Goal: Contribute content: Contribute content

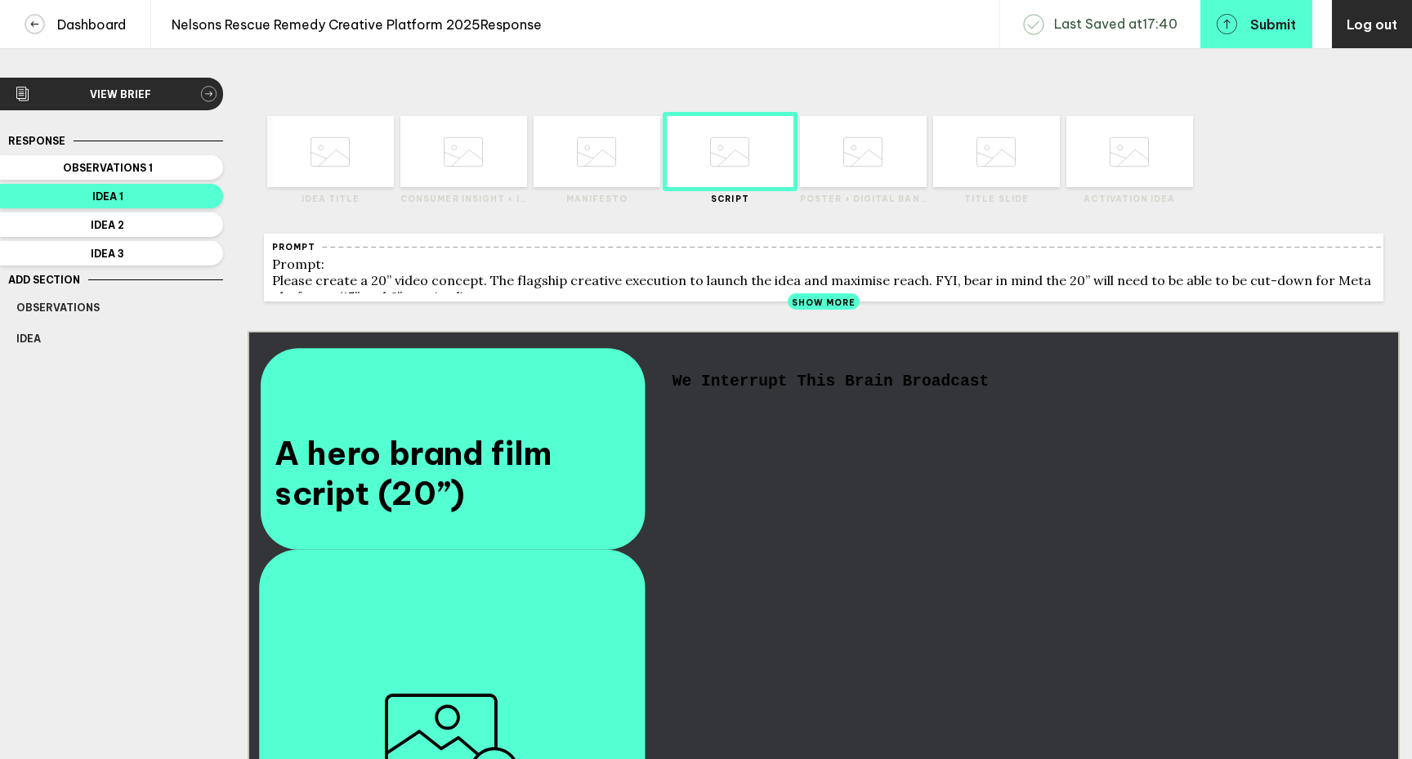
click at [990, 391] on div "We Interrupt This Brain Broadcast" at bounding box center [1016, 381] width 686 height 17
click at [994, 391] on div "We Interrupt This Brain Broadcast" at bounding box center [1016, 381] width 686 height 17
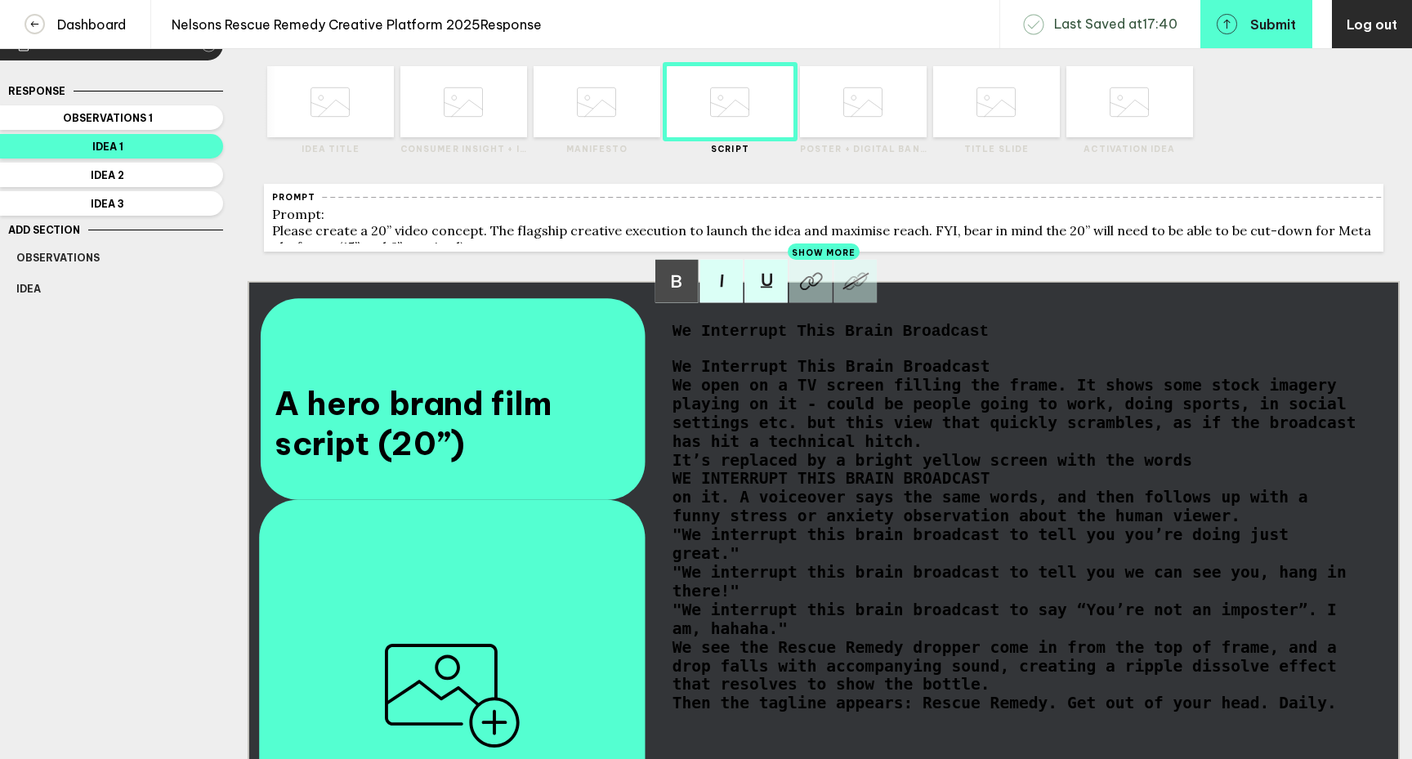
scroll to position [143, 0]
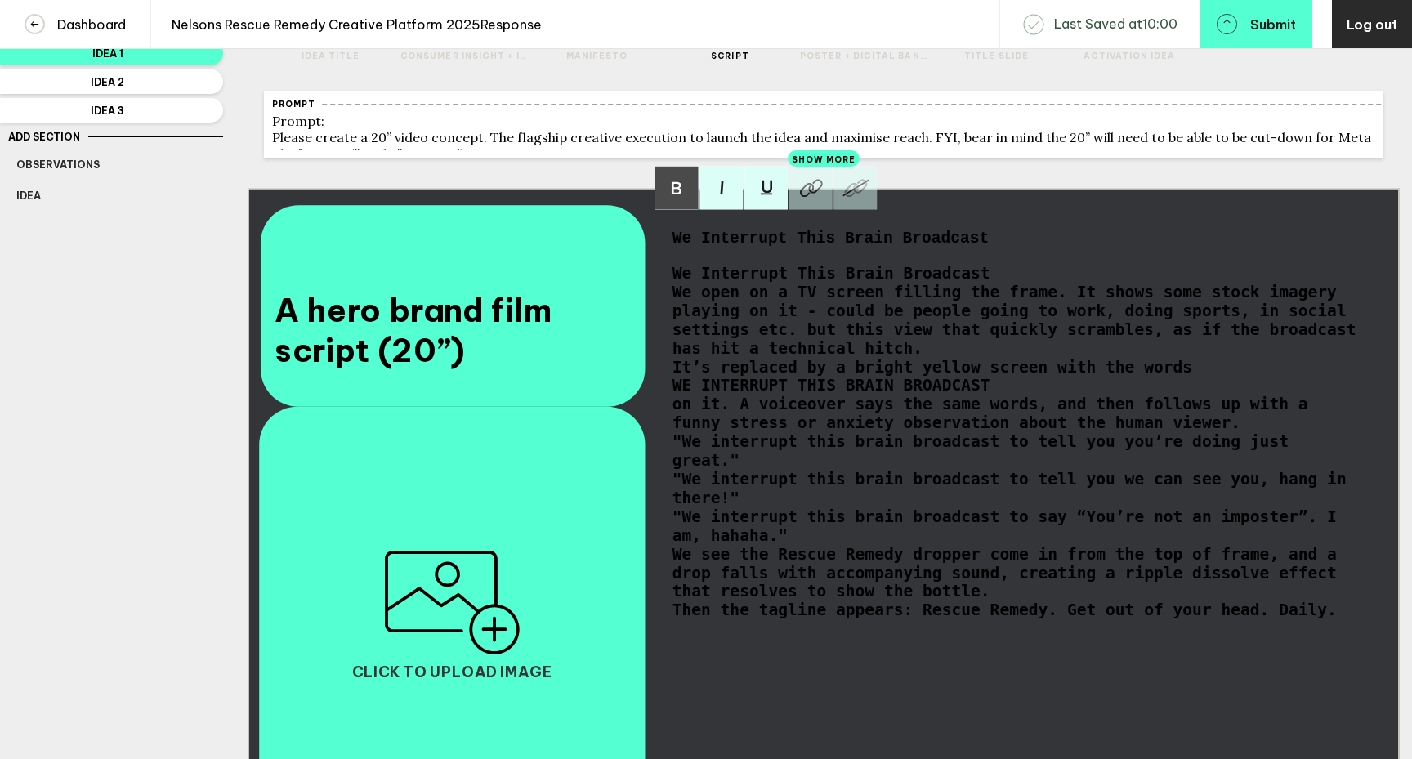
click at [992, 248] on div "We Interrupt This Brain Broadcast" at bounding box center [1016, 238] width 686 height 17
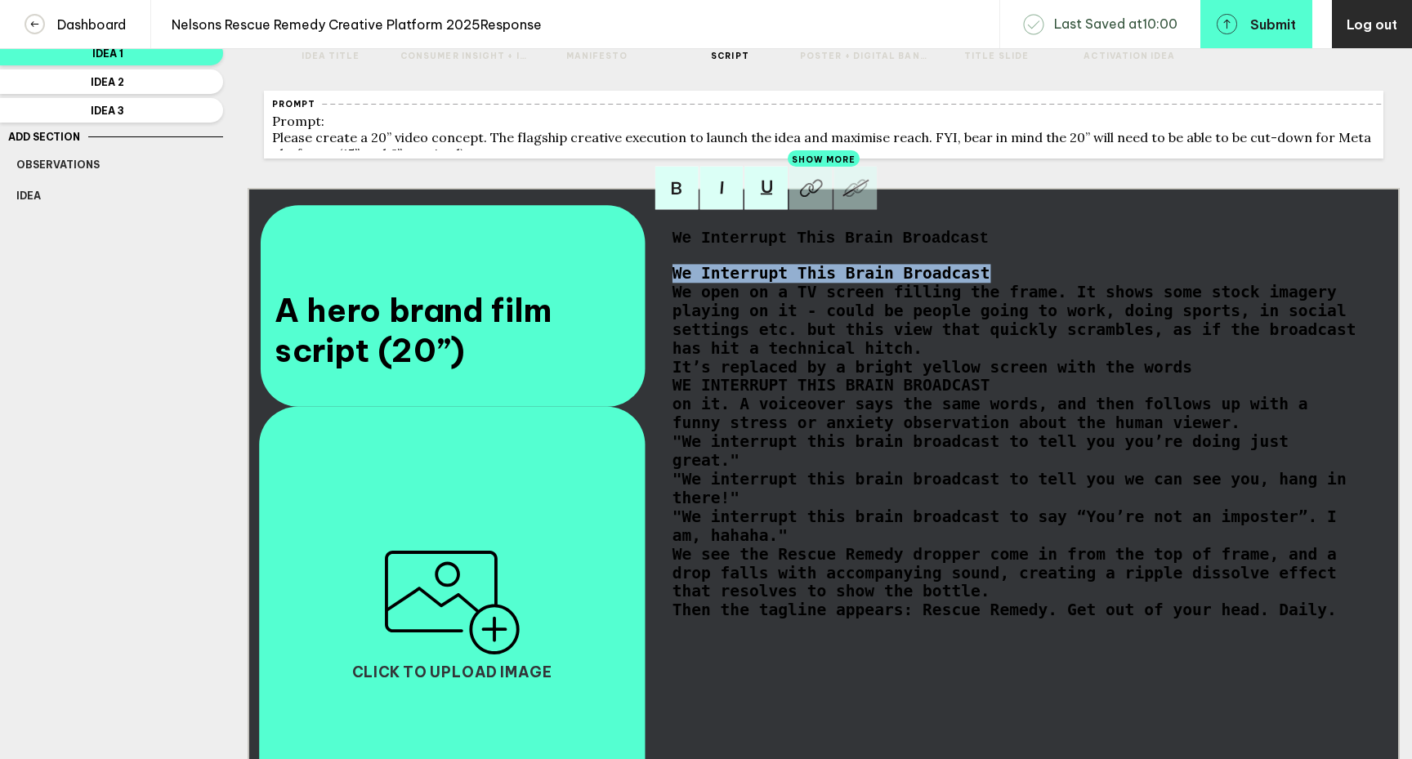
drag, startPoint x: 1002, startPoint y: 286, endPoint x: 648, endPoint y: 293, distance: 353.9
click at [648, 293] on div "A hero brand film script (20”) We Interrupt This Brain Broadcast We Interrupt T…" at bounding box center [824, 512] width 1152 height 648
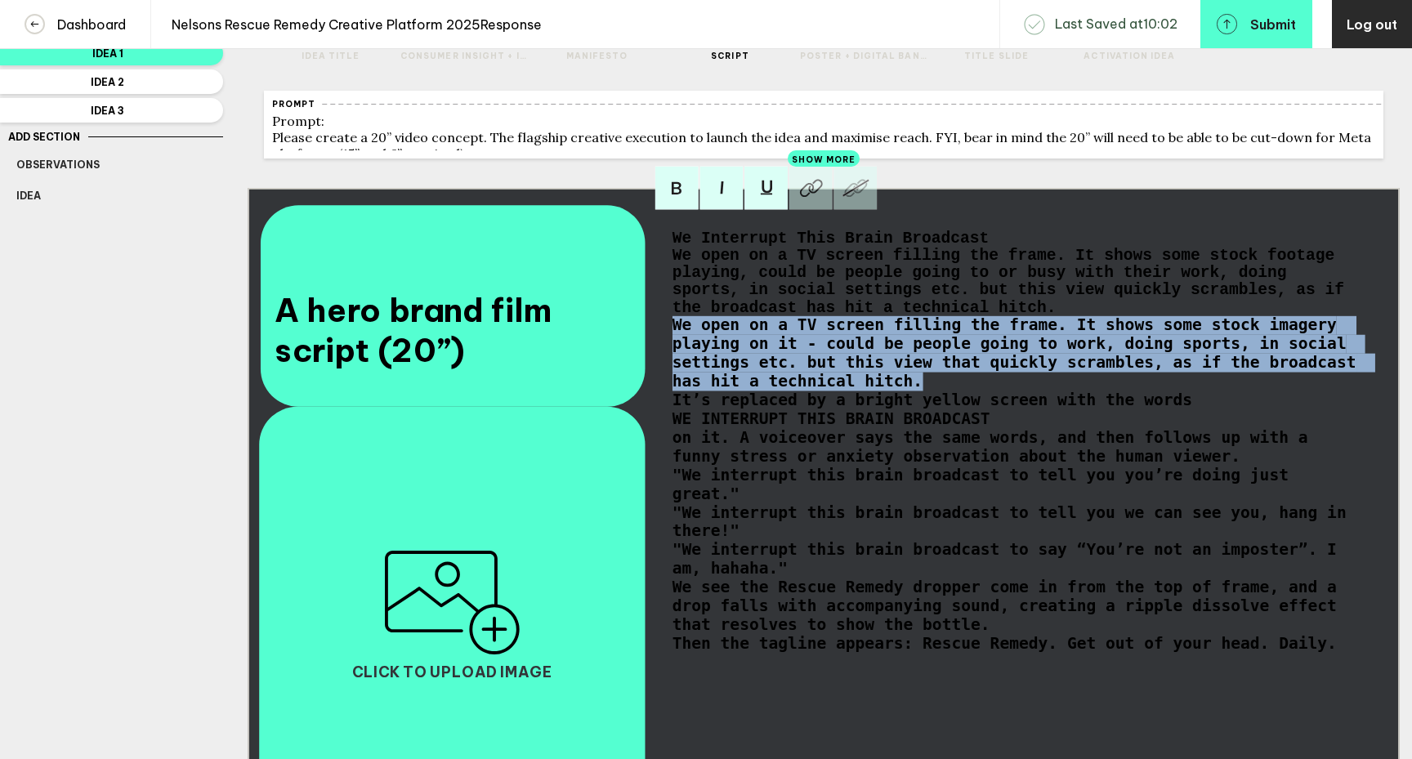
drag, startPoint x: 926, startPoint y: 401, endPoint x: 667, endPoint y: 343, distance: 265.5
click at [667, 343] on div "We Interrupt This Brain Broadcast We open on a TV screen filling the frame. It …" at bounding box center [1015, 514] width 697 height 578
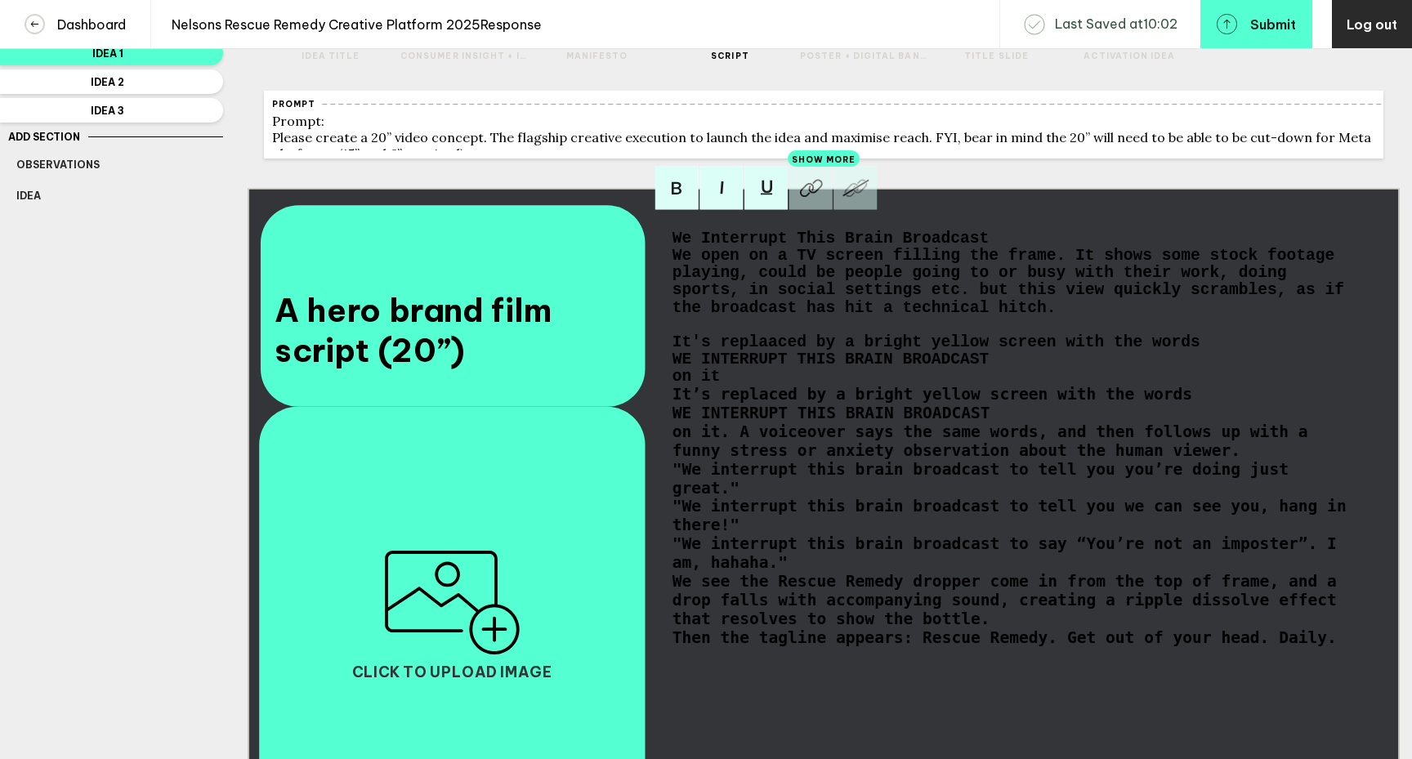
click at [1064, 351] on span "It's replaaced by a bright yellow screen with the words" at bounding box center [937, 342] width 528 height 17
click at [1231, 351] on div "It's replaaced by a bright yellow screen showing the words" at bounding box center [1016, 342] width 686 height 17
drag, startPoint x: 718, startPoint y: 392, endPoint x: 655, endPoint y: 392, distance: 62.9
click at [655, 392] on div "A hero brand film script (20”) We Interrupt This Brain Broadcast We open on a T…" at bounding box center [824, 512] width 1152 height 648
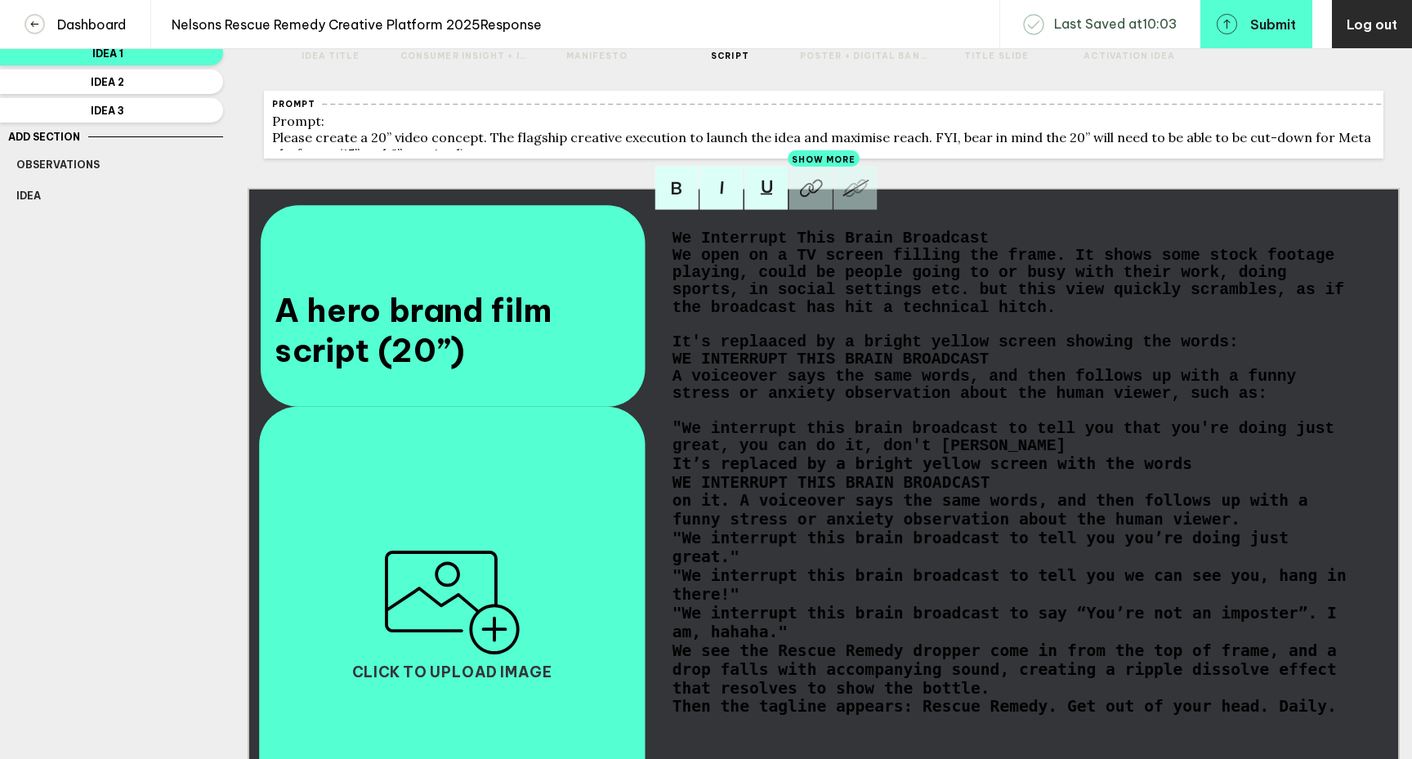
click at [1123, 444] on span ""We interrupt this brain broadcast to tell you that you're doing just great, yo…" at bounding box center [1009, 437] width 672 height 34
drag, startPoint x: 719, startPoint y: 466, endPoint x: 622, endPoint y: 463, distance: 97.3
click at [622, 463] on div "A hero brand film script (20”) We Interrupt This Brain Broadcast We open on a T…" at bounding box center [824, 512] width 1152 height 648
drag, startPoint x: 1158, startPoint y: 466, endPoint x: 1038, endPoint y: 467, distance: 120.1
click at [1038, 454] on div ""We interrupt this brain broadcast to tell you don't doubt yourself, you're doi…" at bounding box center [1016, 437] width 686 height 34
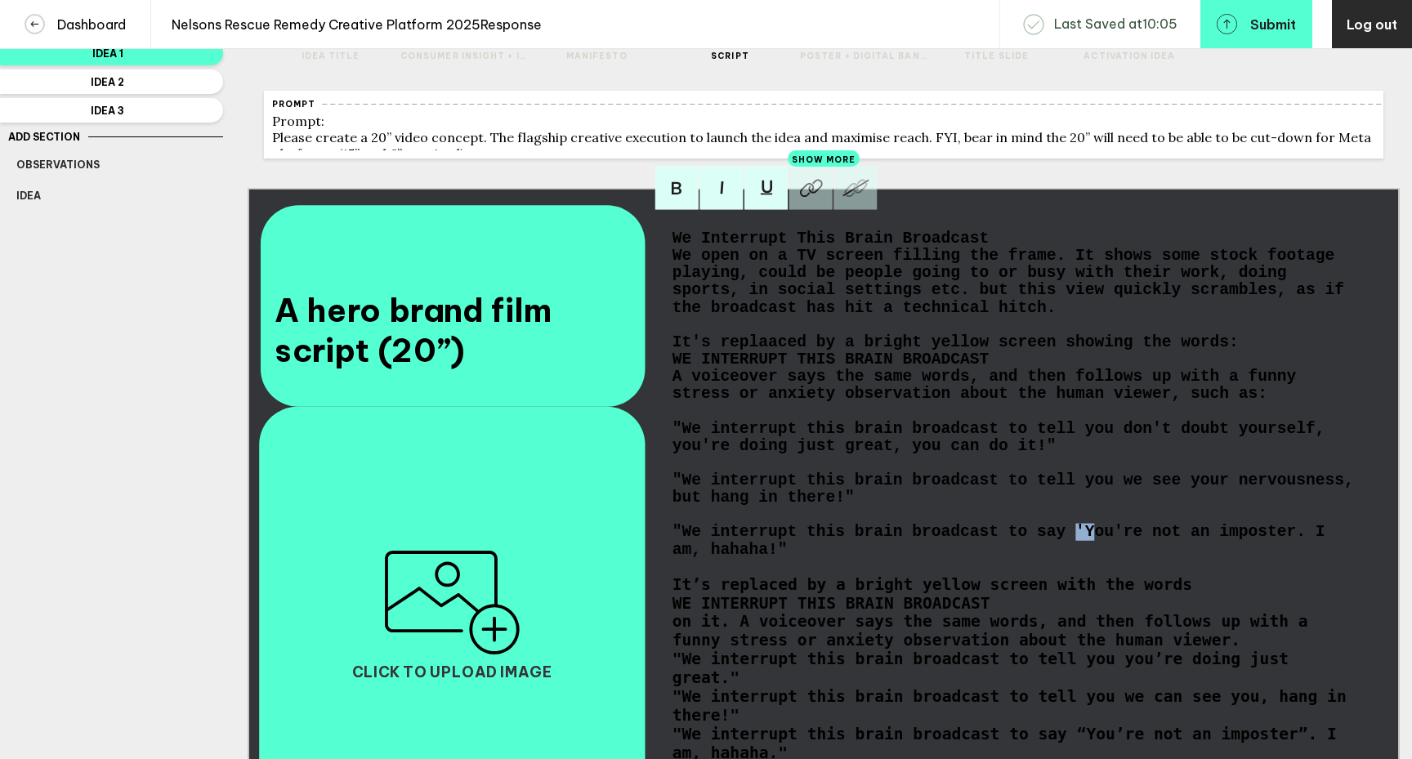
drag, startPoint x: 1095, startPoint y: 554, endPoint x: 1073, endPoint y: 554, distance: 22.1
click at [1073, 554] on span ""We interrupt this brain broadcast to say 'You're not an imposter. I am, hahaha…" at bounding box center [1004, 541] width 663 height 34
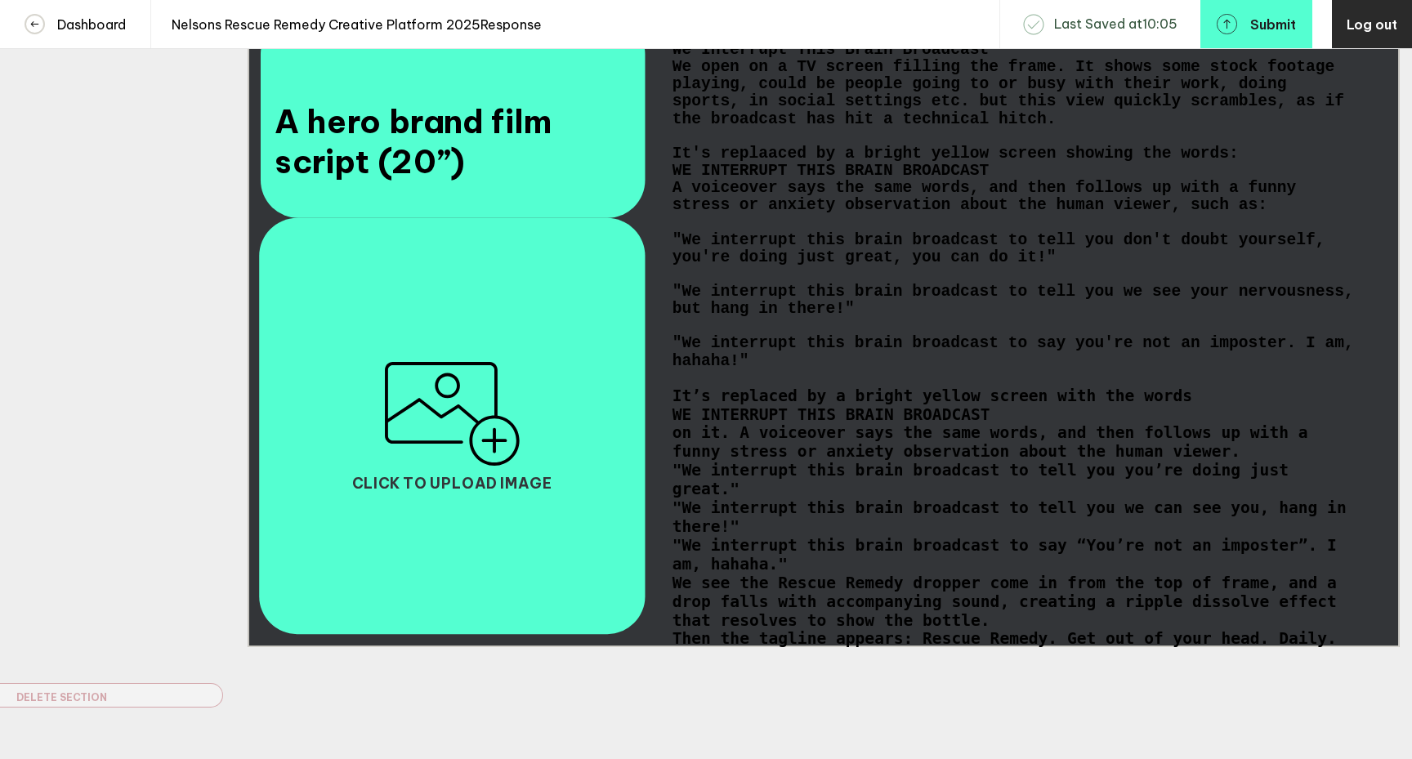
scroll to position [379, 0]
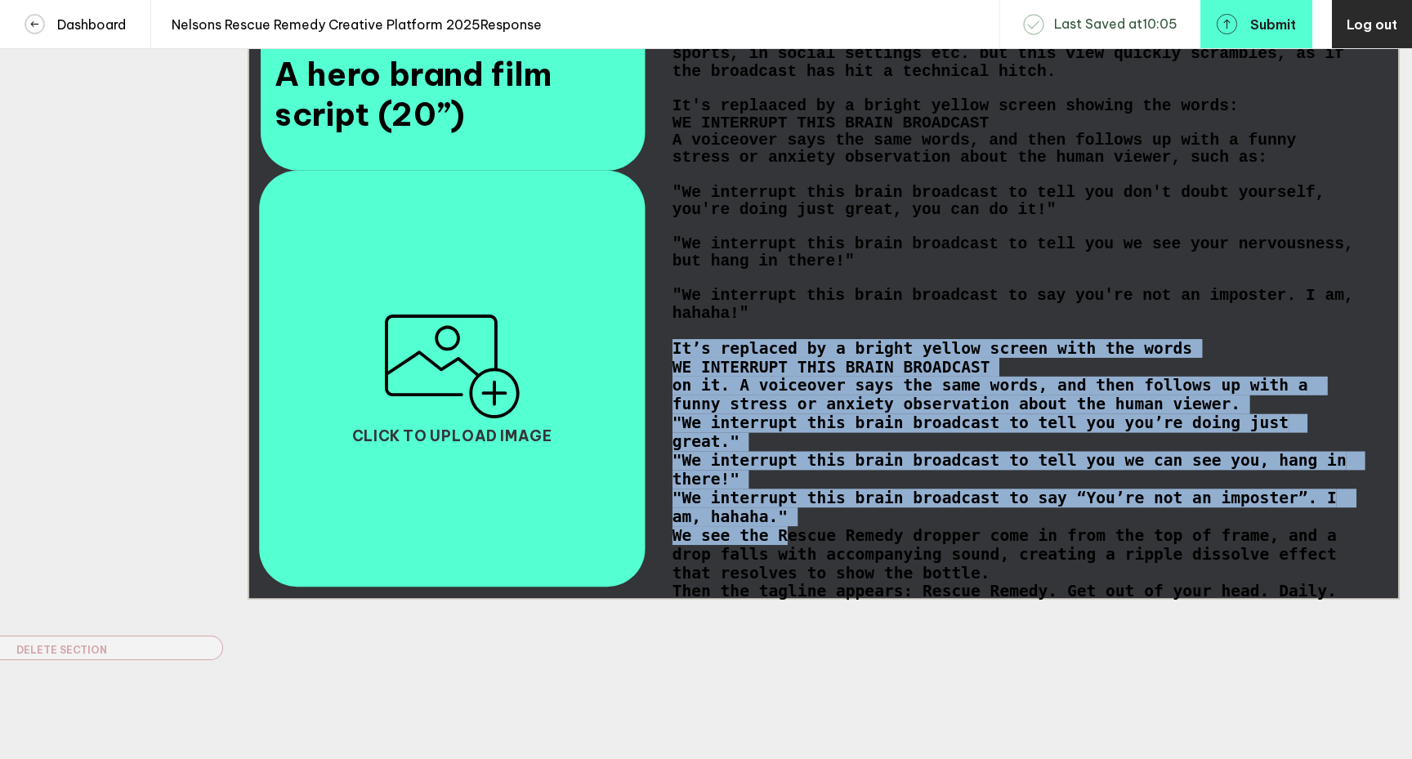
drag, startPoint x: 674, startPoint y: 373, endPoint x: 788, endPoint y: 566, distance: 224.5
click at [788, 566] on div "We Interrupt This Brain Broadcast We open on a TV screen filling the frame. It …" at bounding box center [1016, 306] width 686 height 625
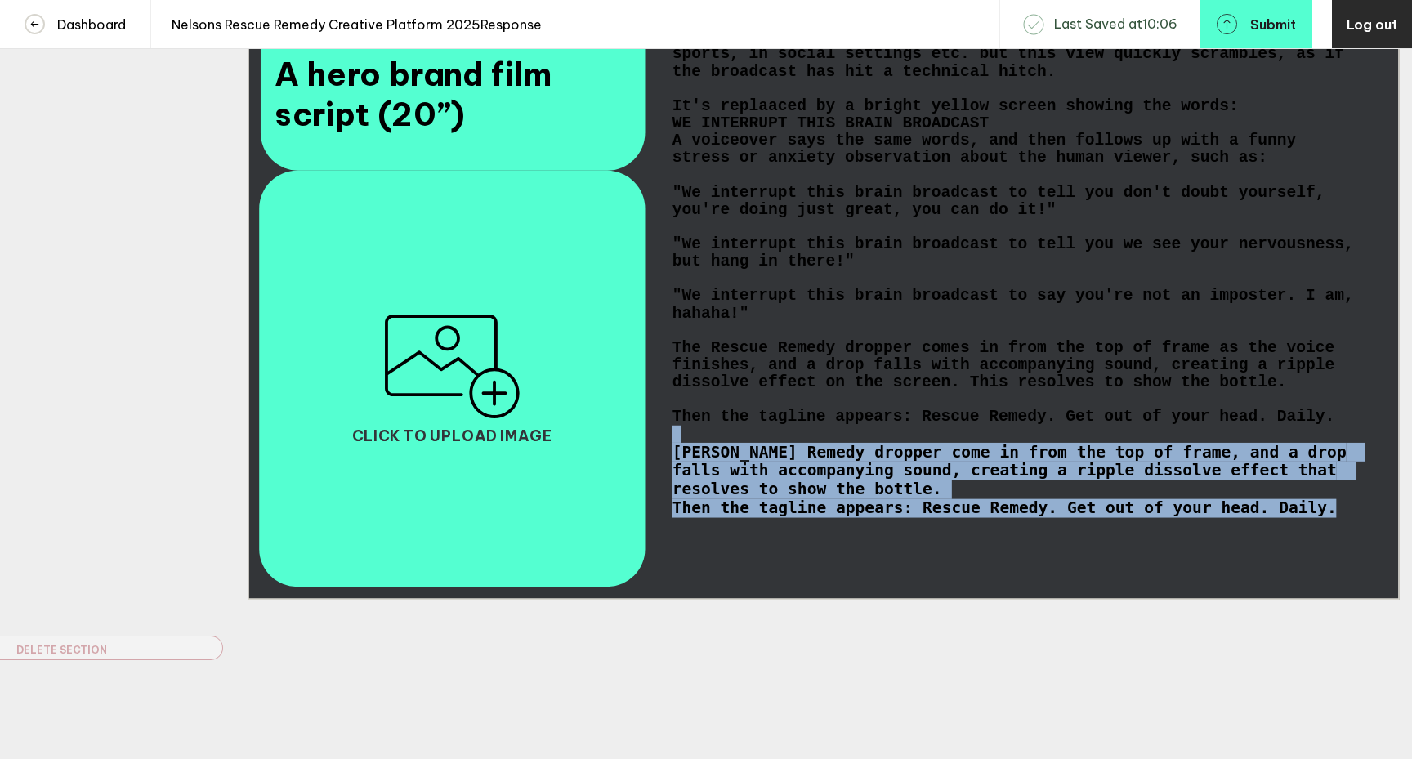
drag, startPoint x: 1336, startPoint y: 447, endPoint x: 1341, endPoint y: 552, distance: 105.5
click at [1341, 536] on div "We Interrupt This Brain Broadcast We open on a TV screen filling the frame. It …" at bounding box center [1016, 265] width 686 height 542
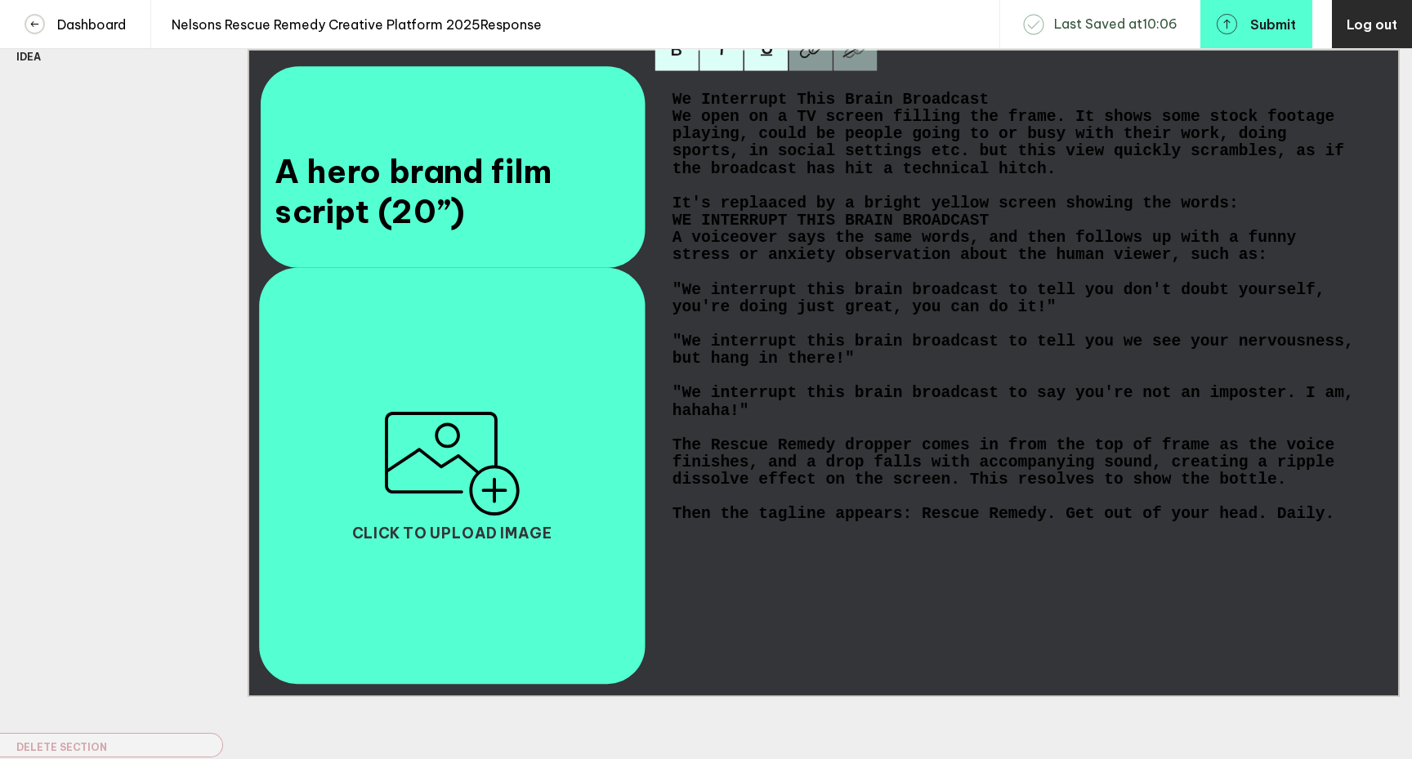
scroll to position [290, 0]
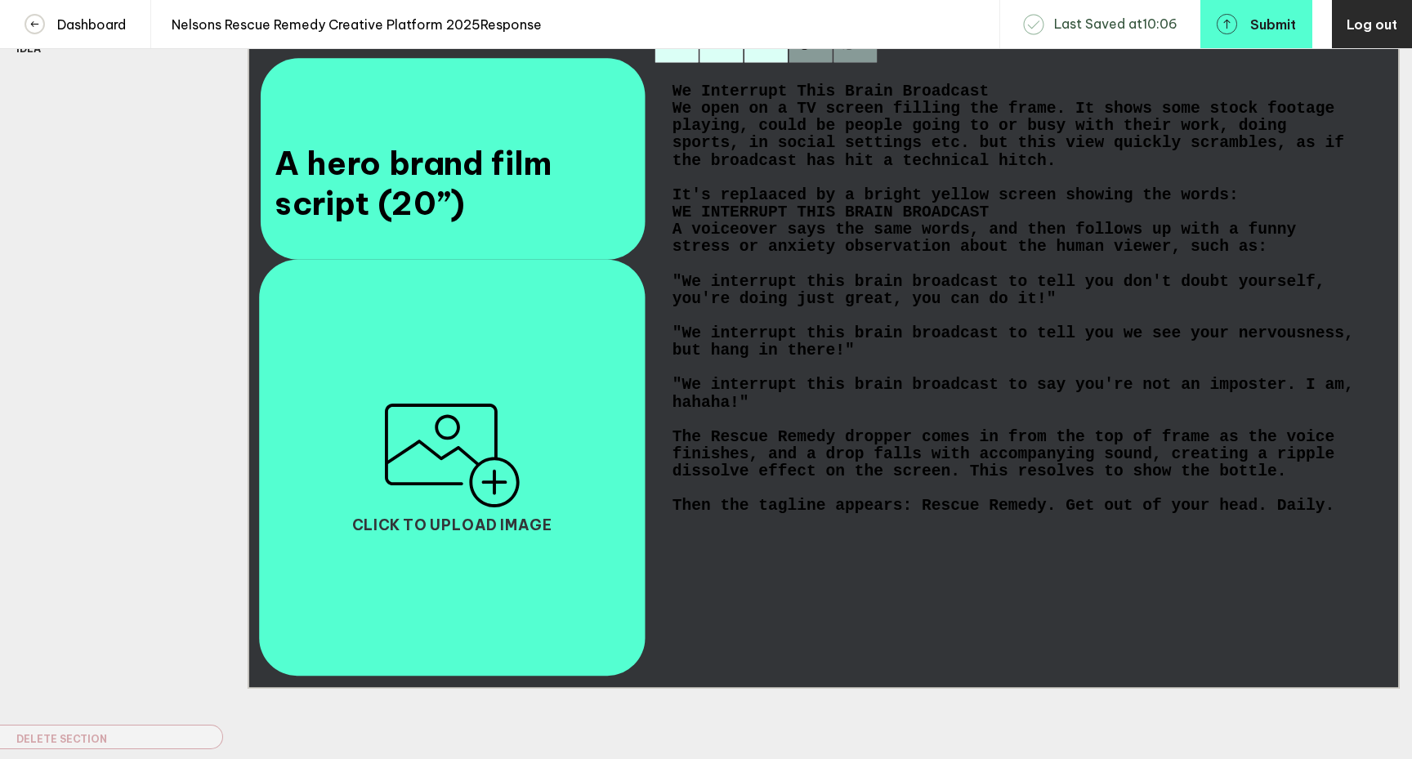
click at [1004, 100] on div "We Interrupt This Brain Broadcast" at bounding box center [1016, 91] width 686 height 17
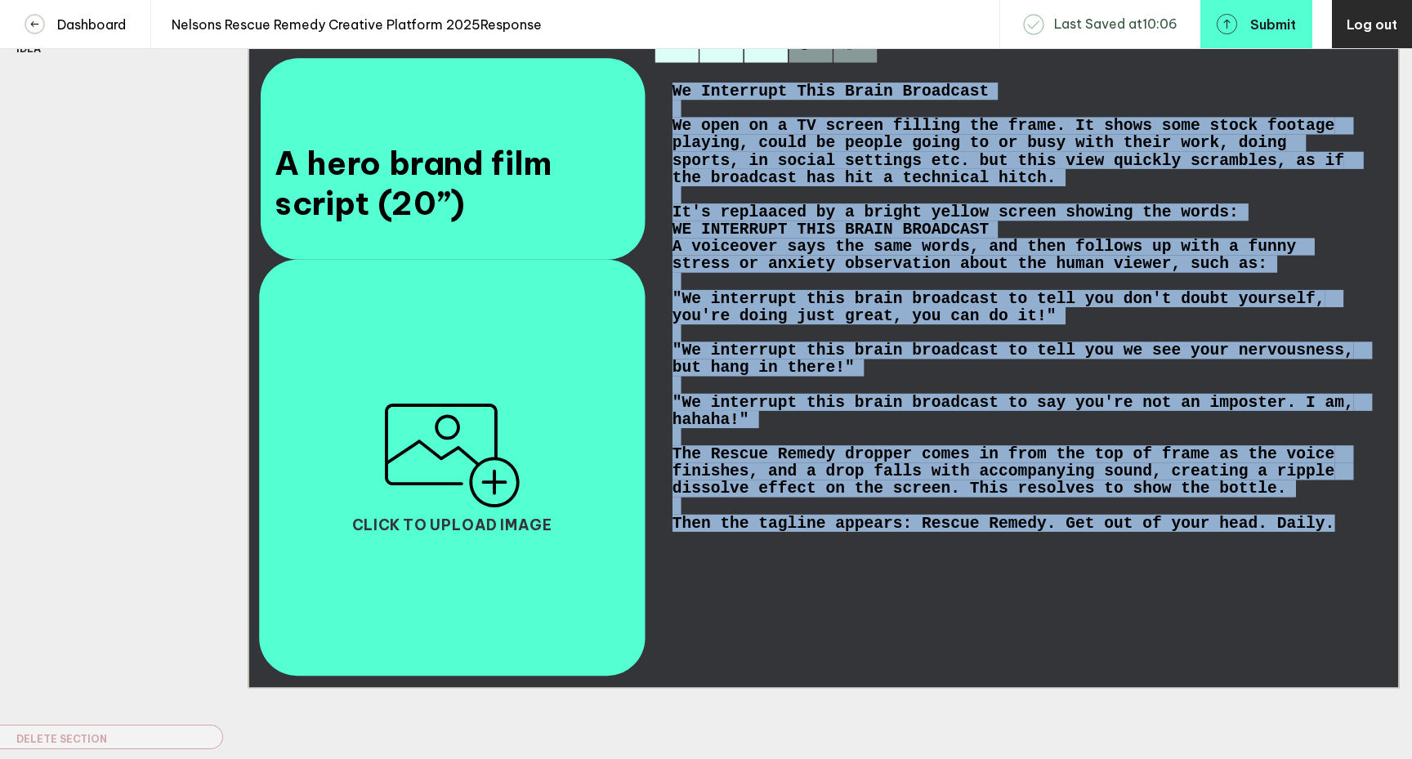
drag, startPoint x: 1336, startPoint y: 550, endPoint x: 646, endPoint y: 78, distance: 835.5
click at [646, 78] on div "A hero brand film script (20”) We Interrupt This Brain Broadcast We open on a T…" at bounding box center [824, 365] width 1152 height 648
copy div "We Interrupt This Brain Broadcast We open on a TV screen filling the frame. It …"
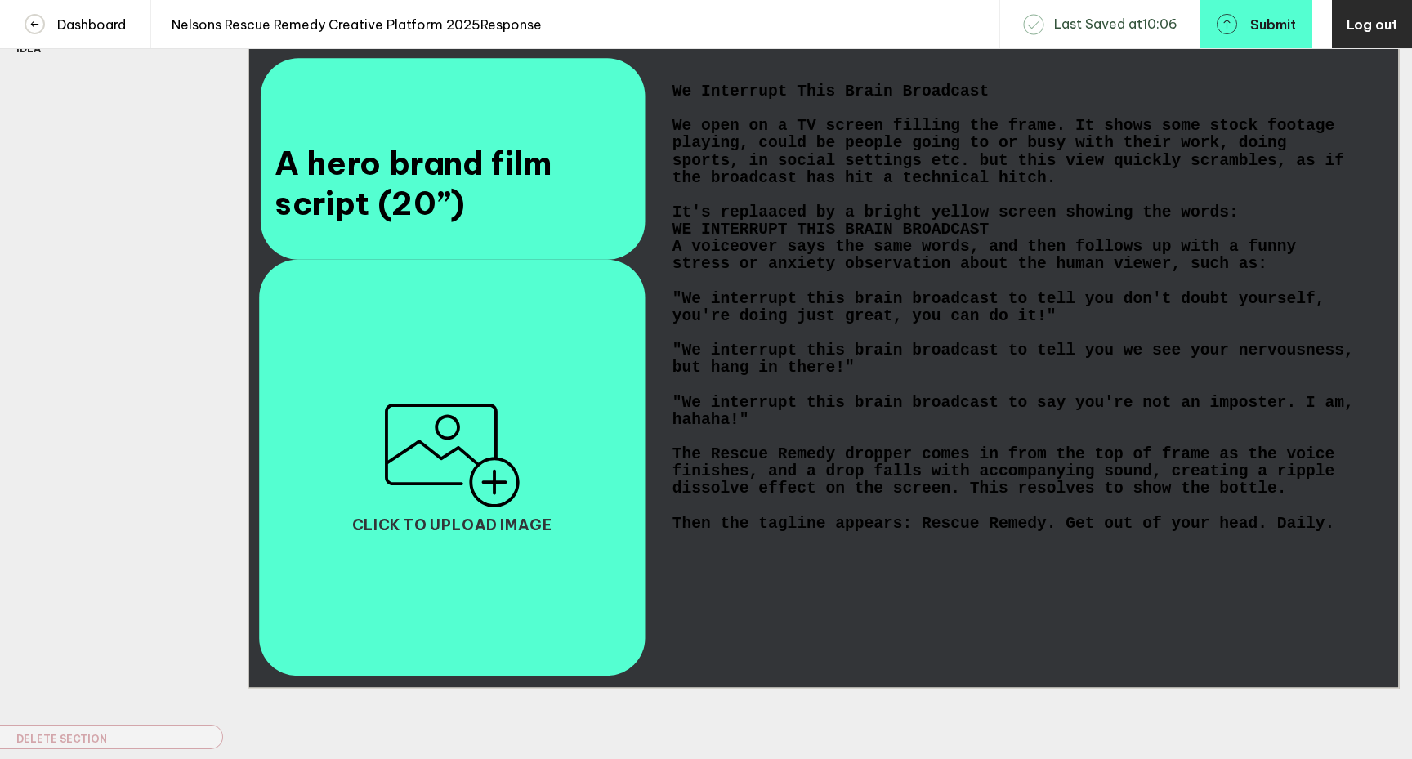
click at [777, 221] on span "It's replaaced by a bright yellow screen showing the words:" at bounding box center [956, 212] width 566 height 17
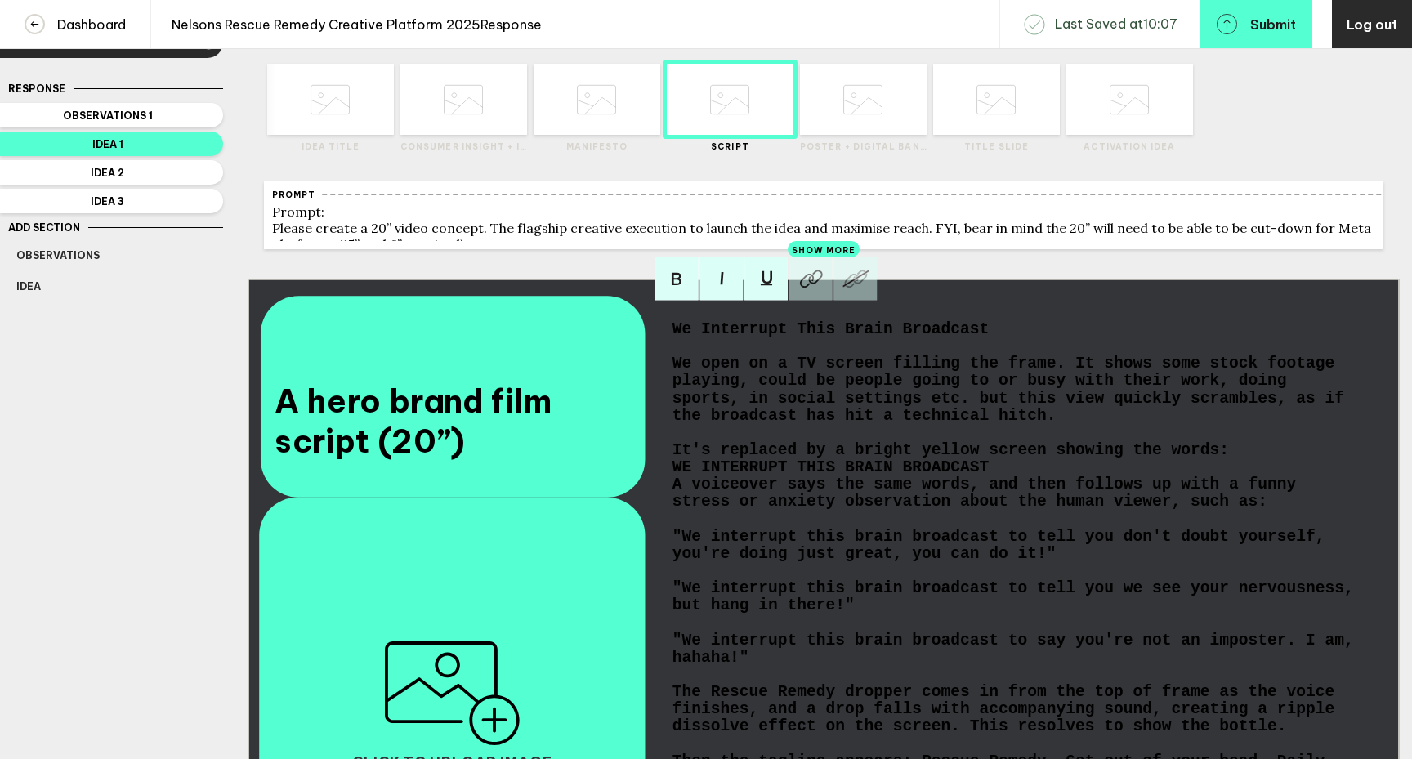
scroll to position [29, 0]
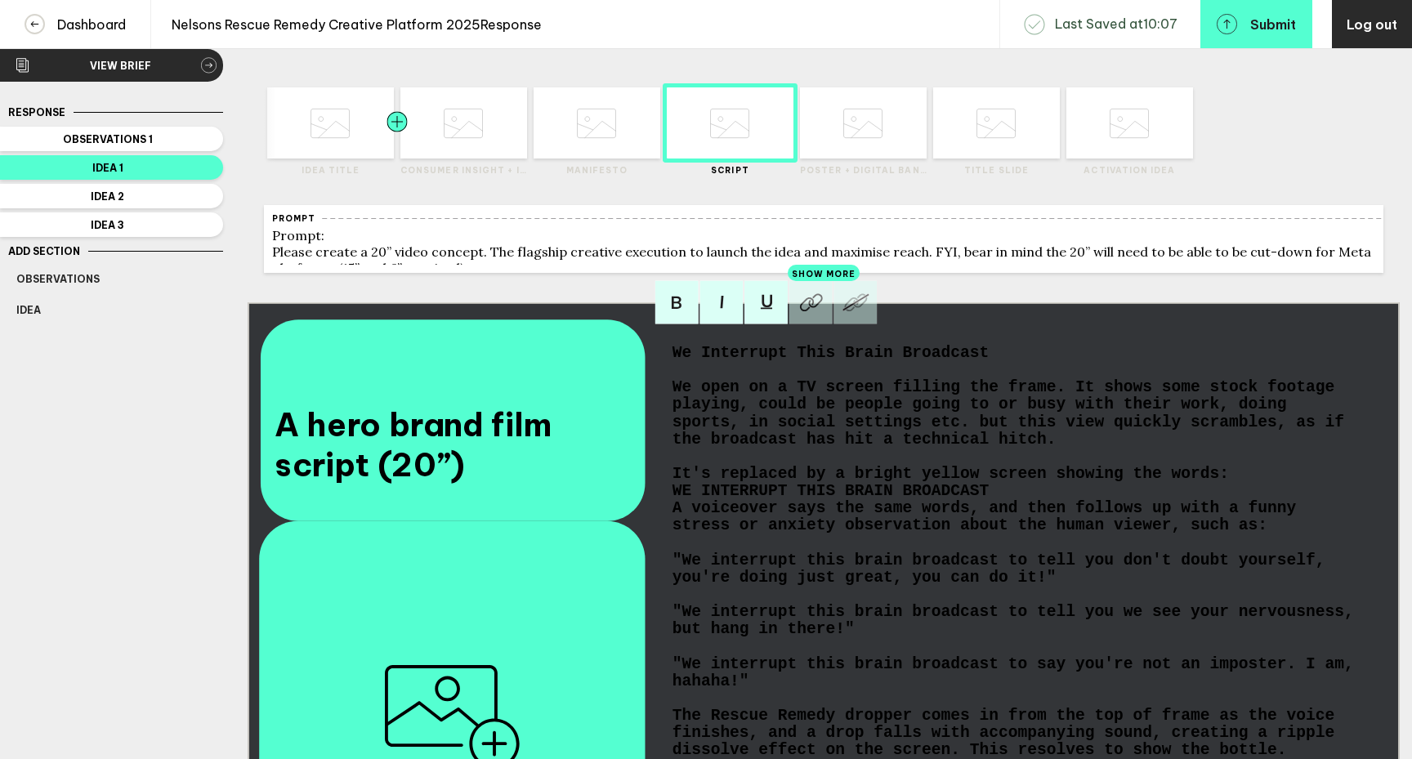
click at [338, 145] on div at bounding box center [365, 122] width 64 height 71
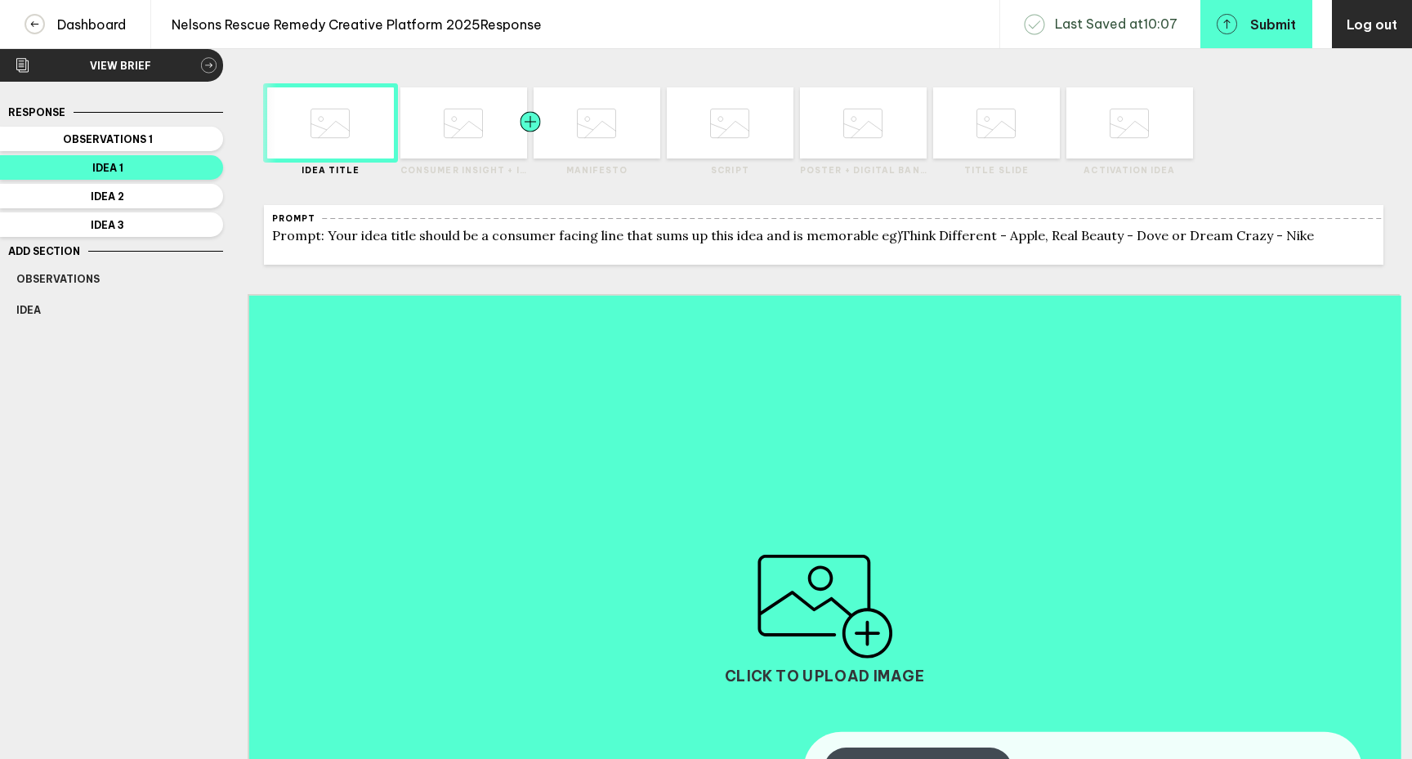
click at [489, 148] on div at bounding box center [499, 122] width 64 height 71
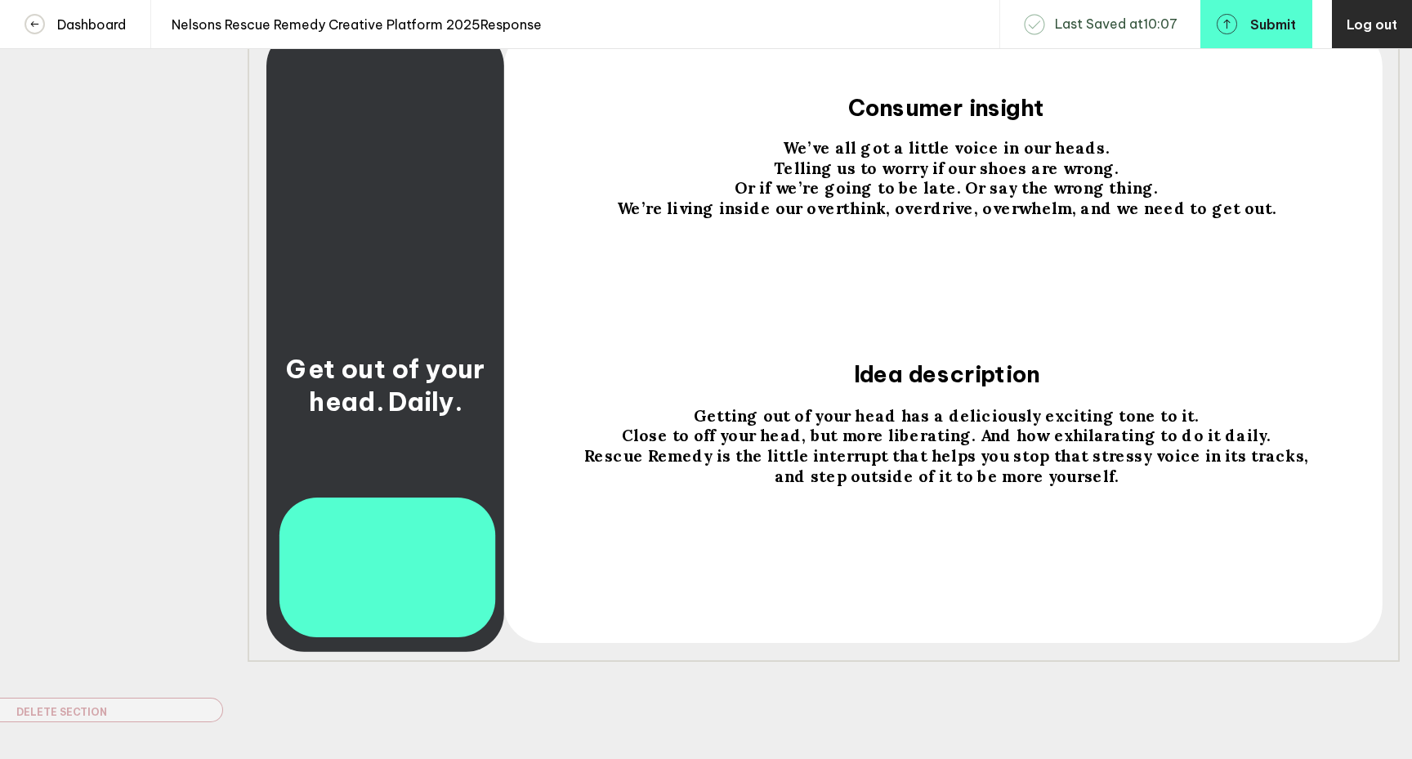
scroll to position [315, 0]
click at [709, 447] on span "Close to off your head, but more liberating. And how exhilarating to do it dail…" at bounding box center [947, 437] width 650 height 20
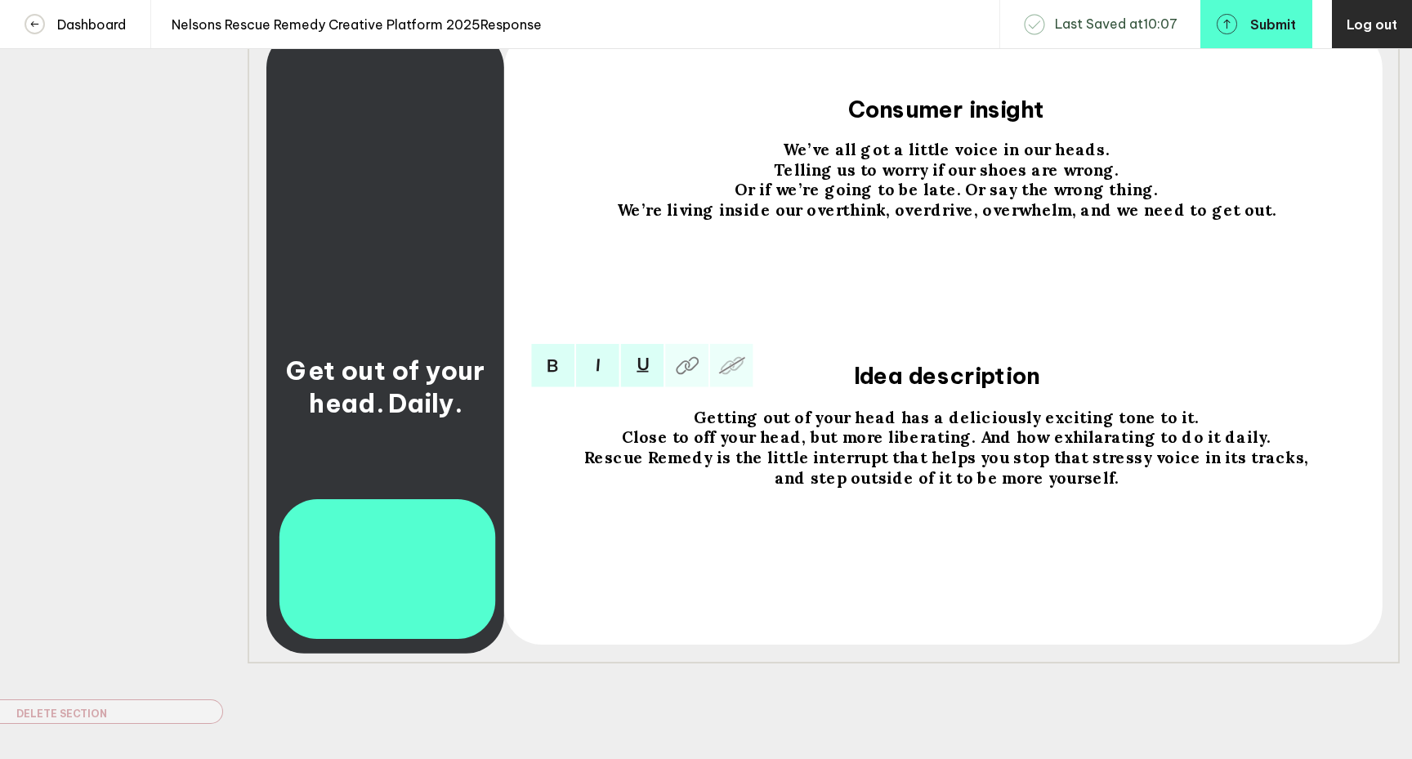
click at [712, 447] on span "Close to off your head, but more liberating. And how exhilarating to do it dail…" at bounding box center [947, 437] width 650 height 20
drag, startPoint x: 1039, startPoint y: 468, endPoint x: 1011, endPoint y: 470, distance: 28.6
click at [1011, 467] on span "Rescue Remedy is the little interrupt that helps you stop that stressy voice in…" at bounding box center [946, 457] width 724 height 20
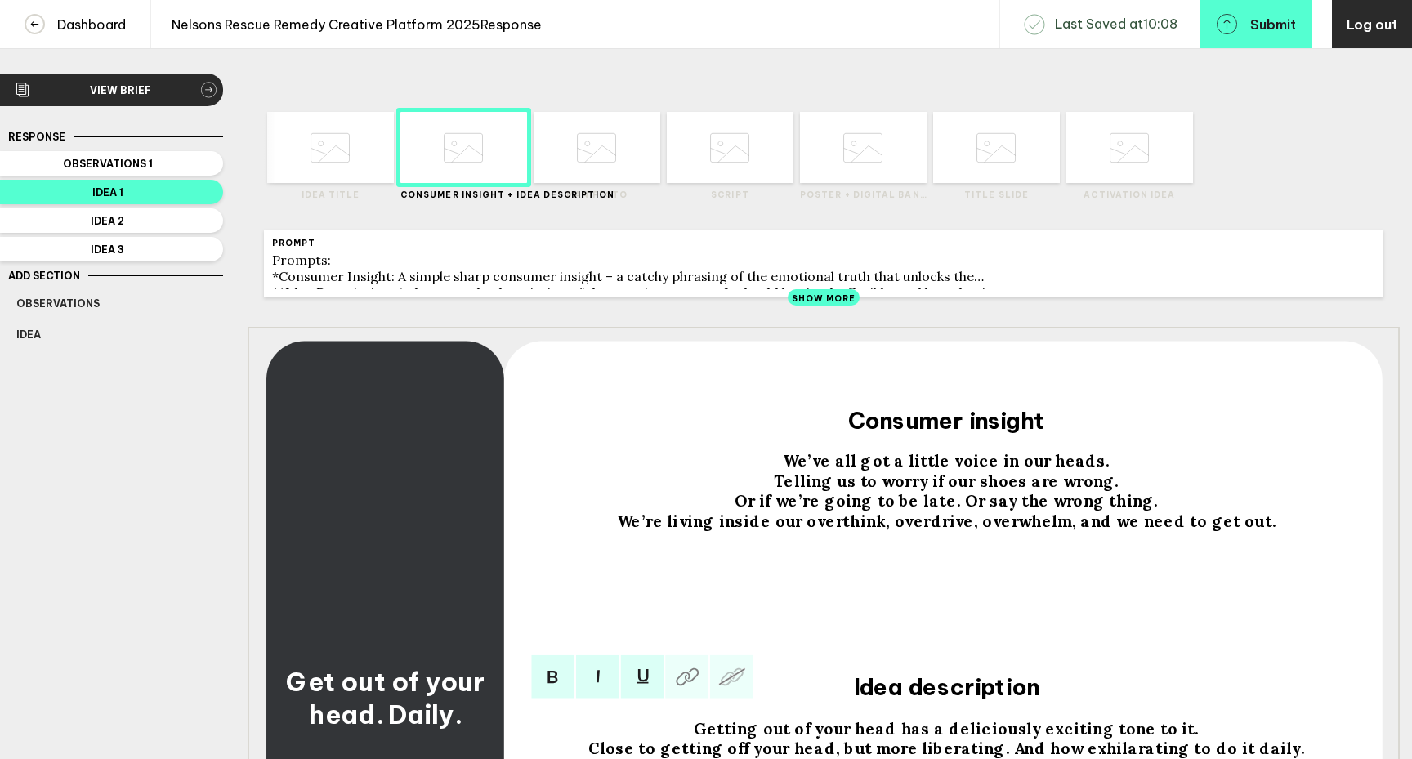
scroll to position [0, 0]
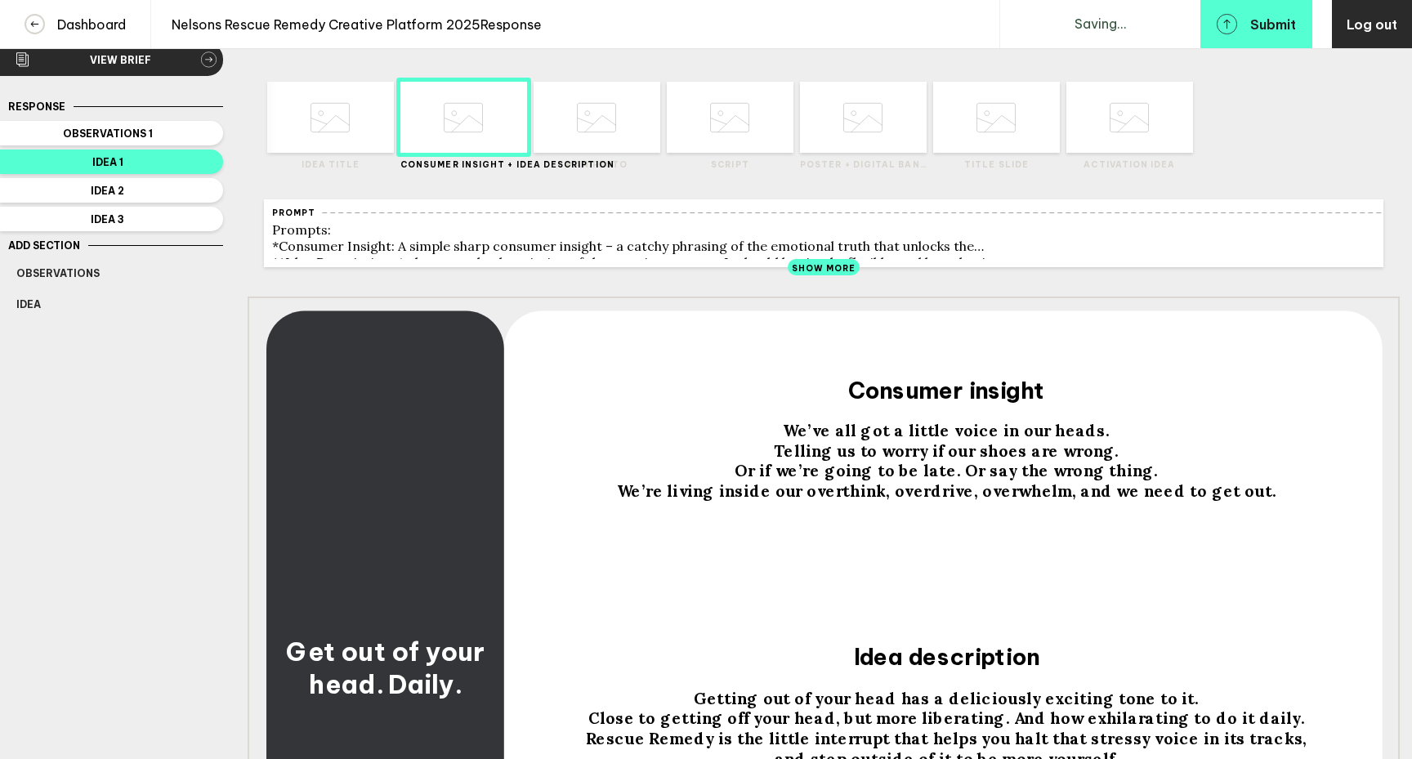
click at [593, 130] on icon at bounding box center [596, 118] width 39 height 62
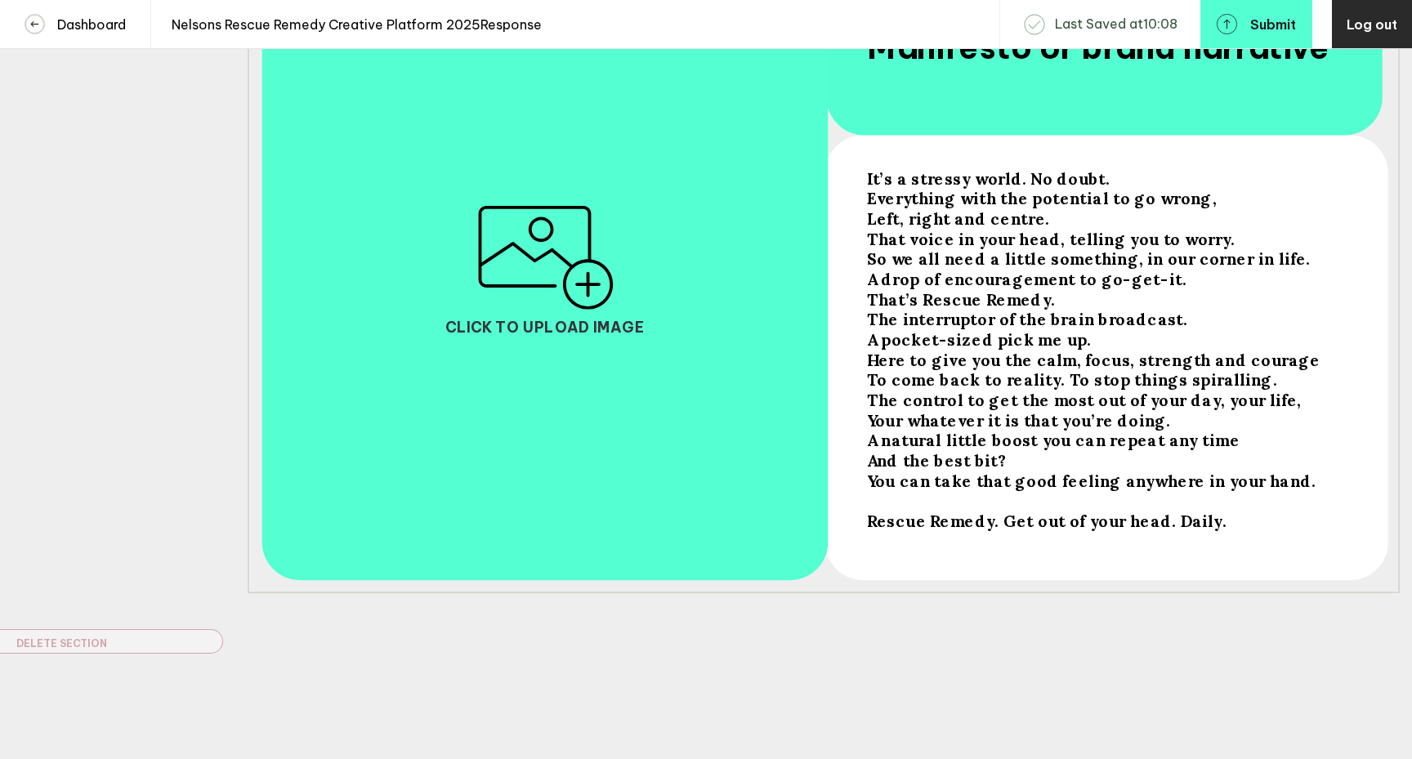
scroll to position [396, 0]
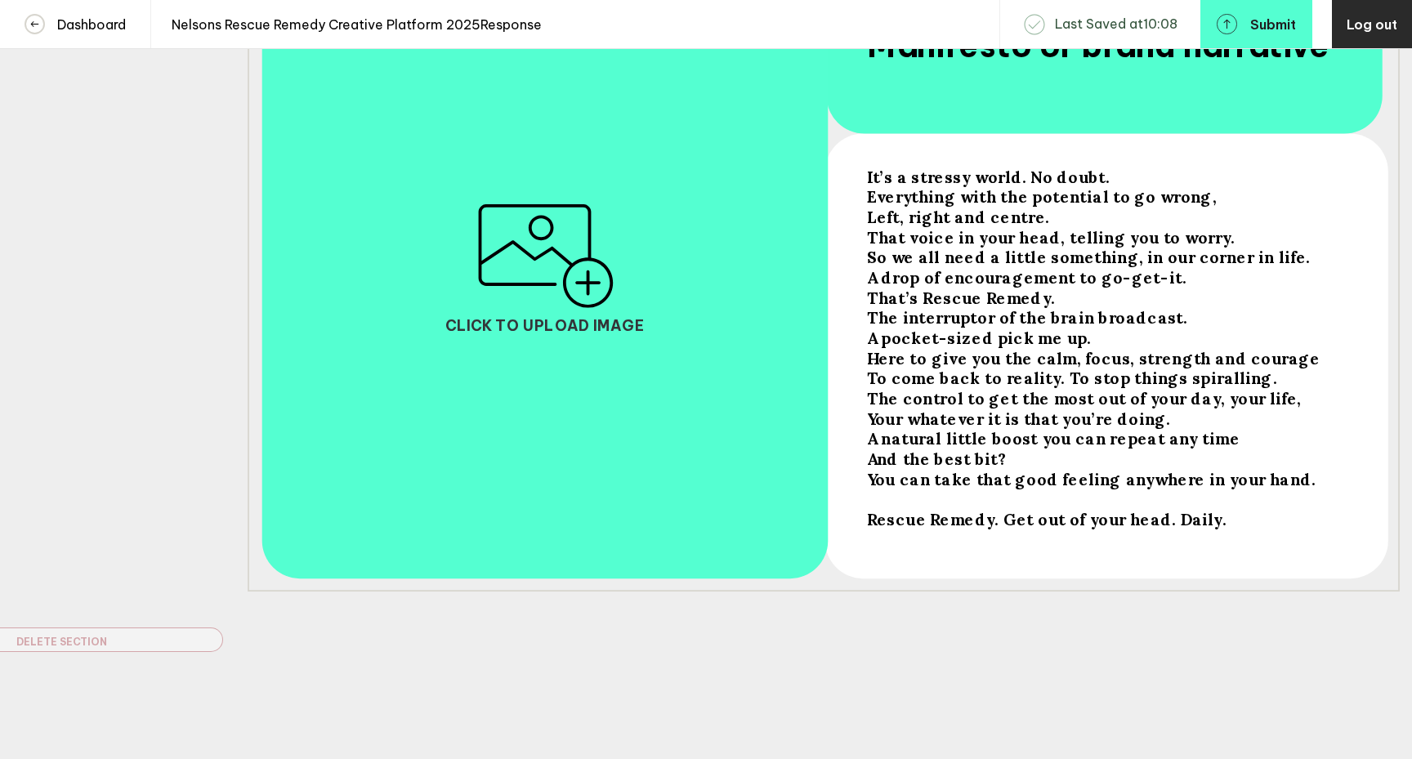
click at [1210, 442] on span "A natural little boost you can repeat any time" at bounding box center [1053, 438] width 373 height 20
click at [1210, 438] on span "A natural little boost you can repeat any time" at bounding box center [1053, 438] width 373 height 20
click at [1173, 483] on span "You can take that good feeling anywhere in your hand." at bounding box center [1091, 479] width 449 height 20
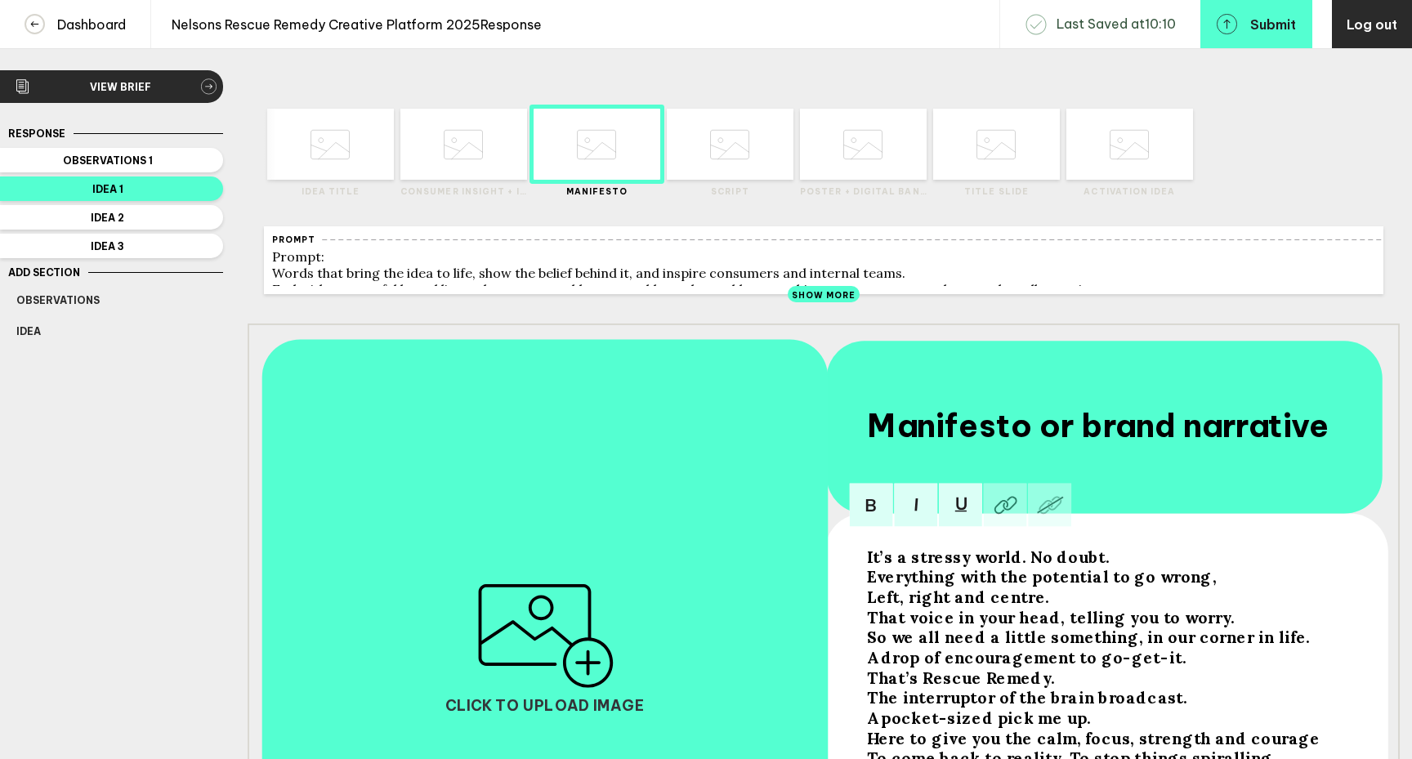
scroll to position [7, 0]
click at [758, 168] on div at bounding box center [765, 145] width 64 height 71
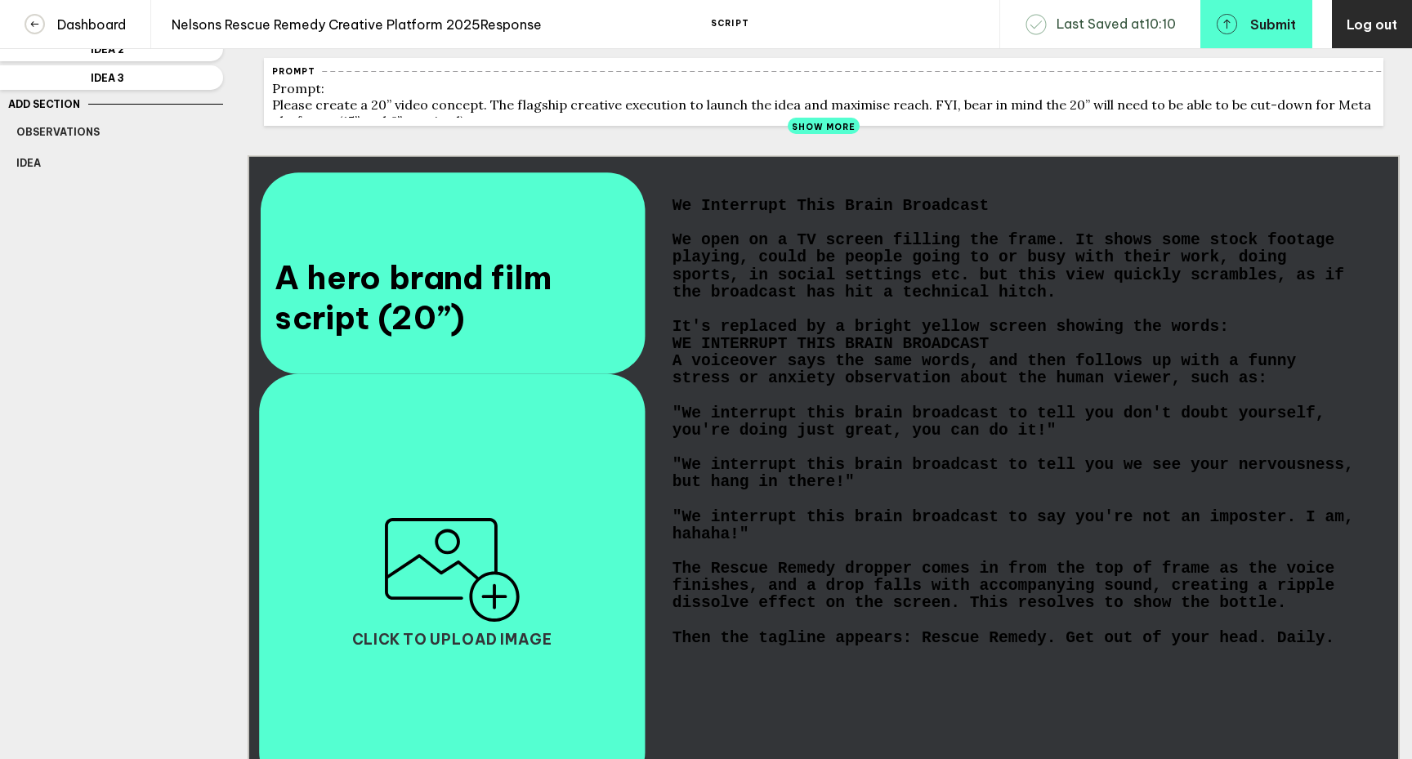
scroll to position [178, 0]
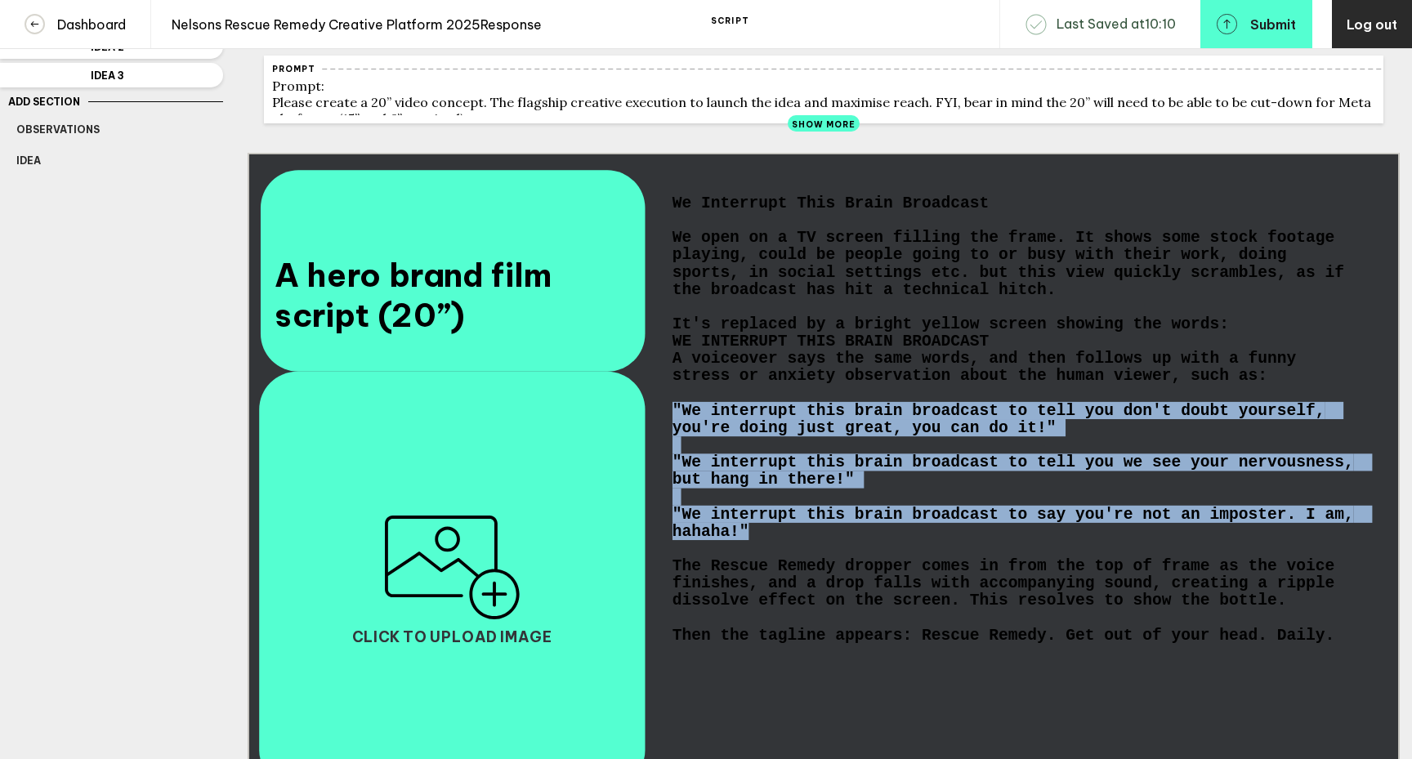
drag, startPoint x: 749, startPoint y: 557, endPoint x: 668, endPoint y: 430, distance: 150.3
click at [668, 430] on div "We Interrupt This Brain Broadcast We open on a TV screen filling the frame. It …" at bounding box center [1015, 479] width 697 height 578
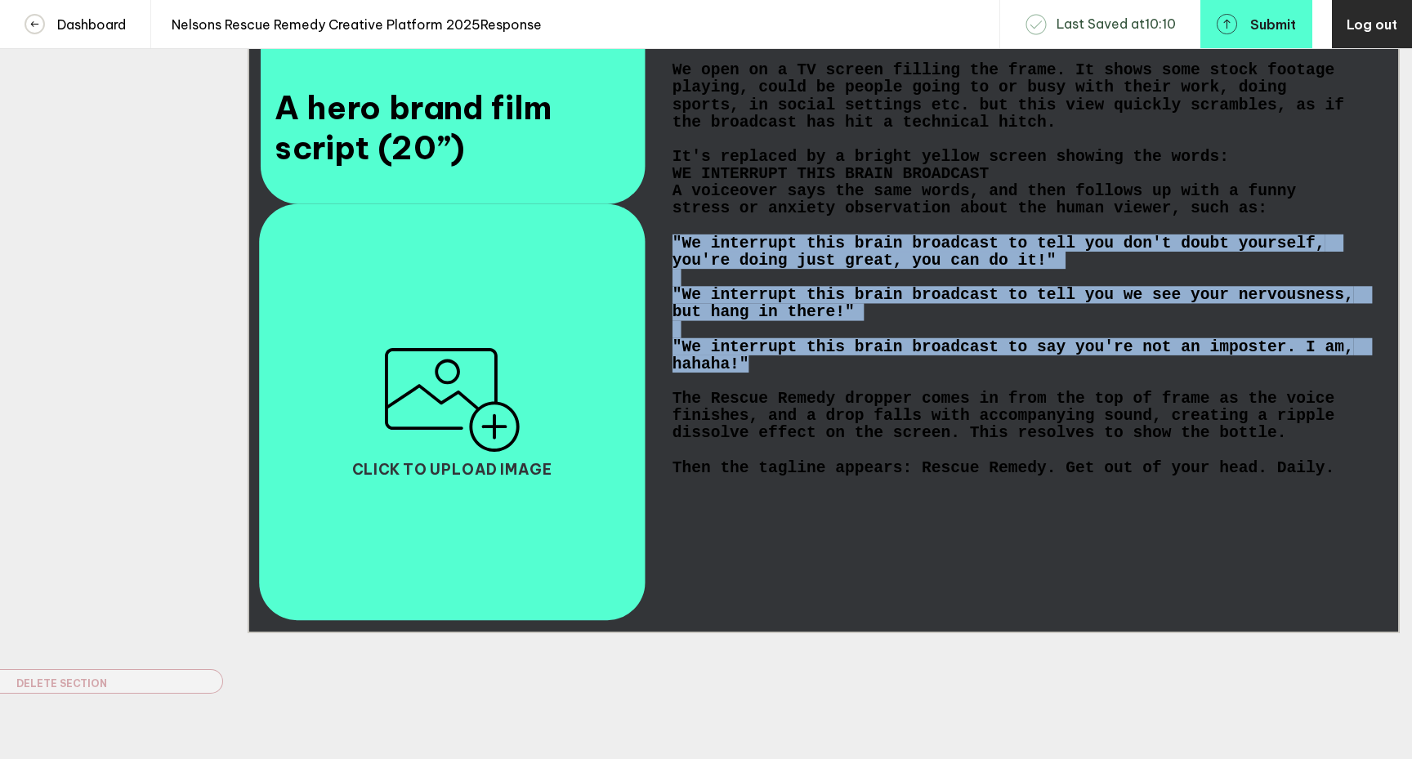
scroll to position [396, 0]
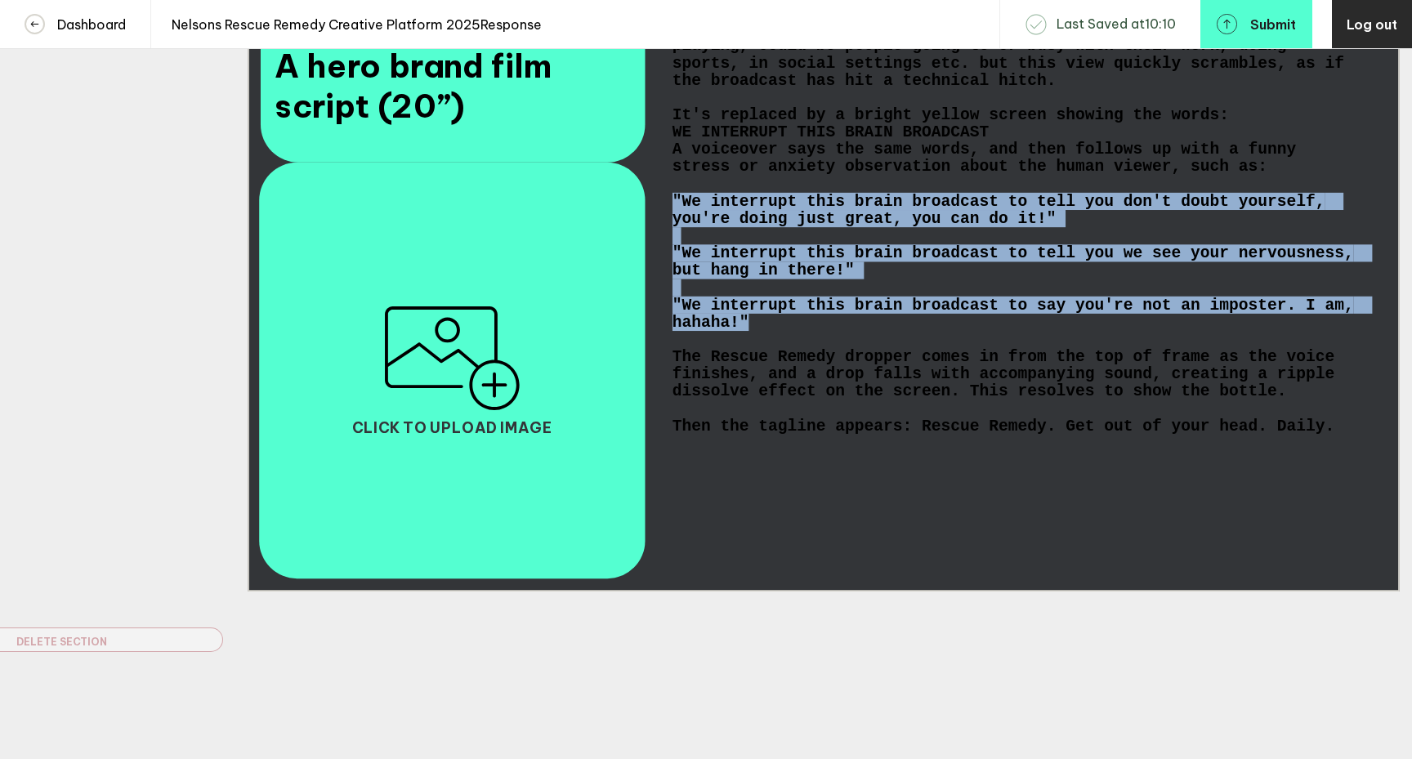
click at [770, 312] on span ""We interrupt this brain broadcast to say you're not an imposter. I am, hahaha!"" at bounding box center [1018, 314] width 691 height 34
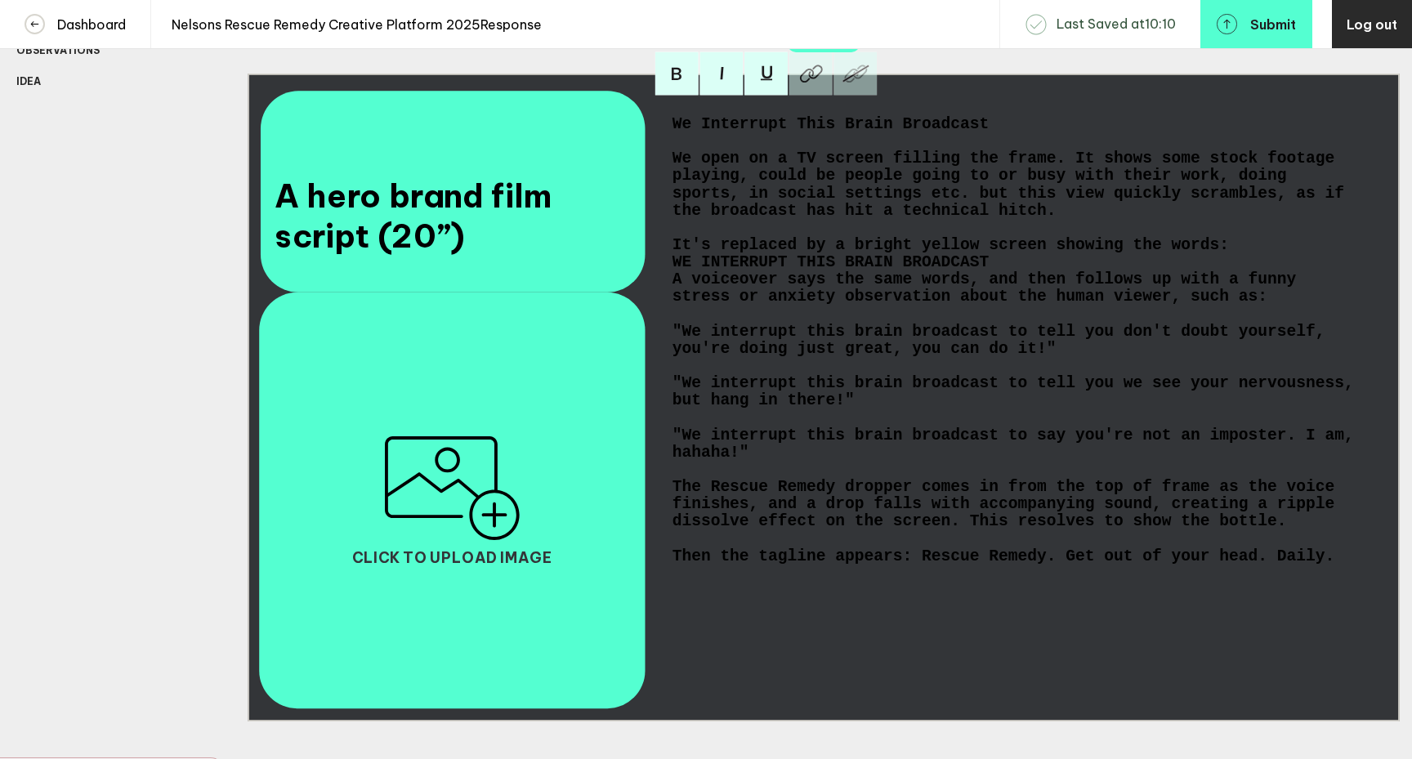
scroll to position [113, 0]
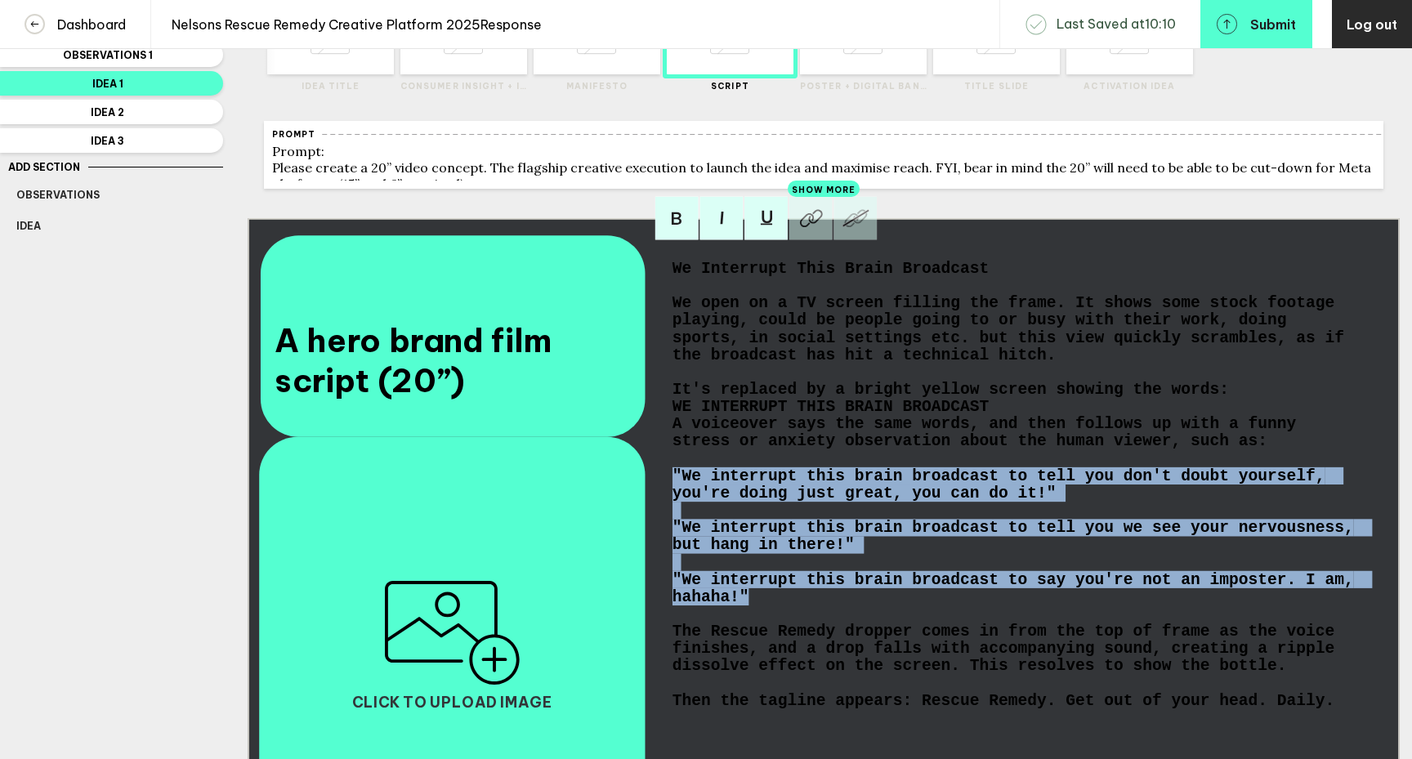
drag, startPoint x: 749, startPoint y: 620, endPoint x: 666, endPoint y: 494, distance: 151.6
click at [667, 494] on div "We Interrupt This Brain Broadcast We open on a TV screen filling the frame. It …" at bounding box center [1015, 544] width 697 height 578
click at [728, 239] on img at bounding box center [721, 218] width 43 height 43
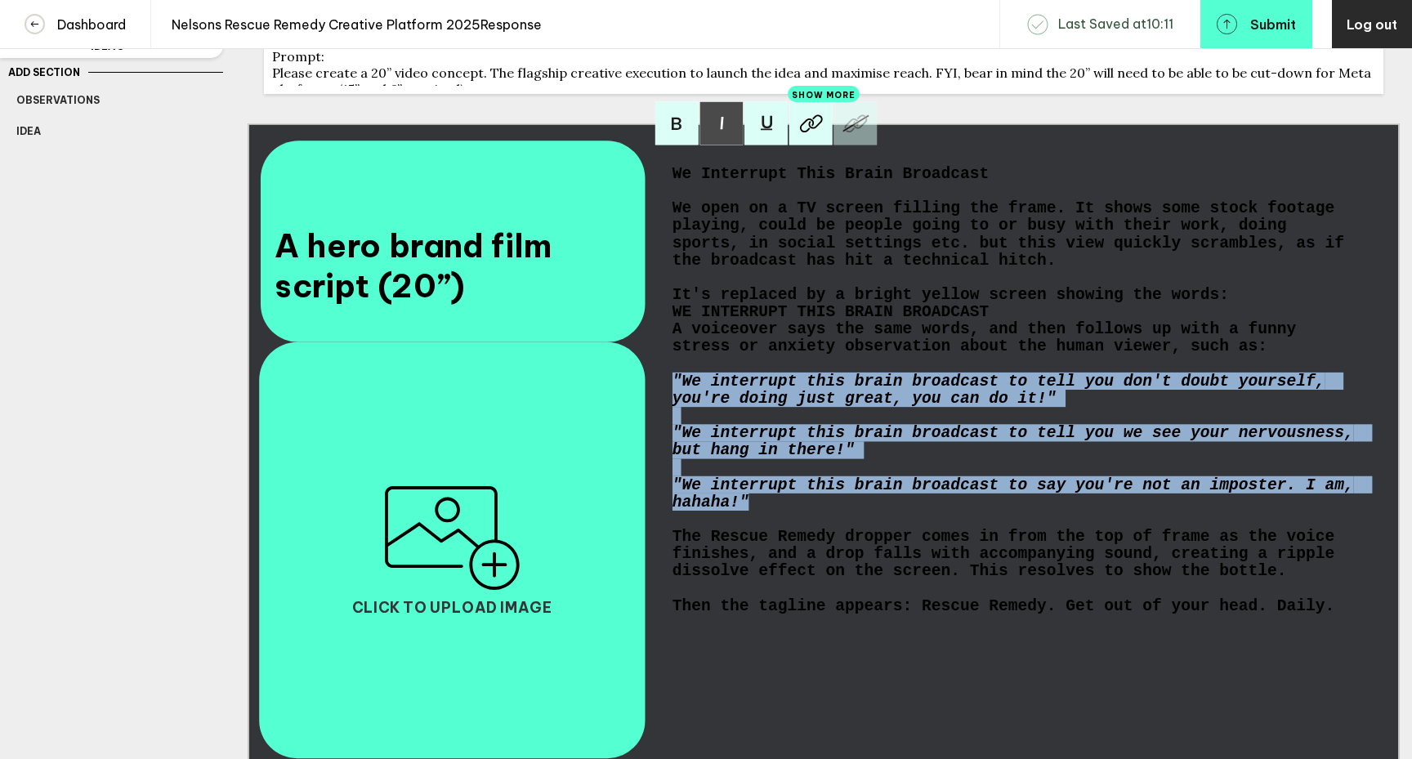
scroll to position [210, 0]
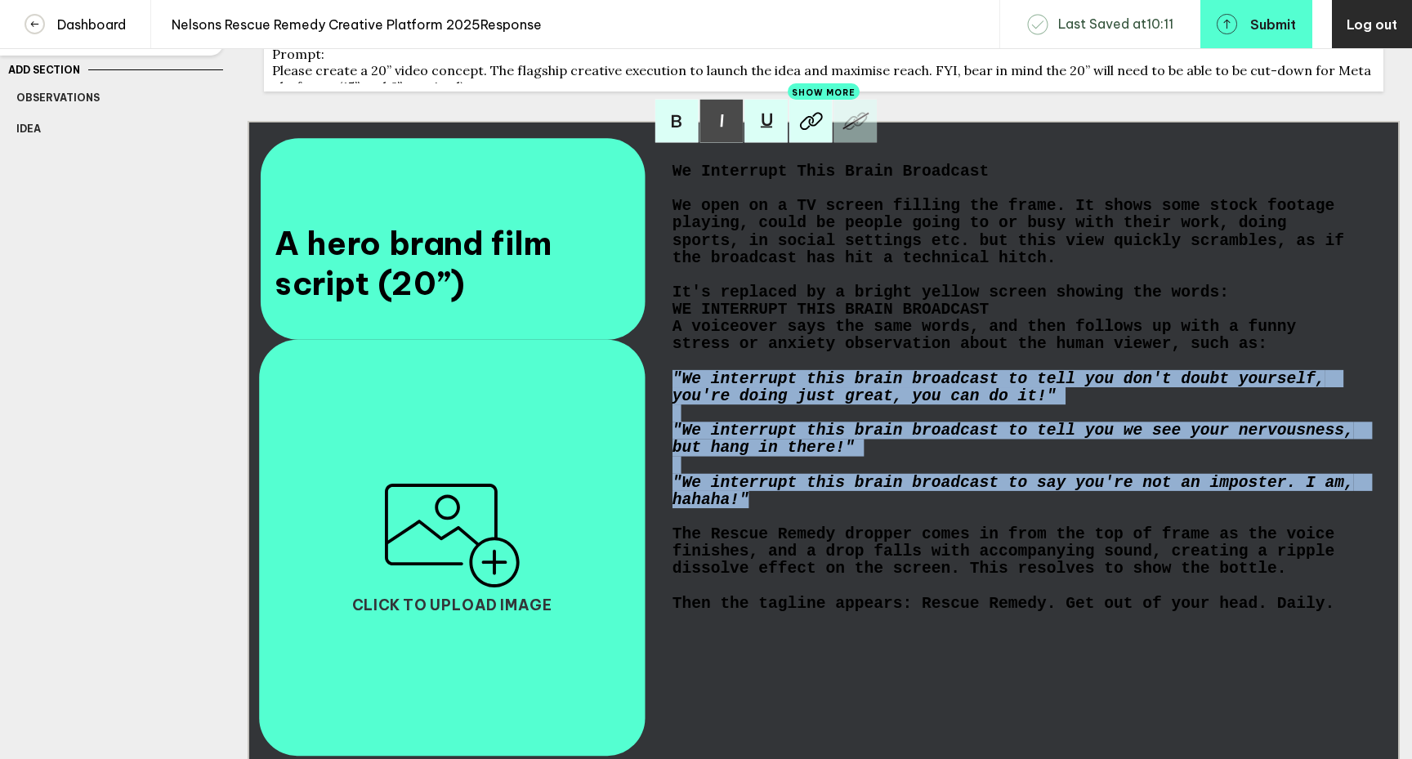
click at [1075, 400] on span ""We interrupt this brain broadcast to tell you don't doubt yourself, you're doi…" at bounding box center [1004, 387] width 663 height 34
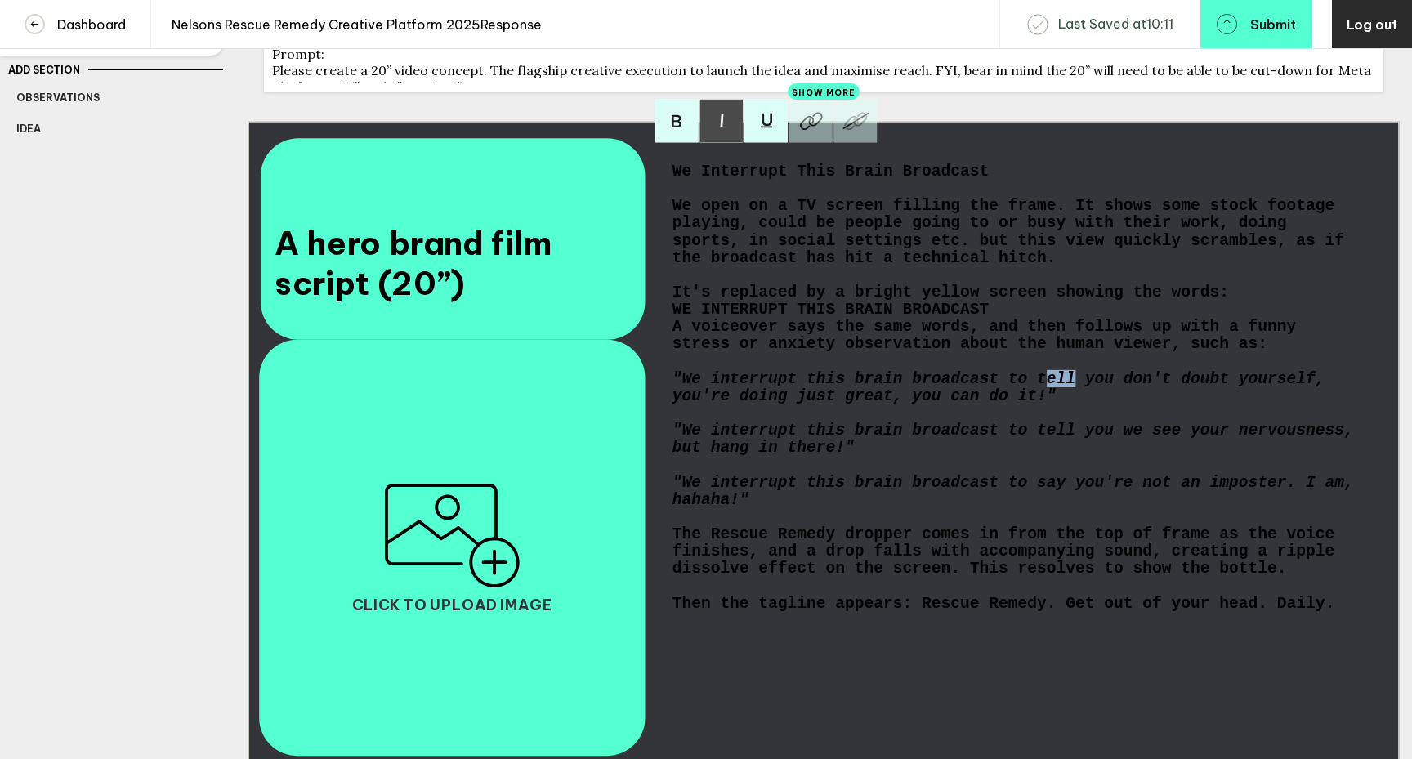
drag, startPoint x: 1075, startPoint y: 400, endPoint x: 1047, endPoint y: 400, distance: 27.8
click at [1047, 400] on span ""We interrupt this brain broadcast to tell you don't doubt yourself, you're doi…" at bounding box center [1004, 387] width 663 height 34
drag, startPoint x: 1115, startPoint y: 400, endPoint x: 1041, endPoint y: 402, distance: 73.6
click at [1041, 402] on span ""We interrupt this brain broadcast to tell you don't doubt yourself, you're doi…" at bounding box center [1004, 387] width 663 height 34
drag, startPoint x: 1068, startPoint y: 507, endPoint x: 1039, endPoint y: 507, distance: 29.4
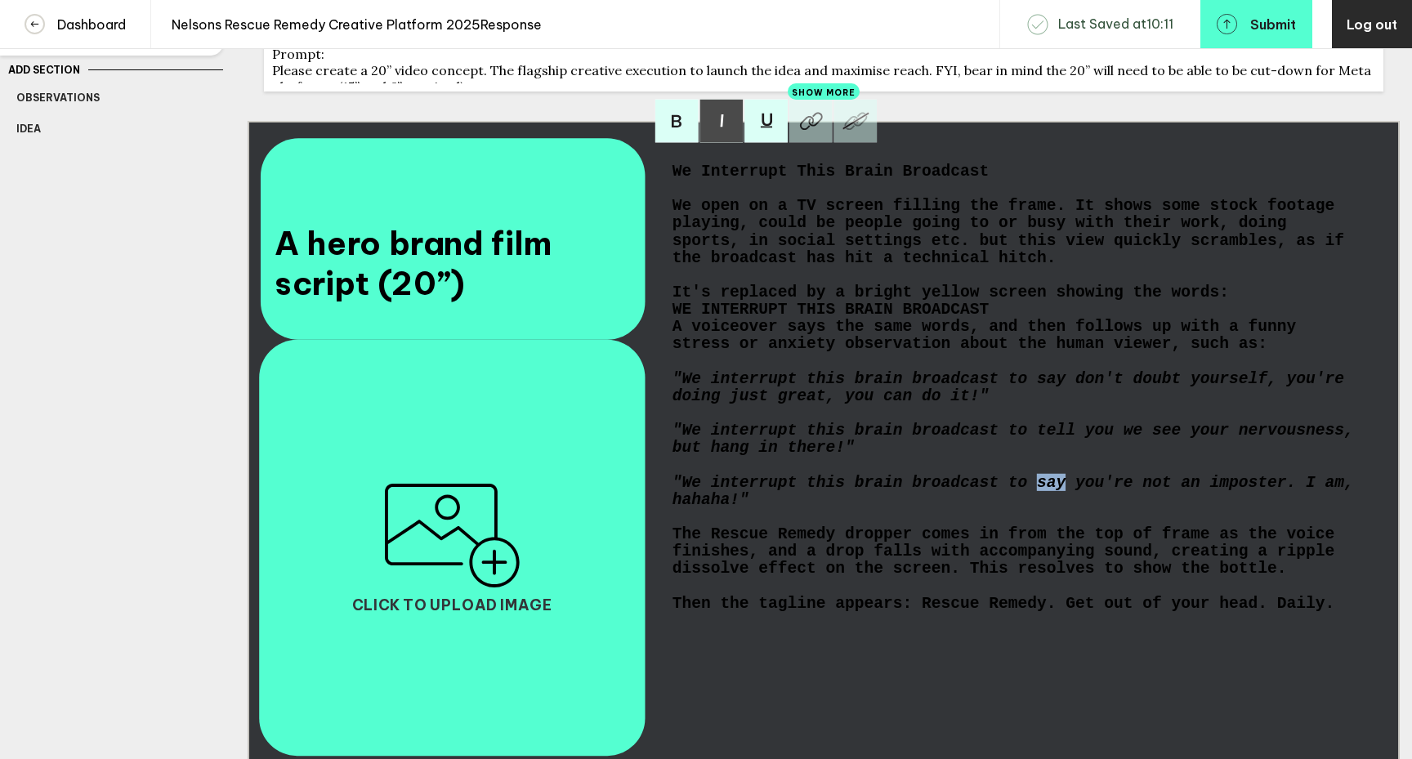
click at [1039, 507] on span ""We interrupt this brain broadcast to say you're not an imposter. I am, hahaha!"" at bounding box center [1018, 491] width 691 height 34
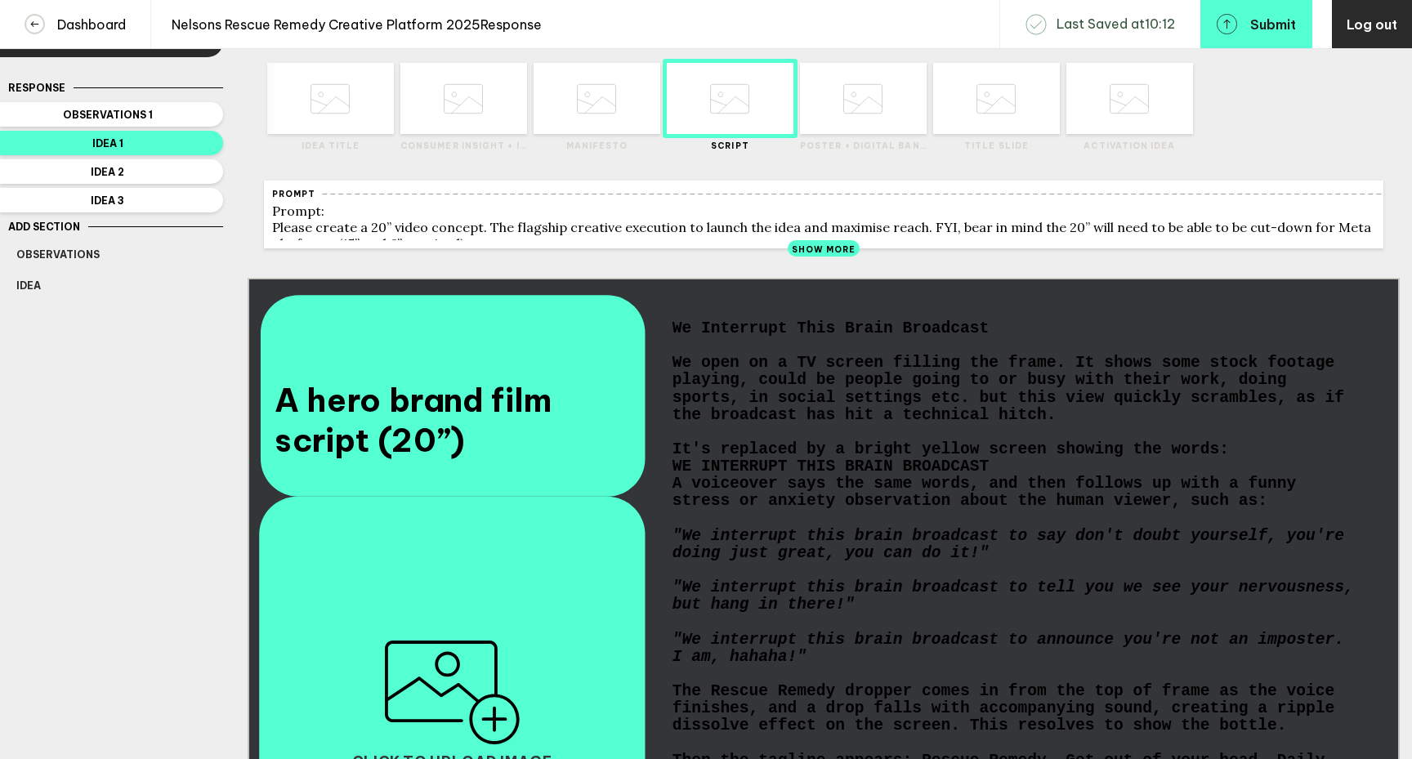
scroll to position [30, 0]
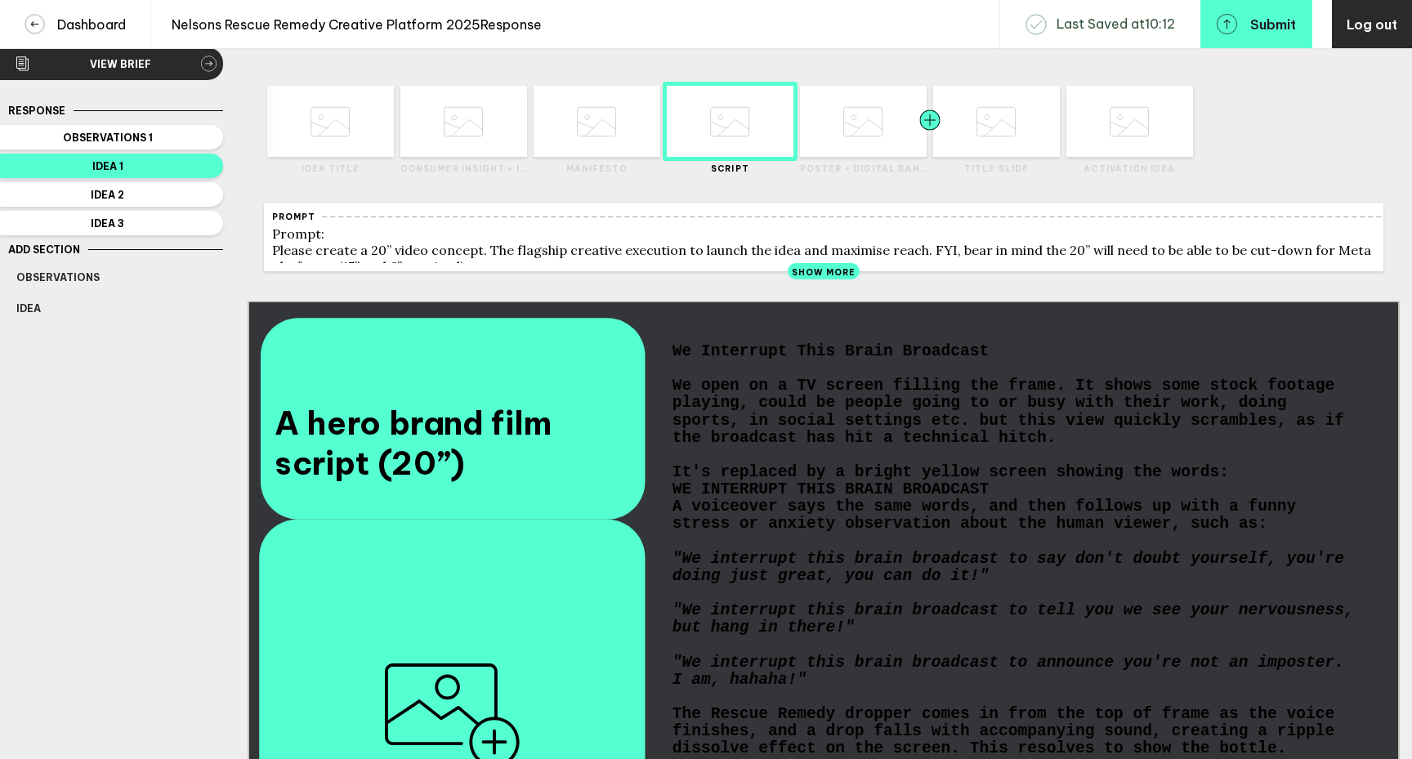
click at [887, 150] on div at bounding box center [898, 121] width 64 height 71
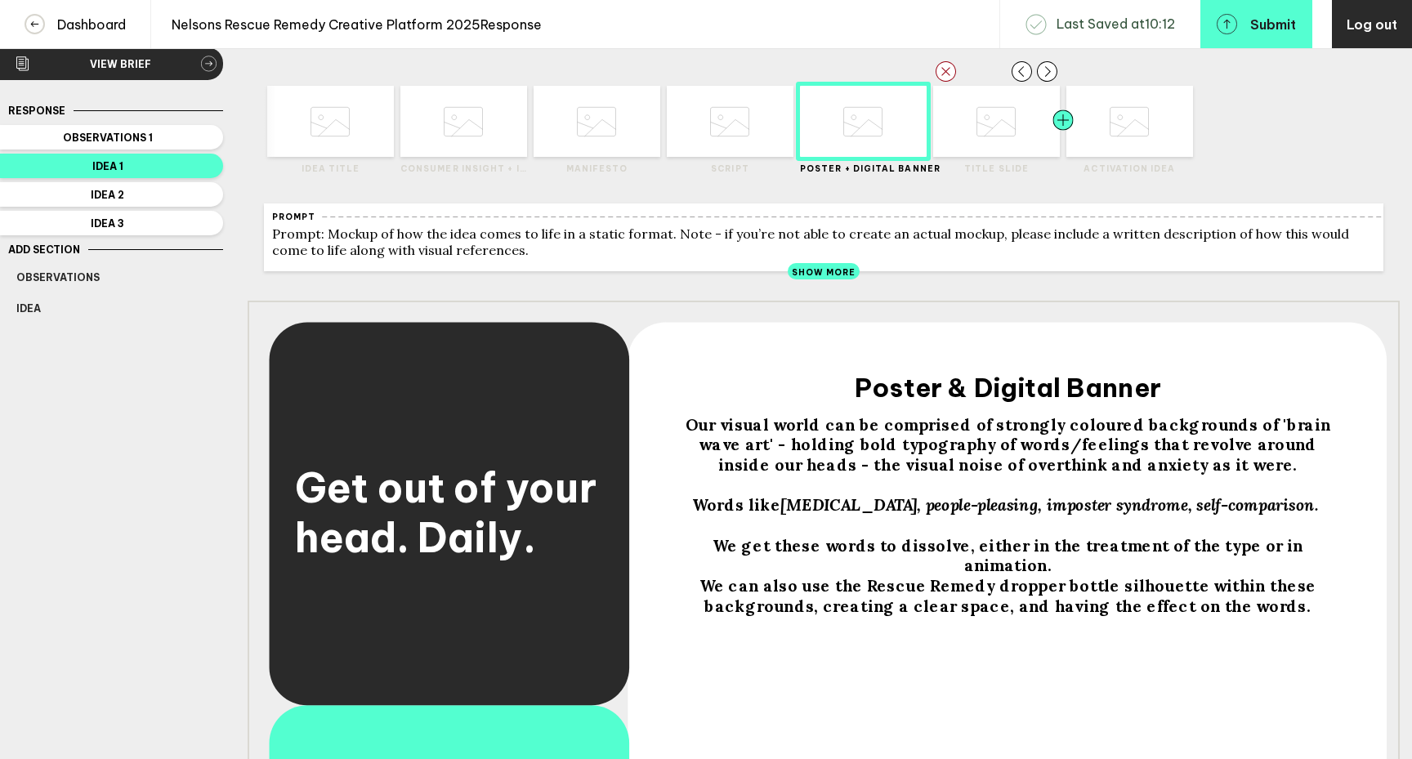
click at [1017, 145] on div at bounding box center [1031, 121] width 64 height 71
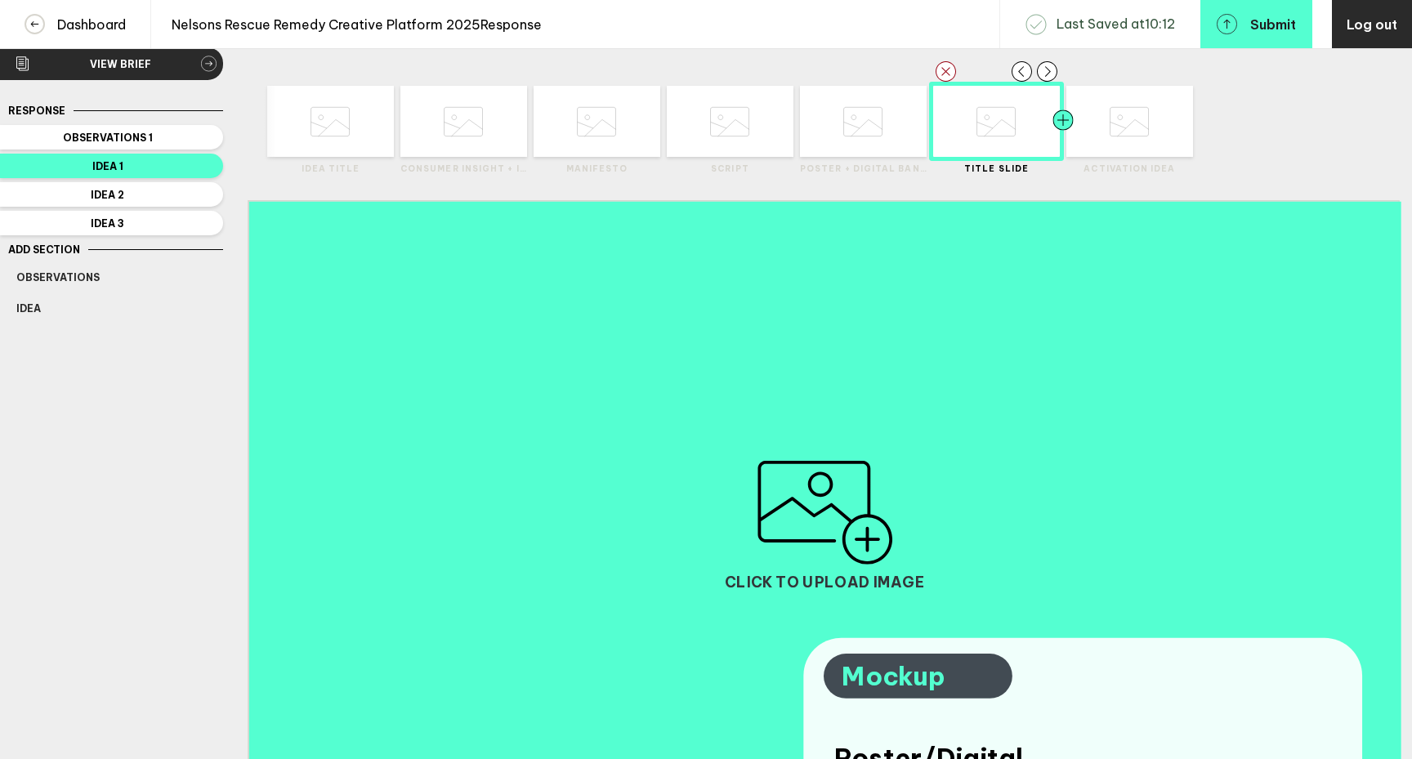
click at [1107, 144] on div at bounding box center [1095, 121] width 64 height 71
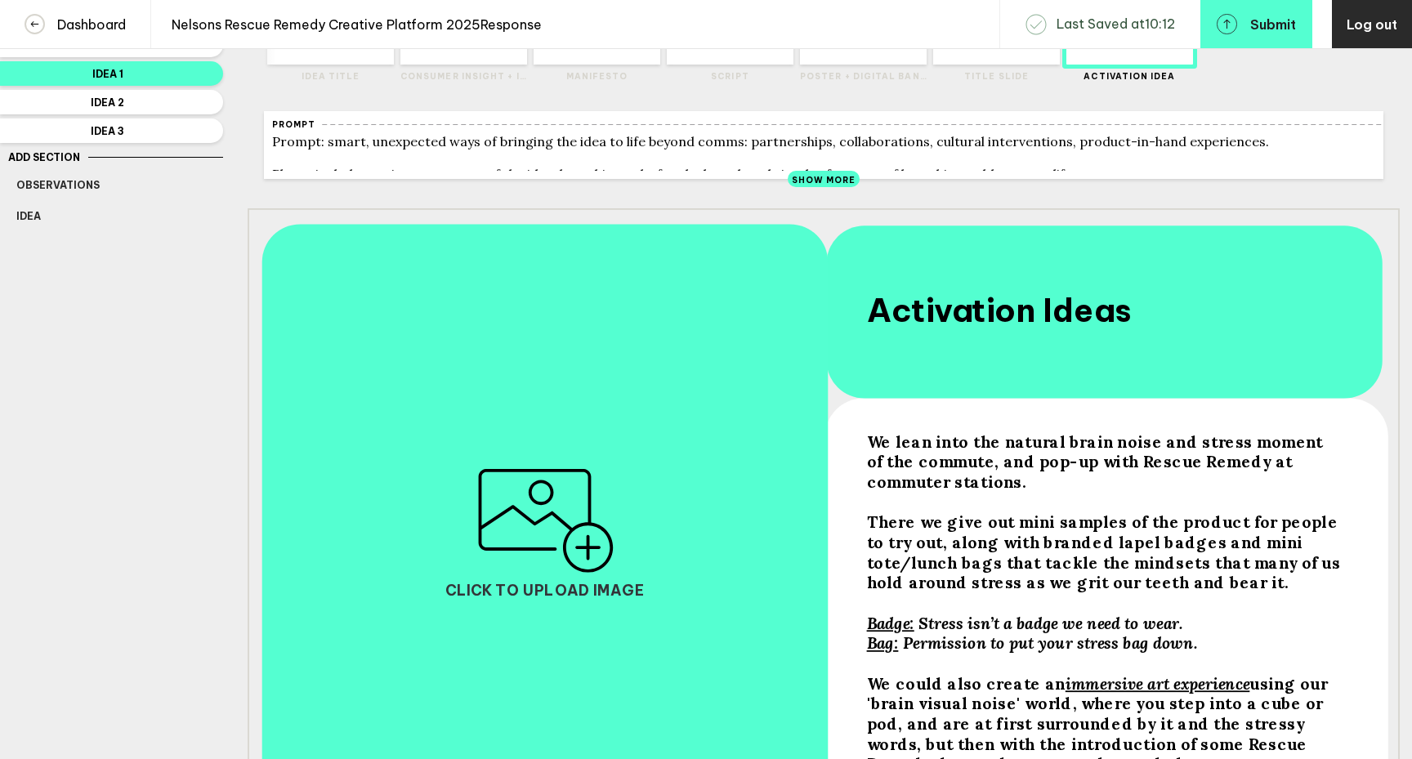
scroll to position [9, 0]
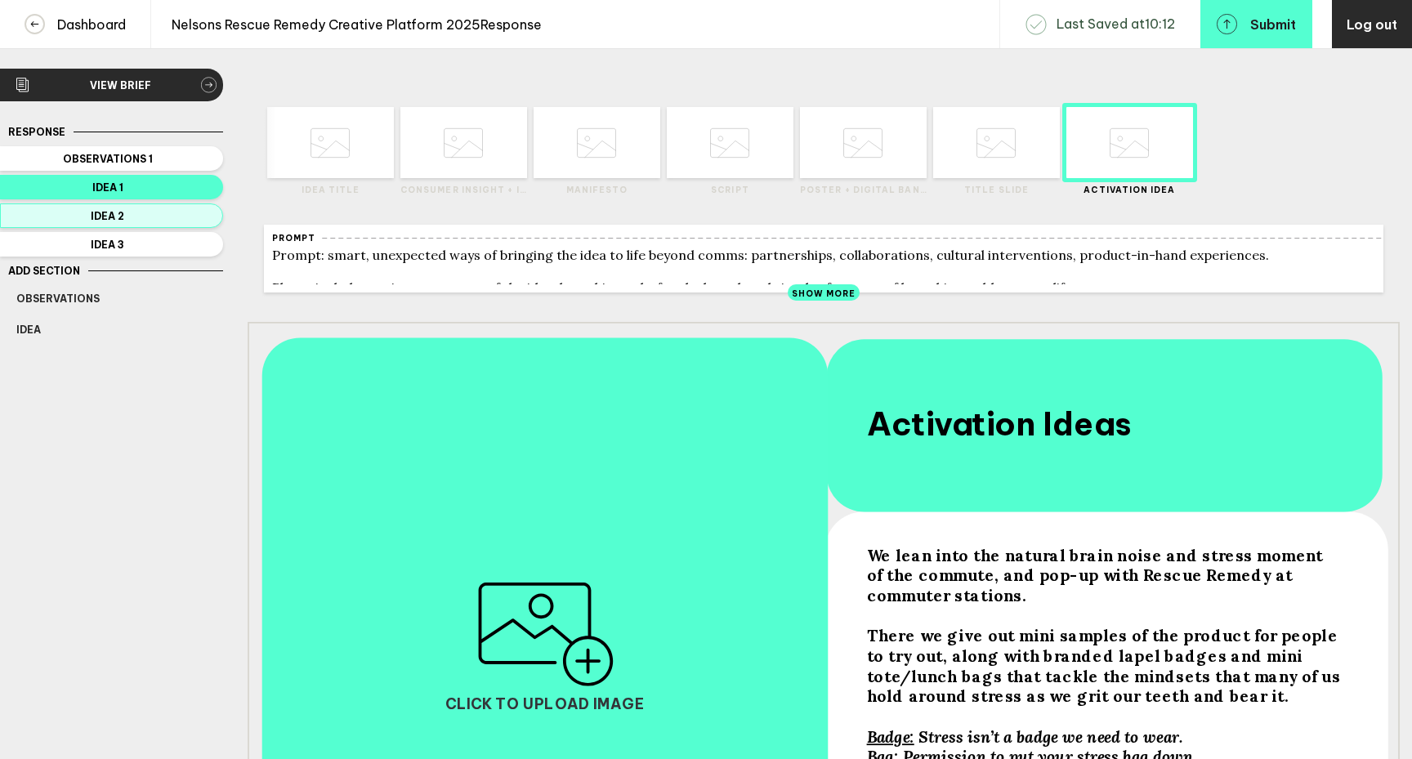
click at [164, 212] on span "Idea 2" at bounding box center [107, 216] width 183 height 12
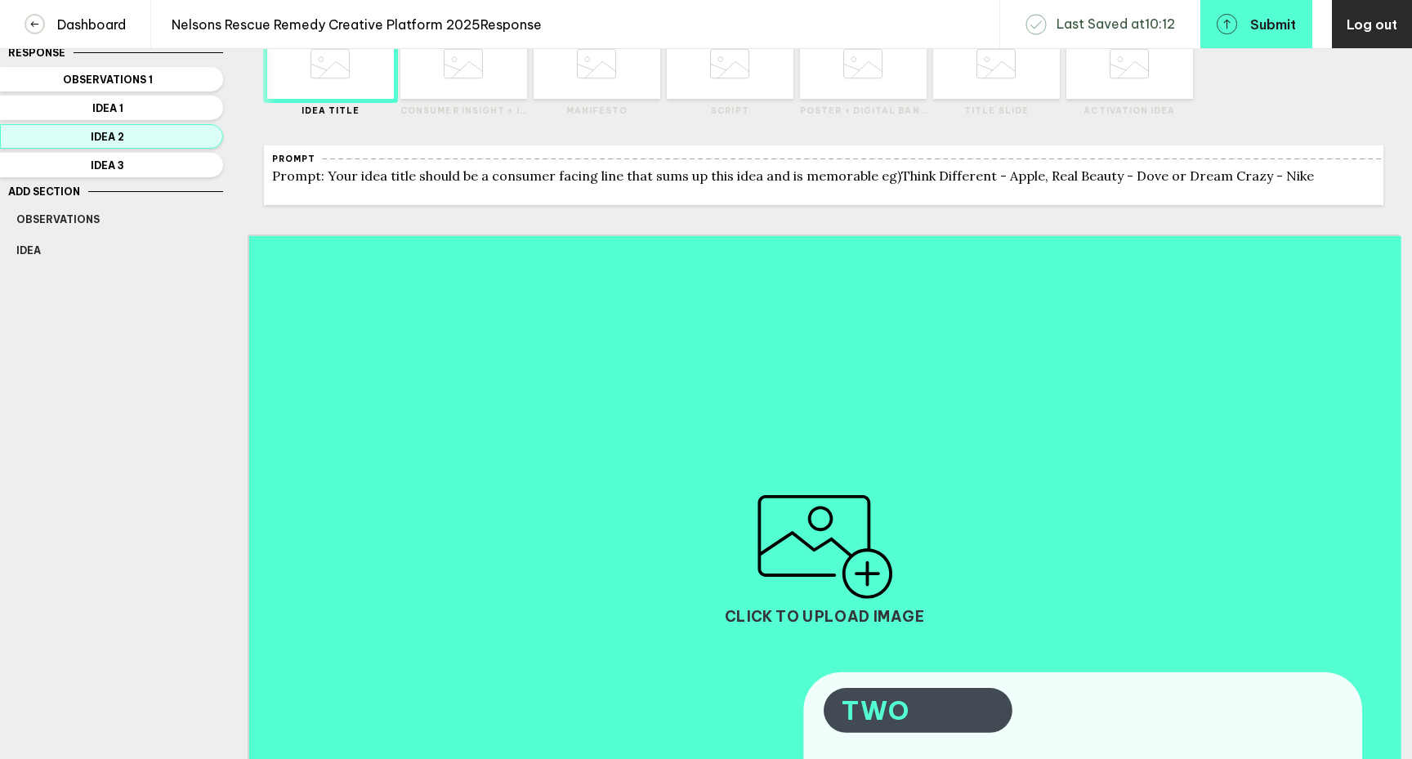
scroll to position [0, 0]
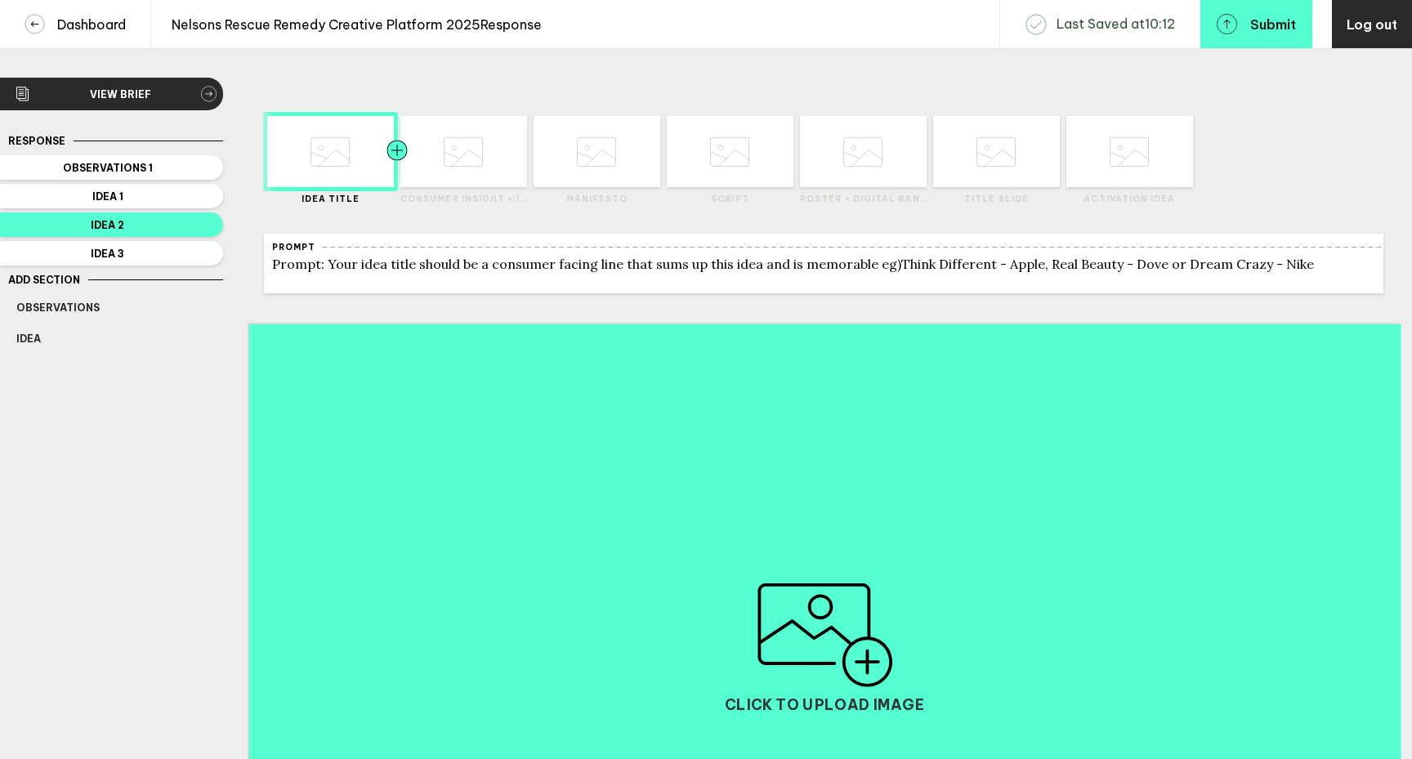
click at [451, 178] on div at bounding box center [429, 151] width 64 height 71
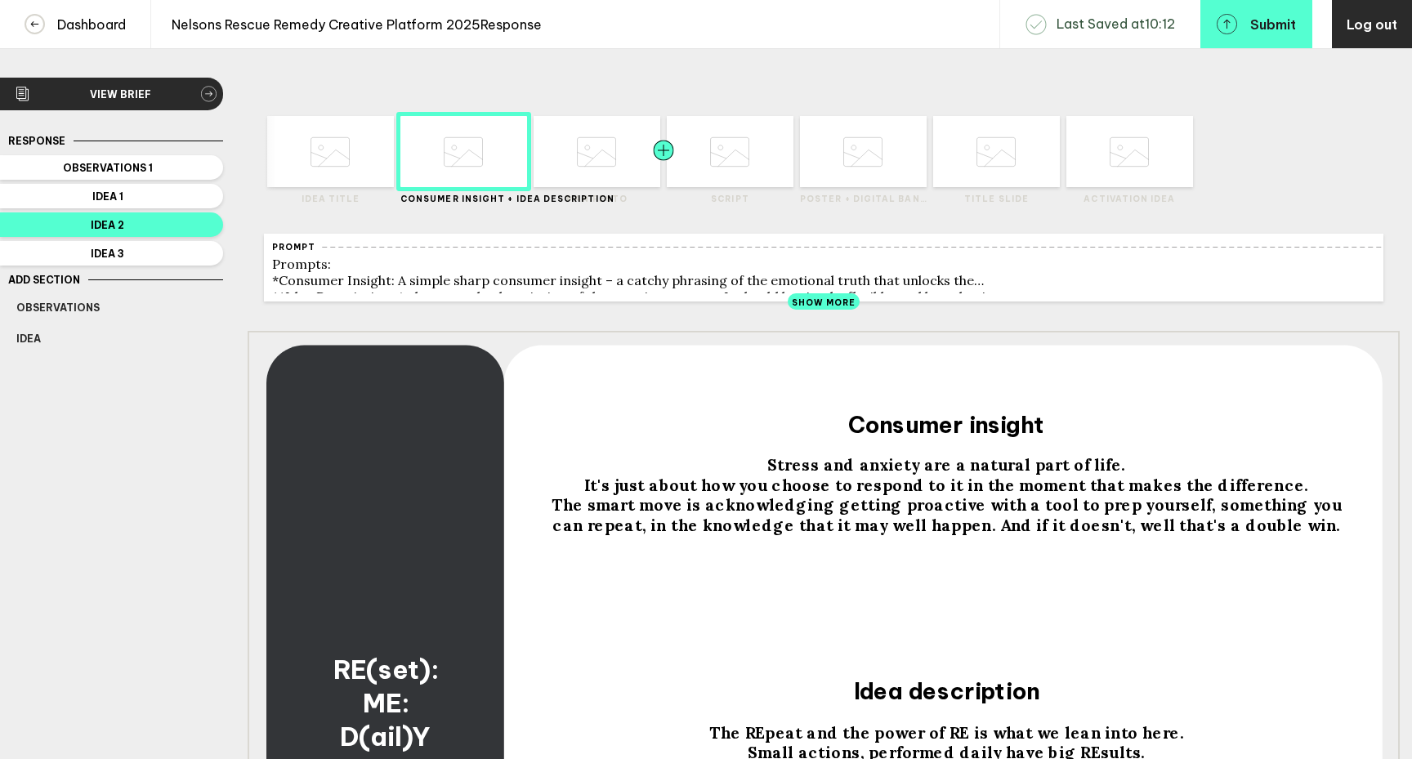
click at [604, 164] on div at bounding box center [632, 151] width 64 height 71
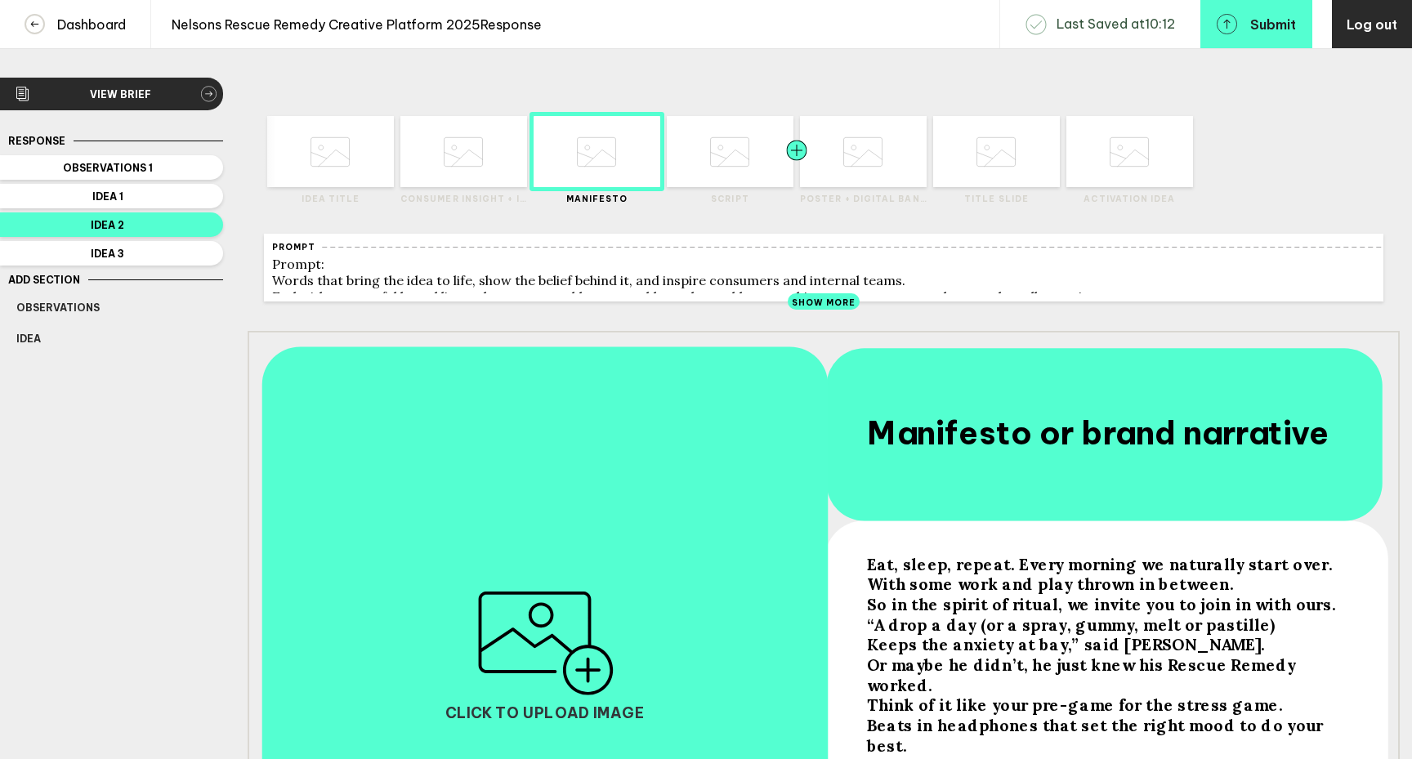
click at [749, 156] on div at bounding box center [765, 151] width 64 height 71
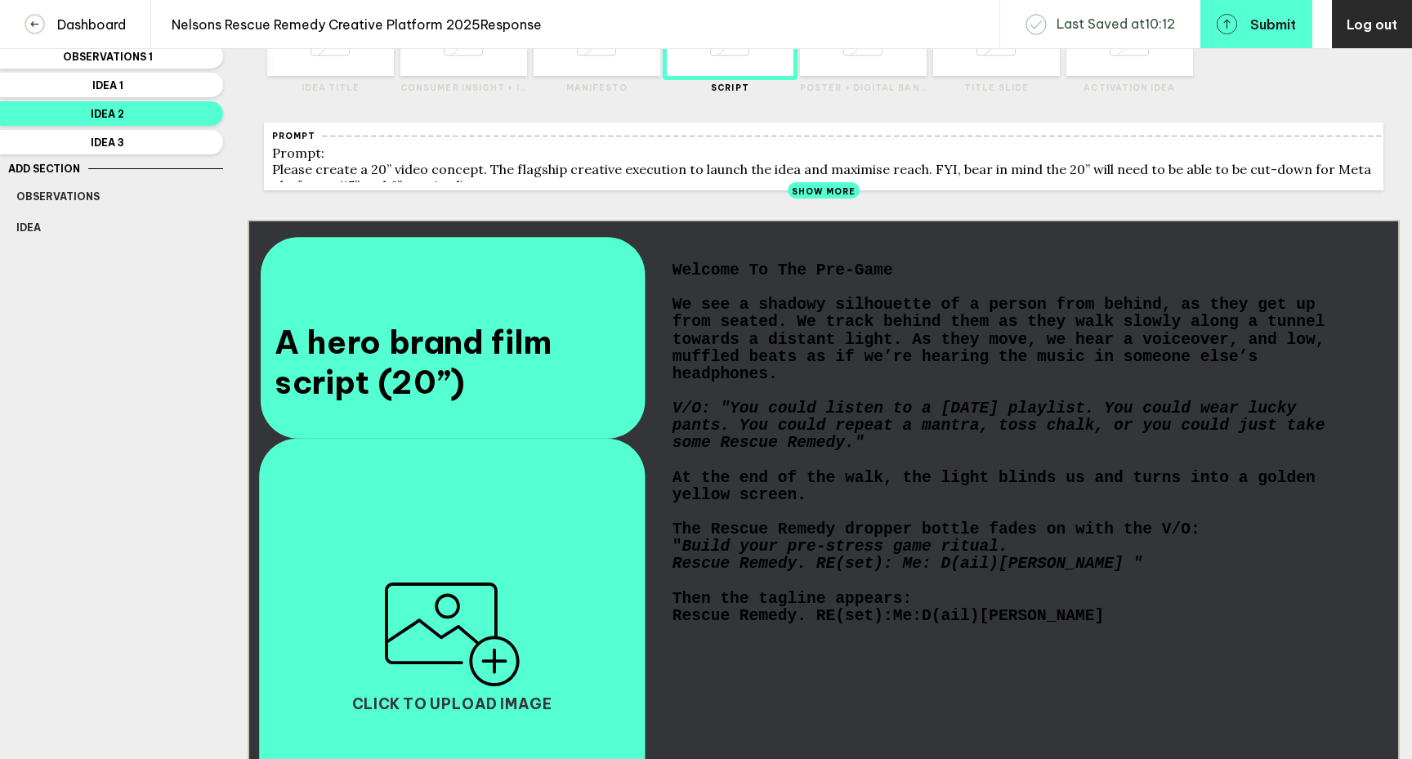
scroll to position [118, 0]
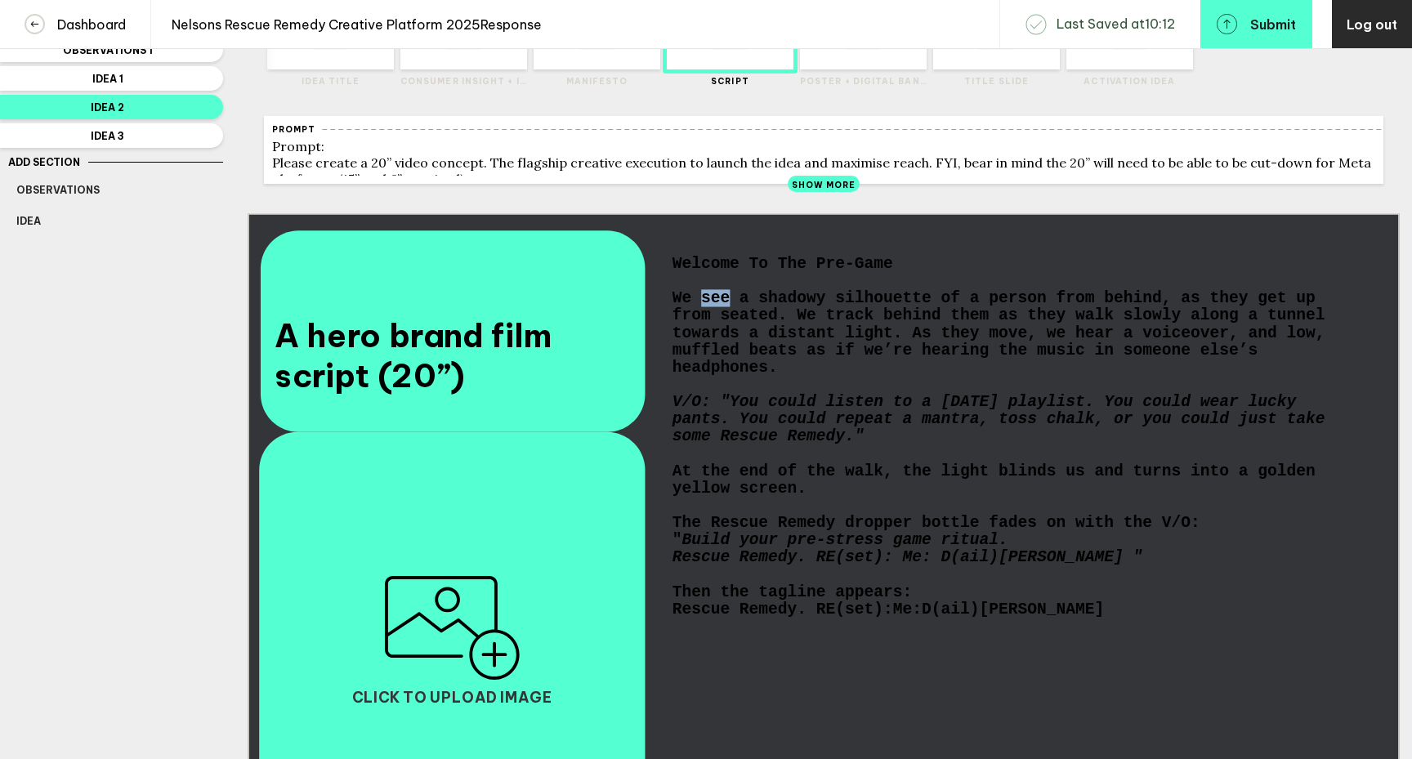
drag, startPoint x: 730, startPoint y: 311, endPoint x: 702, endPoint y: 311, distance: 27.8
click at [702, 311] on span "We see a shadowy silhouette of a person from behind, as they get up from seated…" at bounding box center [1004, 333] width 663 height 87
drag, startPoint x: 733, startPoint y: 312, endPoint x: 701, endPoint y: 312, distance: 31.9
click at [701, 312] on span "We see a shadowy silhouette of a person from behind, as they get up from seated…" at bounding box center [1004, 333] width 663 height 87
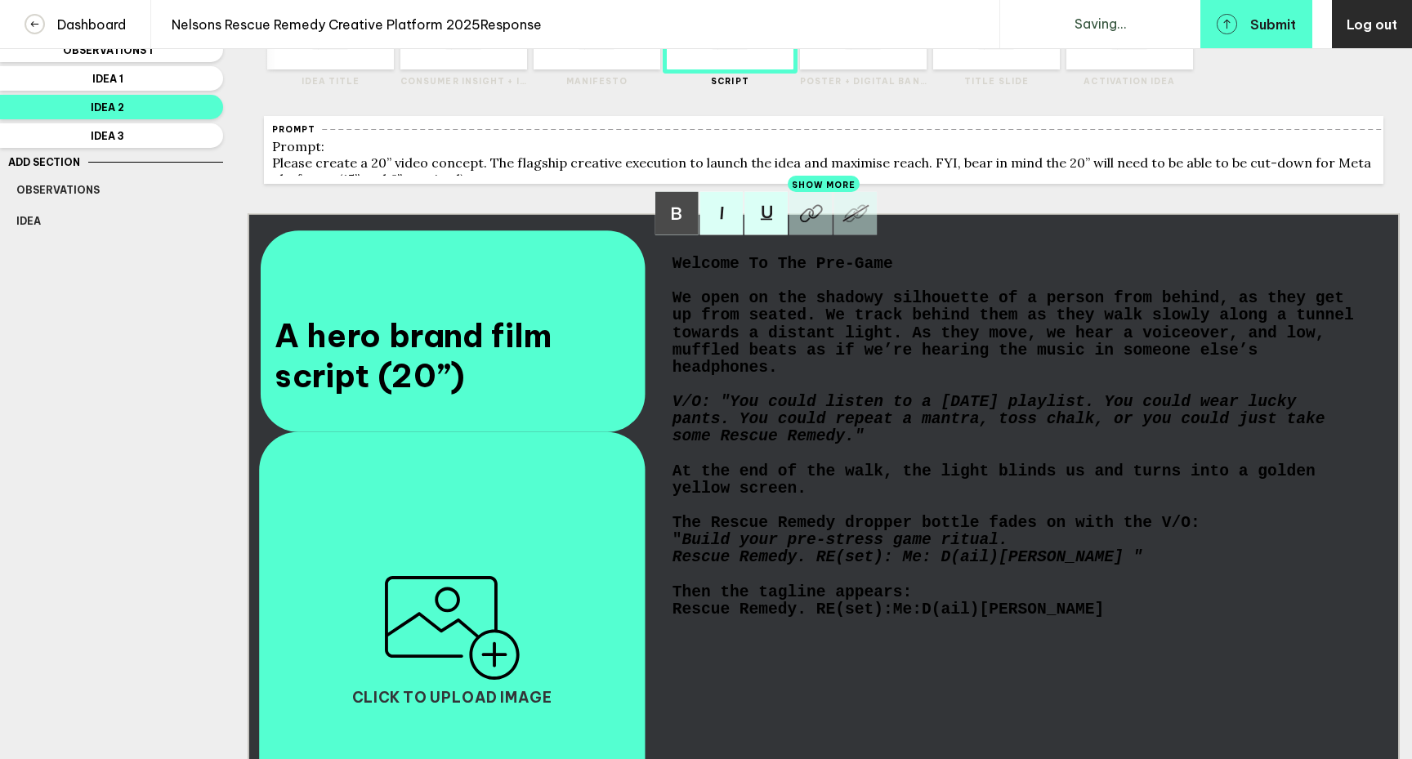
click at [1102, 311] on span "We open on the shadowy silhouette of a person from behind, as they get up from …" at bounding box center [1018, 333] width 691 height 87
click at [1056, 326] on span "We open on the shadowy silhouette of a person seen from behind, as they get up …" at bounding box center [1018, 333] width 691 height 87
click at [1221, 347] on span "We open on the shadowy silhouette of a person seen from behind, as they get up …" at bounding box center [1018, 333] width 691 height 87
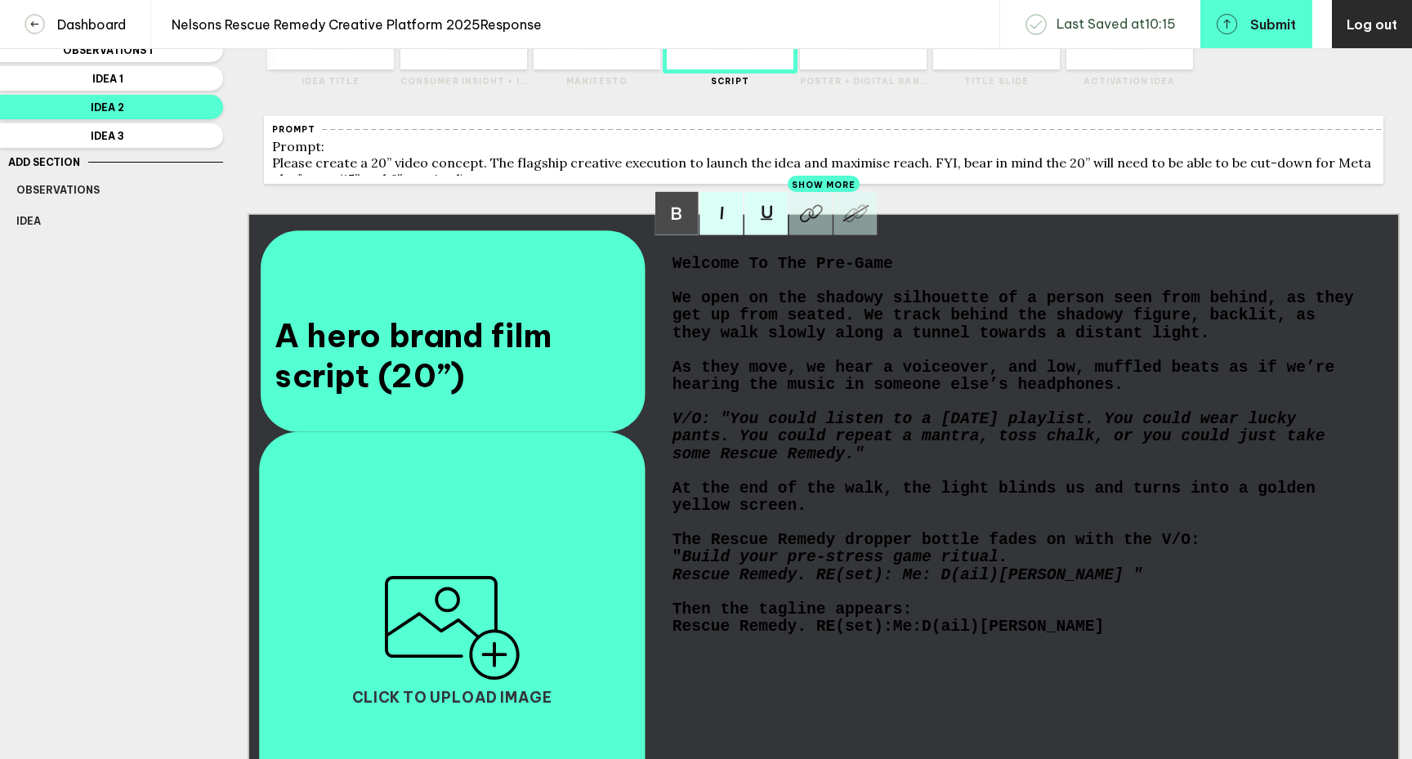
click at [1218, 386] on span "As they move, we hear a voiceover, and low, muffled beats as if we’re hearing t…" at bounding box center [1009, 377] width 672 height 34
click at [1228, 380] on span "As they move, we hear a voiceover, and low, muffled beats beneath as if we’re h…" at bounding box center [1018, 377] width 691 height 34
click at [887, 330] on span "We open on the shadowy silhouette of a person seen from behind, as they get up …" at bounding box center [1018, 315] width 691 height 51
drag, startPoint x: 1051, startPoint y: 382, endPoint x: 1187, endPoint y: 400, distance: 137.8
click at [1187, 394] on span "As they move, we hear a voiceover, and low, muffled beats playing beneath as if…" at bounding box center [994, 377] width 643 height 34
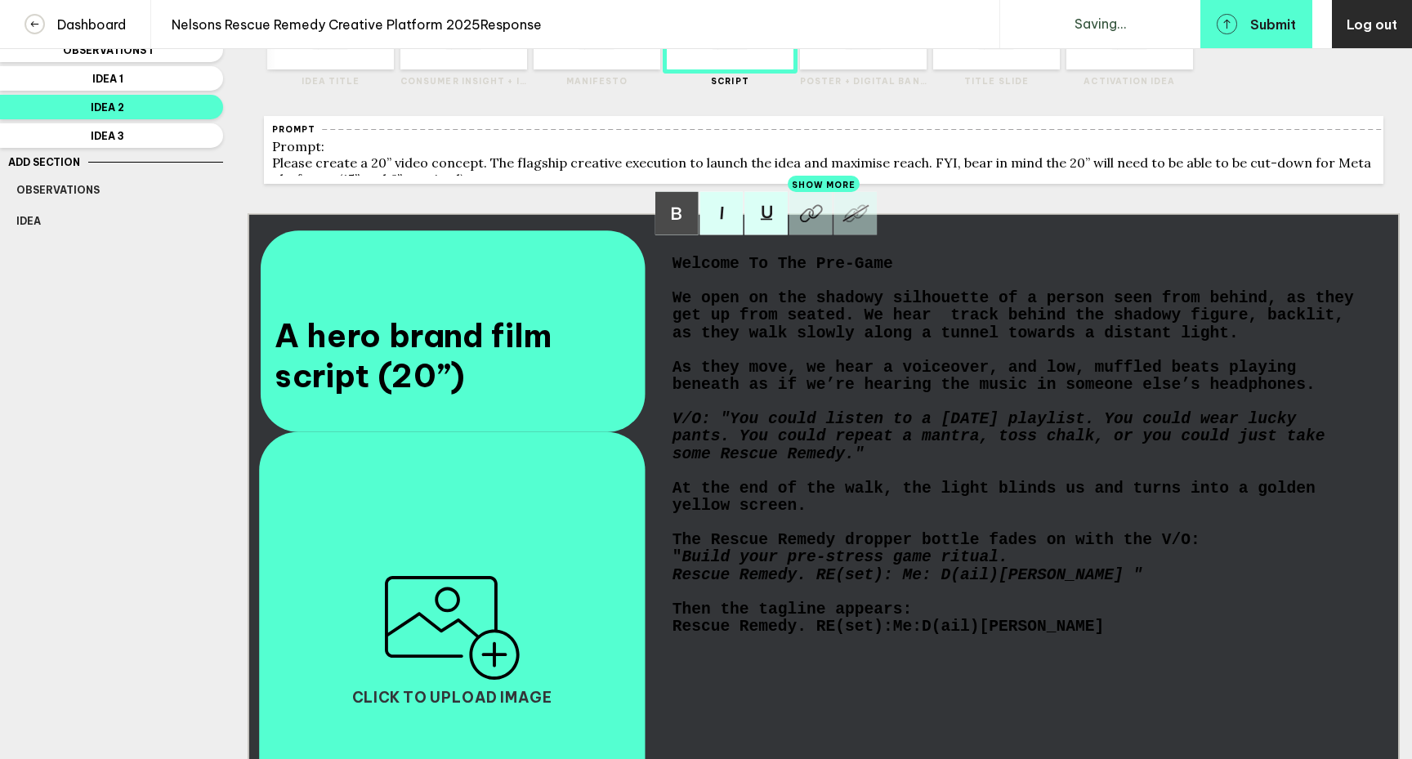
click at [1050, 381] on span "As they move, we hear a voiceover, and low, muffled beats playing beneath as if…" at bounding box center [994, 377] width 643 height 34
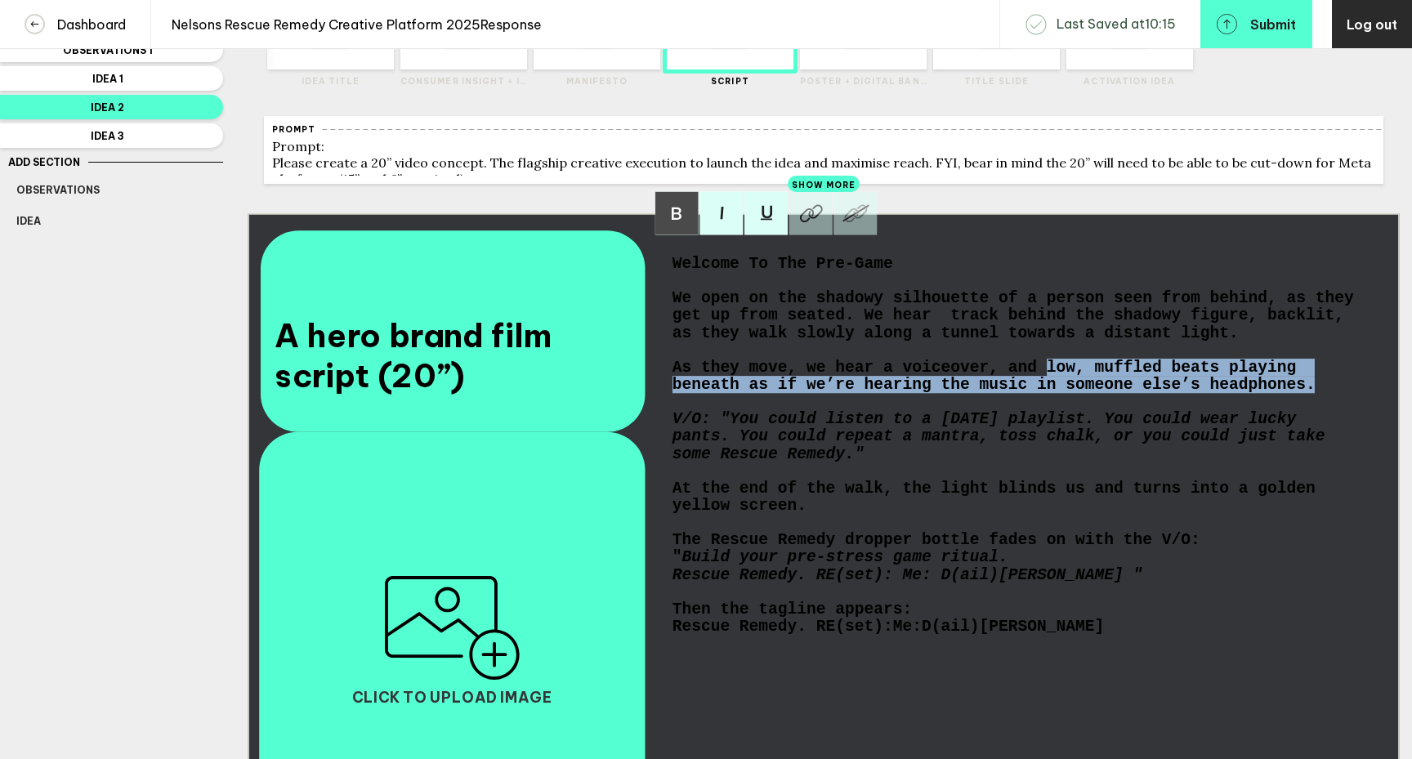
drag, startPoint x: 1048, startPoint y: 382, endPoint x: 1313, endPoint y: 400, distance: 265.4
click at [1313, 394] on span "As they move, we hear a voiceover, and low, muffled beats playing beneath as if…" at bounding box center [994, 377] width 643 height 34
copy span "low, muffled beats playing beneath as if we’re hearing the music in someone els…"
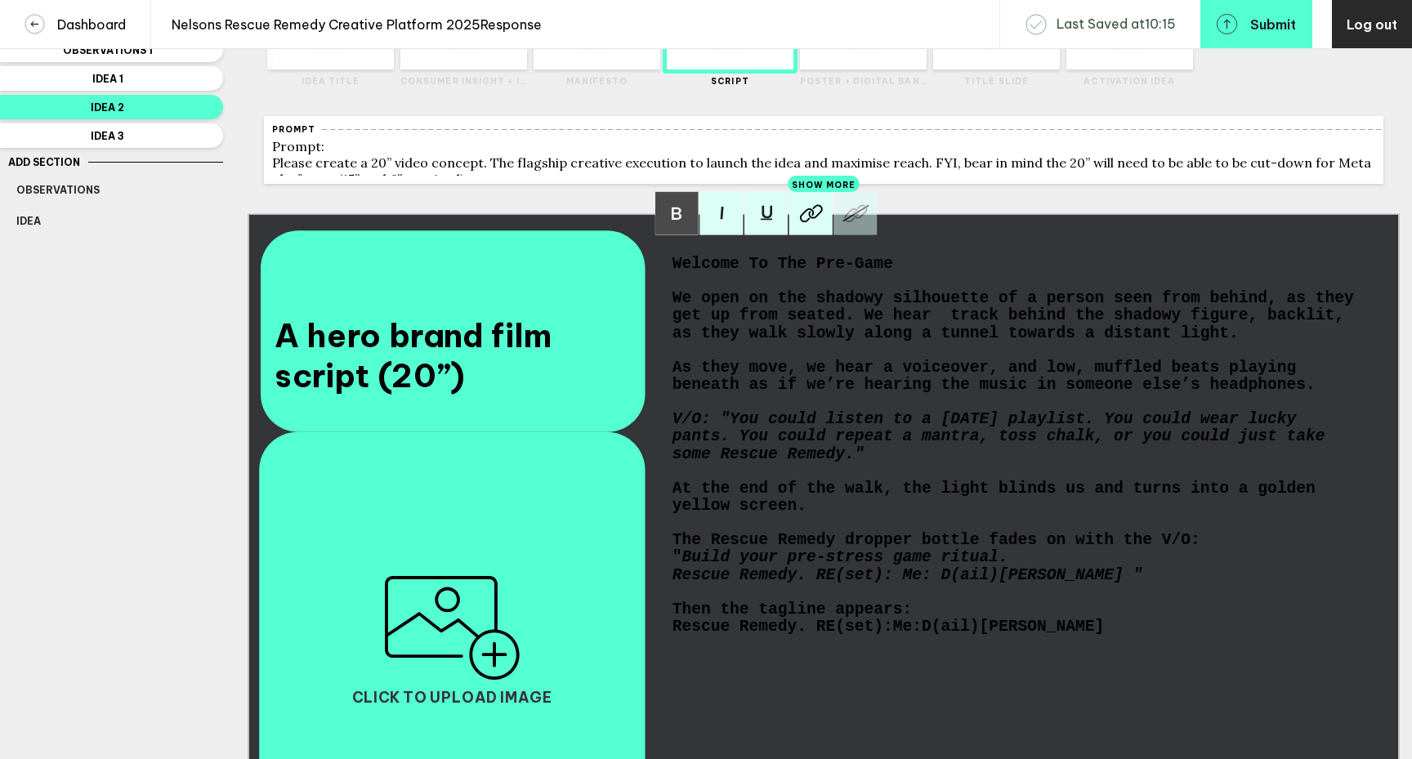
click at [945, 331] on span "We open on the shadowy silhouette of a person seen from behind, as they get up …" at bounding box center [1018, 315] width 691 height 51
drag, startPoint x: 956, startPoint y: 326, endPoint x: 887, endPoint y: 326, distance: 68.6
click at [887, 326] on span "We open on the shadowy silhouette of a person seen from behind, as they get up …" at bounding box center [1018, 315] width 691 height 51
drag, startPoint x: 859, startPoint y: 401, endPoint x: 806, endPoint y: 403, distance: 53.1
click at [806, 394] on span "As they move, we hear a voiceover, and low, muffled beats playing beneath as if…" at bounding box center [994, 377] width 643 height 34
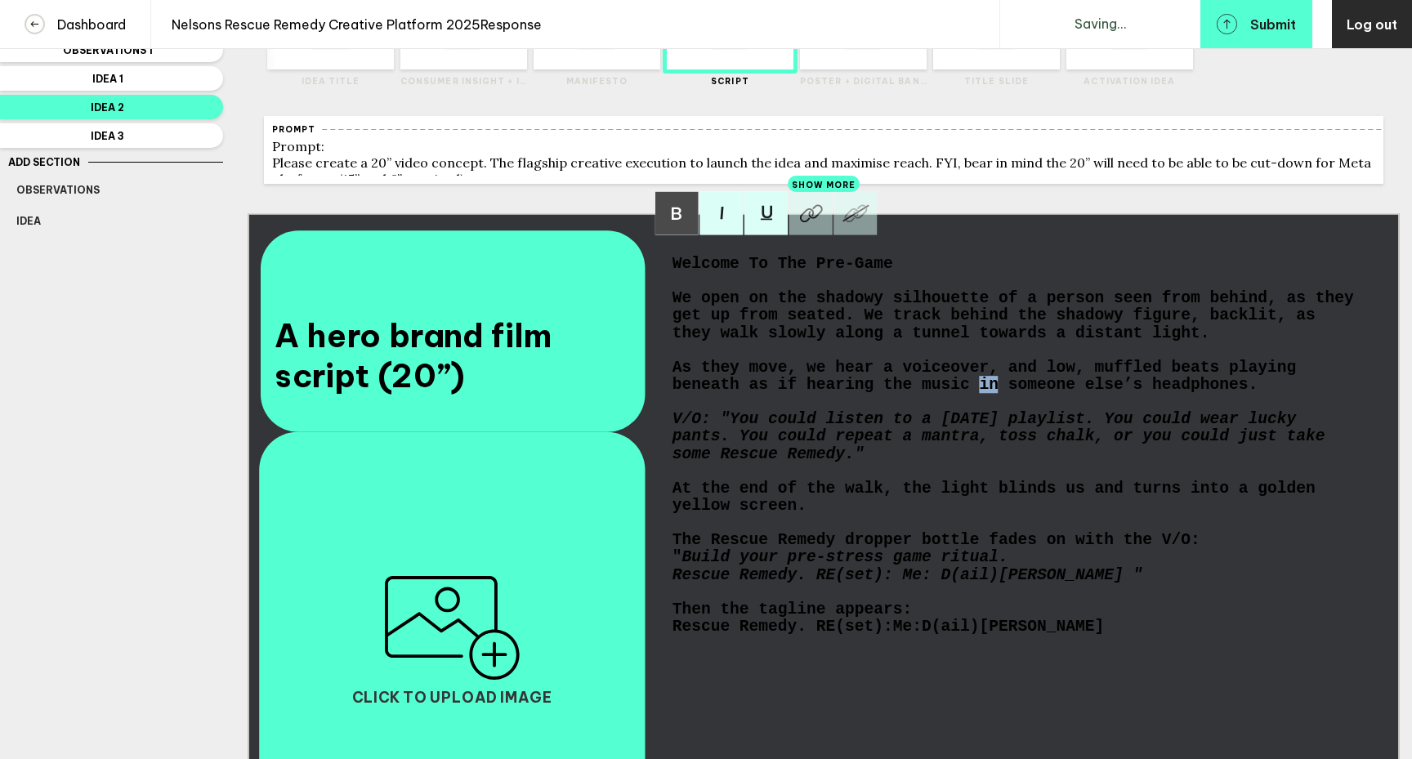
drag, startPoint x: 998, startPoint y: 405, endPoint x: 981, endPoint y: 404, distance: 16.4
click at [981, 394] on span "As they move, we hear a voiceover, and low, muffled beats playing beneath as if…" at bounding box center [989, 377] width 633 height 34
click at [1135, 436] on span "V/O: "You could listen to a [DATE] playlist. You could wear lucky pants. You co…" at bounding box center [1004, 436] width 663 height 51
click at [943, 454] on span "You could wear lucky pants. You could repeat a mantra, toss chalk, or you could…" at bounding box center [1009, 445] width 672 height 34
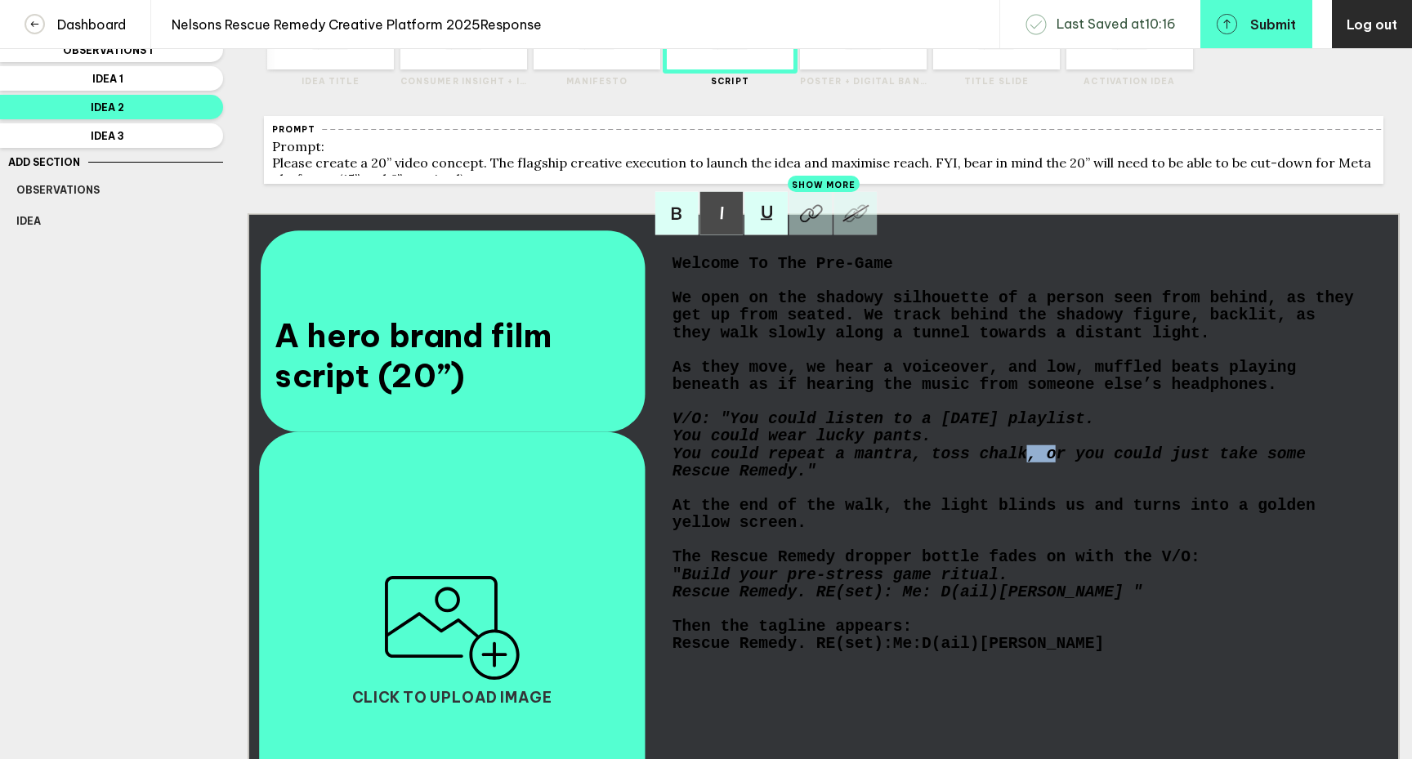
drag, startPoint x: 1057, startPoint y: 471, endPoint x: 1030, endPoint y: 474, distance: 27.2
click at [1030, 474] on span "You could repeat a mantra, toss chalk, or you could just take some Rescue Remed…" at bounding box center [994, 462] width 643 height 34
drag, startPoint x: 712, startPoint y: 437, endPoint x: 638, endPoint y: 437, distance: 73.5
click at [638, 437] on div "A hero brand film script (20”) Welcome To The Pre-Game We open on the shadowy s…" at bounding box center [824, 537] width 1152 height 648
click at [725, 224] on img at bounding box center [721, 213] width 43 height 43
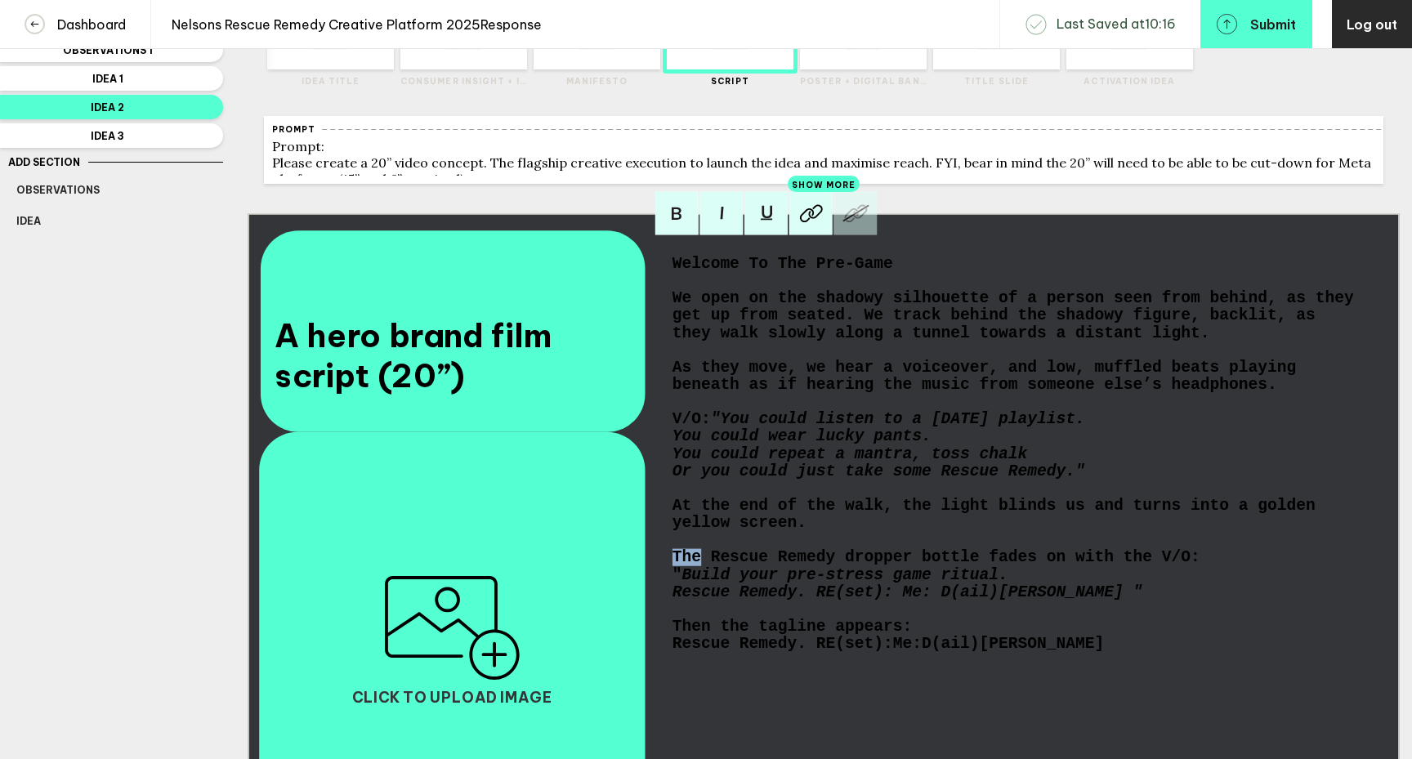
drag, startPoint x: 702, startPoint y: 581, endPoint x: 659, endPoint y: 581, distance: 42.5
click at [659, 581] on div "A hero brand film script (20”) Welcome To The Pre-Game We open on the shadowy s…" at bounding box center [824, 537] width 1152 height 648
drag, startPoint x: 961, startPoint y: 580, endPoint x: 899, endPoint y: 583, distance: 62.2
click at [899, 566] on span "An open Rescue Remedy dropper bottle fades on with the V/O:" at bounding box center [956, 557] width 566 height 17
click at [954, 566] on span "An open Rescue Remedy dropper bottle fades on with the V/O:" at bounding box center [956, 557] width 566 height 17
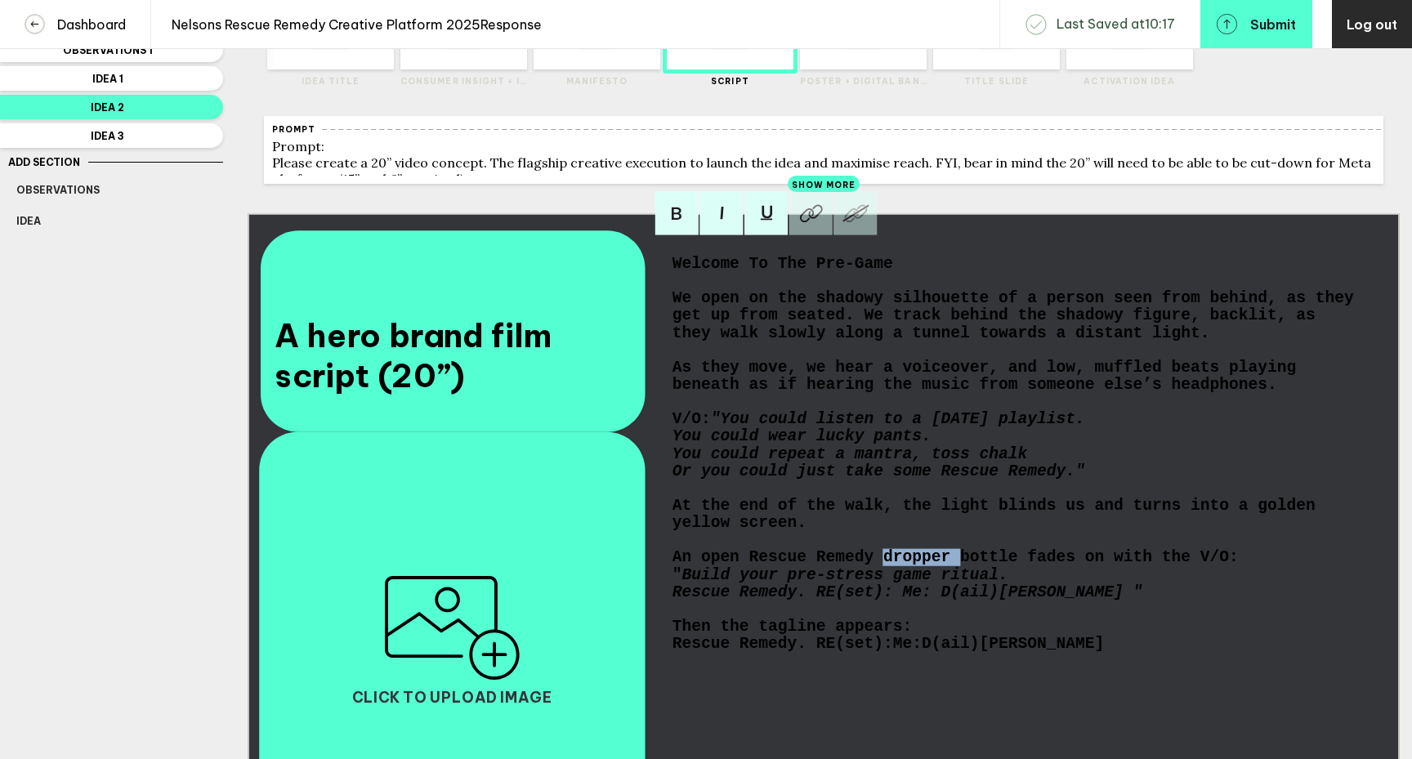
drag, startPoint x: 959, startPoint y: 581, endPoint x: 885, endPoint y: 580, distance: 73.6
click at [885, 566] on span "An open Rescue Remedy dropper bottle fades on with the V/O:" at bounding box center [956, 557] width 566 height 17
click at [751, 619] on div at bounding box center [1016, 609] width 686 height 17
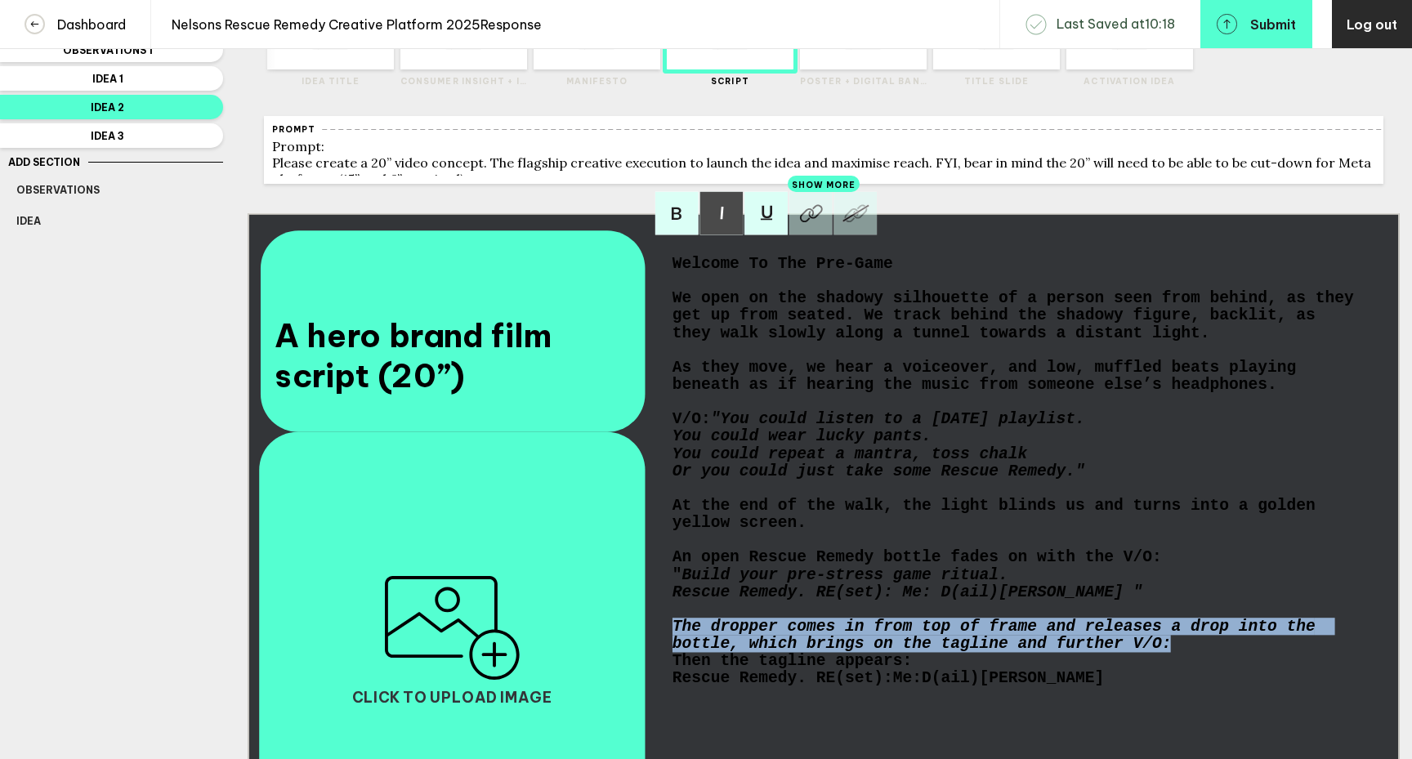
drag, startPoint x: 1174, startPoint y: 668, endPoint x: 660, endPoint y: 650, distance: 514.3
click at [660, 650] on div "A hero brand film script (20”) Welcome To The Pre-Game We open on the shadowy s…" at bounding box center [824, 537] width 1152 height 648
click at [719, 233] on img at bounding box center [721, 213] width 43 height 43
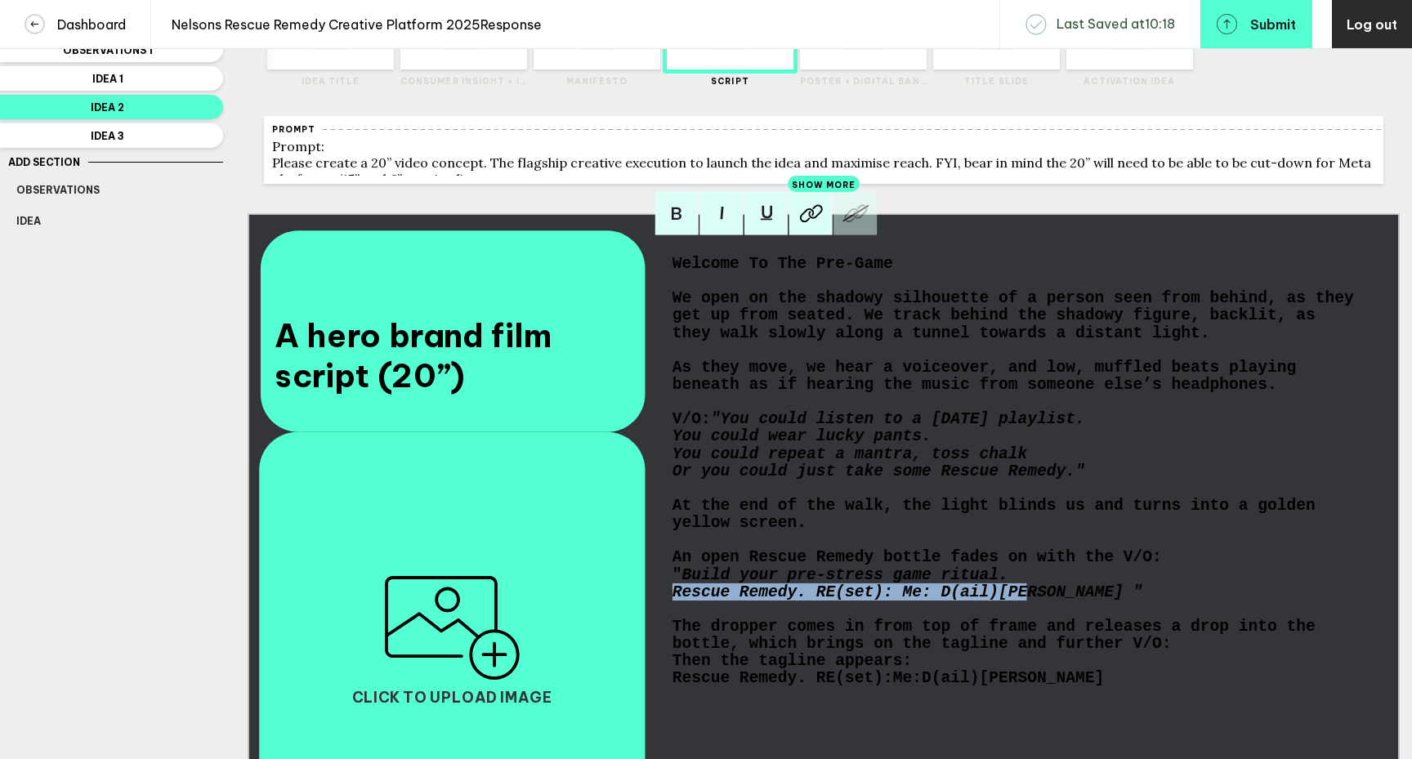
drag, startPoint x: 1024, startPoint y: 616, endPoint x: 1008, endPoint y: 601, distance: 22.0
click at [1008, 601] on div "Welcome To The Pre-Game We open on the shadowy silhouette of a person seen from…" at bounding box center [1016, 472] width 686 height 432
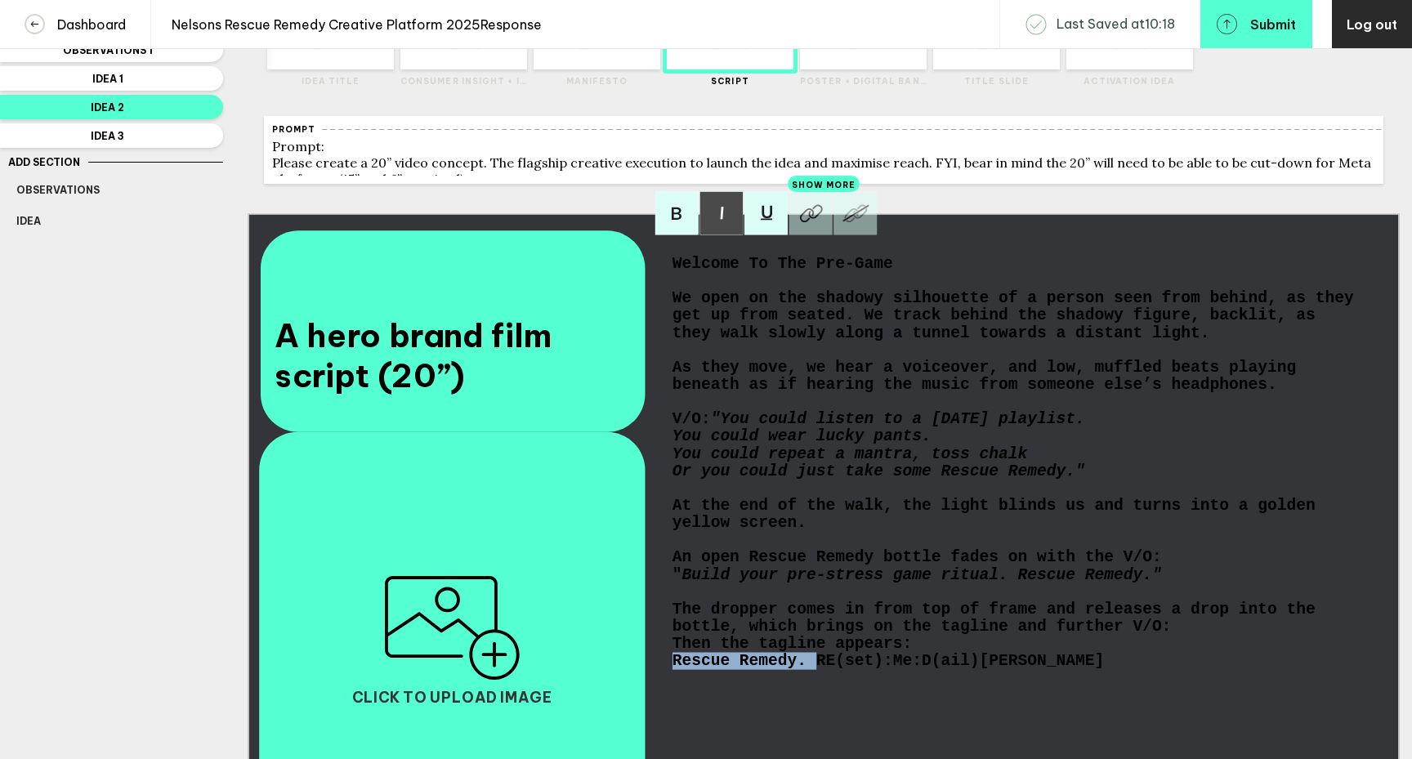
drag, startPoint x: 816, startPoint y: 687, endPoint x: 669, endPoint y: 685, distance: 146.3
click at [669, 685] on div "Welcome To The Pre-Game We open on the shadowy silhouette of a person seen from…" at bounding box center [1015, 539] width 697 height 578
click at [674, 653] on span "Then the tagline appears:" at bounding box center [793, 644] width 240 height 17
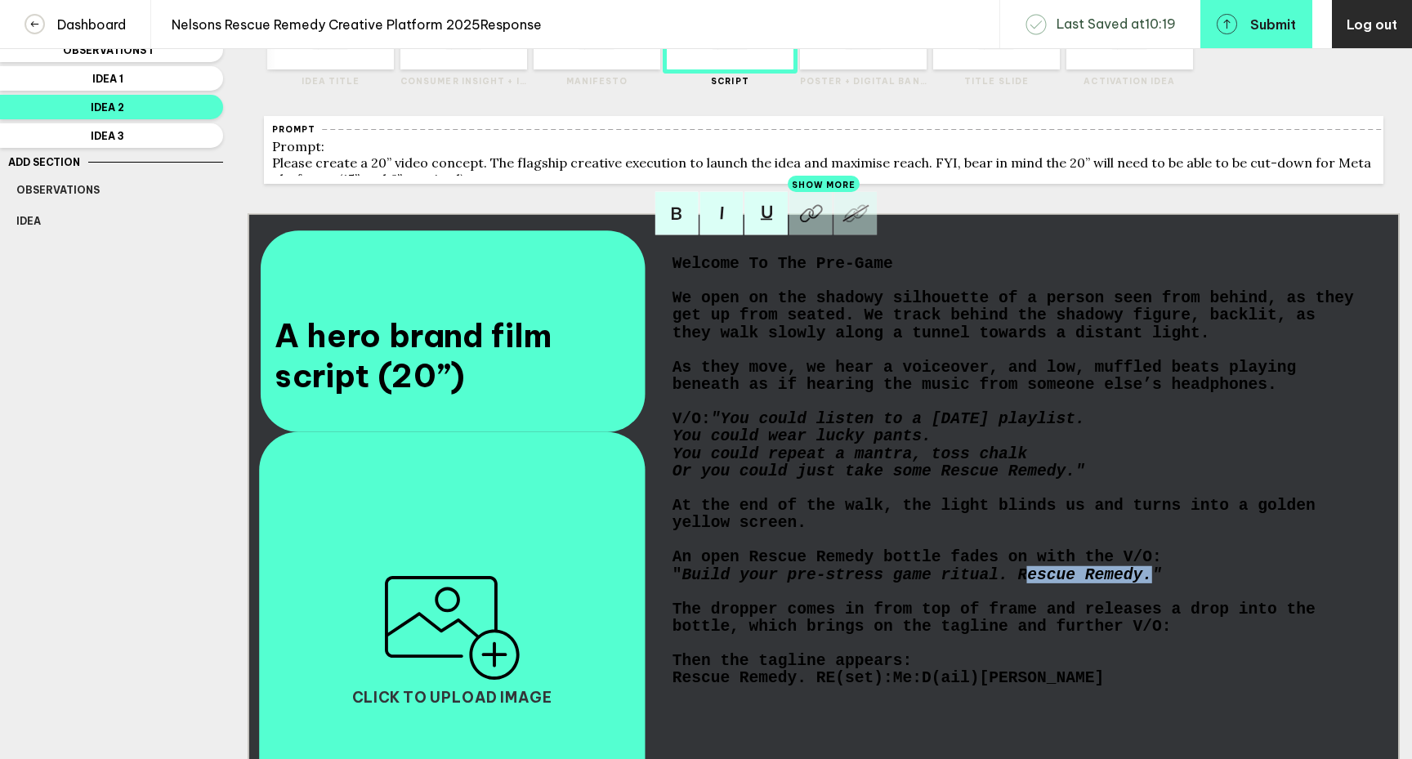
drag, startPoint x: 1152, startPoint y: 602, endPoint x: 1026, endPoint y: 600, distance: 126.7
click at [1026, 583] on span "Build your pre-stress game ritual. Rescue Remedy."" at bounding box center [922, 574] width 480 height 17
click at [1026, 566] on span "An open Rescue Remedy bottle fades on with the V/O:" at bounding box center [917, 557] width 489 height 17
drag, startPoint x: 1048, startPoint y: 581, endPoint x: 1009, endPoint y: 581, distance: 39.2
click at [1009, 566] on span "An open Rescue Remedy bottle fades onto that background with the V/O:" at bounding box center [1004, 557] width 663 height 17
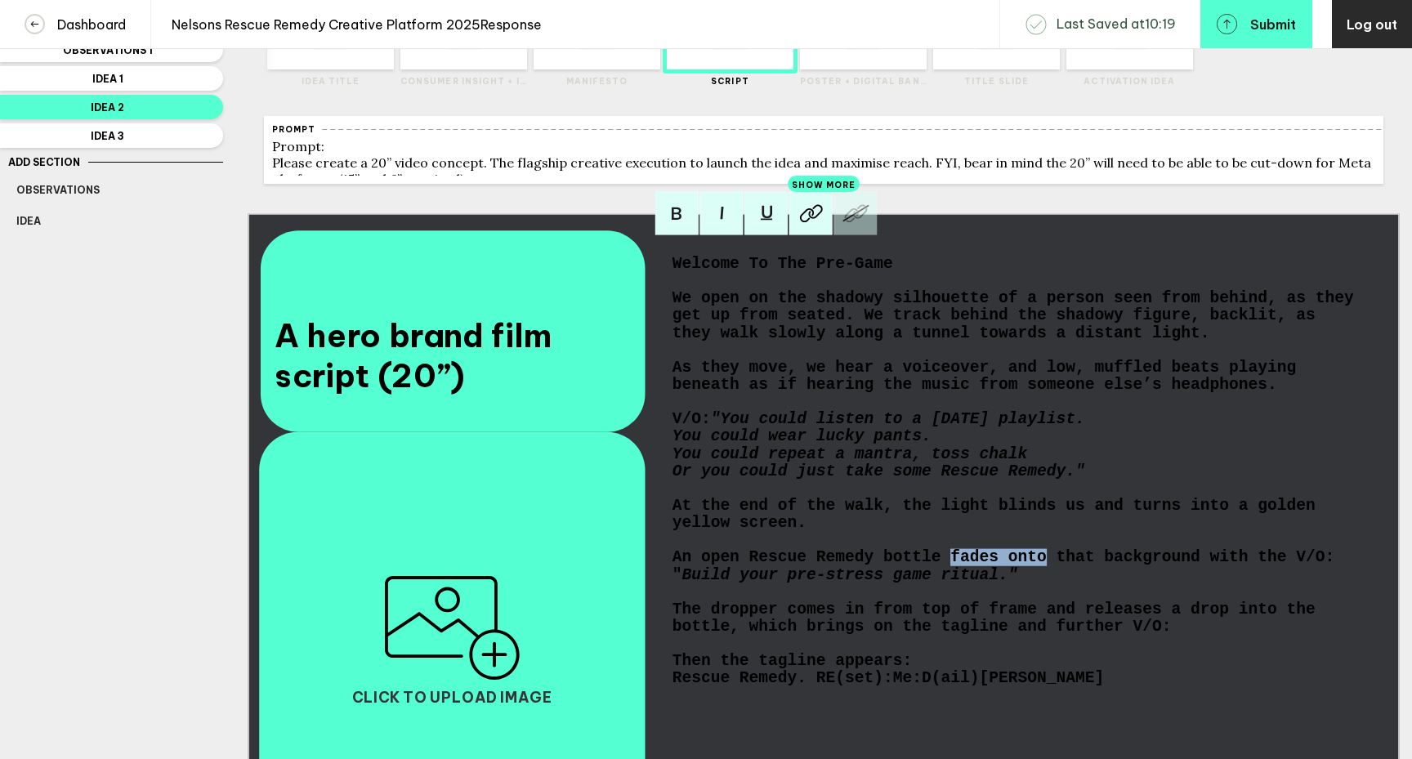
drag, startPoint x: 950, startPoint y: 582, endPoint x: 1042, endPoint y: 579, distance: 92.4
click at [1042, 566] on span "An open Rescue Remedy bottle fades onto that background with the V/O:" at bounding box center [1004, 557] width 663 height 17
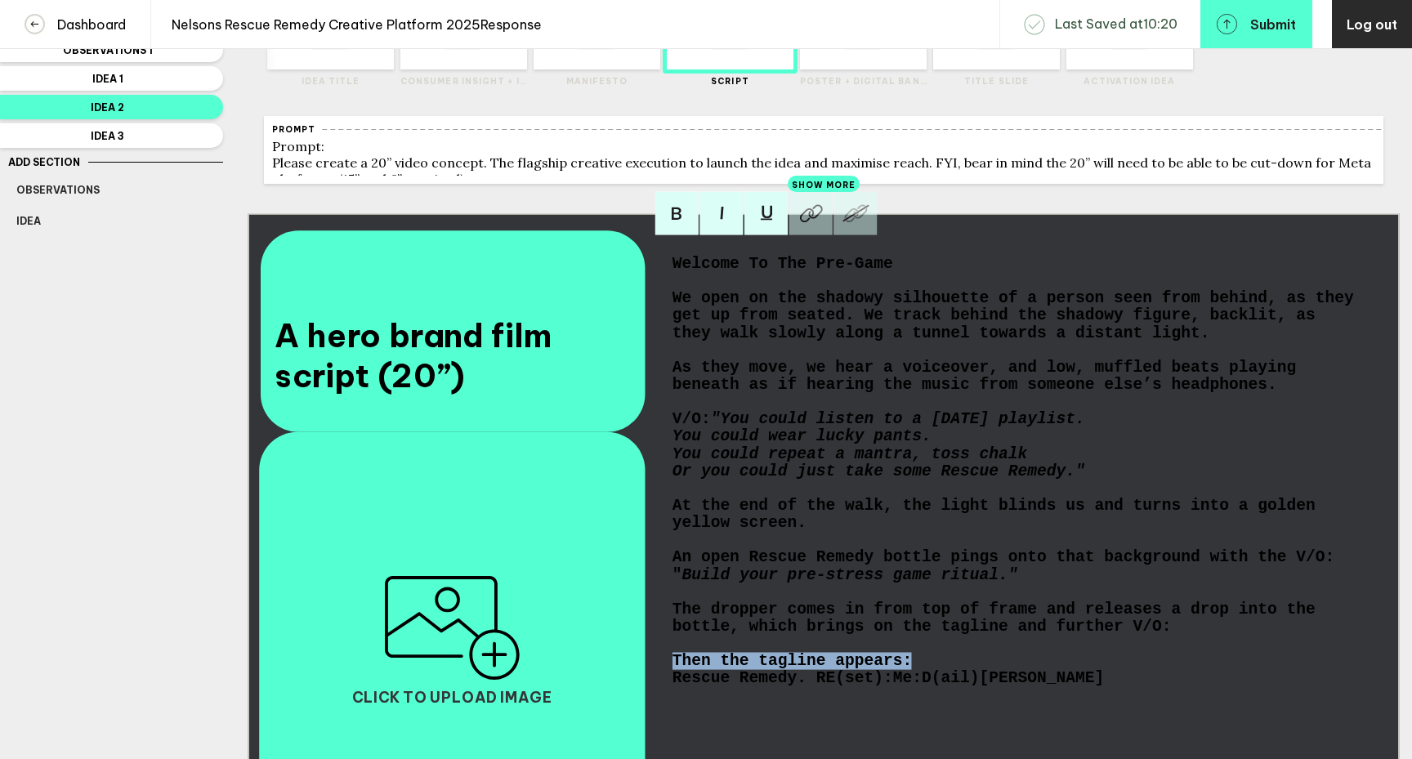
drag, startPoint x: 915, startPoint y: 690, endPoint x: 642, endPoint y: 691, distance: 272.9
click at [642, 691] on div "A hero brand film script (20”) Welcome To The Pre-Game We open on the shadowy s…" at bounding box center [824, 537] width 1152 height 648
drag, startPoint x: 999, startPoint y: 688, endPoint x: 671, endPoint y: 688, distance: 327.7
click at [671, 688] on div "Welcome To The Pre-Game We open on the shadowy silhouette of a person seen from…" at bounding box center [1015, 539] width 697 height 578
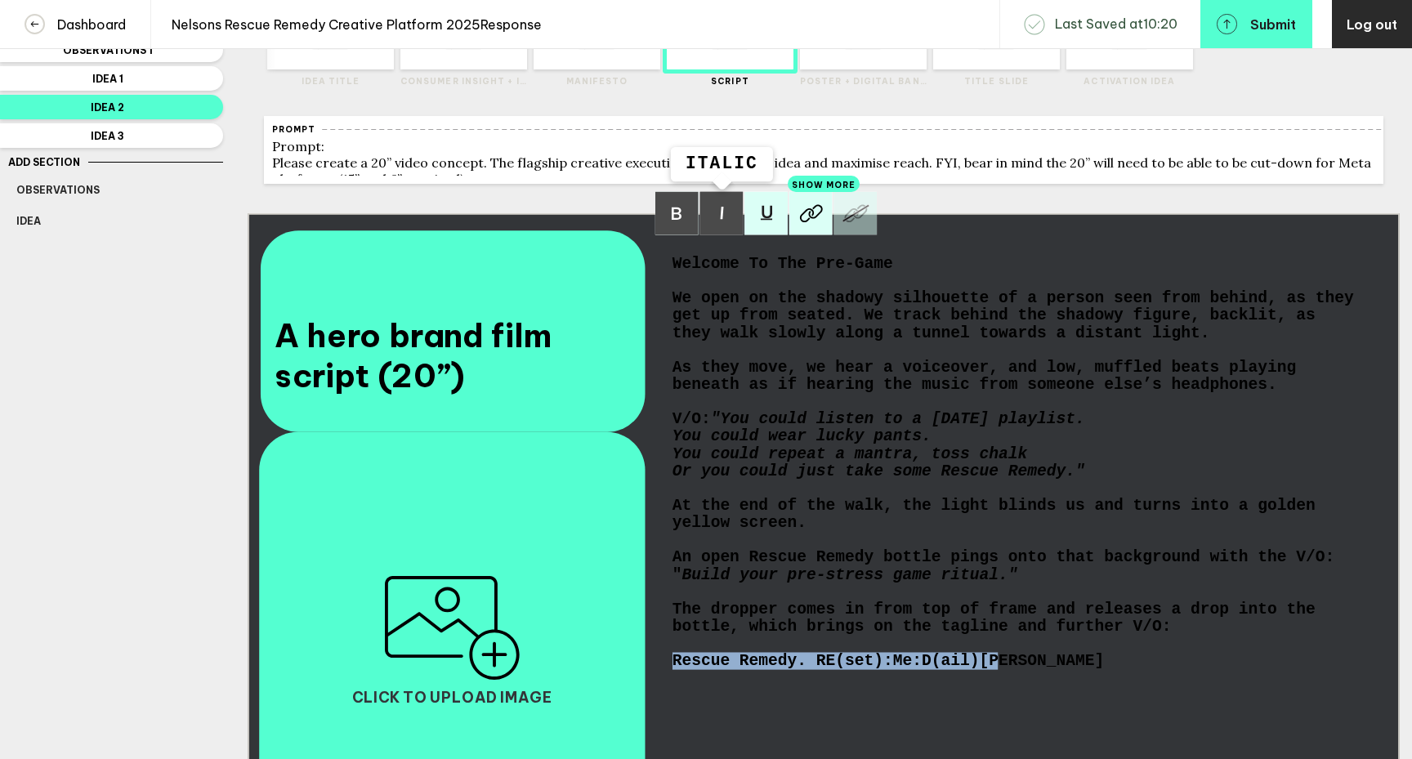
click at [718, 231] on img at bounding box center [721, 213] width 43 height 43
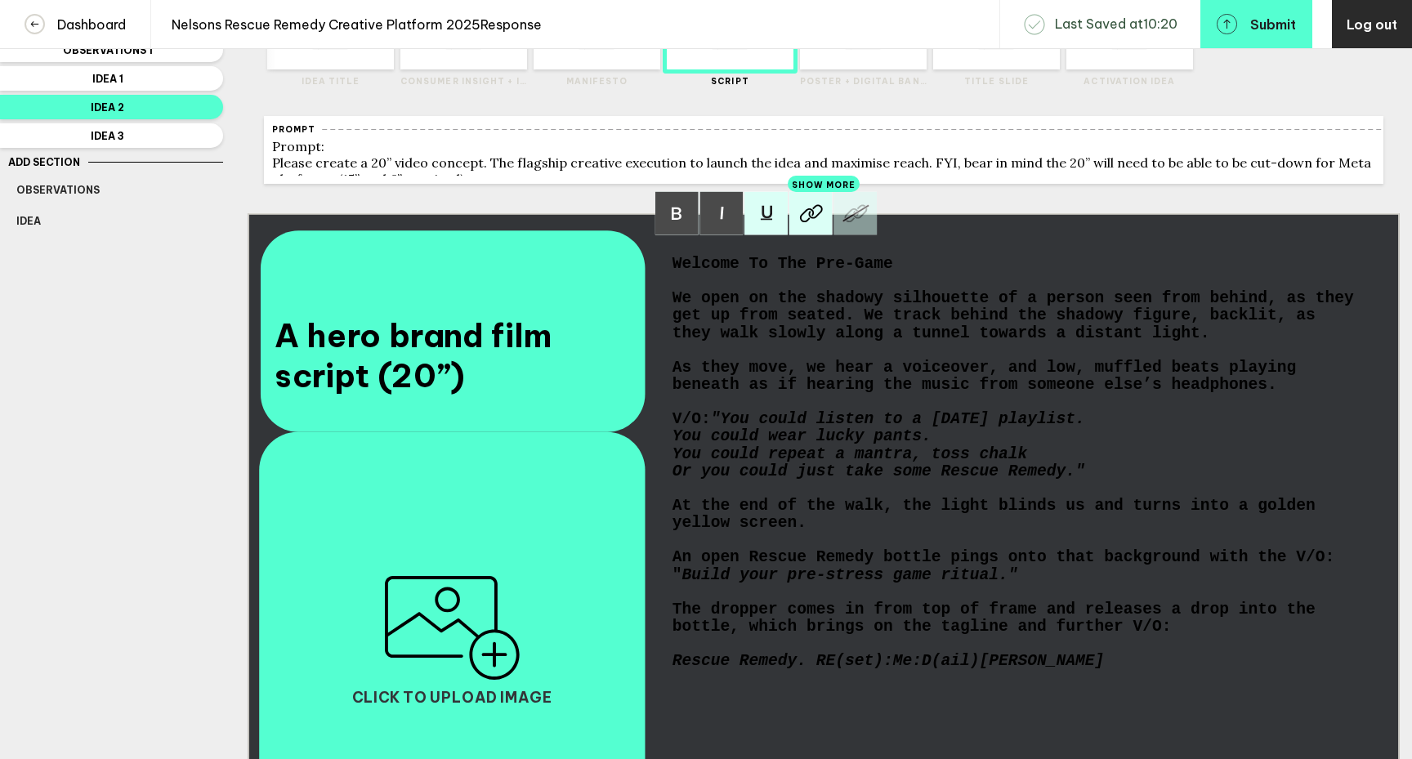
click at [1052, 670] on div "Rescue Remedy. RE(set):Me:D(ail)[PERSON_NAME]" at bounding box center [1016, 661] width 686 height 17
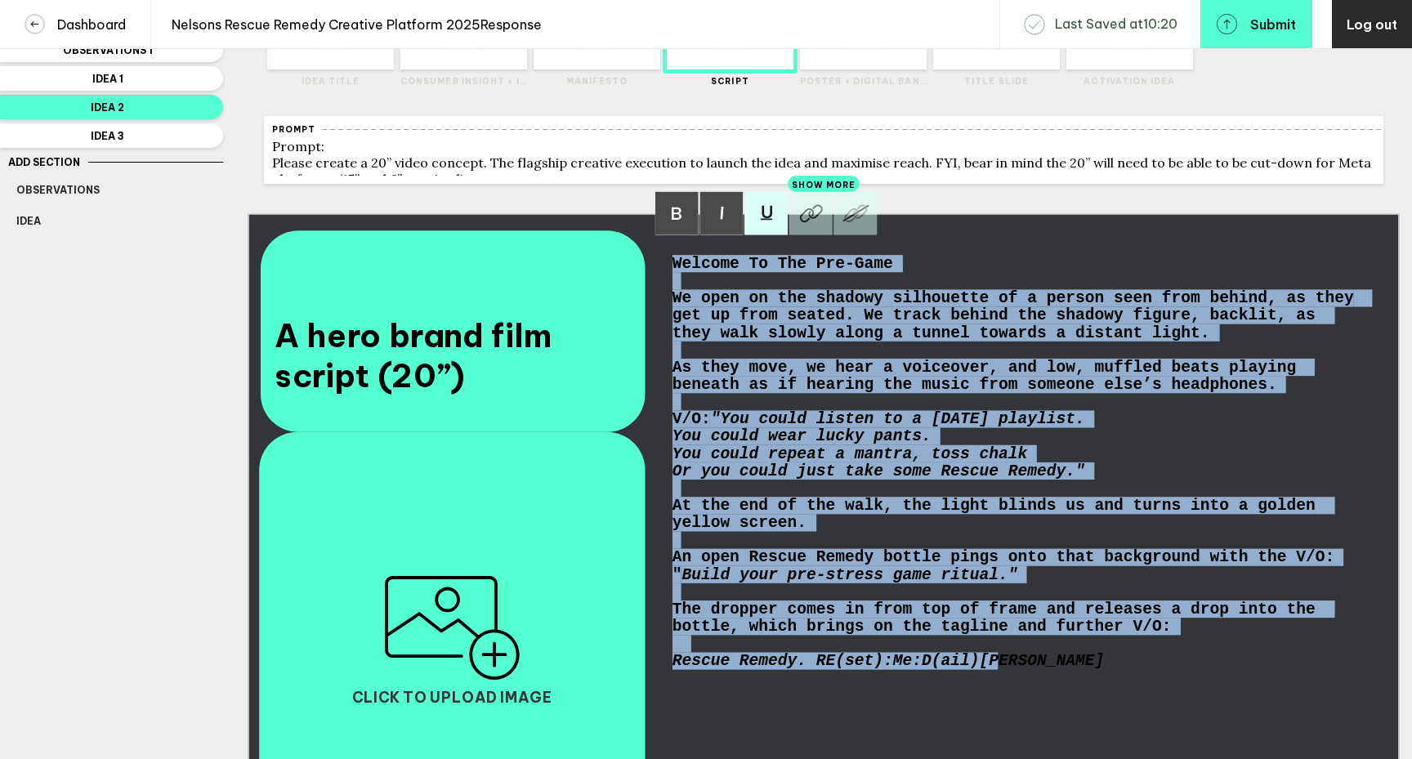
drag, startPoint x: 1052, startPoint y: 686, endPoint x: 672, endPoint y: 268, distance: 564.6
click at [673, 268] on div "Welcome To The Pre-Game We open on the shadowy silhouette of a person seen from…" at bounding box center [1016, 463] width 686 height 415
copy div "Welcome To The Pre-Game We open on the shadowy silhouette of a person seen from…"
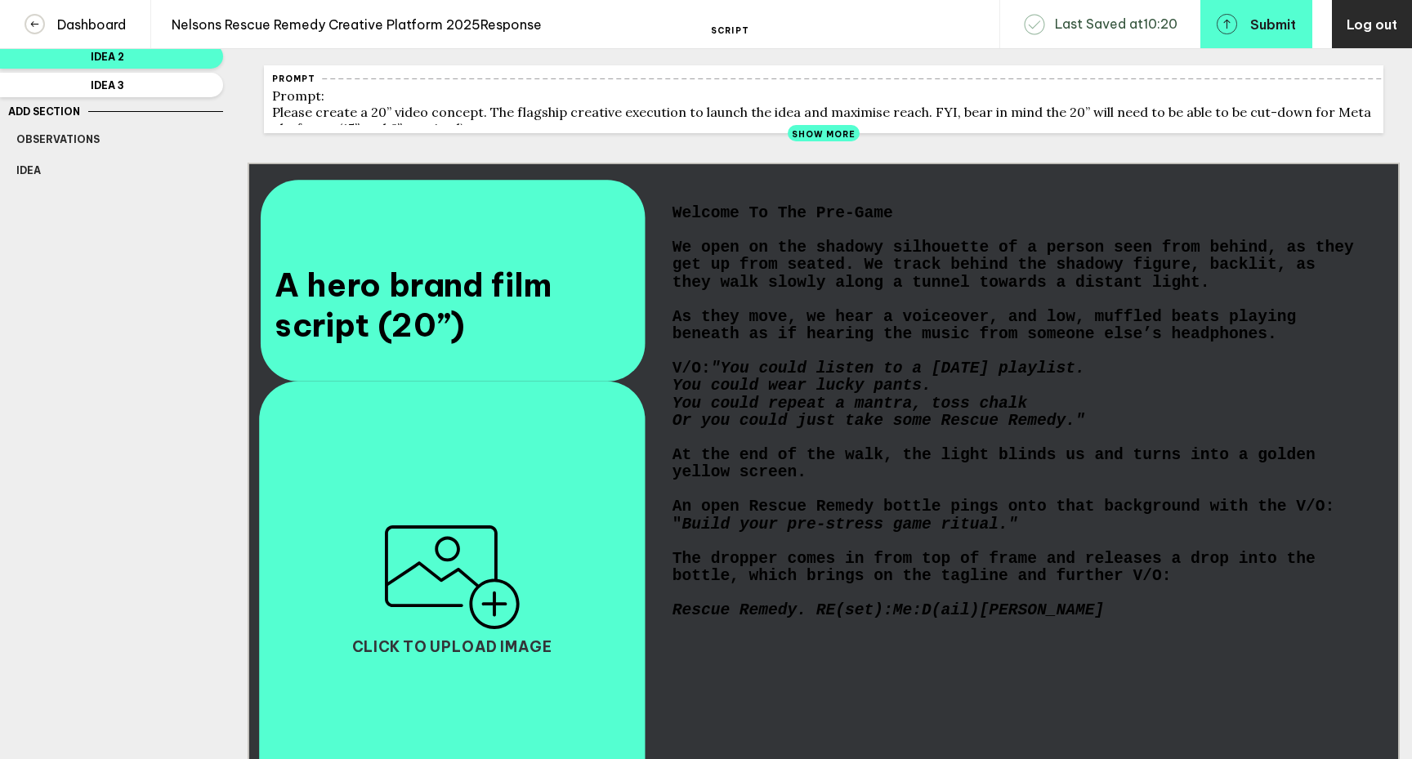
scroll to position [0, 0]
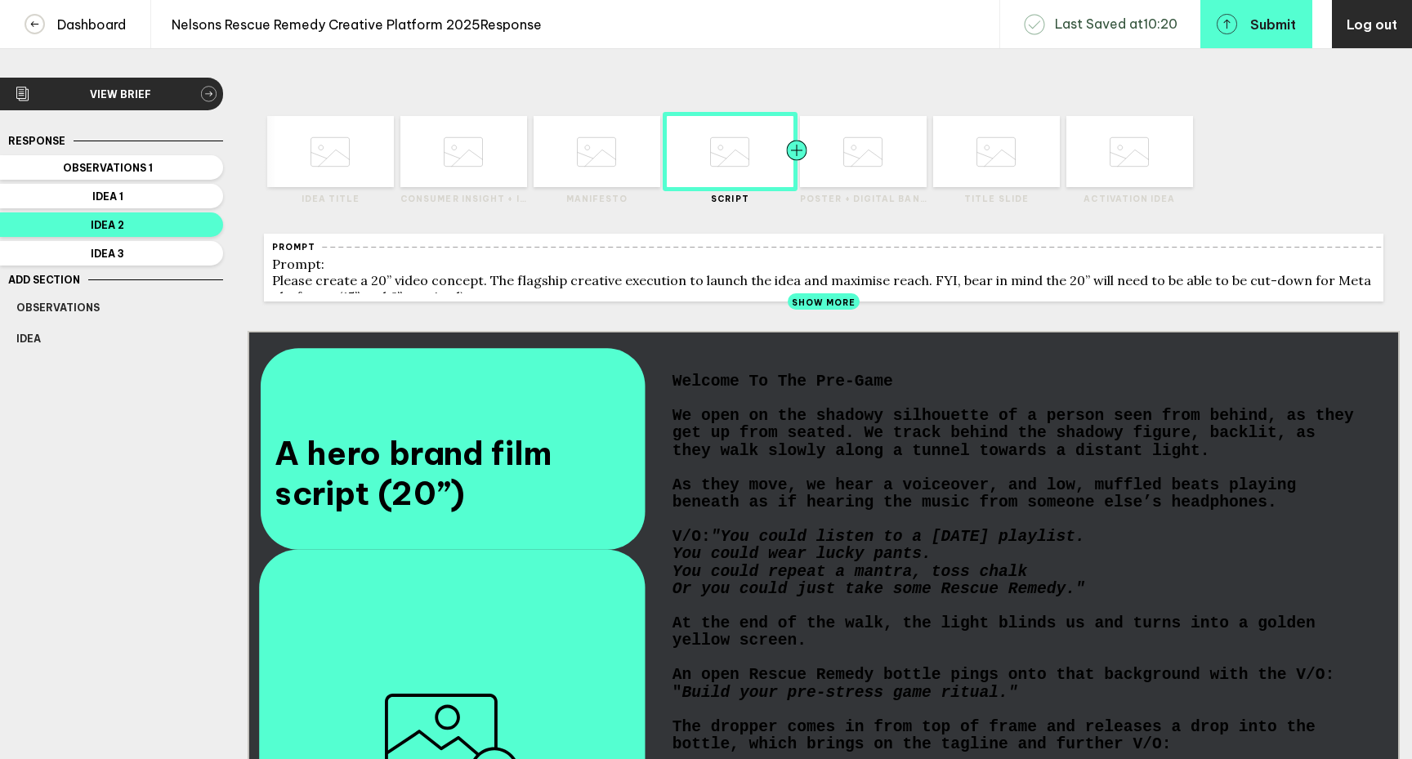
click at [860, 172] on div at bounding box center [829, 151] width 64 height 71
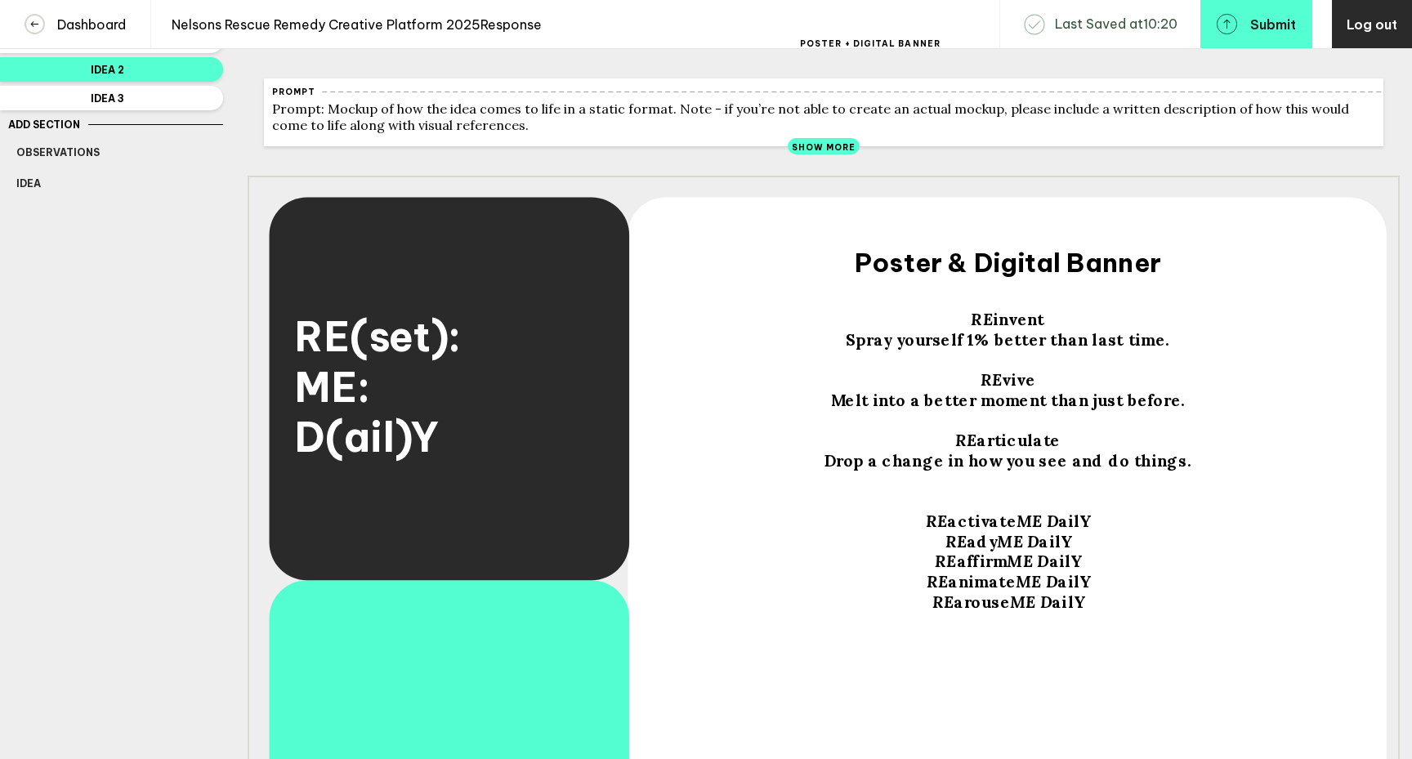
scroll to position [158, 0]
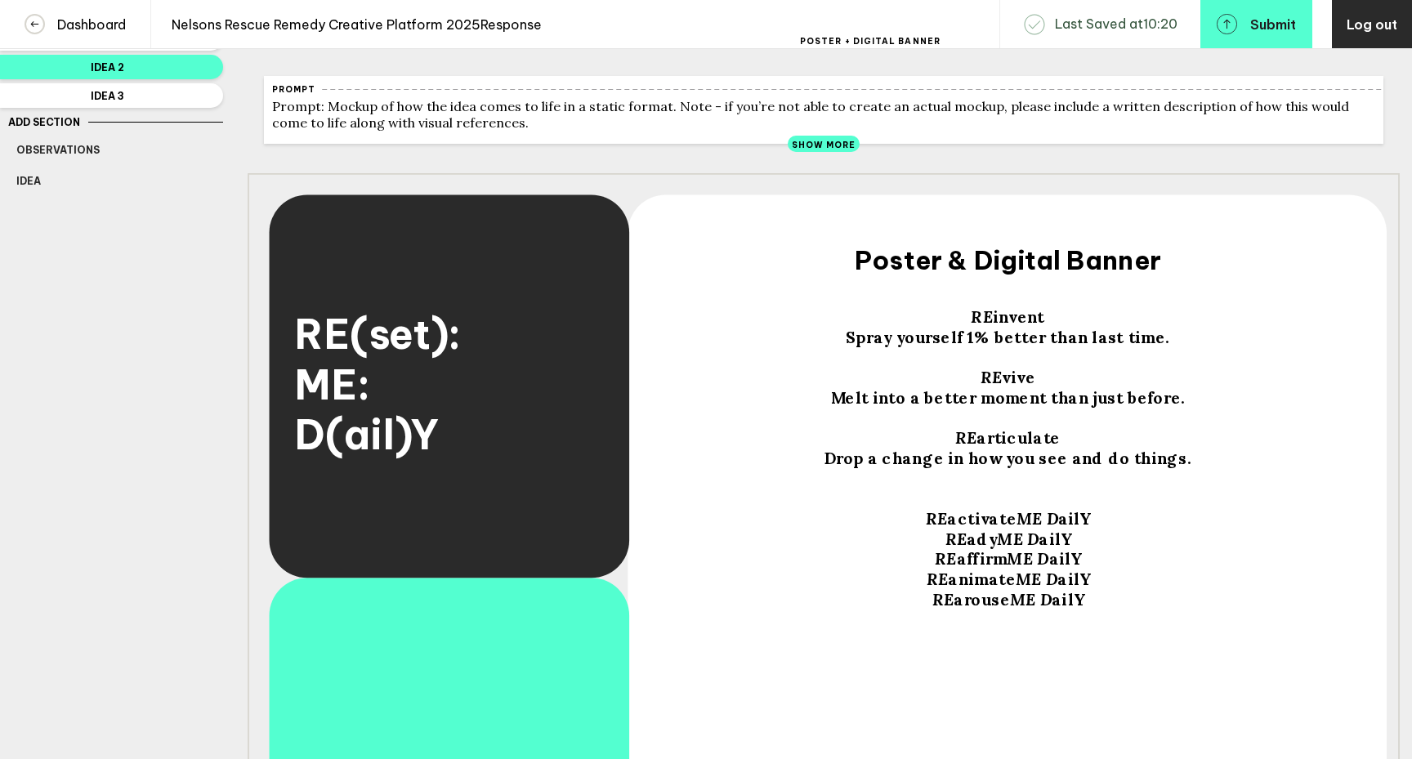
click at [968, 324] on div "RE invent" at bounding box center [1008, 317] width 673 height 20
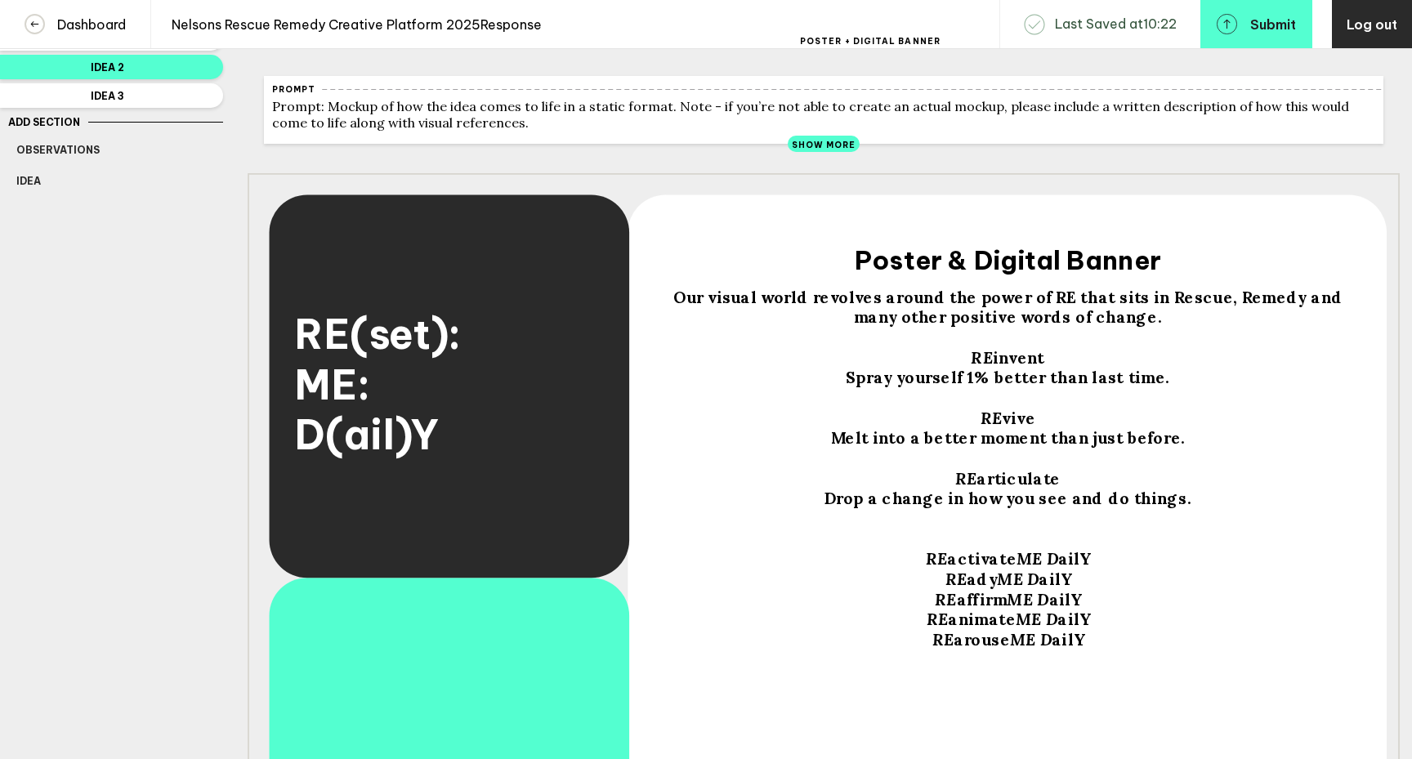
click at [1135, 328] on div "Our visual world revolves around the power of RE that sits in Rescue, Remedy an…" at bounding box center [1008, 308] width 673 height 40
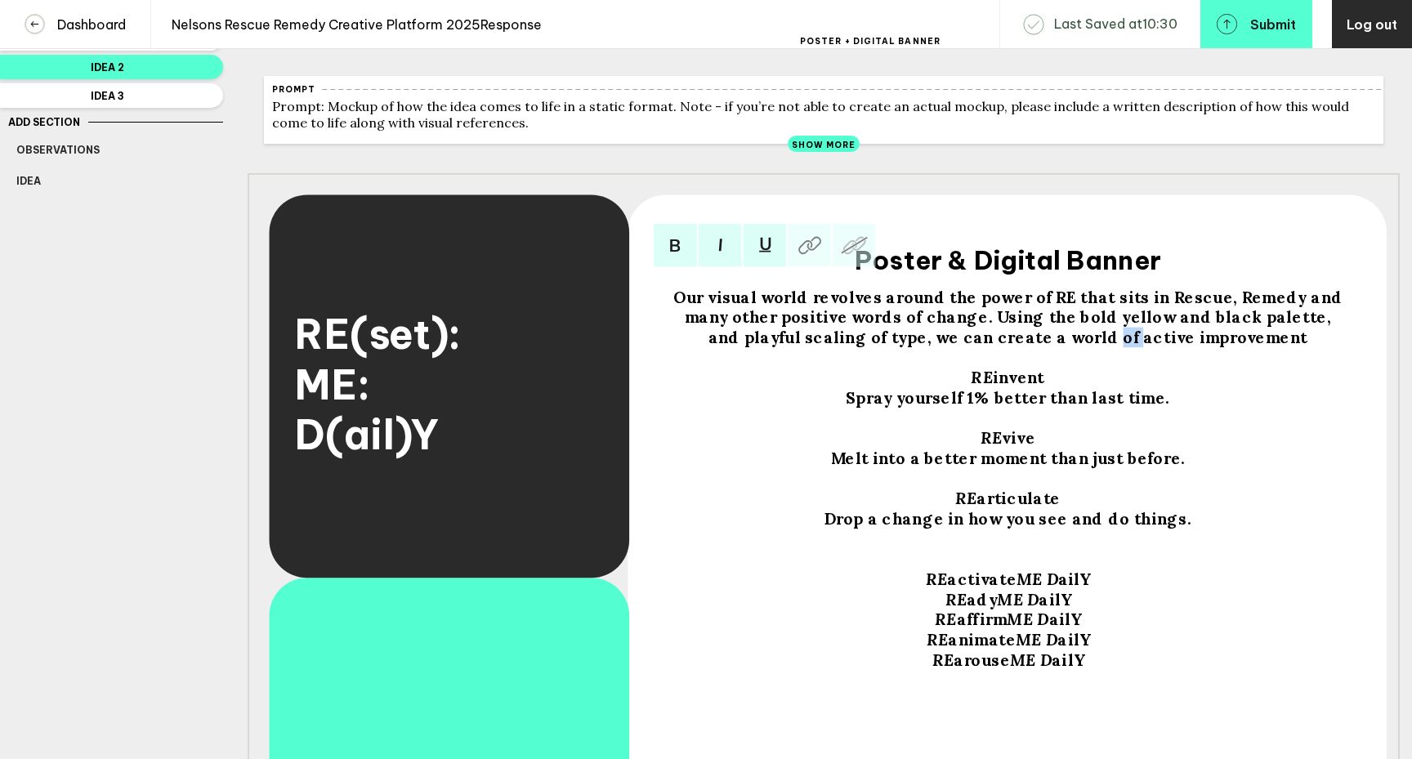
drag, startPoint x: 1087, startPoint y: 351, endPoint x: 1069, endPoint y: 351, distance: 18.0
click at [1069, 348] on span "Our visual world revolves around the power of RE that sits in Rescue, Remedy an…" at bounding box center [1010, 318] width 674 height 60
click at [830, 348] on span "Our visual world revolves around the power of RE that sits in Rescue, Remedy an…" at bounding box center [1010, 318] width 674 height 60
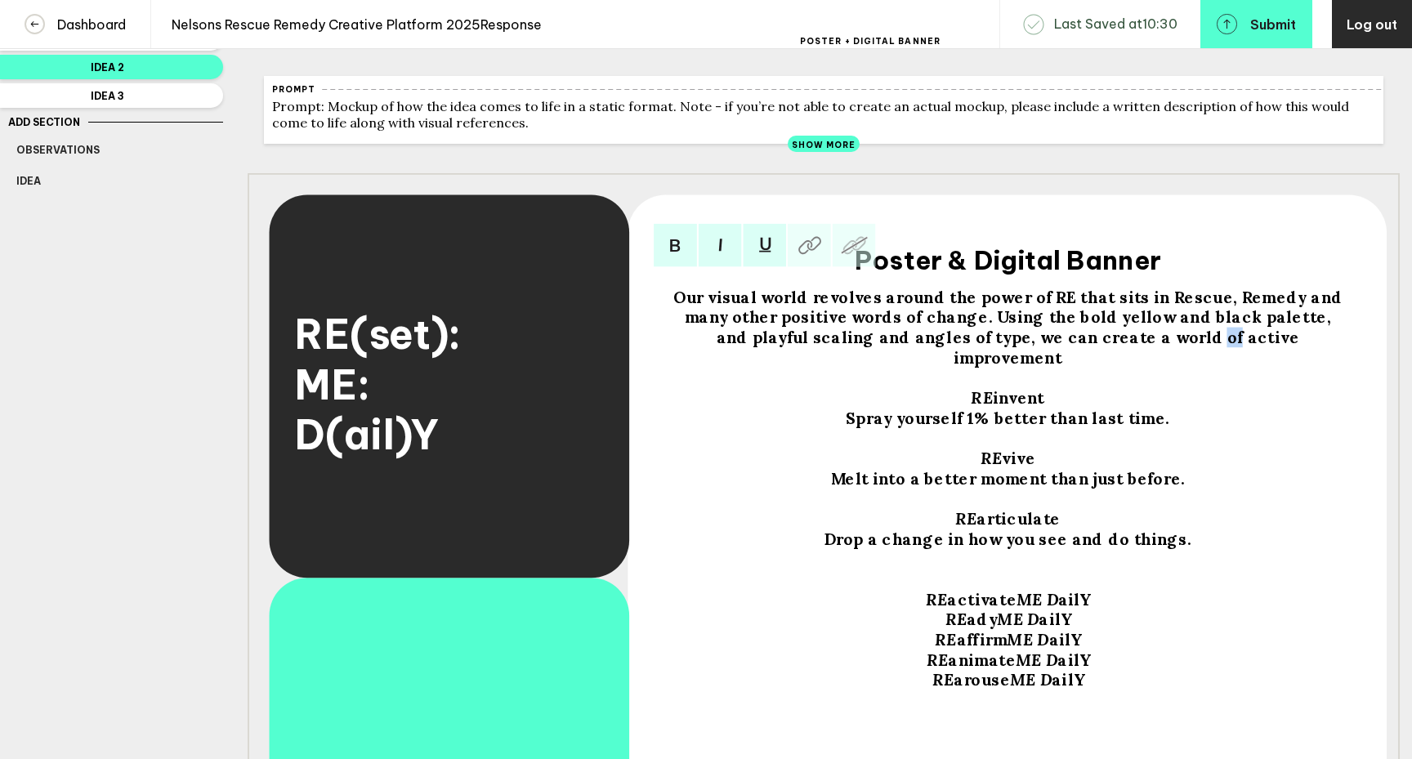
drag, startPoint x: 1111, startPoint y: 350, endPoint x: 1124, endPoint y: 351, distance: 12.3
click at [1124, 351] on span "Our visual world revolves around the power of RE that sits in Rescue, Remedy an…" at bounding box center [1010, 328] width 674 height 81
click at [1326, 354] on span "Our visual world revolves around the power of RE that sits in Rescue, Remedy an…" at bounding box center [1010, 328] width 674 height 81
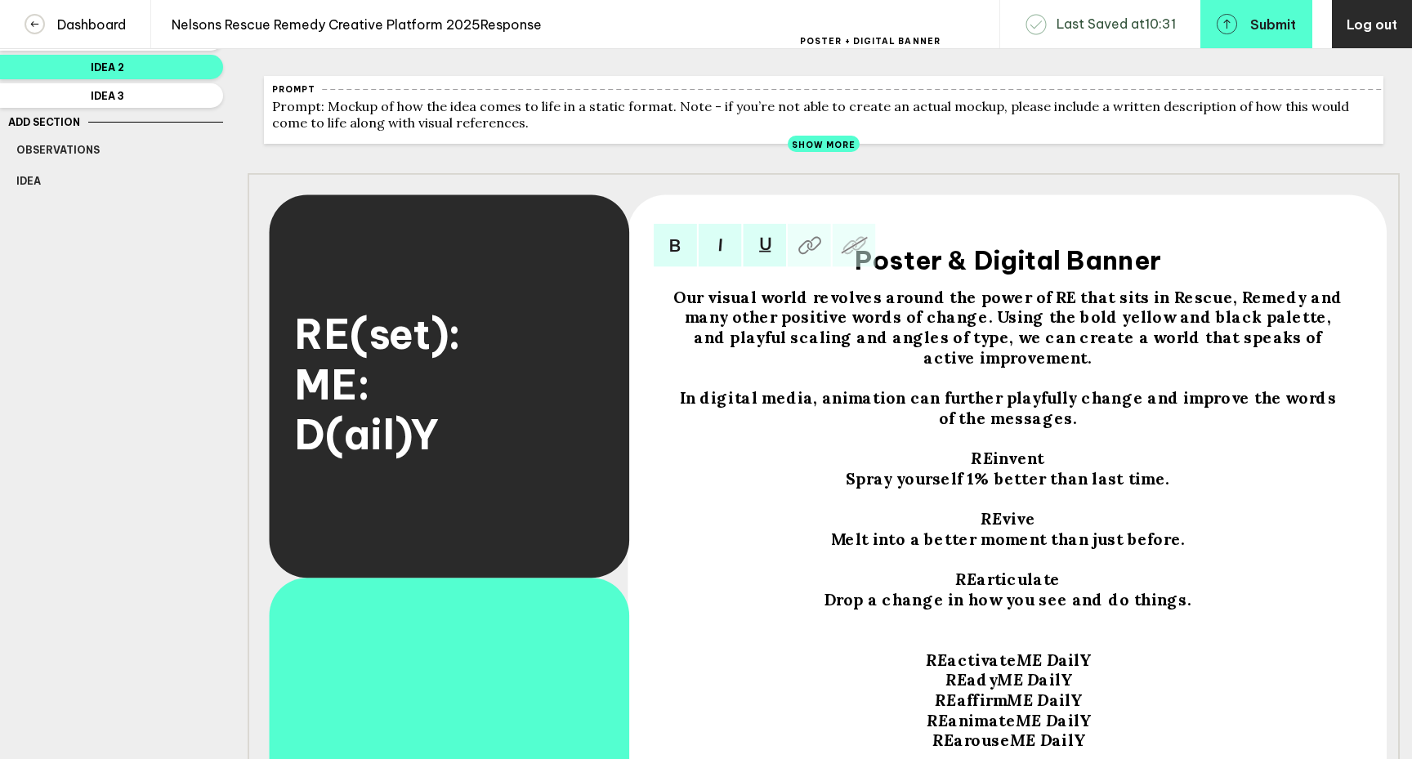
click at [936, 330] on span "Our visual world revolves around the power of RE that sits in Rescue, Remedy an…" at bounding box center [1010, 328] width 674 height 81
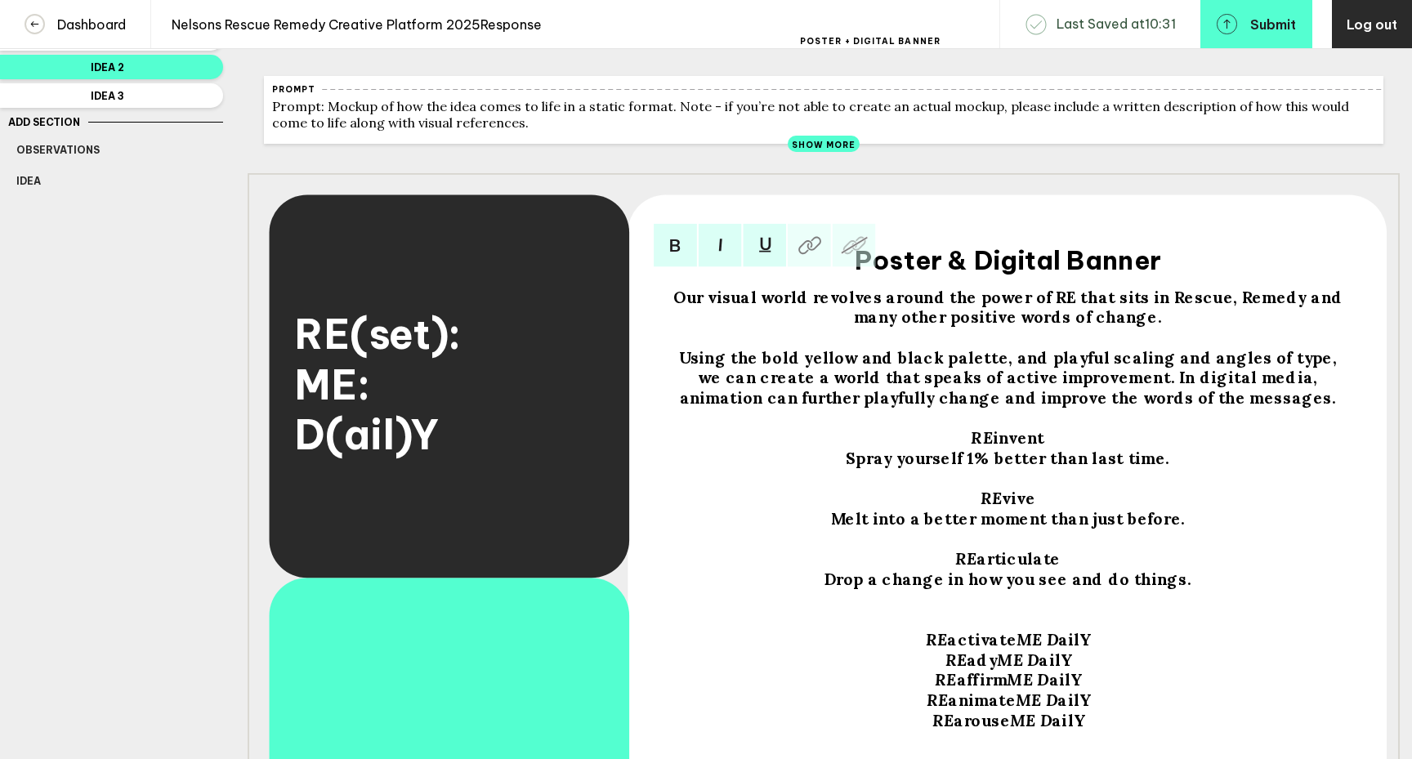
click at [920, 392] on span "Using the bold yellow and black palette, and playful scaling and angles of type…" at bounding box center [1010, 378] width 663 height 60
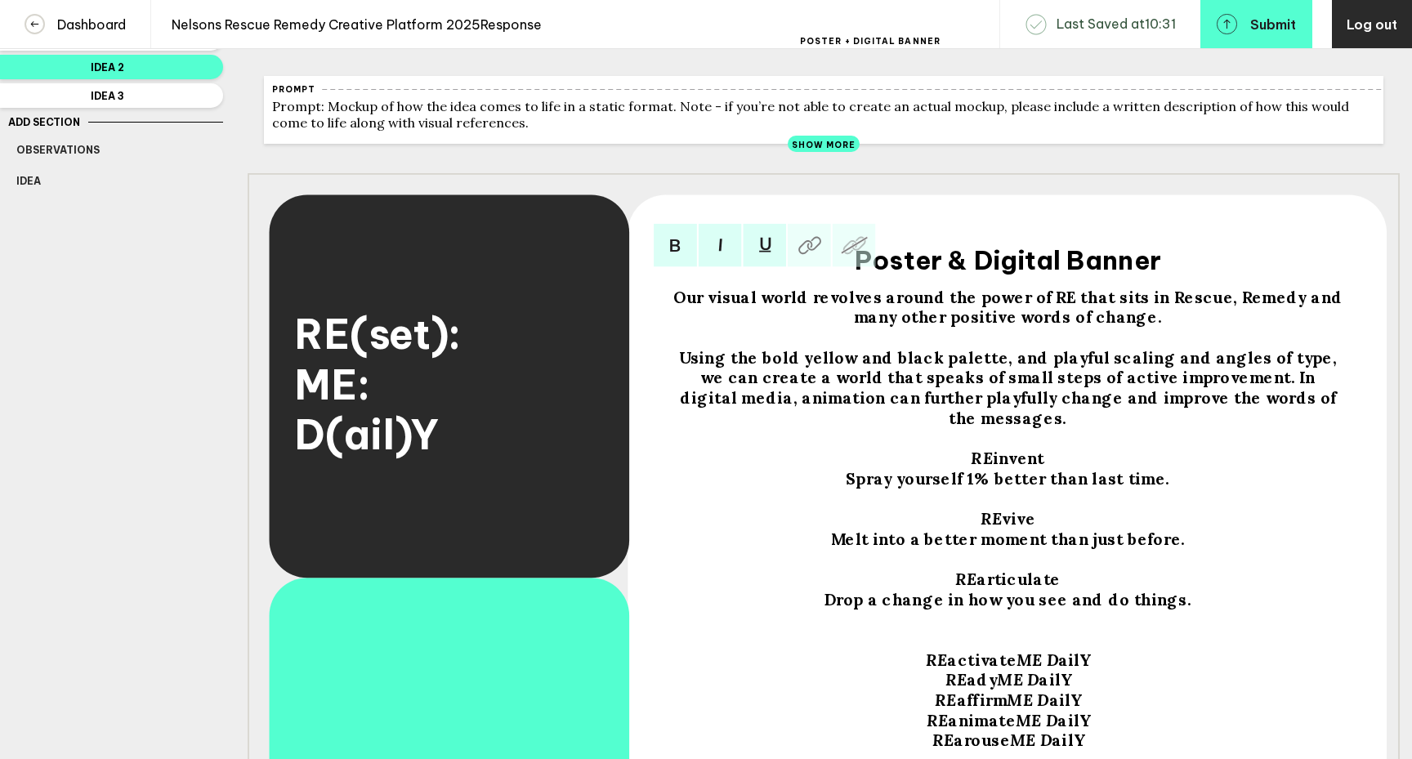
click at [1312, 410] on div "Using the bold yellow and black palette, and playful scaling and angles of type…" at bounding box center [1008, 388] width 673 height 81
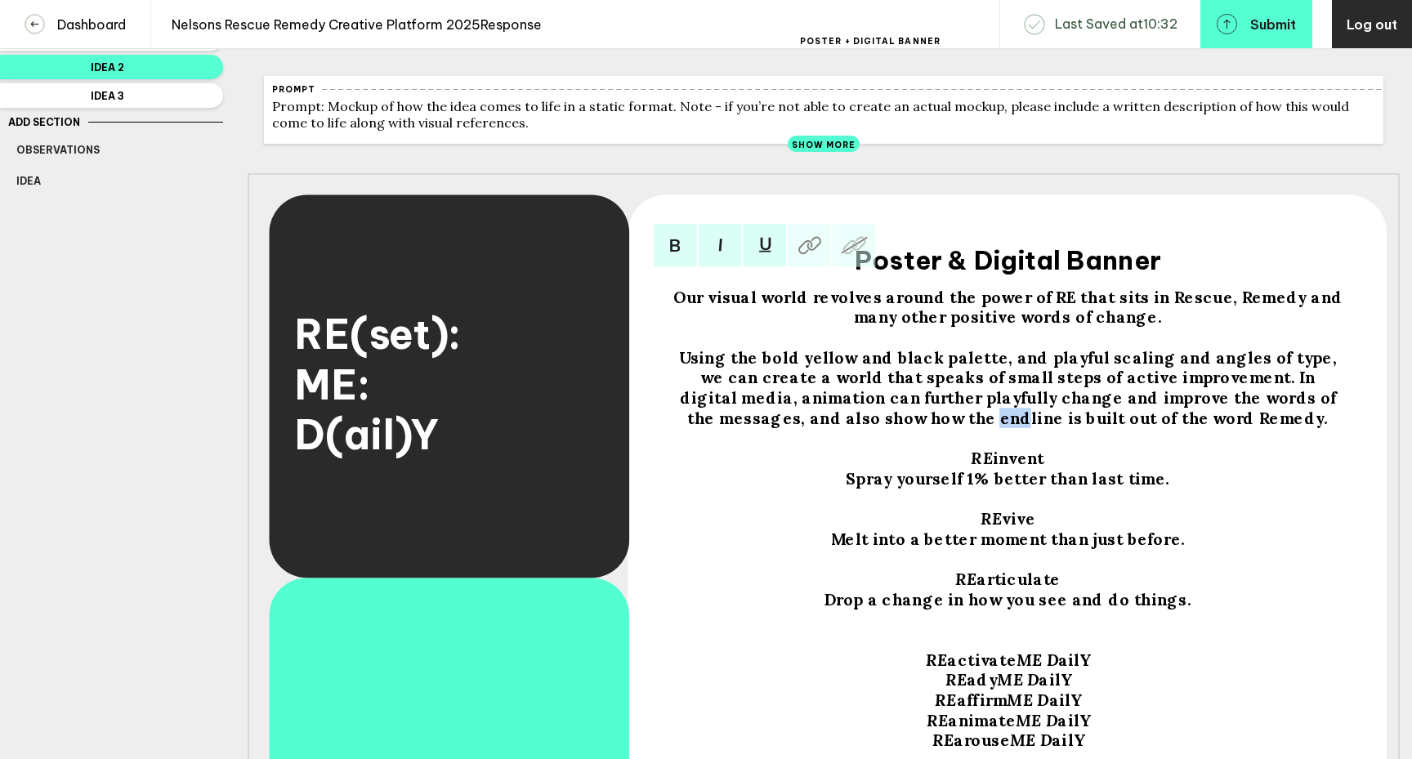
drag, startPoint x: 954, startPoint y: 431, endPoint x: 931, endPoint y: 431, distance: 22.9
click at [931, 429] on span "Using the bold yellow and black palette, and playful scaling and angles of type…" at bounding box center [1010, 388] width 663 height 81
click at [1192, 391] on span "Using the bold yellow and black palette, and playful scaling and angles of type…" at bounding box center [1010, 388] width 663 height 81
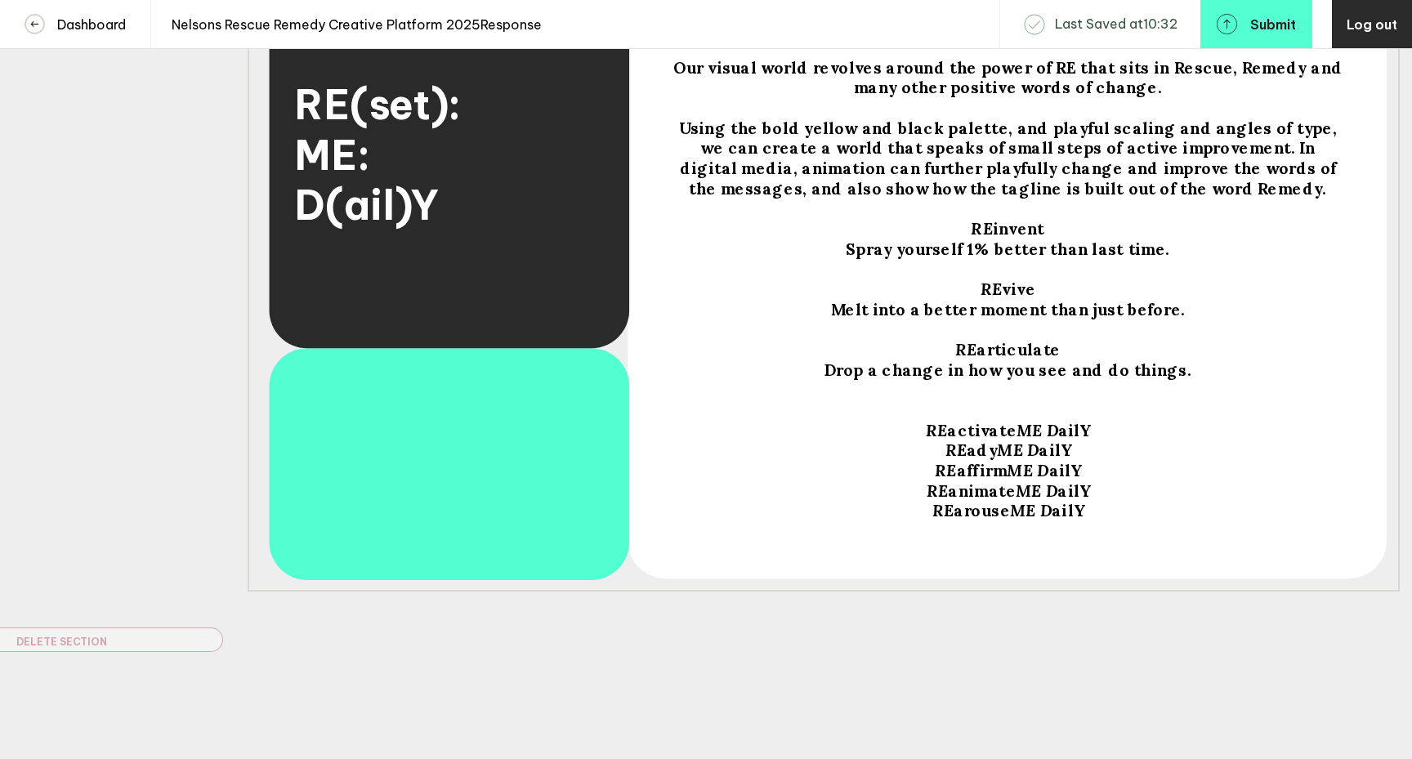
scroll to position [353, 0]
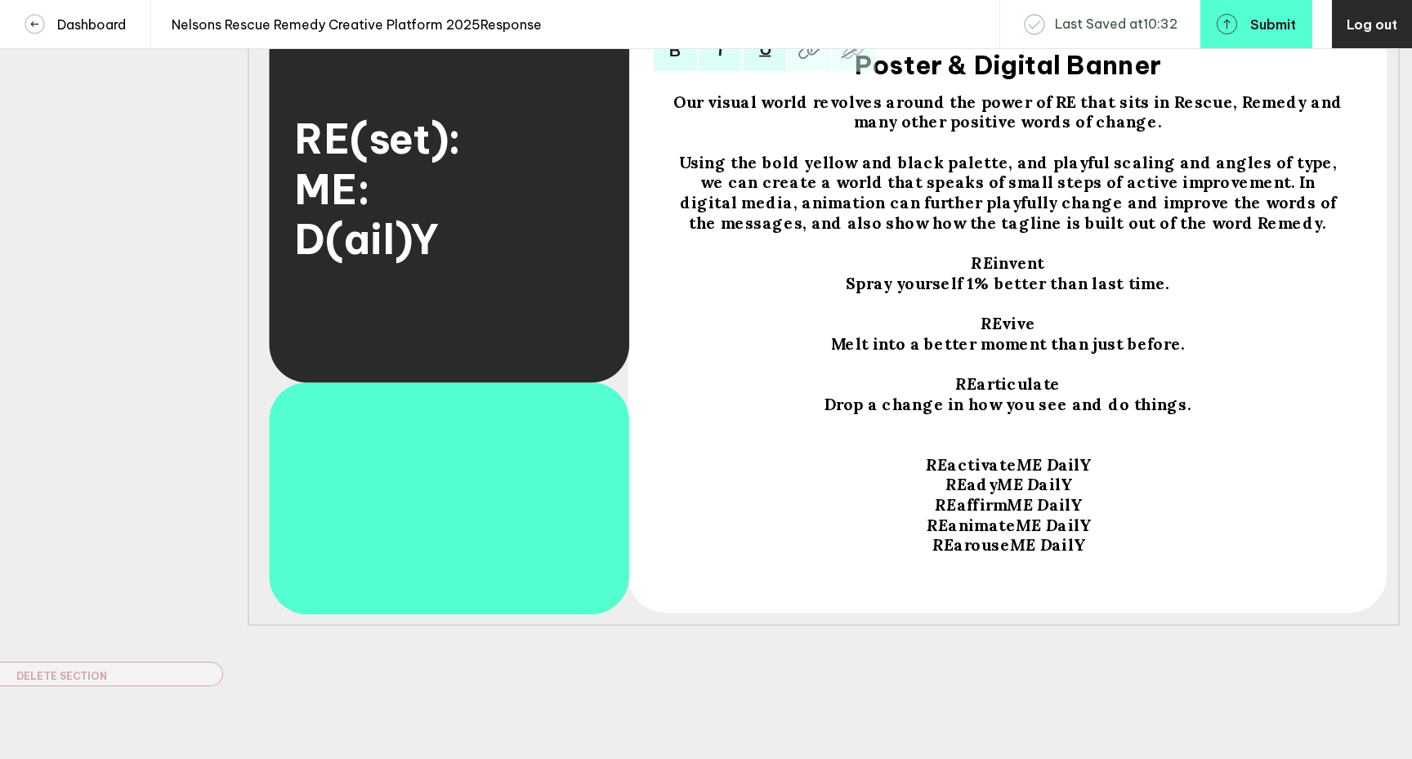
click at [1295, 217] on span "Using the bold yellow and black palette, and playful scaling and angles of type…" at bounding box center [1010, 193] width 663 height 81
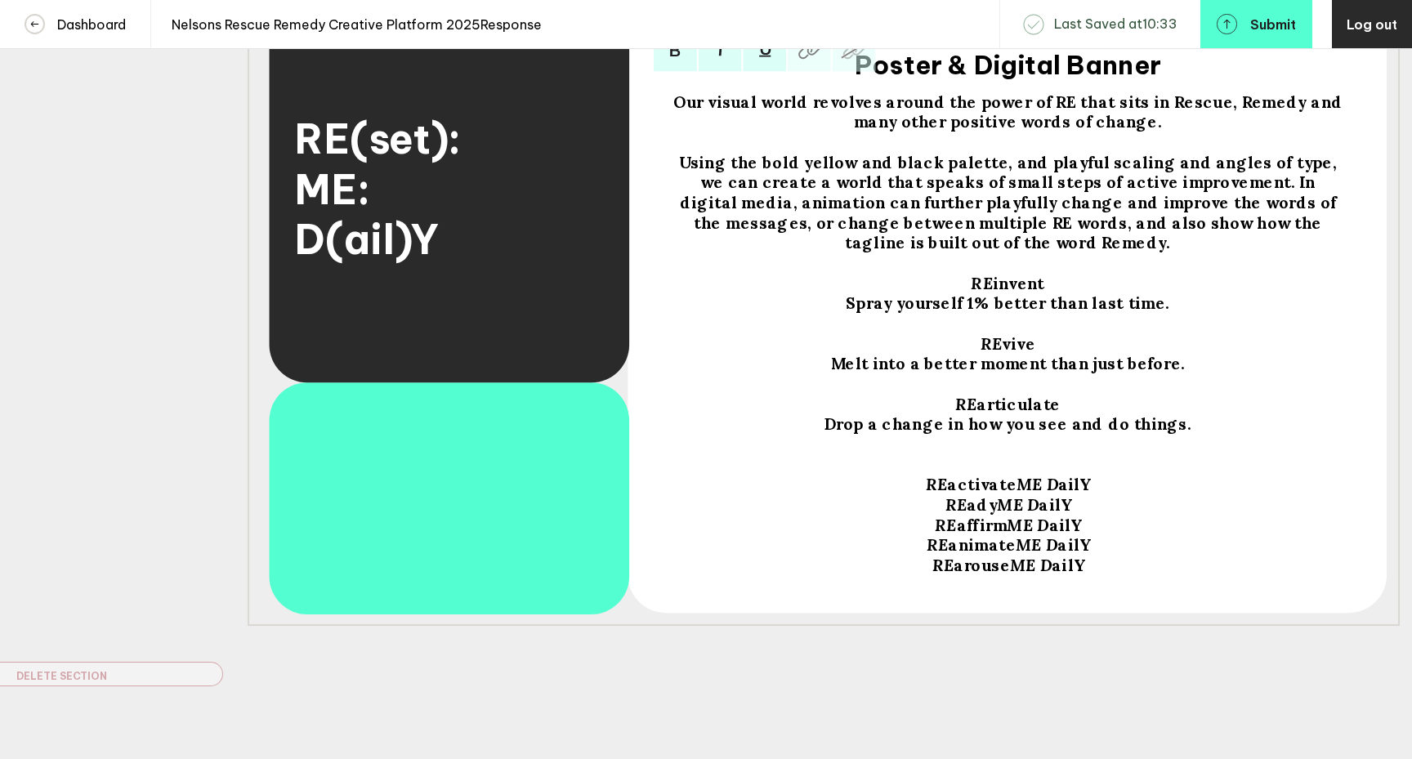
drag, startPoint x: 1195, startPoint y: 195, endPoint x: 1195, endPoint y: 221, distance: 25.3
click at [1195, 195] on span "Using the bold yellow and black palette, and playful scaling and angles of type…" at bounding box center [1010, 203] width 663 height 101
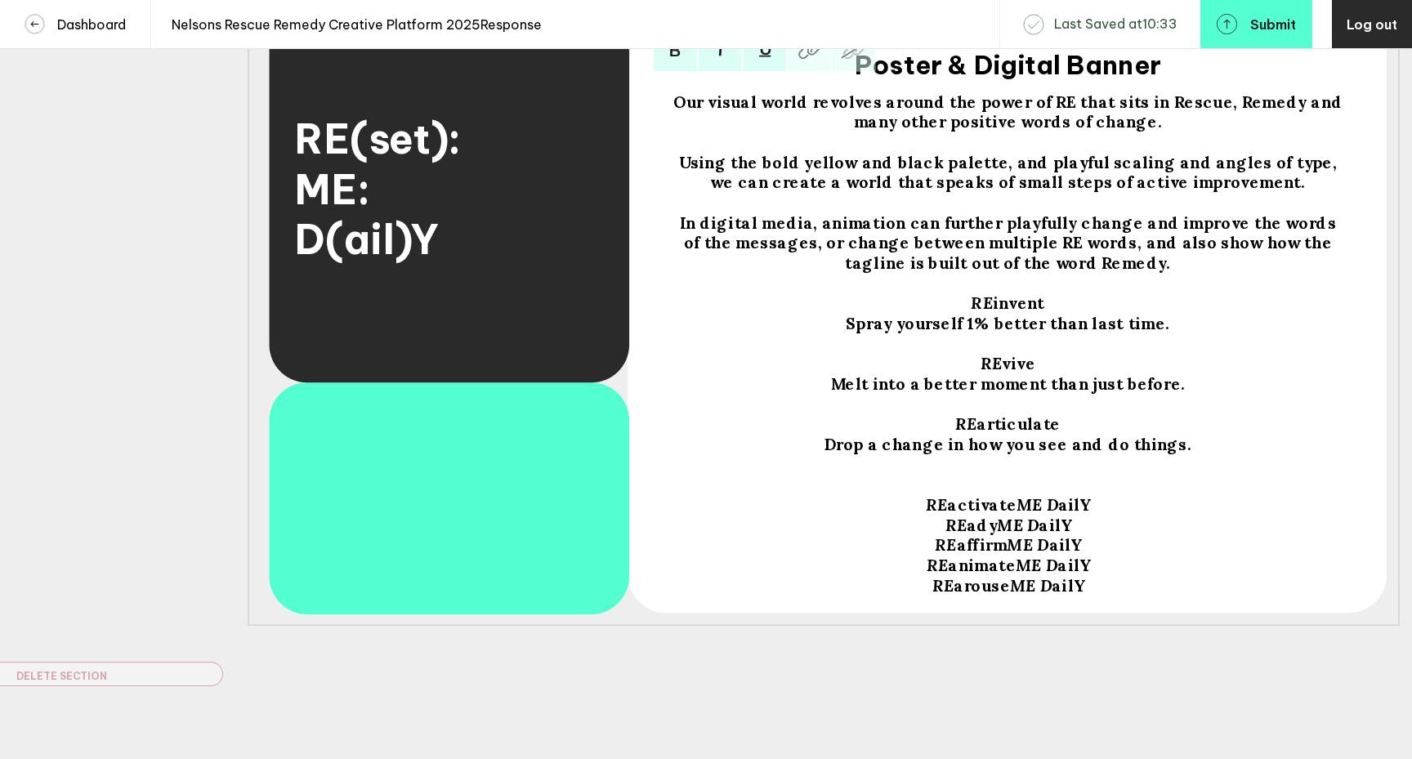
click at [679, 173] on div "Using the bold yellow and black palette, and playful scaling and angles of type…" at bounding box center [1008, 173] width 673 height 40
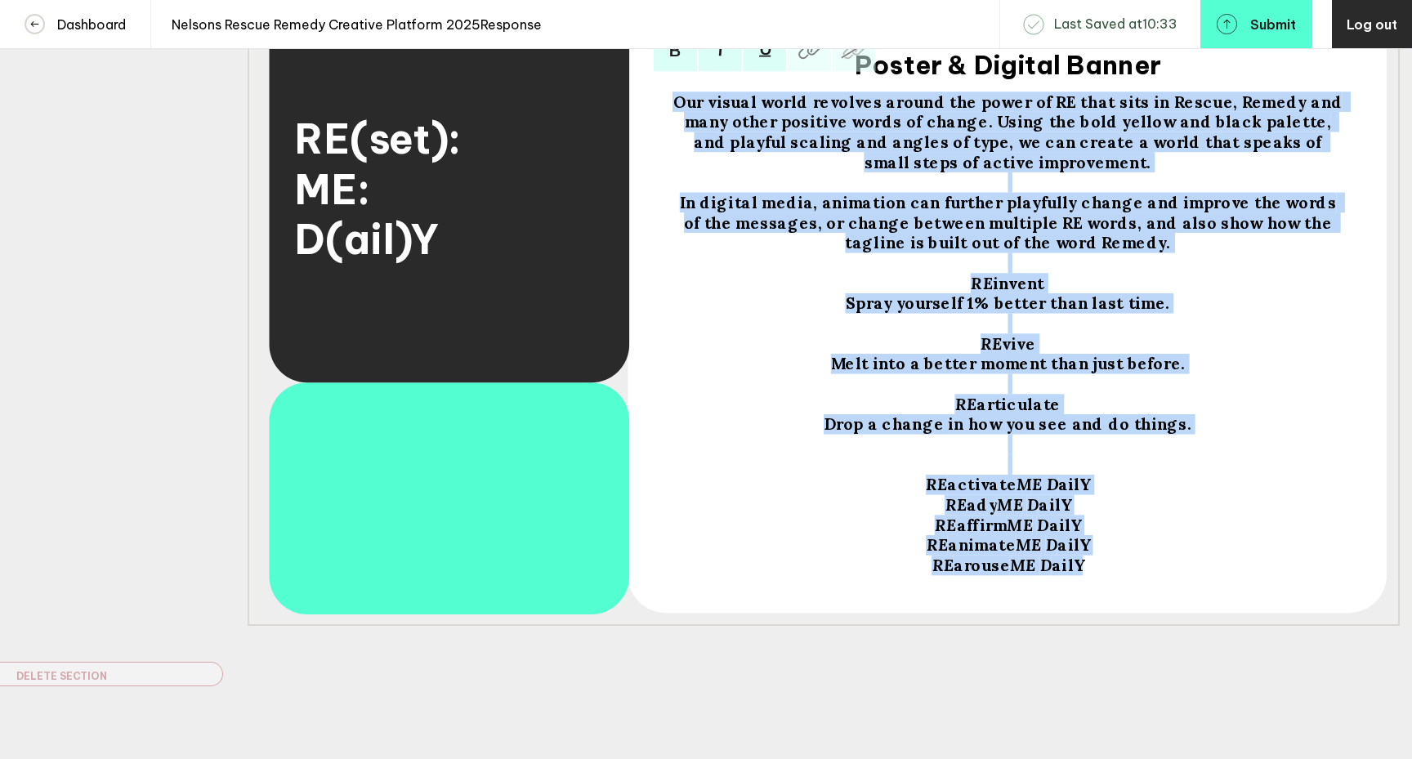
drag, startPoint x: 1083, startPoint y: 578, endPoint x: 650, endPoint y: 108, distance: 639.0
click at [650, 108] on div "RE(set): ME: D(ail)Y Our visual world revolves around the power of RE that sits…" at bounding box center [824, 302] width 1152 height 648
copy div "Our visual world revolves around the power of RE that sits in Rescue, Remedy an…"
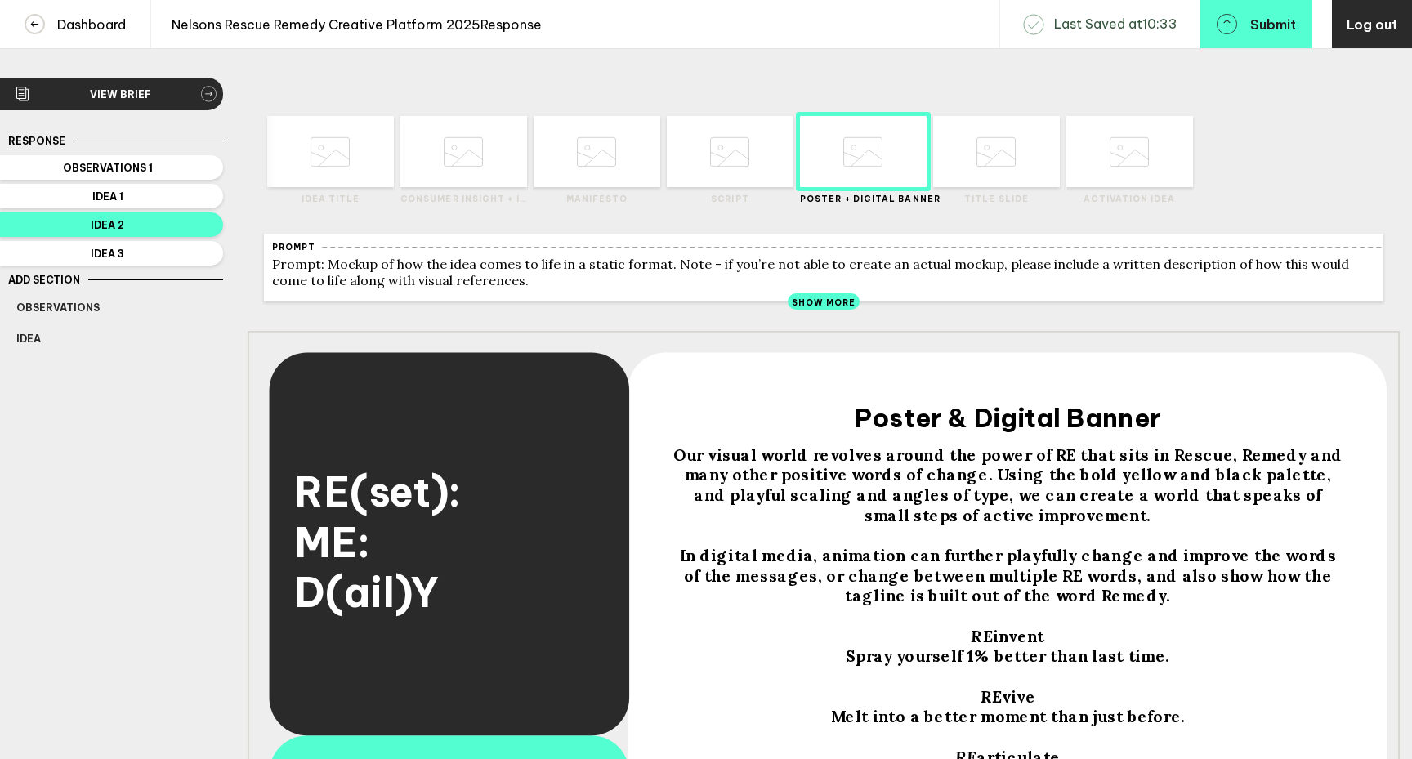
scroll to position [6, 0]
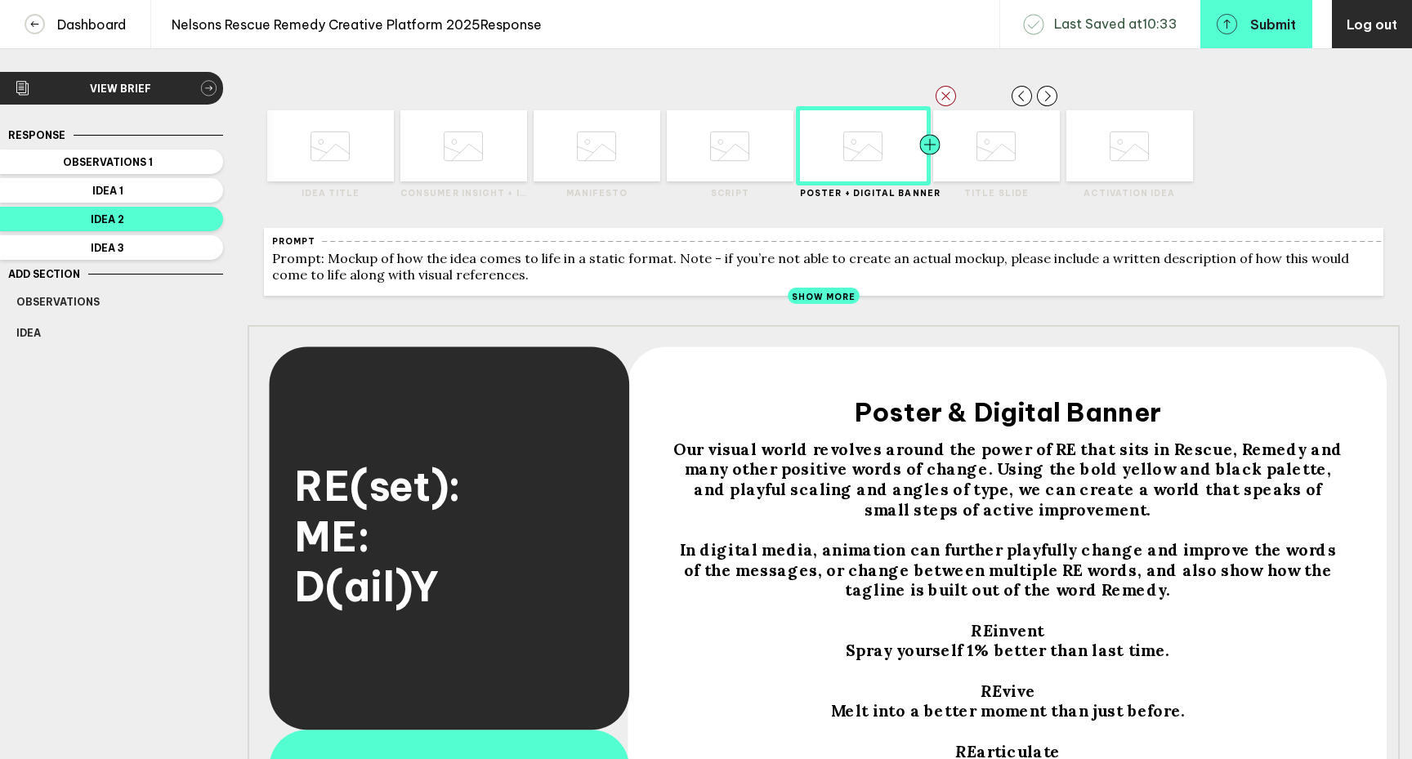
click at [986, 165] on div at bounding box center [962, 145] width 64 height 71
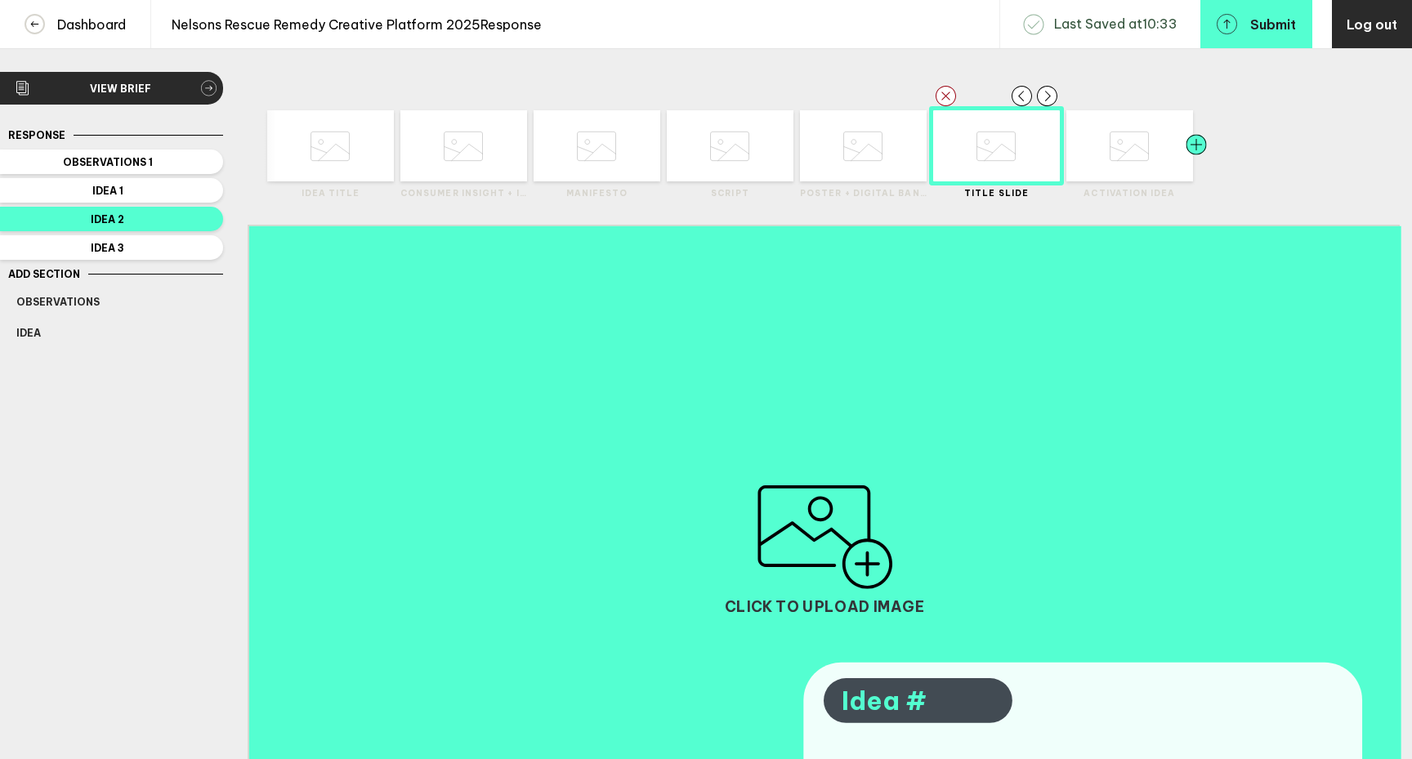
click at [1143, 171] on div at bounding box center [1165, 145] width 64 height 71
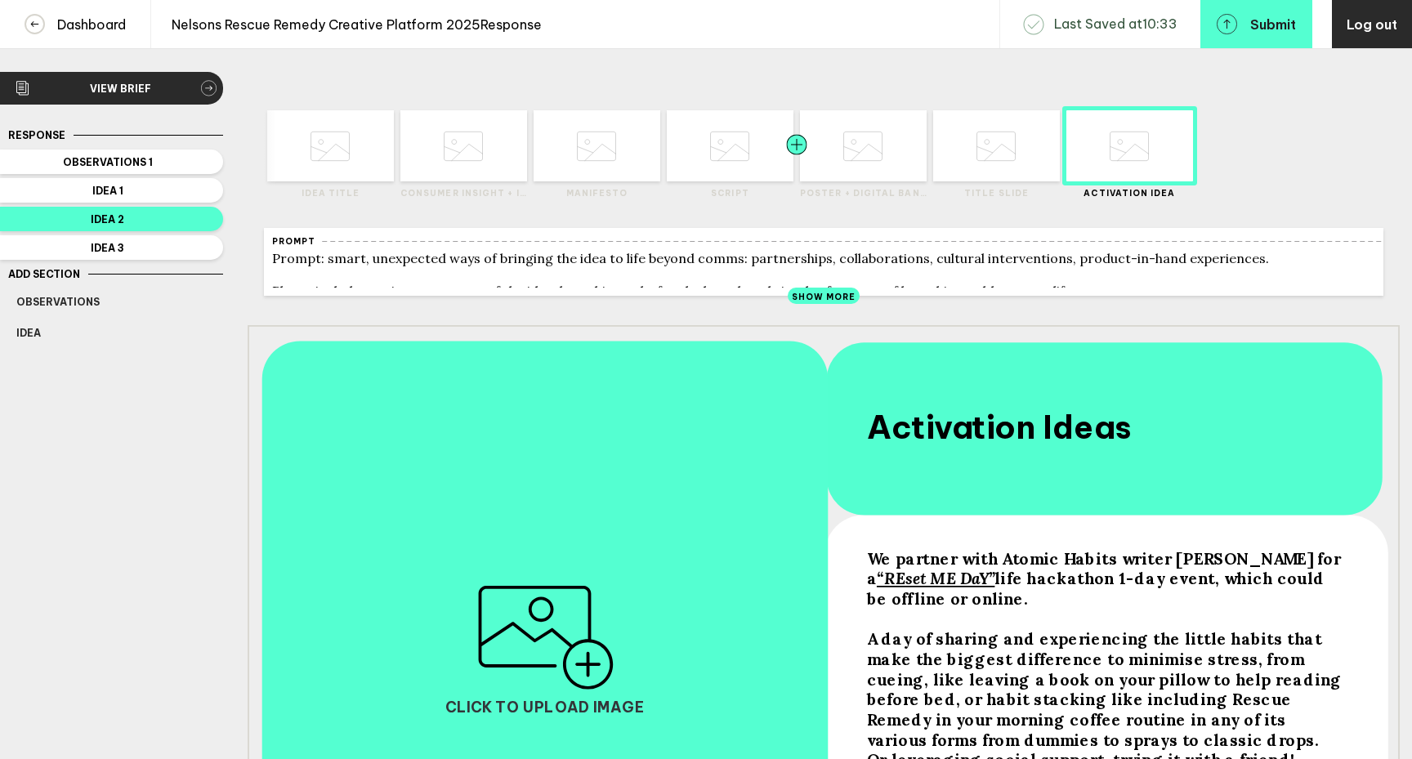
click at [849, 169] on div at bounding box center [829, 145] width 64 height 71
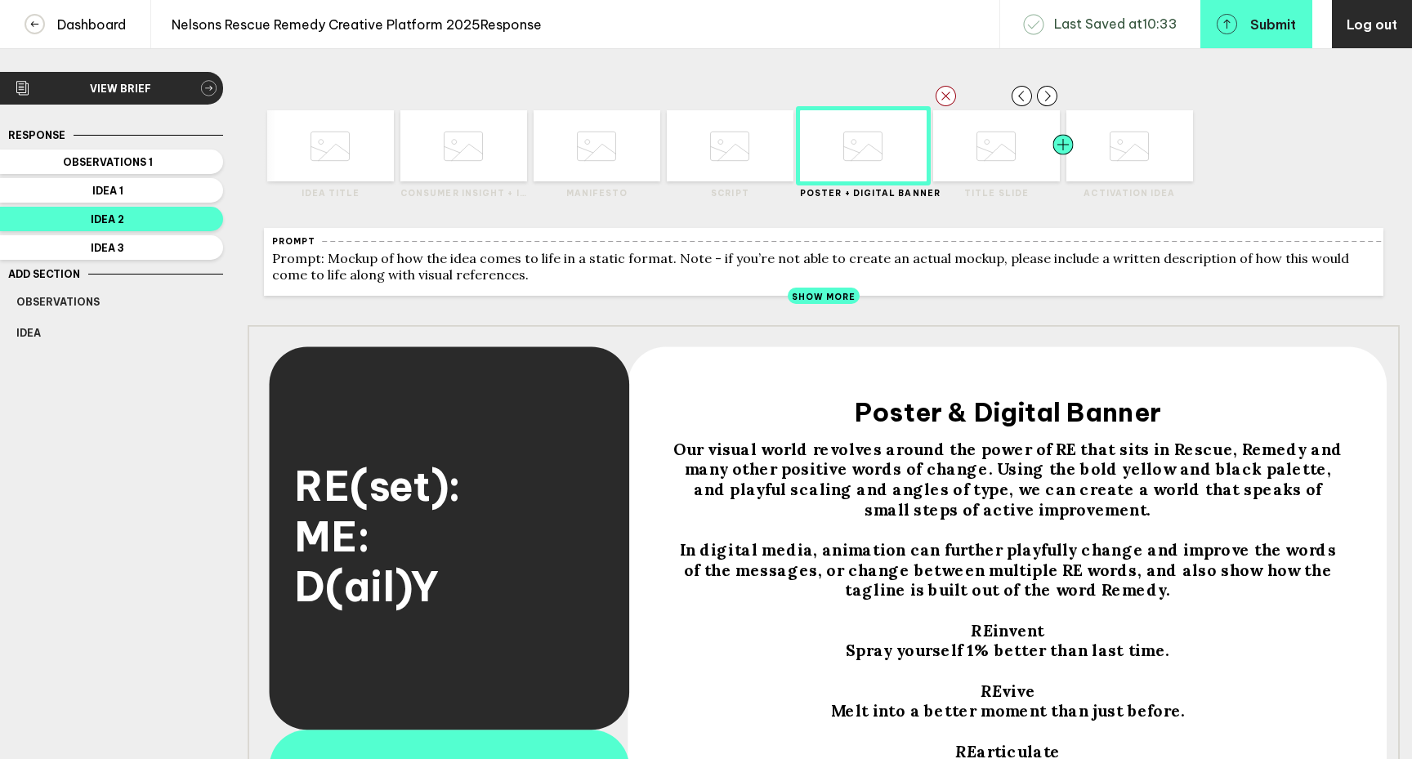
click at [1013, 155] on div at bounding box center [1031, 145] width 64 height 71
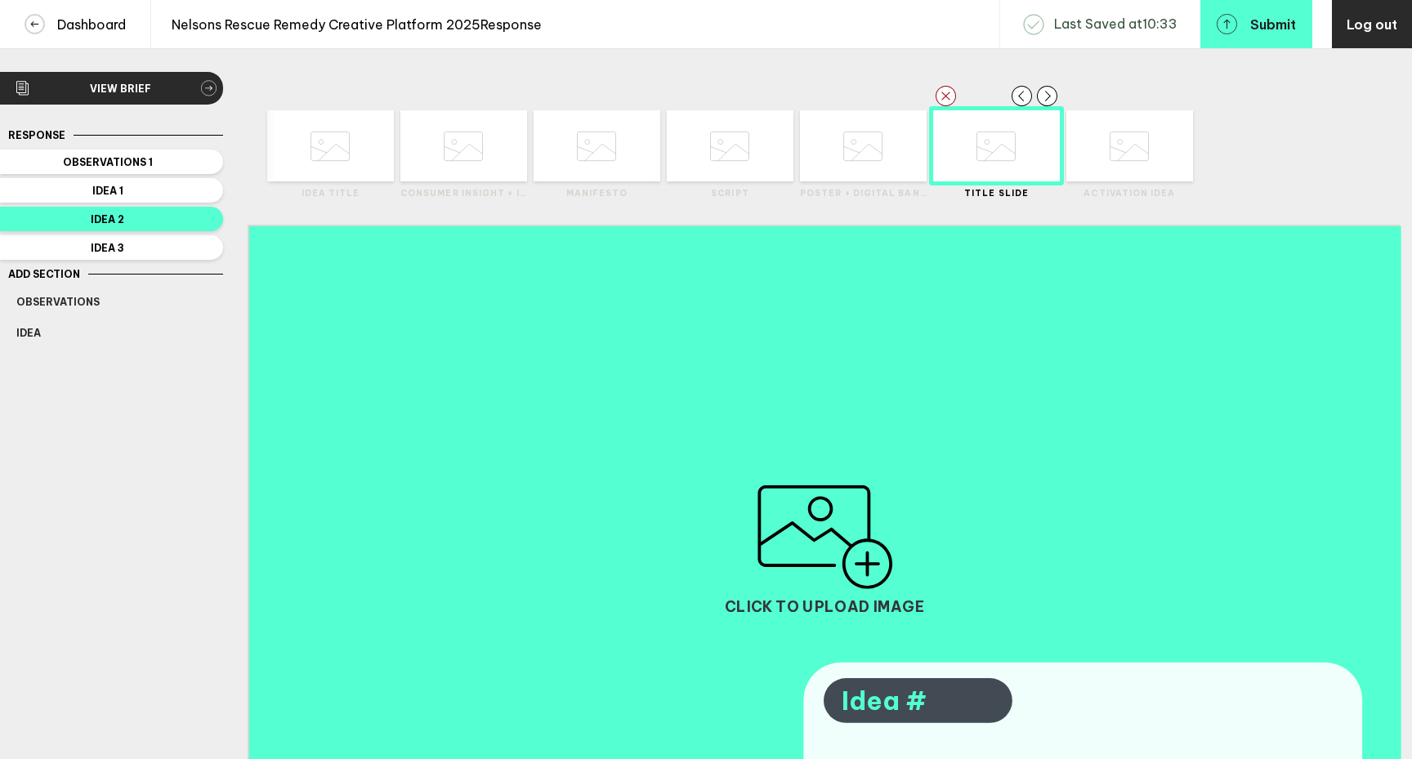
scroll to position [296, 0]
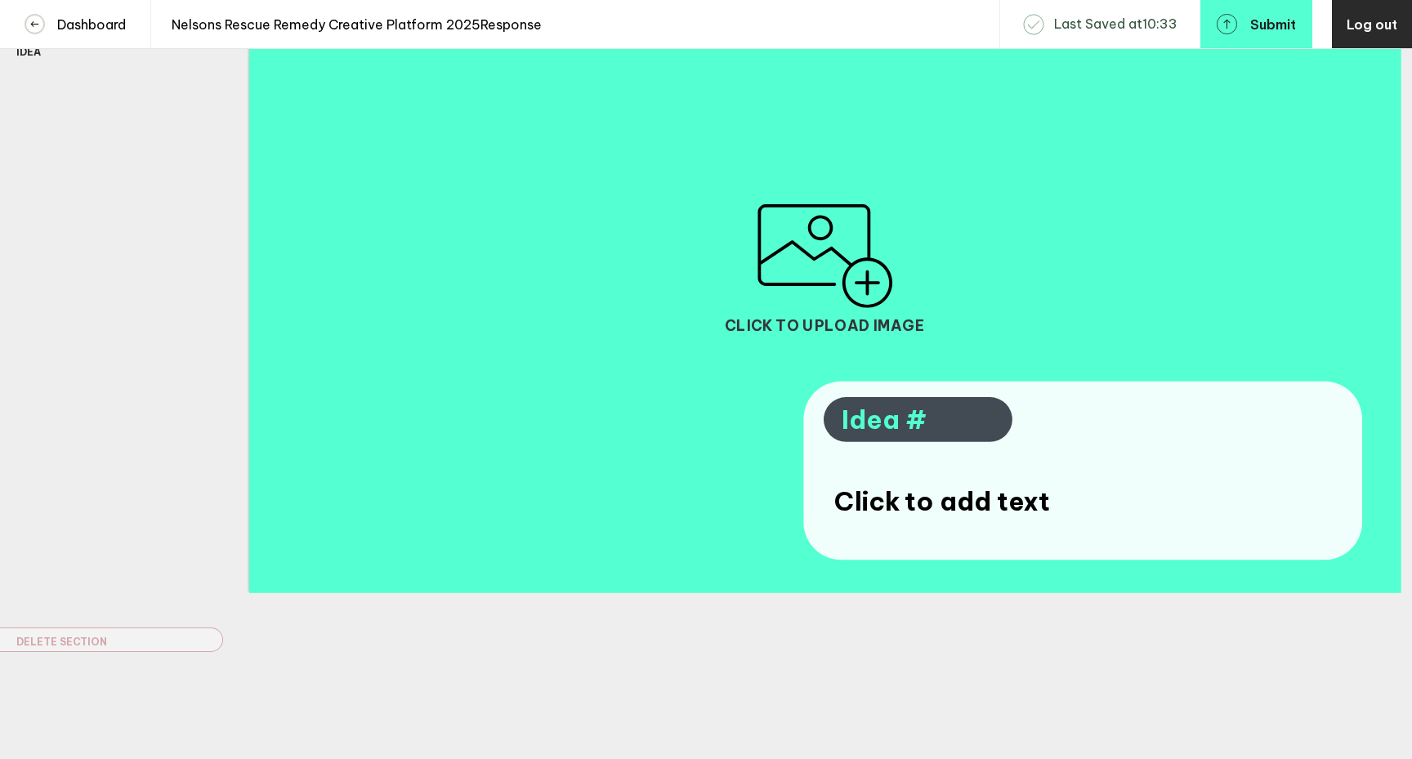
click at [922, 427] on span "Idea #" at bounding box center [918, 421] width 152 height 34
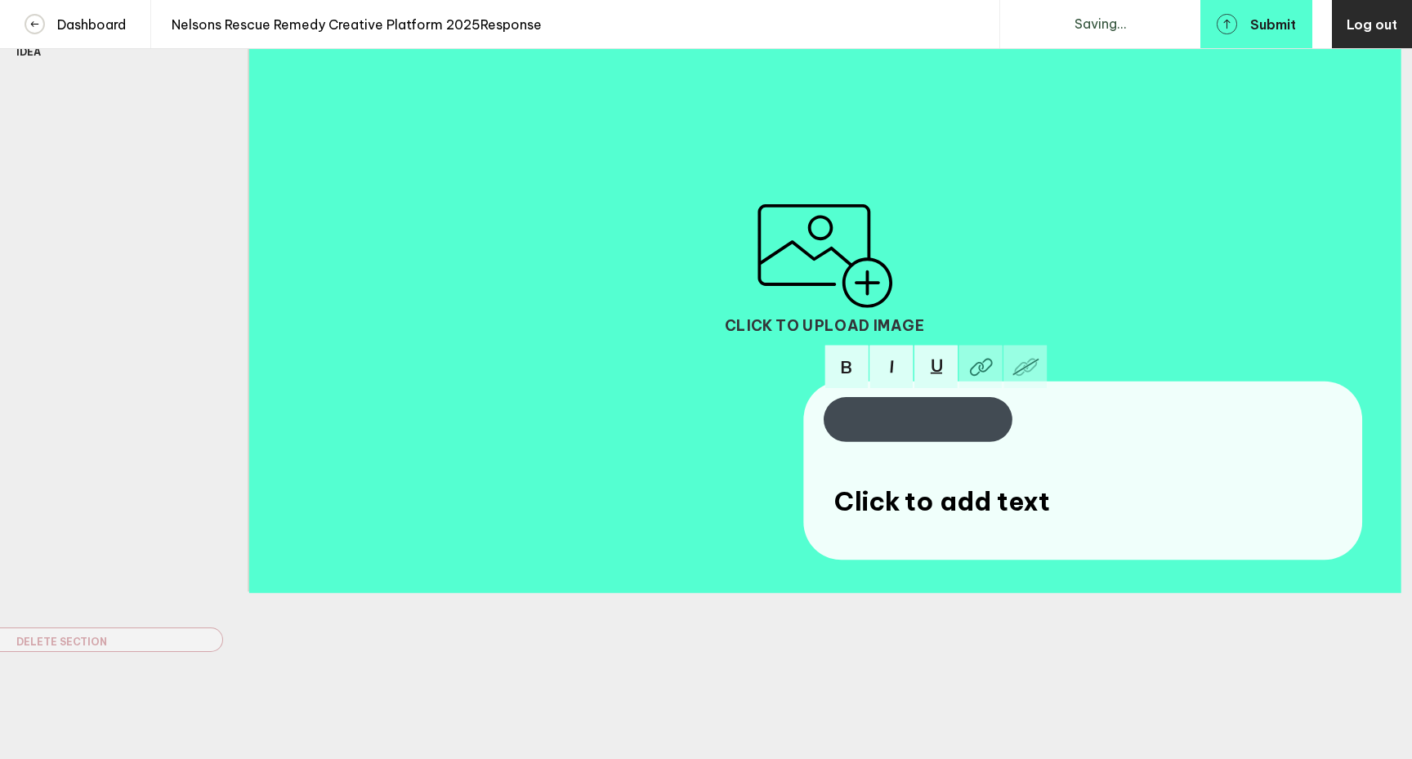
click at [922, 427] on div at bounding box center [918, 421] width 152 height 34
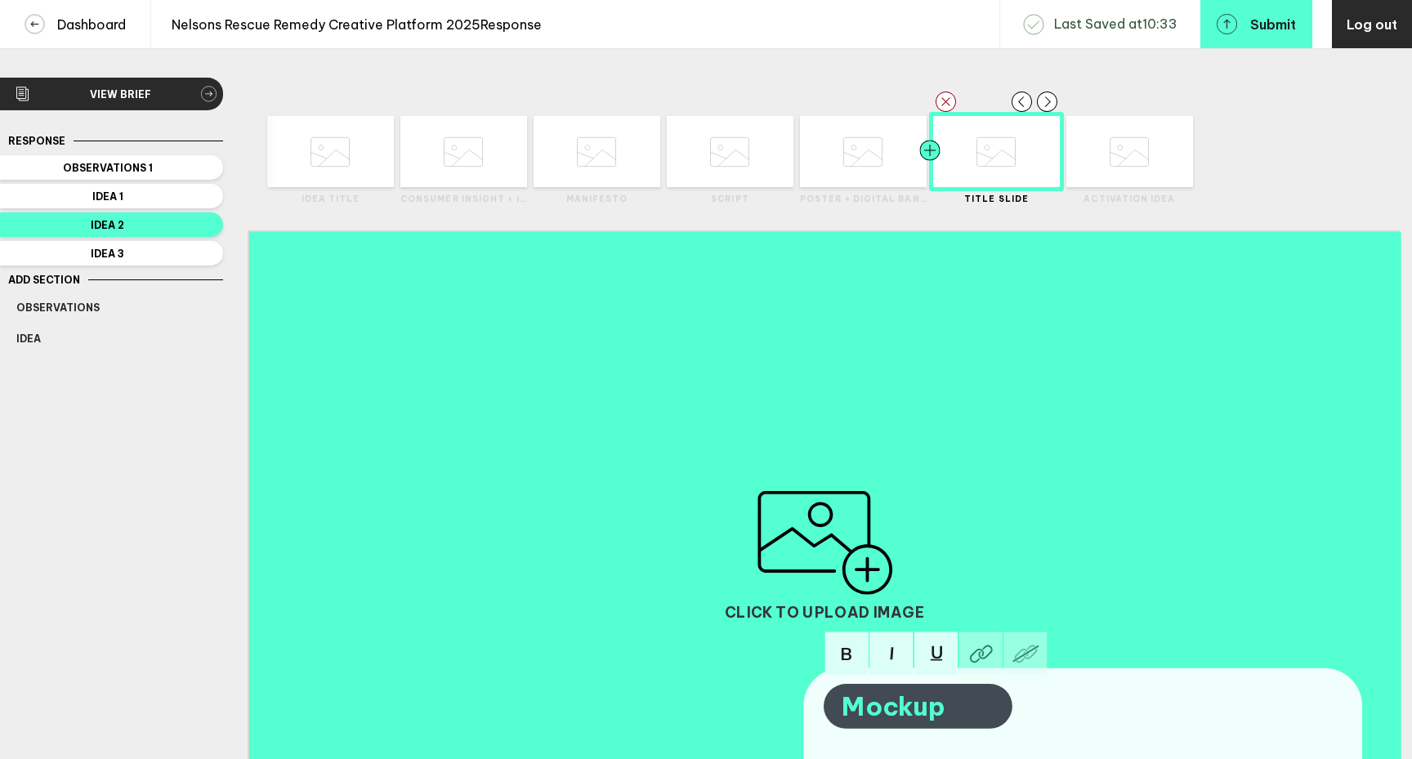
click at [881, 164] on div at bounding box center [898, 151] width 64 height 71
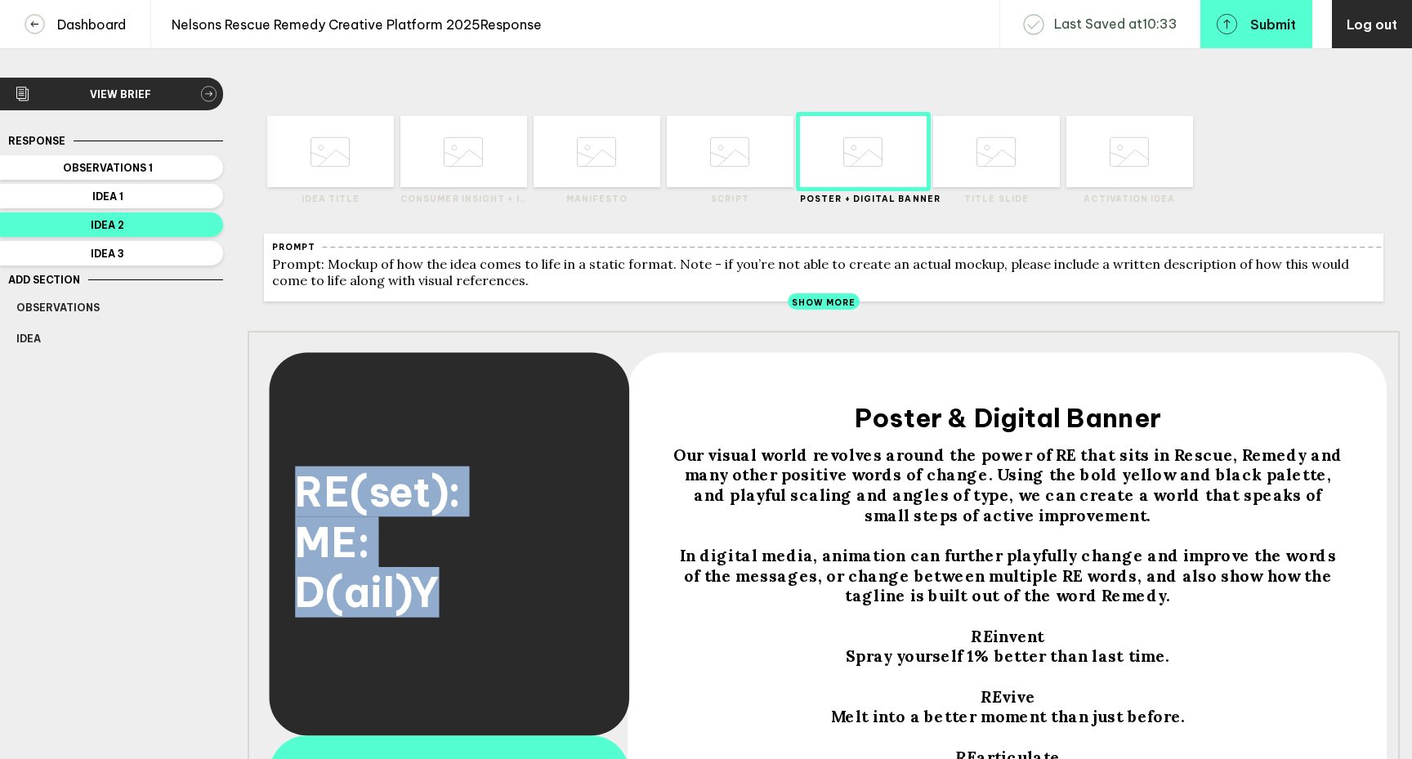
drag, startPoint x: 449, startPoint y: 610, endPoint x: 284, endPoint y: 505, distance: 195.9
click at [284, 505] on div "RE(set): ME: D(ail)Y Our visual world revolves around the power of RE that sits…" at bounding box center [824, 655] width 1152 height 648
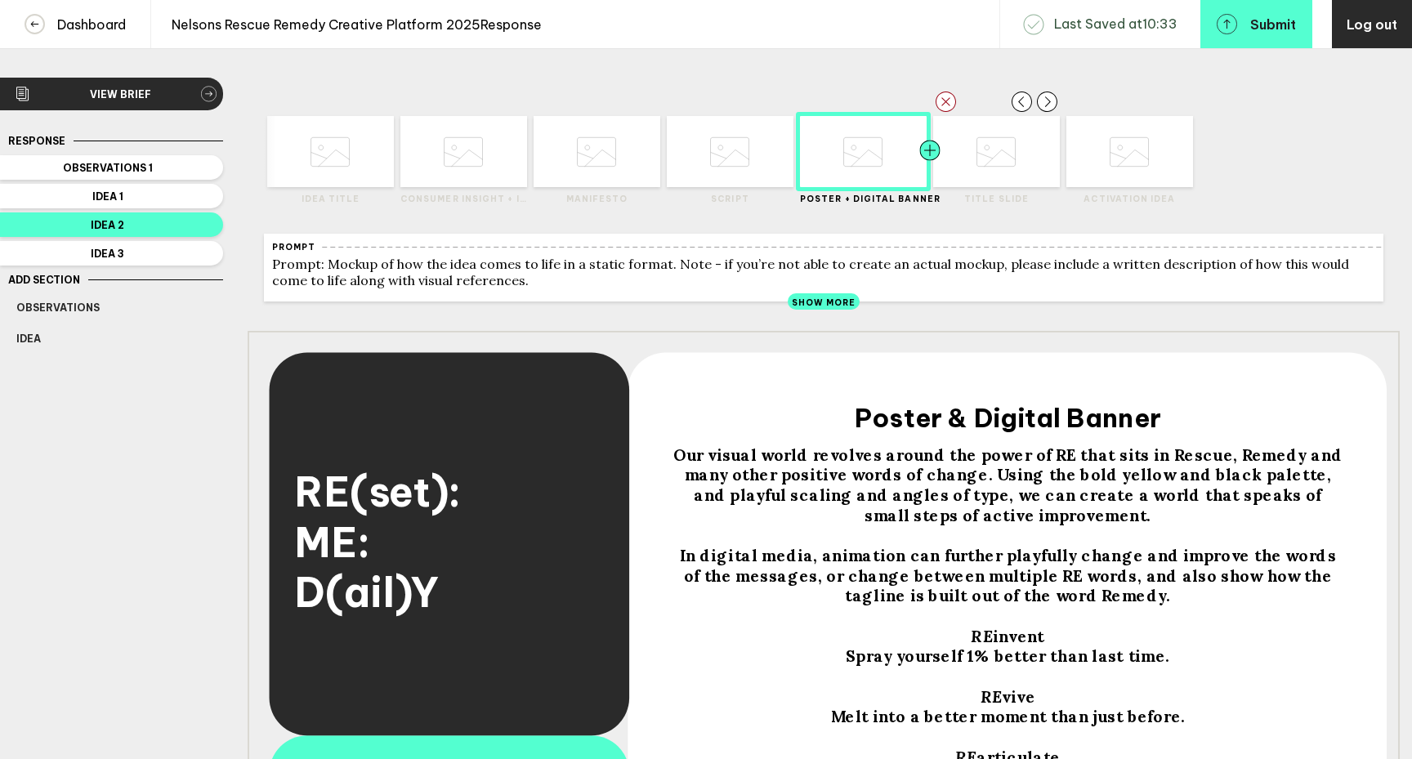
click at [983, 177] on div at bounding box center [962, 151] width 64 height 71
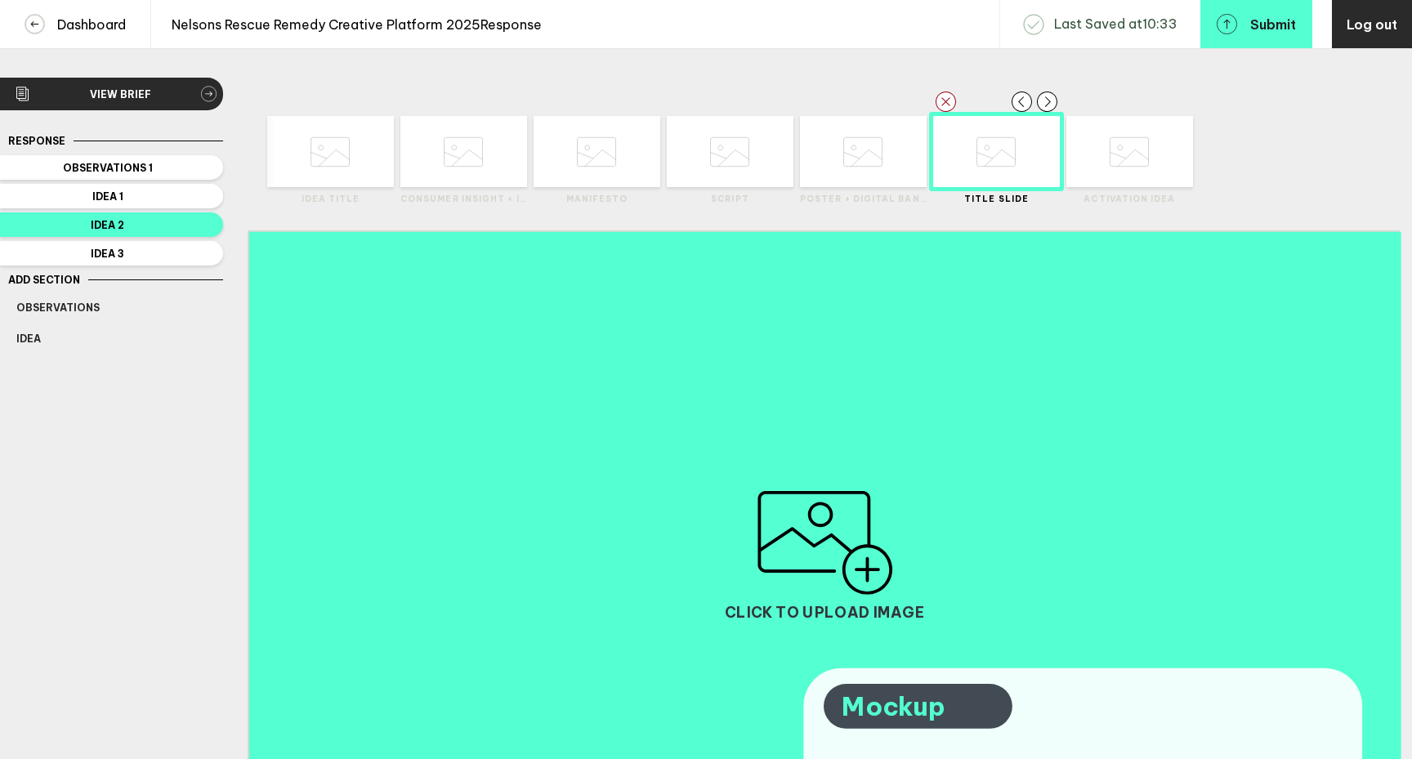
scroll to position [296, 0]
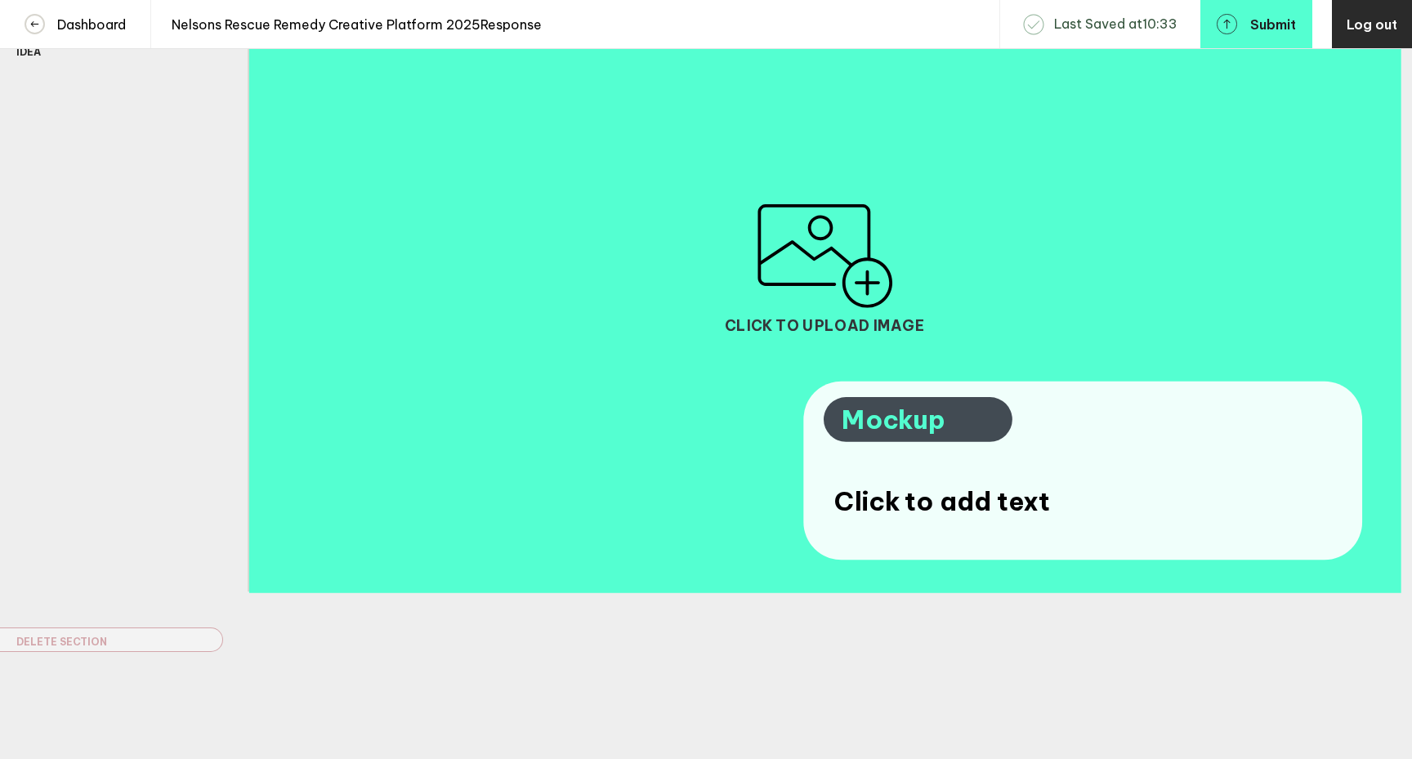
click at [878, 504] on span "Click to add text" at bounding box center [942, 502] width 216 height 34
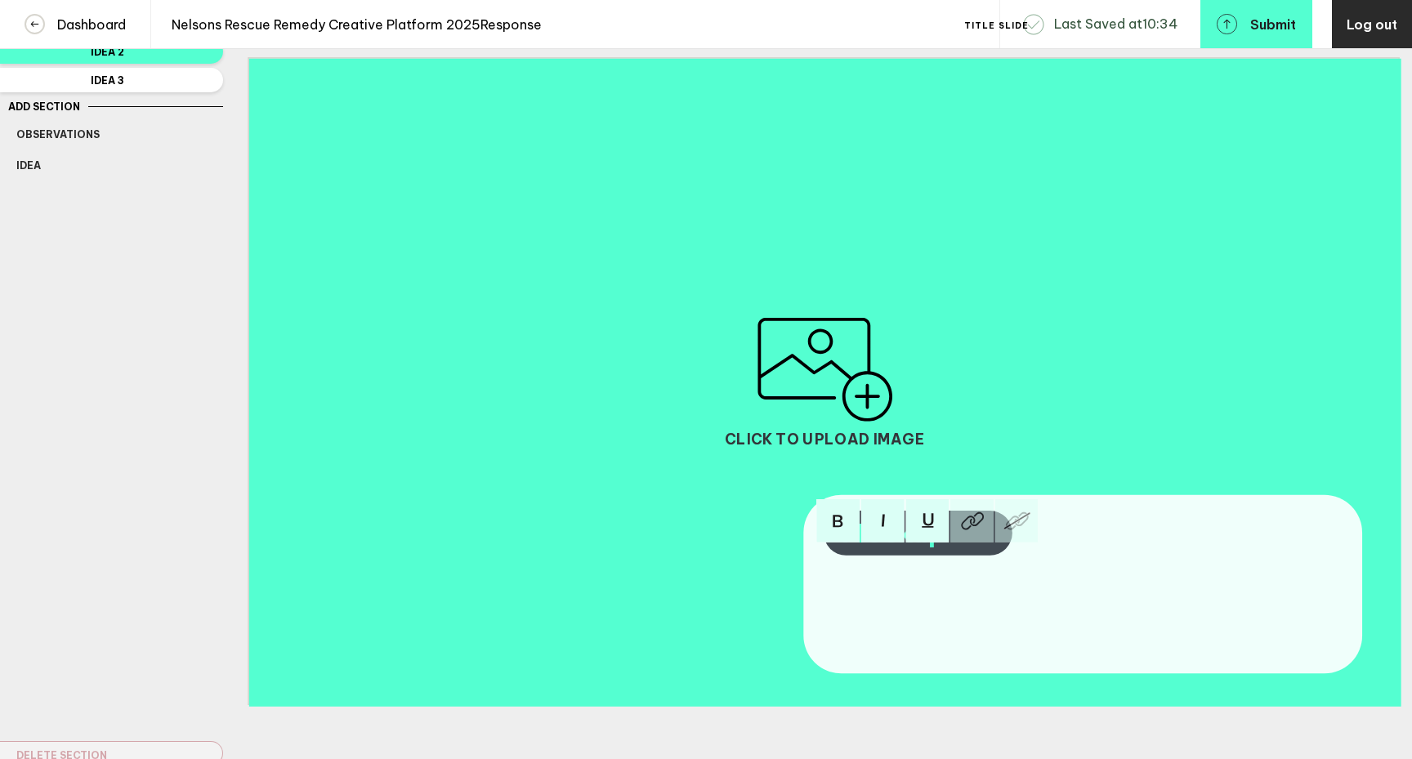
scroll to position [0, 0]
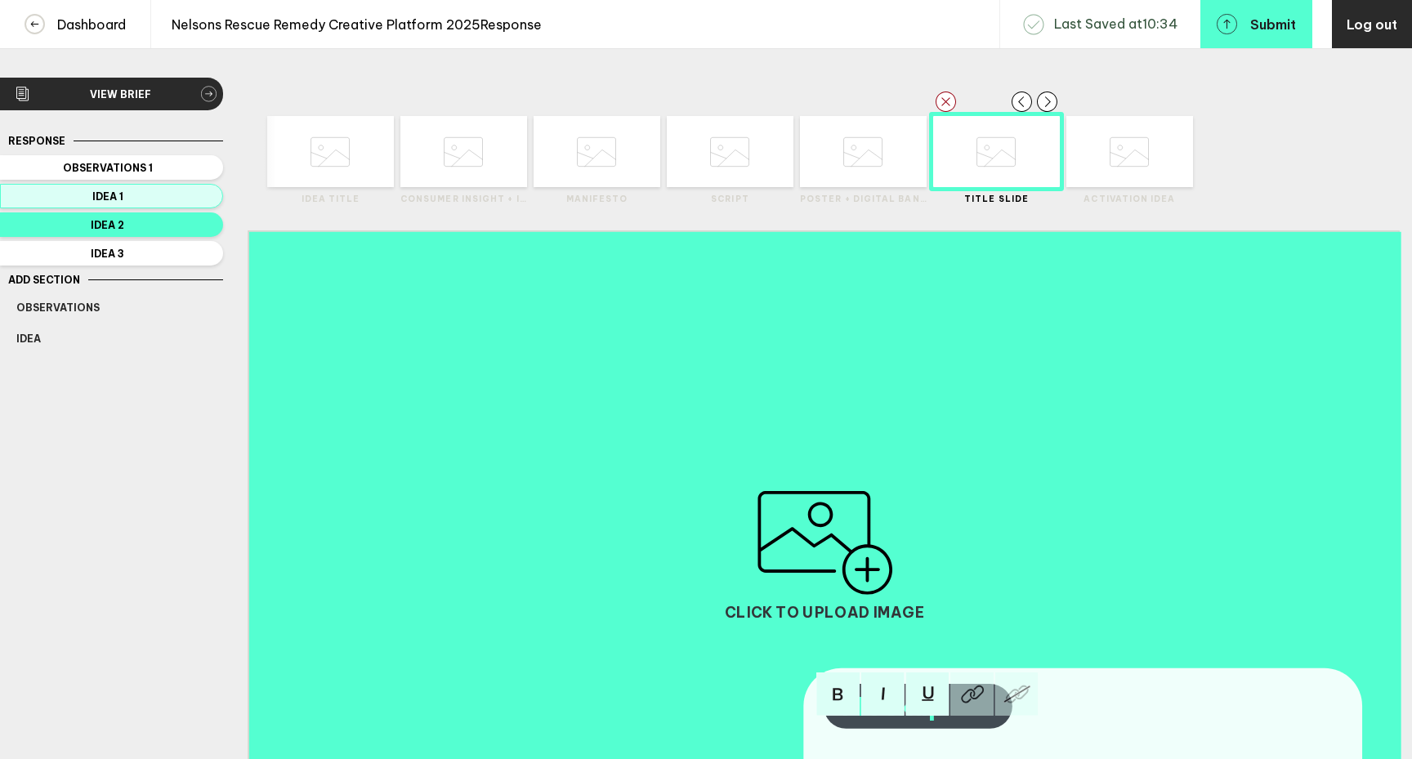
click at [166, 186] on button "Idea 1" at bounding box center [111, 196] width 223 height 25
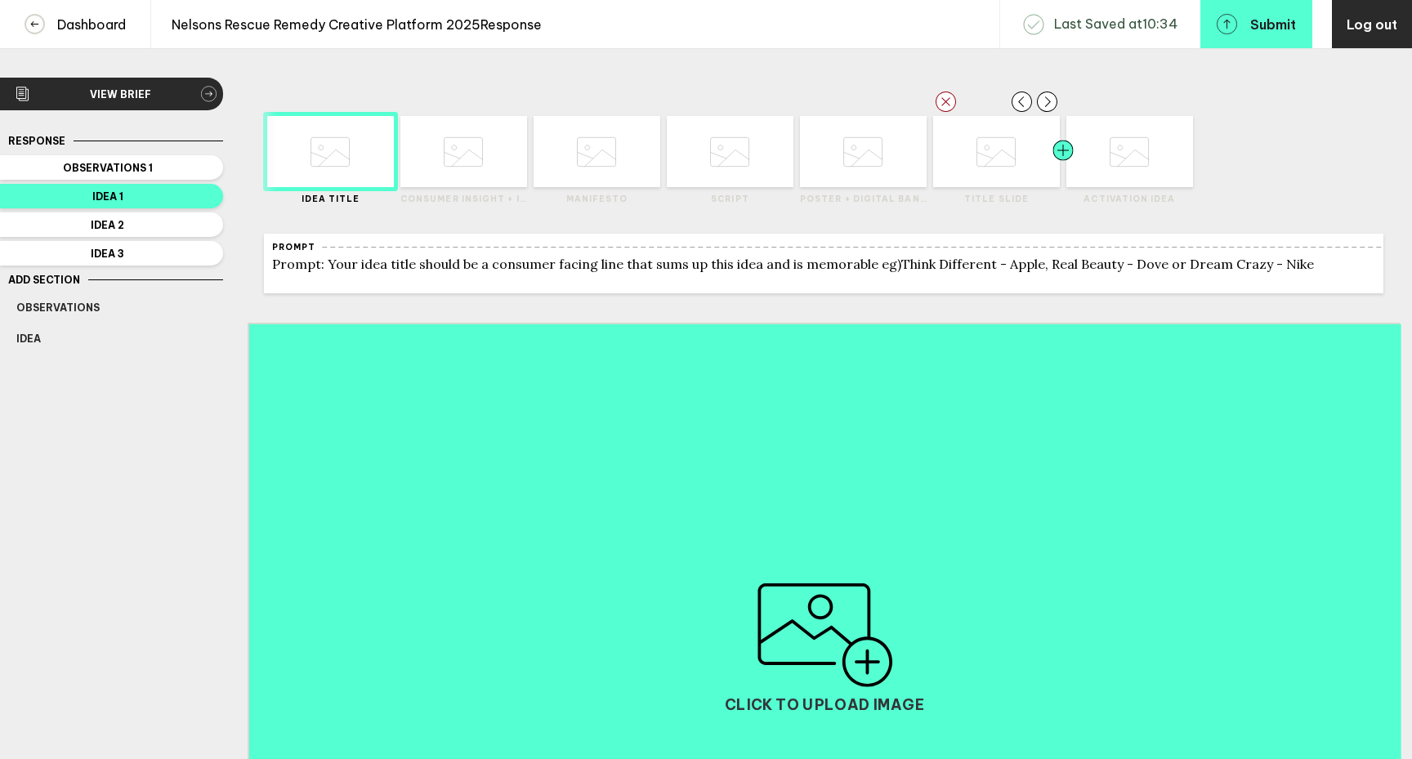
click at [1015, 176] on div at bounding box center [1031, 151] width 64 height 71
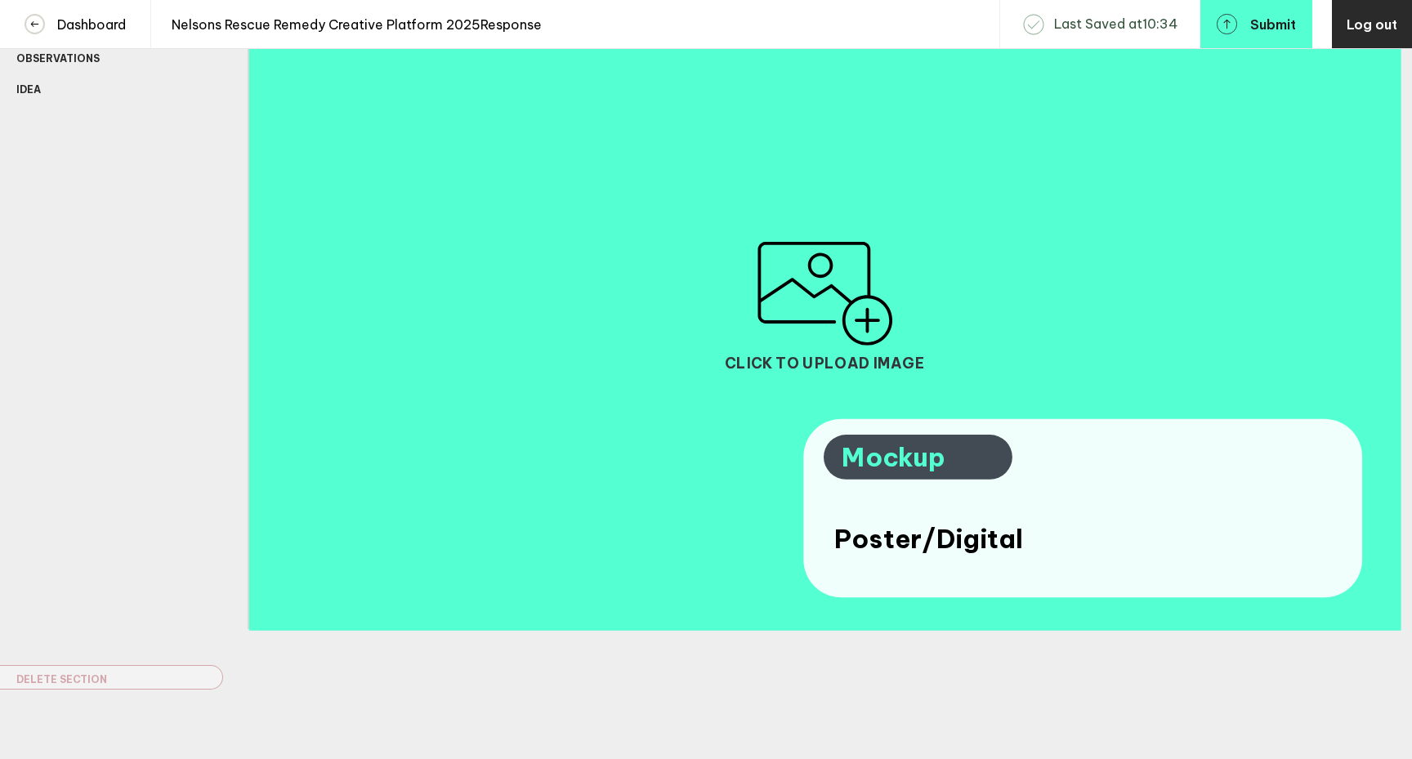
scroll to position [296, 0]
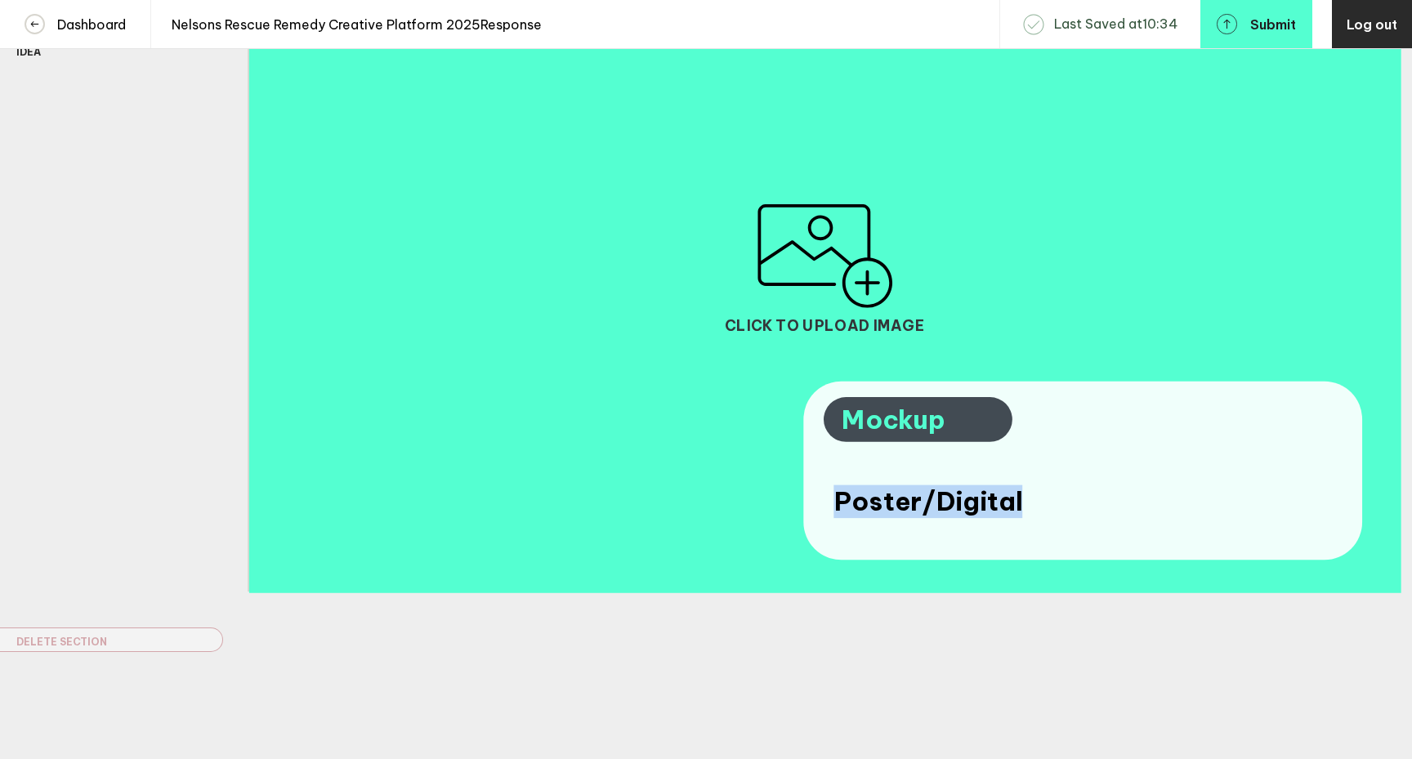
drag, startPoint x: 1025, startPoint y: 507, endPoint x: 827, endPoint y: 502, distance: 197.8
click at [827, 502] on div "Click to upload image Poster/Digital Mockup" at bounding box center [824, 268] width 1152 height 648
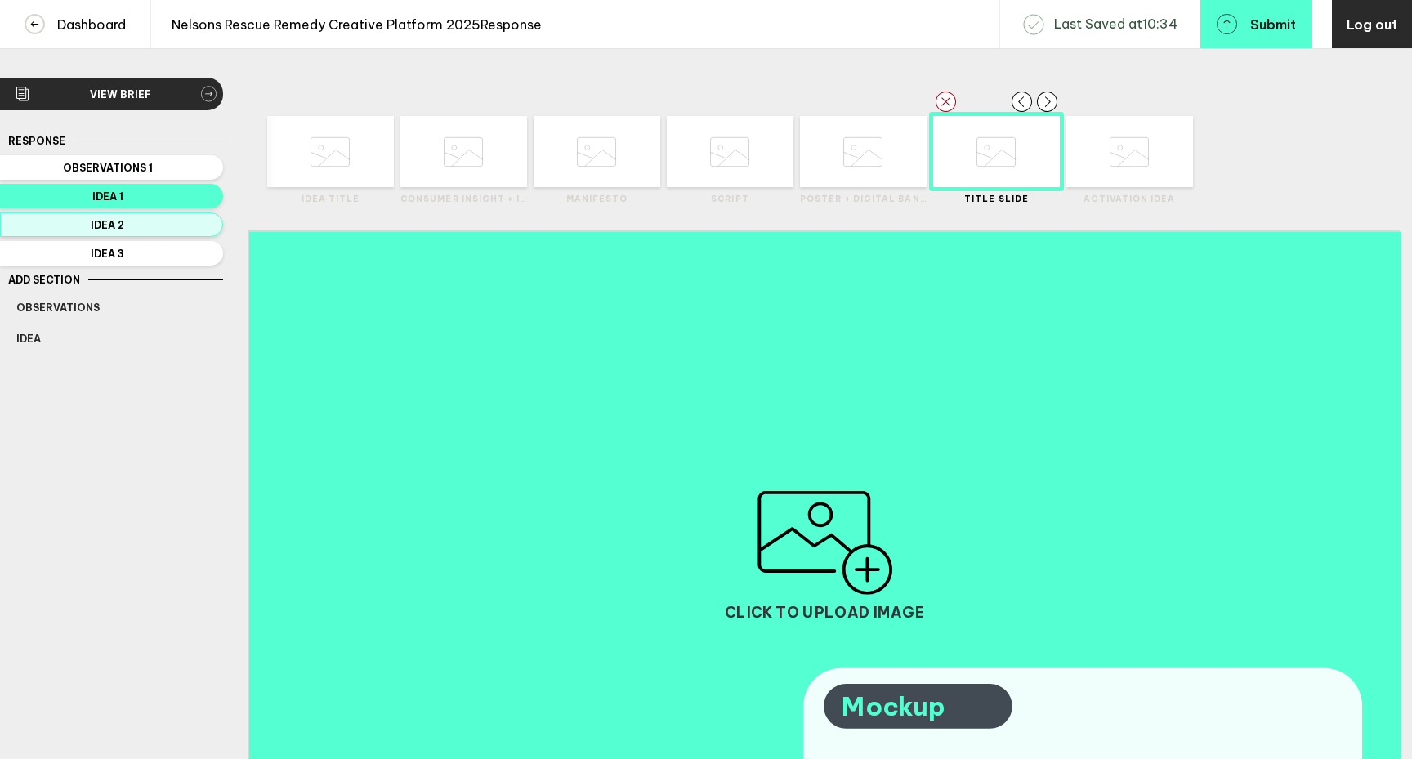
click at [177, 225] on span "Idea 2" at bounding box center [107, 225] width 183 height 12
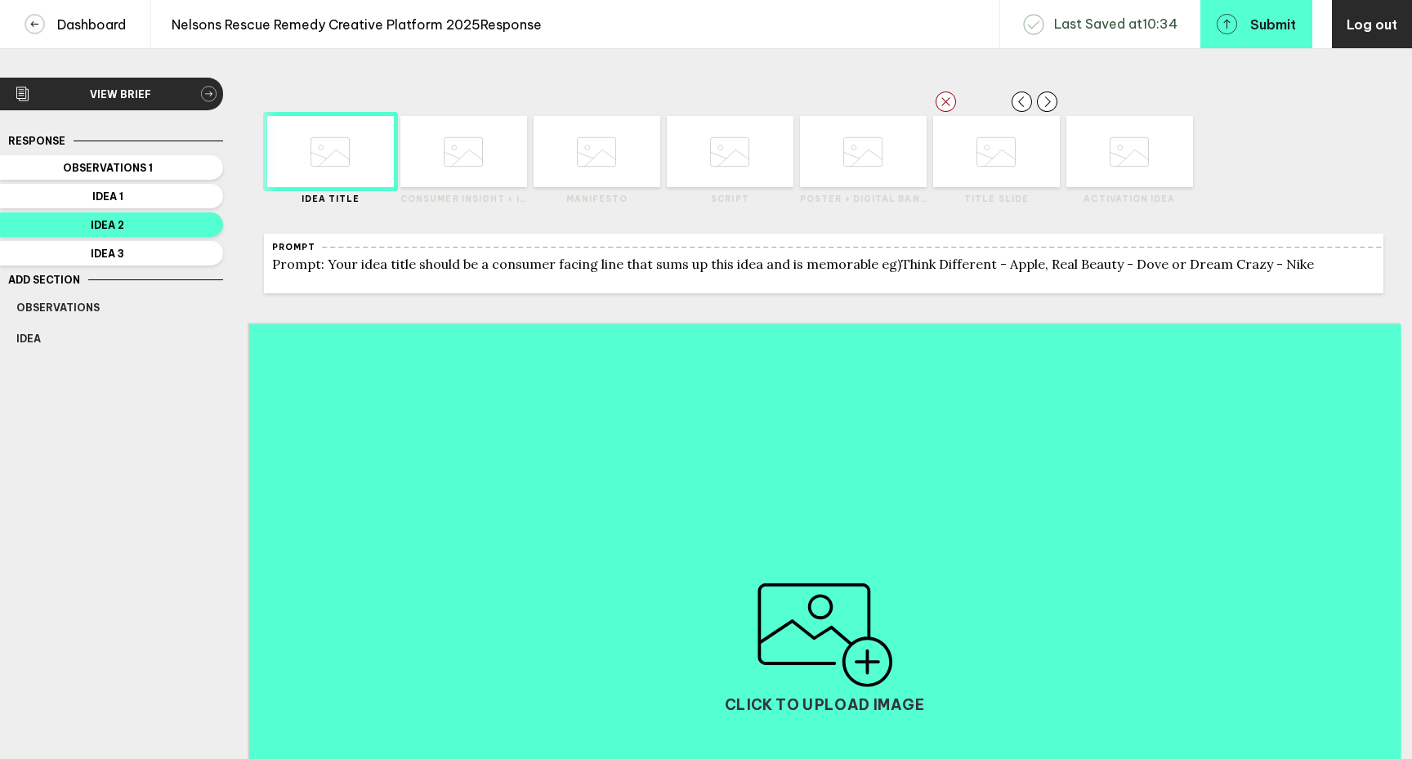
click at [995, 158] on icon at bounding box center [996, 152] width 39 height 62
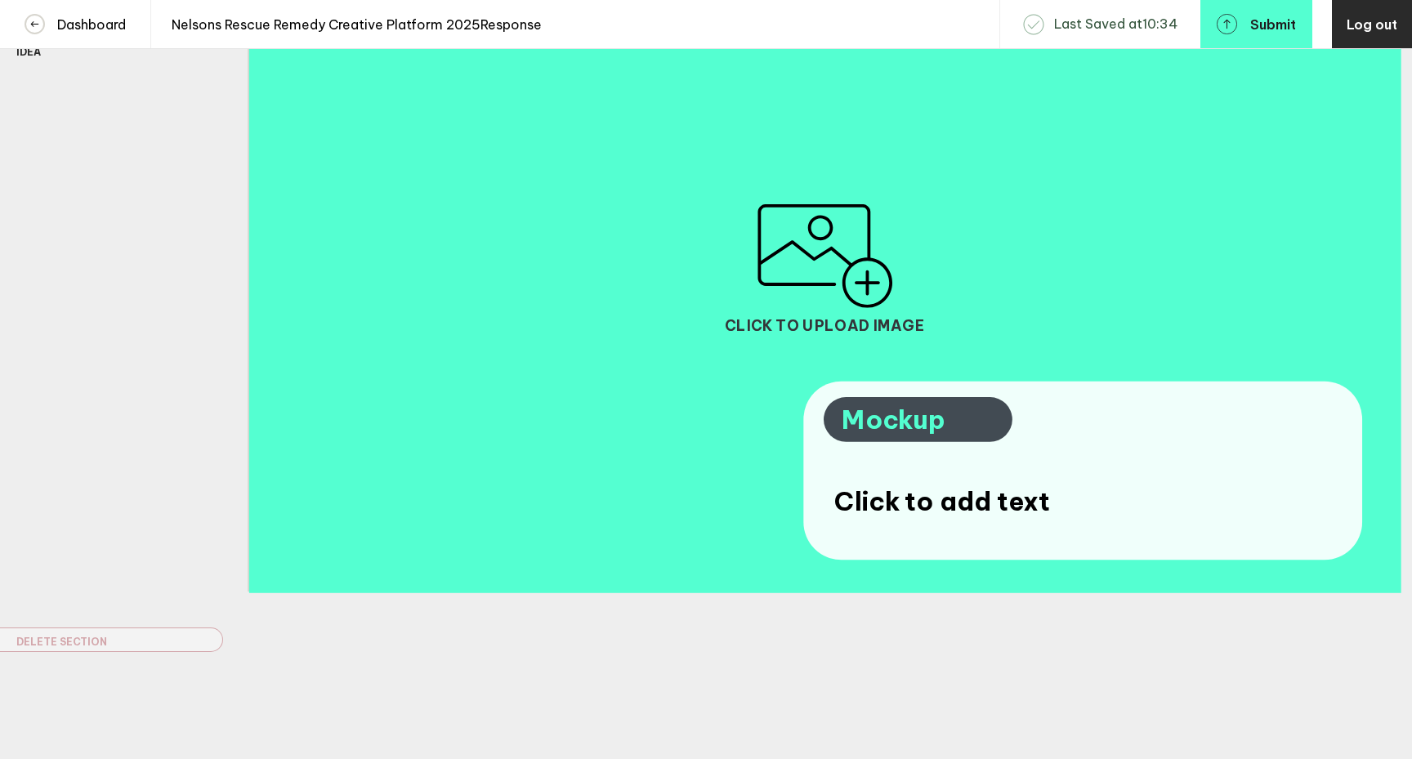
click at [919, 503] on span "Click to add text" at bounding box center [942, 502] width 216 height 34
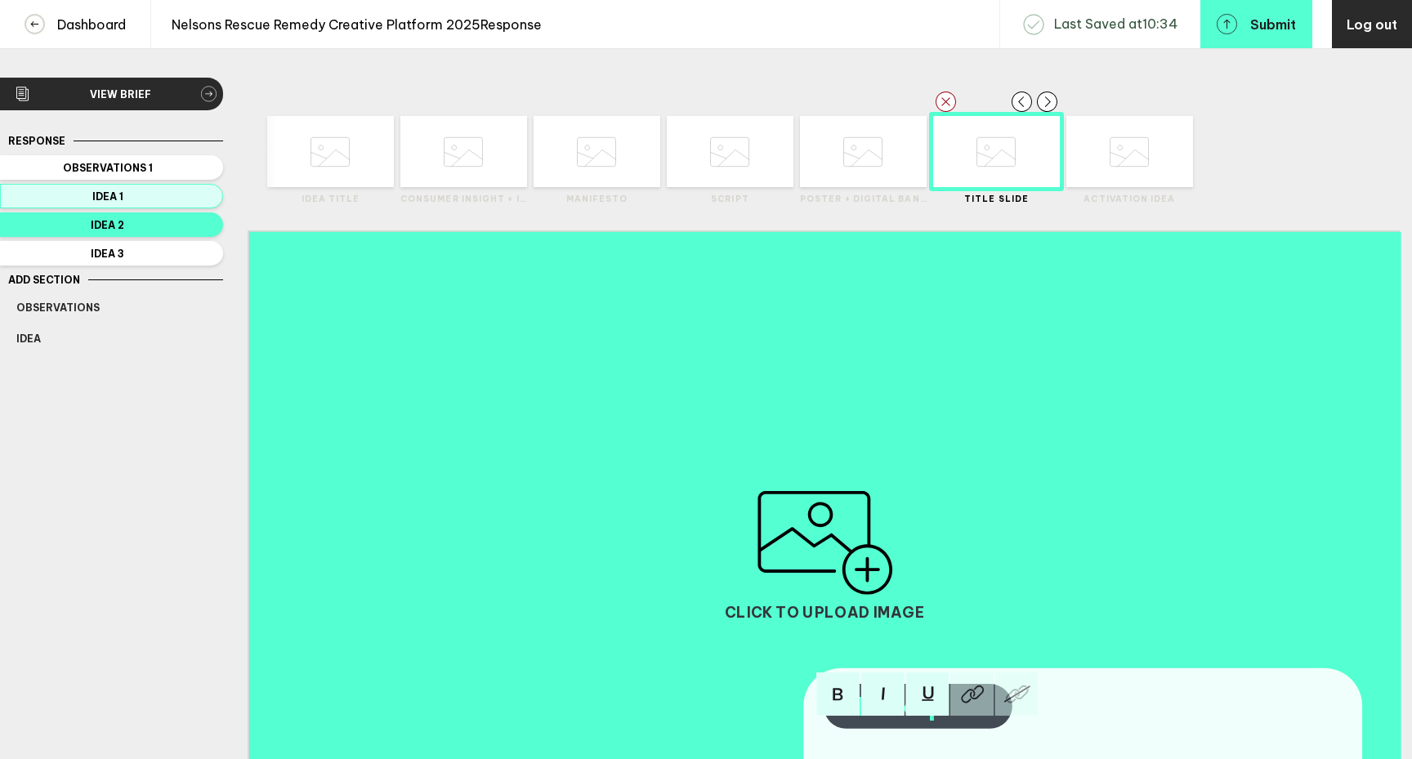
click at [161, 203] on button "Idea 1" at bounding box center [111, 196] width 223 height 25
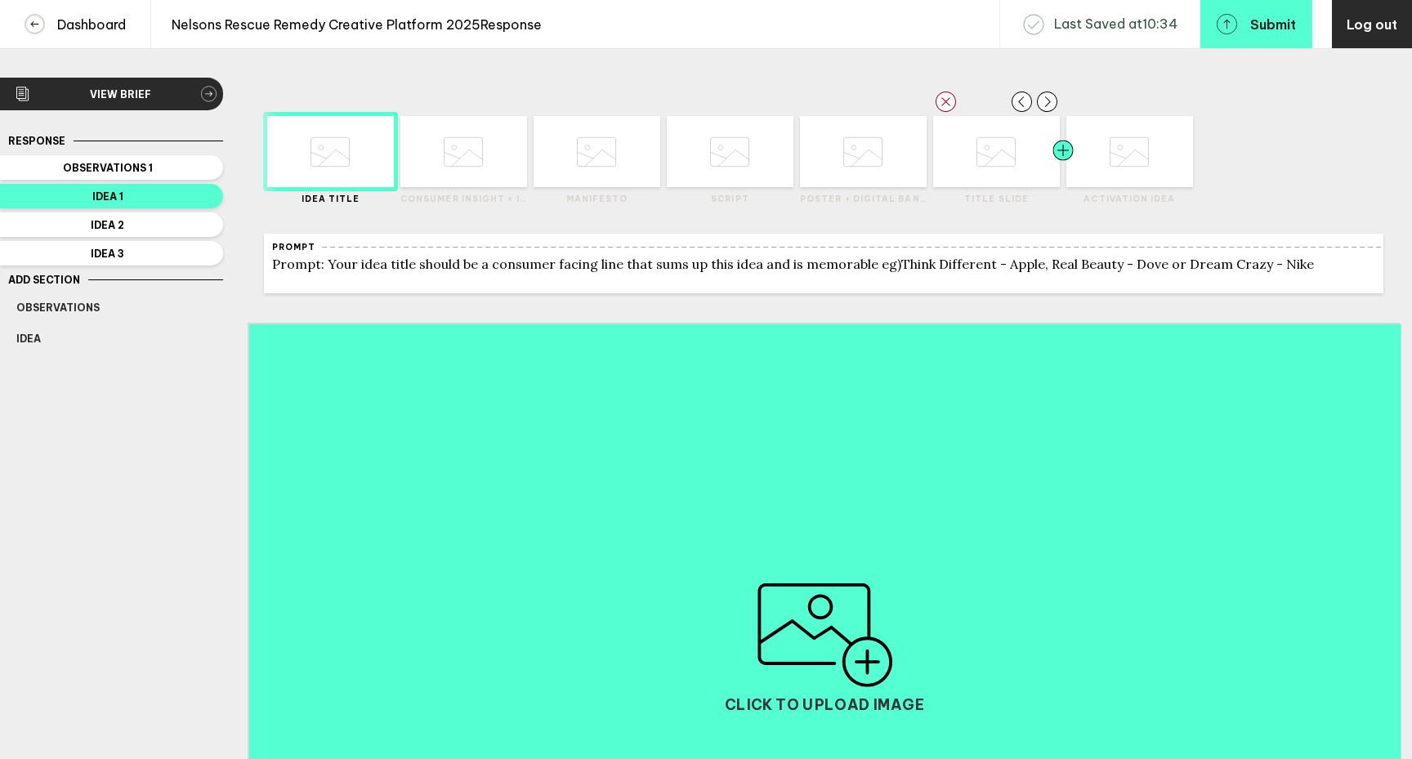
click at [1008, 177] on div at bounding box center [1031, 151] width 64 height 71
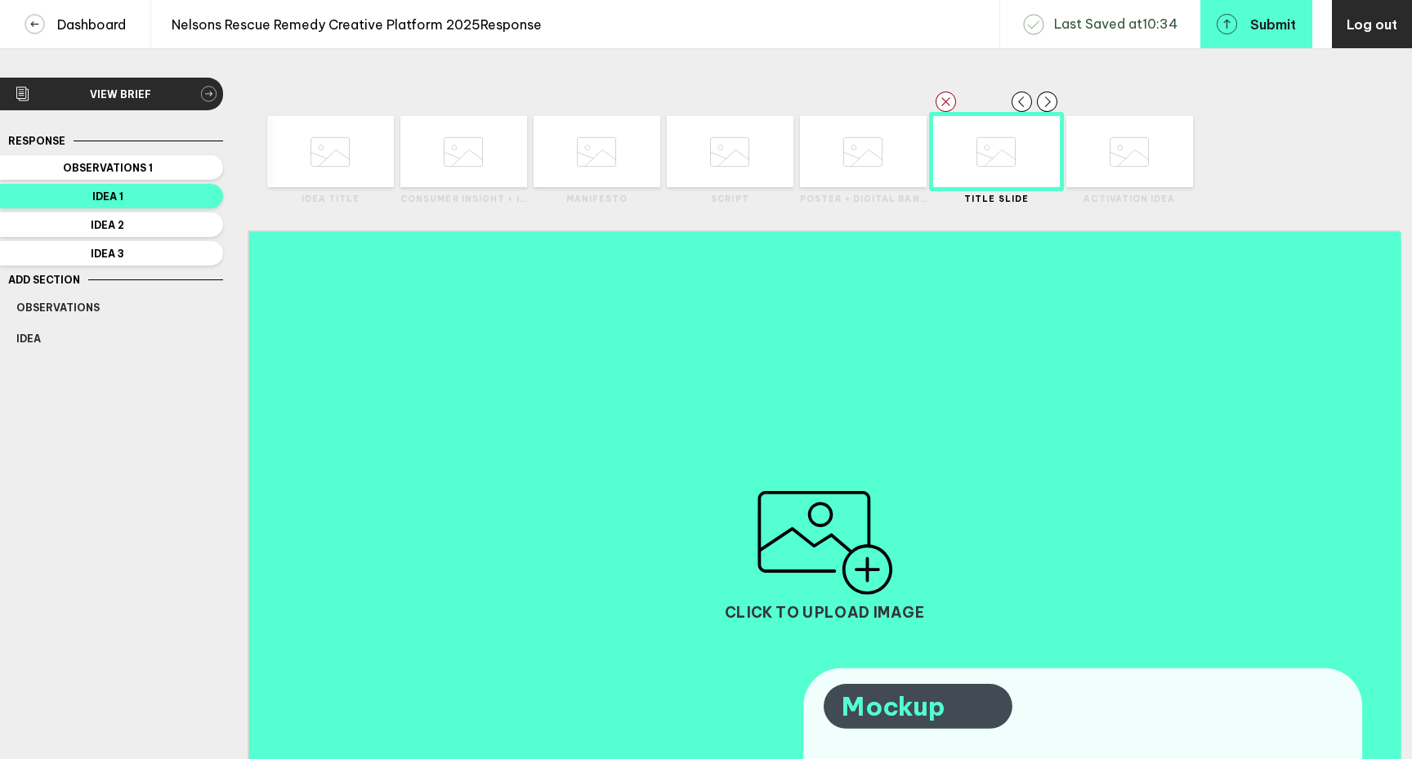
scroll to position [296, 0]
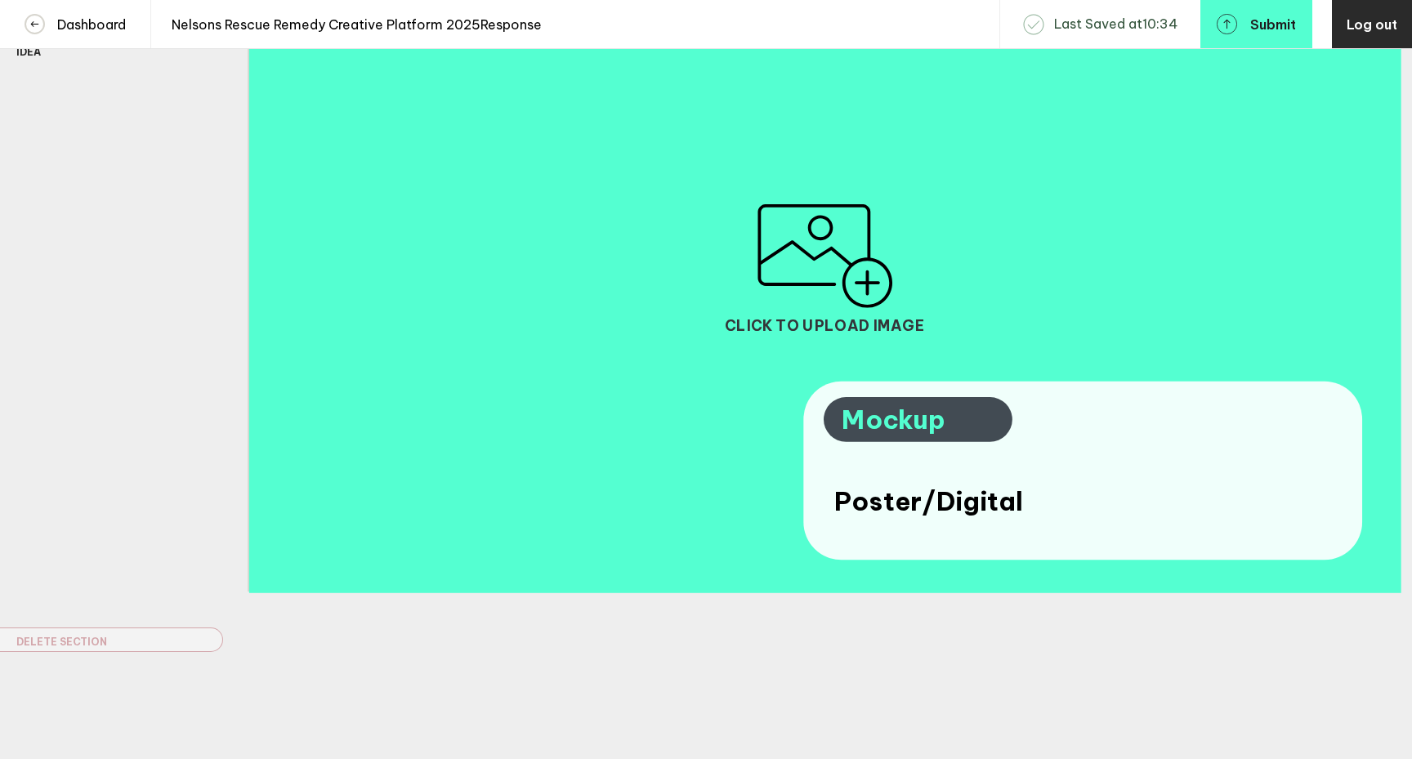
click at [1022, 503] on div "Poster/Digital" at bounding box center [1035, 502] width 403 height 34
click at [1022, 504] on div "Poster/Digital" at bounding box center [1035, 502] width 403 height 34
click at [760, 666] on div "Brief Client: [PERSON_NAME] Brand: Rescue Remedy Project: Creative Platform 202…" at bounding box center [706, 236] width 1412 height 1046
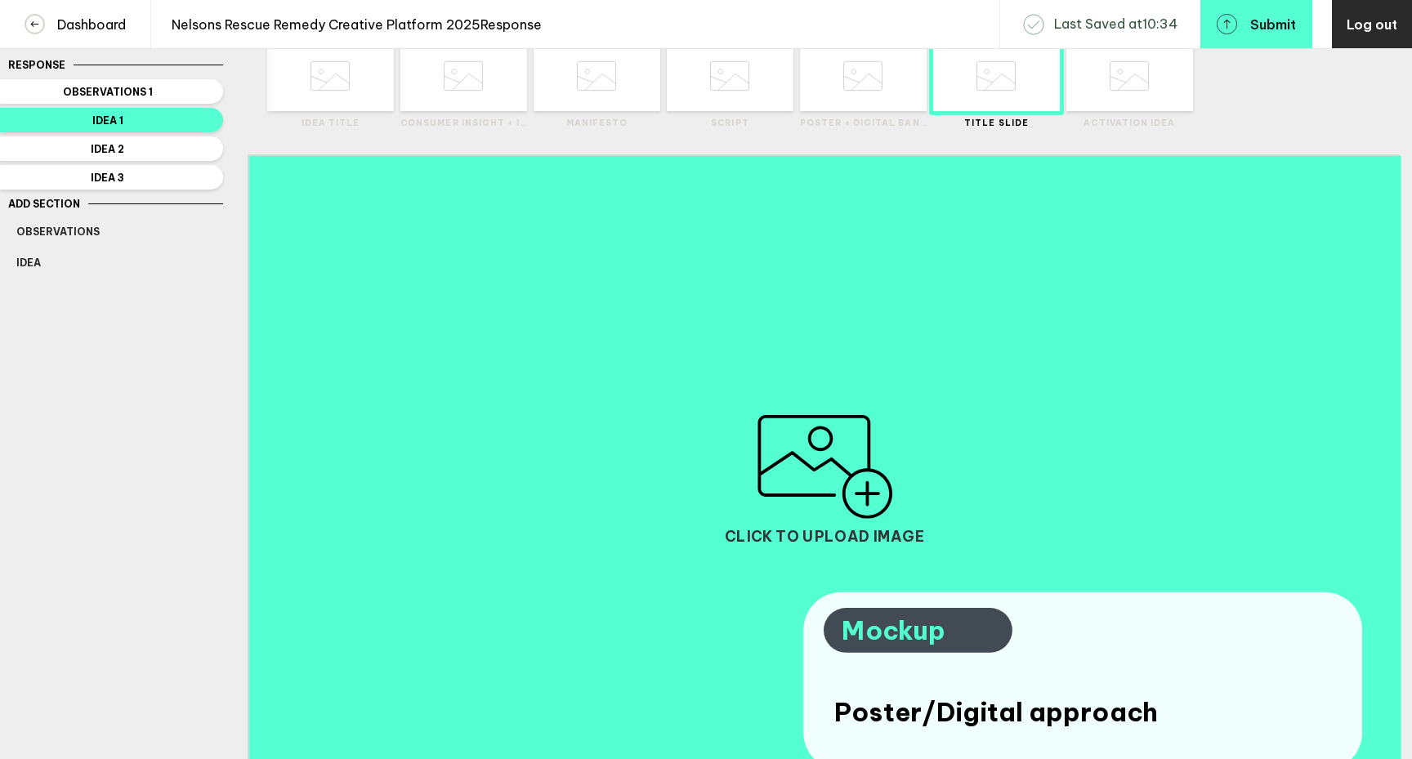
scroll to position [70, 0]
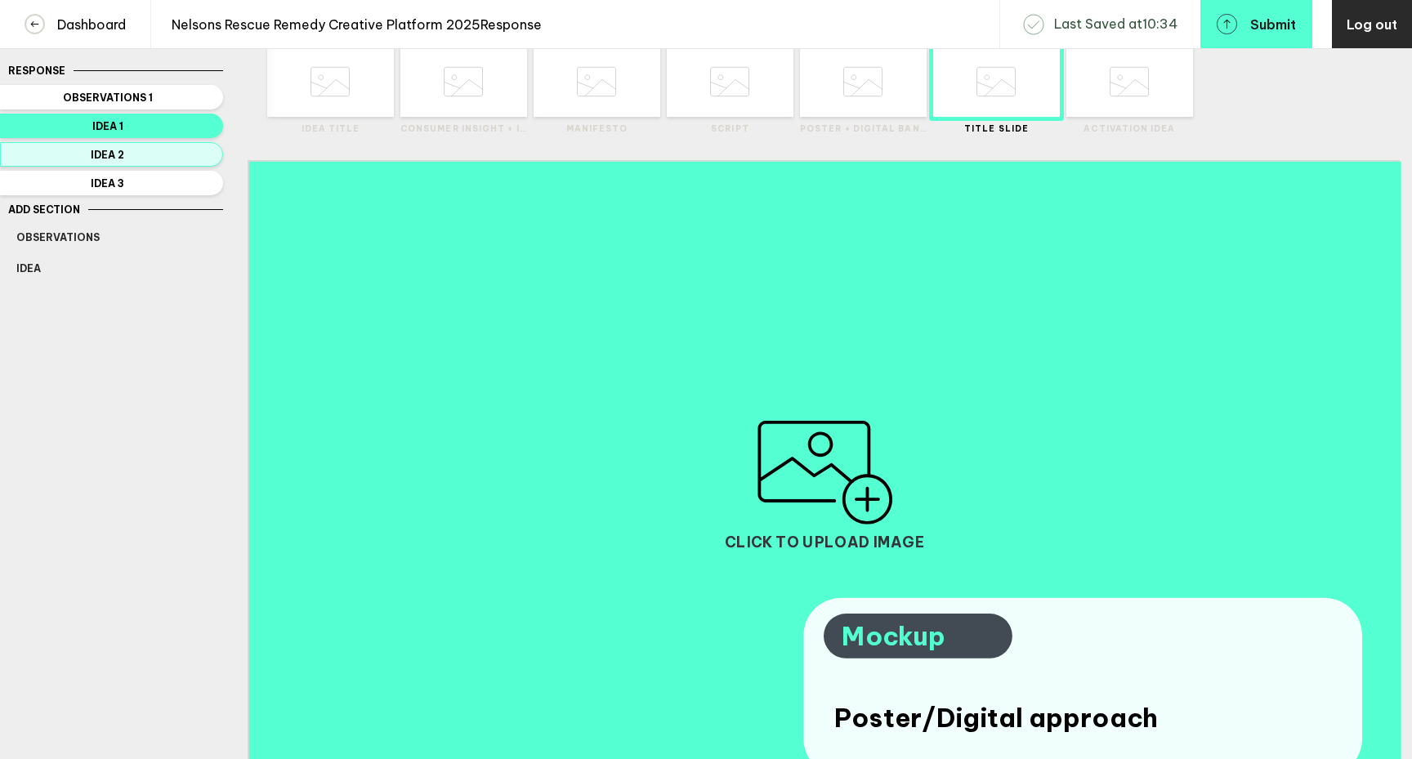
click at [170, 159] on span "Idea 2" at bounding box center [107, 155] width 183 height 12
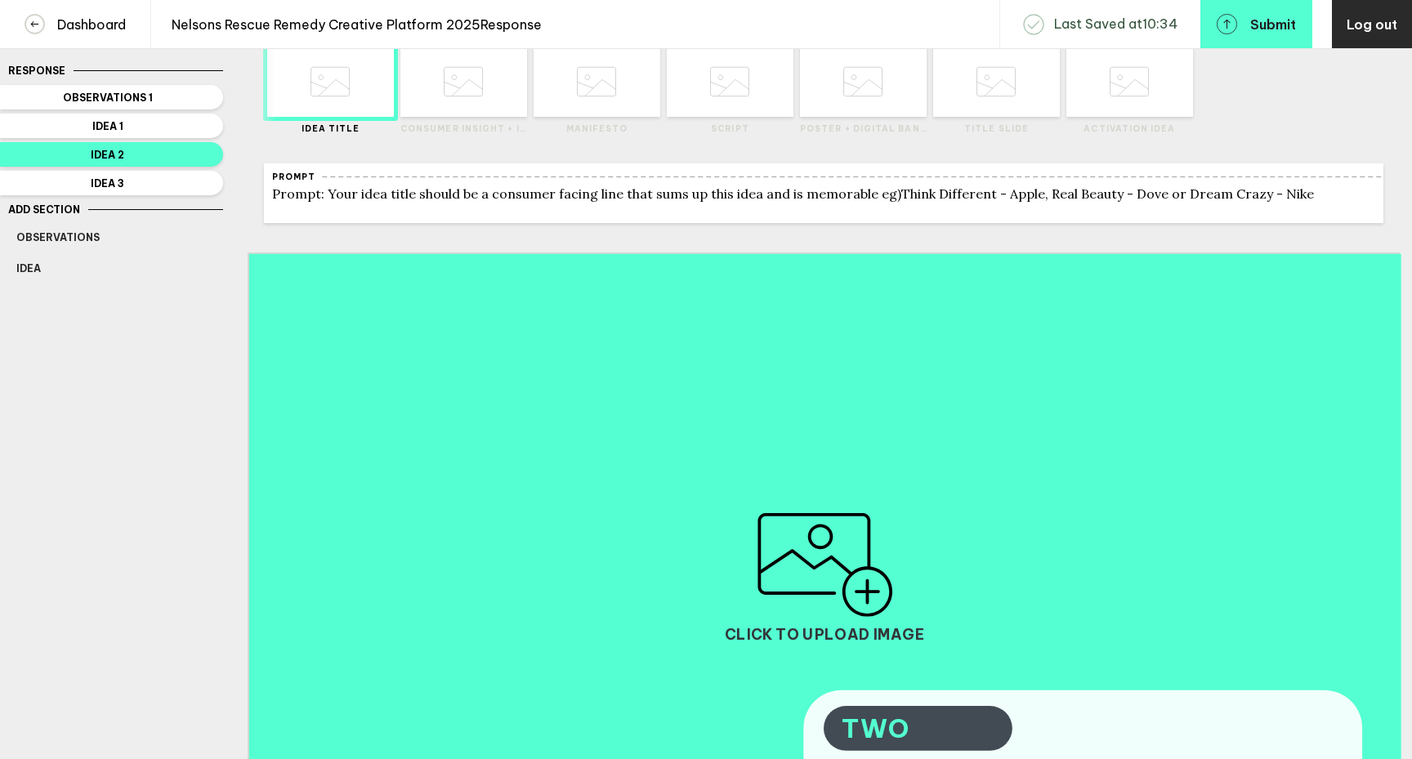
click at [1127, 106] on icon at bounding box center [1129, 82] width 39 height 62
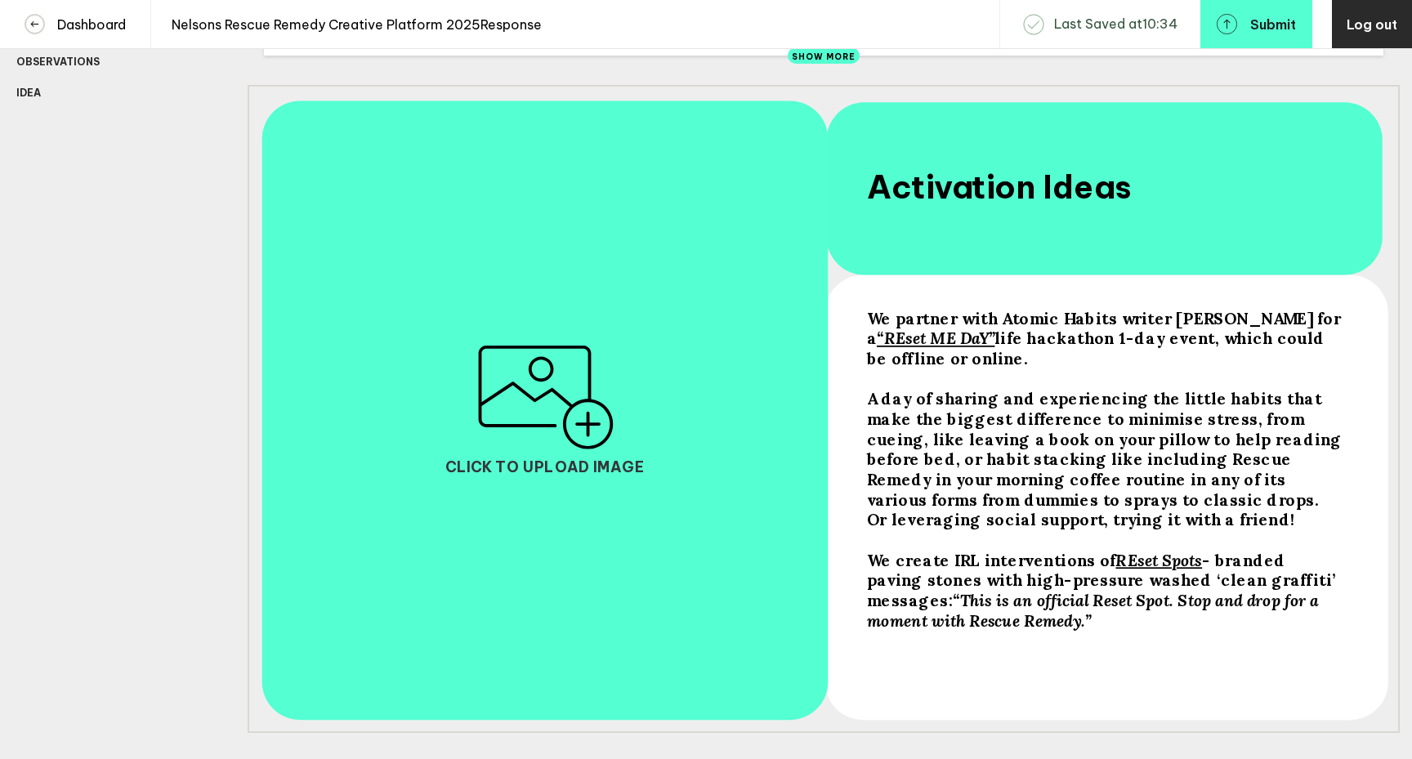
scroll to position [263, 0]
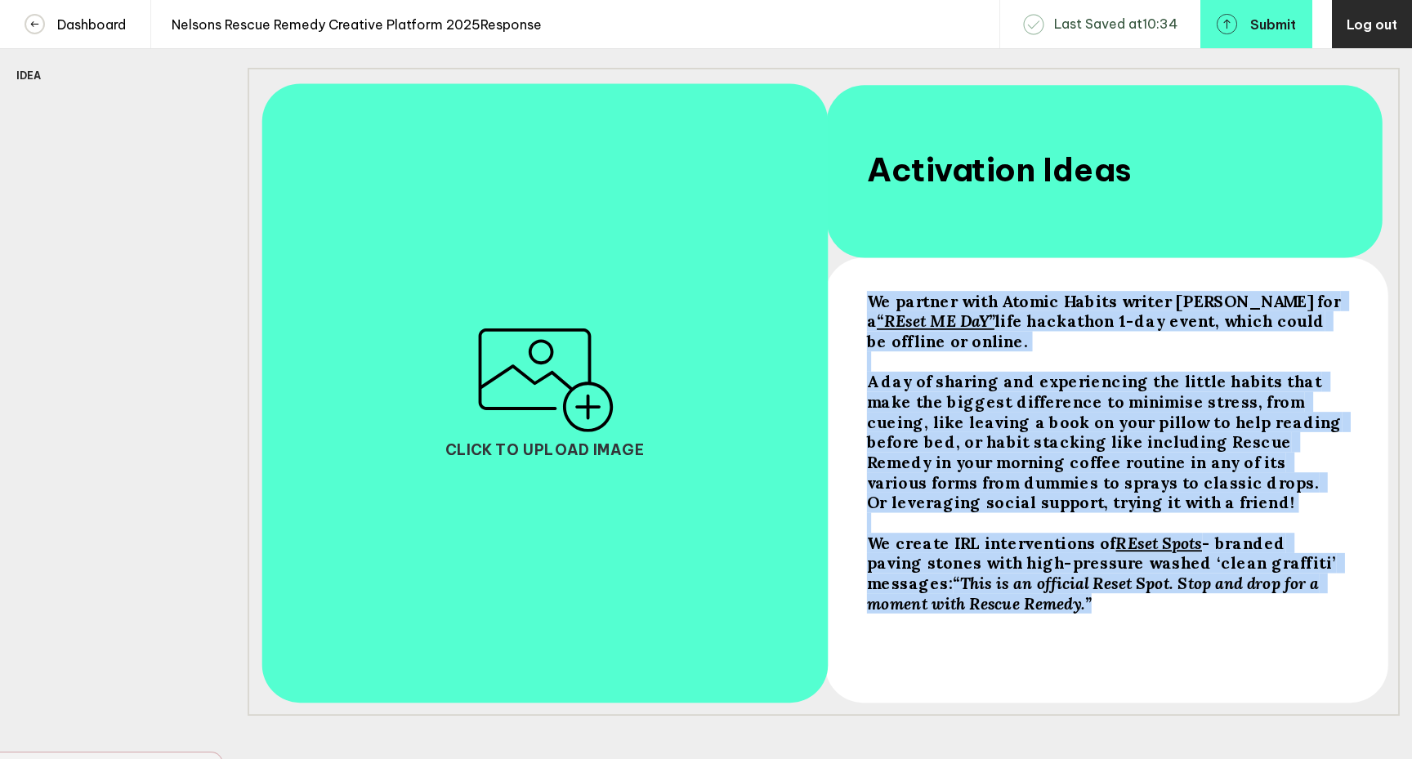
drag, startPoint x: 996, startPoint y: 617, endPoint x: 858, endPoint y: 308, distance: 338.4
click at [858, 308] on div "We partner with Atomic Habits writer [PERSON_NAME] for a “REset ME DaY” life ha…" at bounding box center [824, 392] width 1152 height 648
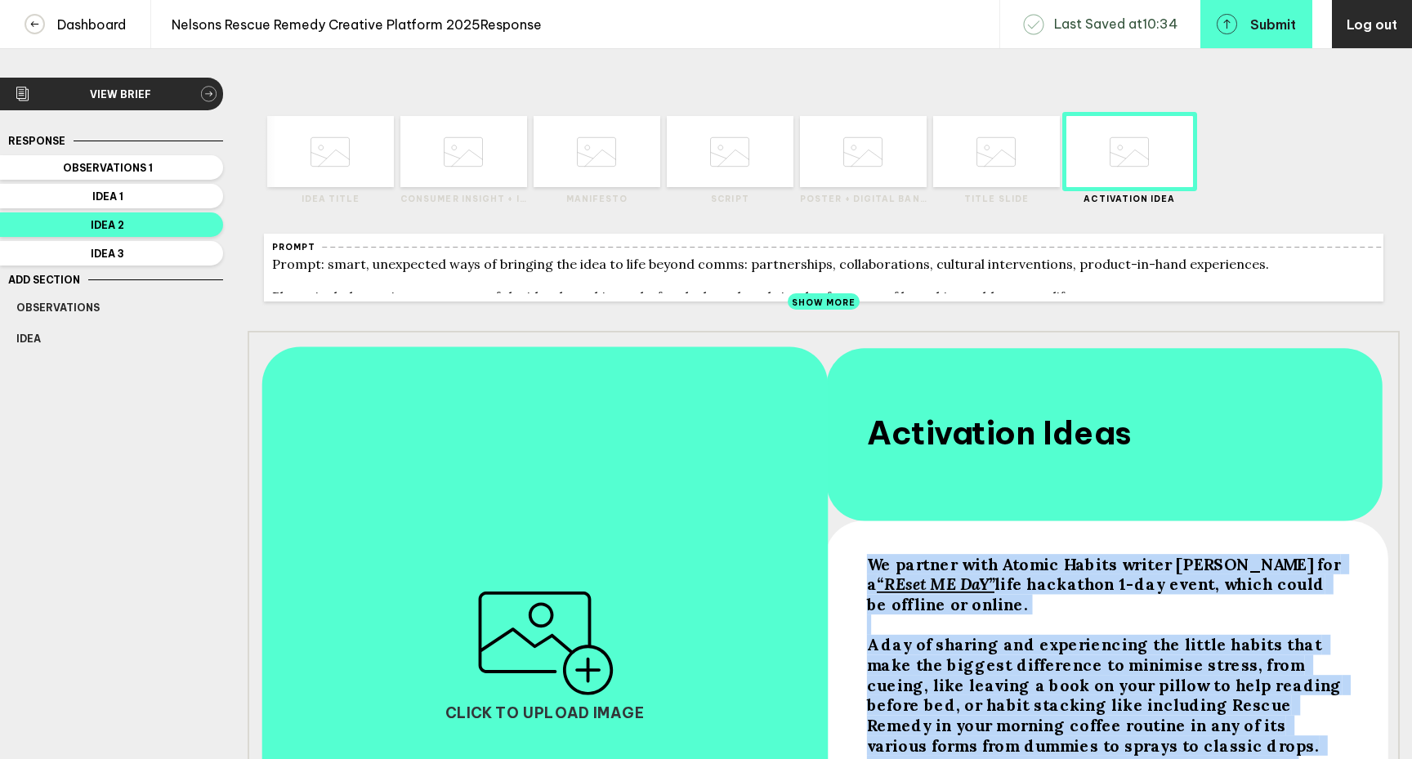
scroll to position [396, 0]
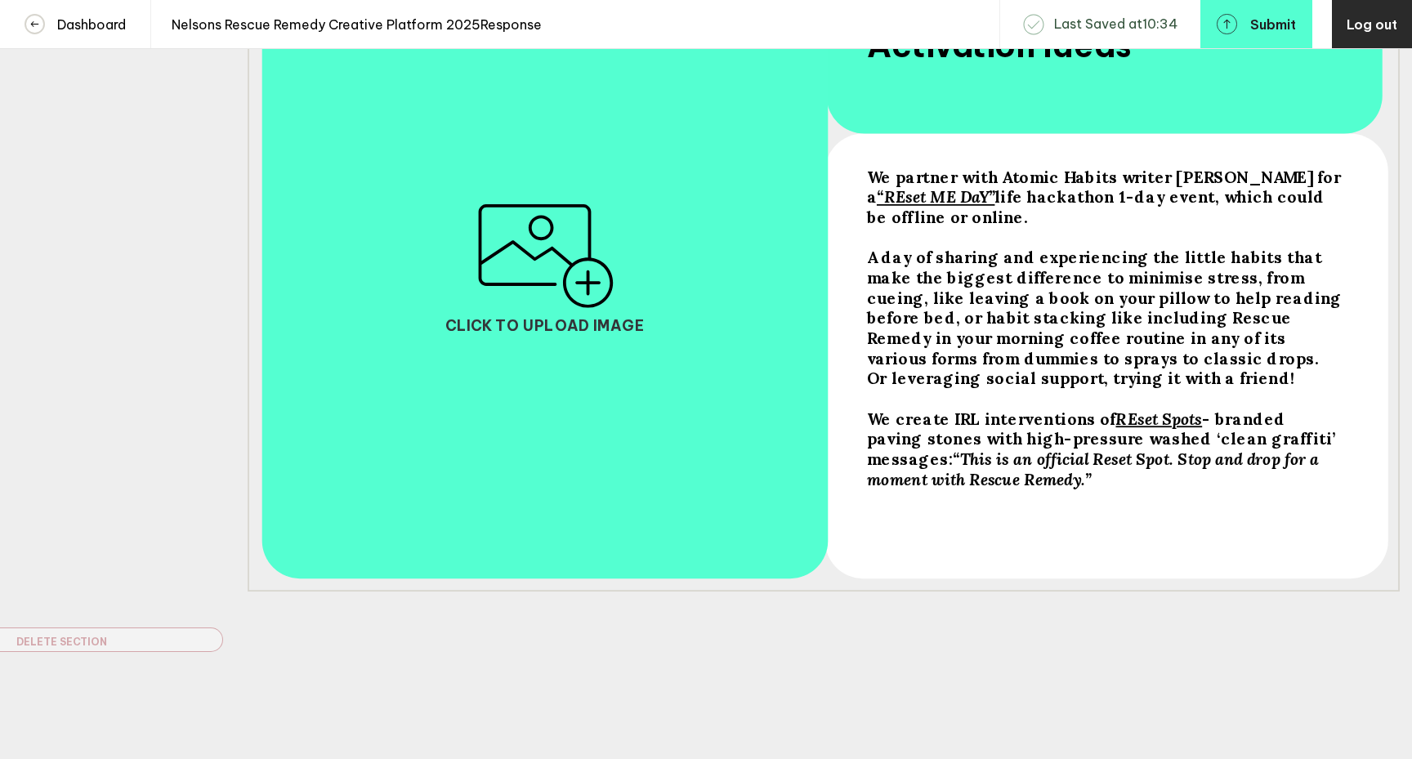
click at [999, 484] on div "We create IRL interventions of REset Spots - branded paving stones with high-pr…" at bounding box center [1105, 449] width 476 height 81
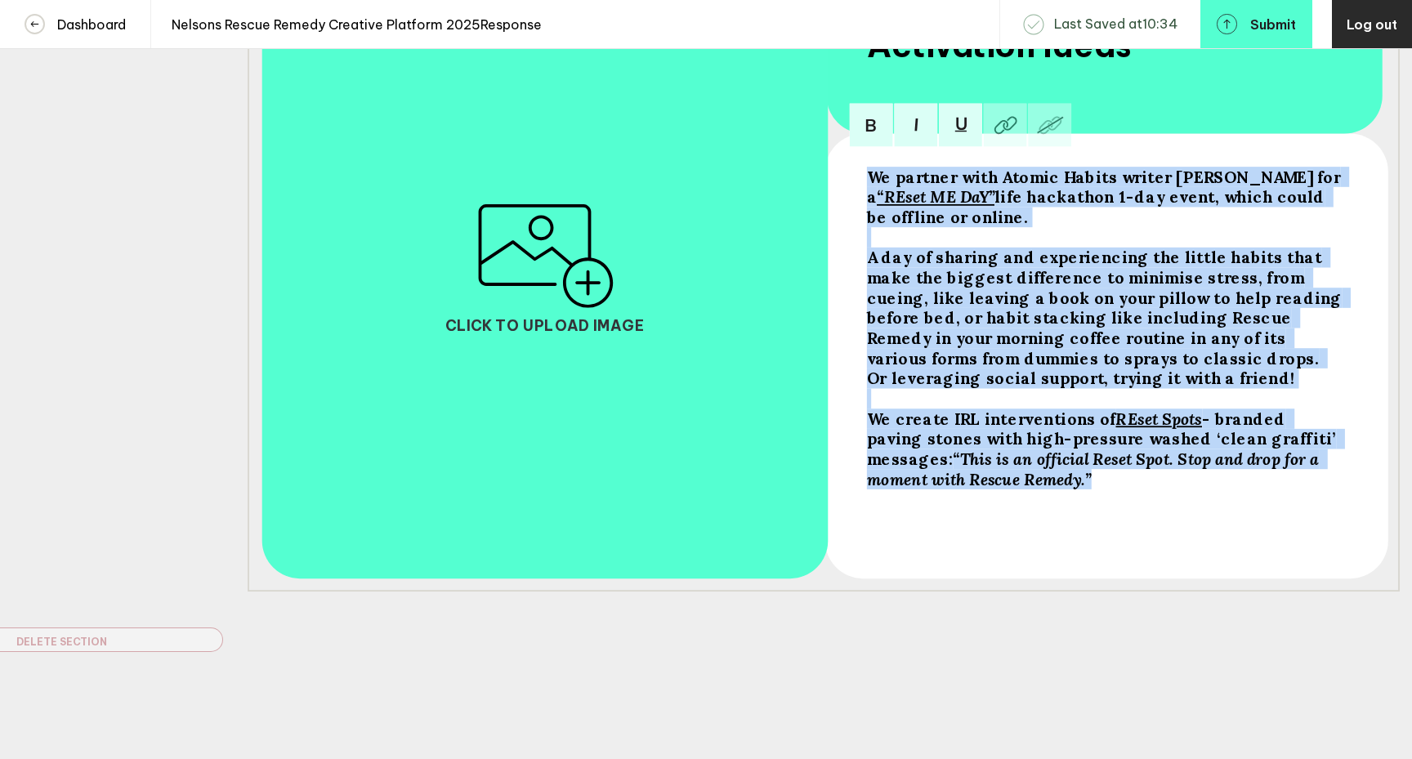
drag, startPoint x: 997, startPoint y: 481, endPoint x: 860, endPoint y: 166, distance: 343.7
click at [860, 166] on div "We partner with Atomic Habits writer [PERSON_NAME] for a “REset ME DaY” life ha…" at bounding box center [824, 268] width 1152 height 648
copy div "We partner with Atomic Habits writer [PERSON_NAME] for a “REset ME DaY” life ha…"
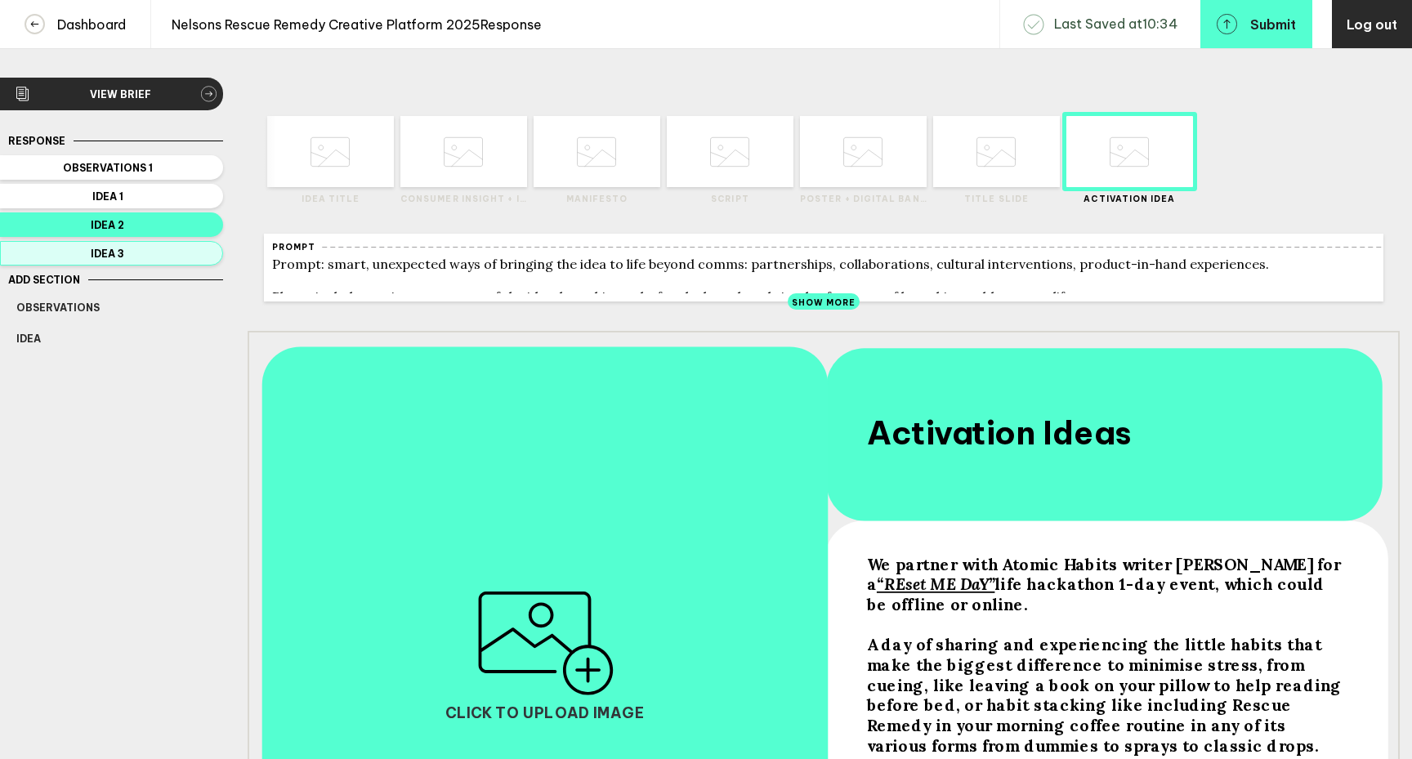
scroll to position [2, 0]
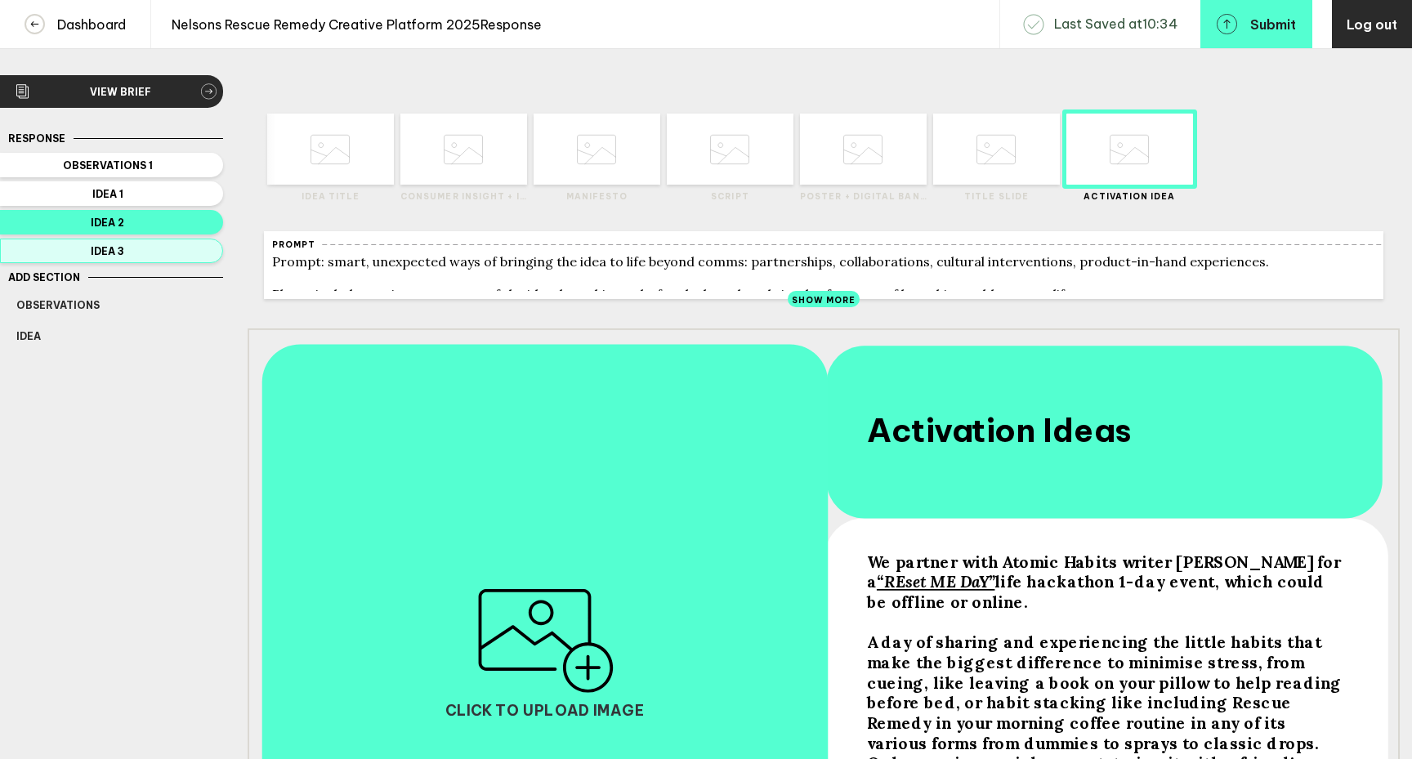
click at [141, 260] on button "Idea 3" at bounding box center [111, 251] width 223 height 25
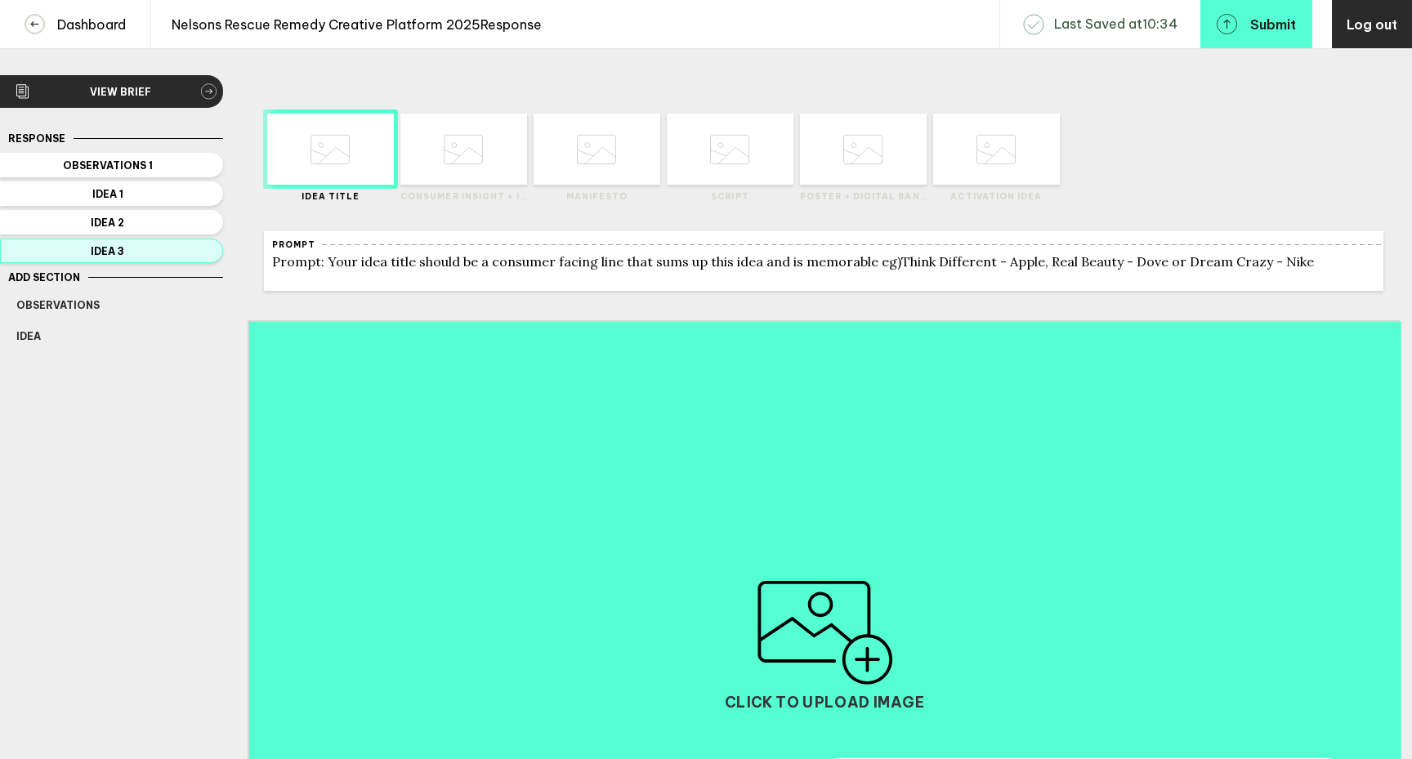
scroll to position [388, 0]
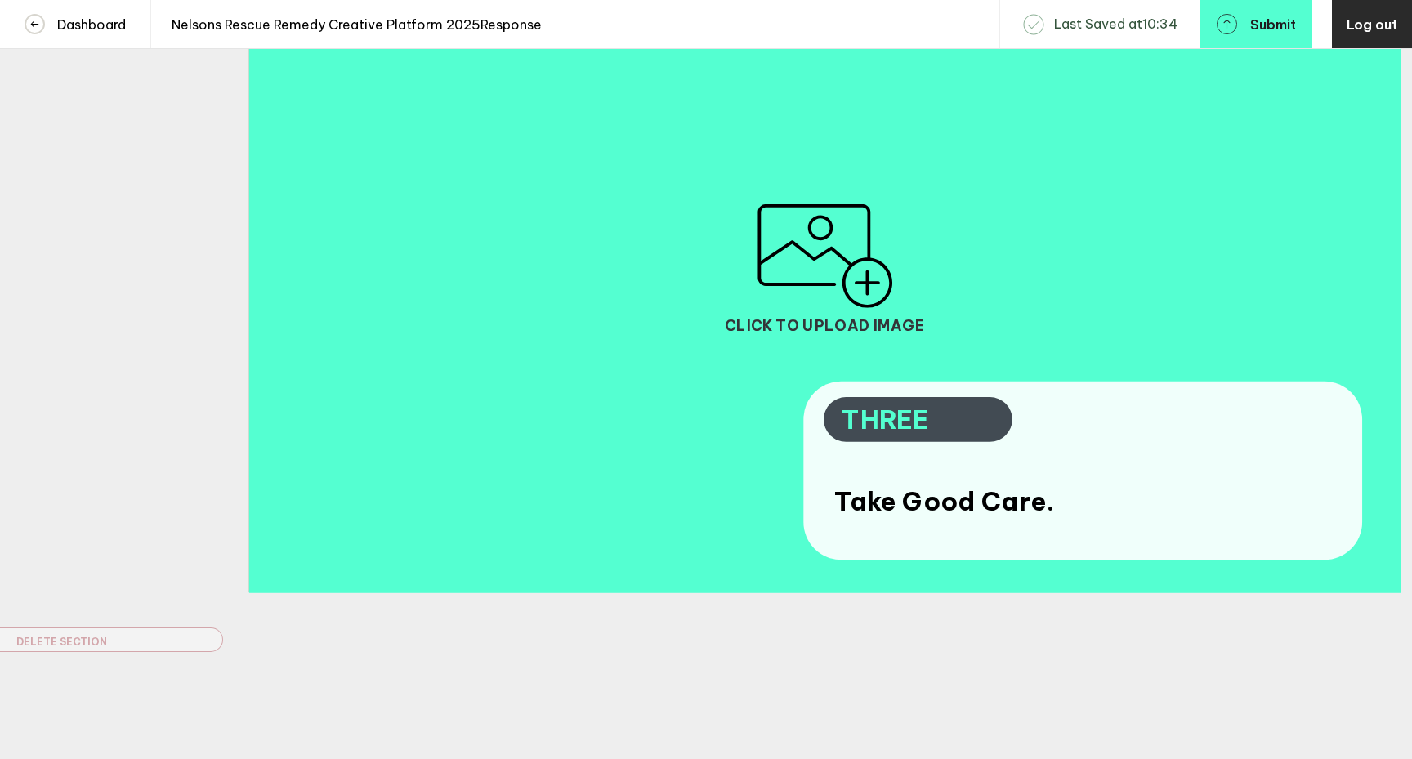
click at [1055, 504] on div "Take Good Care." at bounding box center [1035, 502] width 403 height 34
drag, startPoint x: 1052, startPoint y: 506, endPoint x: 1052, endPoint y: 520, distance: 13.9
click at [1052, 506] on div "Take Good Care." at bounding box center [1035, 502] width 403 height 34
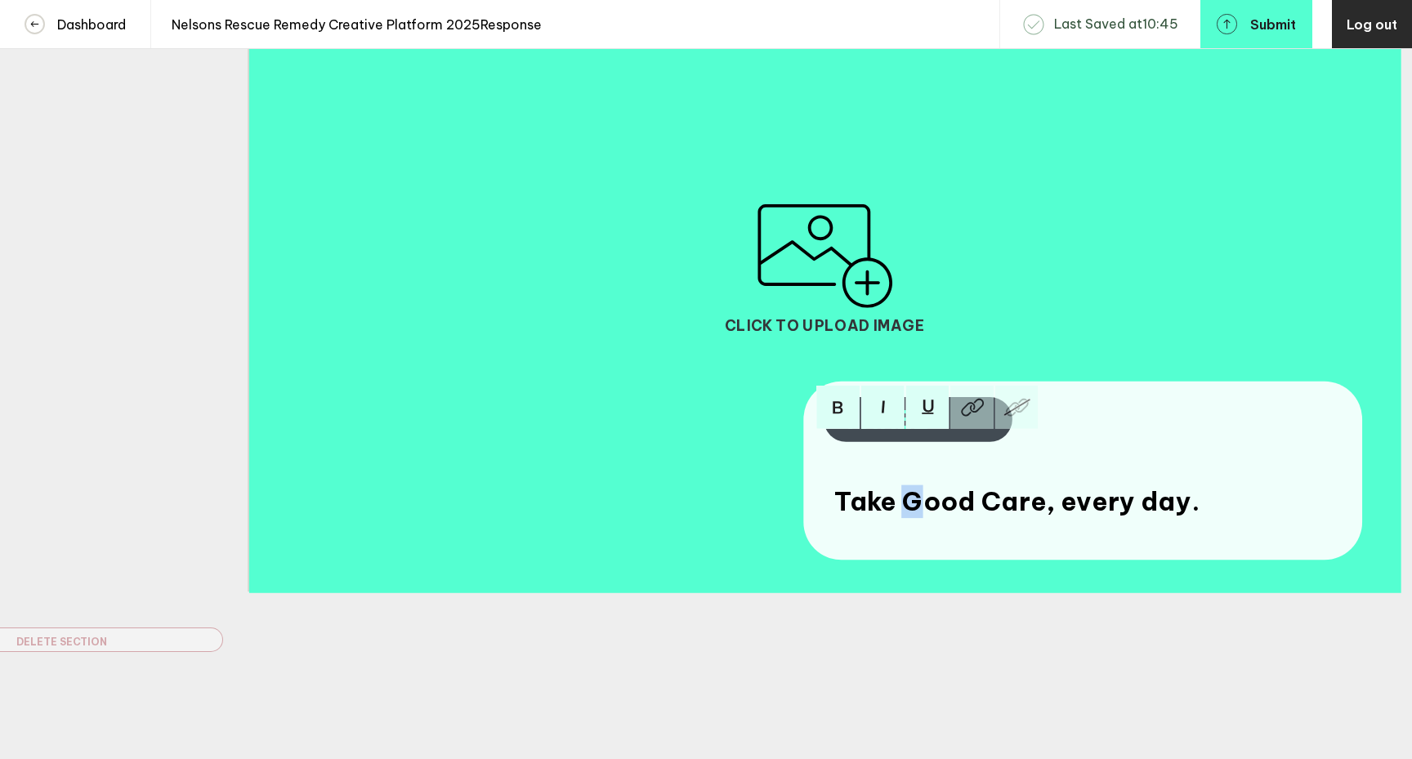
drag, startPoint x: 920, startPoint y: 501, endPoint x: 910, endPoint y: 501, distance: 9.8
click at [910, 501] on span "Take Good Care, every day." at bounding box center [1016, 502] width 364 height 34
drag, startPoint x: 990, startPoint y: 505, endPoint x: 977, endPoint y: 505, distance: 12.3
click at [977, 505] on span "Take good Care, every day." at bounding box center [1014, 502] width 360 height 34
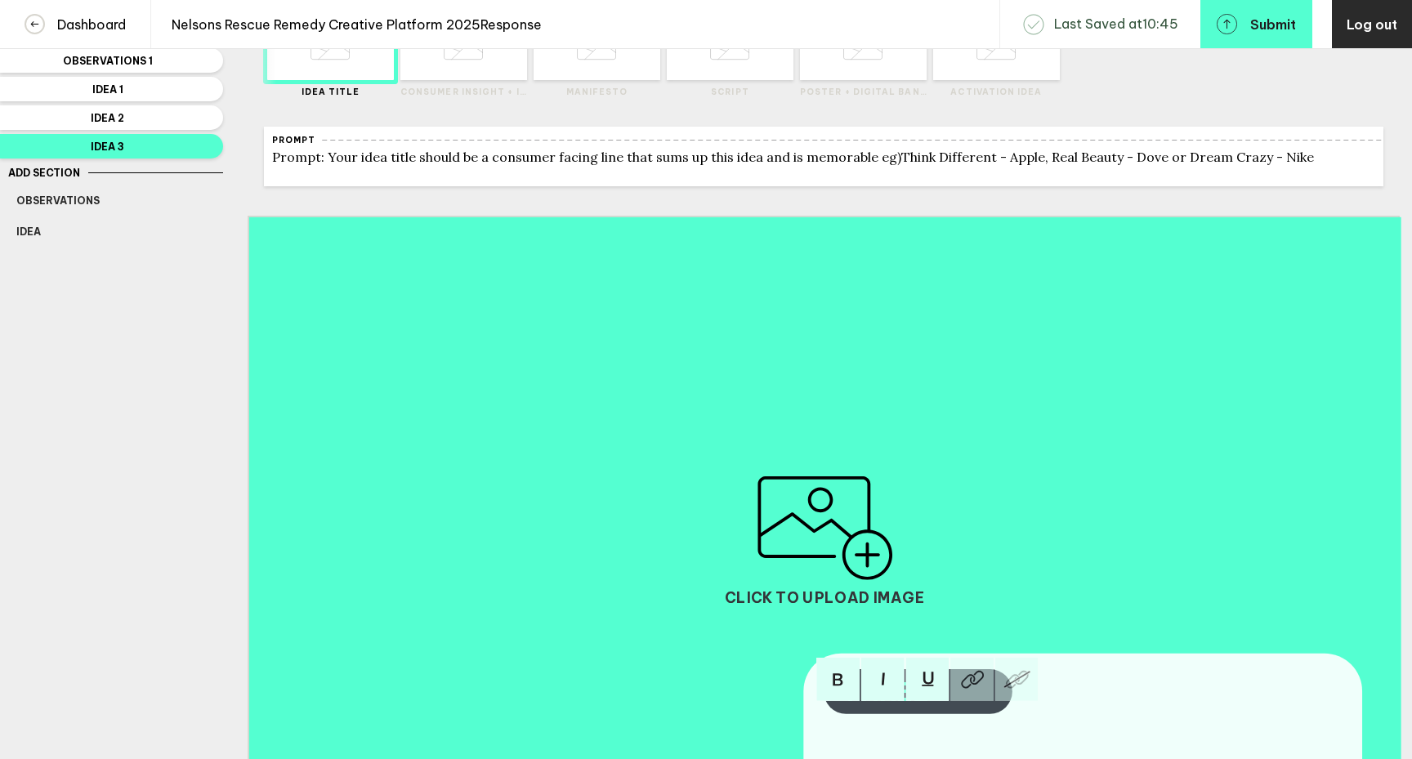
scroll to position [105, 0]
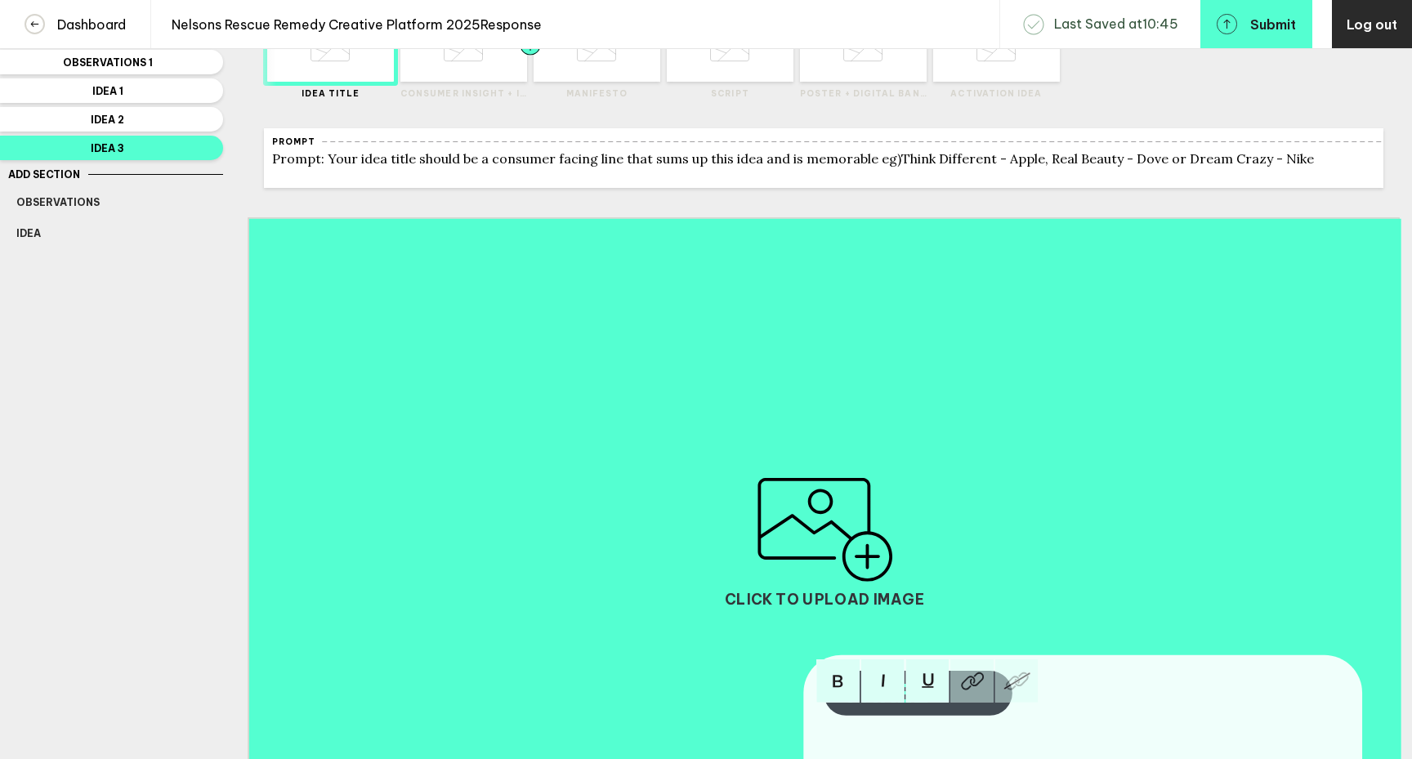
click at [477, 79] on div at bounding box center [499, 46] width 64 height 71
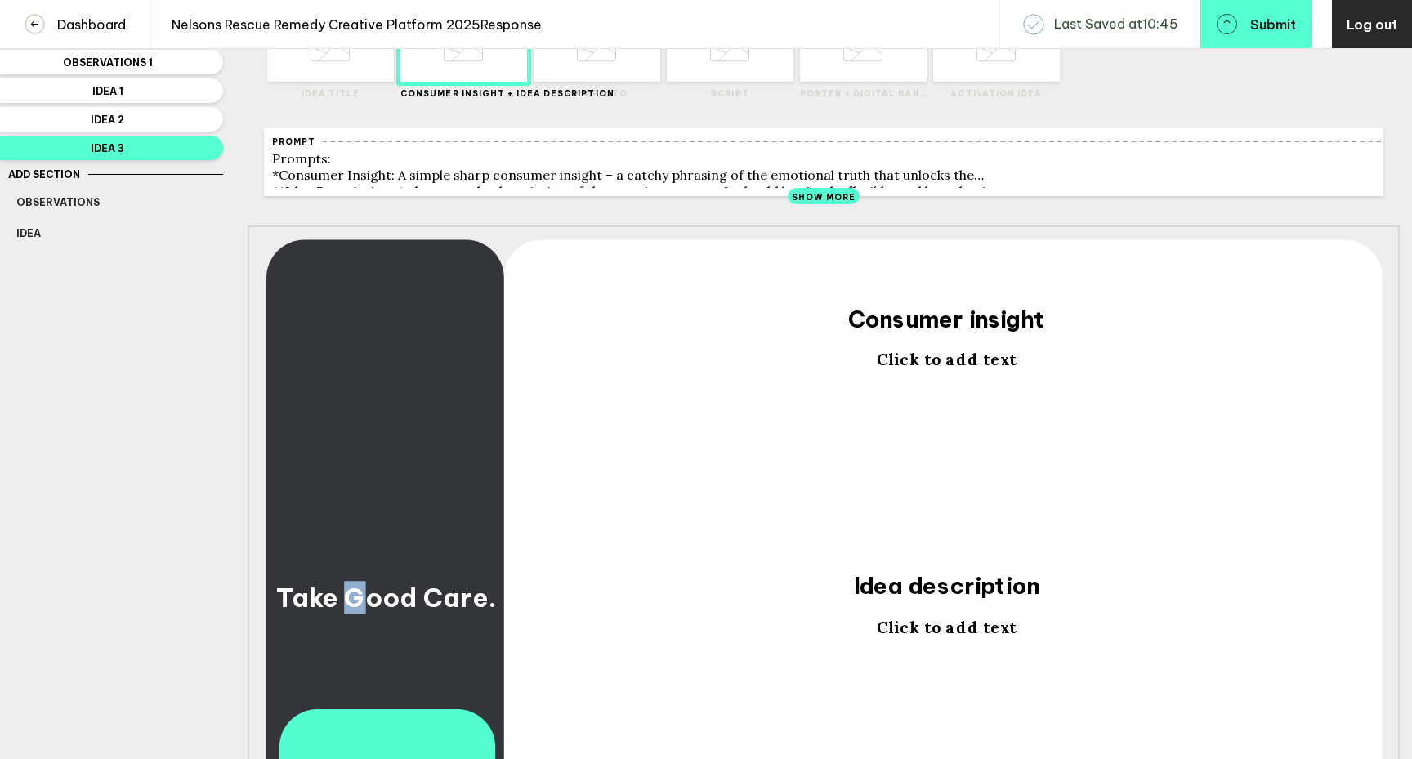
drag, startPoint x: 348, startPoint y: 604, endPoint x: 368, endPoint y: 608, distance: 20.0
click at [368, 608] on span "Take Good Care." at bounding box center [385, 598] width 219 height 34
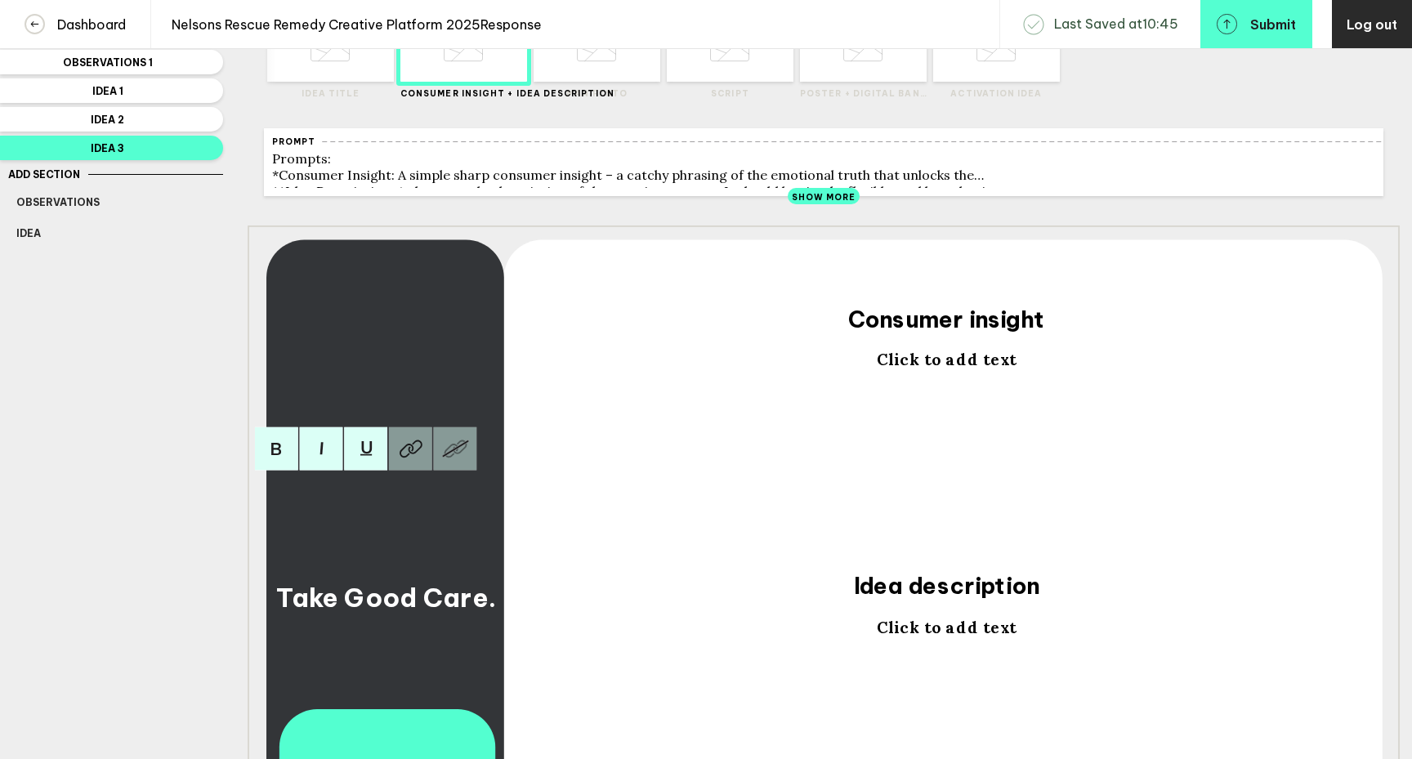
scroll to position [89, 0]
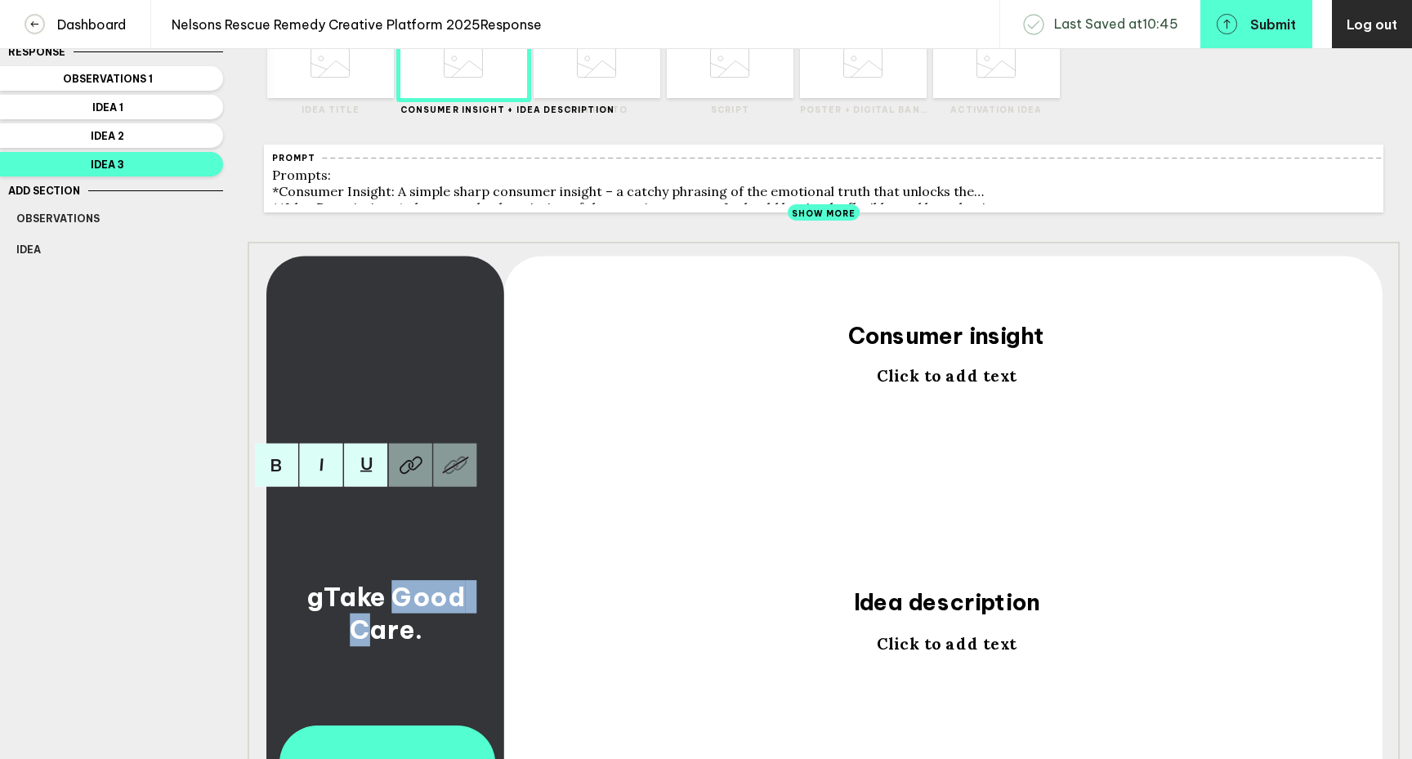
drag, startPoint x: 369, startPoint y: 638, endPoint x: 396, endPoint y: 602, distance: 45.4
click at [396, 602] on span "gTake Good Care." at bounding box center [388, 613] width 164 height 66
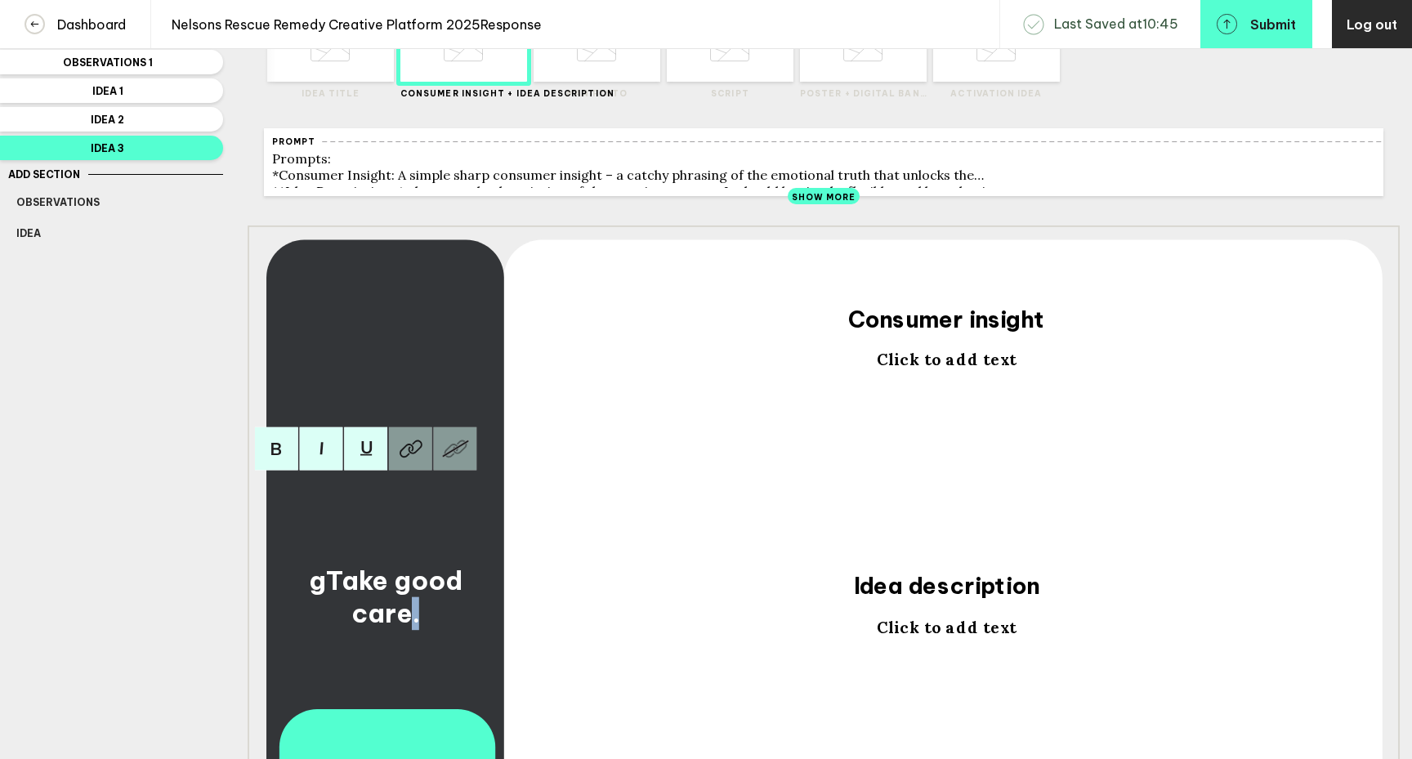
click at [469, 612] on span "gTake good care." at bounding box center [389, 597] width 160 height 66
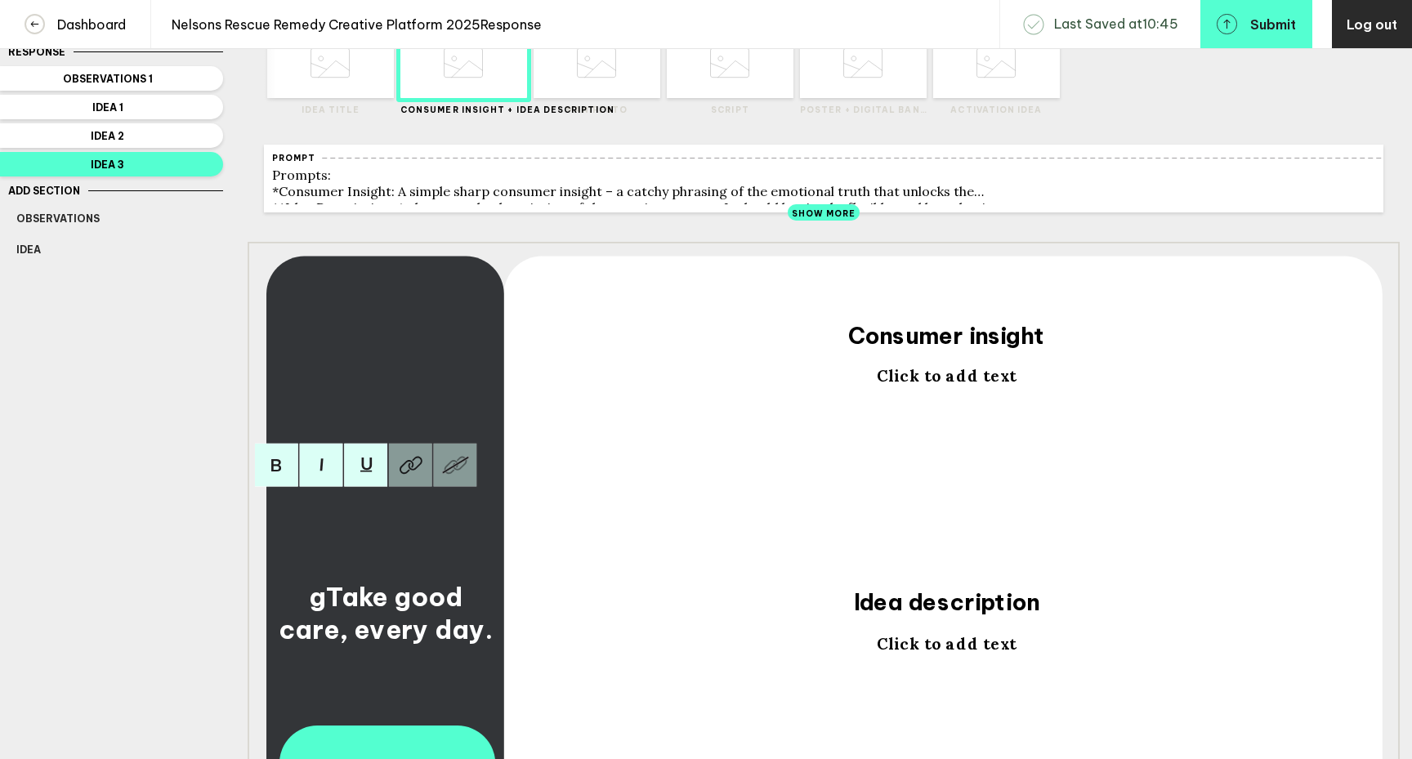
click at [295, 608] on span "gTake good care, every day." at bounding box center [385, 613] width 213 height 66
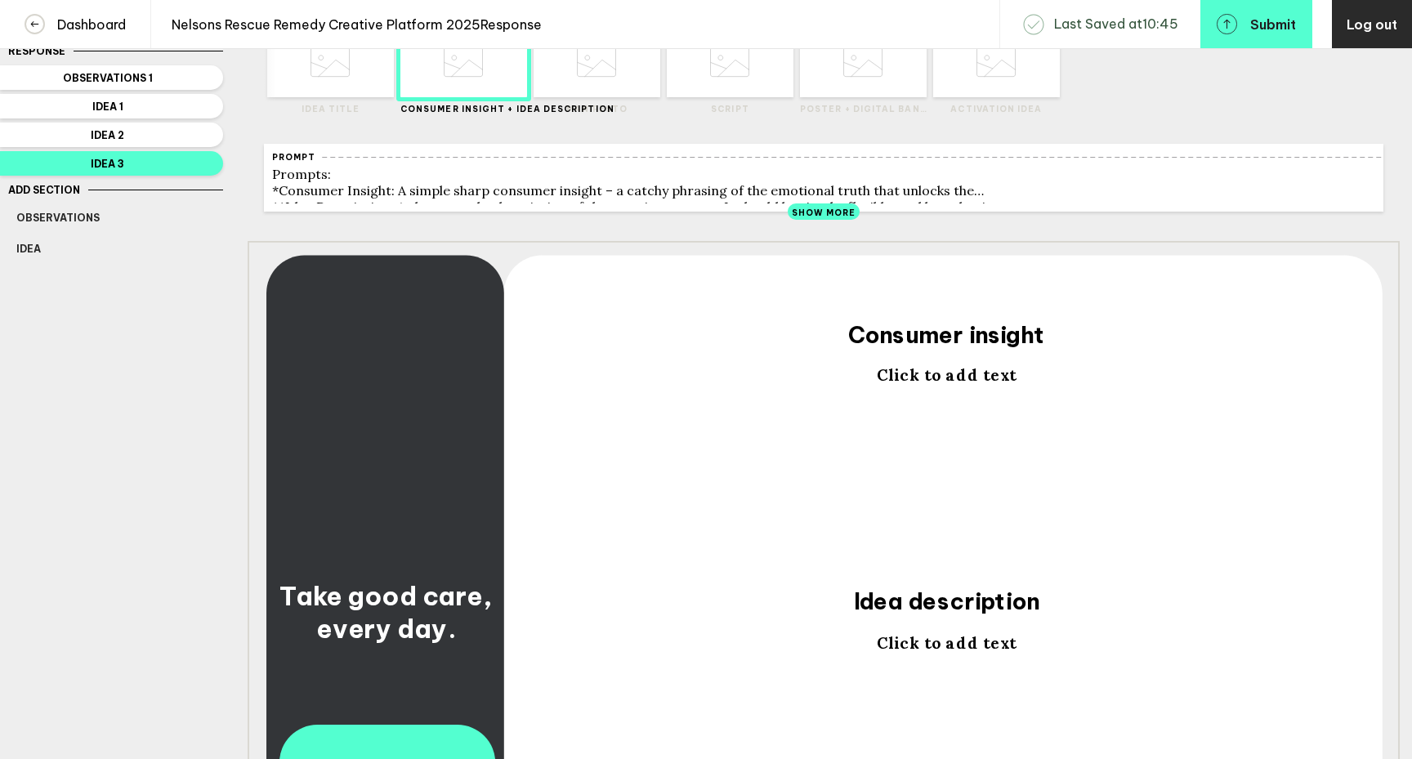
click at [951, 383] on span "Click to add text" at bounding box center [947, 375] width 140 height 20
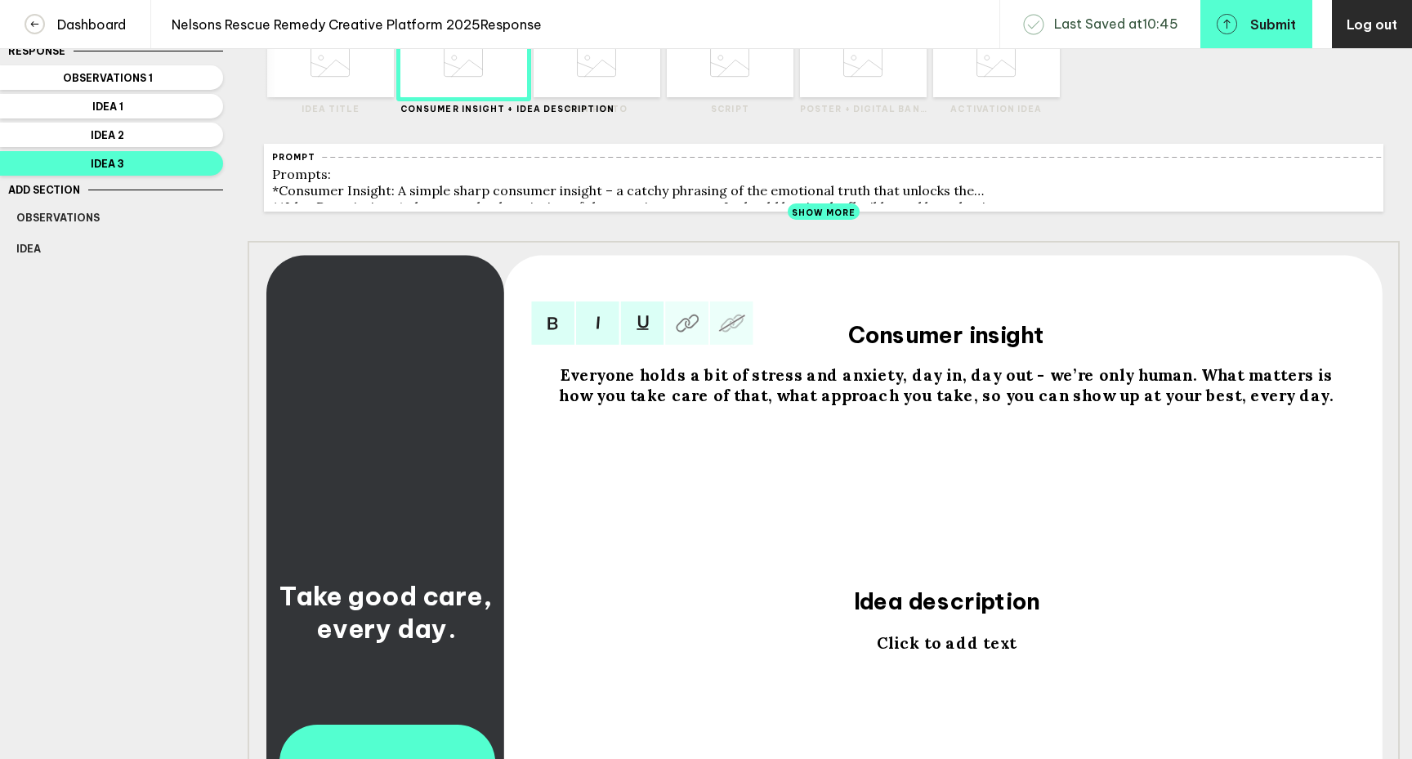
click at [1152, 384] on span "Everyone holds a bit of stress and anxiety, day in, day out - we’re only human.…" at bounding box center [948, 385] width 778 height 40
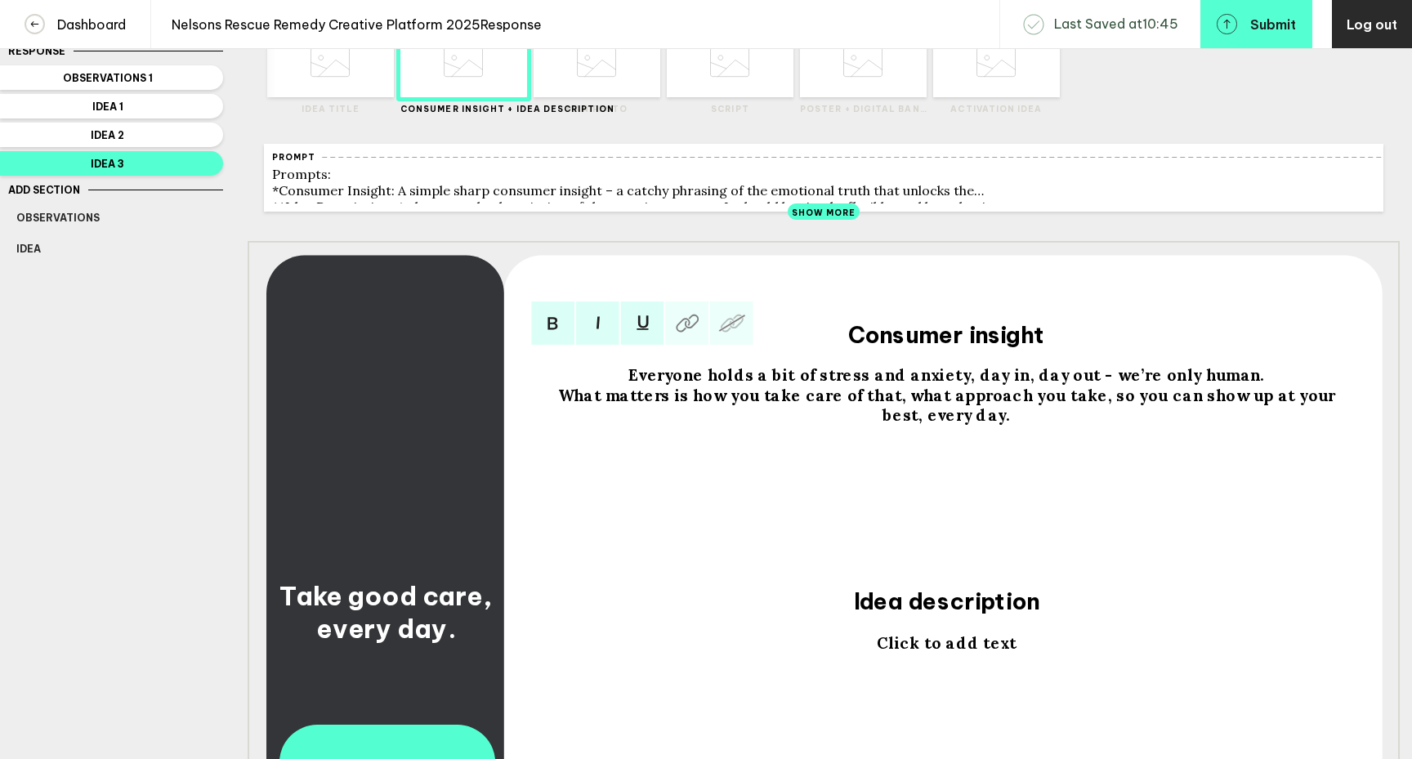
click at [1083, 410] on span "What matters is how you take care of that, what approach you take, so you can s…" at bounding box center [948, 406] width 782 height 40
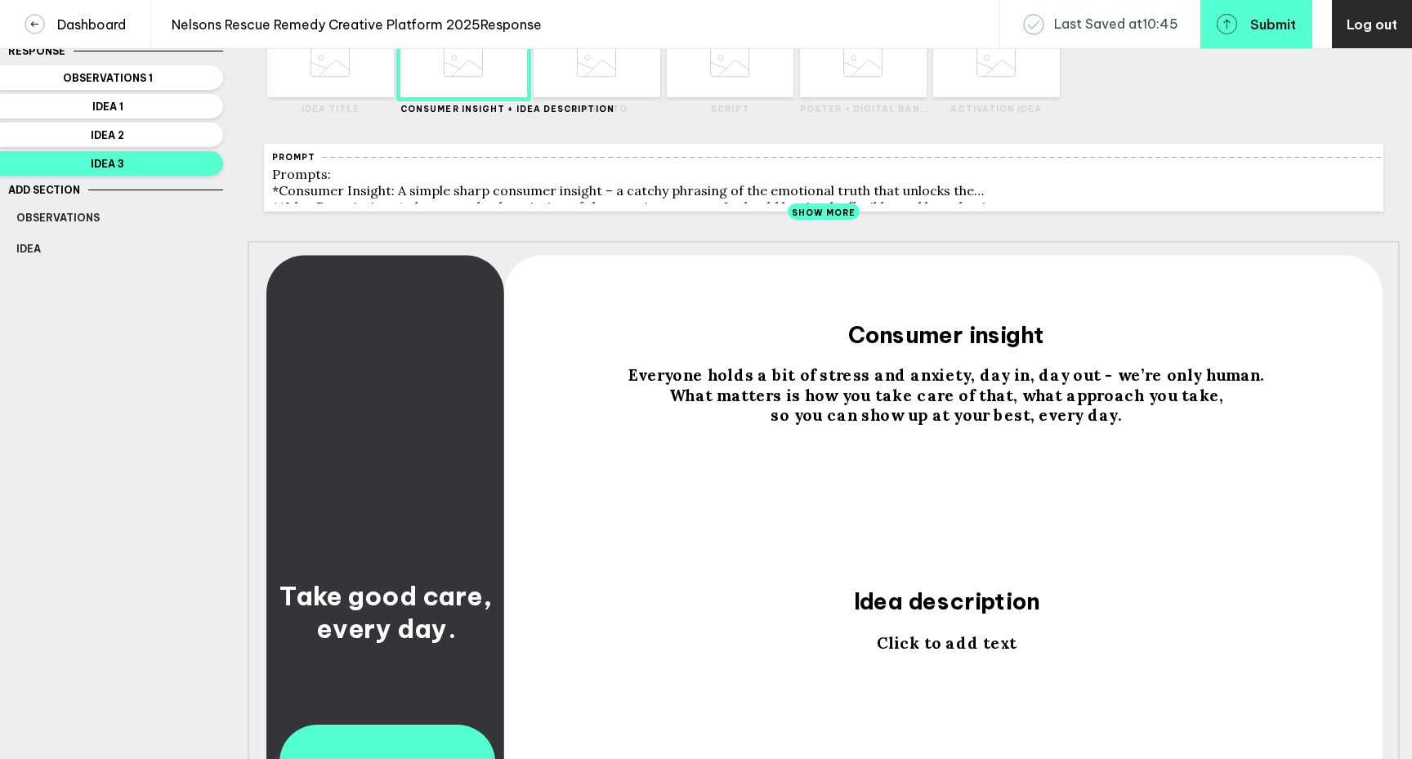
click at [945, 651] on span "Click to add text" at bounding box center [947, 643] width 140 height 20
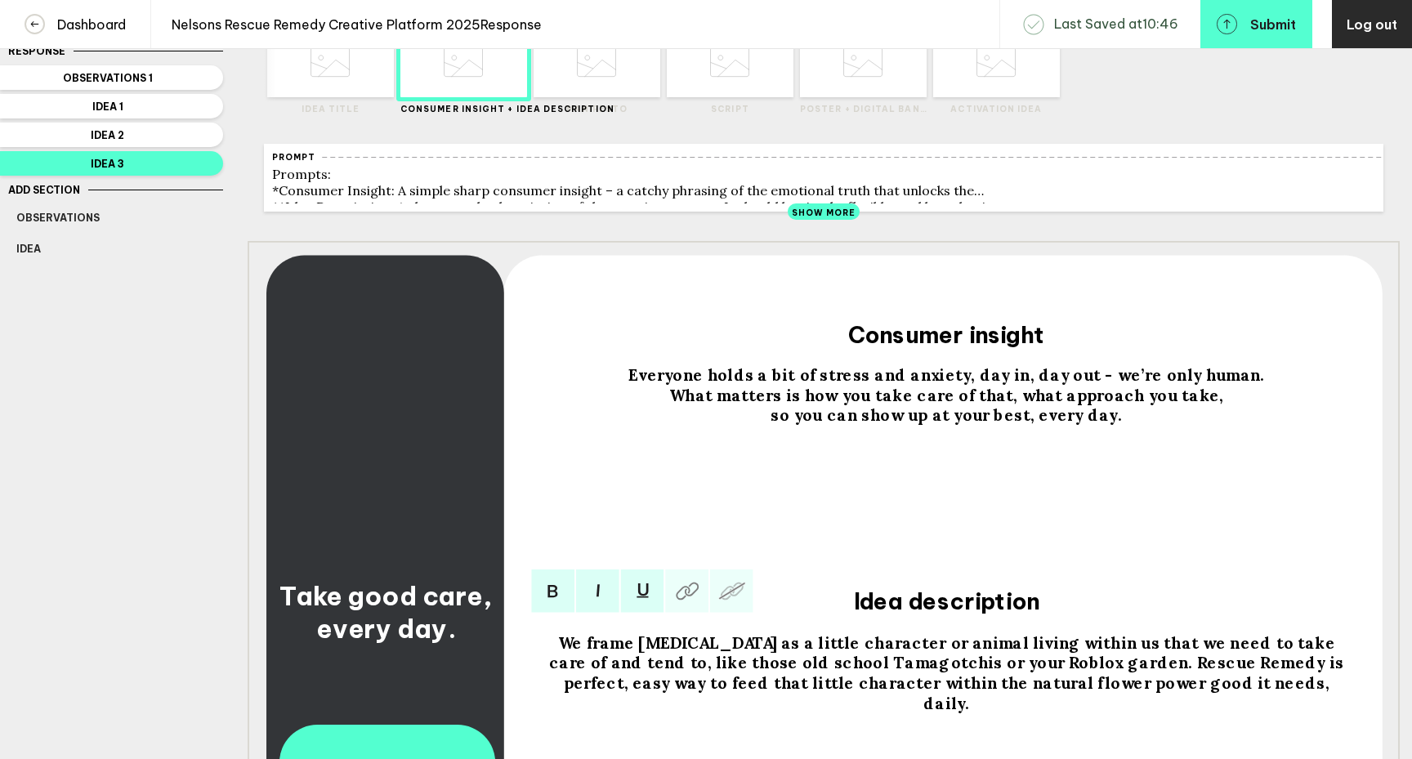
click at [1128, 653] on span "We frame [MEDICAL_DATA] as a little character or animal living within us that w…" at bounding box center [948, 673] width 799 height 81
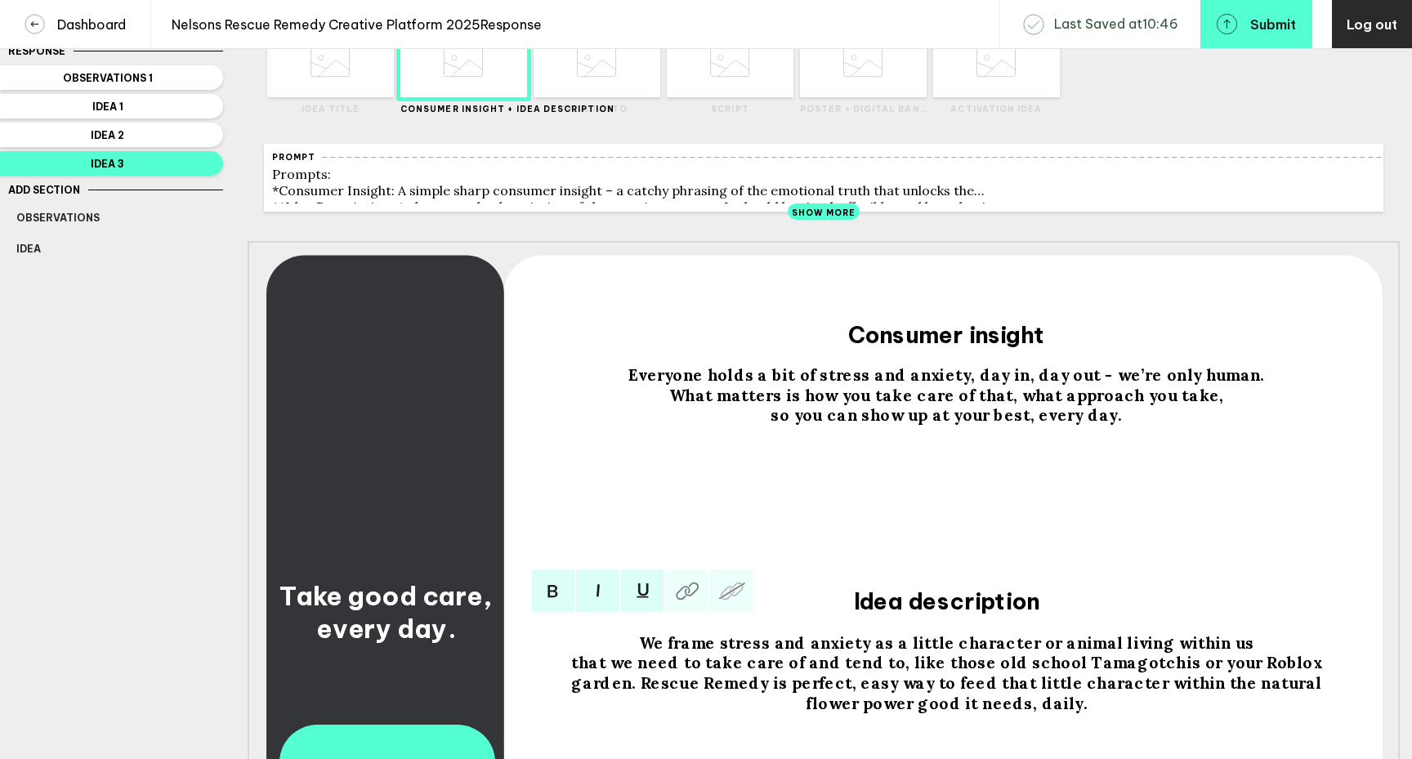
click at [1323, 674] on div "that we need to take care of and tend to, like those old school Tamagotchis or …" at bounding box center [946, 682] width 795 height 60
click at [1095, 695] on span "that we need to take care of and tend to, like those old school Tamagotchis or …" at bounding box center [948, 682] width 754 height 60
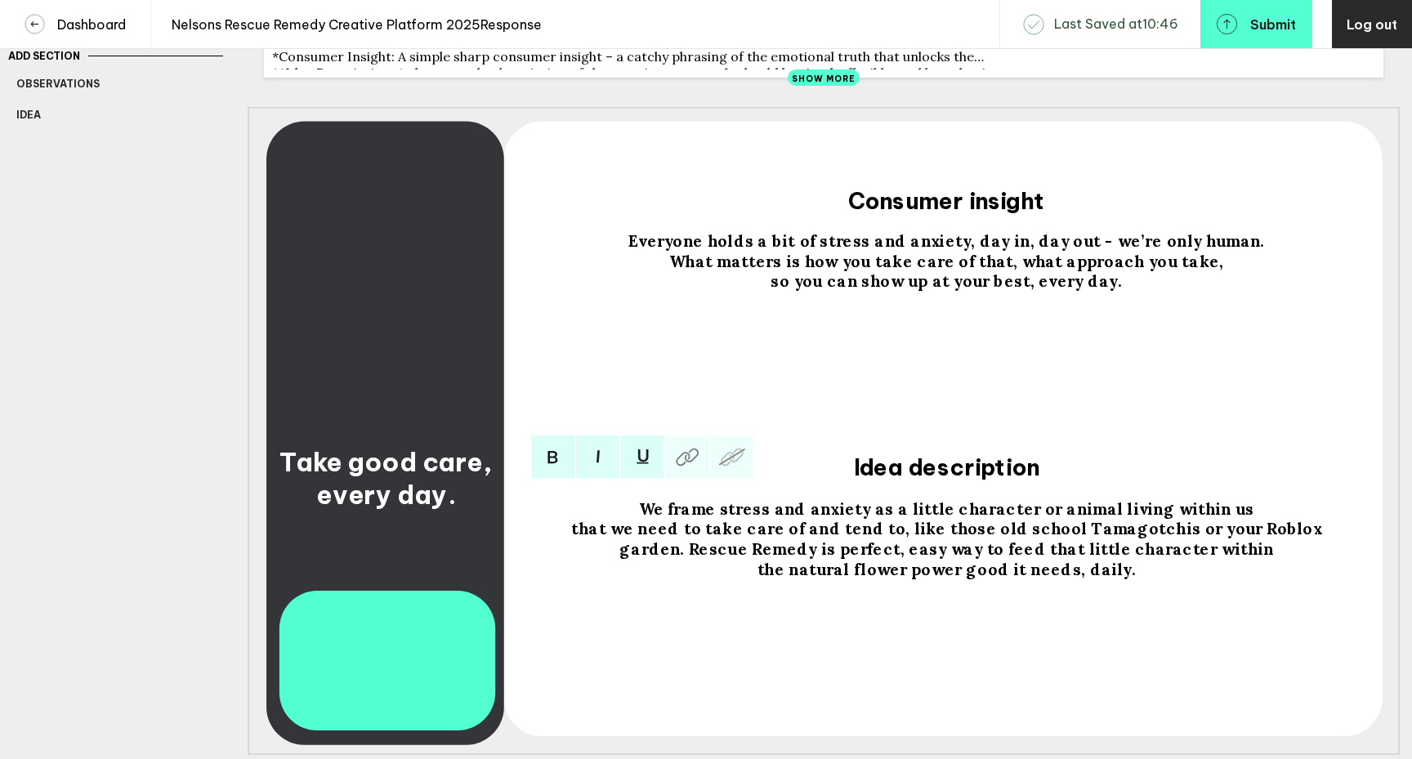
scroll to position [229, 0]
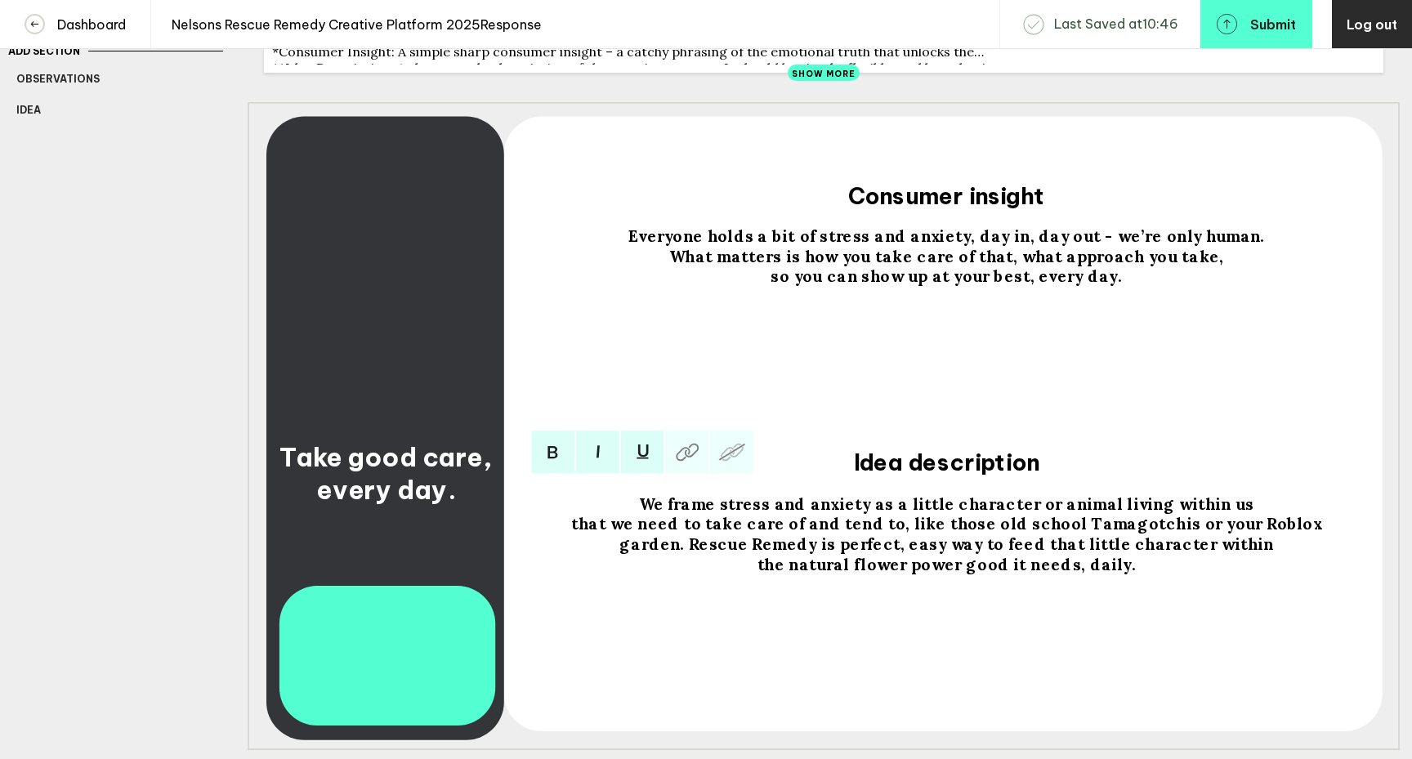
click at [1324, 534] on div "that we need to take care of and tend to, like those old school Tamagotchis or …" at bounding box center [946, 533] width 795 height 40
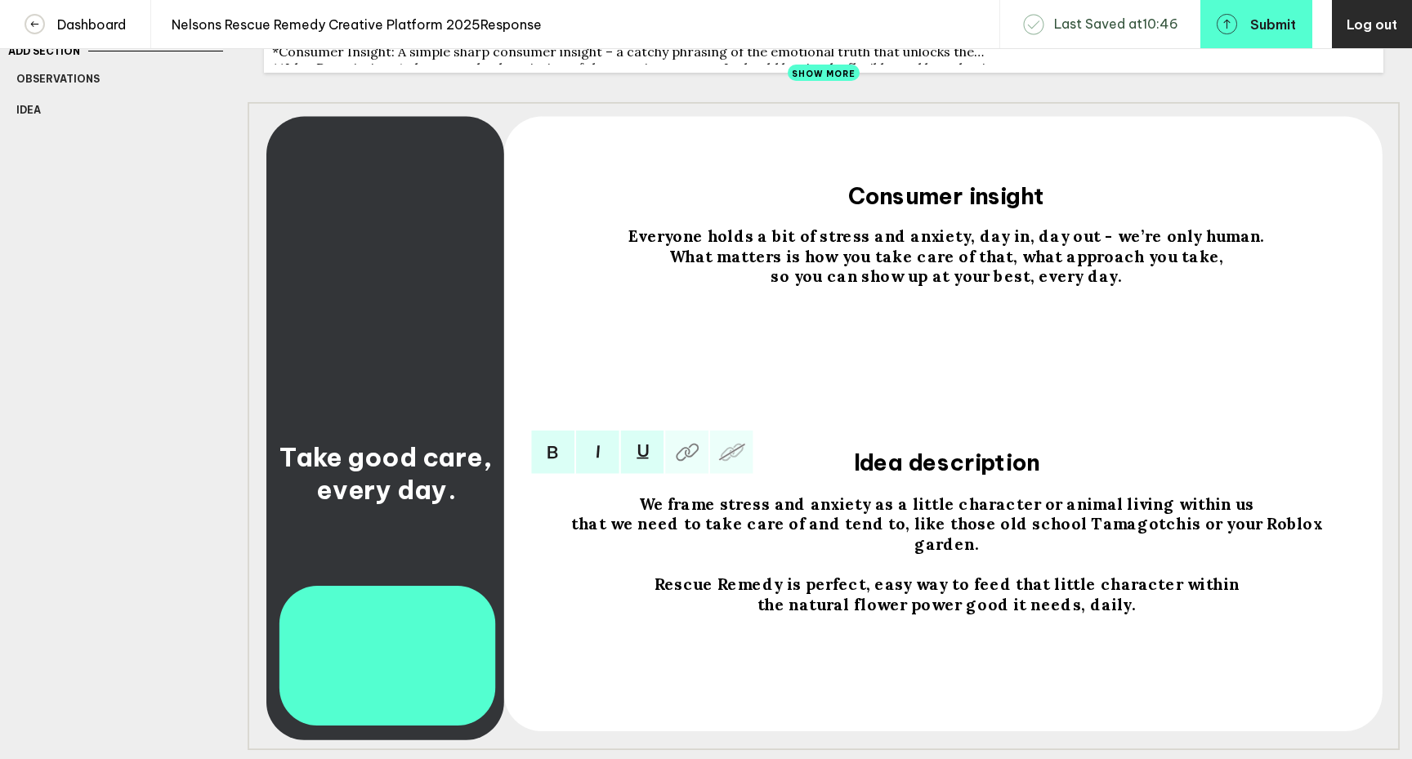
click at [818, 578] on span "Rescue Remedy is perfect, easy way to feed that little character within" at bounding box center [947, 584] width 584 height 20
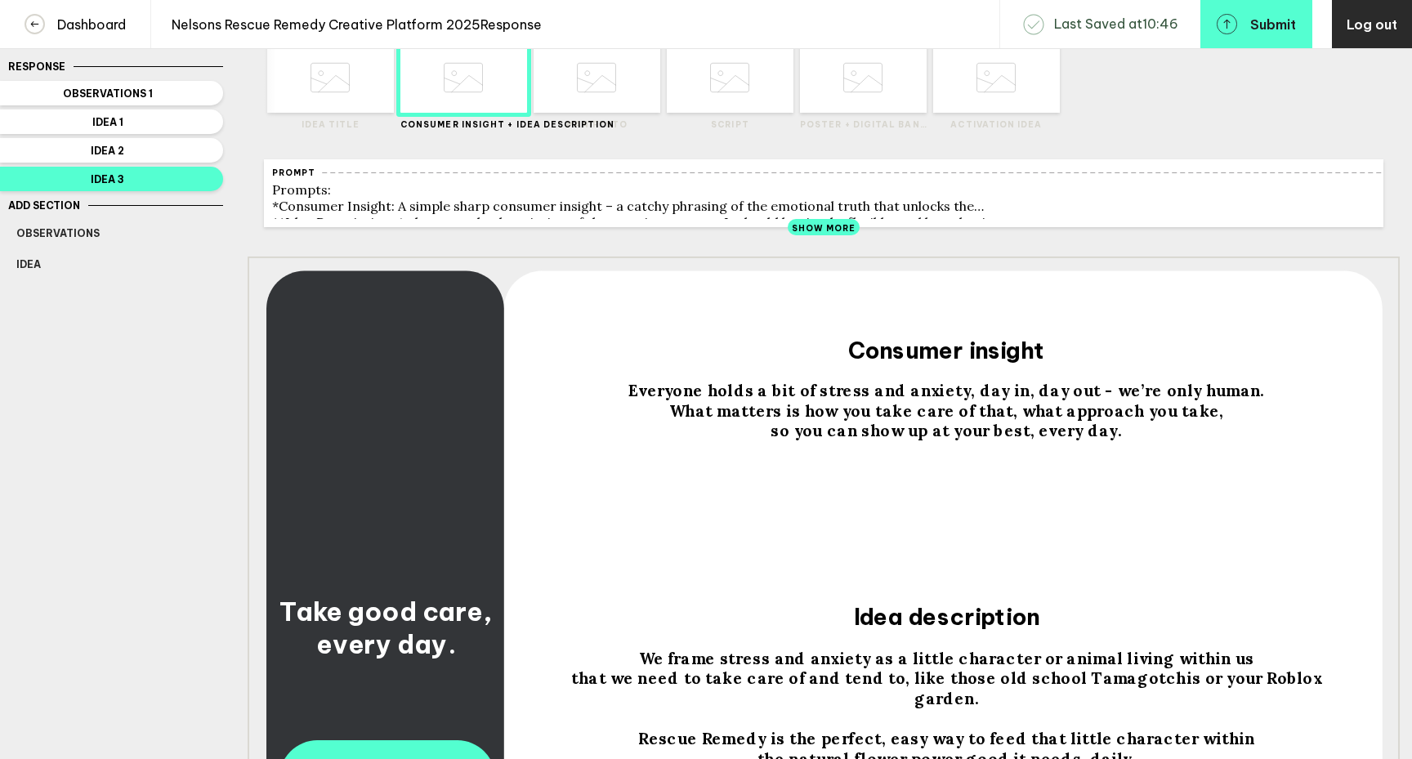
scroll to position [0, 0]
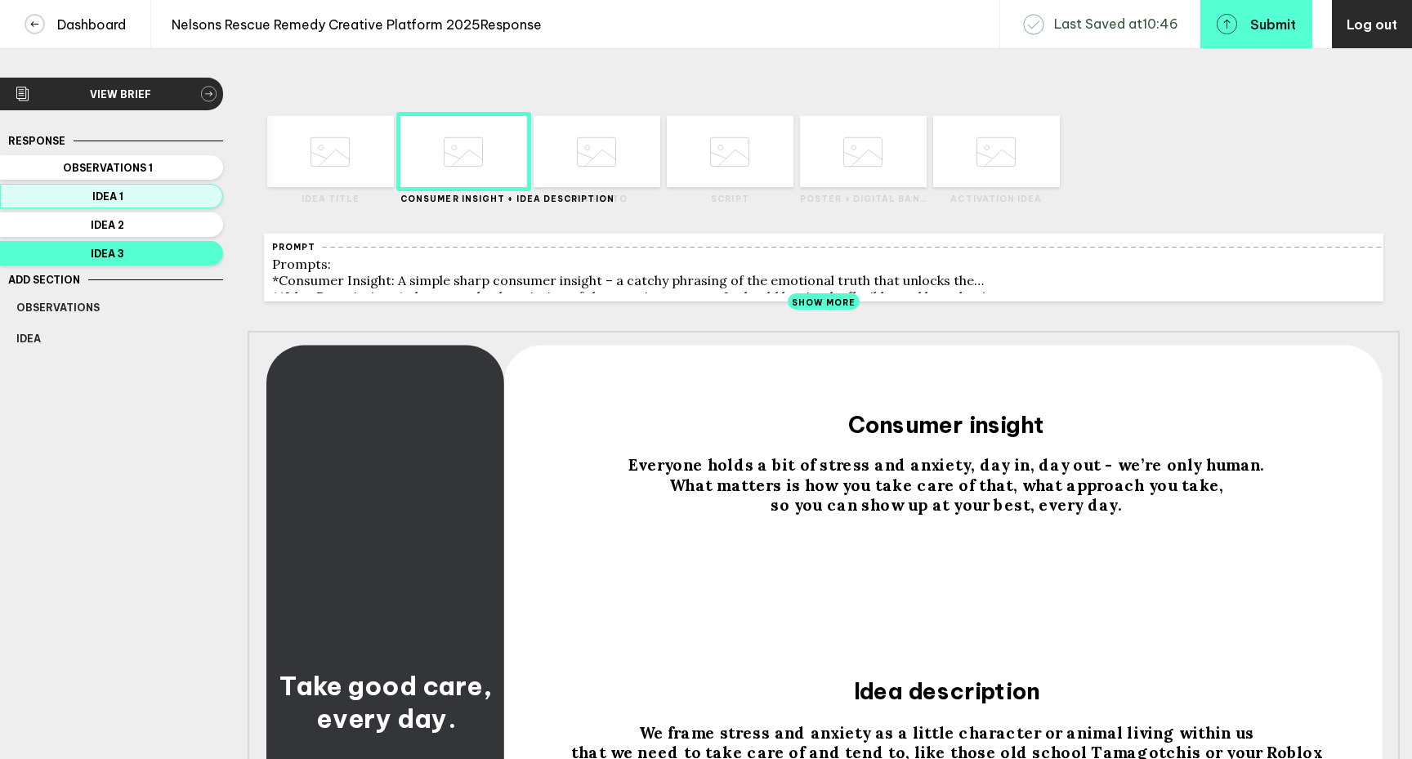
click at [170, 197] on span "Idea 1" at bounding box center [107, 196] width 183 height 12
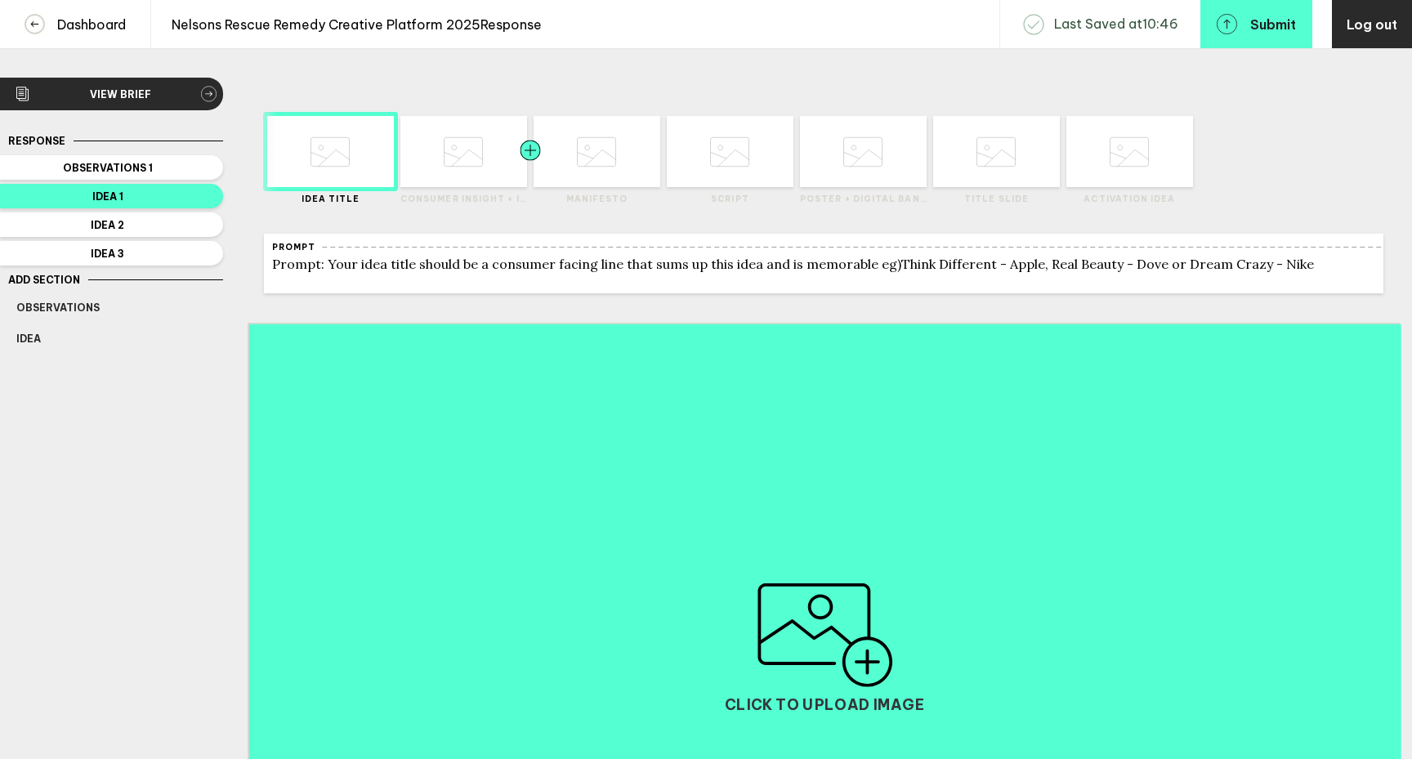
click at [484, 177] on div at bounding box center [499, 151] width 64 height 71
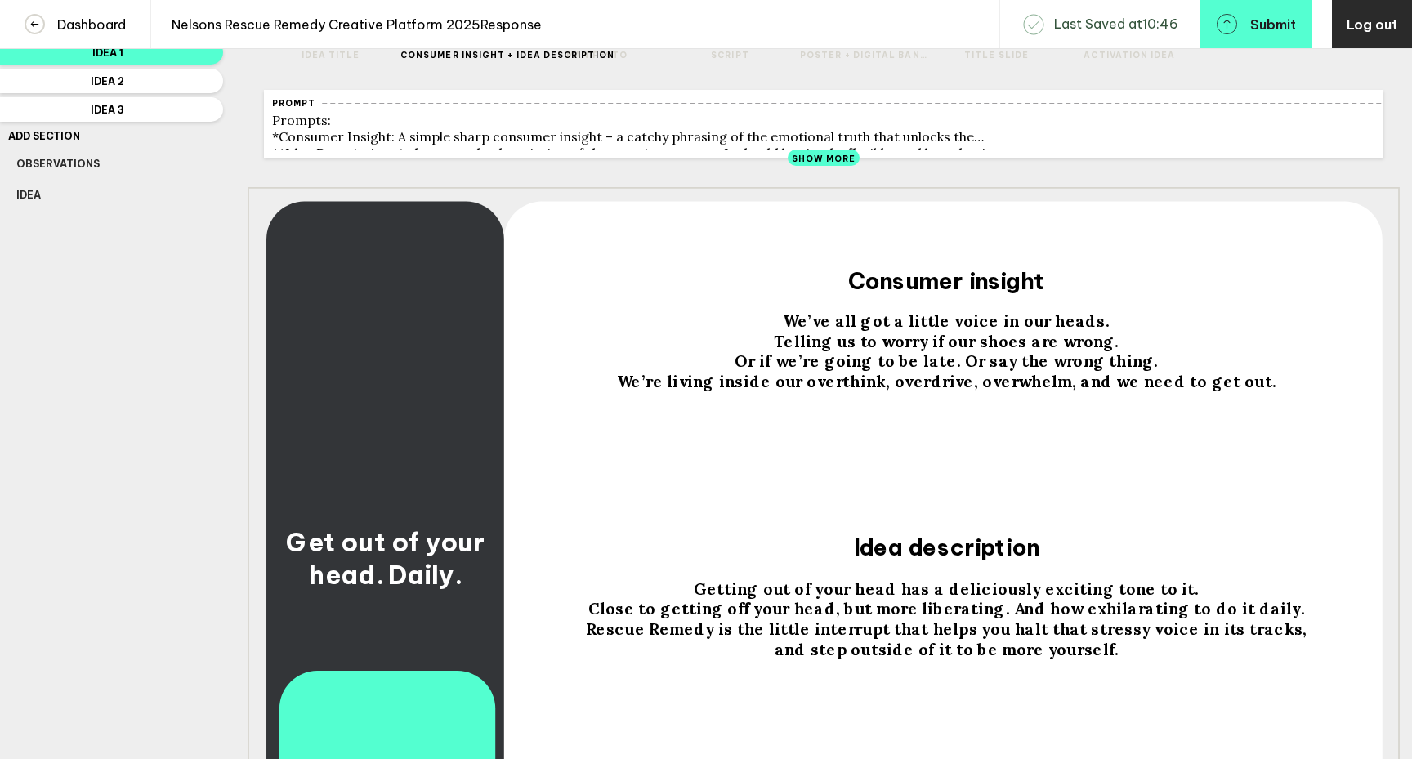
scroll to position [150, 0]
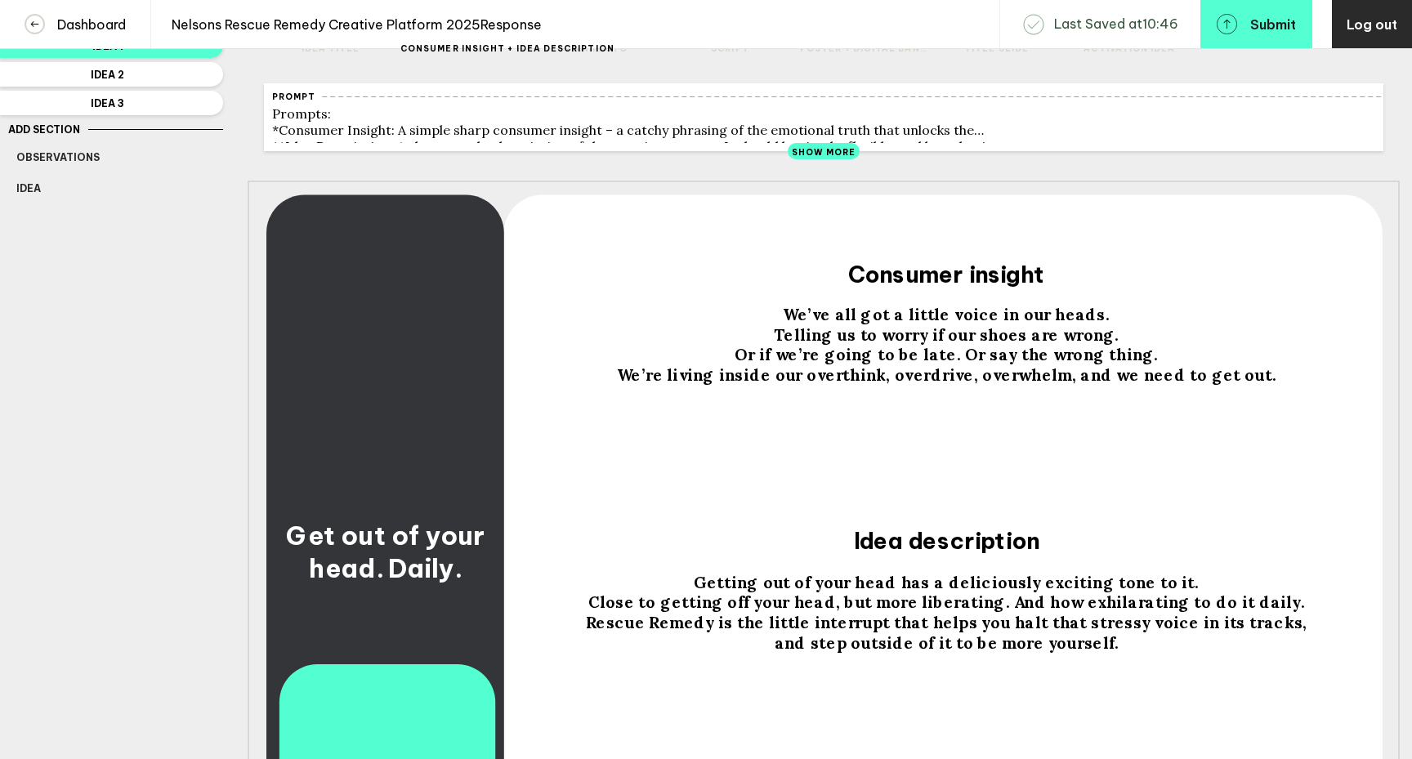
click at [1275, 612] on span "Close to getting off your head, but more liberating. And how exhilarating to do…" at bounding box center [946, 602] width 717 height 20
click at [1272, 612] on span "Close to getting off your head, but more liberating. And how exhilarating to do…" at bounding box center [946, 602] width 717 height 20
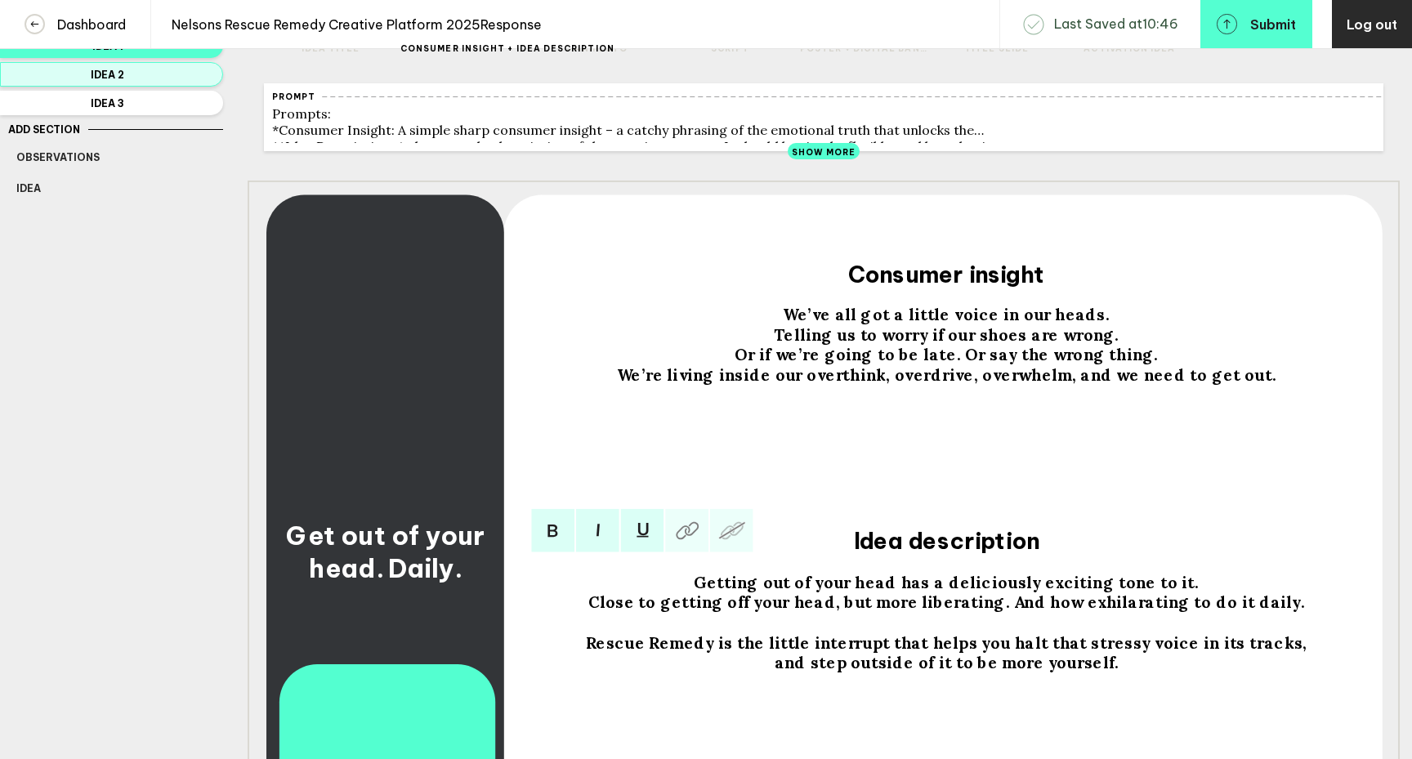
click at [169, 74] on span "Idea 2" at bounding box center [107, 75] width 183 height 12
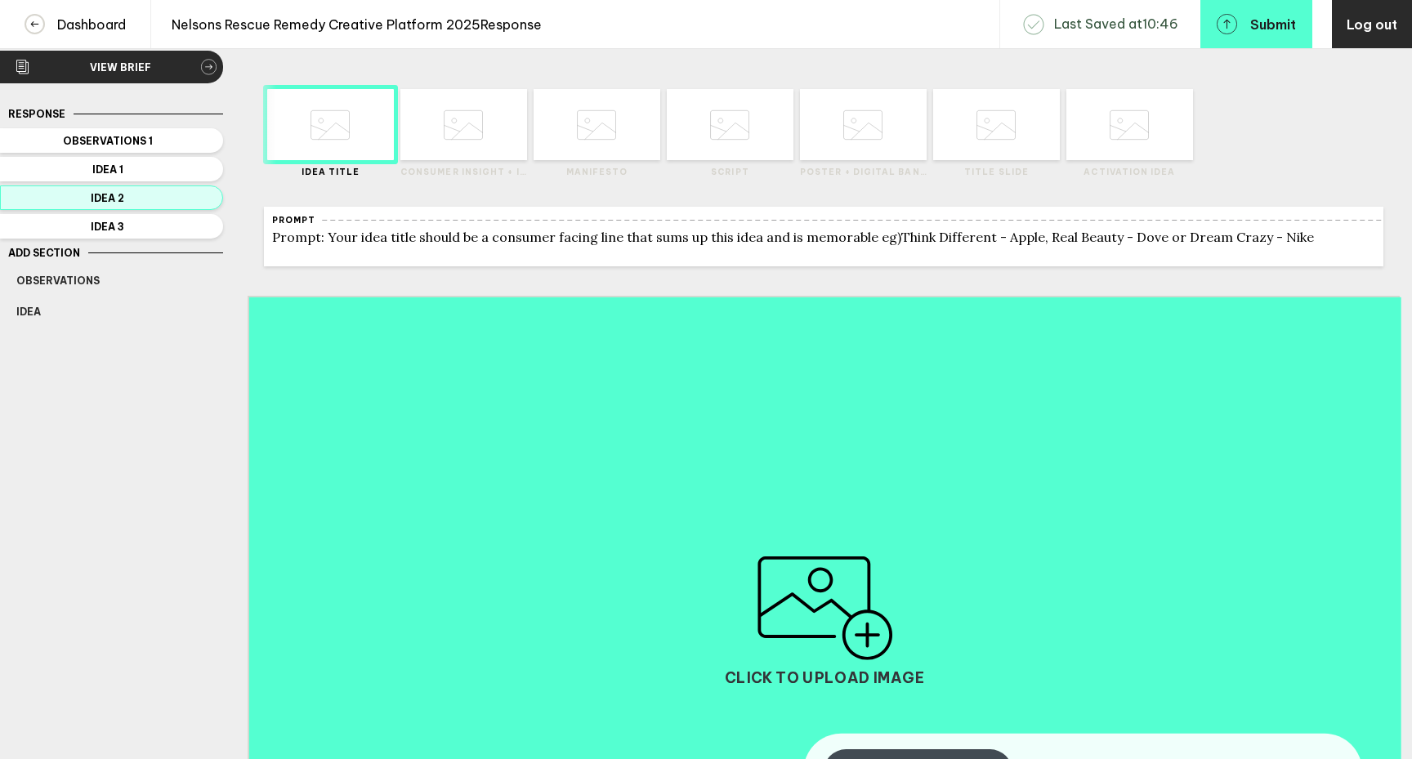
scroll to position [25, 0]
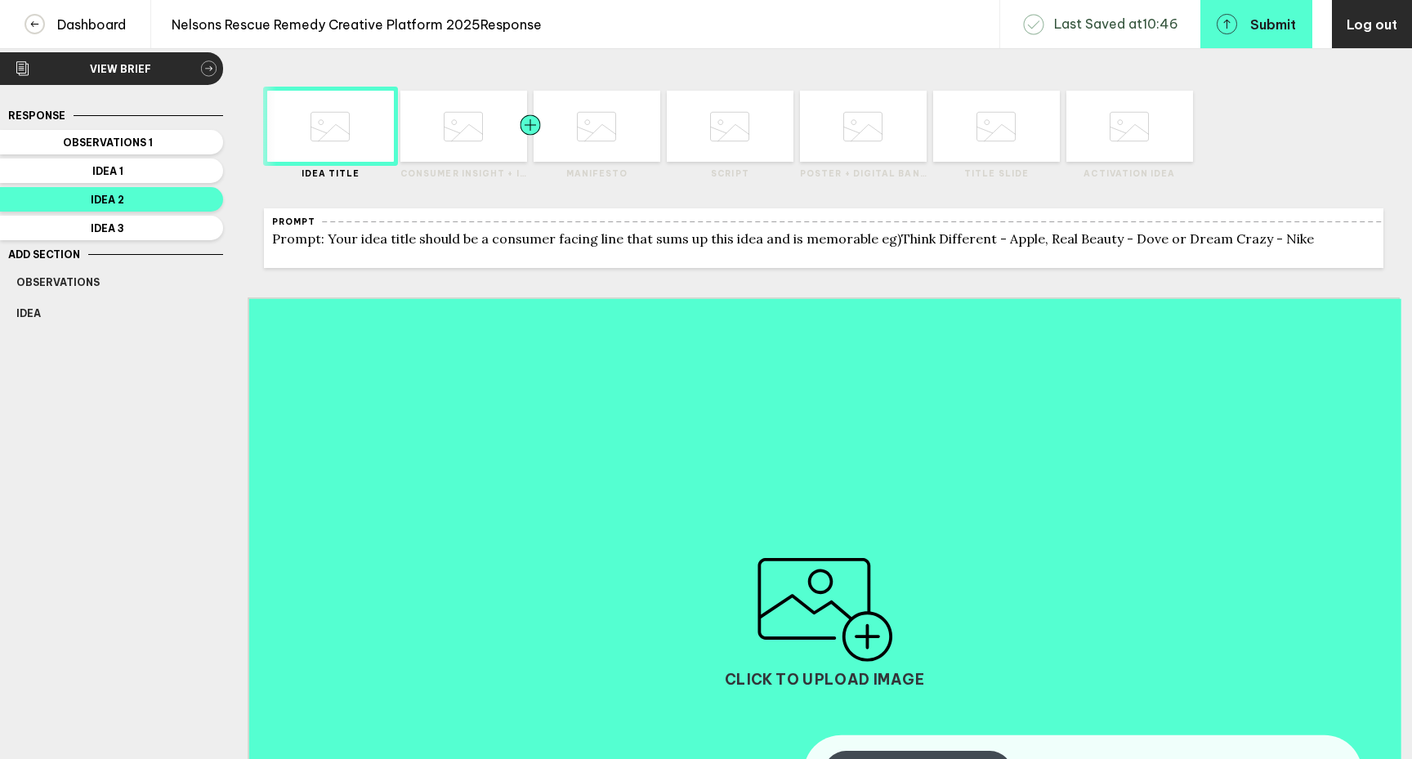
click at [473, 144] on div at bounding box center [499, 126] width 64 height 71
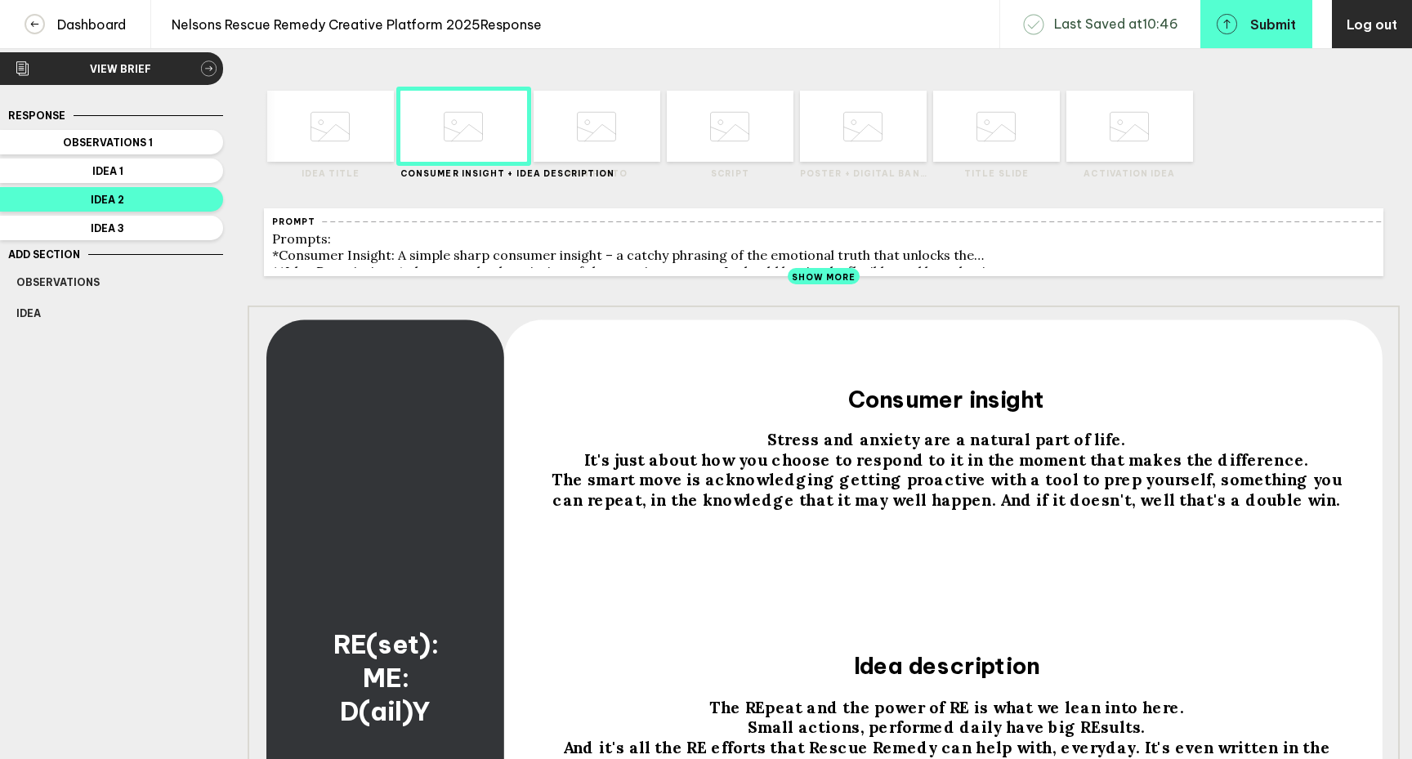
click at [1183, 492] on span "The smart move is acknowledging getting proactive with a tool to prep yourself,…" at bounding box center [949, 490] width 795 height 40
click at [1181, 498] on span "The smart move is acknowledging getting proactive with a tool to prep yourself,…" at bounding box center [949, 490] width 795 height 40
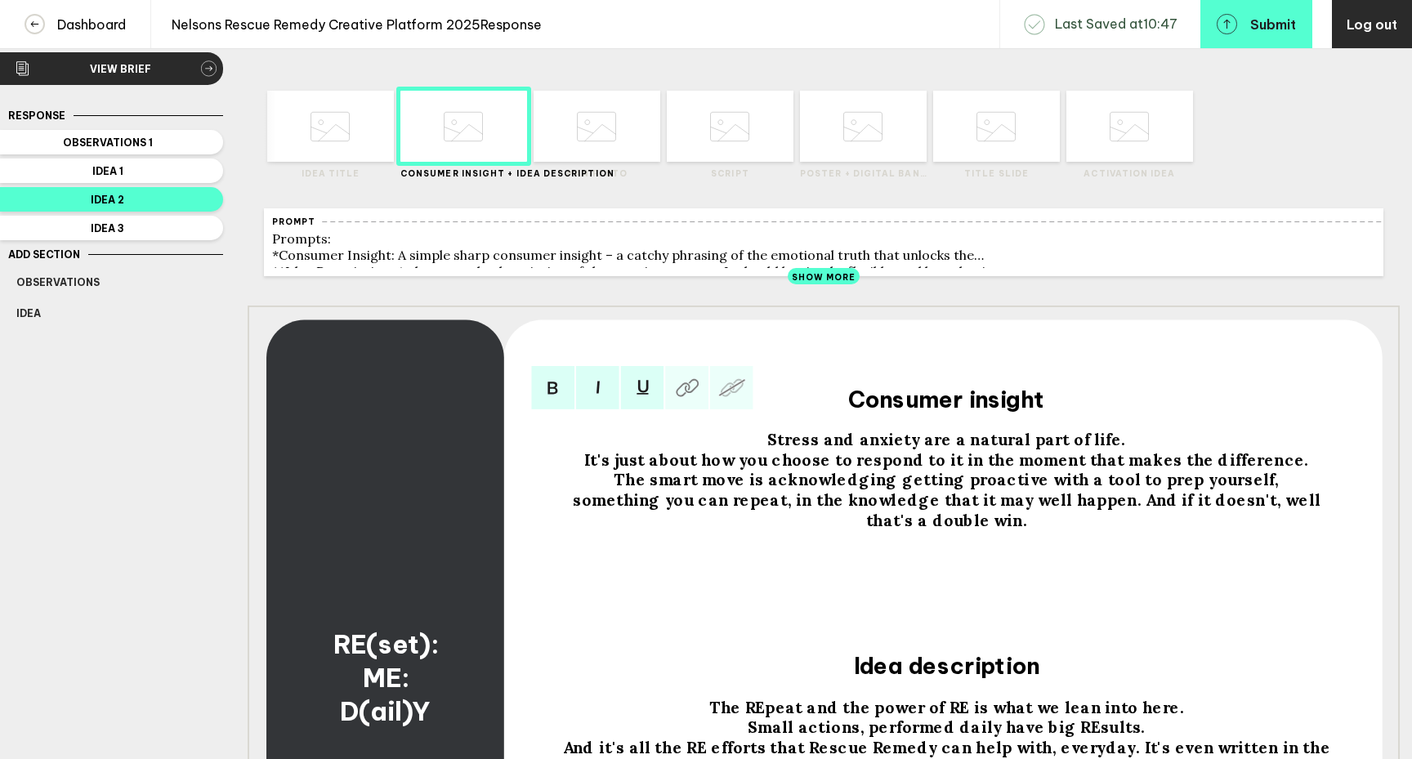
click at [1100, 512] on span "something you can repeat, in the knowledge that it may well happen. And if it d…" at bounding box center [949, 510] width 752 height 40
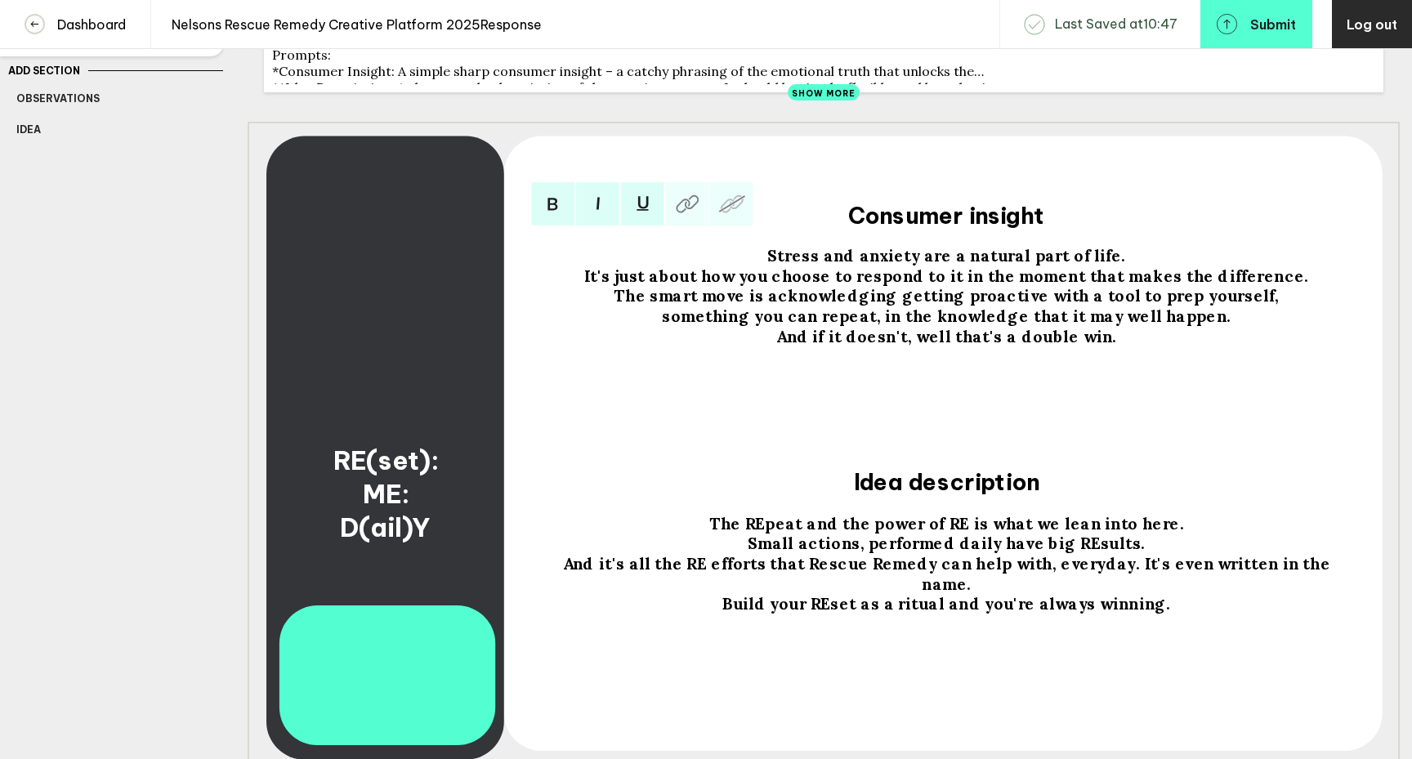
scroll to position [210, 0]
click at [816, 593] on span "Build your REset as a ritual and you're always winning." at bounding box center [946, 602] width 448 height 20
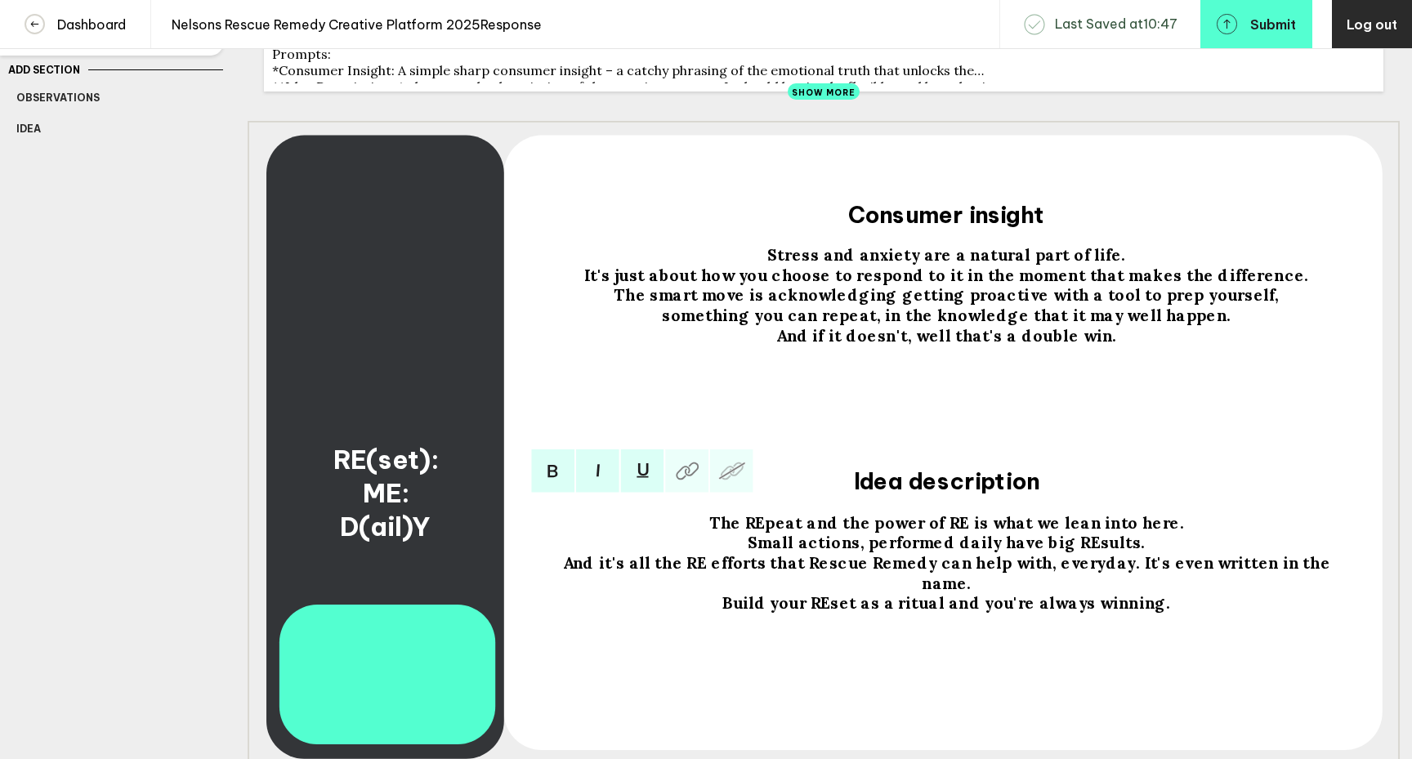
click at [819, 593] on span "Build your REset as a ritual and you're always winning." at bounding box center [946, 602] width 448 height 20
click at [1105, 574] on span "And it's all the RE efforts that Rescue Remedy can help with, everyday. It's ev…" at bounding box center [949, 572] width 772 height 40
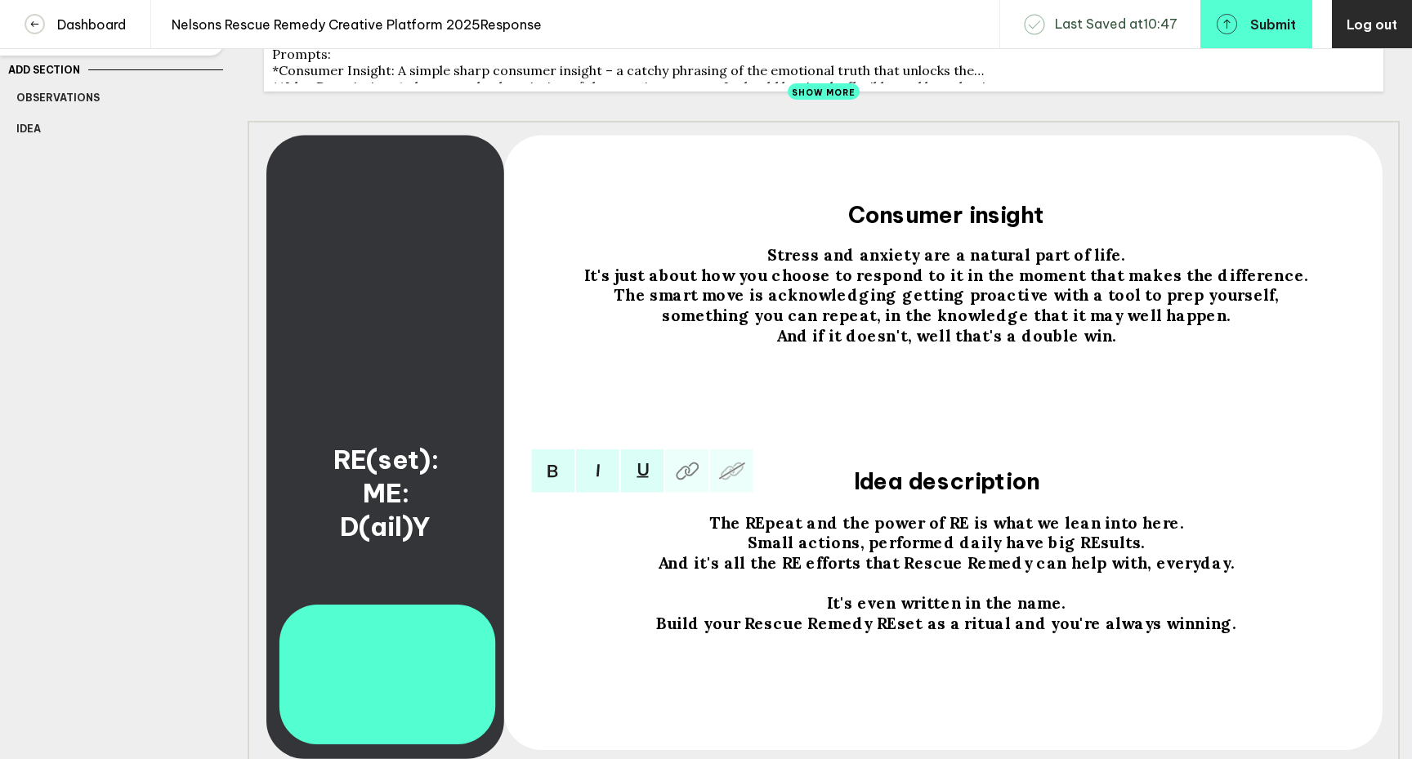
click at [784, 573] on span "And it's all the RE efforts that Rescue Remedy can help with, everyday." at bounding box center [947, 562] width 578 height 20
click at [873, 573] on span "And it's all these RE efforts that Rescue Remedy can help with, everyday." at bounding box center [947, 562] width 597 height 20
click at [971, 532] on span "The REpeat and the power of RE is what we lean into here." at bounding box center [947, 522] width 476 height 20
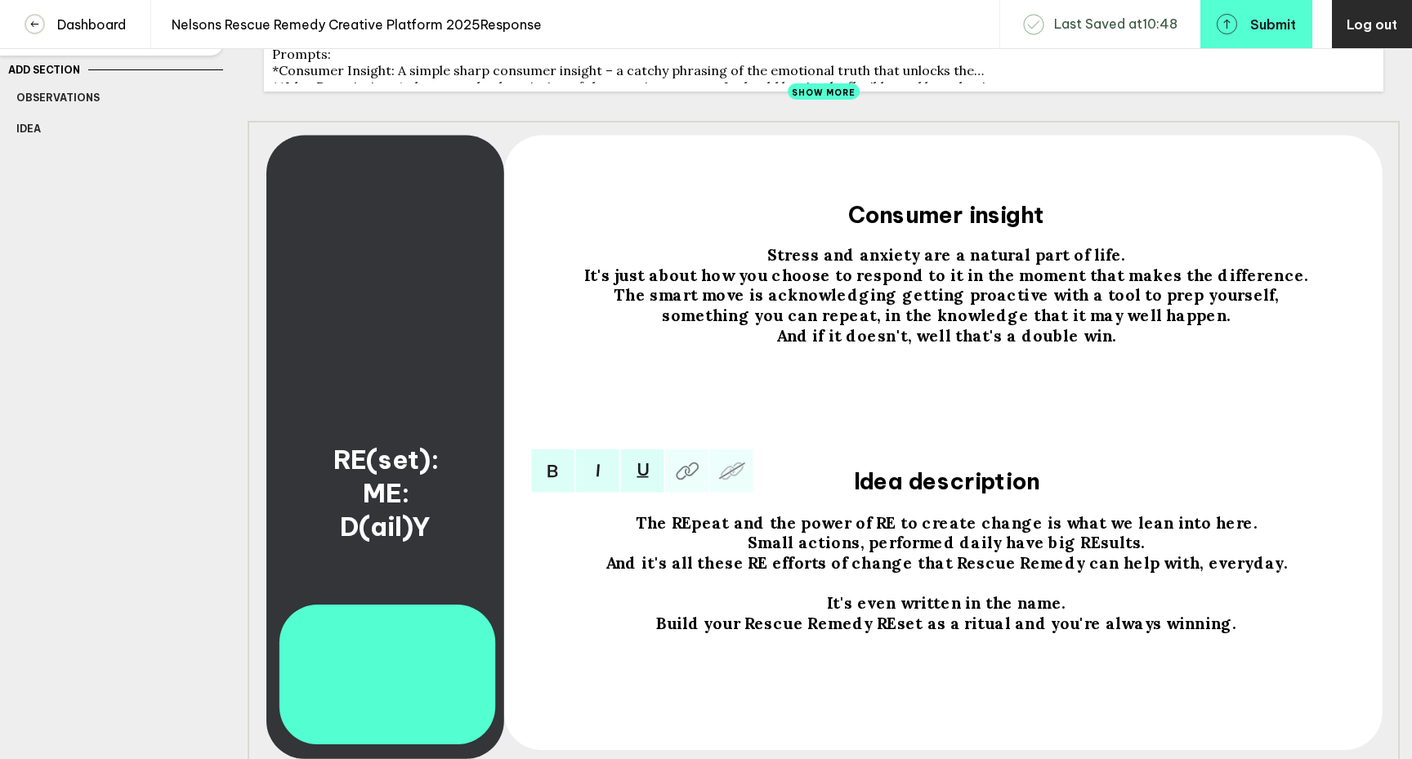
scroll to position [0, 0]
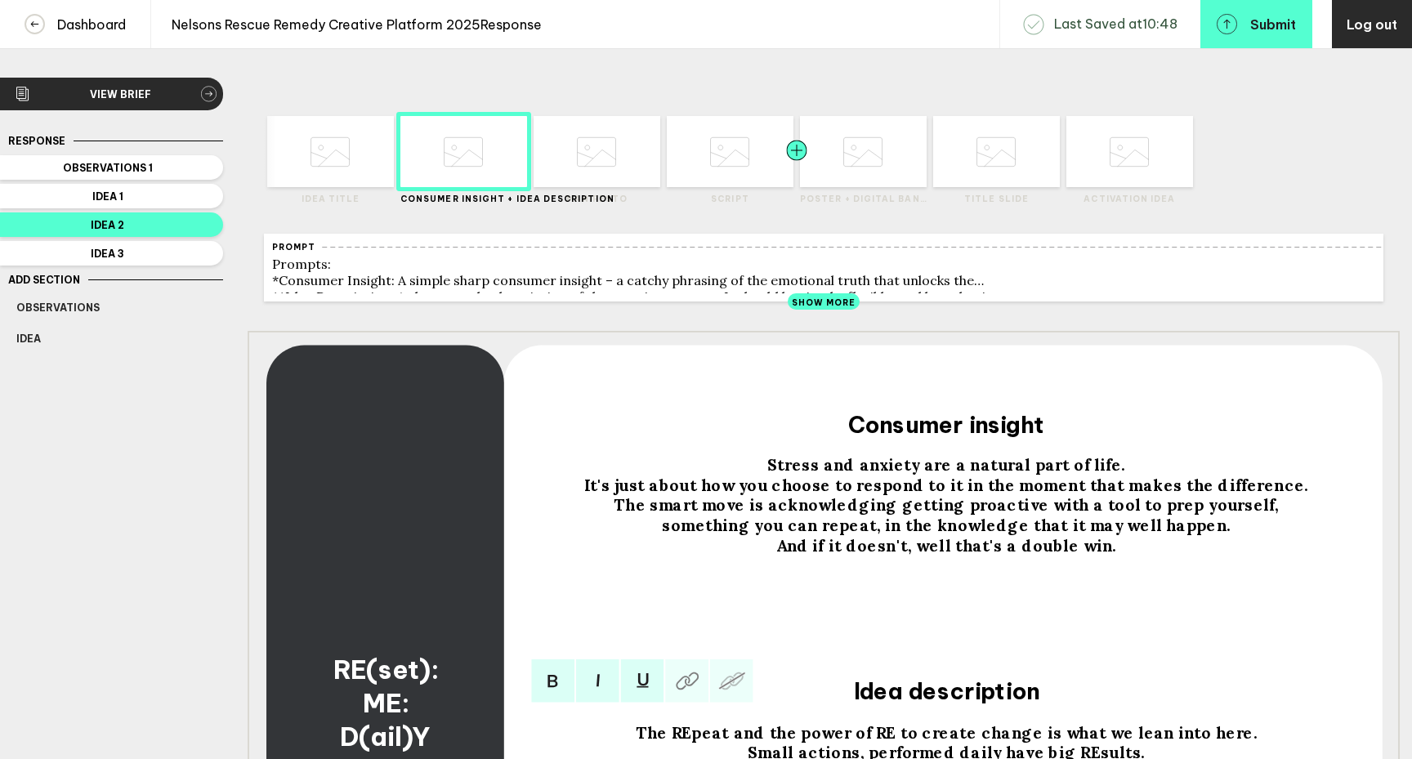
click at [859, 166] on div at bounding box center [829, 151] width 64 height 71
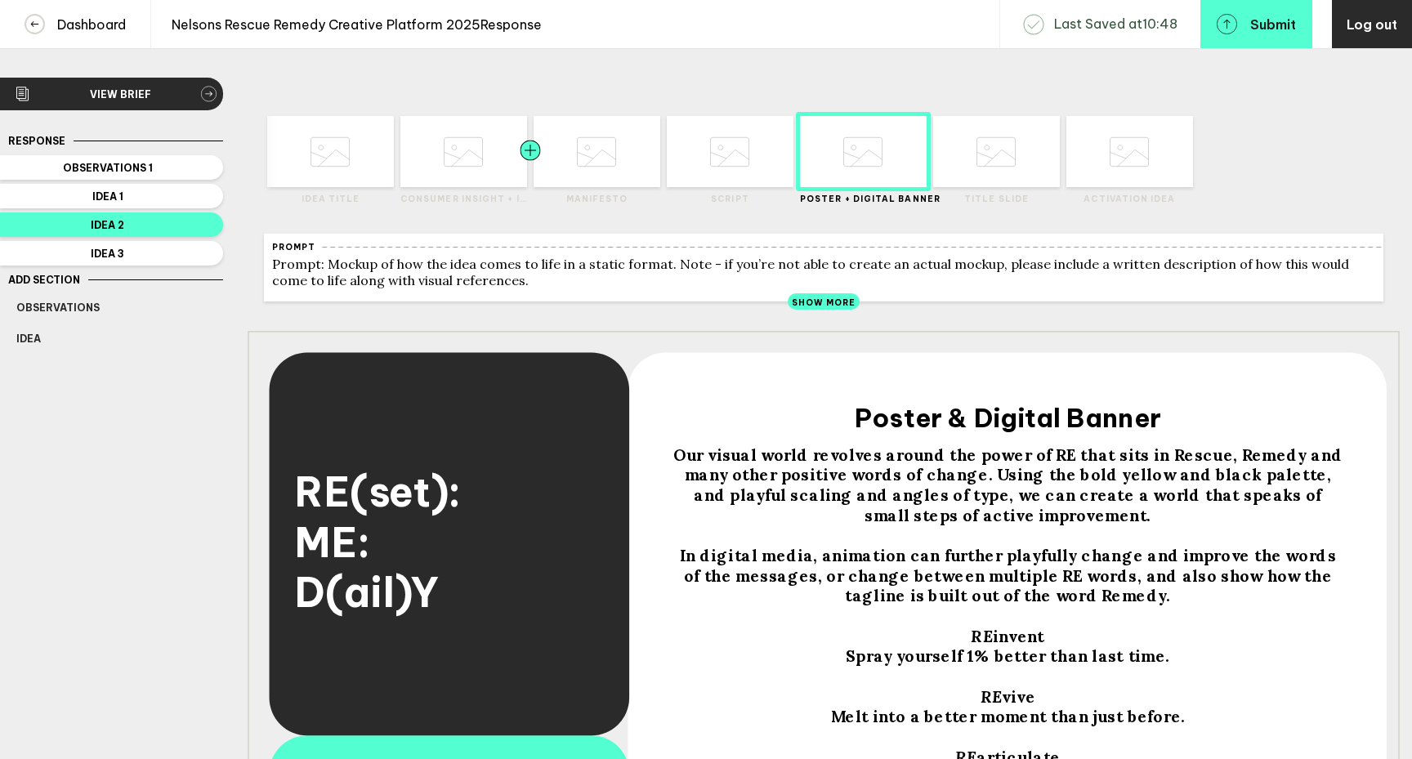
click at [474, 172] on div at bounding box center [499, 151] width 64 height 71
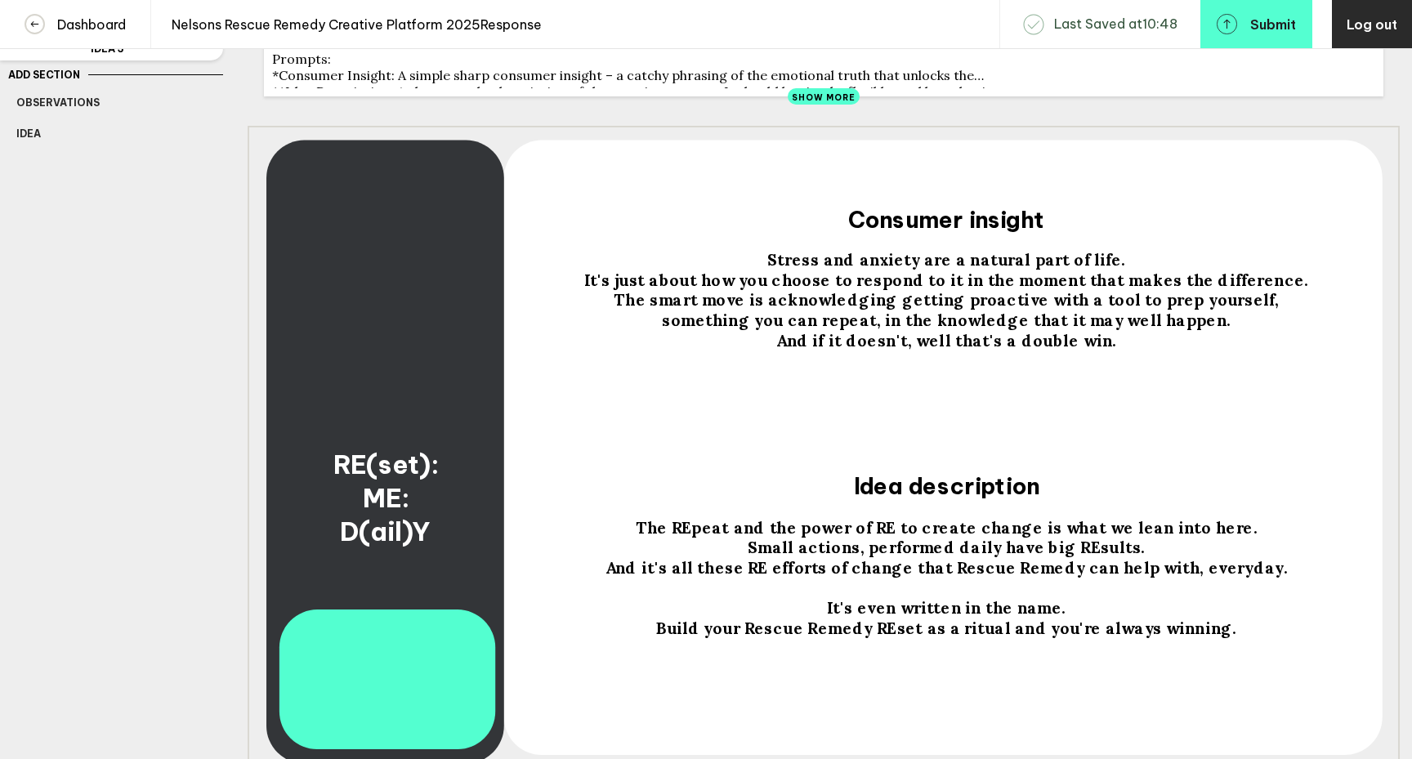
scroll to position [208, 0]
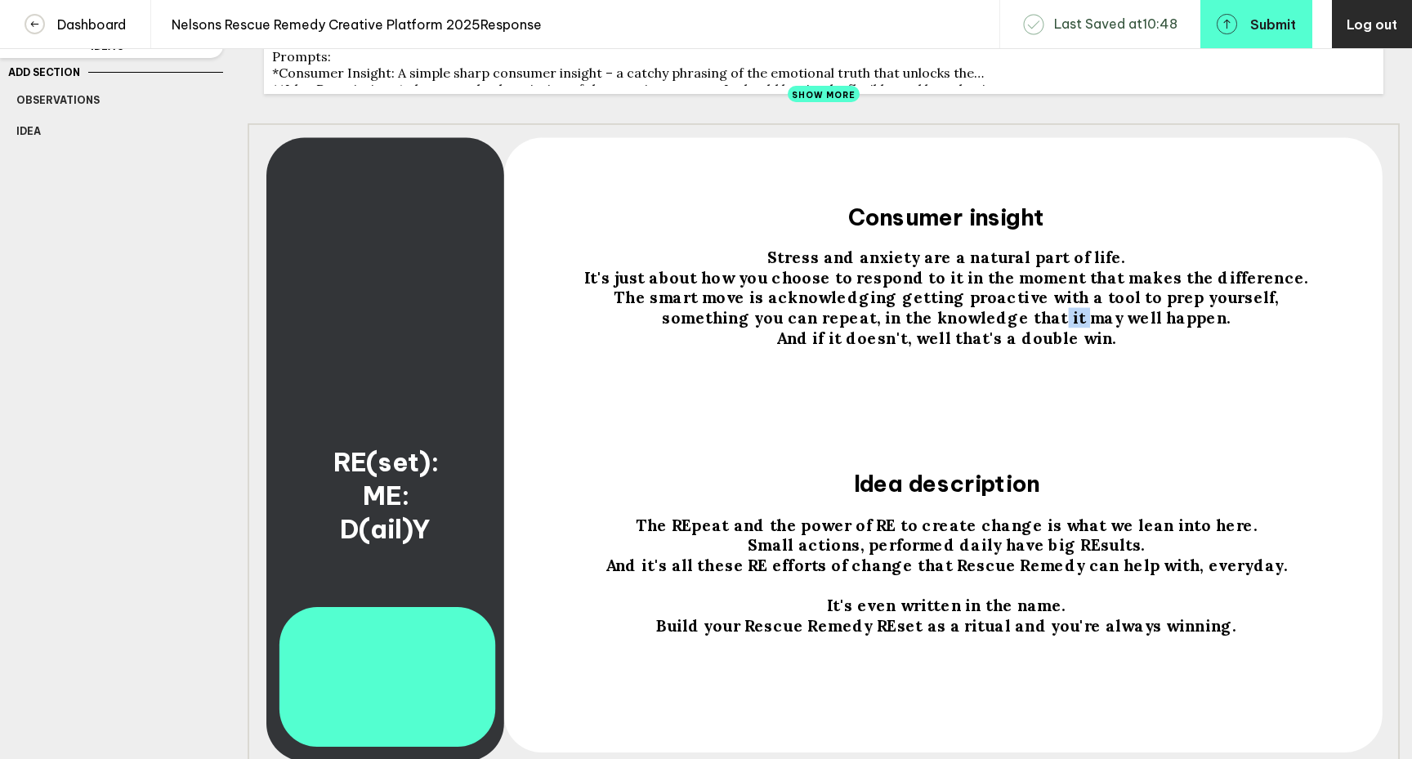
drag, startPoint x: 1074, startPoint y: 327, endPoint x: 1057, endPoint y: 329, distance: 17.2
click at [1057, 329] on span "something you can repeat, in the knowledge that it may well happen." at bounding box center [946, 318] width 569 height 20
click at [1061, 329] on span "something you can repeat, in the knowledge that it may well happen." at bounding box center [946, 318] width 569 height 20
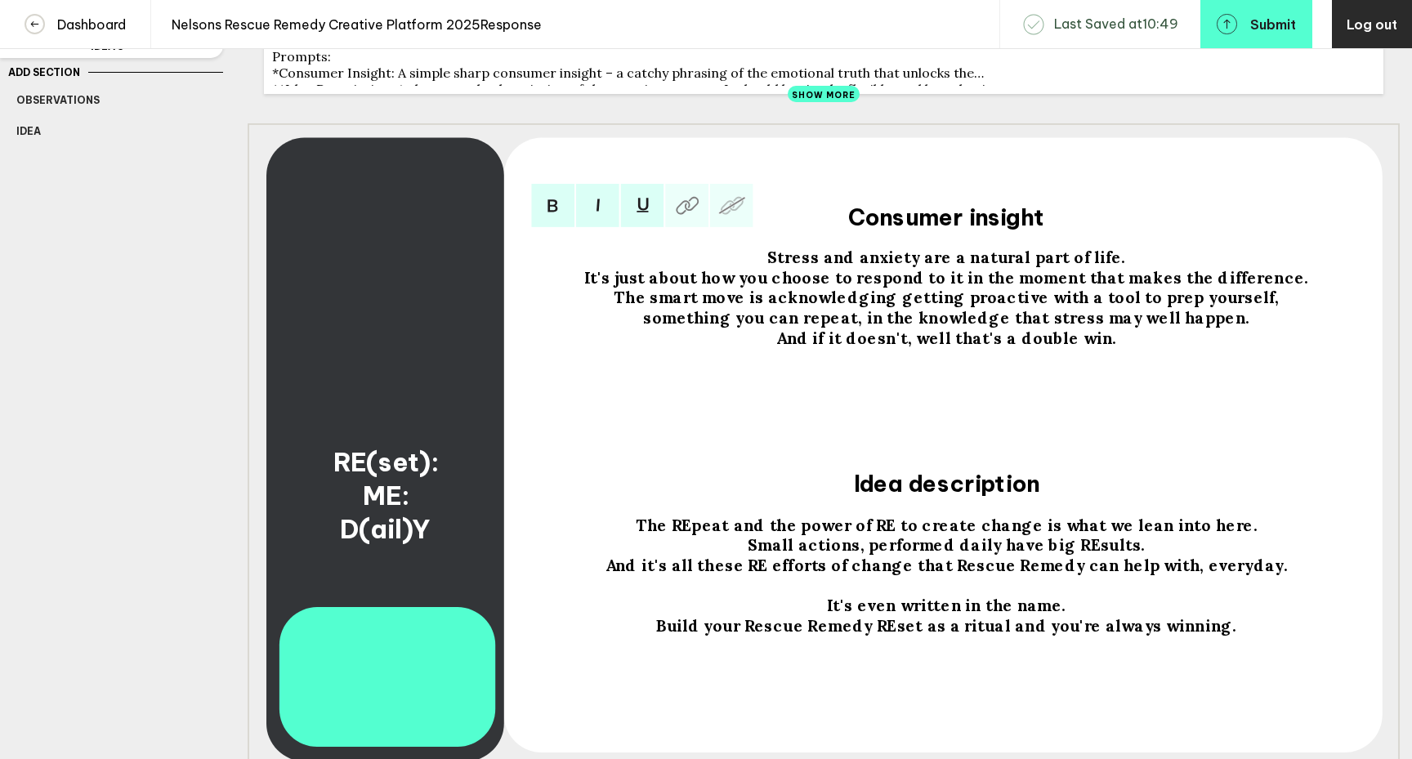
drag, startPoint x: 1102, startPoint y: 350, endPoint x: 766, endPoint y: 262, distance: 347.1
click at [766, 262] on div "Stress and anxiety are a natural part of life. It's just about how you choose t…" at bounding box center [946, 298] width 795 height 101
click at [1084, 268] on span "Stress and anxiety are a natural part of life." at bounding box center [946, 258] width 359 height 20
drag, startPoint x: 1103, startPoint y: 348, endPoint x: 768, endPoint y: 261, distance: 346.1
click at [768, 261] on div "Stress and anxiety are a natural part of life. It's just about how you choose t…" at bounding box center [946, 298] width 795 height 101
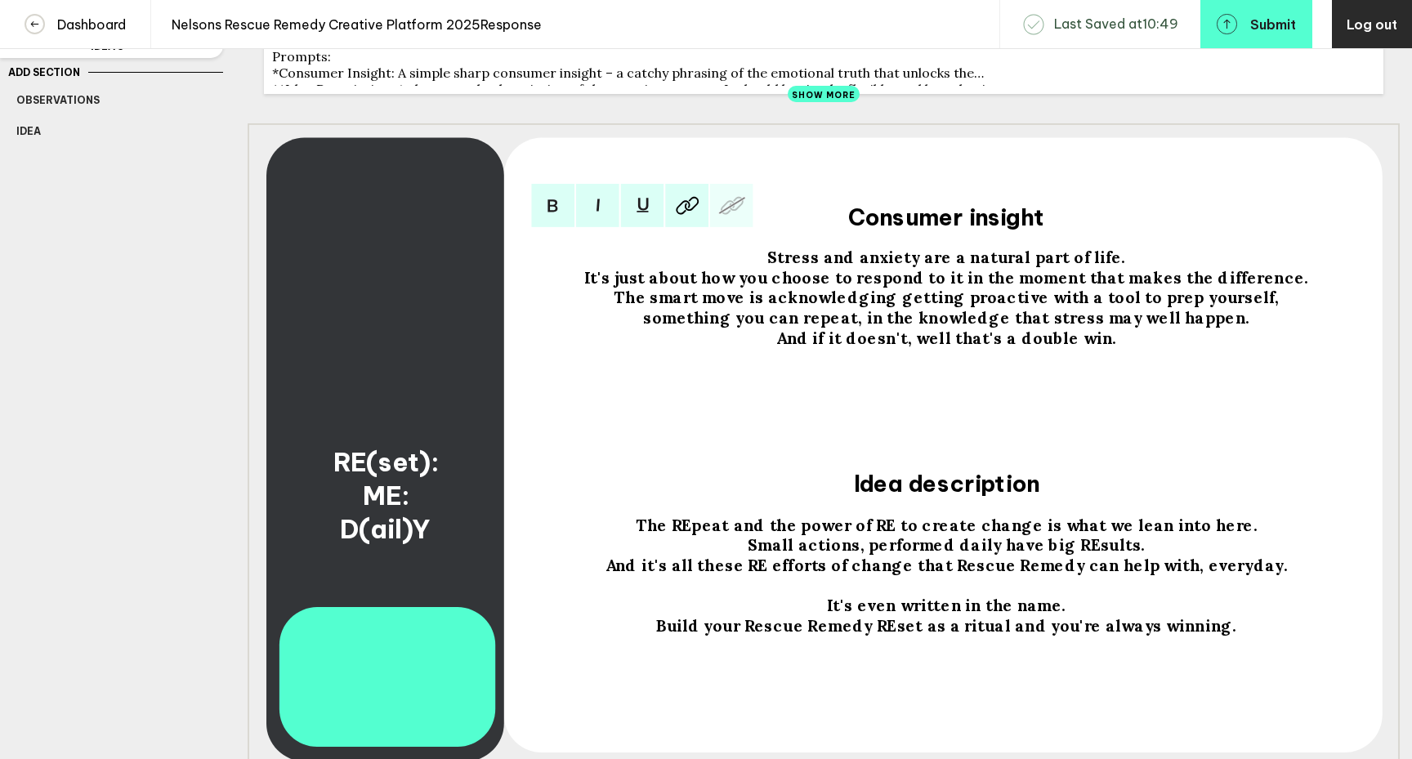
copy div "Stress and anxiety are a natural part of life. It's just about how you choose t…"
click at [980, 535] on span "The REpeat and the power of RE to create change is what we lean into here." at bounding box center [947, 525] width 622 height 20
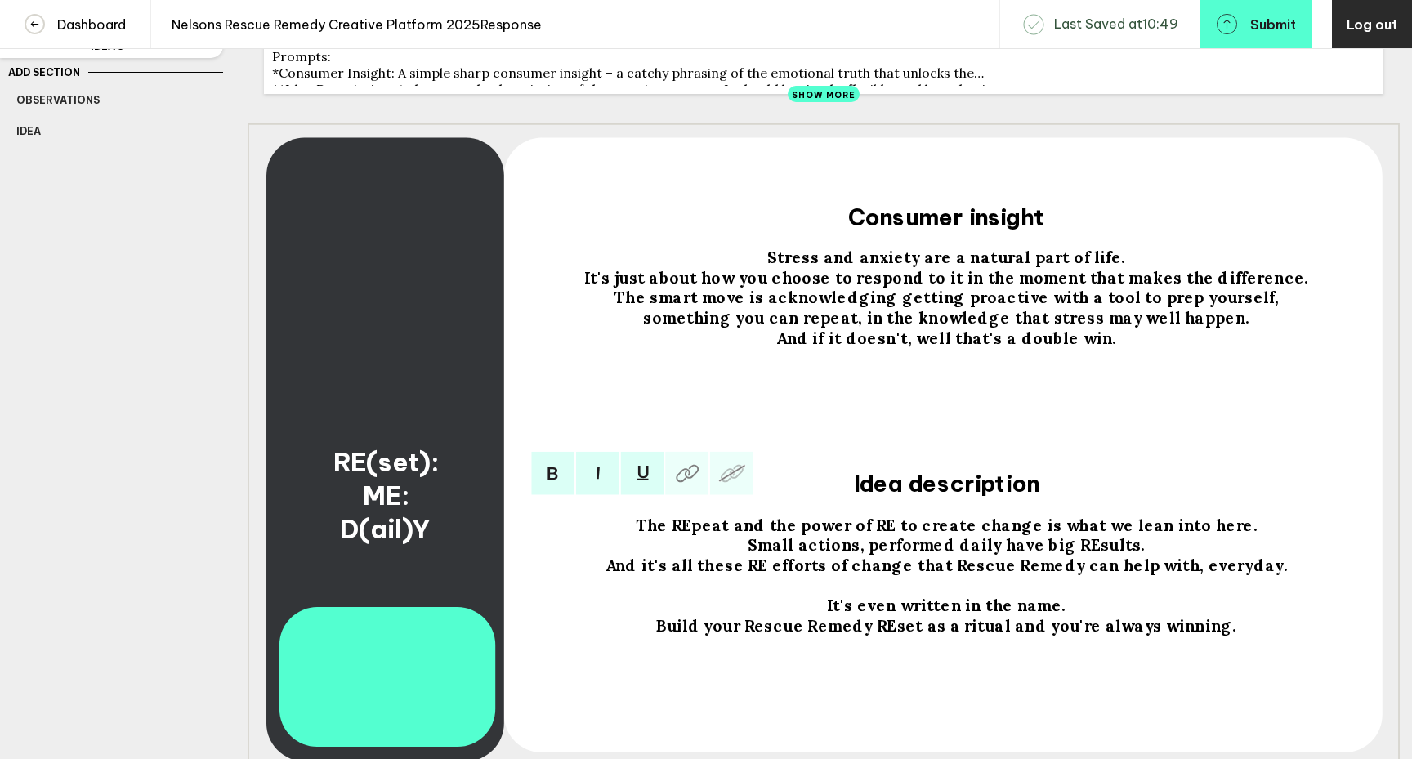
click at [981, 534] on span "The REpeat and the power of RE to create change is what we lean into here." at bounding box center [947, 525] width 622 height 20
click at [1071, 535] on span "The REpeat and the power of RE to create positive change is what we lean into h…" at bounding box center [946, 525] width 693 height 20
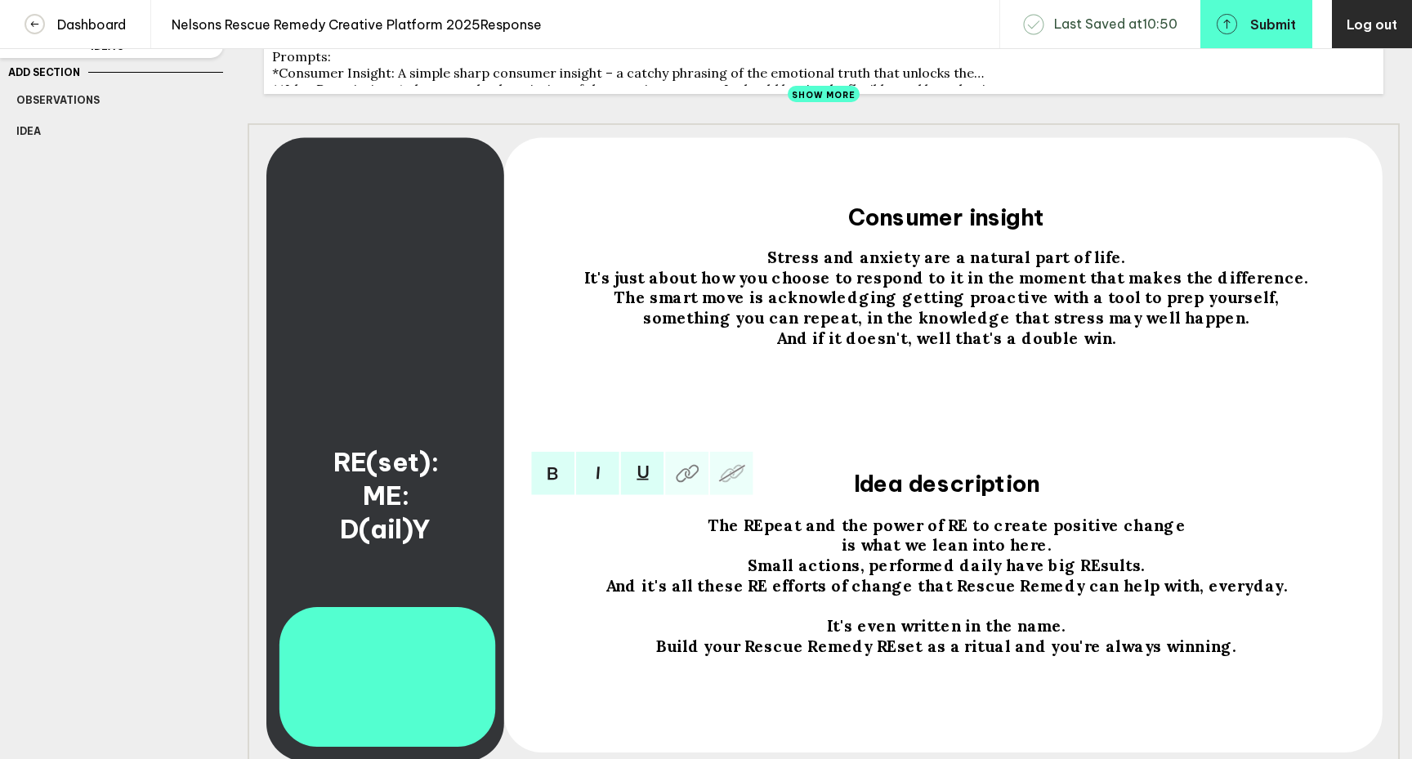
click at [762, 575] on span "Small actions, performed daily have big REsults." at bounding box center [946, 565] width 397 height 20
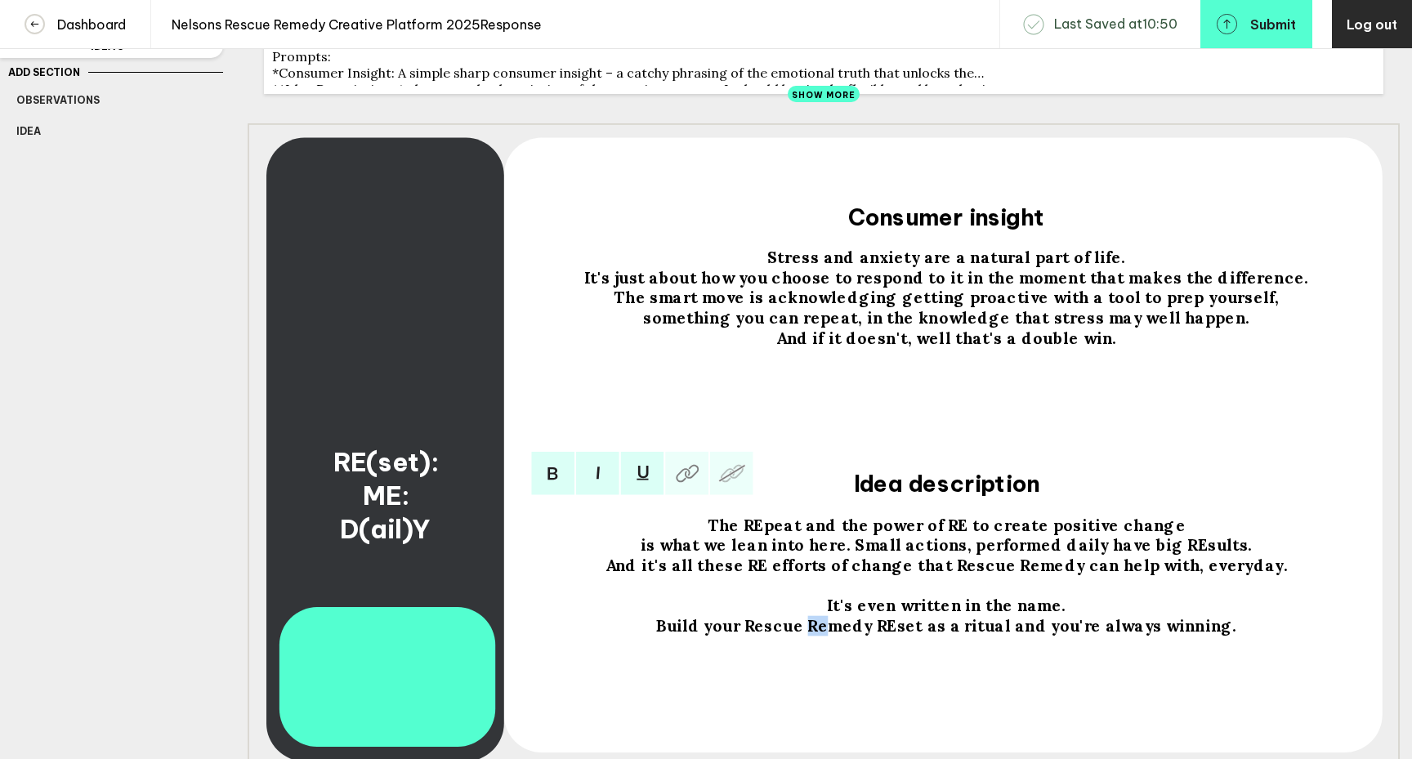
drag, startPoint x: 836, startPoint y: 635, endPoint x: 823, endPoint y: 635, distance: 13.1
click at [823, 635] on span "Build your Rescue Remedy REset as a ritual and you're always winning." at bounding box center [946, 625] width 580 height 20
drag, startPoint x: 779, startPoint y: 634, endPoint x: 762, endPoint y: 634, distance: 16.3
click at [762, 634] on span "Build your Rescue REmedy REset as a ritual and you're always winning." at bounding box center [946, 625] width 580 height 20
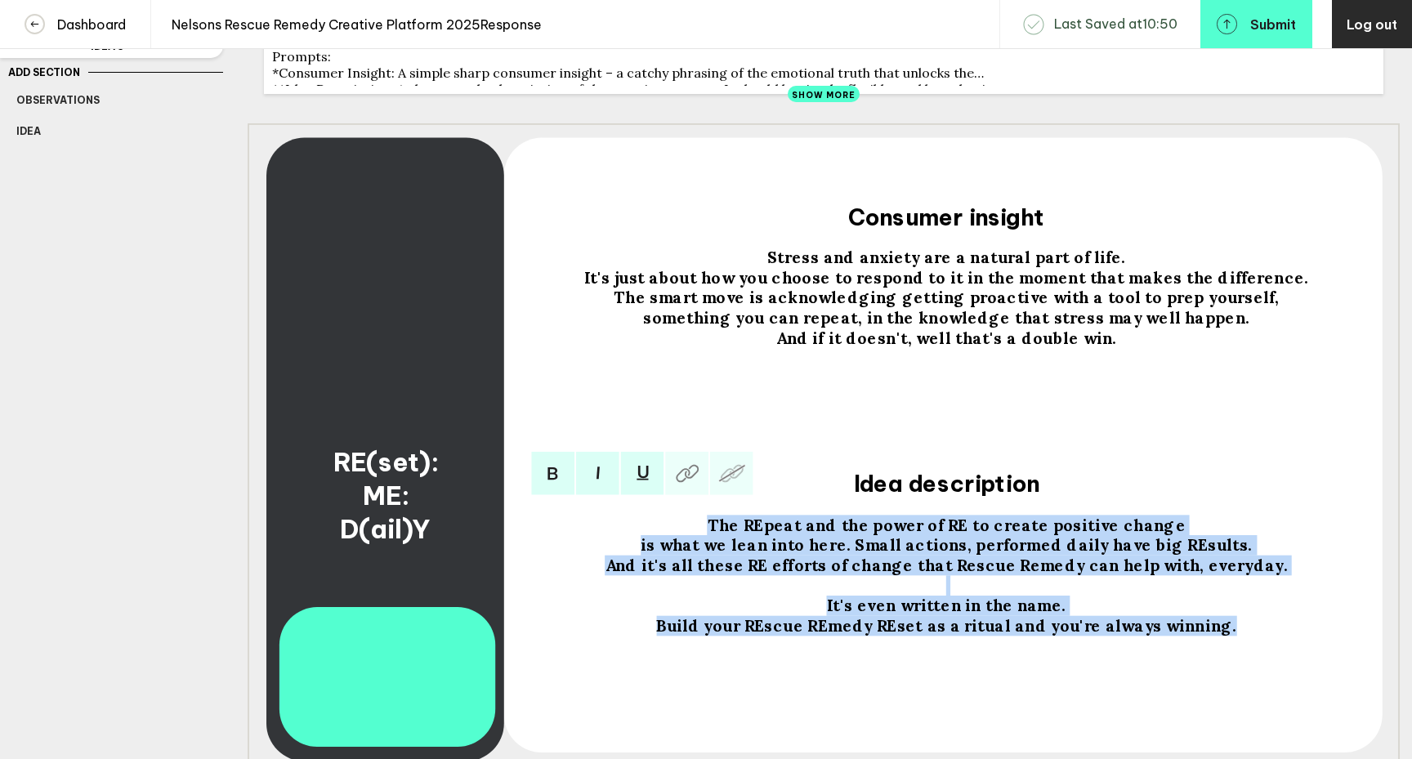
drag, startPoint x: 1225, startPoint y: 638, endPoint x: 722, endPoint y: 530, distance: 514.8
click at [722, 530] on div "The REpeat and the power of RE to create positive change is what we lean into h…" at bounding box center [946, 575] width 795 height 121
copy div "The REpeat and the power of RE to create positive change is what we lean into h…"
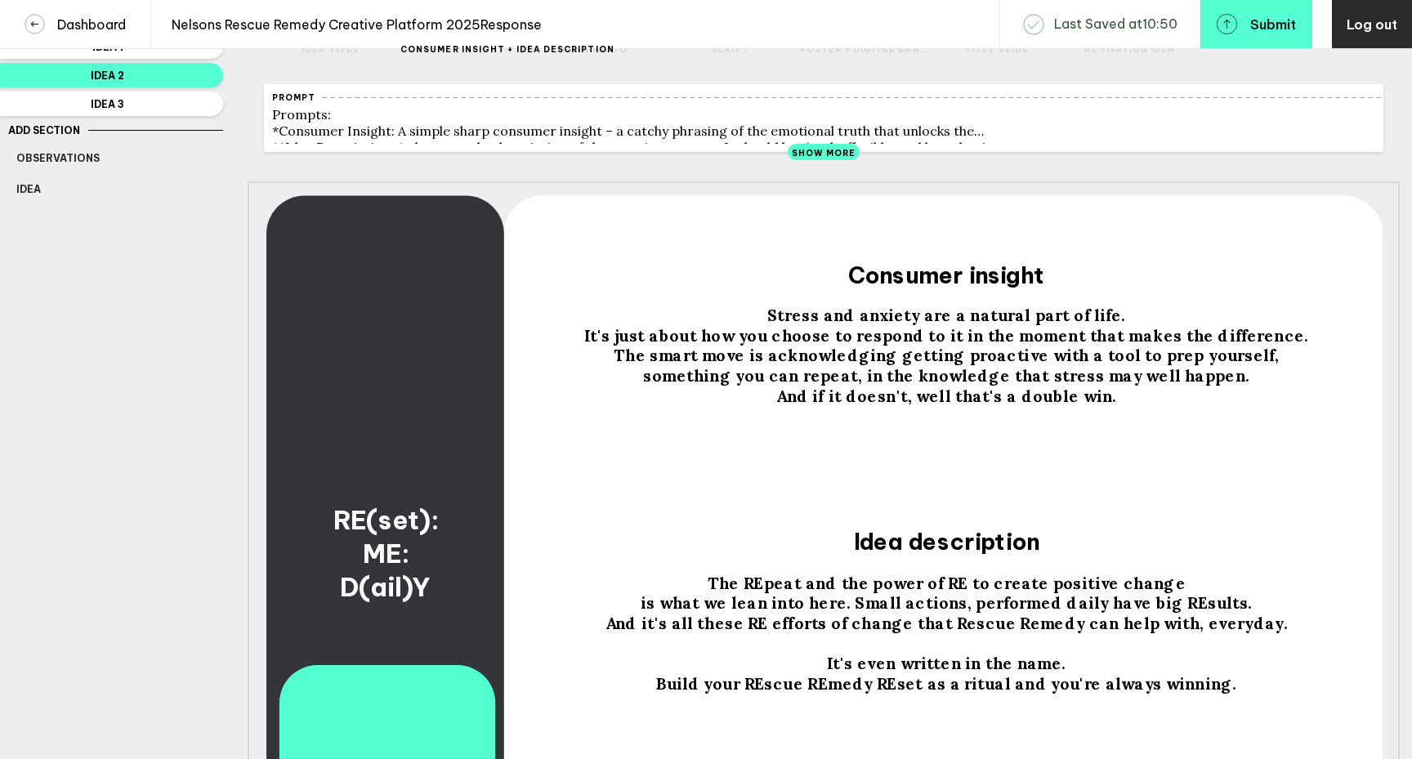
scroll to position [0, 0]
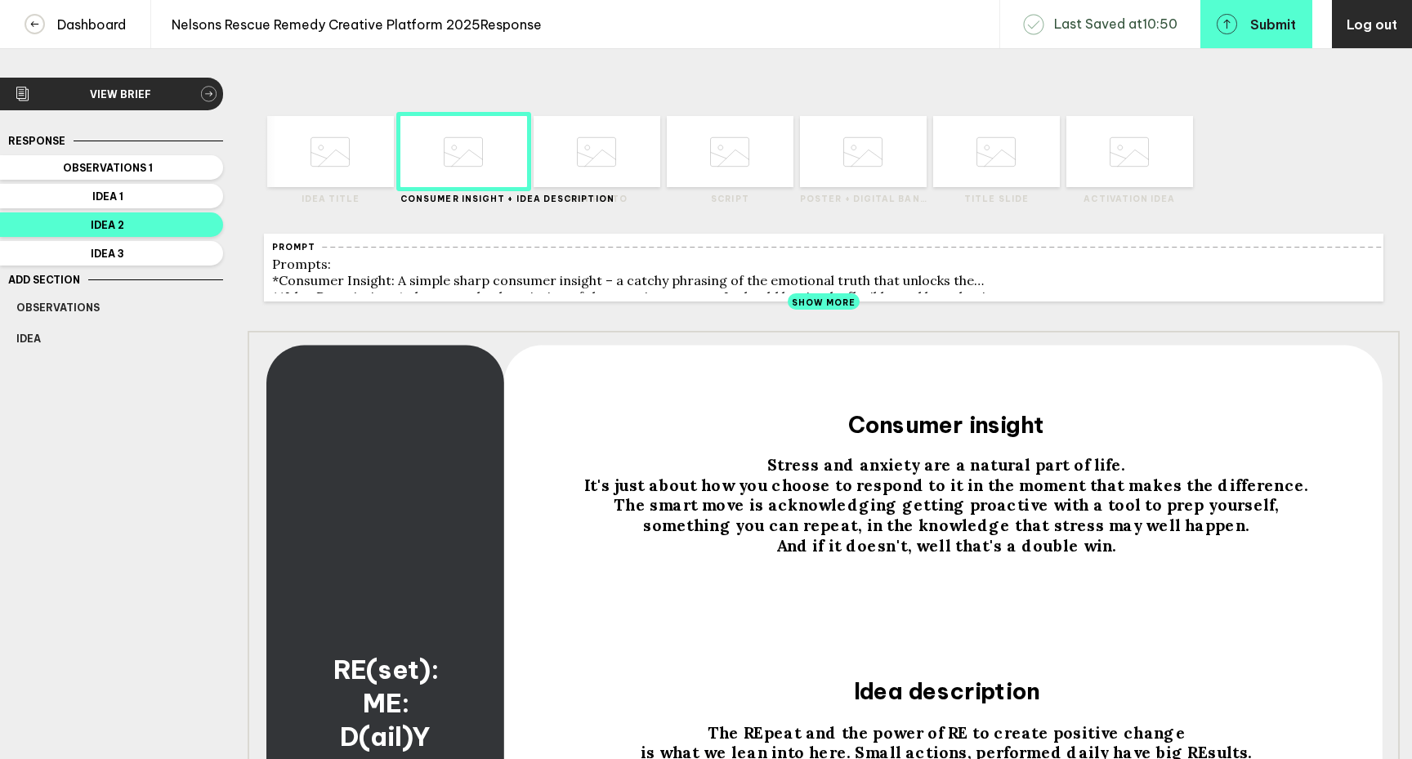
click at [727, 170] on icon at bounding box center [729, 152] width 39 height 62
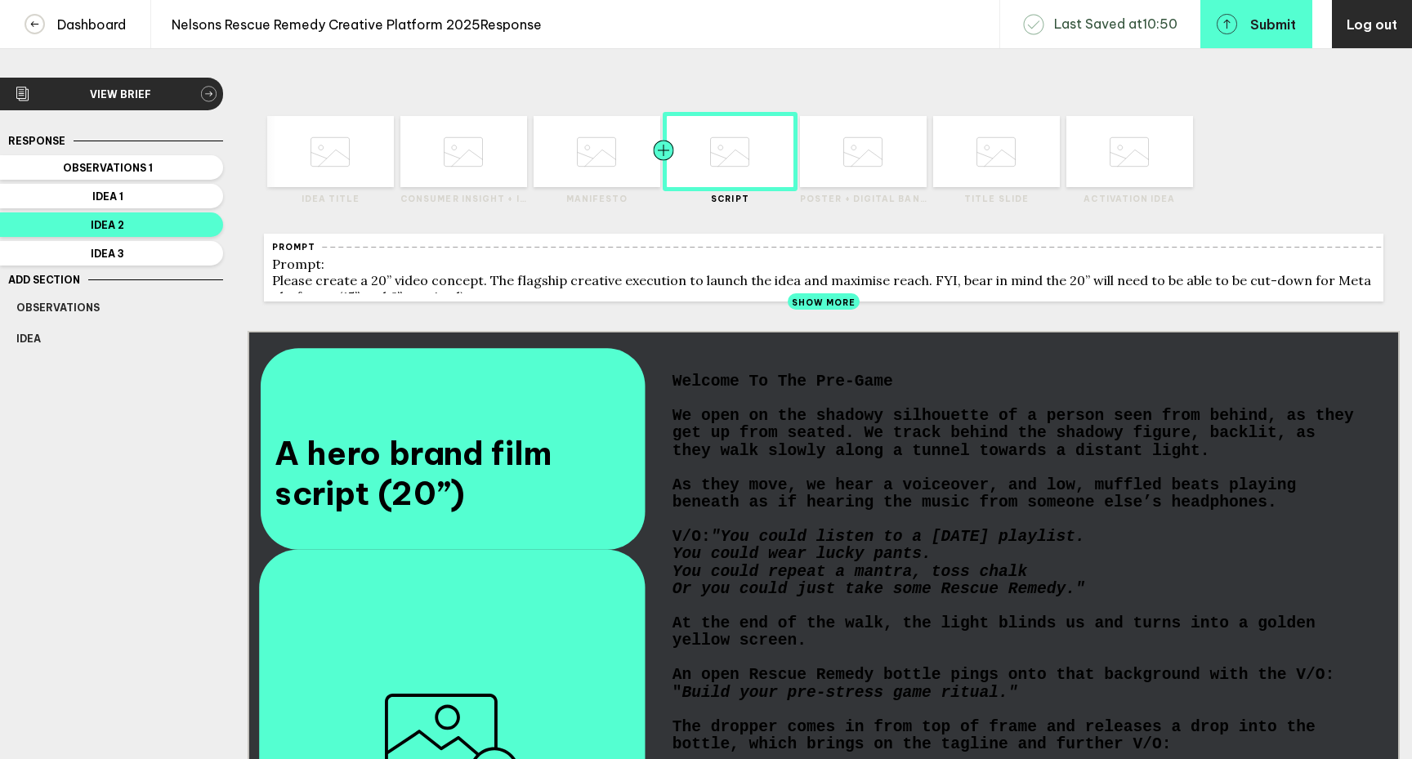
click at [610, 172] on div at bounding box center [632, 151] width 64 height 71
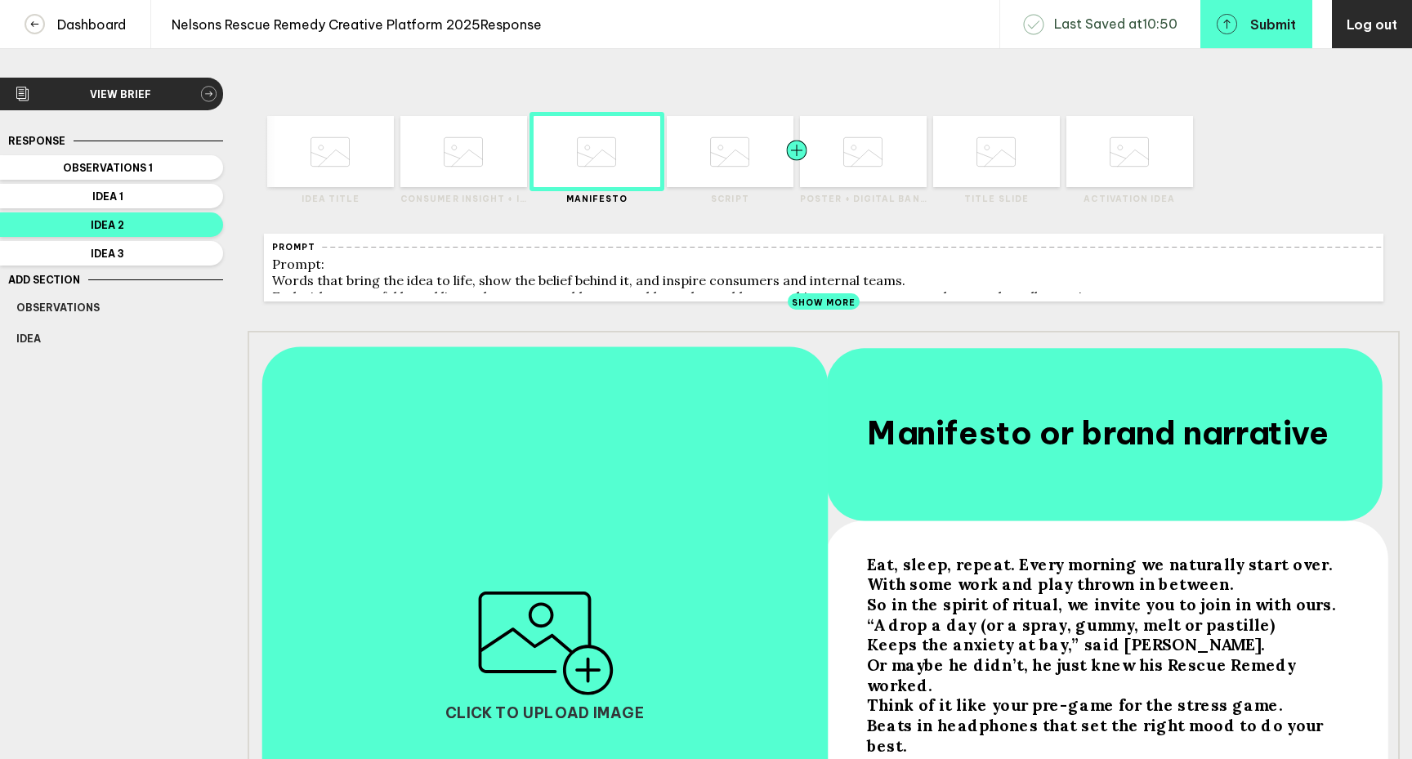
click at [735, 174] on div at bounding box center [765, 151] width 64 height 71
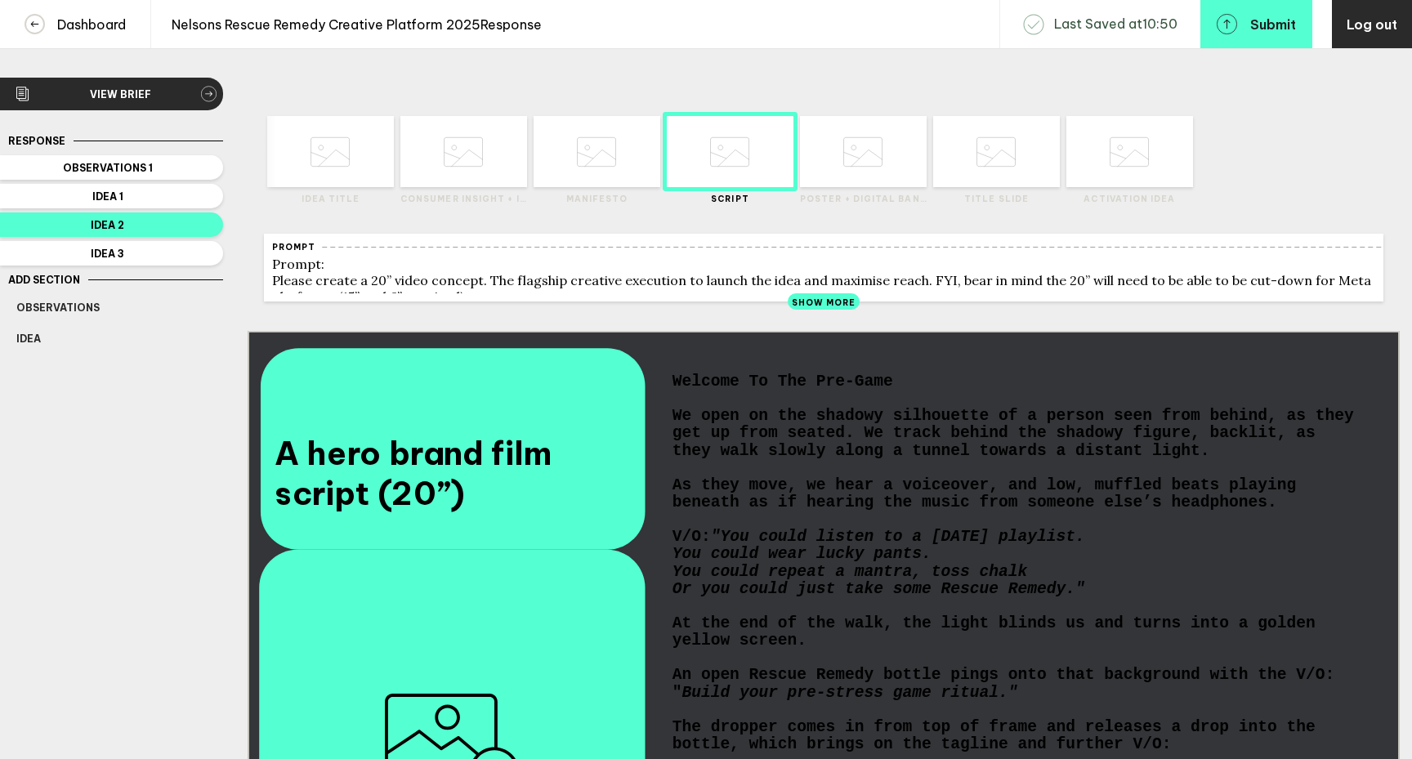
scroll to position [110, 0]
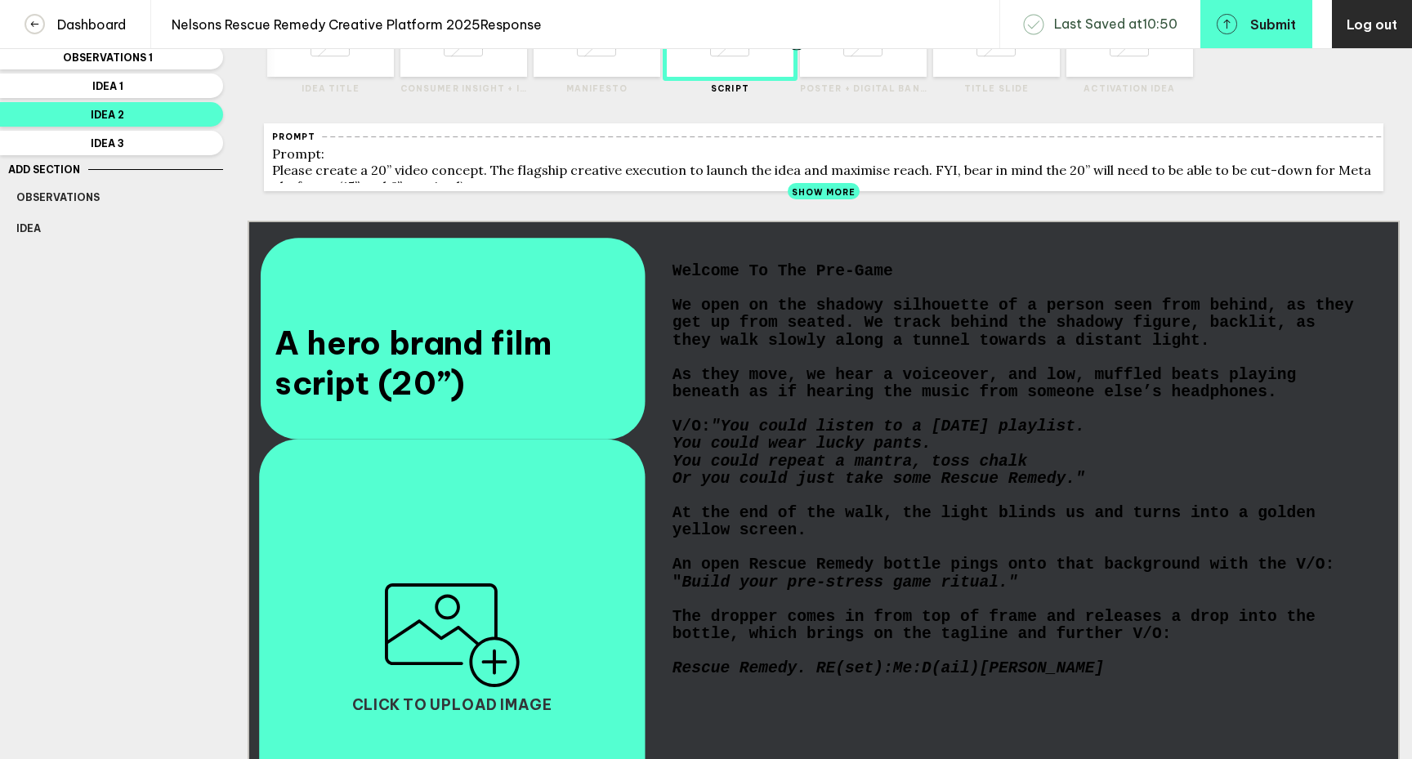
click at [831, 69] on div at bounding box center [829, 41] width 64 height 71
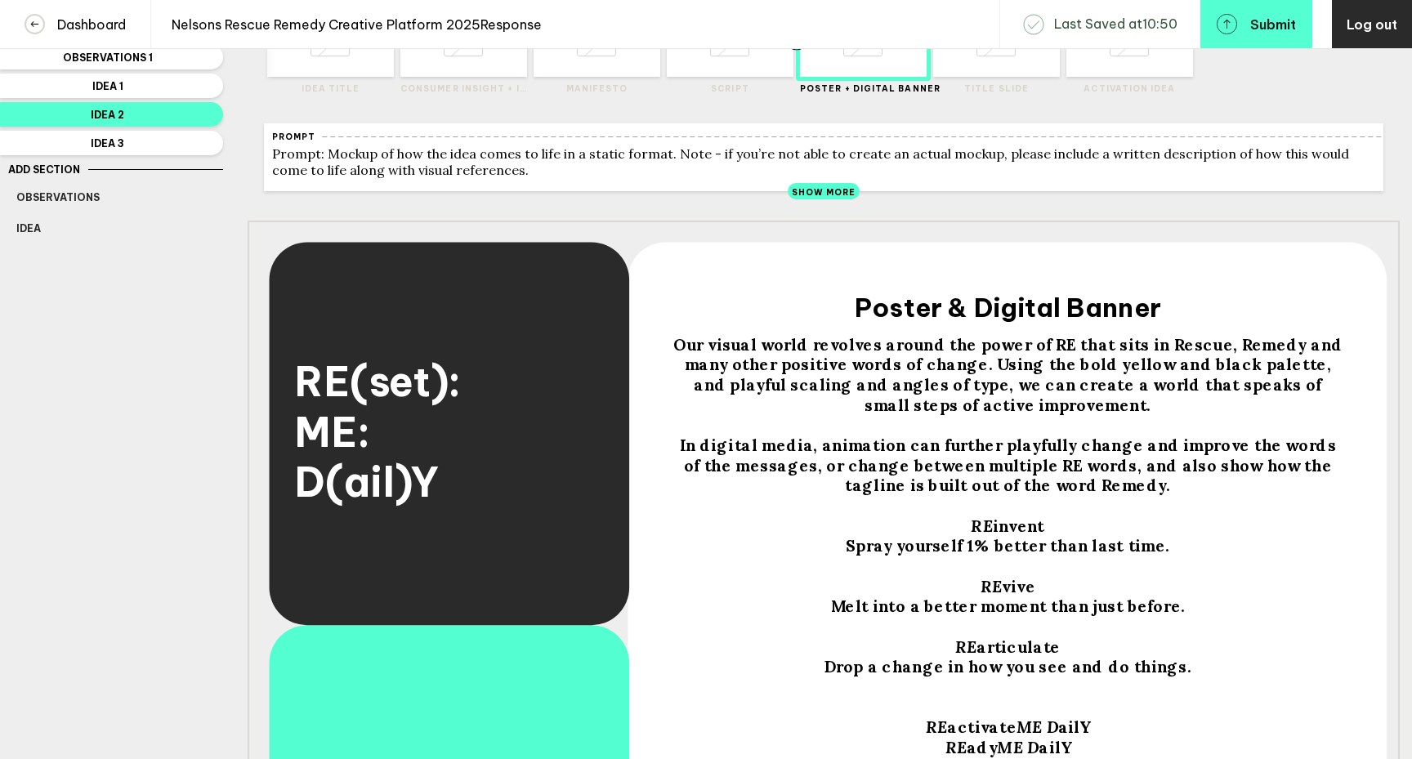
click at [752, 72] on div at bounding box center [765, 41] width 64 height 71
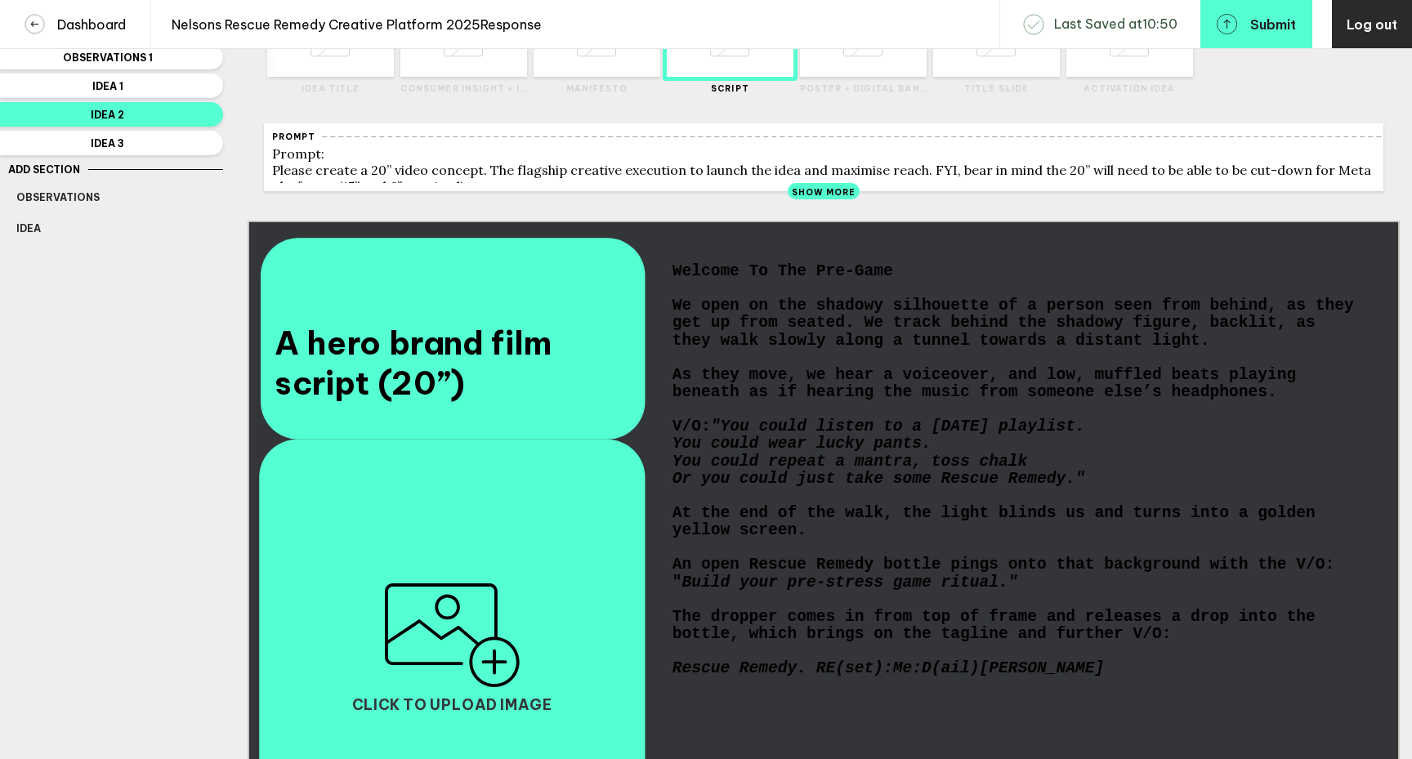
click at [1030, 470] on div "You could repeat a mantra, toss chalk" at bounding box center [1016, 461] width 686 height 17
click at [1029, 470] on div "You could repeat a mantra, toss chalk" at bounding box center [1016, 461] width 686 height 17
click at [738, 643] on span "The dropper comes in from top of frame and releases a drop into the bottle, whi…" at bounding box center [999, 626] width 653 height 34
click at [744, 643] on span "The dropper comes in from top of frame and releases a drop into the bottle, whi…" at bounding box center [999, 626] width 653 height 34
click at [934, 643] on span "The dropper comes in from top of frame and releases a drop into the bottle with…" at bounding box center [999, 626] width 653 height 34
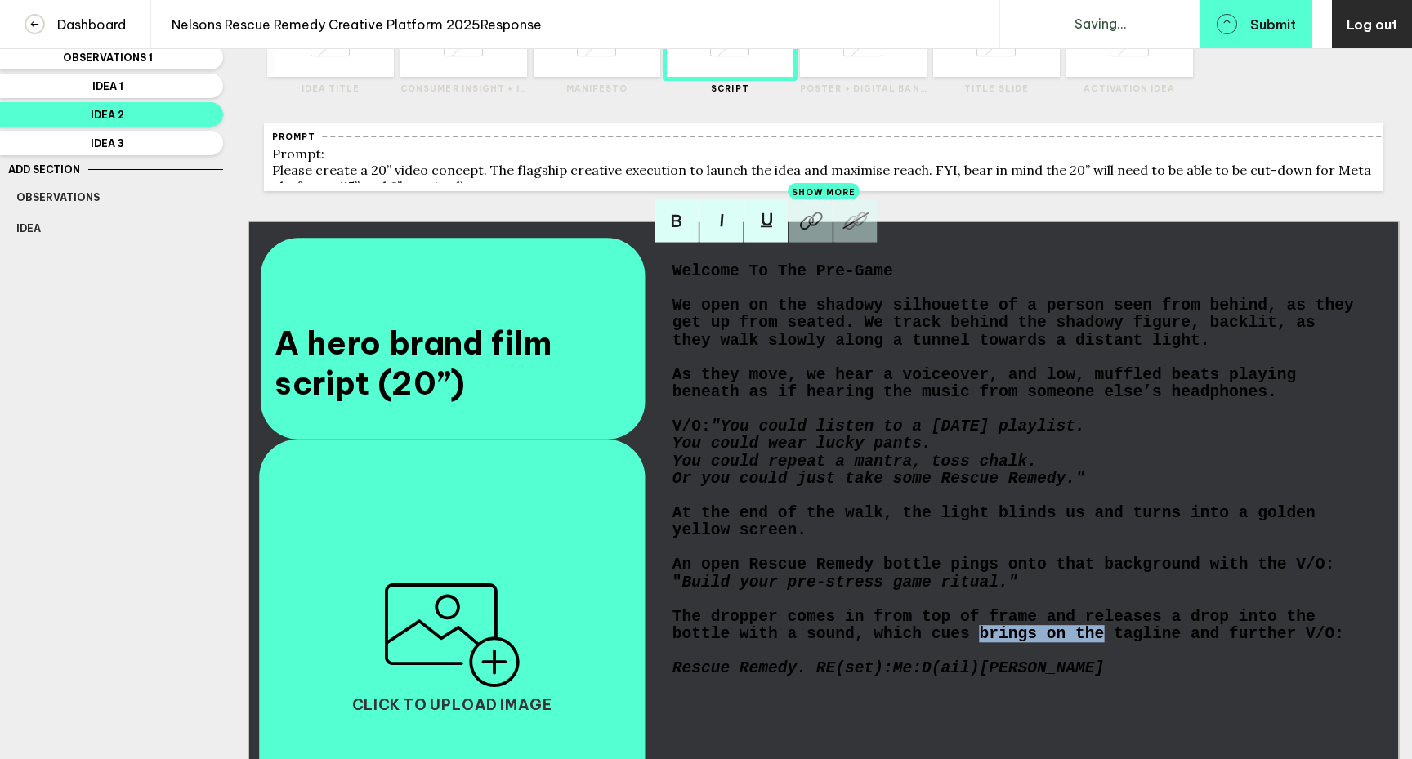
drag, startPoint x: 1106, startPoint y: 659, endPoint x: 979, endPoint y: 661, distance: 126.7
click at [979, 643] on span "The dropper comes in from top of frame and releases a drop into the bottle with…" at bounding box center [1009, 626] width 672 height 34
click at [1087, 643] on span "The dropper comes in from top of frame and releases a drop into the bottle with…" at bounding box center [999, 626] width 653 height 34
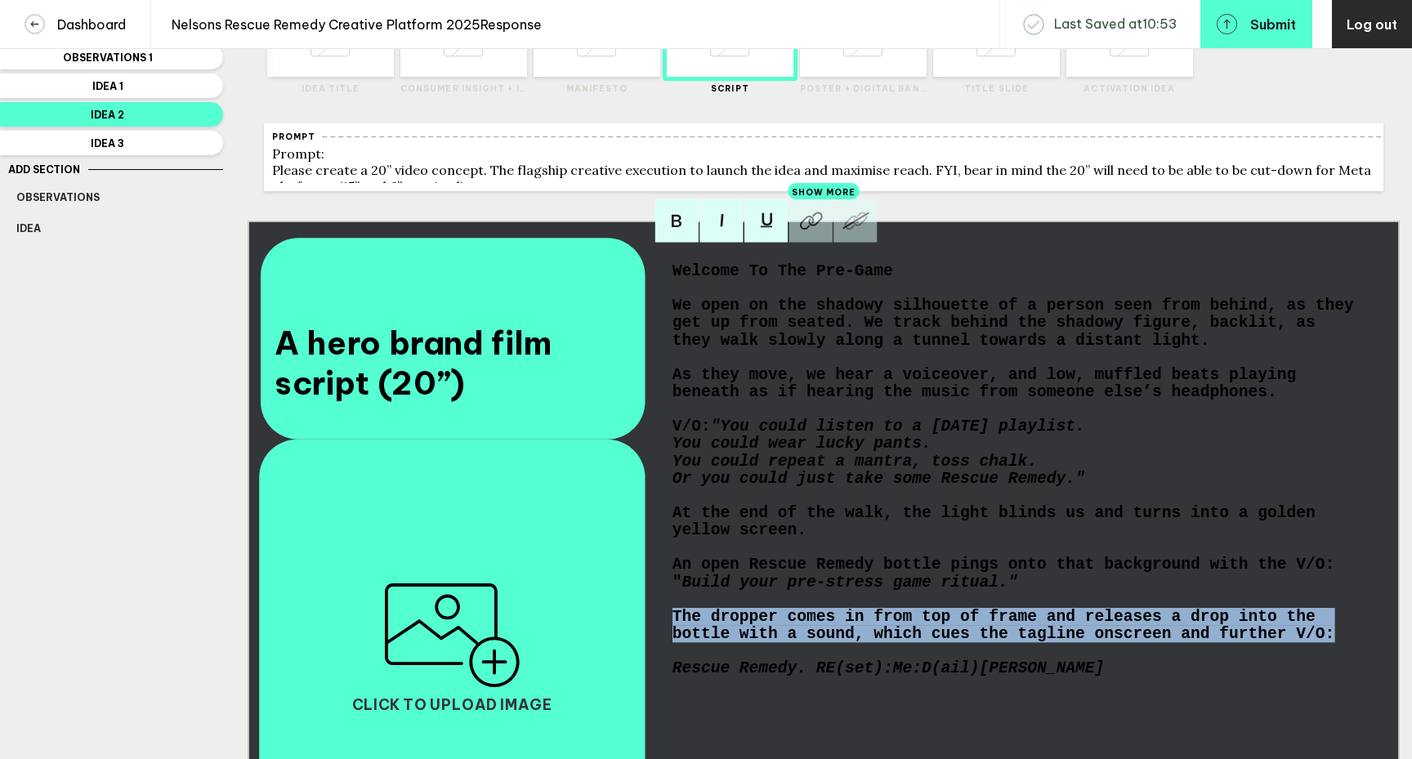
drag, startPoint x: 1342, startPoint y: 660, endPoint x: 672, endPoint y: 644, distance: 670.3
click at [672, 644] on div "Welcome To The Pre-Game We open on the shadowy silhouette of a person seen from…" at bounding box center [1015, 546] width 697 height 578
copy span "The dropper comes in from top of frame and releases a drop into the bottle with…"
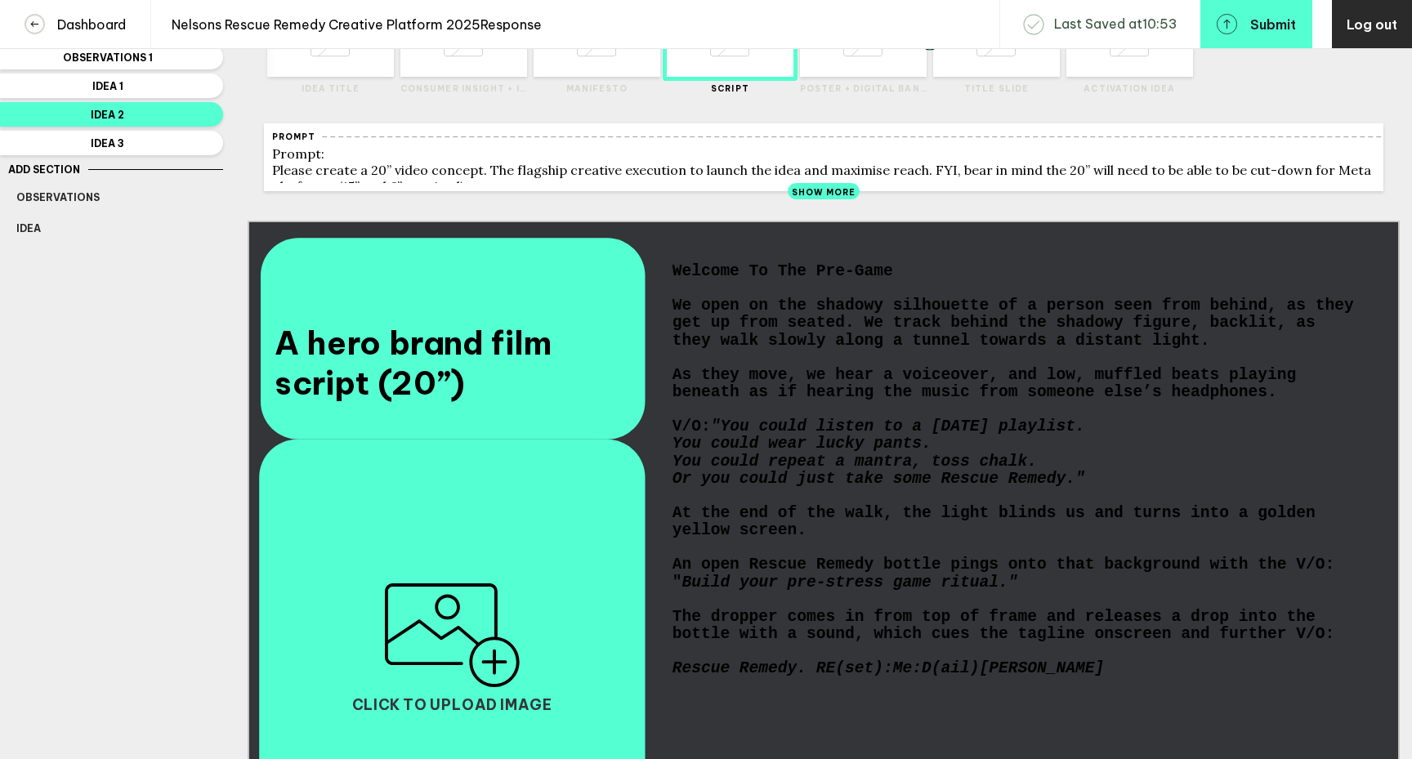
click at [869, 69] on div at bounding box center [898, 41] width 64 height 71
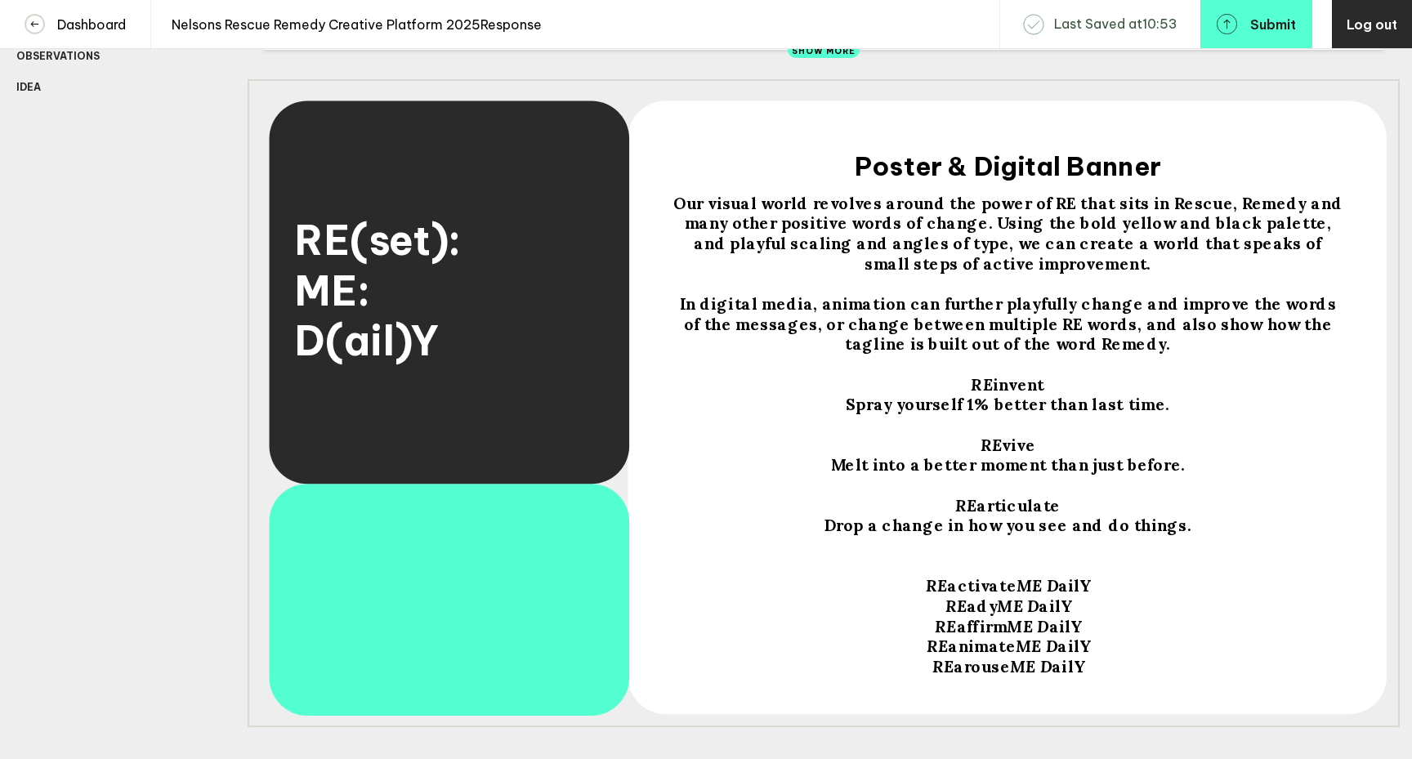
scroll to position [257, 0]
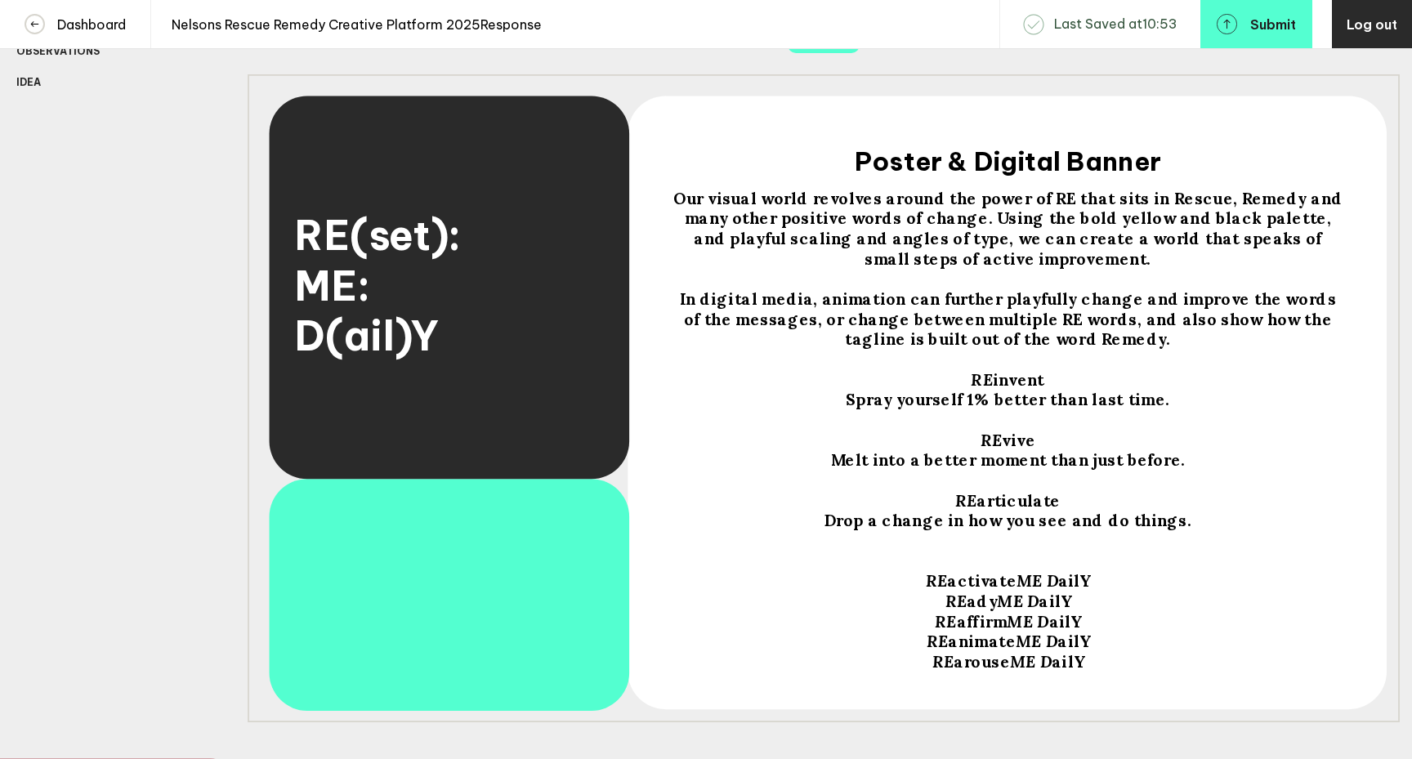
click at [1271, 211] on span "Our visual world revolves around the power of RE that sits in Rescue, Remedy an…" at bounding box center [1010, 229] width 674 height 81
click at [1272, 211] on span "Our visual world revolves around the power of RE that sits in Rescue, Remedy an…" at bounding box center [1010, 229] width 674 height 81
click at [1054, 268] on span "Our visual world revolves around the power of RE that sits in Rescue, Remedy an…" at bounding box center [1010, 229] width 674 height 81
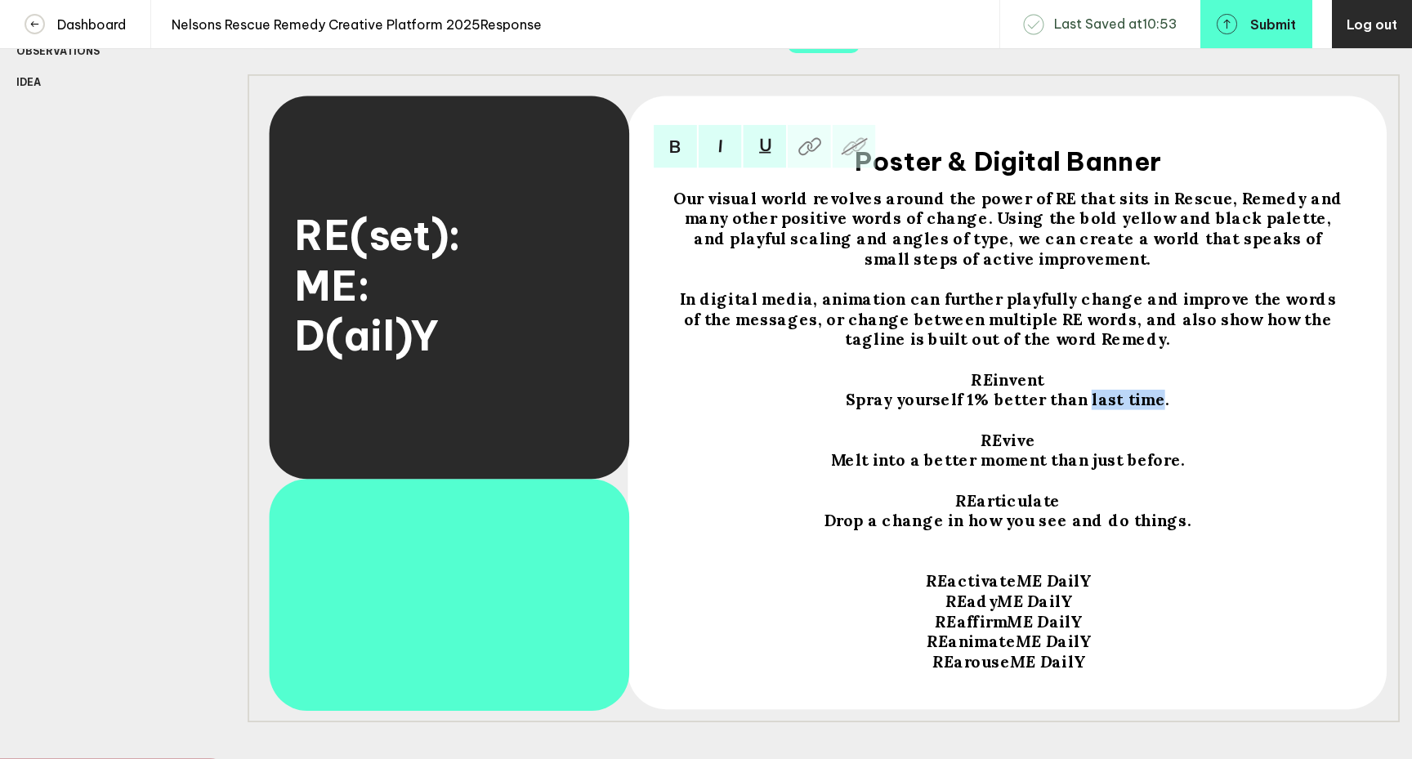
drag, startPoint x: 1089, startPoint y: 412, endPoint x: 1154, endPoint y: 412, distance: 64.6
click at [1154, 410] on span "Spray yourself 1% better than last time." at bounding box center [1008, 400] width 324 height 20
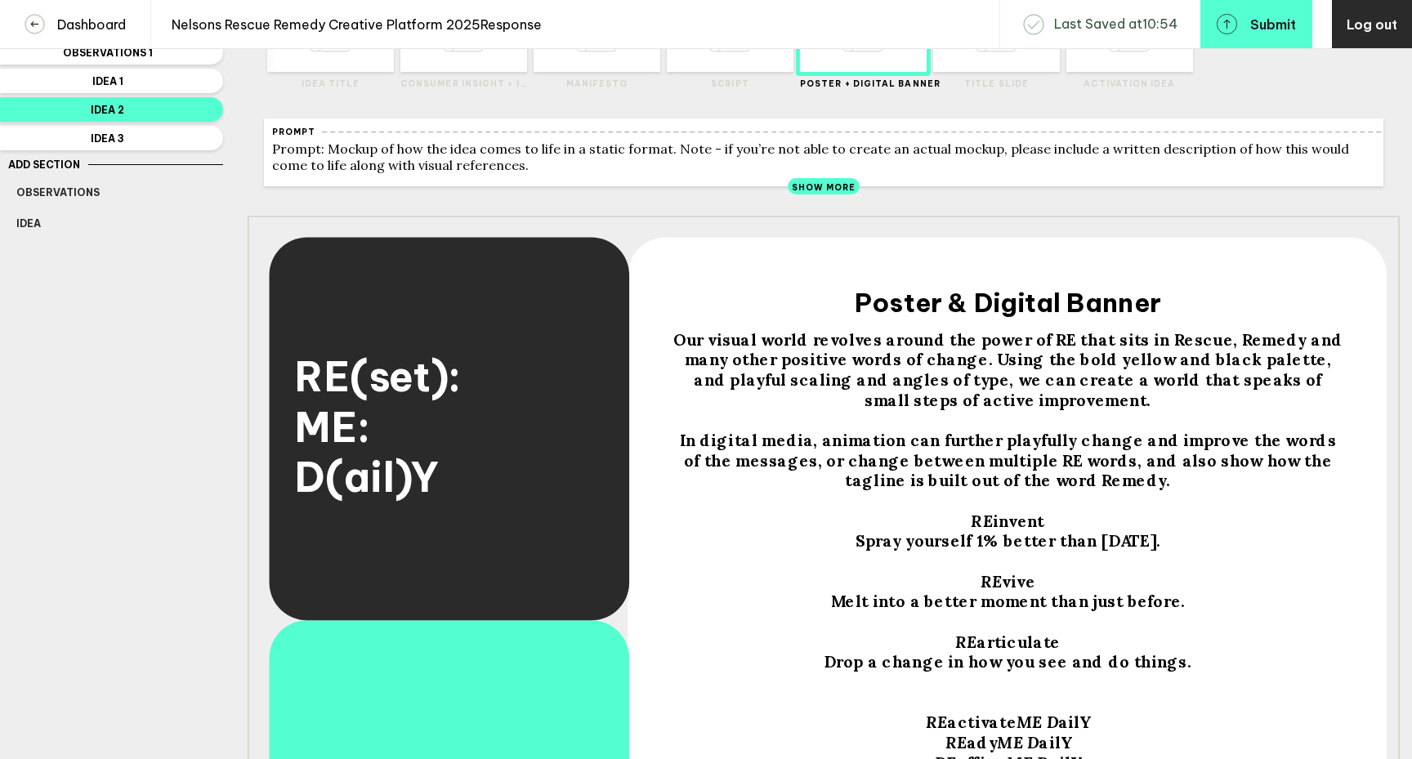
scroll to position [88, 0]
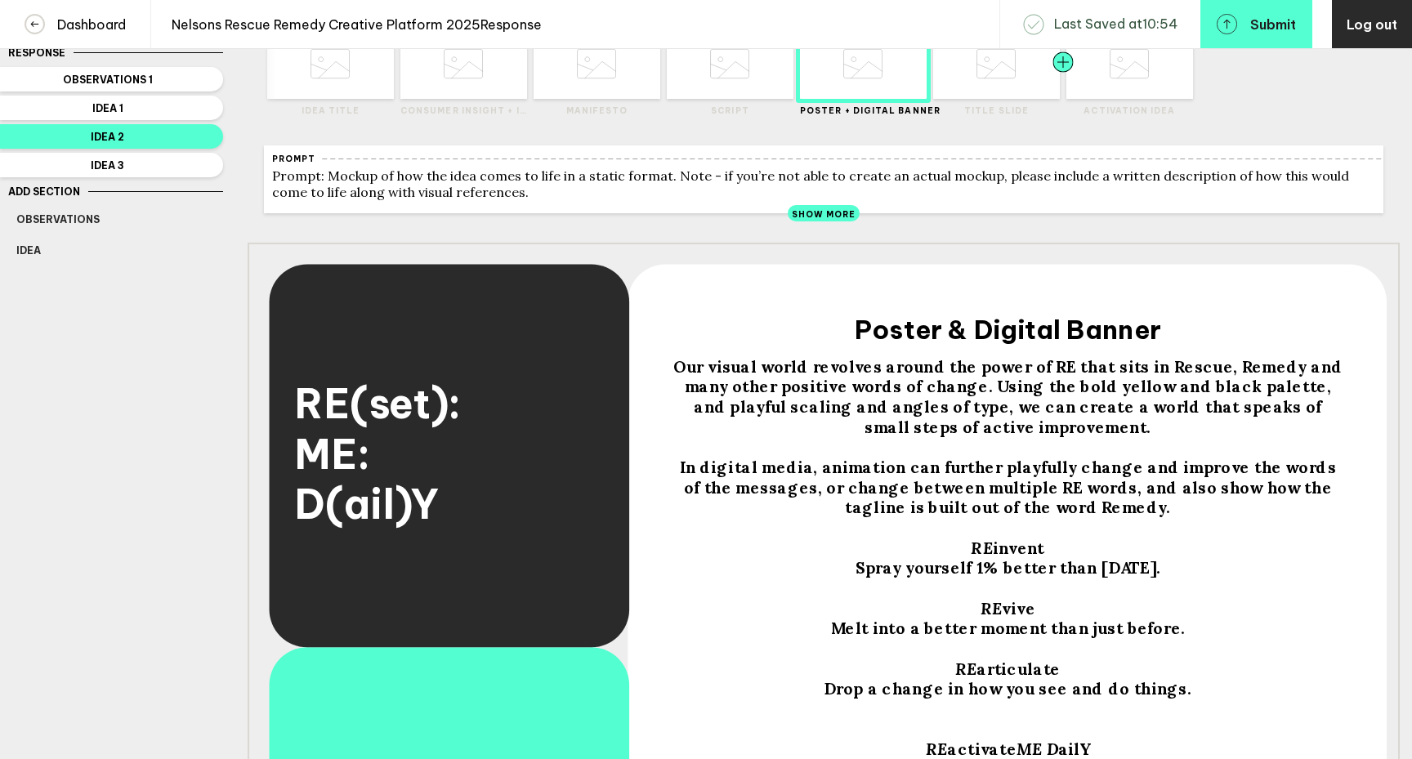
click at [1115, 93] on div at bounding box center [1095, 63] width 64 height 71
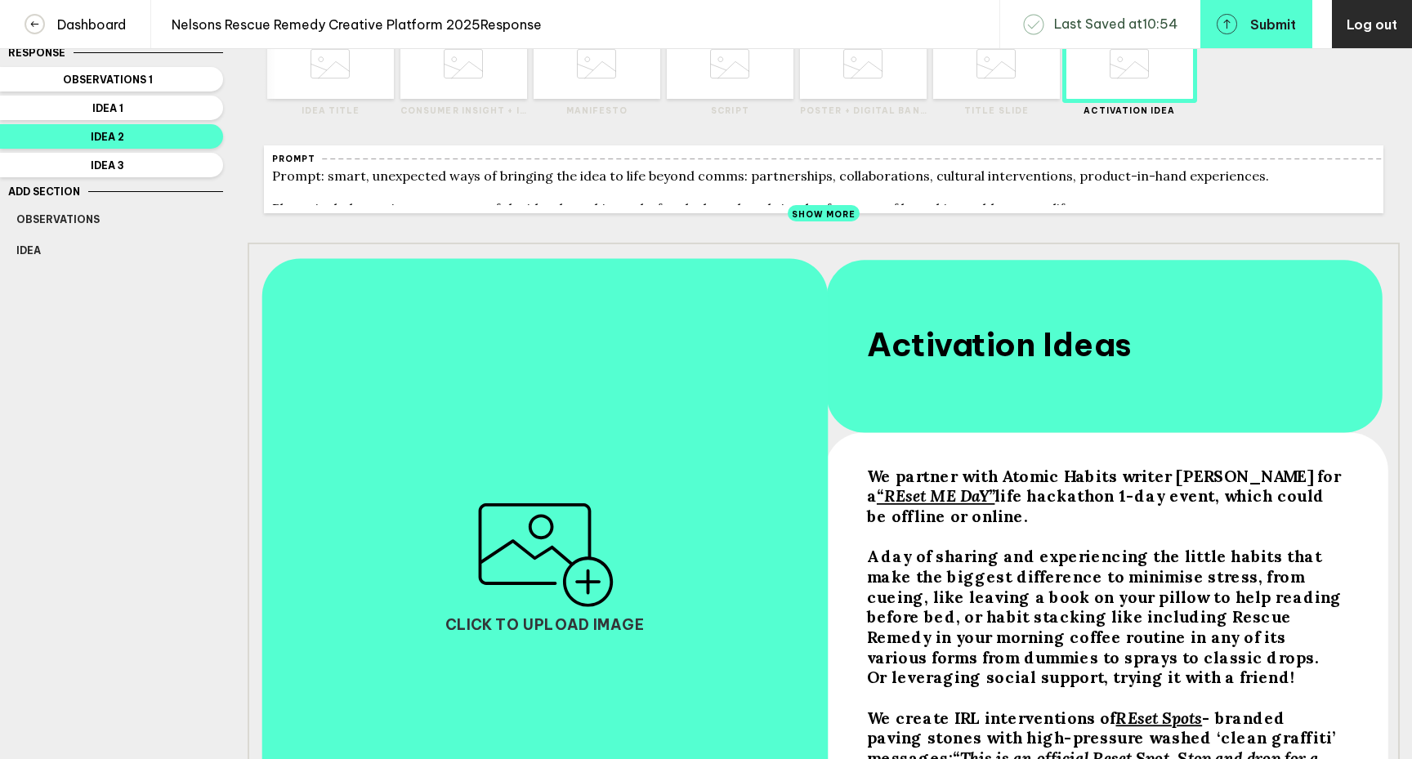
click at [867, 525] on span "life hackathon 1-day event, which could be offline or online." at bounding box center [1098, 505] width 463 height 40
click at [1309, 508] on span "life hackathon 1-day event, which could be offline or online." at bounding box center [1098, 505] width 463 height 40
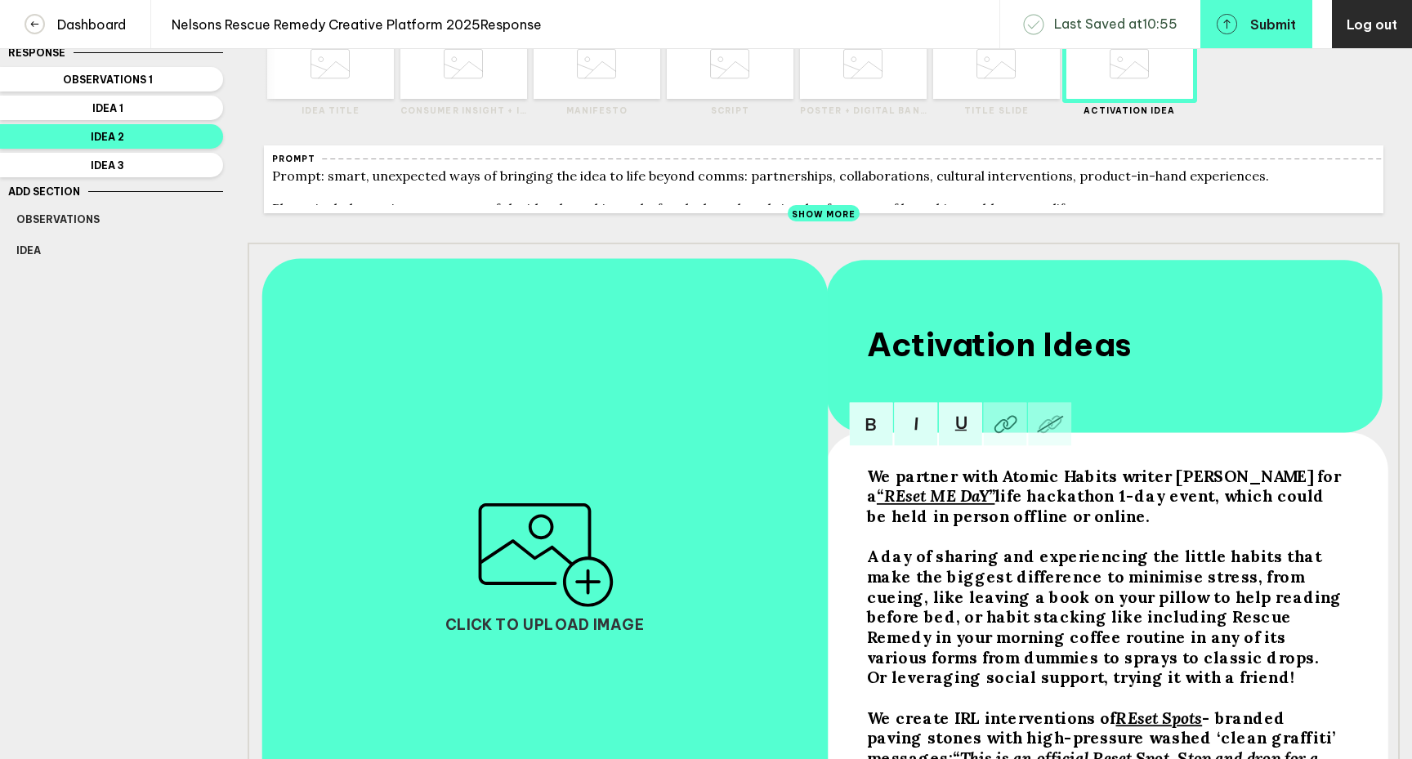
click at [1030, 525] on span "life hackathon 1-day event, which could be held in person offline or online." at bounding box center [1098, 505] width 463 height 40
click at [1062, 525] on span "life hackathon 1-day event, which could be held in person offline, or online." at bounding box center [1098, 505] width 463 height 40
click at [1151, 525] on span "life hackathon 1-day event, which could be held in person offline, or as an onl…" at bounding box center [1098, 505] width 463 height 40
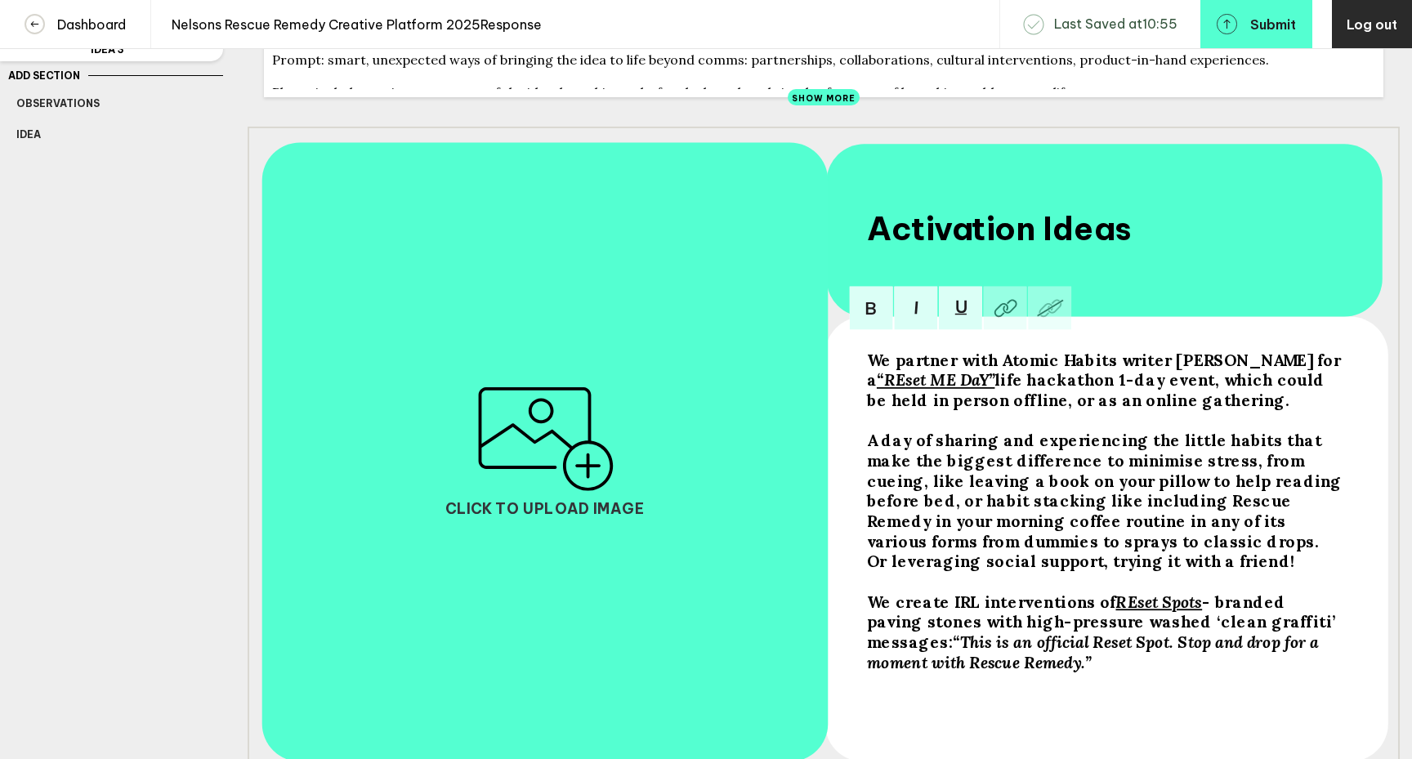
scroll to position [210, 0]
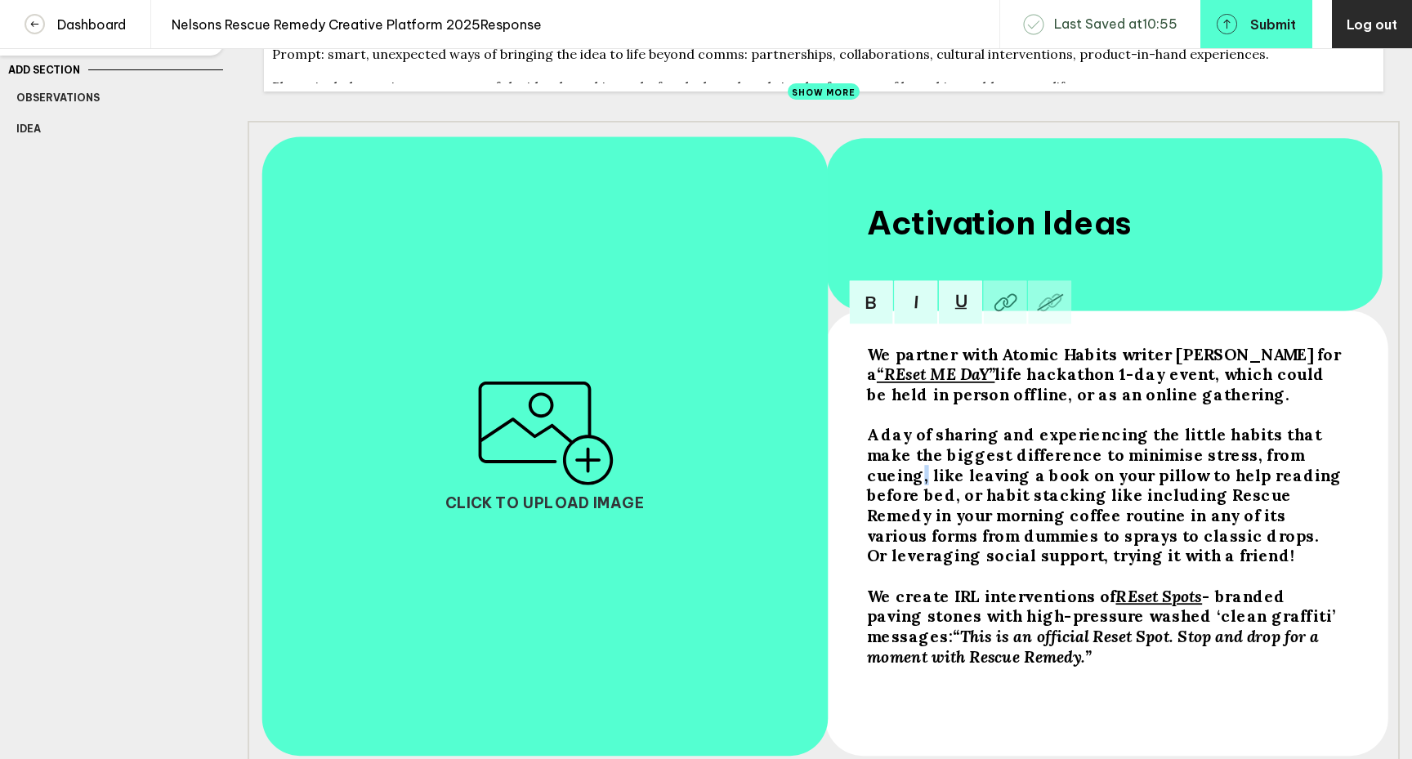
click at [1283, 467] on span "A day of sharing and experiencing the little habits that make the biggest diffe…" at bounding box center [1107, 494] width 480 height 141
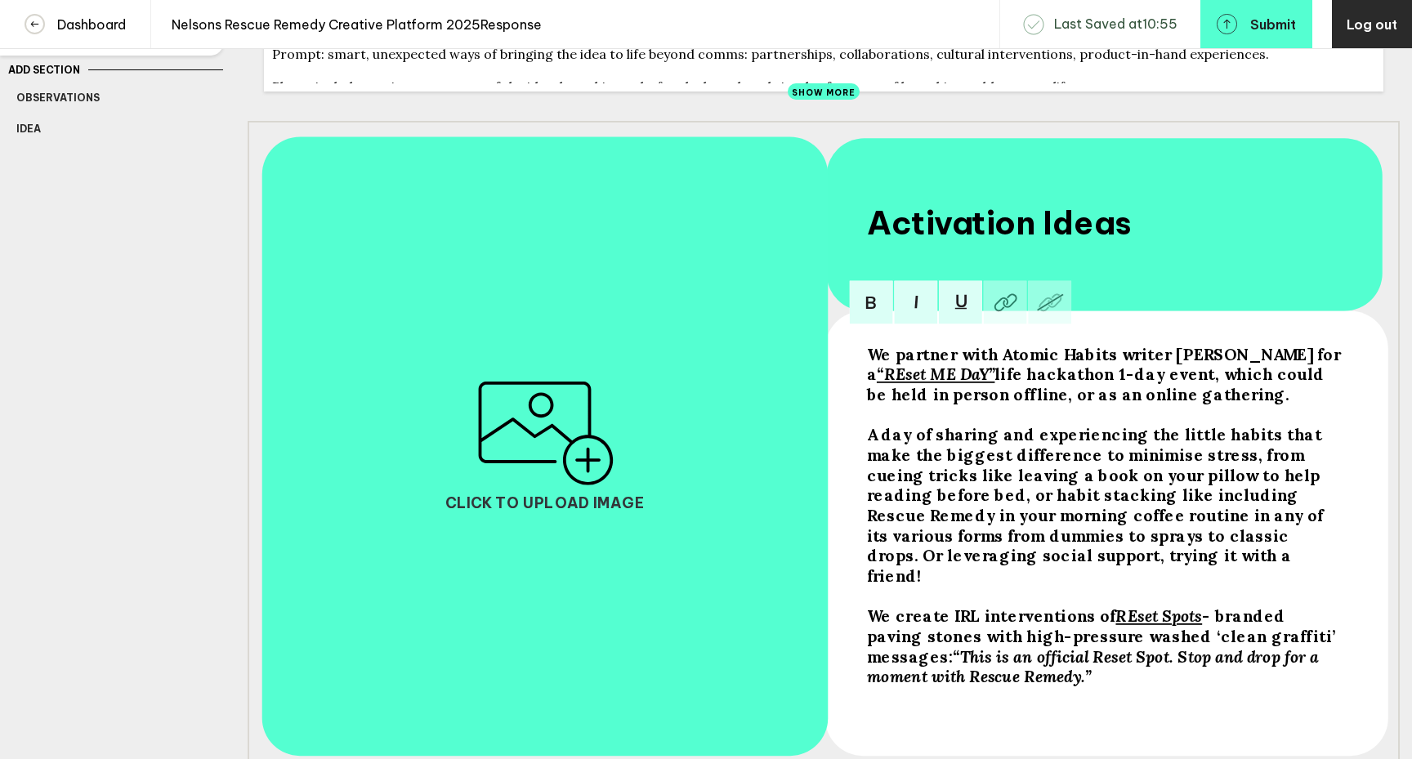
click at [1048, 526] on span "A day of sharing and experiencing the little habits that make the biggest diffe…" at bounding box center [1097, 504] width 461 height 161
click at [1134, 545] on span "A day of sharing and experiencing the little habits that make the biggest diffe…" at bounding box center [1100, 504] width 467 height 161
click at [1003, 566] on span "A day of sharing and experiencing the little habits that make the biggest diffe…" at bounding box center [1100, 504] width 467 height 161
click at [1129, 565] on span "A day of sharing and experiencing the little habits that make the biggest diffe…" at bounding box center [1100, 504] width 467 height 161
click at [896, 608] on span "We create IRL interventions of" at bounding box center [991, 616] width 249 height 20
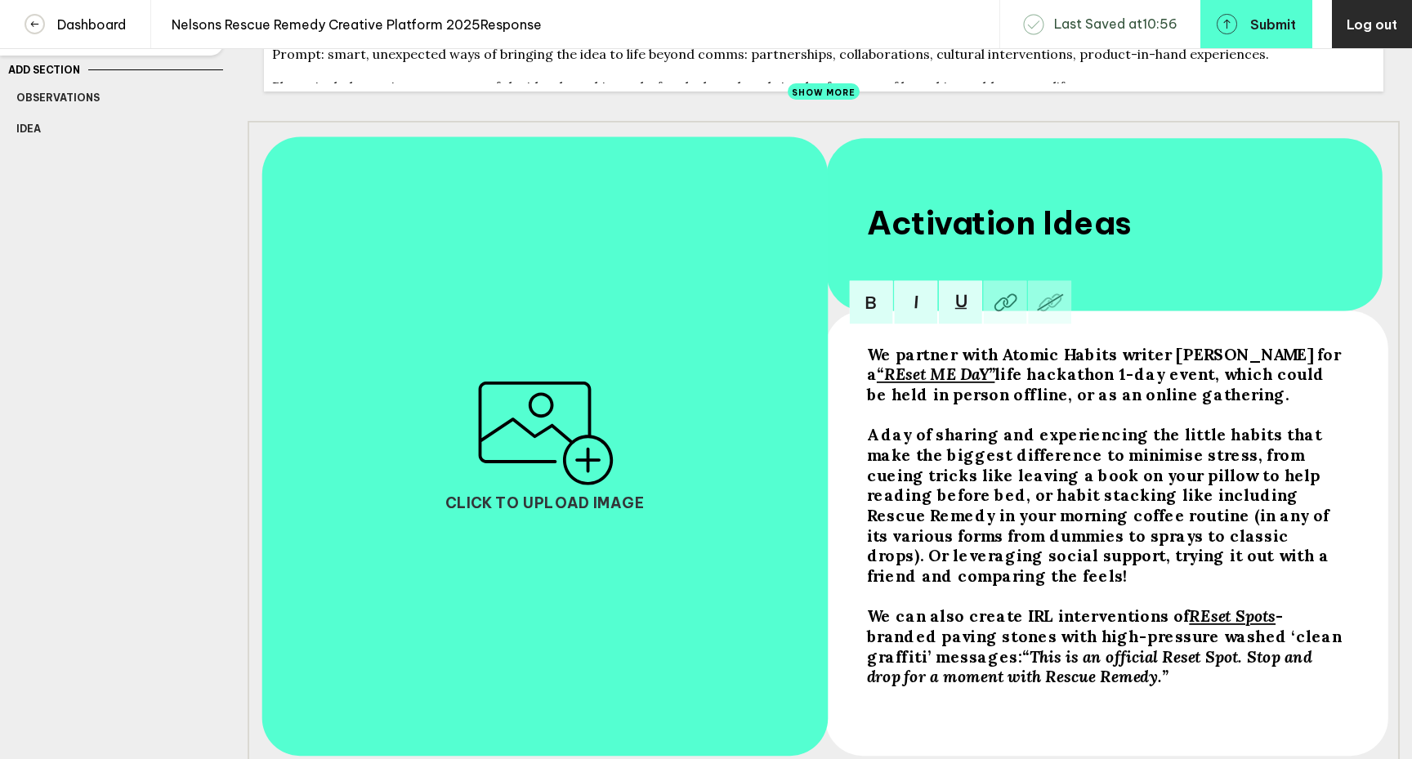
click at [1261, 606] on span "- branded paving stones with high-pressure washed ‘clean graffiti’ messages:" at bounding box center [1107, 636] width 480 height 60
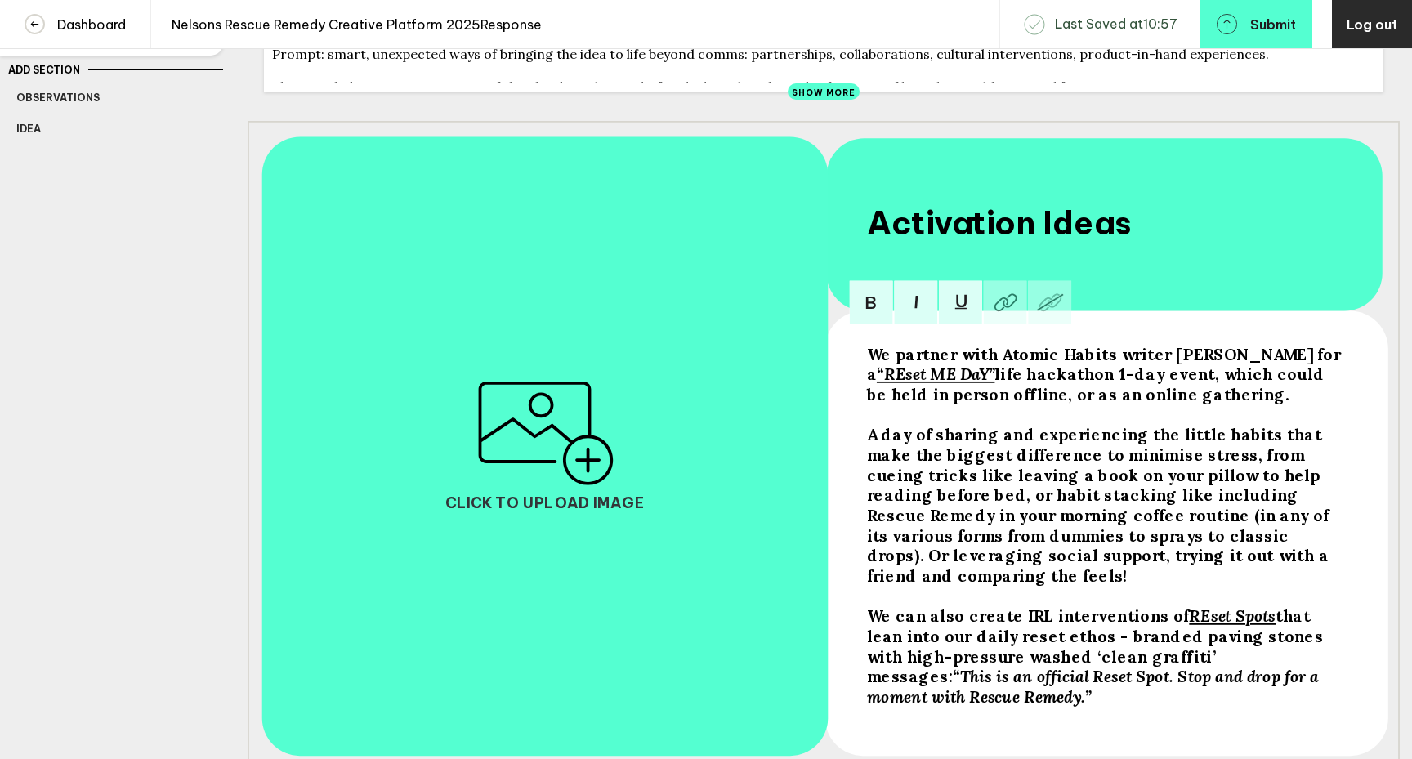
click at [1322, 664] on div "We can also create IRL interventions of REset Spots that lean into our daily re…" at bounding box center [1105, 656] width 476 height 101
click at [1191, 666] on span "“This is an official Reset Spot. Stop and drop for a moment with Rescue Remedy.”" at bounding box center [1095, 686] width 457 height 40
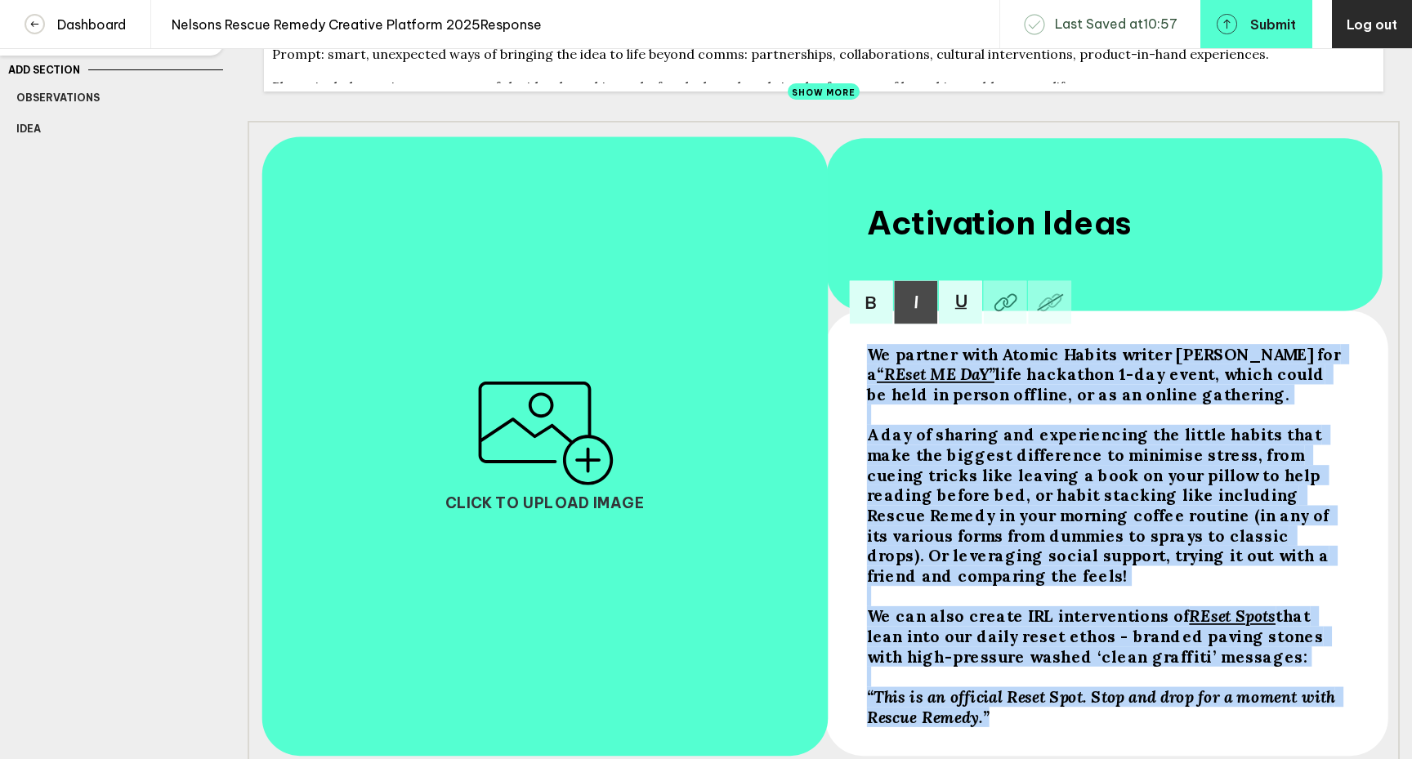
drag, startPoint x: 1002, startPoint y: 709, endPoint x: 868, endPoint y: 363, distance: 371.5
click at [868, 363] on div "We partner with Atomic Habits writer [PERSON_NAME] for a “REset ME DaY” life ha…" at bounding box center [1105, 535] width 476 height 383
click at [1247, 631] on span "that lean into our daily reset ethos - branded paving stones with high-pressure…" at bounding box center [1097, 636] width 461 height 60
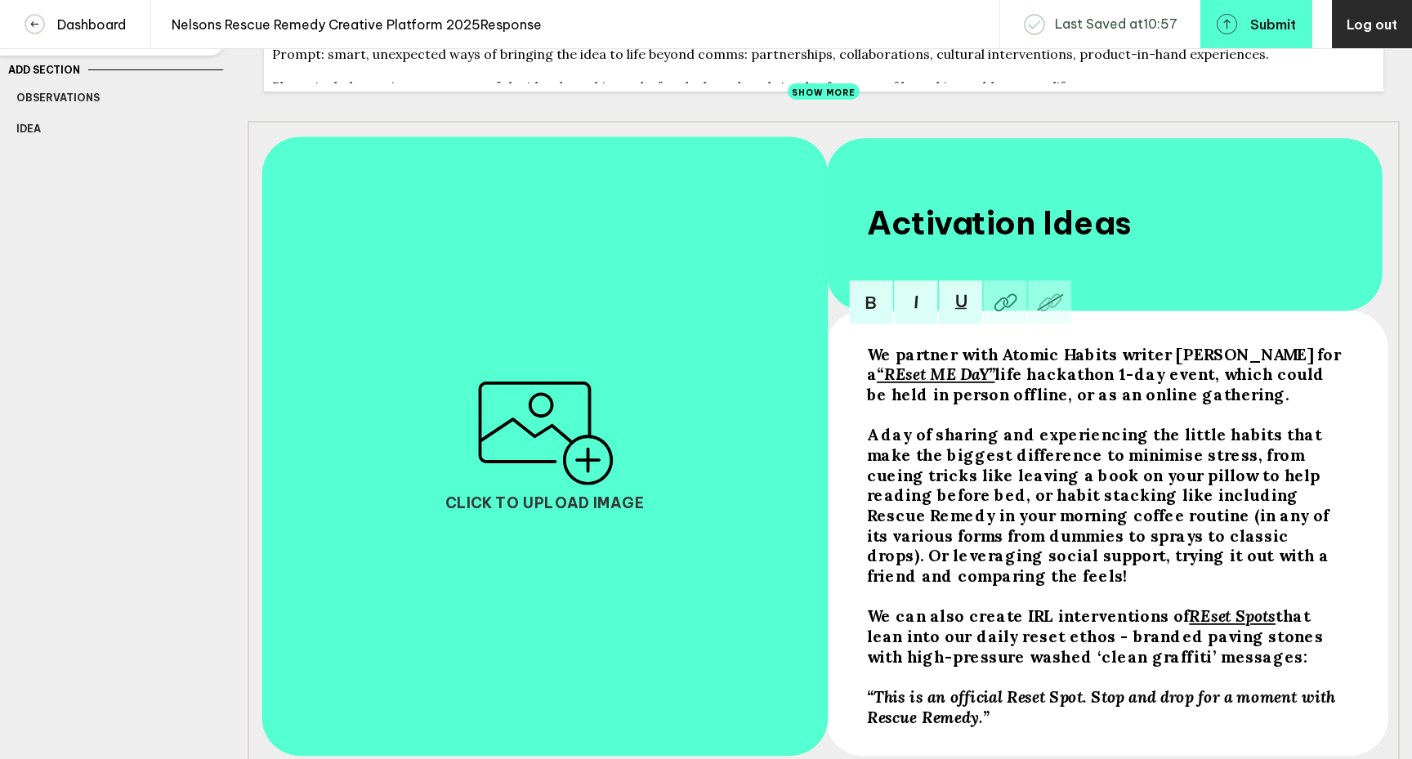
click at [1076, 627] on span "that lean into our daily reset ethos - branded paving stones with high-pressure…" at bounding box center [1097, 636] width 461 height 60
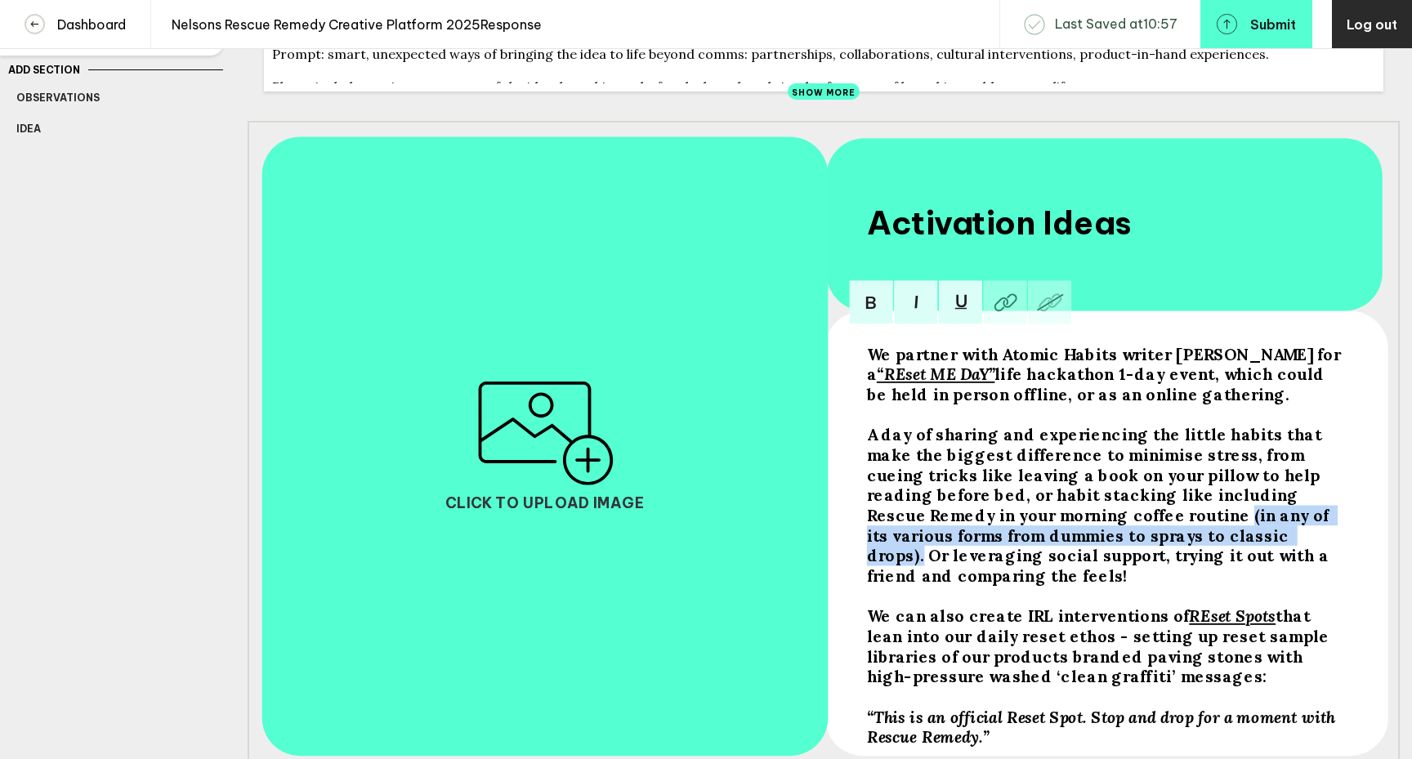
drag, startPoint x: 1142, startPoint y: 544, endPoint x: 1050, endPoint y: 525, distance: 94.4
click at [1050, 525] on span "A day of sharing and experiencing the little habits that make the biggest diffe…" at bounding box center [1100, 504] width 467 height 161
copy span "(in any of its various forms from dummies to sprays to classic drops)."
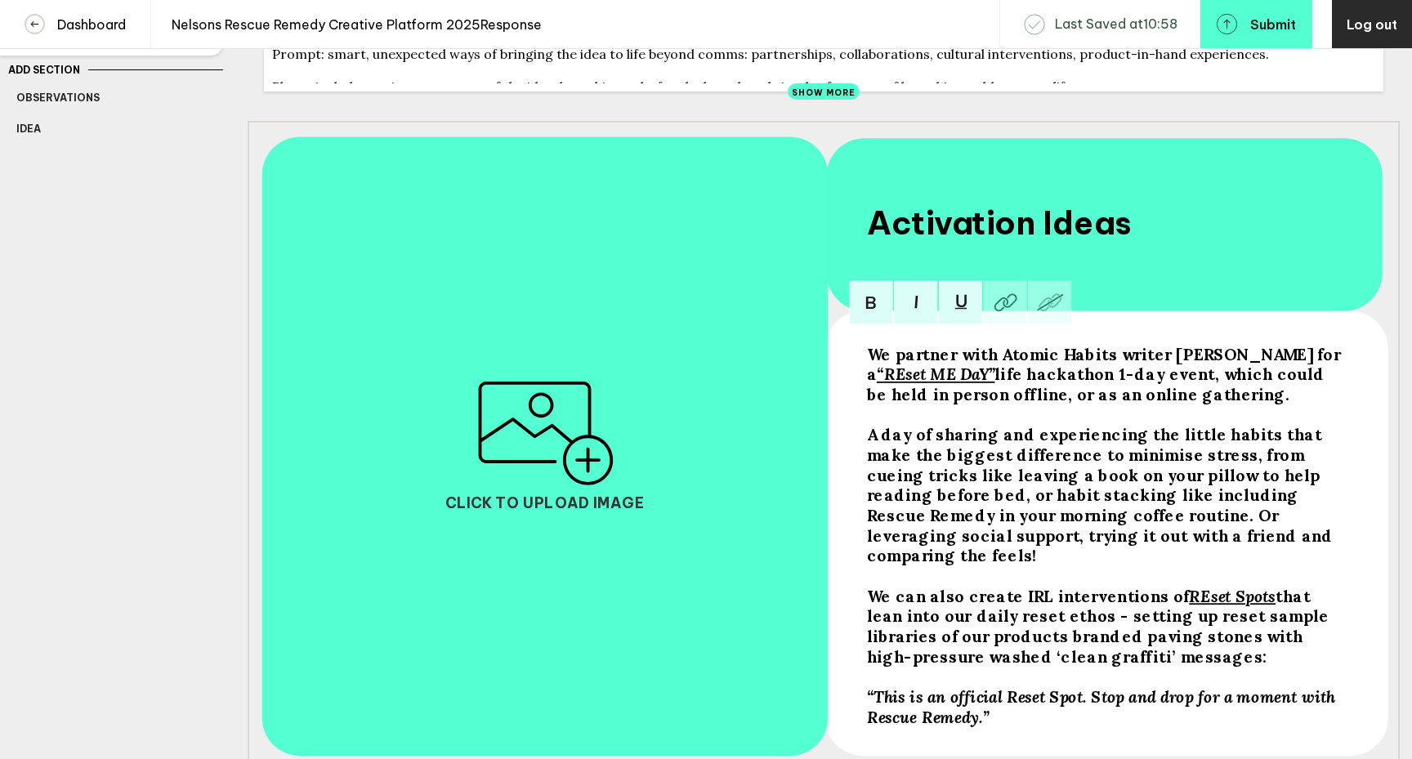
click at [968, 627] on span "that lean into our daily reset ethos - setting up reset sample libraries of our…" at bounding box center [1100, 626] width 467 height 81
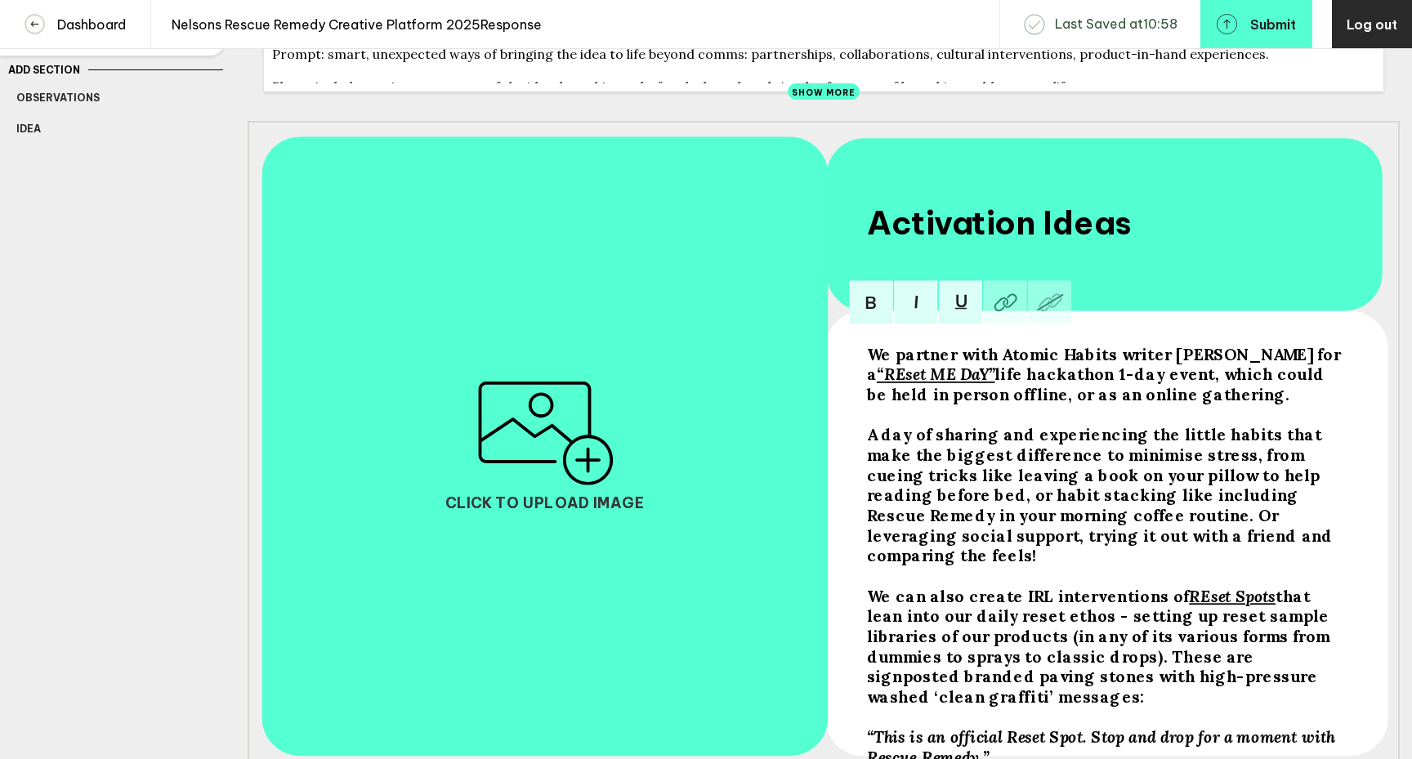
click at [1159, 609] on span "that lean into our daily reset ethos - setting up reset sample libraries of our…" at bounding box center [1101, 646] width 468 height 121
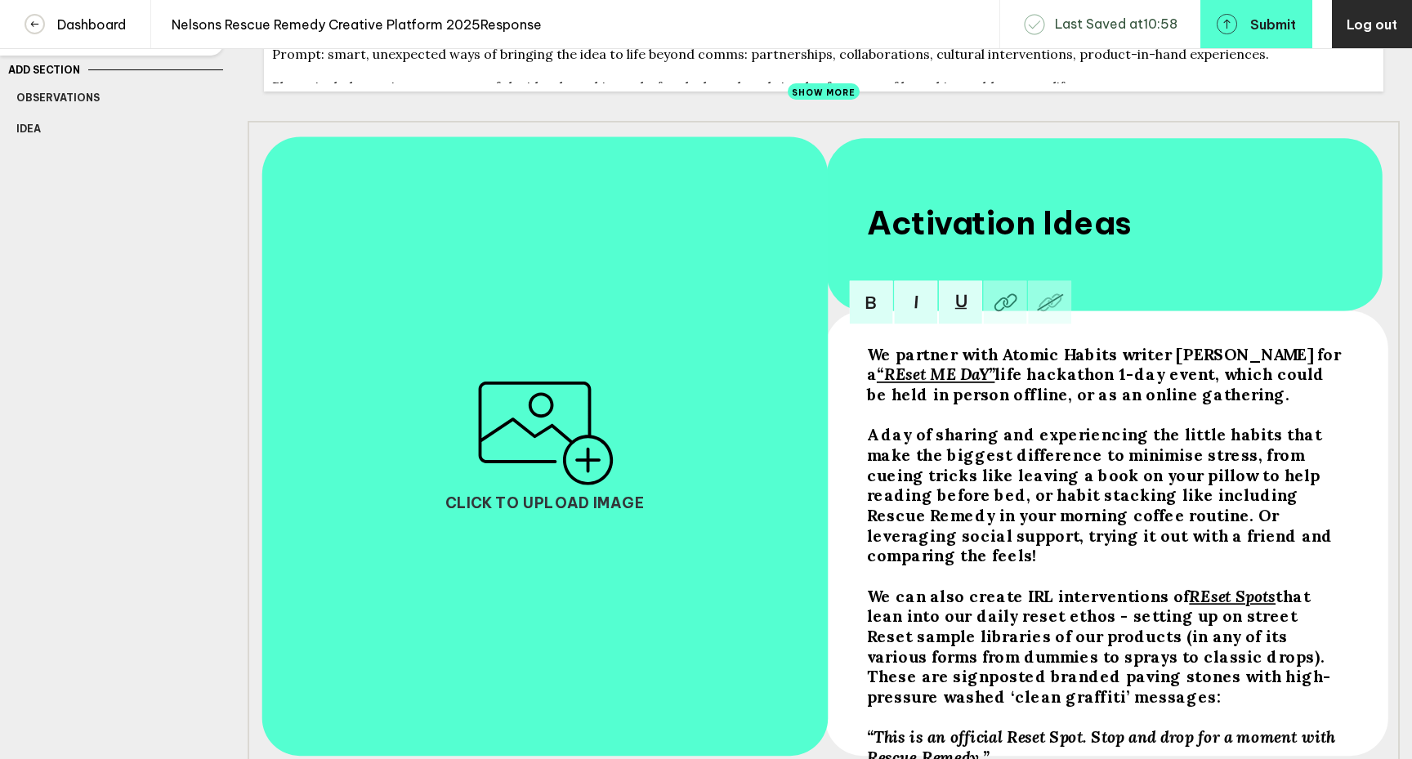
click at [1277, 605] on span "that lean into our daily reset ethos - setting up on street Reset sample librar…" at bounding box center [1099, 646] width 465 height 121
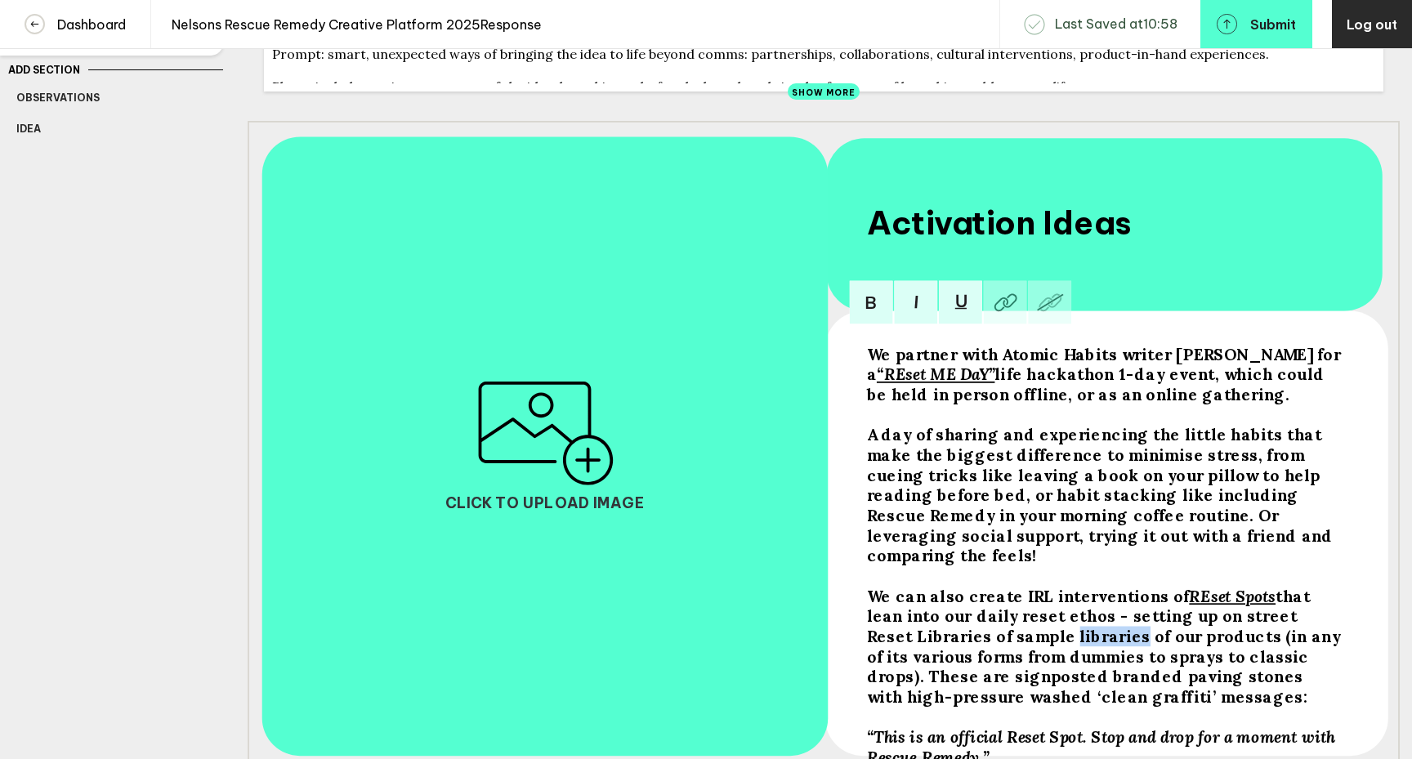
drag, startPoint x: 1074, startPoint y: 630, endPoint x: 1013, endPoint y: 629, distance: 60.5
click at [1013, 629] on span "that lean into our daily reset ethos - setting up on street Reset Libraries of …" at bounding box center [1106, 646] width 478 height 121
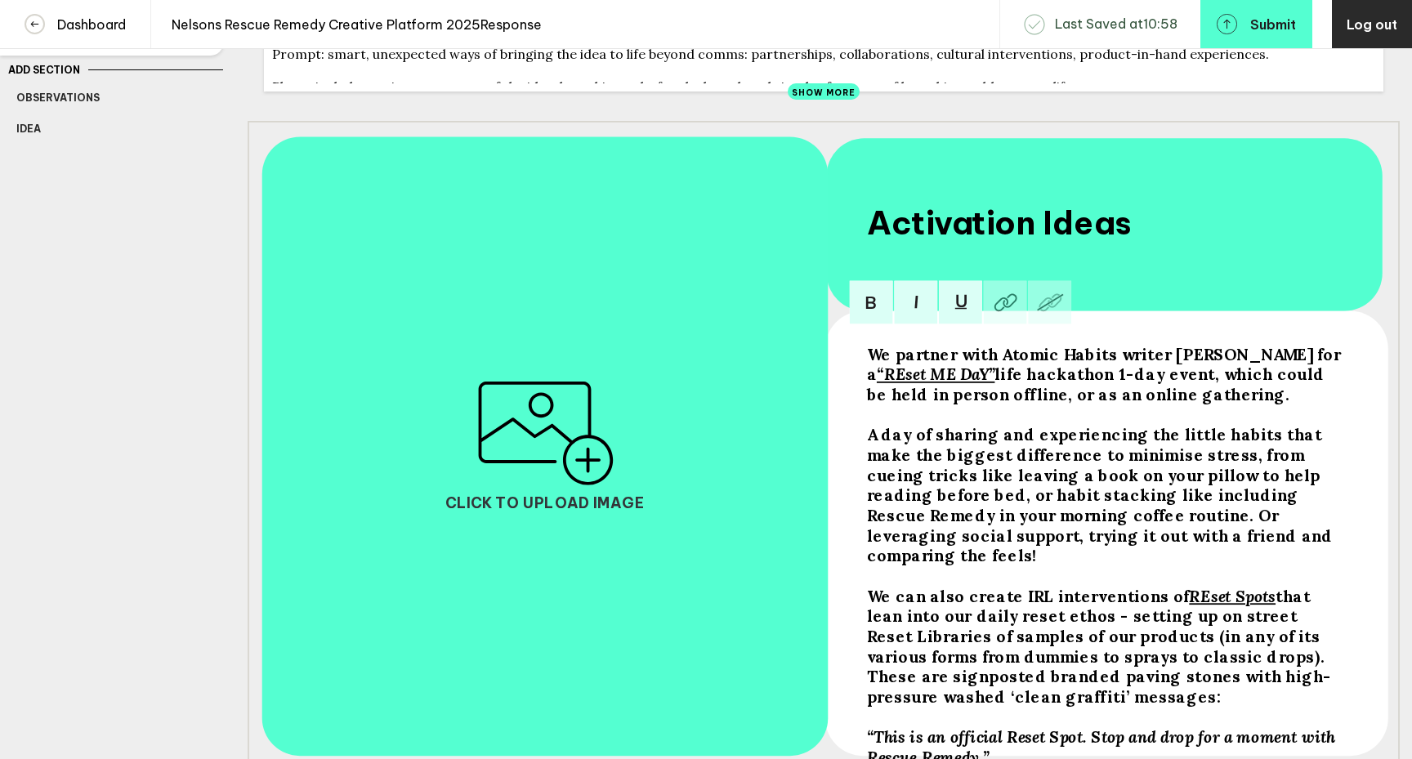
click at [959, 628] on span "that lean into our daily reset ethos - setting up on street Reset Libraries of …" at bounding box center [1099, 646] width 465 height 121
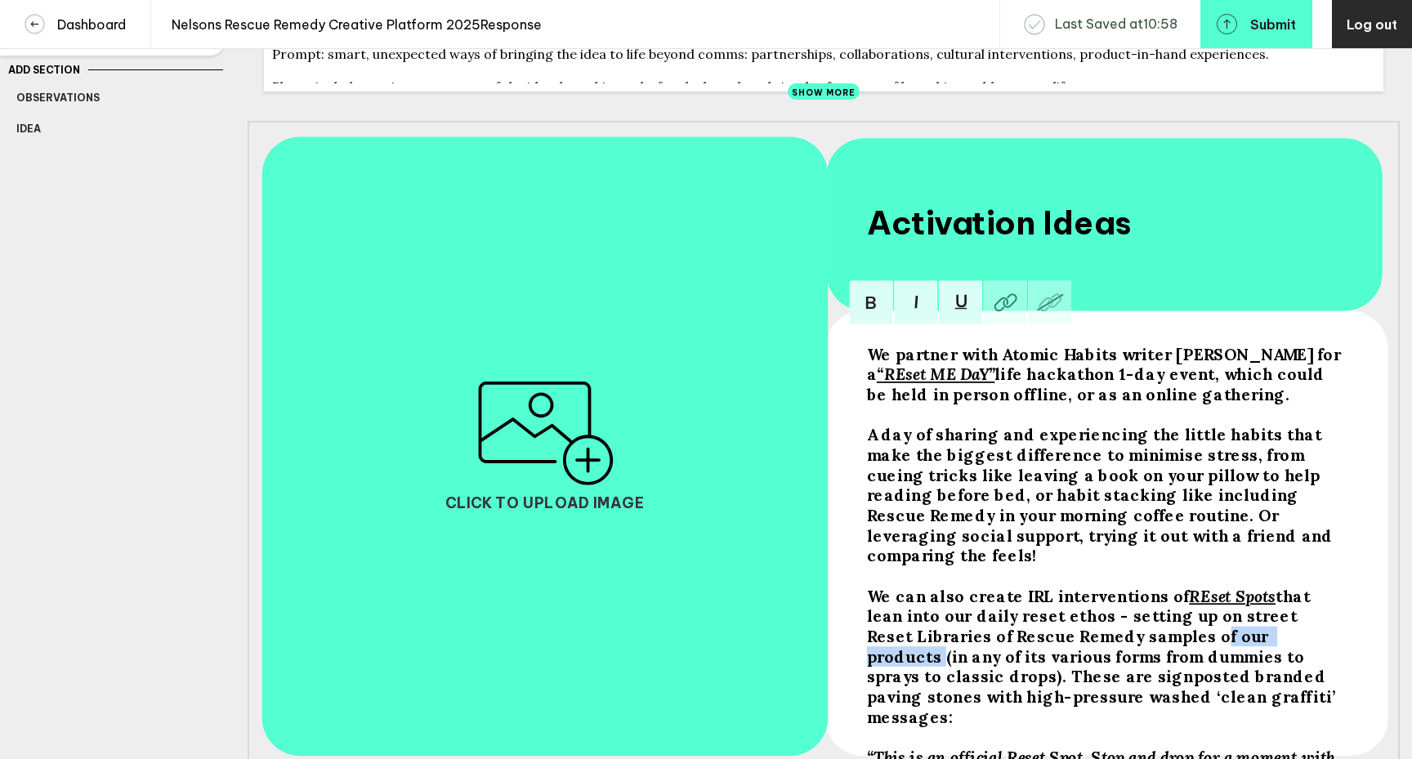
drag, startPoint x: 1267, startPoint y: 627, endPoint x: 1150, endPoint y: 628, distance: 117.7
click at [1150, 628] on span "that lean into our daily reset ethos - setting up on street Reset Libraries of …" at bounding box center [1104, 656] width 474 height 141
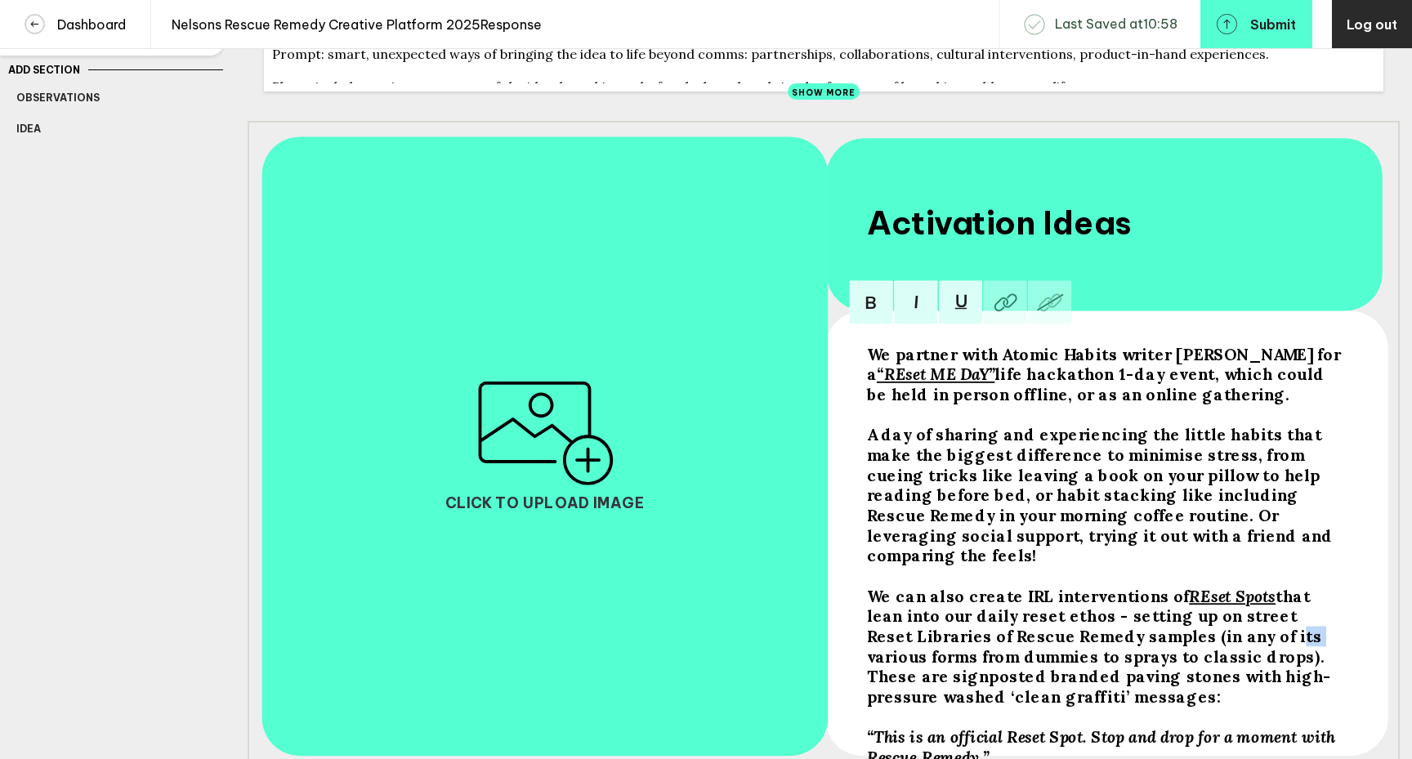
drag, startPoint x: 1245, startPoint y: 624, endPoint x: 1224, endPoint y: 627, distance: 20.6
click at [1224, 627] on span "that lean into our daily reset ethos - setting up on street Reset Libraries of …" at bounding box center [1099, 646] width 465 height 121
click at [955, 664] on span "that lean into our daily reset ethos - setting up on street Reset Libraries of …" at bounding box center [1099, 646] width 465 height 121
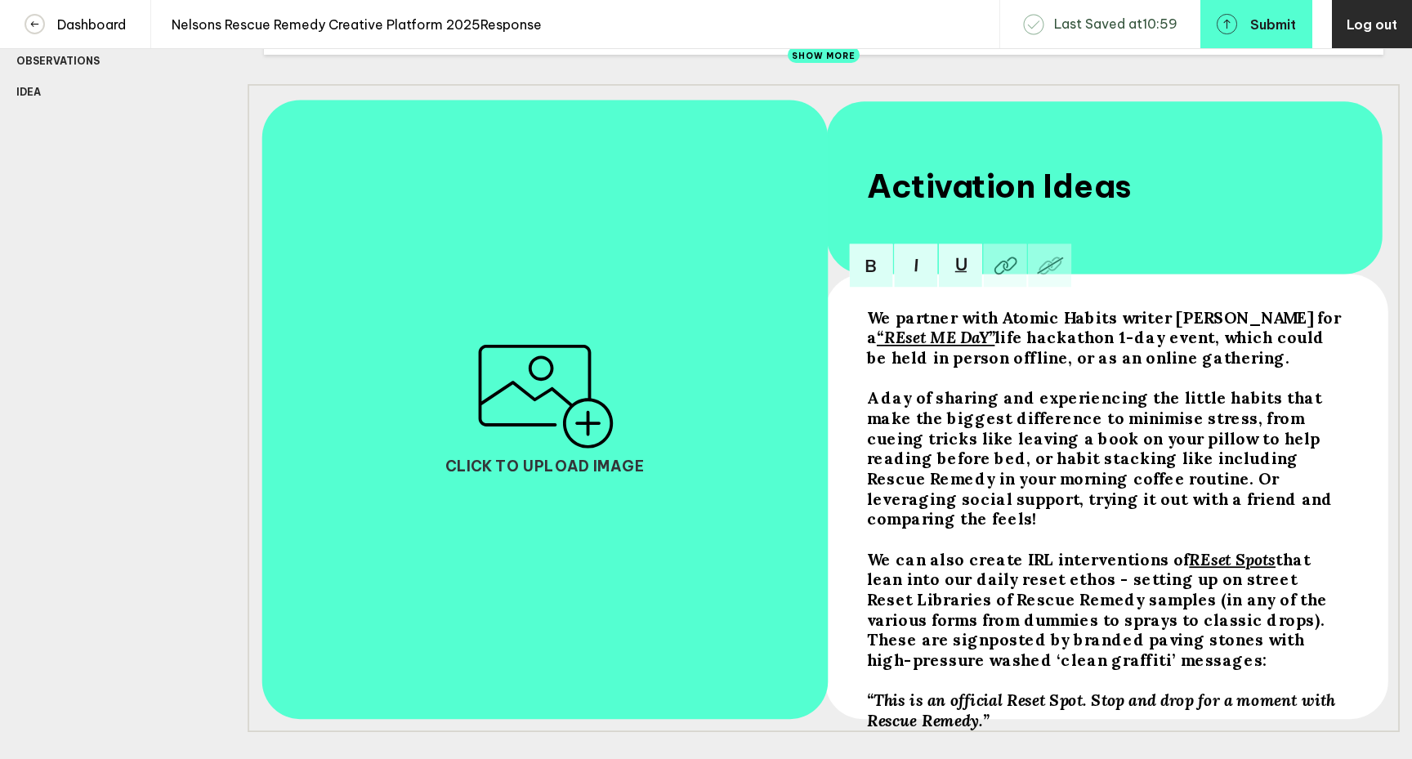
scroll to position [248, 0]
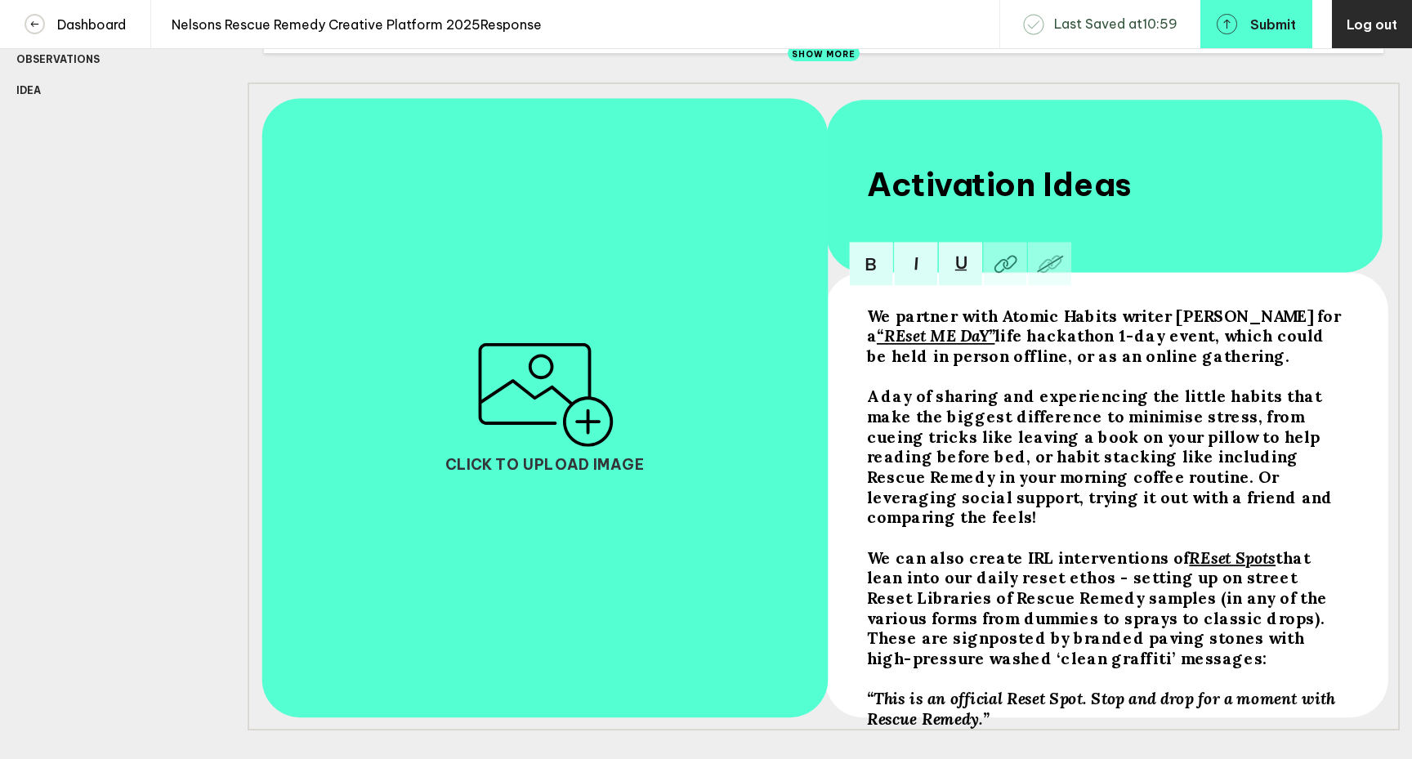
click at [867, 688] on span "“This is an official Reset Spot. Stop and drop for a moment with Rescue Remedy.”" at bounding box center [1103, 708] width 472 height 40
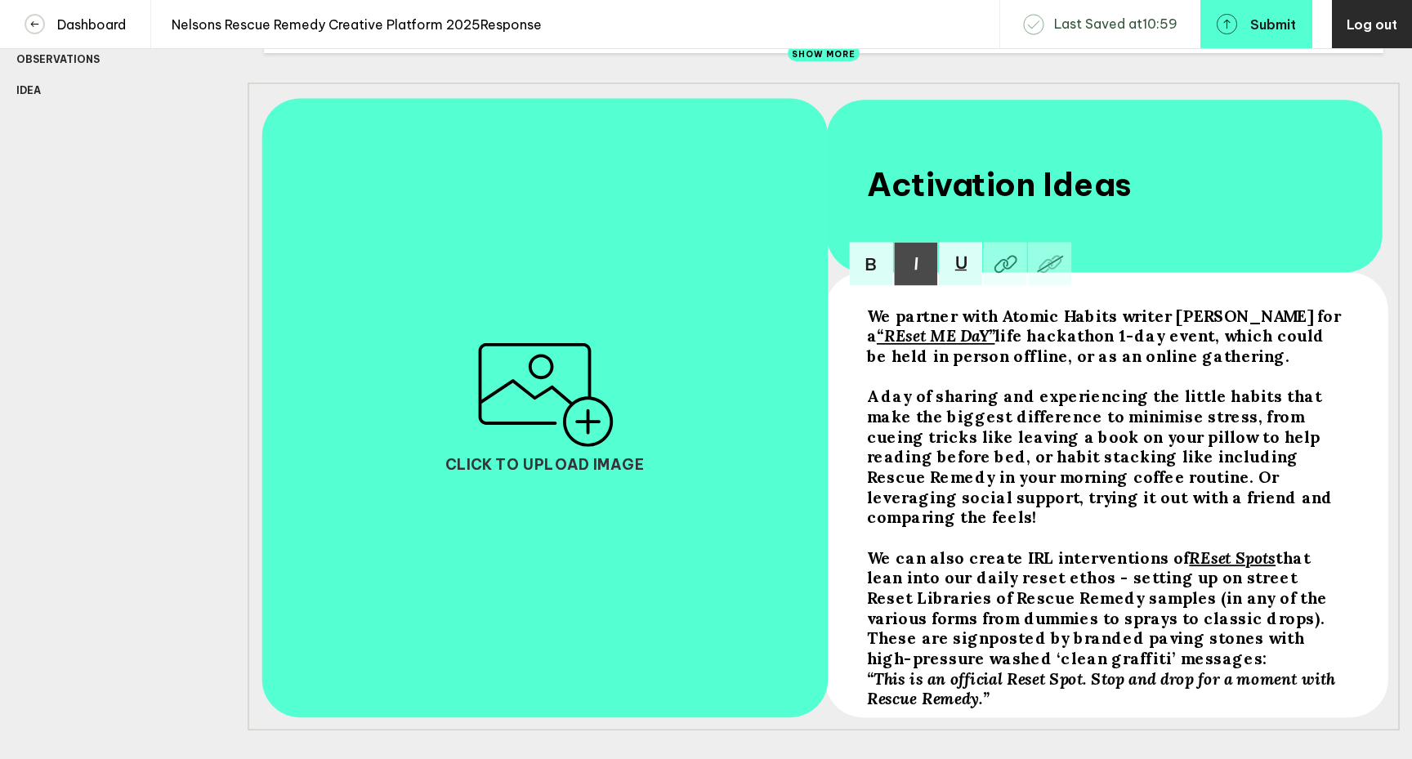
click at [1238, 609] on span "that lean into our daily reset ethos - setting up on street Reset Libraries of …" at bounding box center [1099, 608] width 465 height 121
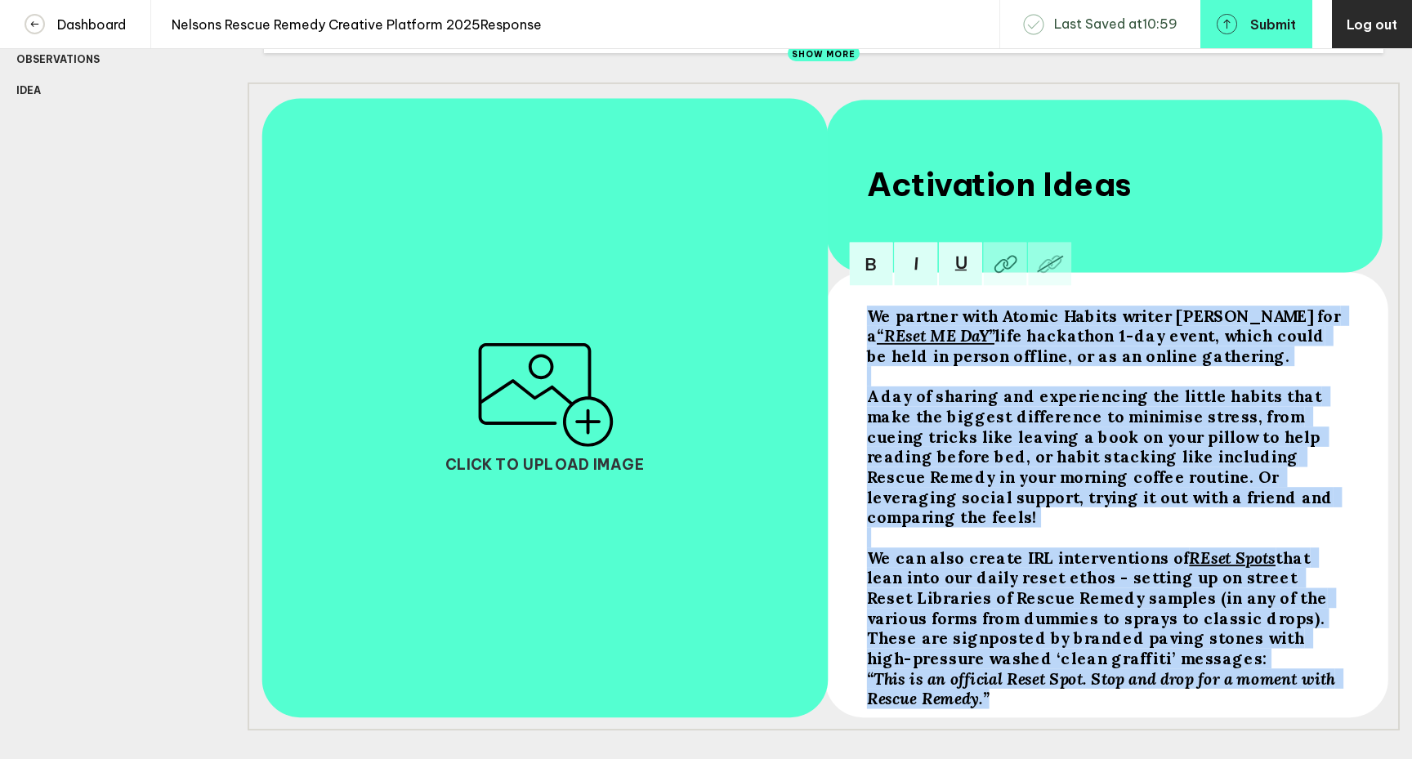
drag, startPoint x: 995, startPoint y: 690, endPoint x: 868, endPoint y: 320, distance: 391.5
click at [868, 320] on div "We partner with Atomic Habits writer [PERSON_NAME] for a “REset ME DaY” life ha…" at bounding box center [1105, 507] width 476 height 403
copy div "We partner with Atomic Habits writer [PERSON_NAME] for a “REset ME DaY” life ha…"
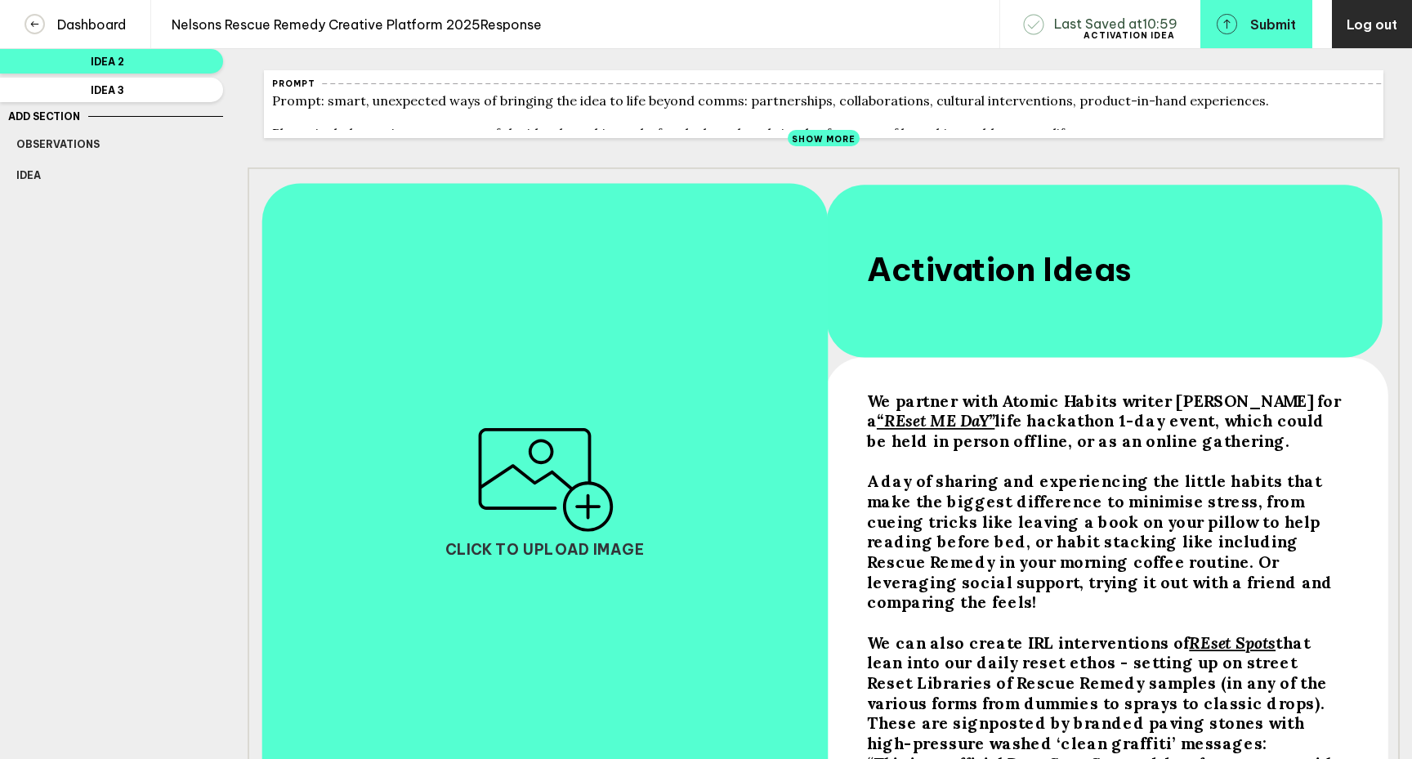
scroll to position [0, 0]
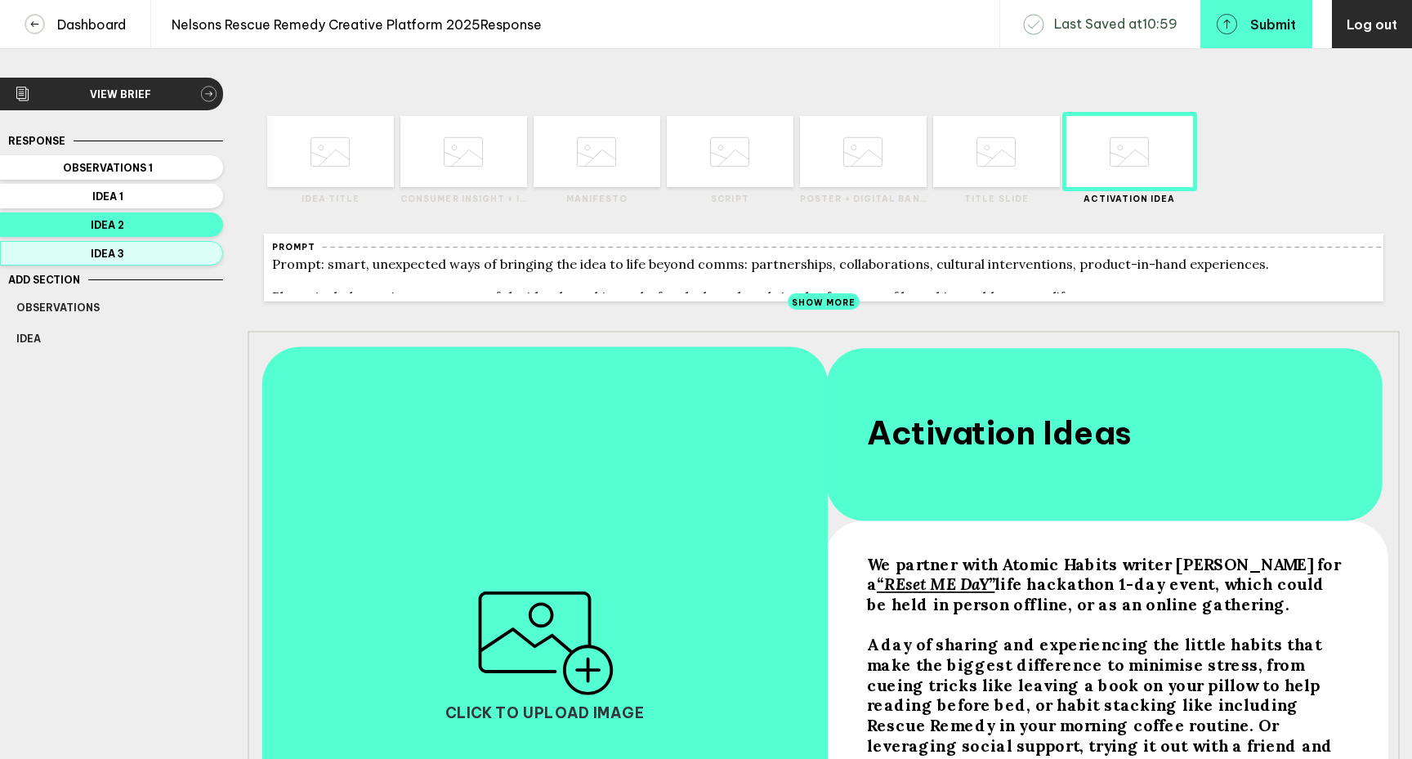
click at [164, 257] on span "Idea 3" at bounding box center [107, 254] width 183 height 12
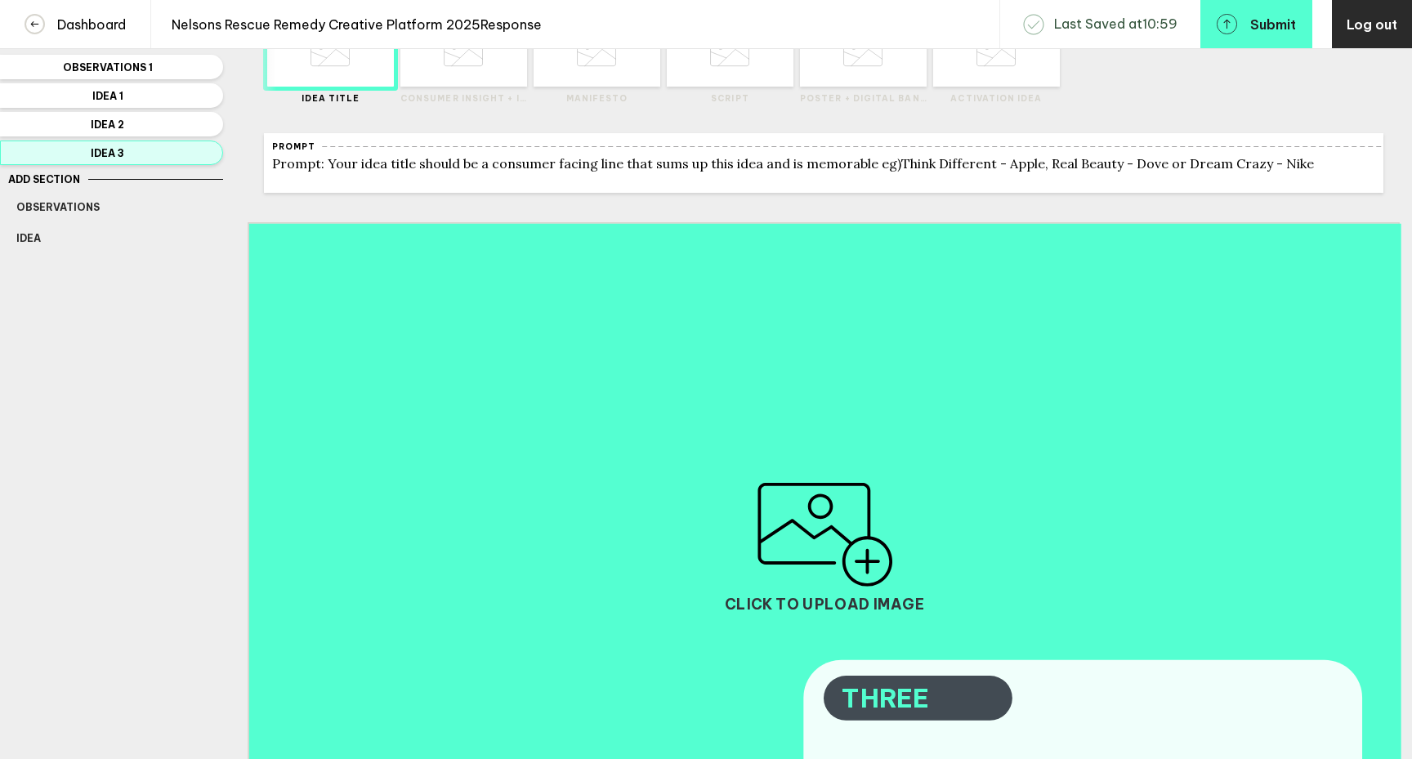
scroll to position [89, 0]
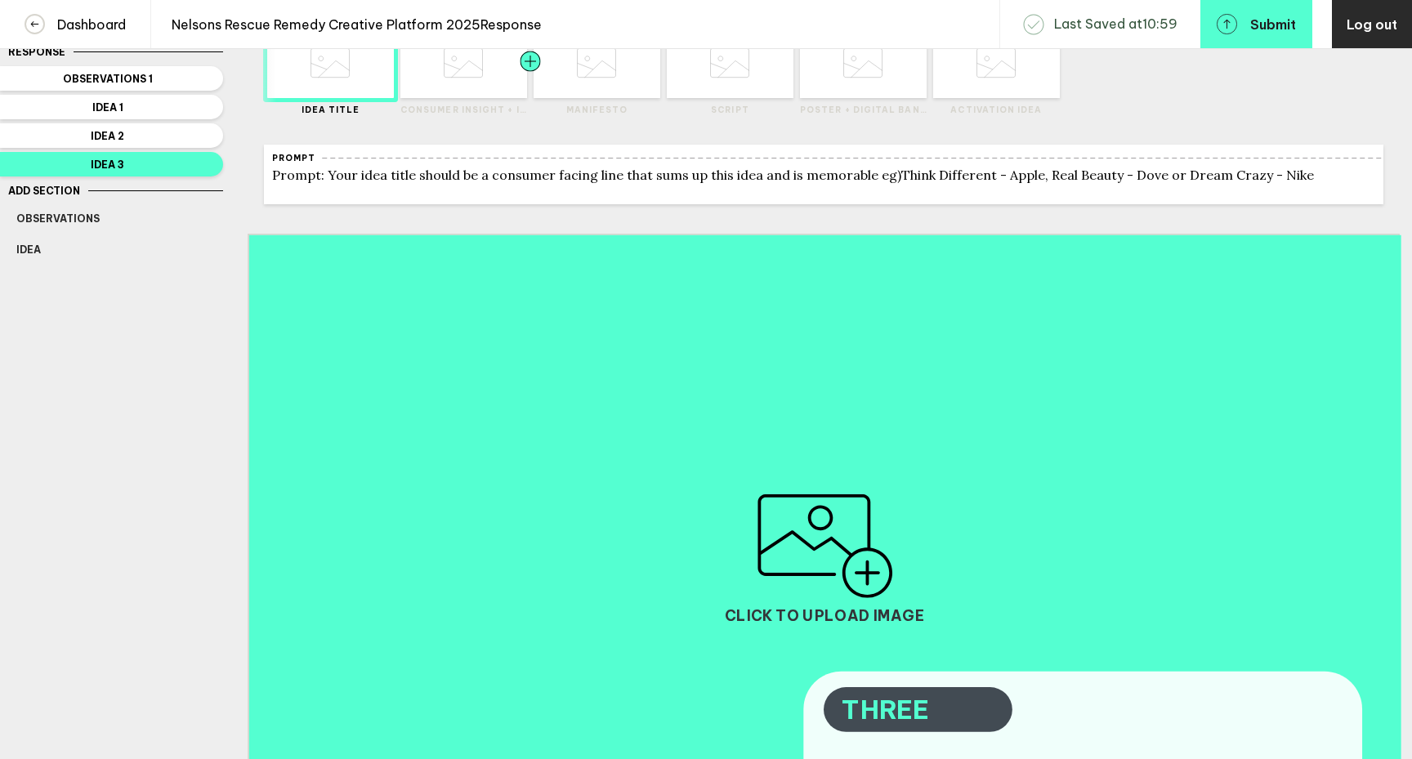
click at [468, 94] on div at bounding box center [499, 62] width 64 height 71
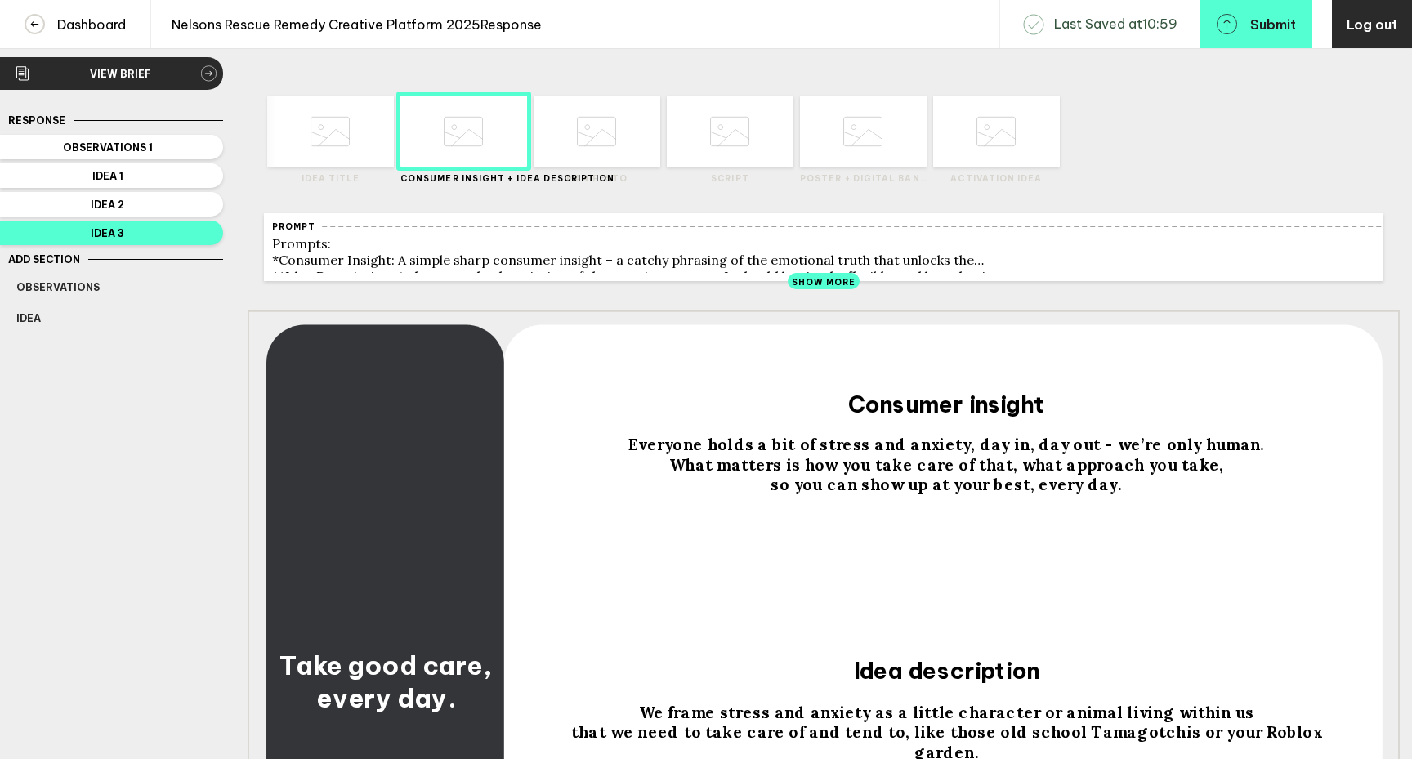
scroll to position [0, 0]
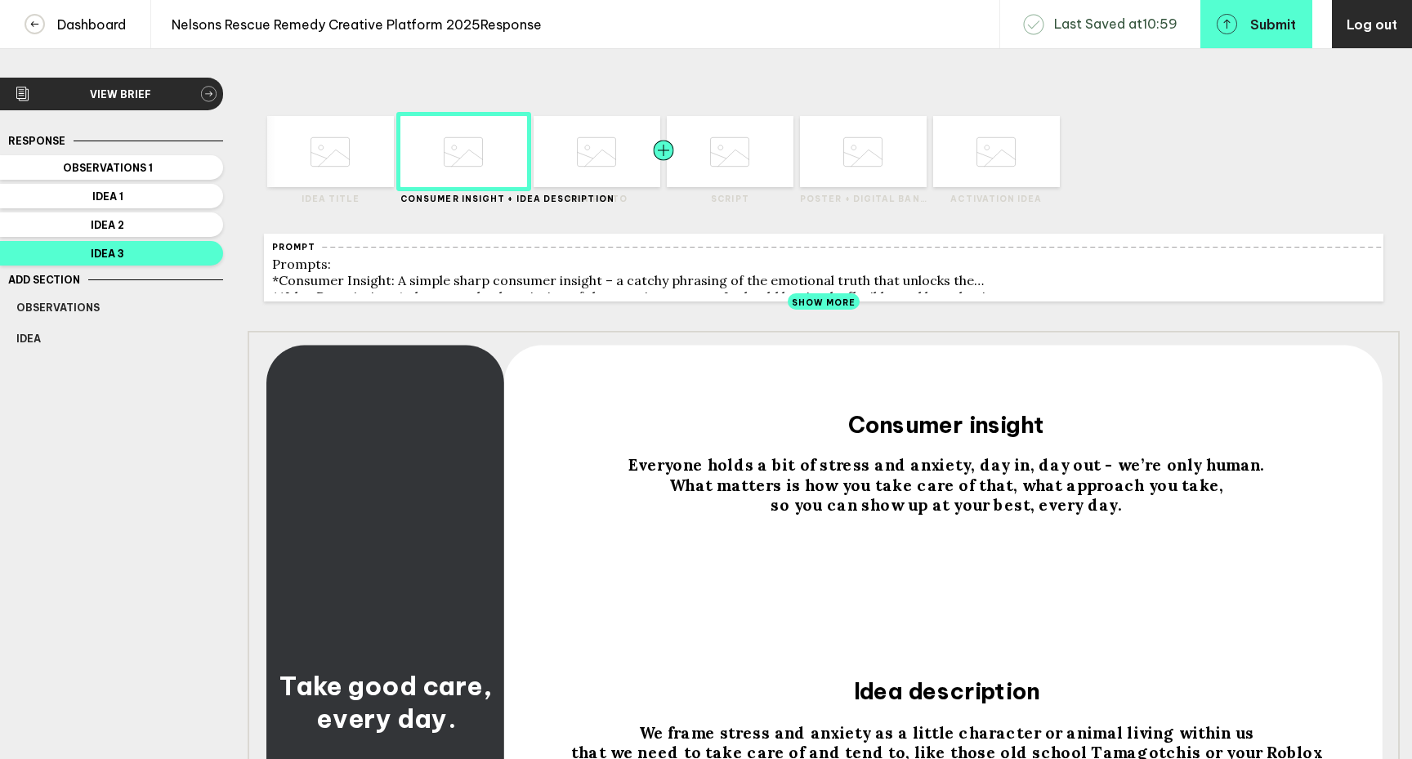
click at [618, 159] on div at bounding box center [632, 151] width 64 height 71
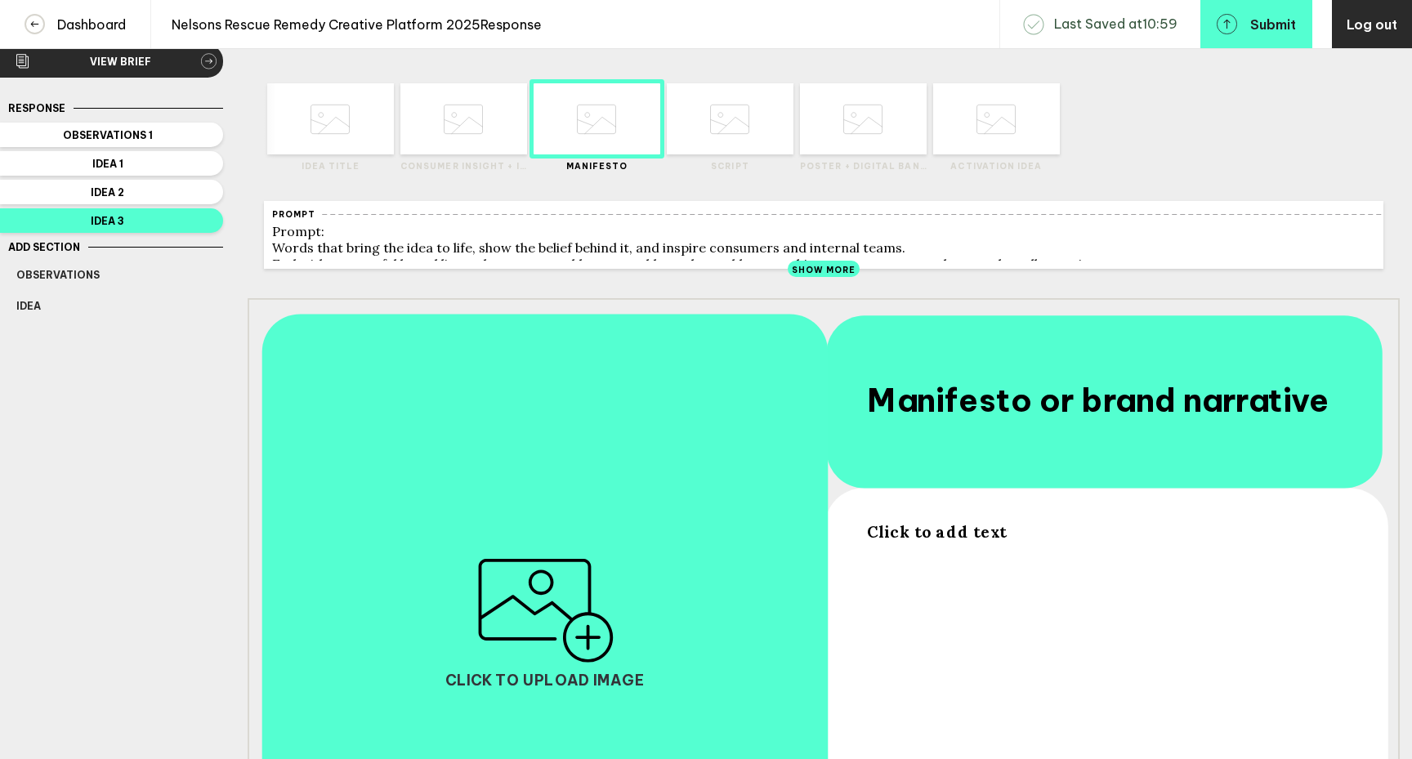
scroll to position [37, 0]
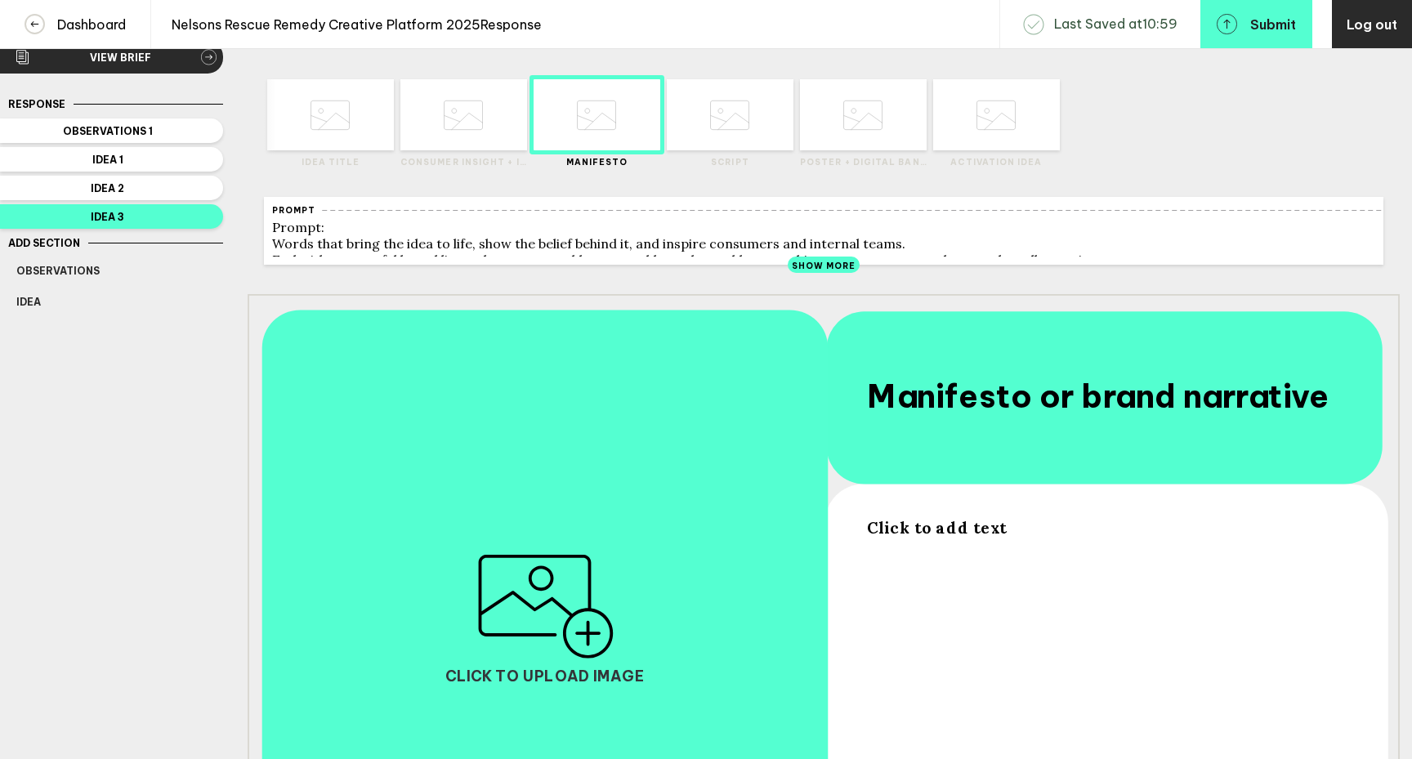
click at [805, 271] on span "Show More" at bounding box center [824, 266] width 65 height 11
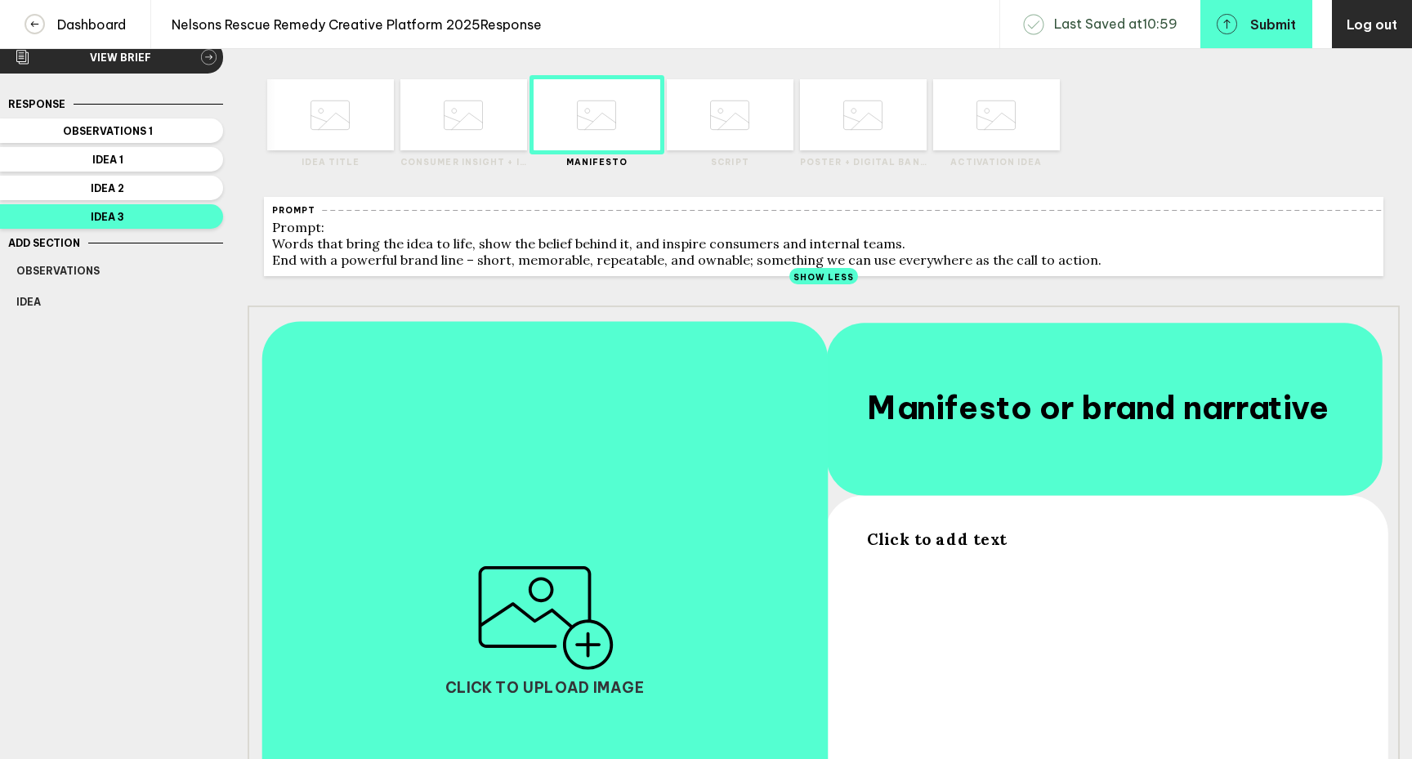
click at [728, 125] on icon at bounding box center [729, 115] width 39 height 62
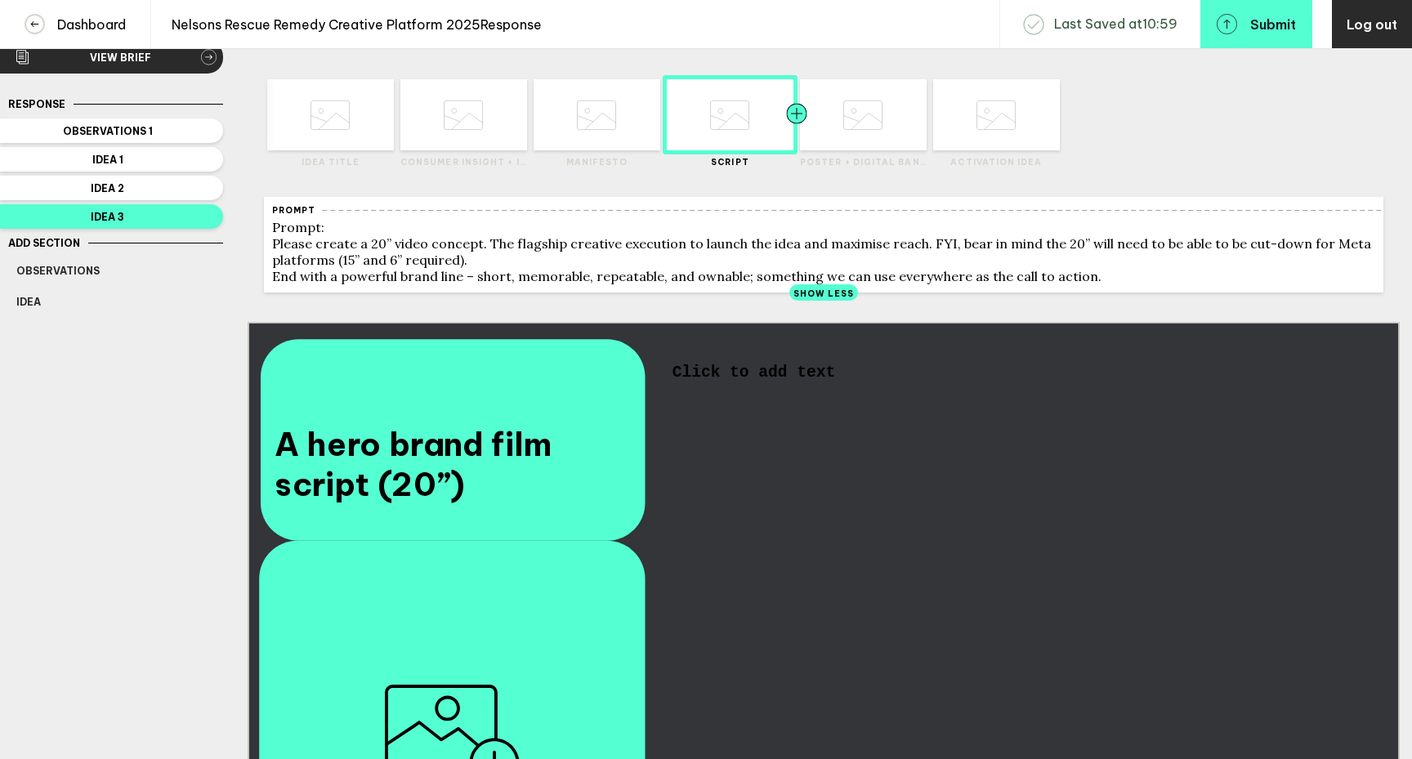
click at [831, 111] on div at bounding box center [829, 114] width 64 height 71
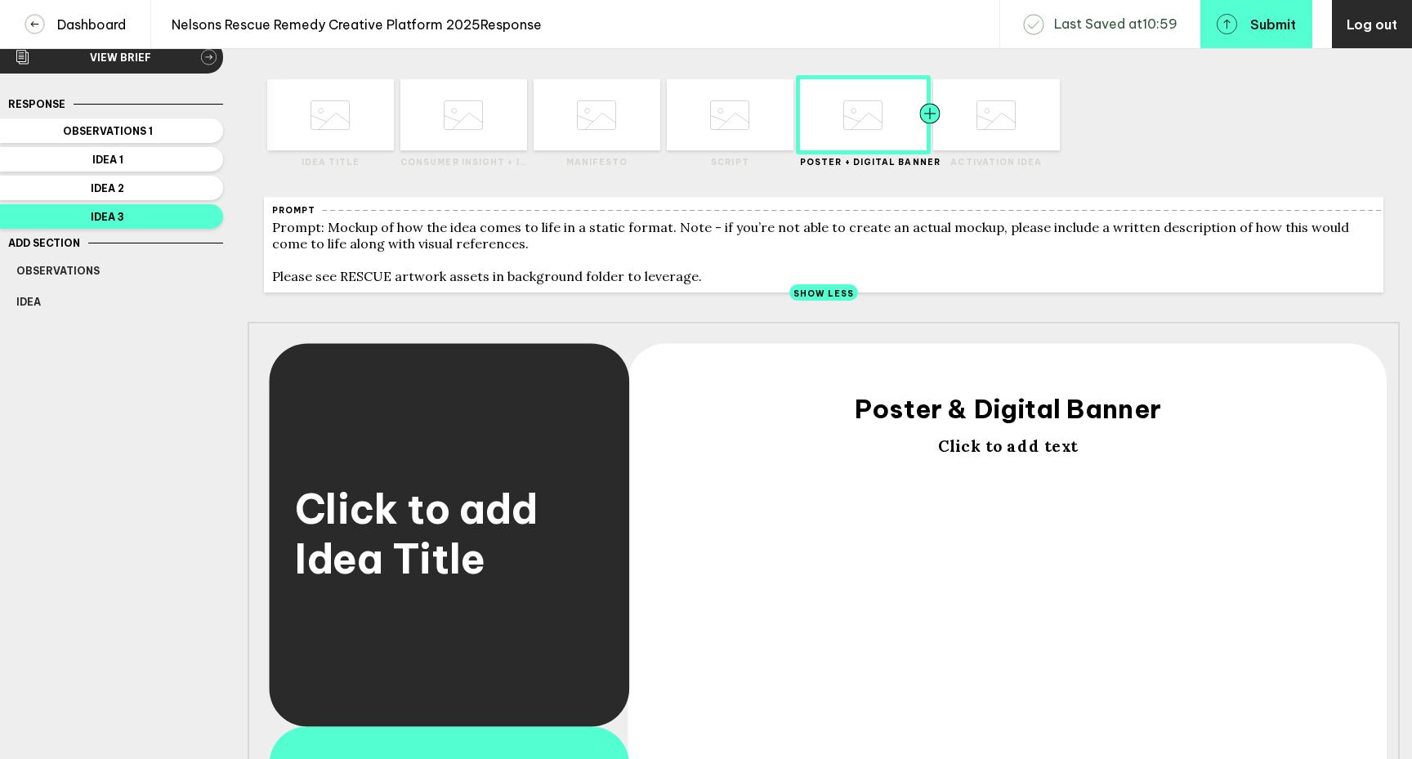
click at [987, 110] on div at bounding box center [962, 114] width 64 height 71
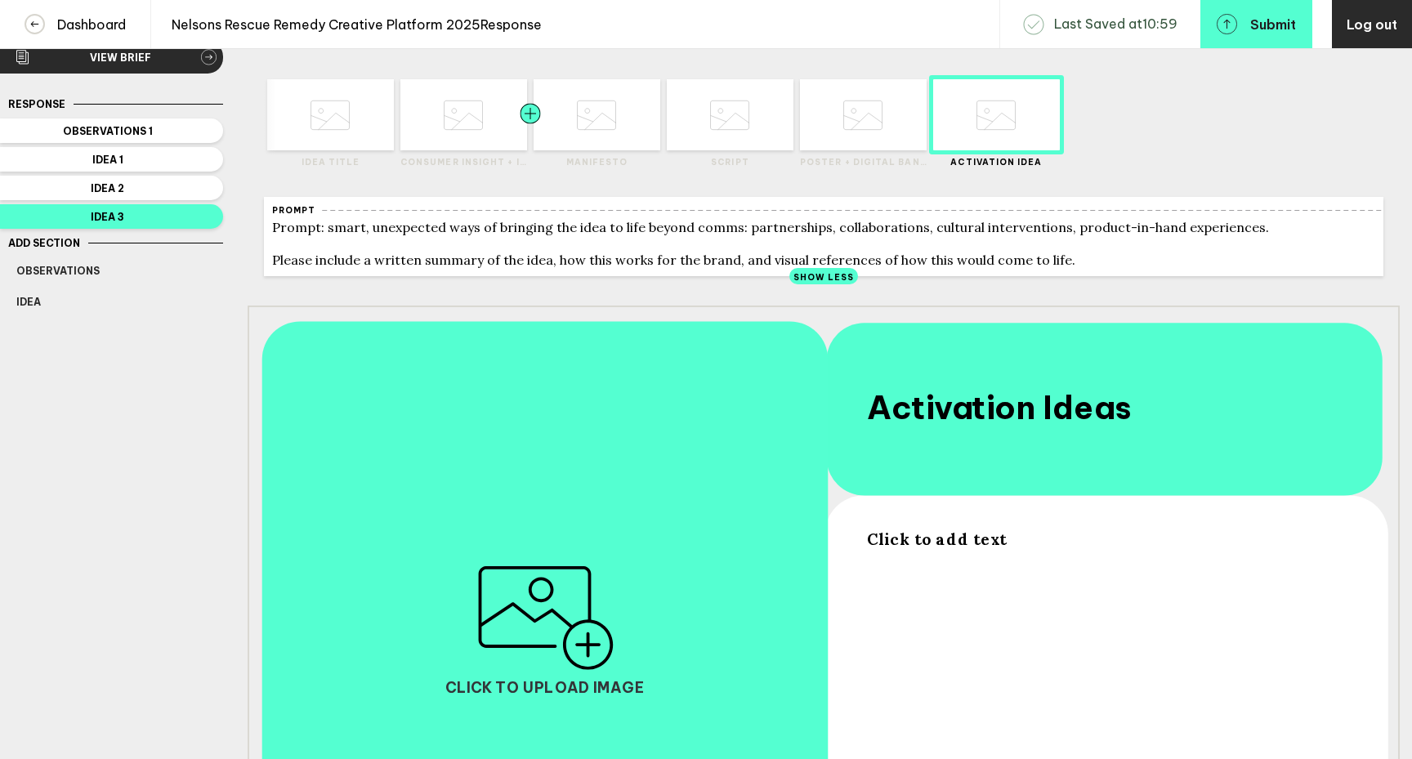
click at [579, 143] on div at bounding box center [562, 114] width 64 height 71
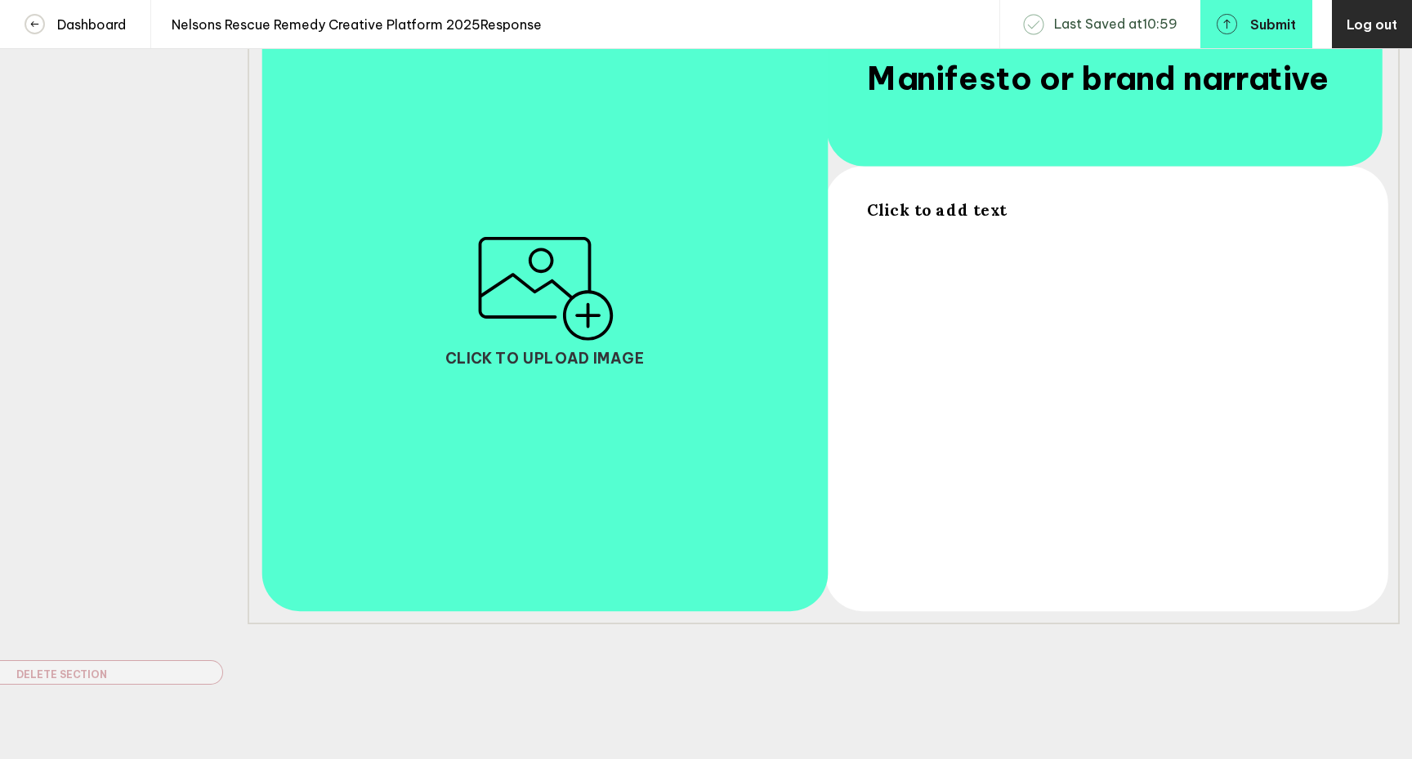
scroll to position [364, 0]
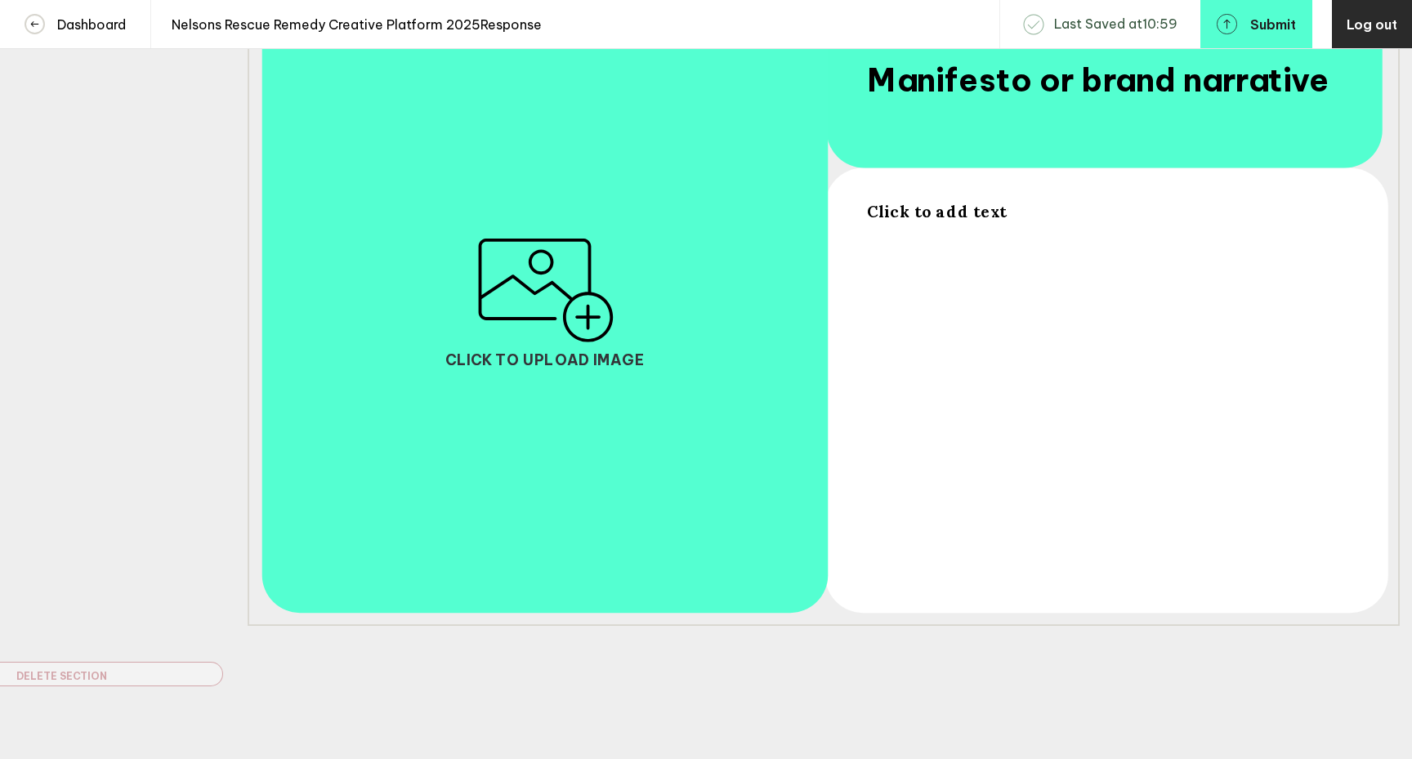
click at [896, 221] on span "Click to add text" at bounding box center [937, 211] width 140 height 20
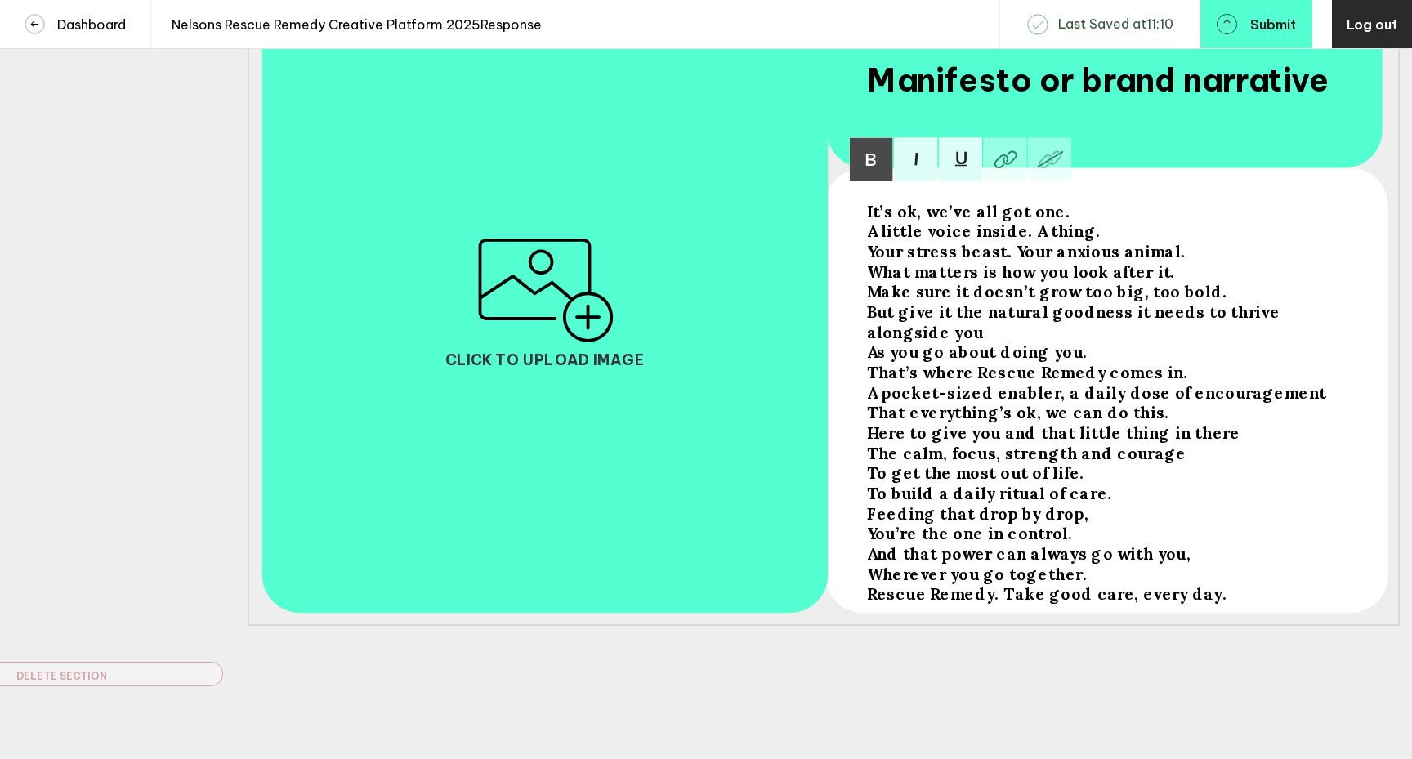
click at [1181, 325] on span "But give it the natural goodness it needs to thrive alongside you" at bounding box center [1076, 322] width 418 height 40
click at [865, 344] on div "It’s ok, we’ve all got one. A little voice inside. A thing. Your stress beast. …" at bounding box center [1105, 394] width 488 height 398
click at [869, 218] on span "It’s ok, we’ve all got one." at bounding box center [968, 211] width 203 height 20
drag, startPoint x: 874, startPoint y: 364, endPoint x: 849, endPoint y: 364, distance: 25.3
click at [849, 364] on div "It’s ok, we’ve all got one. A little voice inside. A thing. Your stress beast. …" at bounding box center [824, 302] width 1152 height 648
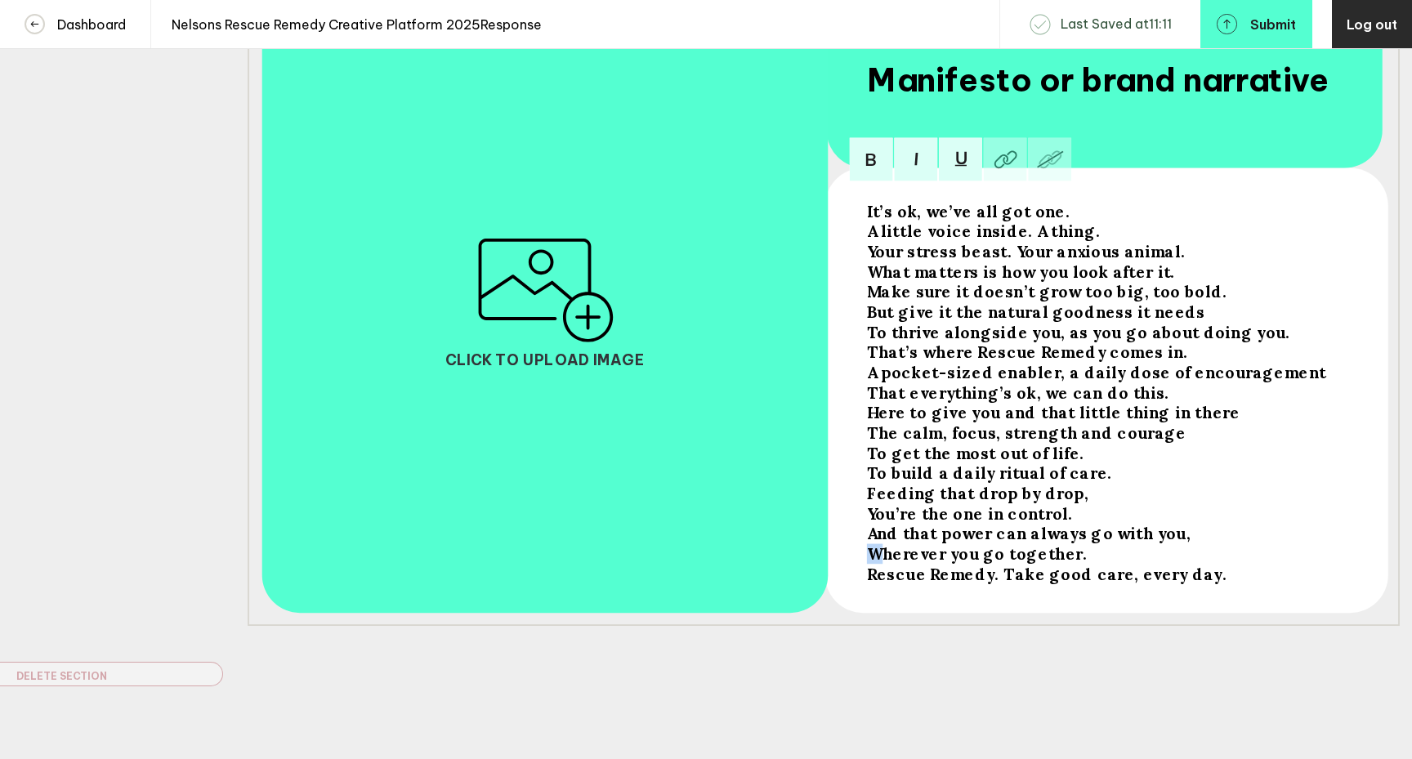
drag, startPoint x: 881, startPoint y: 567, endPoint x: 855, endPoint y: 567, distance: 26.1
click at [855, 567] on div "It’s ok, we’ve all got one. A little voice inside. A thing. Your stress beast. …" at bounding box center [824, 302] width 1152 height 648
click at [867, 584] on span "Rescue Remedy. Take good care, every day." at bounding box center [1047, 574] width 360 height 20
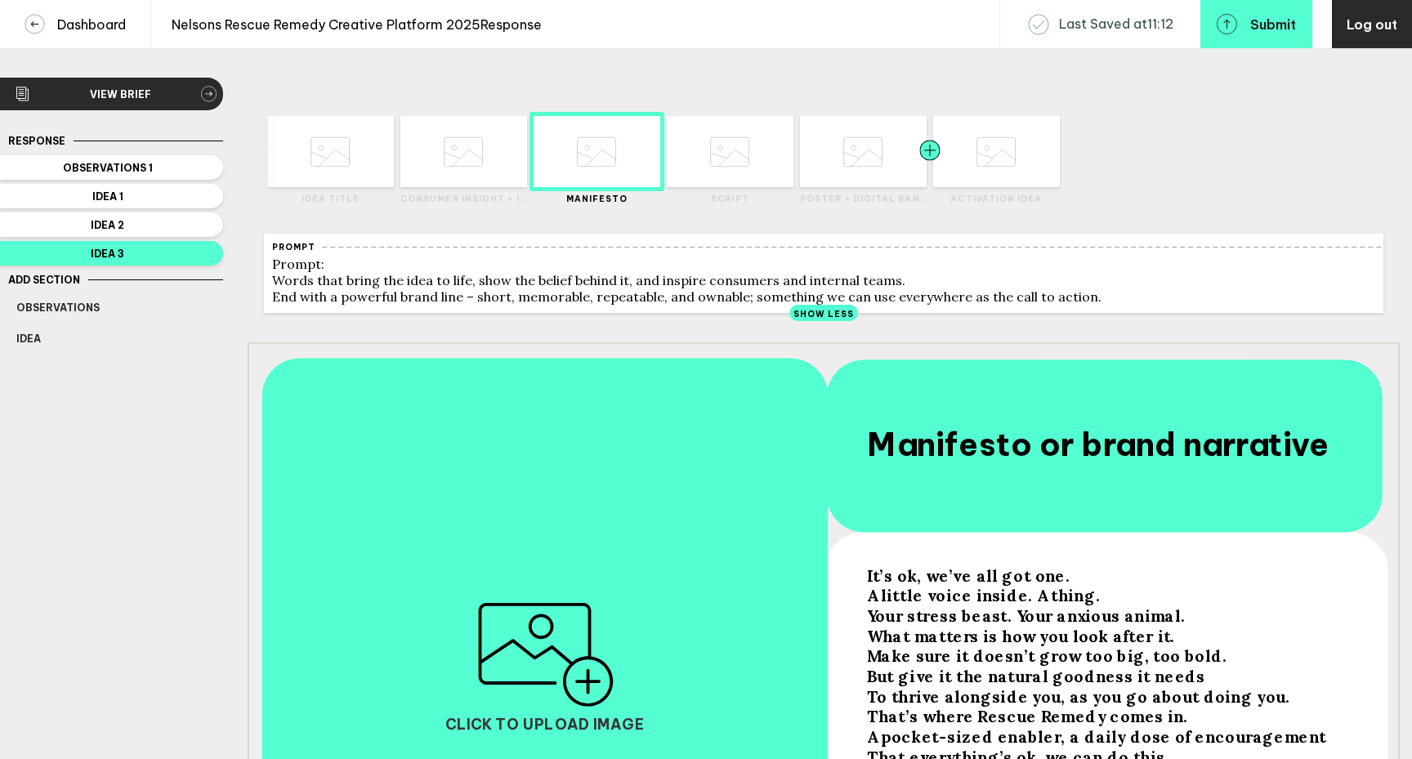
click at [983, 178] on div at bounding box center [962, 151] width 64 height 71
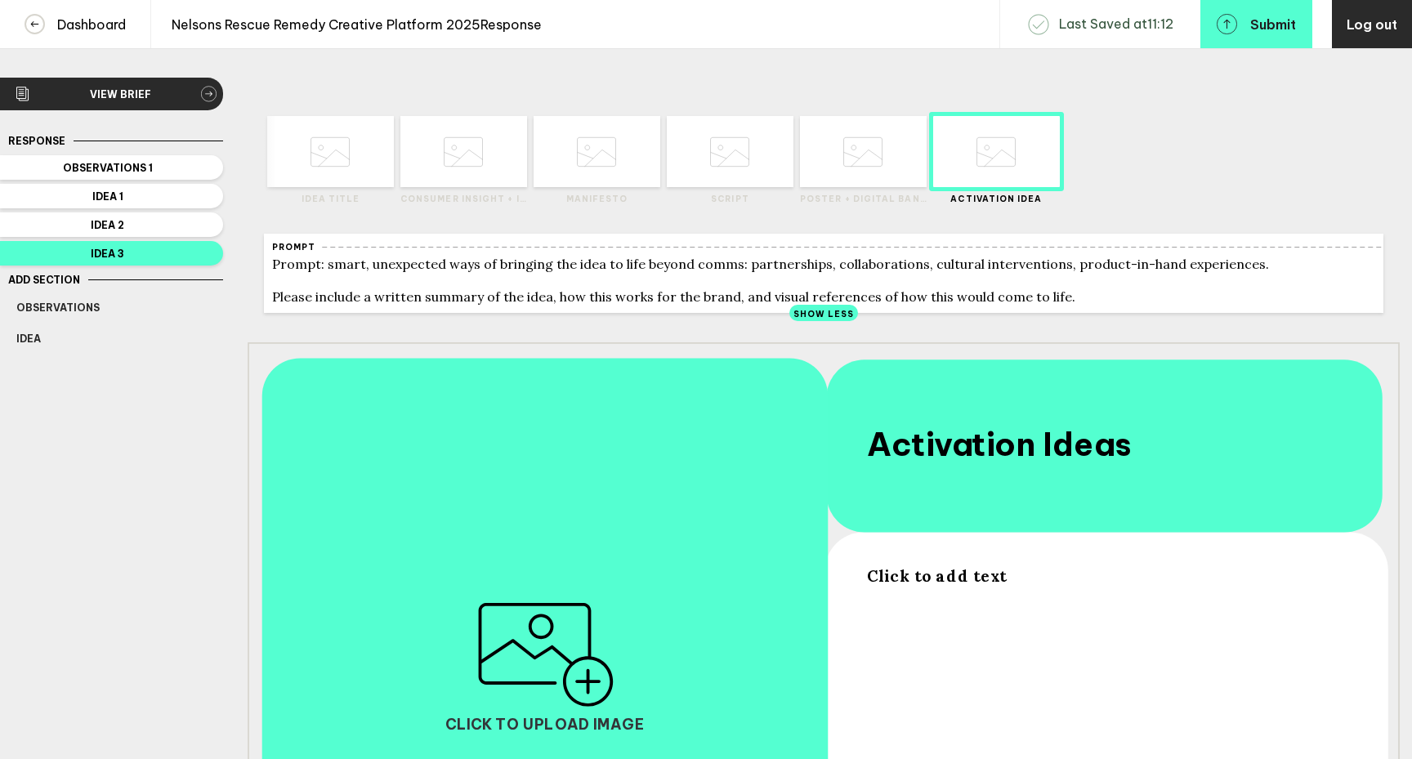
click at [911, 586] on span "Click to add text" at bounding box center [937, 575] width 140 height 20
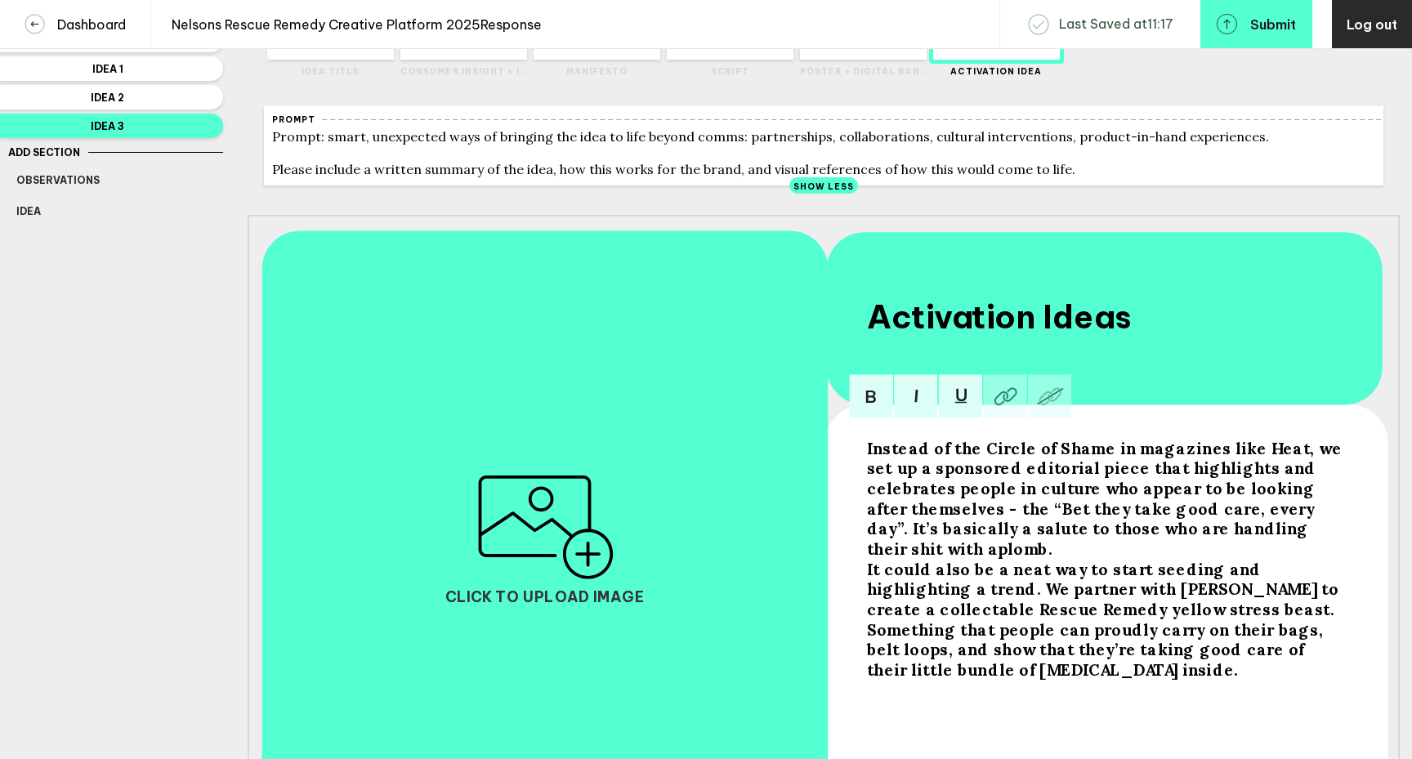
scroll to position [157, 0]
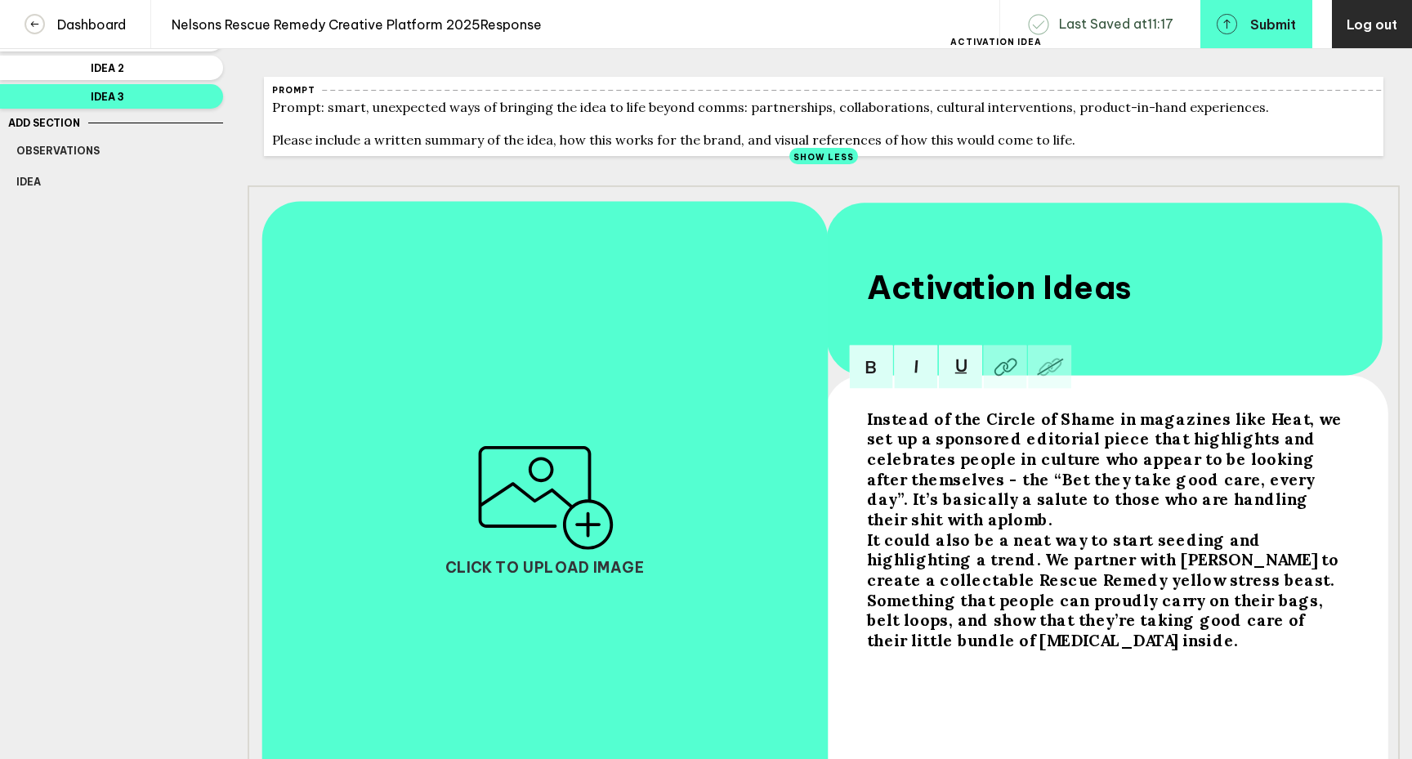
click at [1252, 508] on div "Instead of the Circle of Shame in magazines like Heat, we set up a sponsored ed…" at bounding box center [1105, 469] width 476 height 121
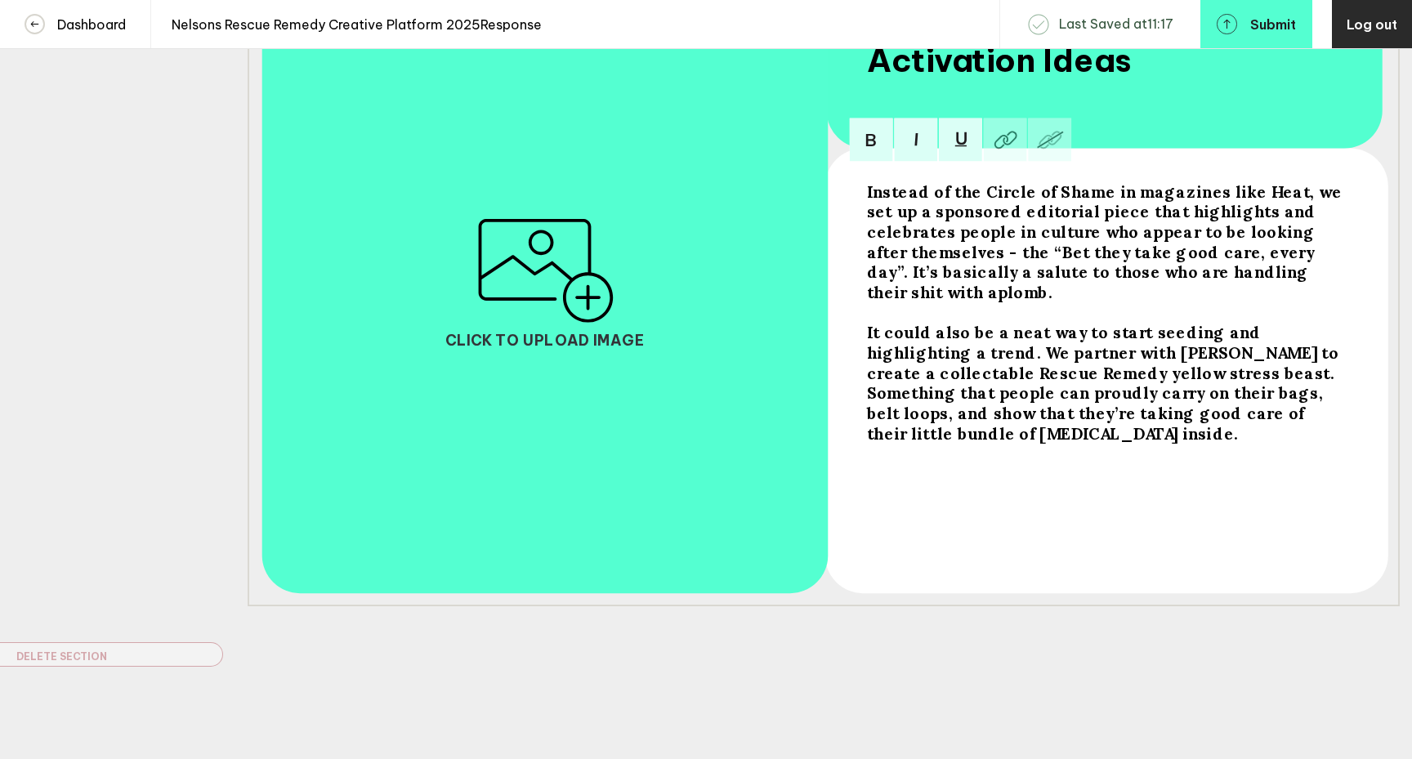
scroll to position [409, 0]
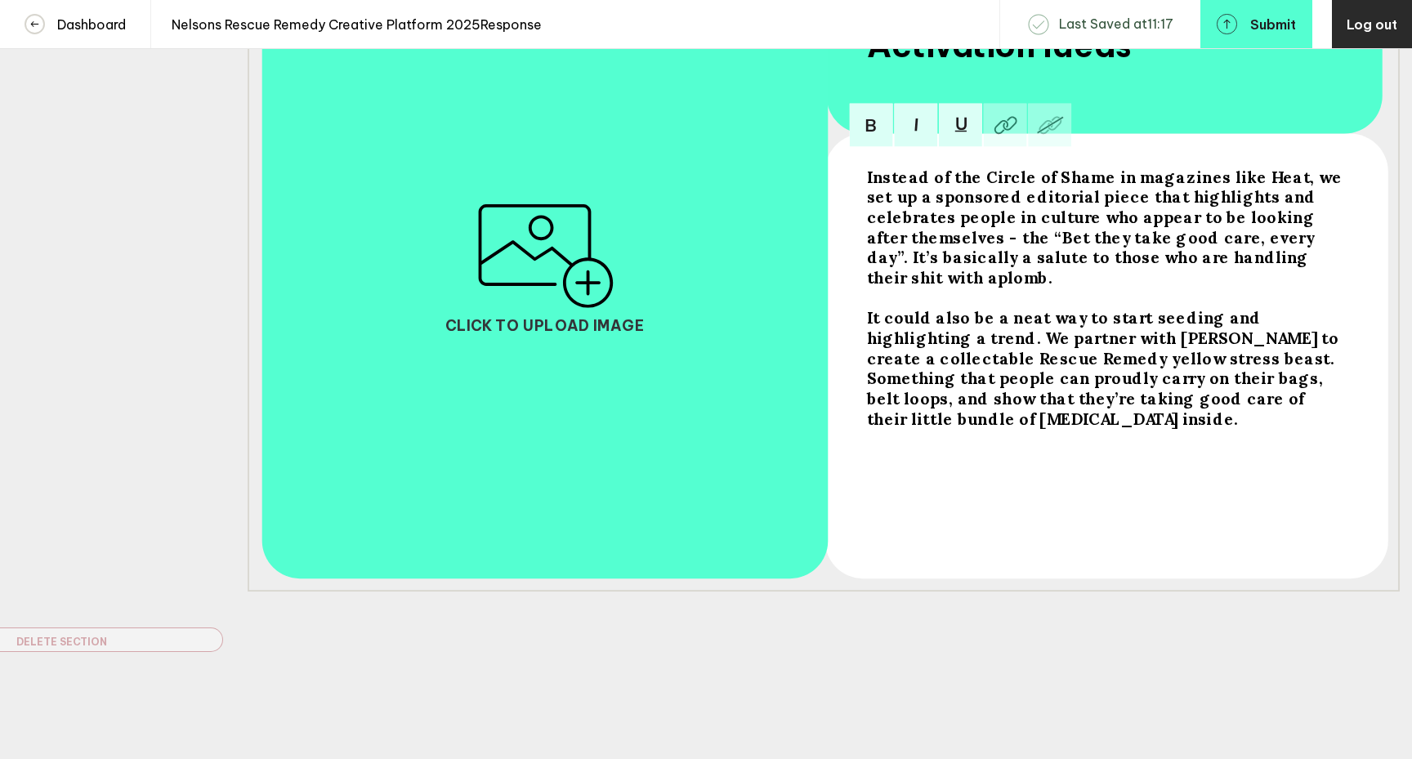
click at [1253, 259] on div "Instead of the Circle of Shame in magazines like Heat, we set up a sponsored ed…" at bounding box center [1105, 227] width 476 height 121
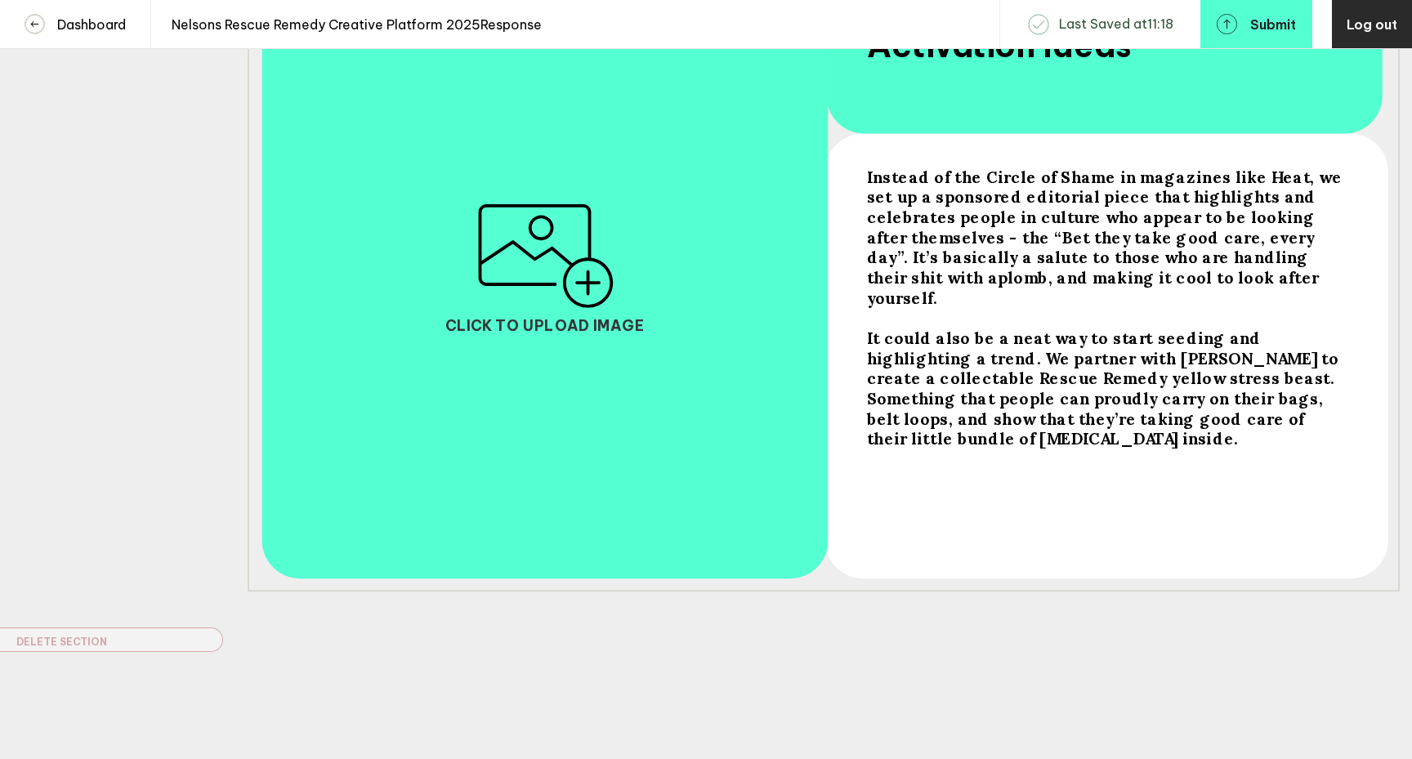
click at [914, 418] on span "It could also be a neat way to start seeding and highlighting a trend. We partn…" at bounding box center [1105, 388] width 476 height 121
click at [914, 422] on span "It could also be a neat way to start seeding and highlighting a trend. We partn…" at bounding box center [1105, 388] width 476 height 121
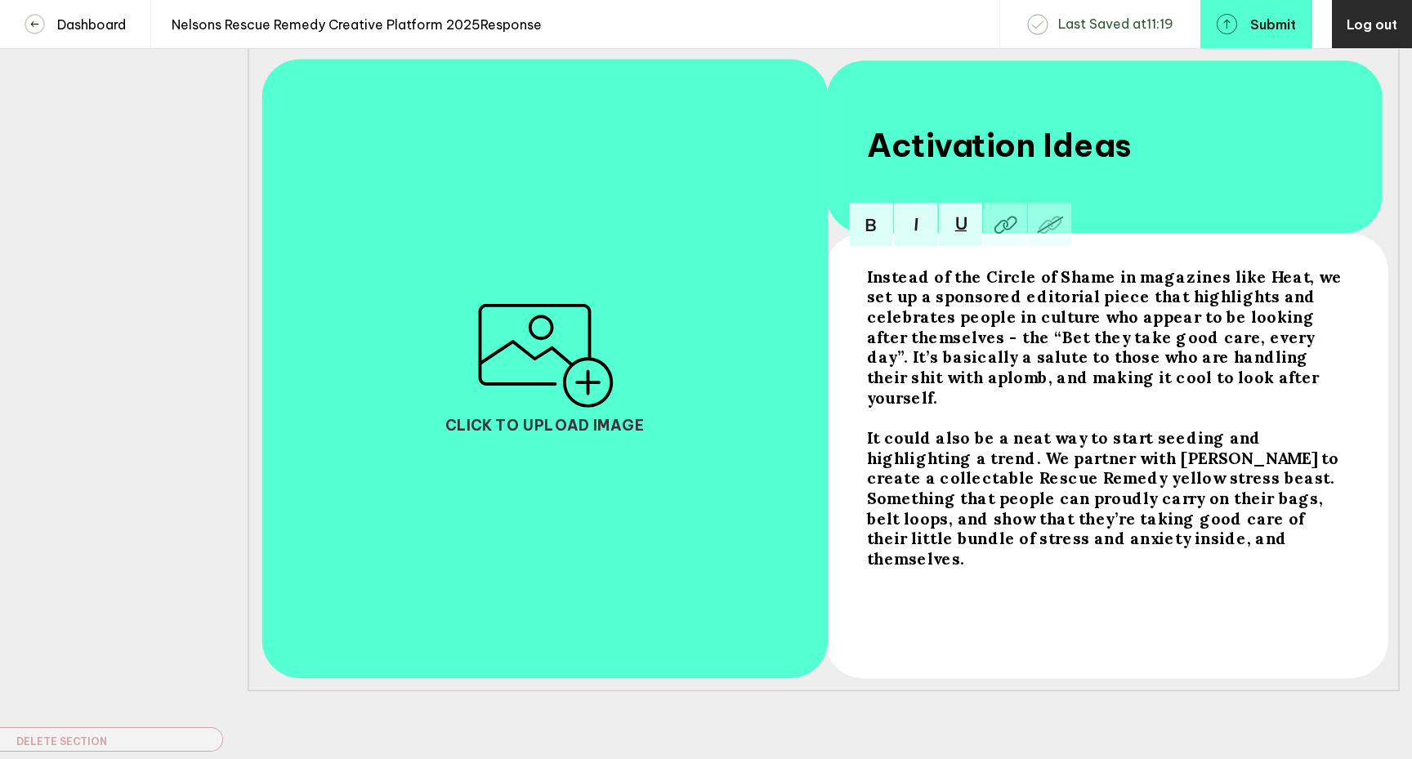
scroll to position [0, 0]
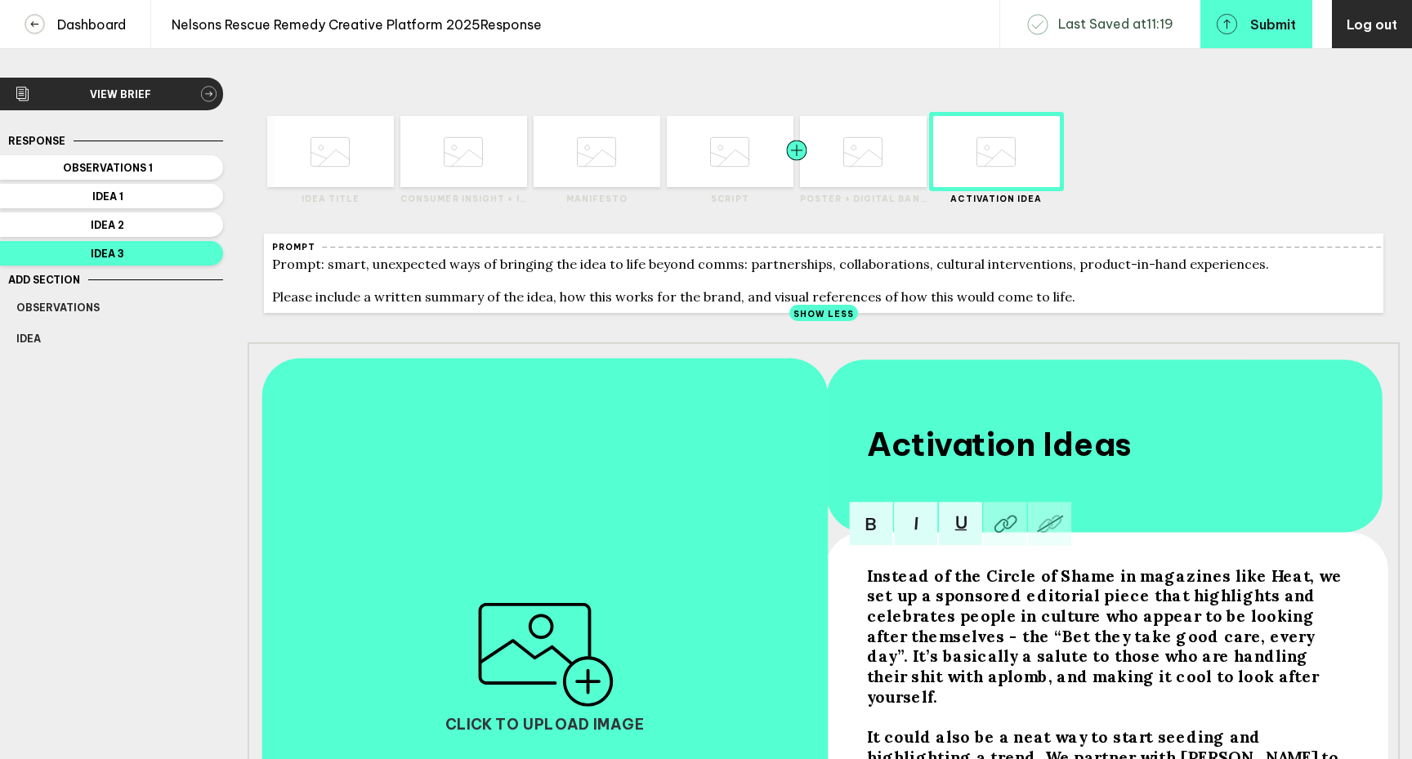
click at [826, 176] on div at bounding box center [829, 151] width 64 height 71
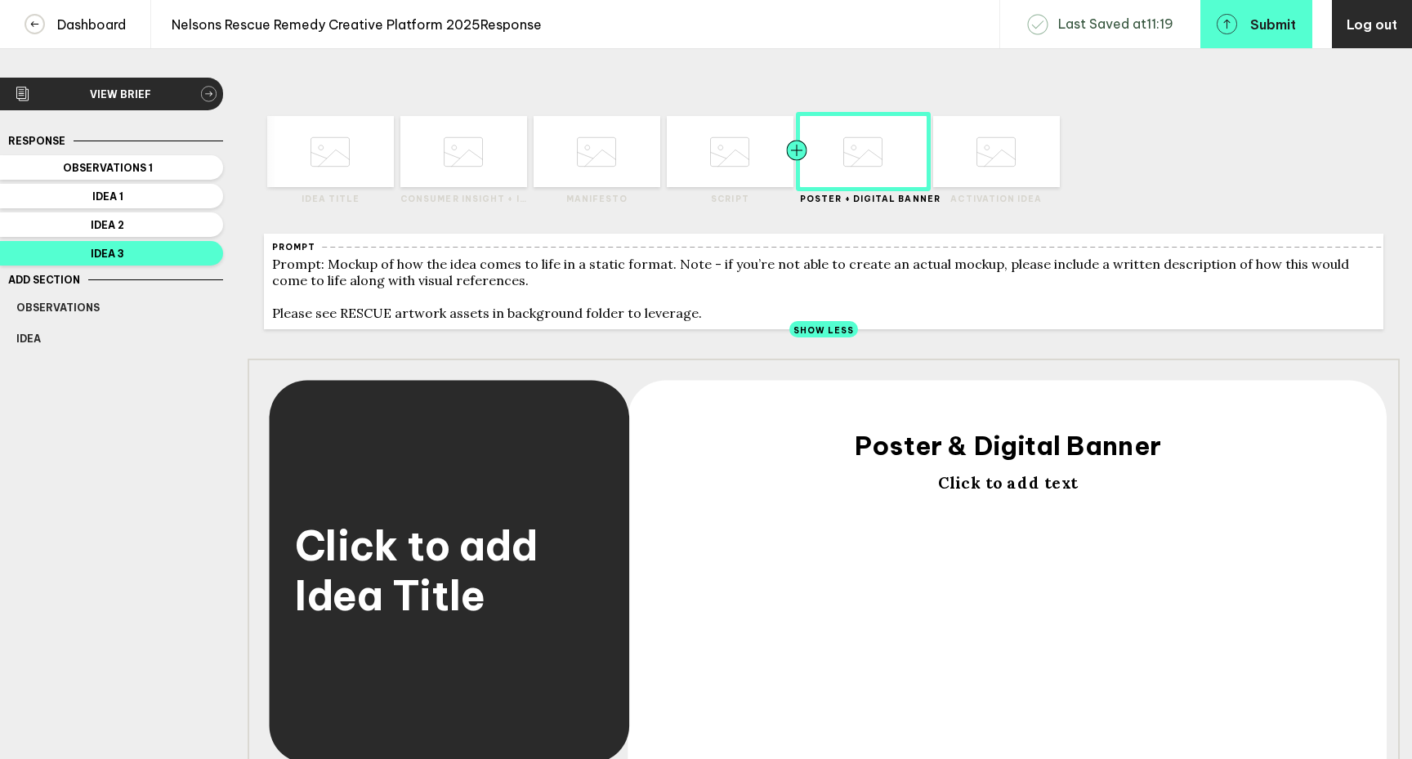
click at [737, 175] on div at bounding box center [765, 151] width 64 height 71
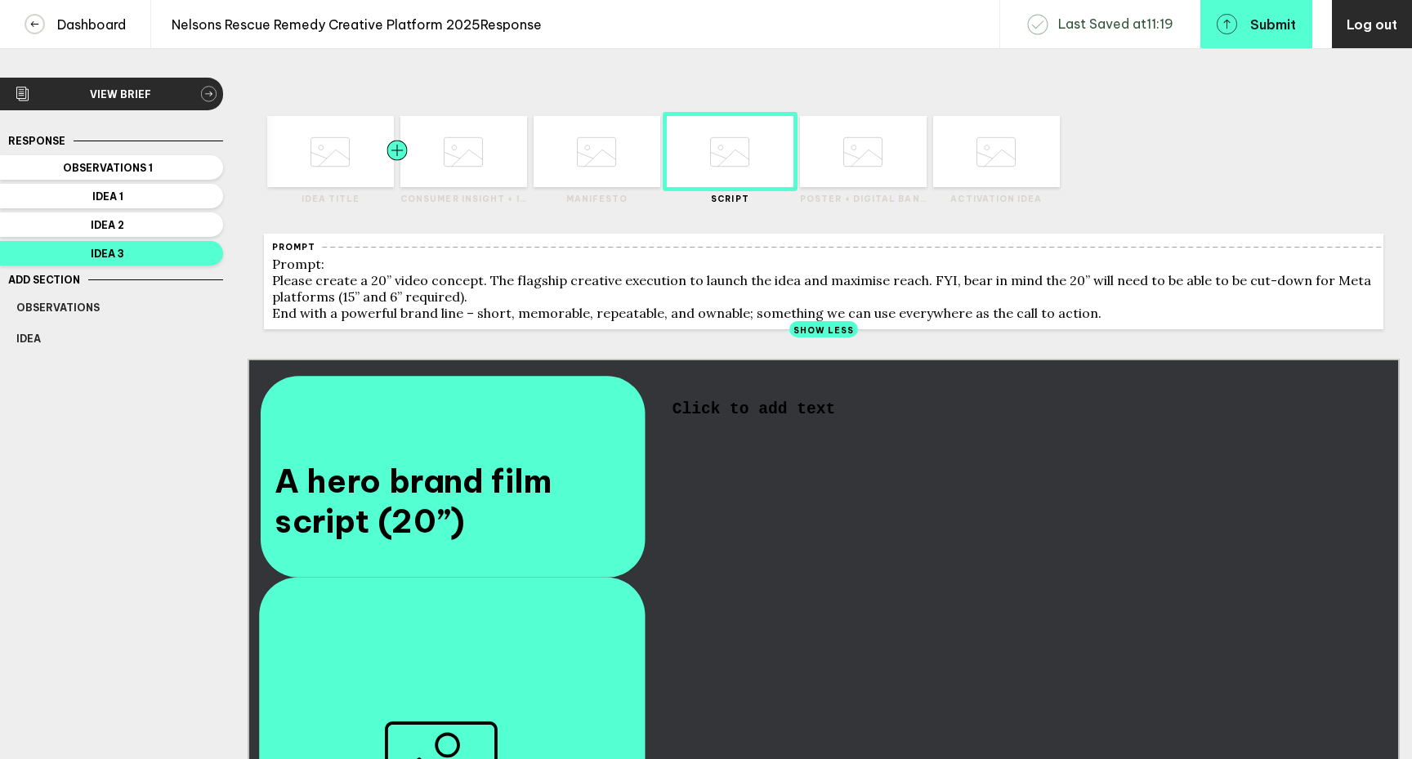
click at [346, 183] on div at bounding box center [365, 151] width 64 height 71
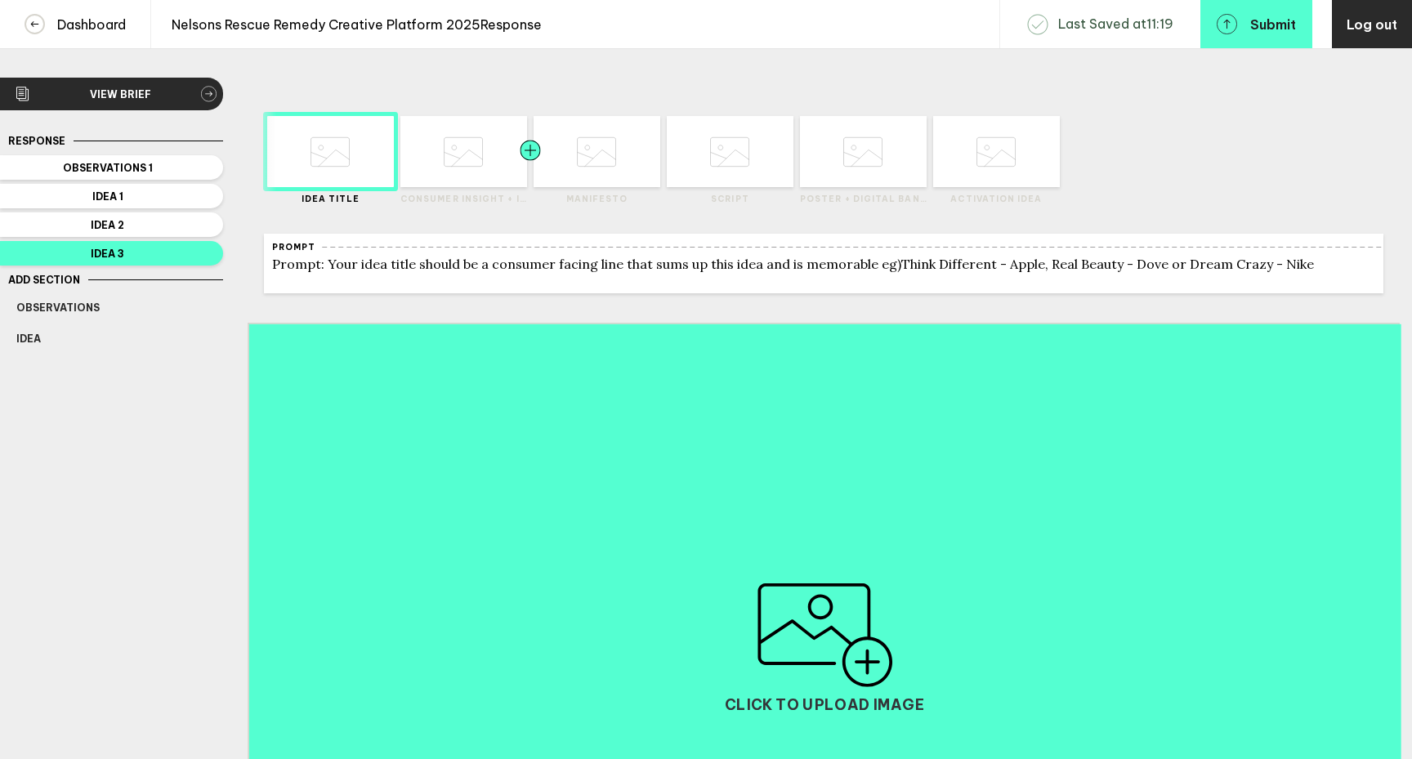
click at [469, 169] on div at bounding box center [499, 151] width 64 height 71
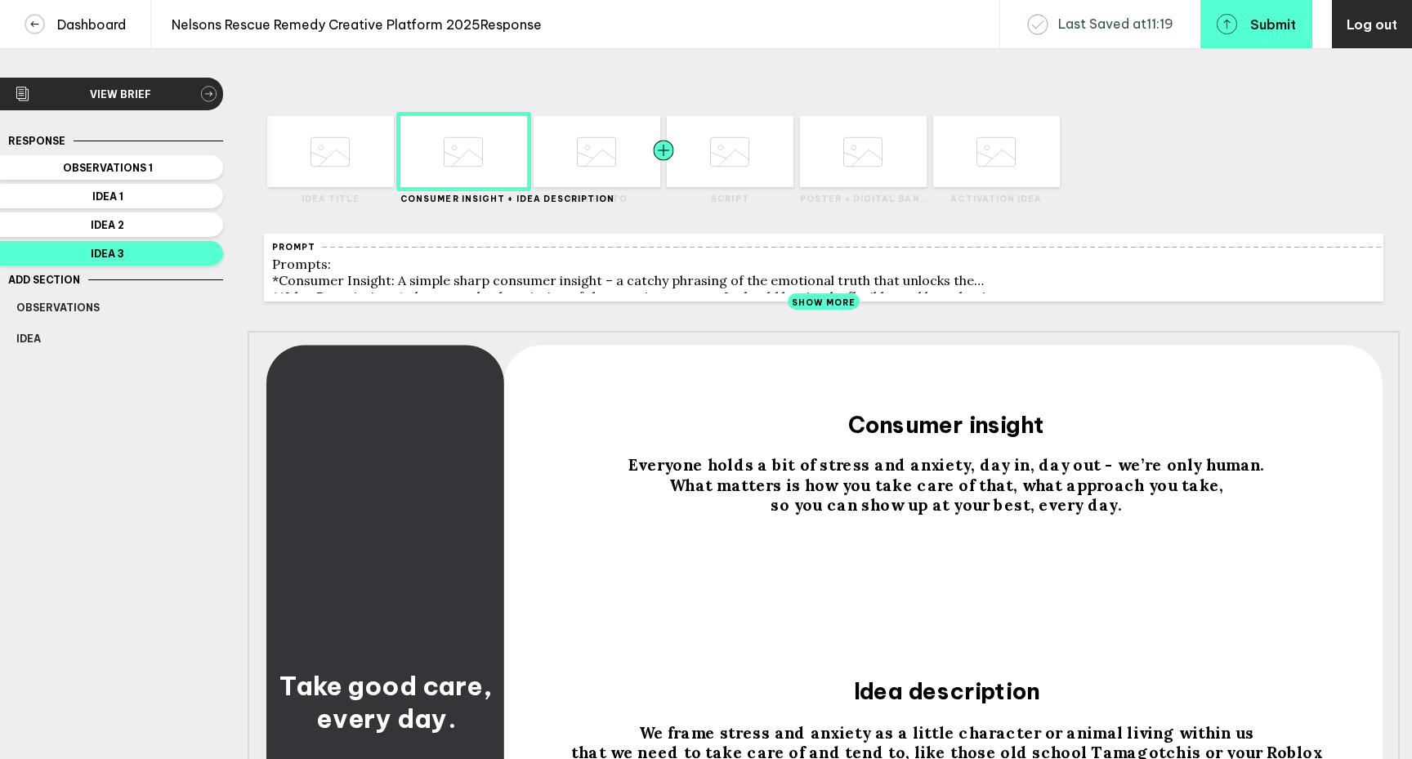
click at [709, 169] on div at bounding box center [696, 151] width 64 height 71
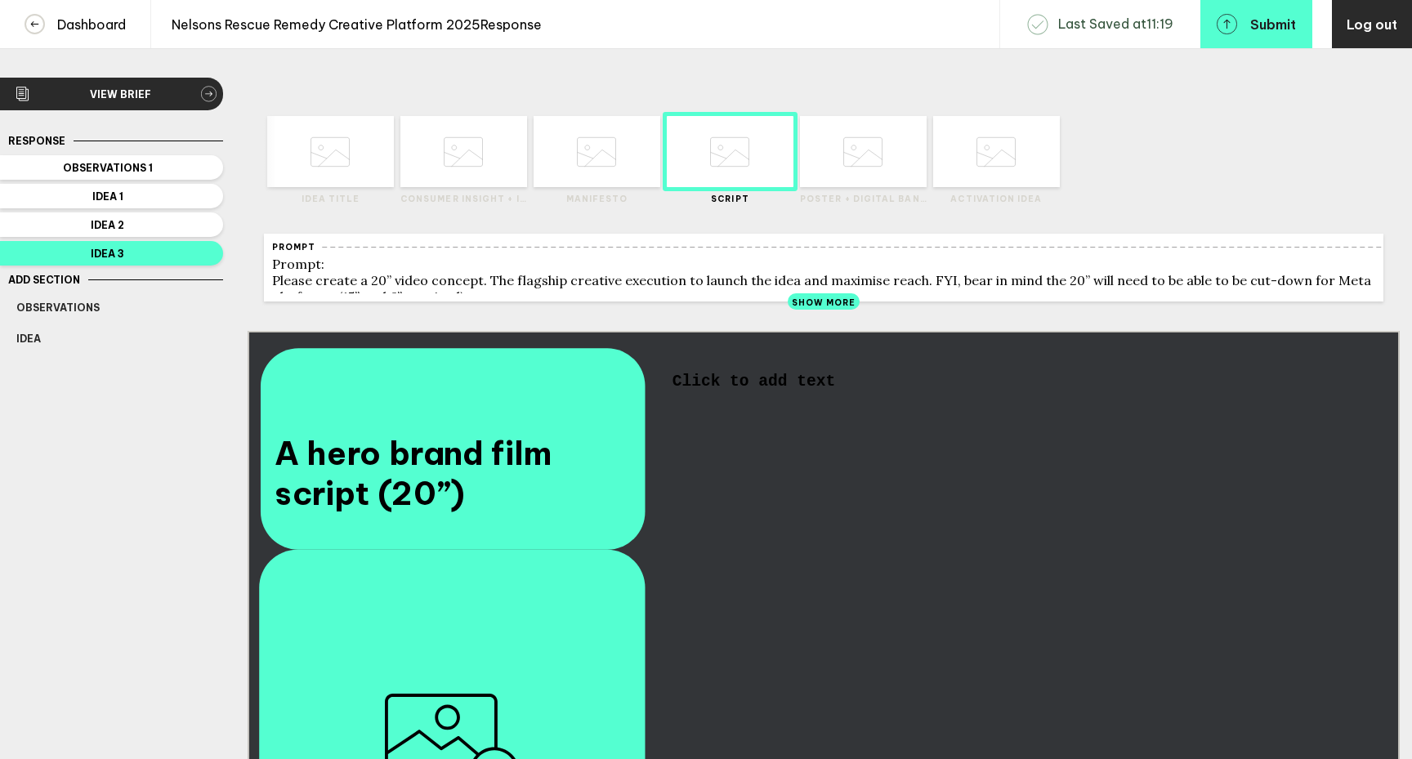
scroll to position [15, 0]
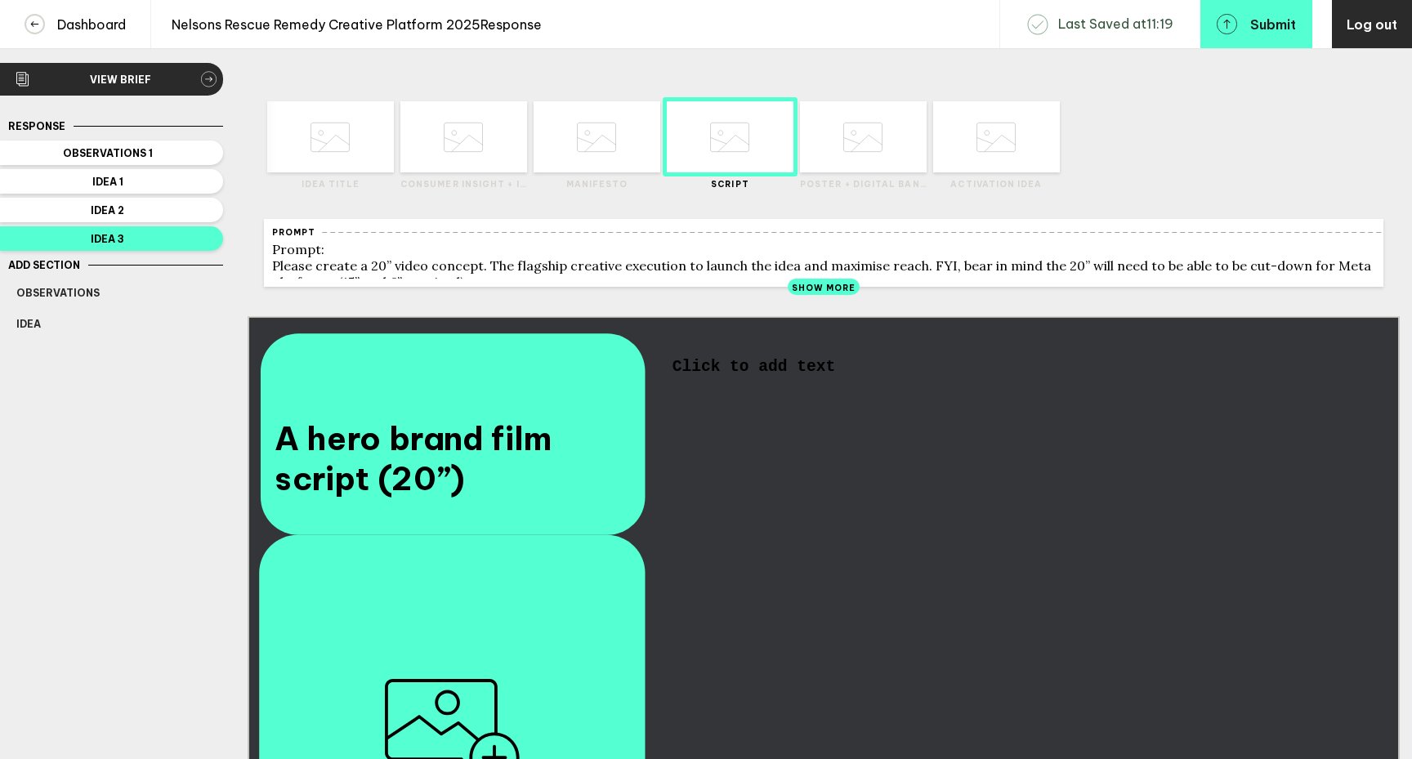
click at [709, 373] on span "Click to add text" at bounding box center [754, 367] width 163 height 17
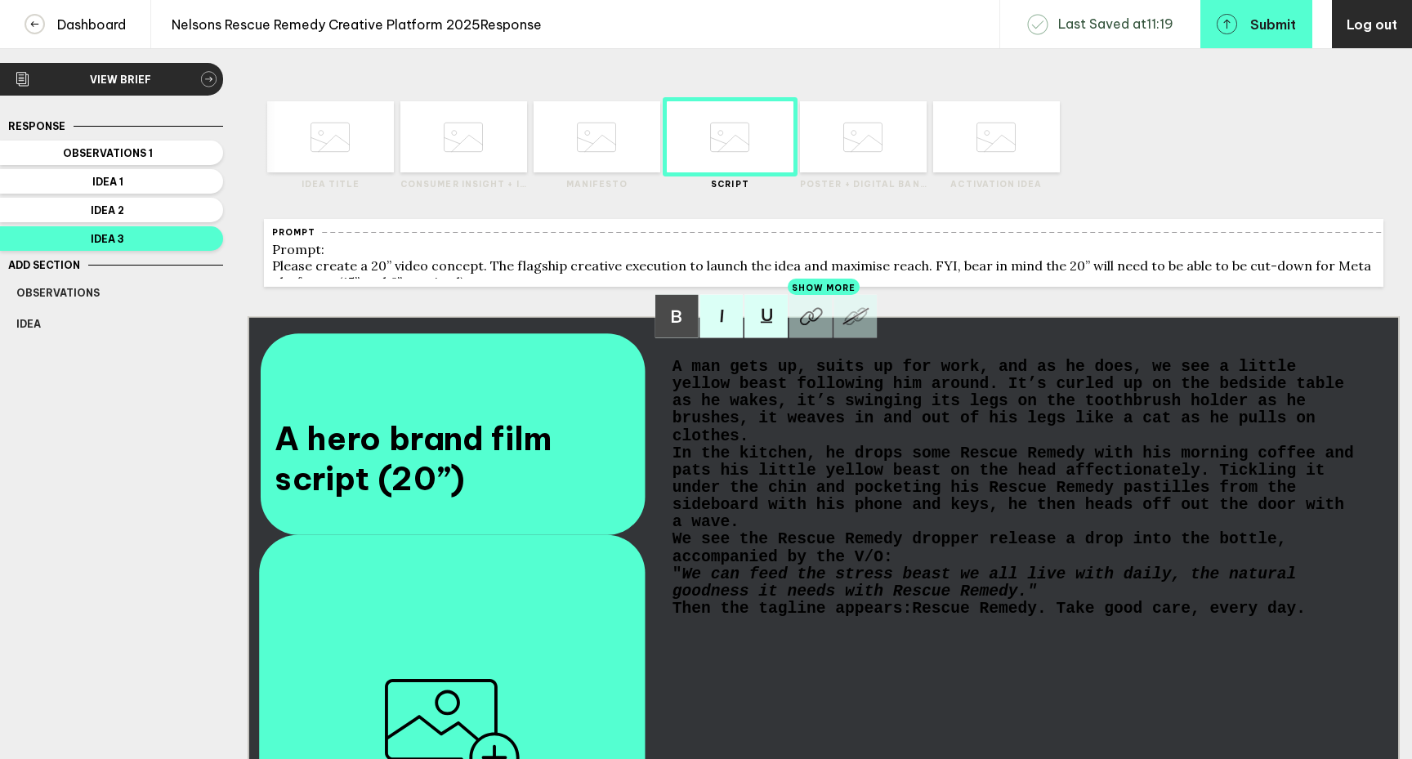
click at [673, 377] on span "A man gets up, suits up for work, and as he does, we see a little yellow beast …" at bounding box center [1014, 402] width 682 height 87
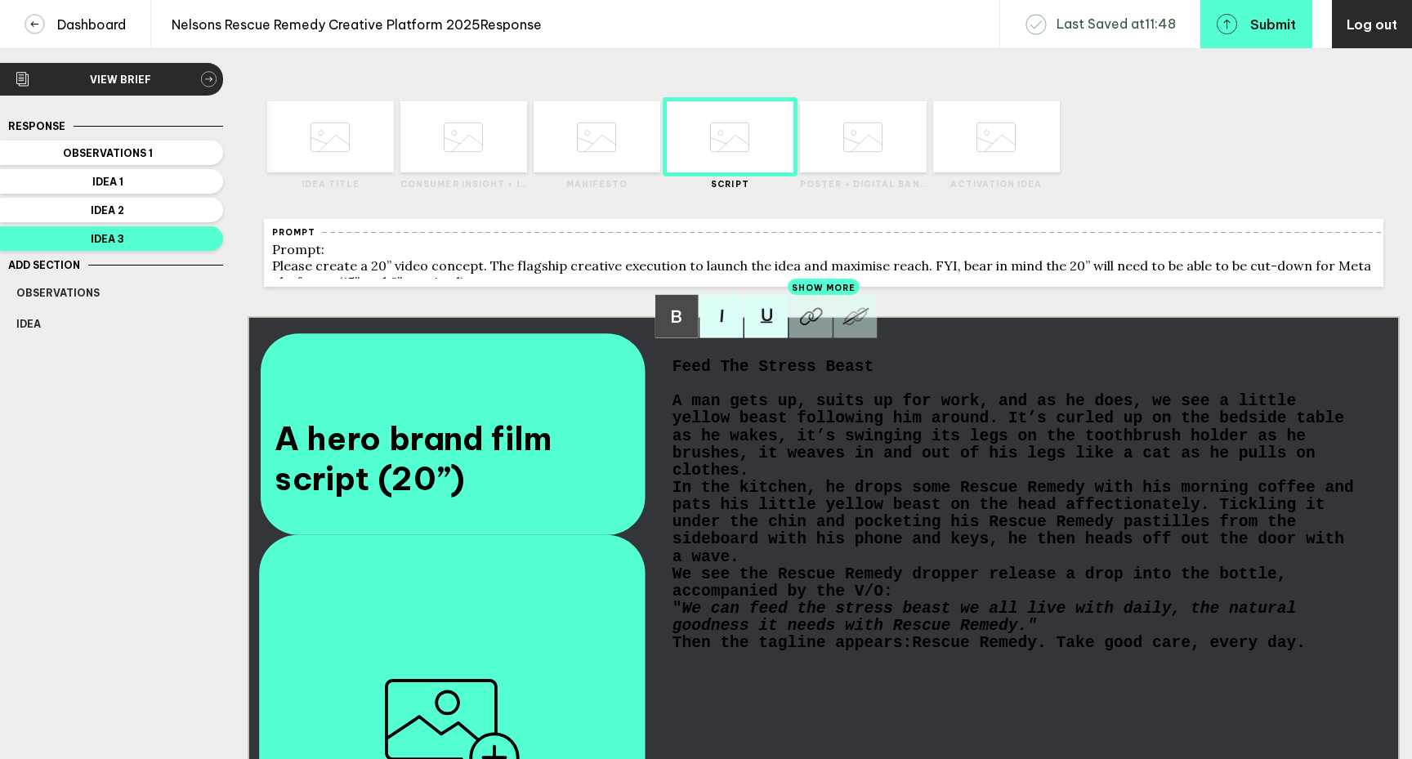
click at [757, 480] on div "A man gets up, suits up for work, and as he does, we see a little yellow beast …" at bounding box center [1016, 436] width 686 height 87
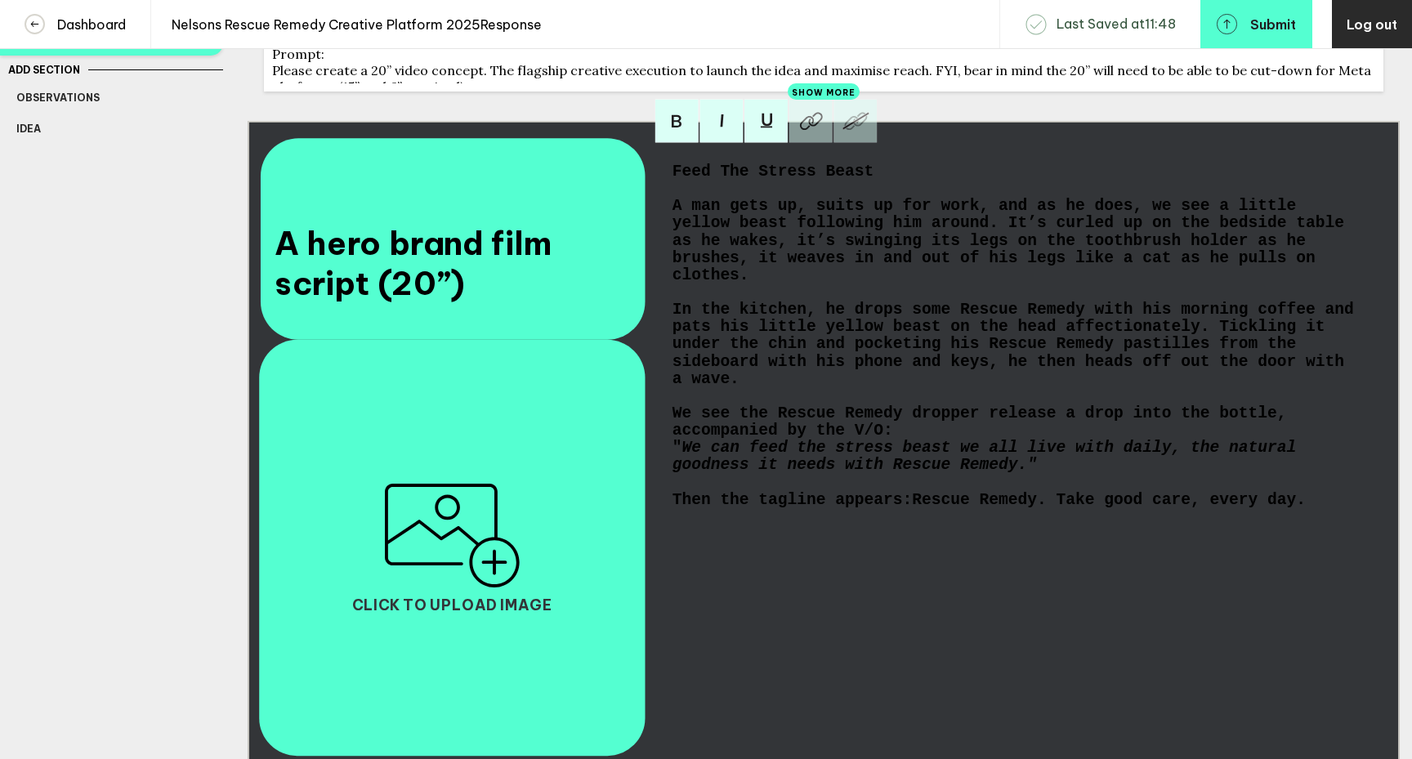
scroll to position [0, 0]
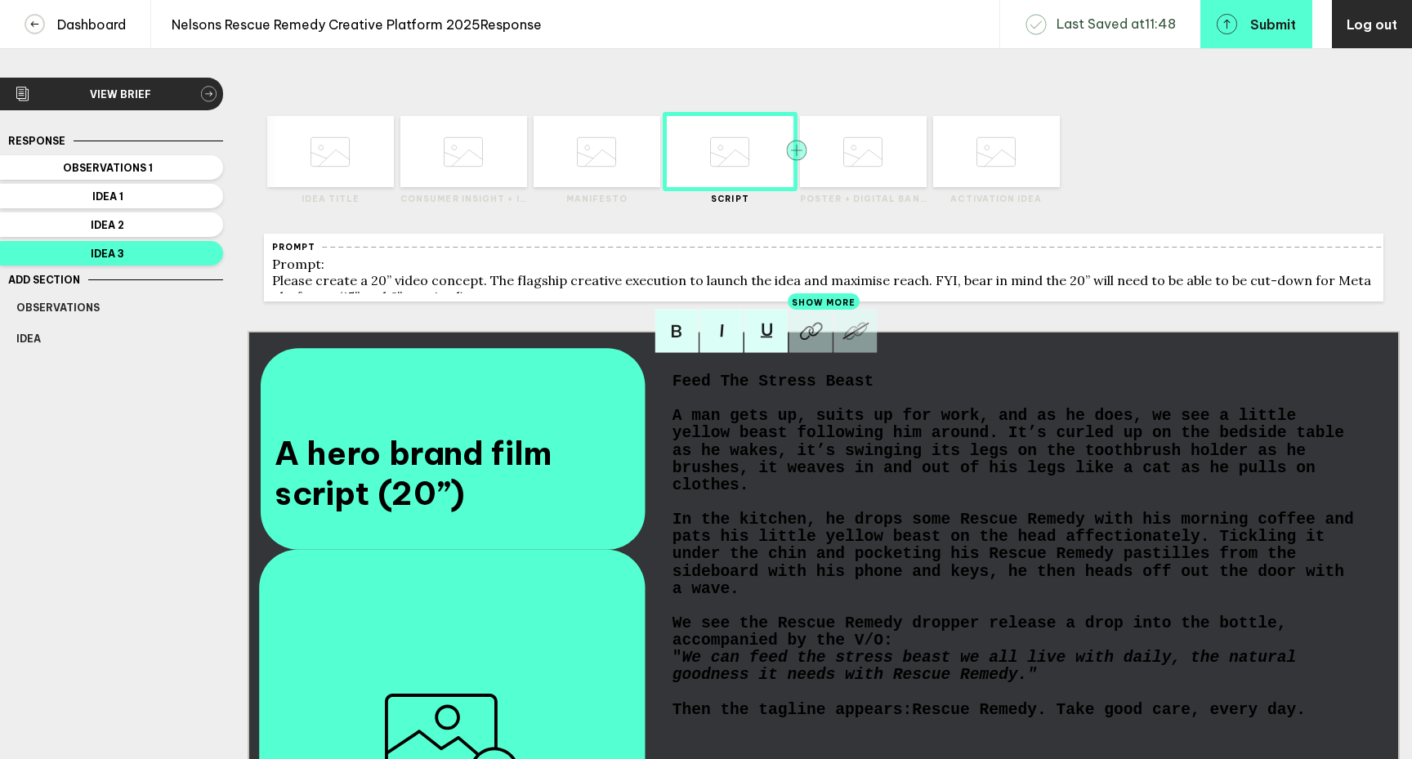
click at [794, 152] on rect "button" at bounding box center [796, 150] width 20 height 20
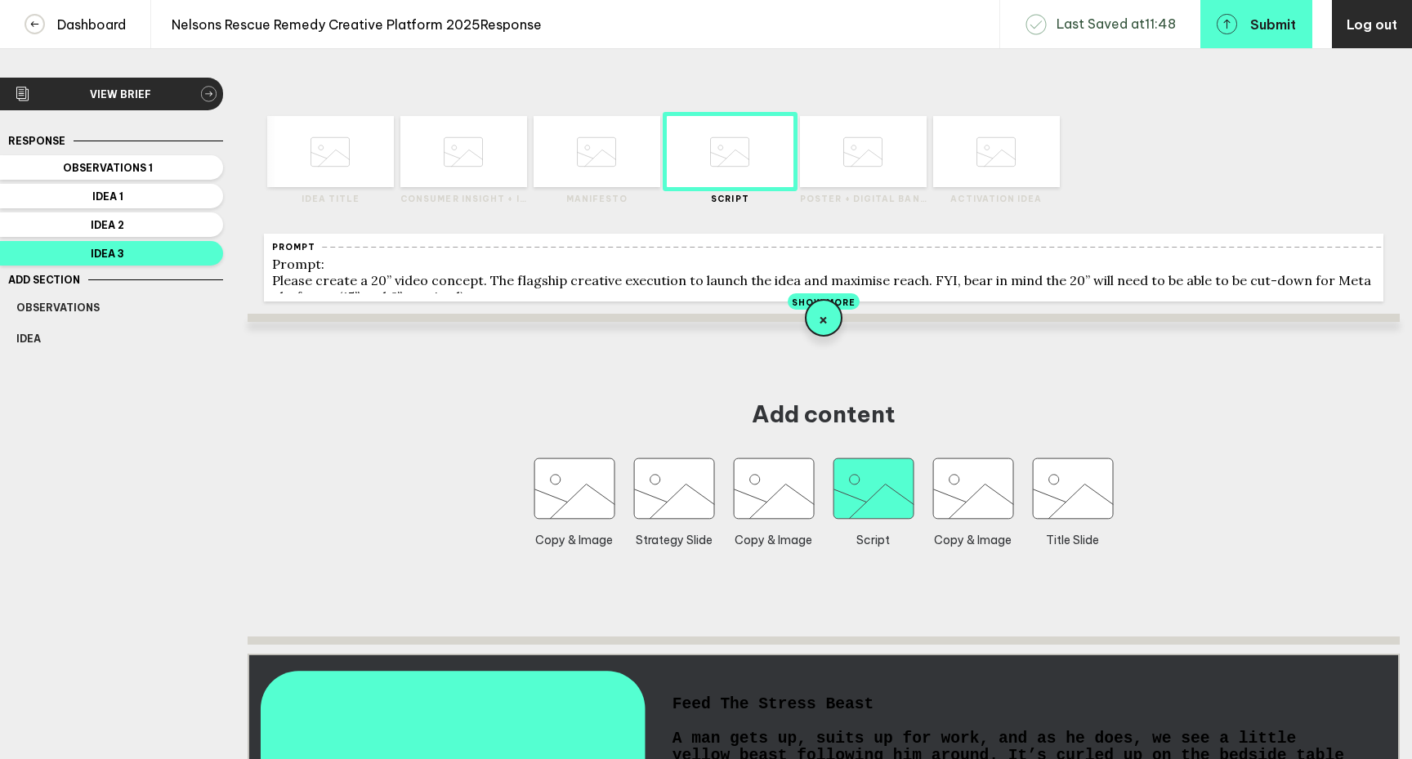
click at [870, 502] on icon "button" at bounding box center [874, 488] width 80 height 60
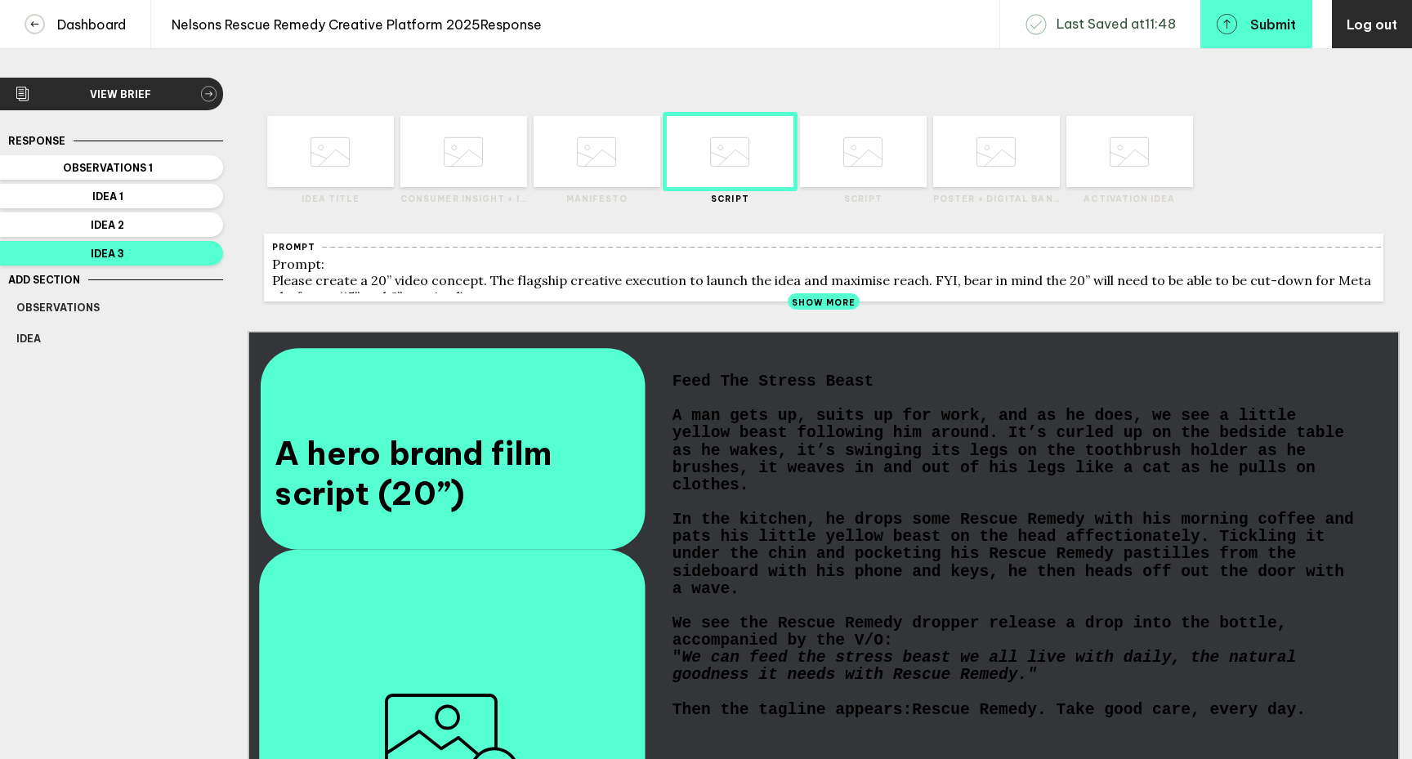
click at [889, 391] on div "Feed The Stress Beast" at bounding box center [1016, 381] width 686 height 17
click at [887, 168] on div at bounding box center [898, 151] width 64 height 71
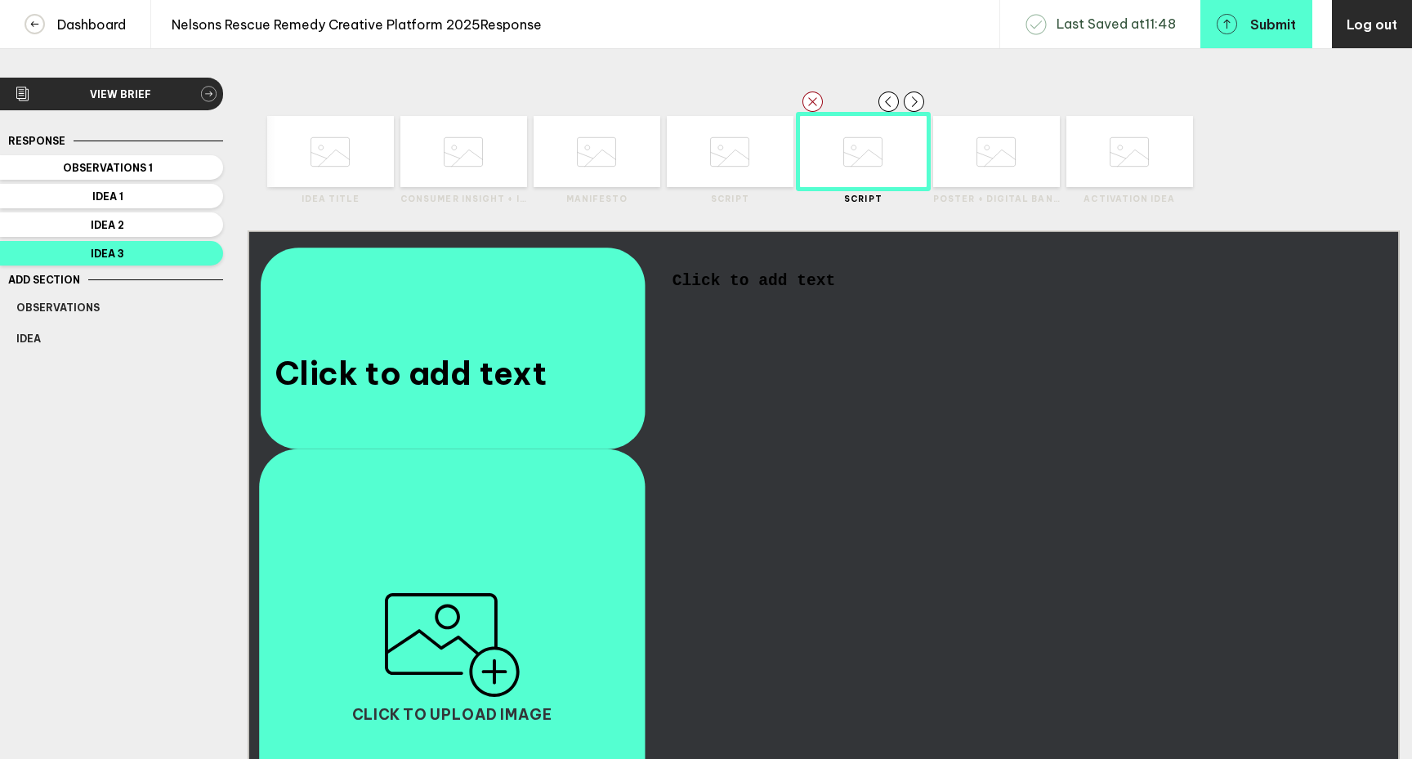
click at [728, 302] on div "Click to add text" at bounding box center [1016, 556] width 686 height 566
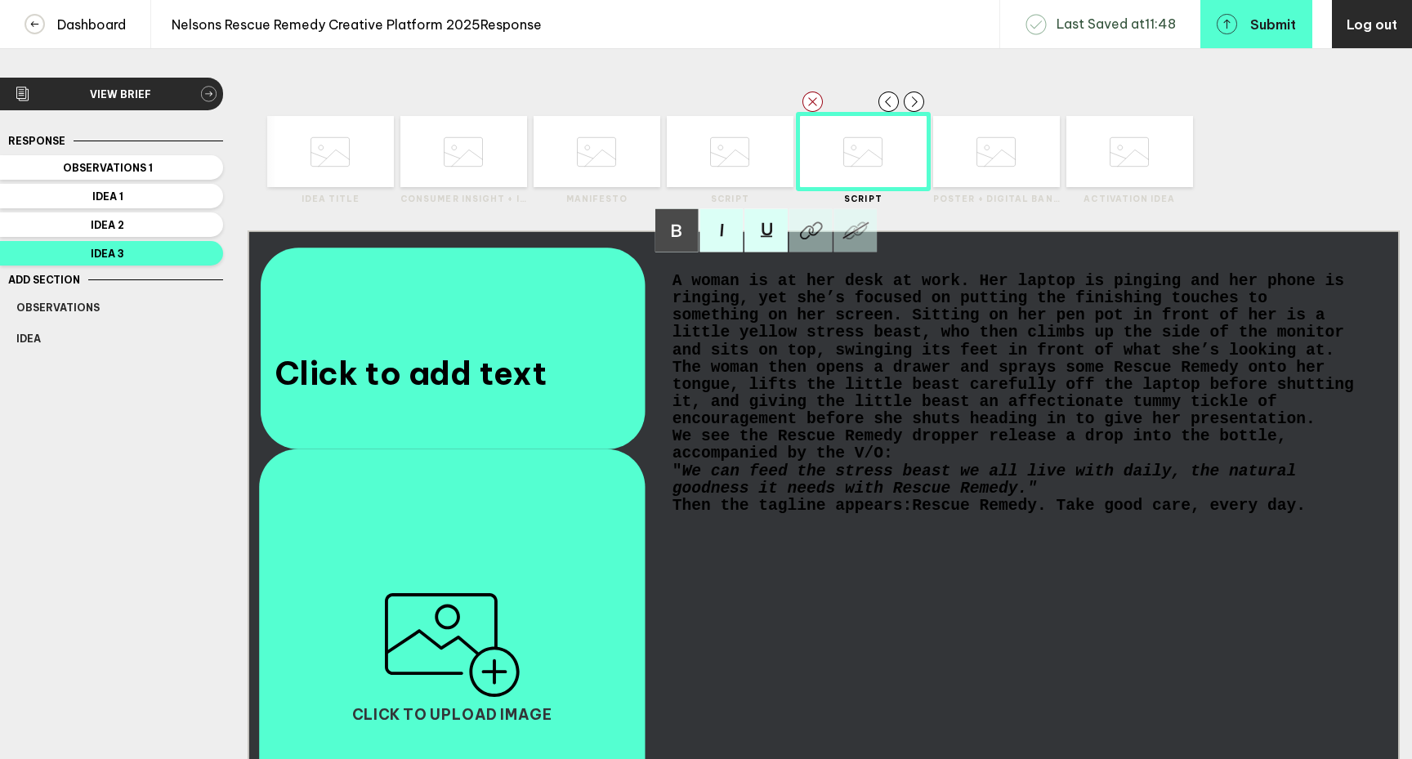
click at [673, 292] on span "A woman is at her desk at work. Her laptop is pinging and her phone is ringing,…" at bounding box center [1018, 350] width 691 height 155
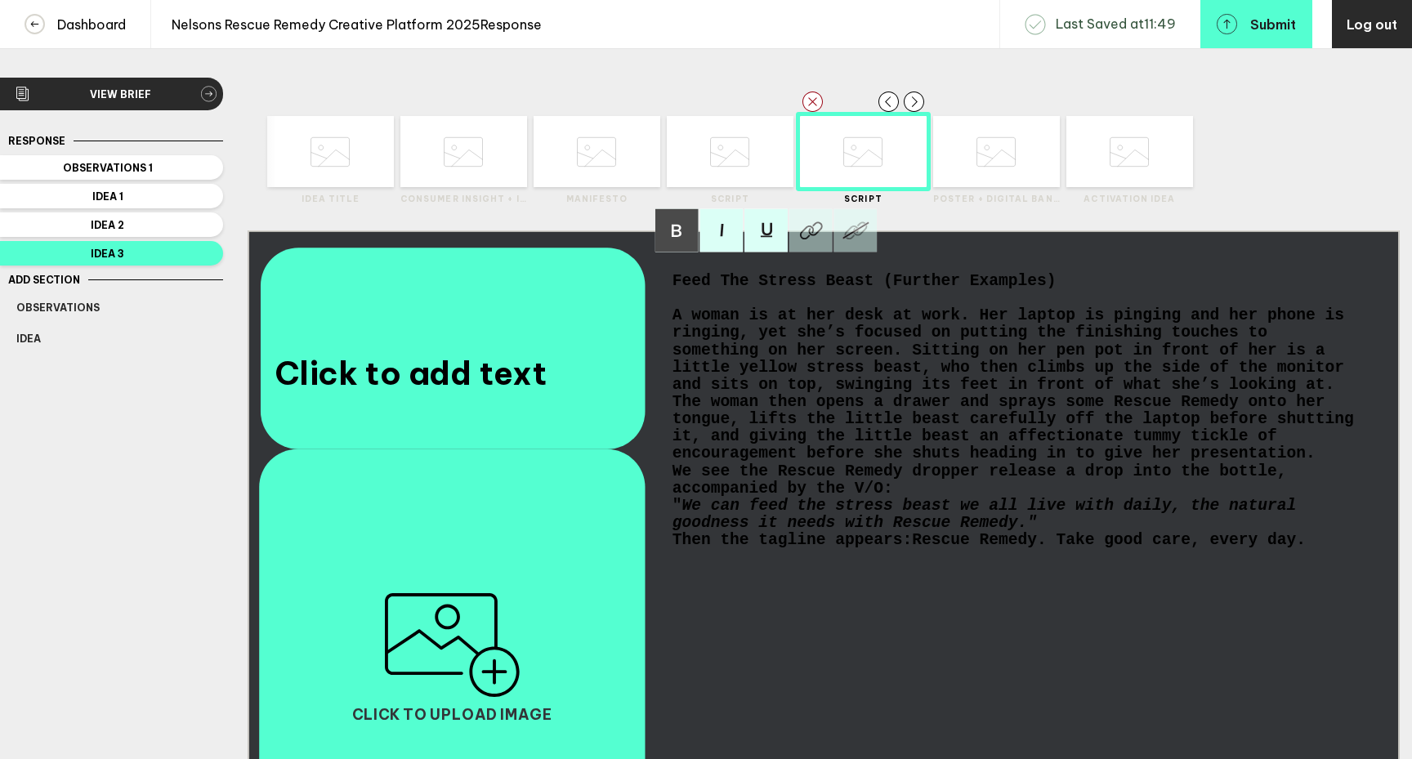
click at [674, 418] on span "A woman is at her desk at work. Her laptop is pinging and her phone is ringing,…" at bounding box center [1018, 384] width 691 height 155
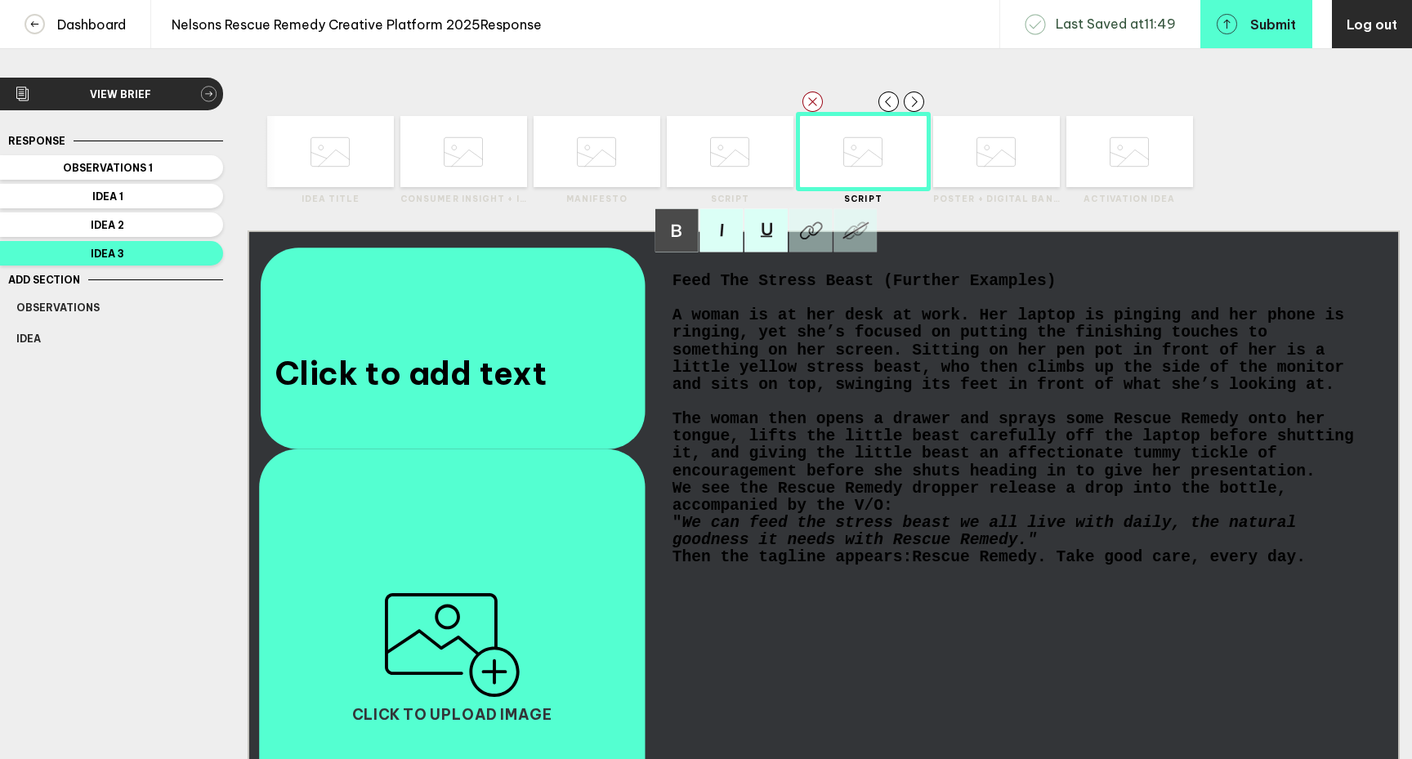
click at [673, 511] on span "We see the Rescue Remedy dropper release a drop into the bottle, accompanied by…" at bounding box center [985, 497] width 624 height 34
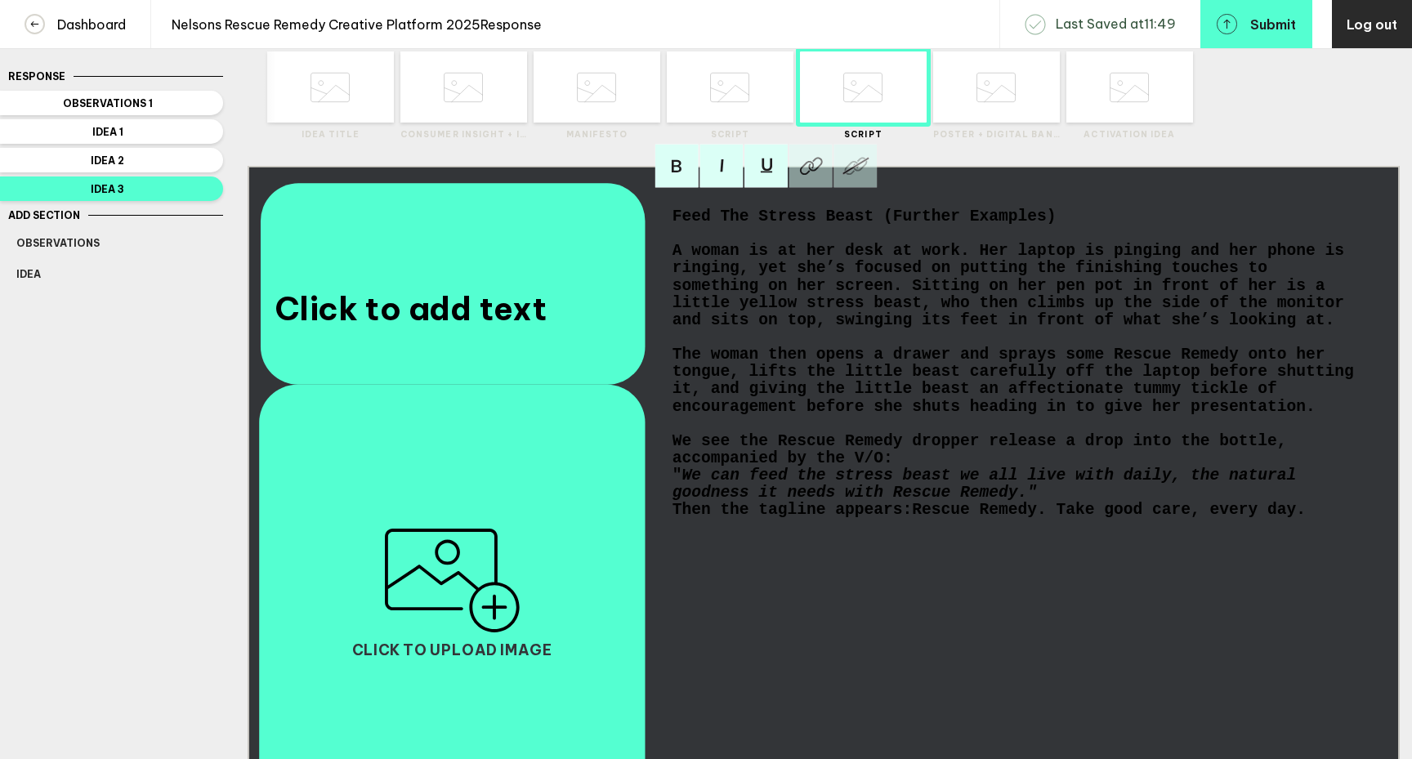
scroll to position [86, 0]
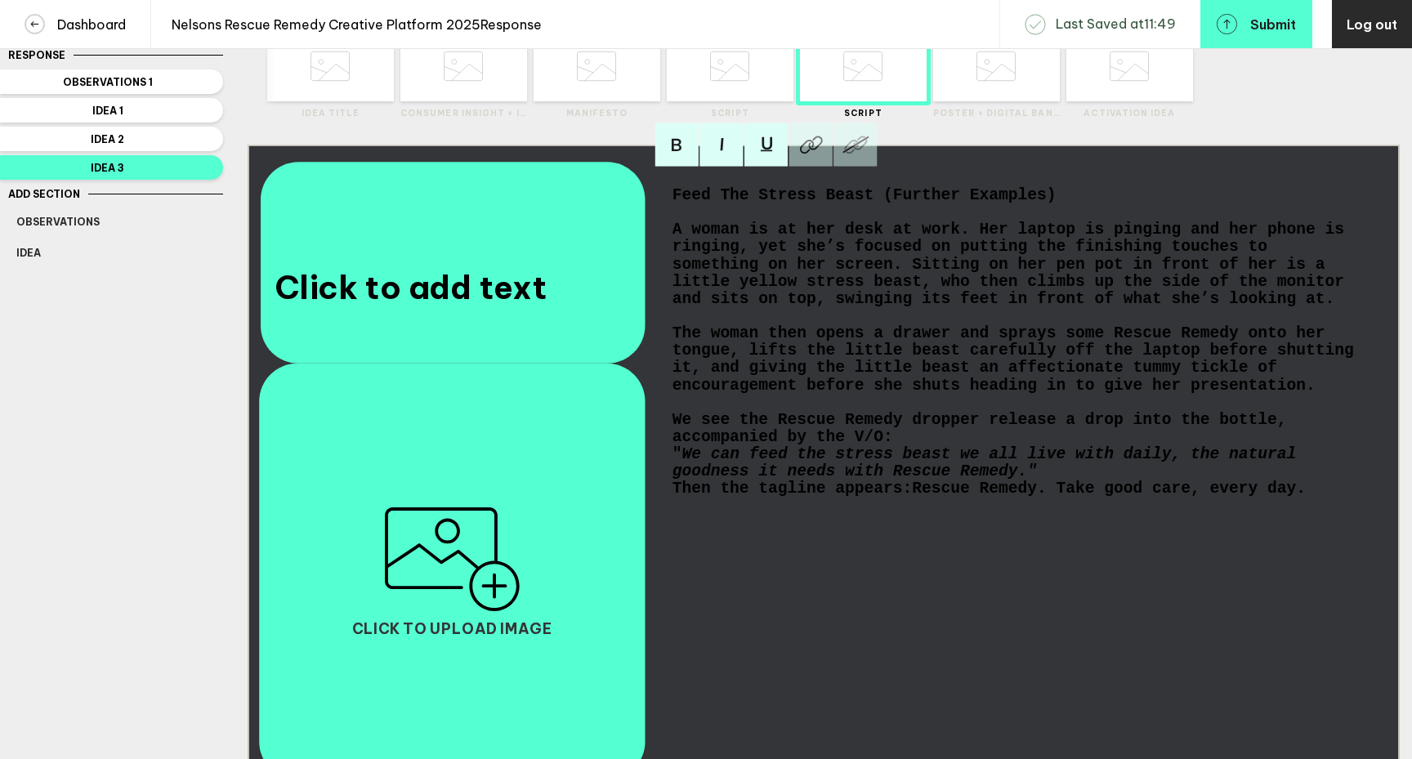
click at [673, 247] on span "A woman is at her desk at work. Her laptop is pinging and her phone is ringing,…" at bounding box center [1014, 264] width 682 height 87
click at [1320, 498] on div "Then the tagline appears: Rescue Remedy. Take good care, every day." at bounding box center [1016, 489] width 686 height 17
click at [717, 532] on div "3." at bounding box center [1016, 523] width 686 height 17
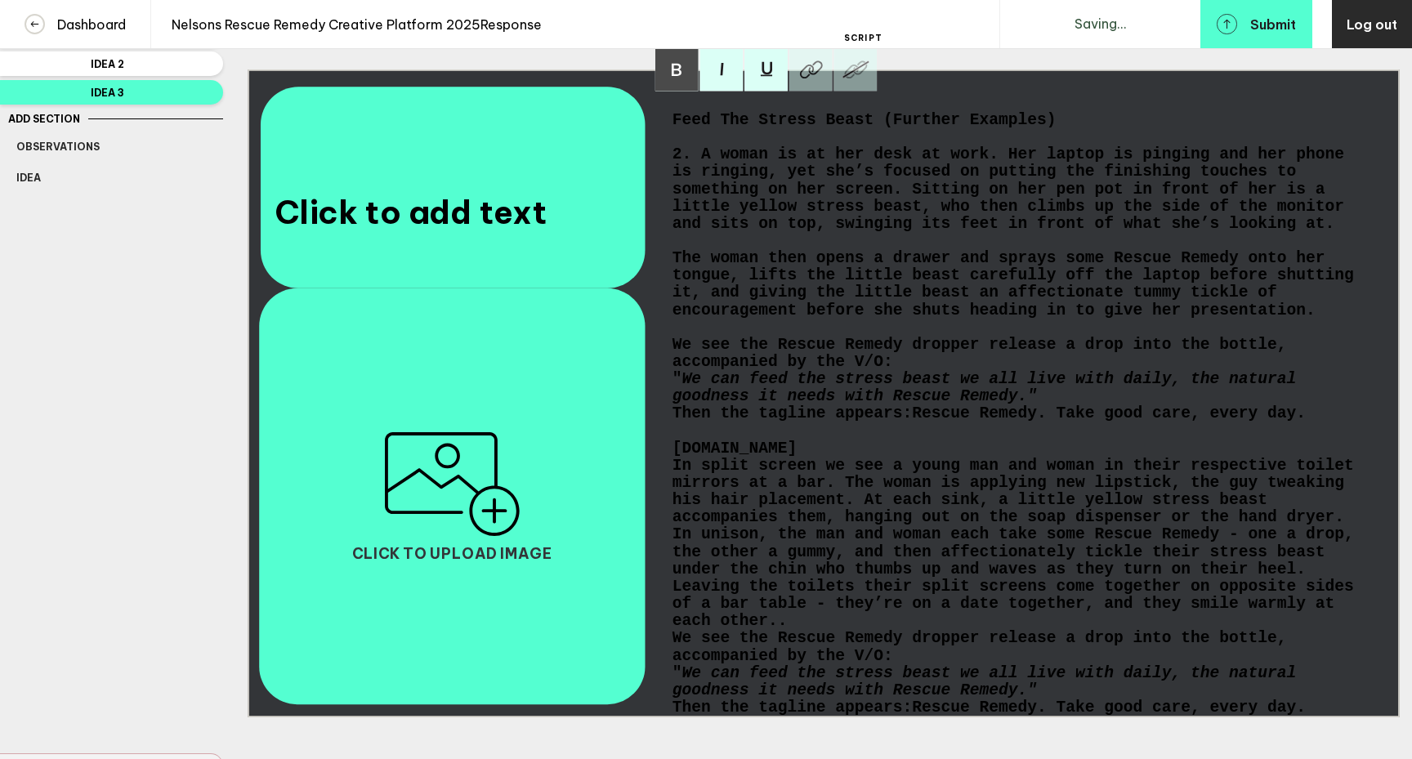
click at [702, 167] on span "2. A woman is at her desk at work. Her laptop is pinging and her phone is ringi…" at bounding box center [1014, 189] width 682 height 87
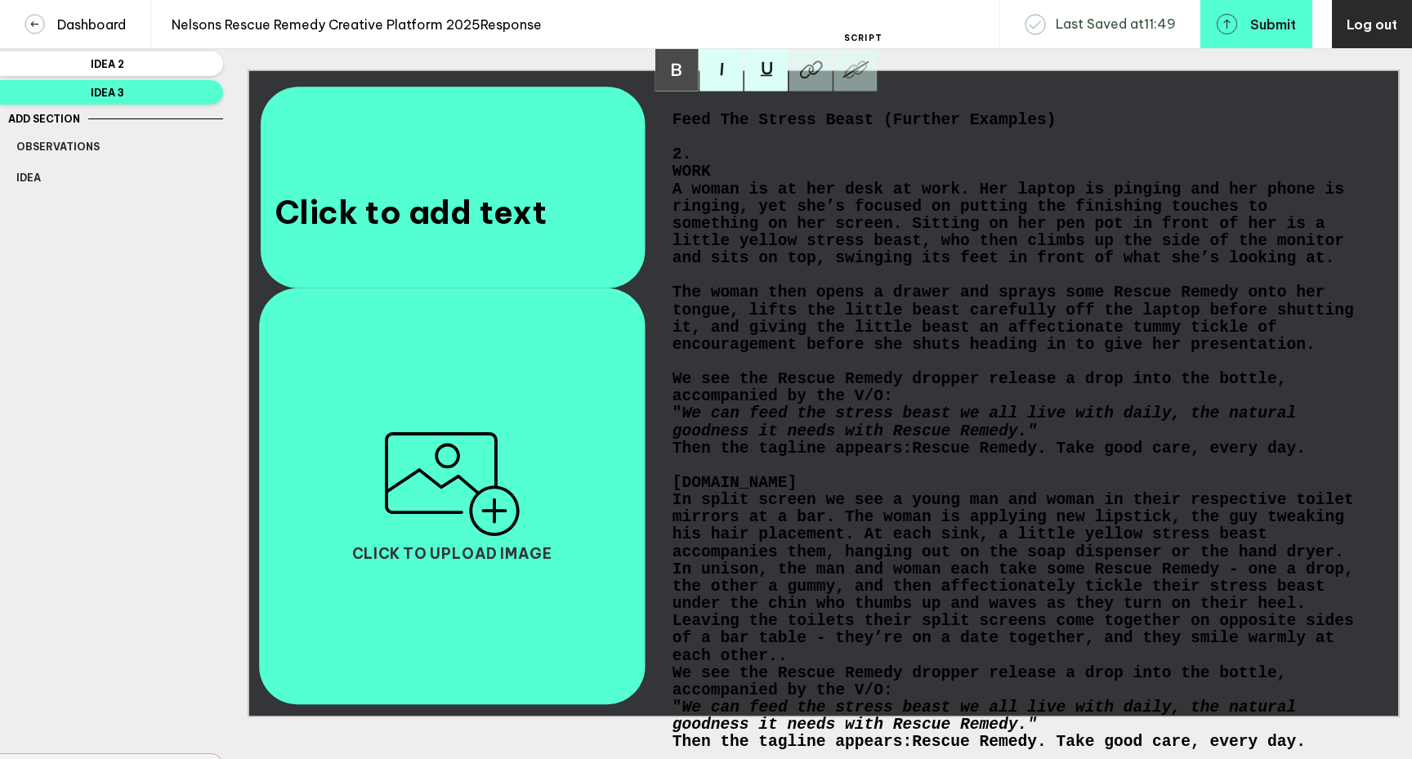
click at [670, 187] on div "Feed The Stress Beast (Further Examples) 2. WORK A woman is at her desk at work…" at bounding box center [1015, 395] width 697 height 578
click at [673, 181] on span "WORK" at bounding box center [692, 171] width 38 height 17
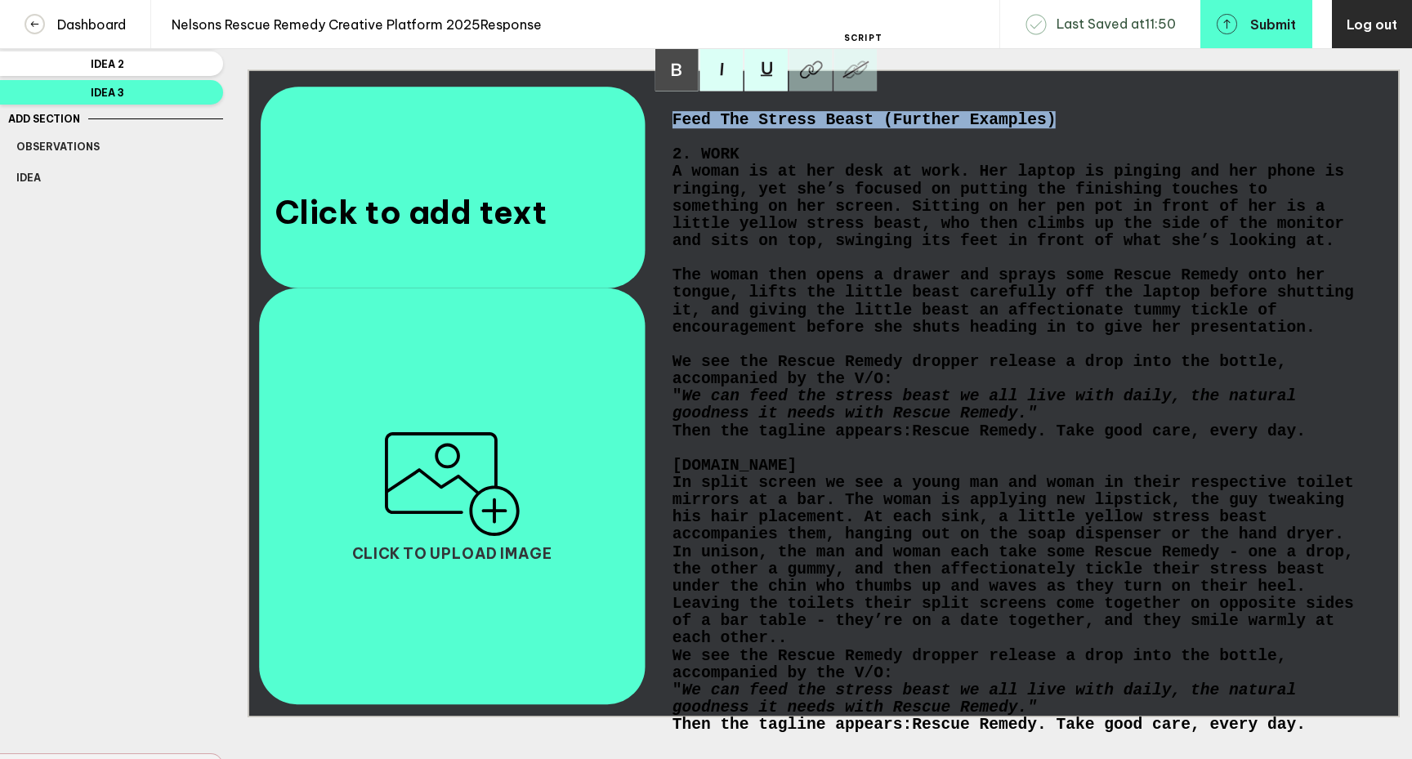
drag, startPoint x: 1057, startPoint y: 133, endPoint x: 640, endPoint y: 127, distance: 416.8
click at [640, 127] on div "Click to add text Feed The Stress Beast (Further Examples) 2. WORK A woman is a…" at bounding box center [824, 393] width 1152 height 648
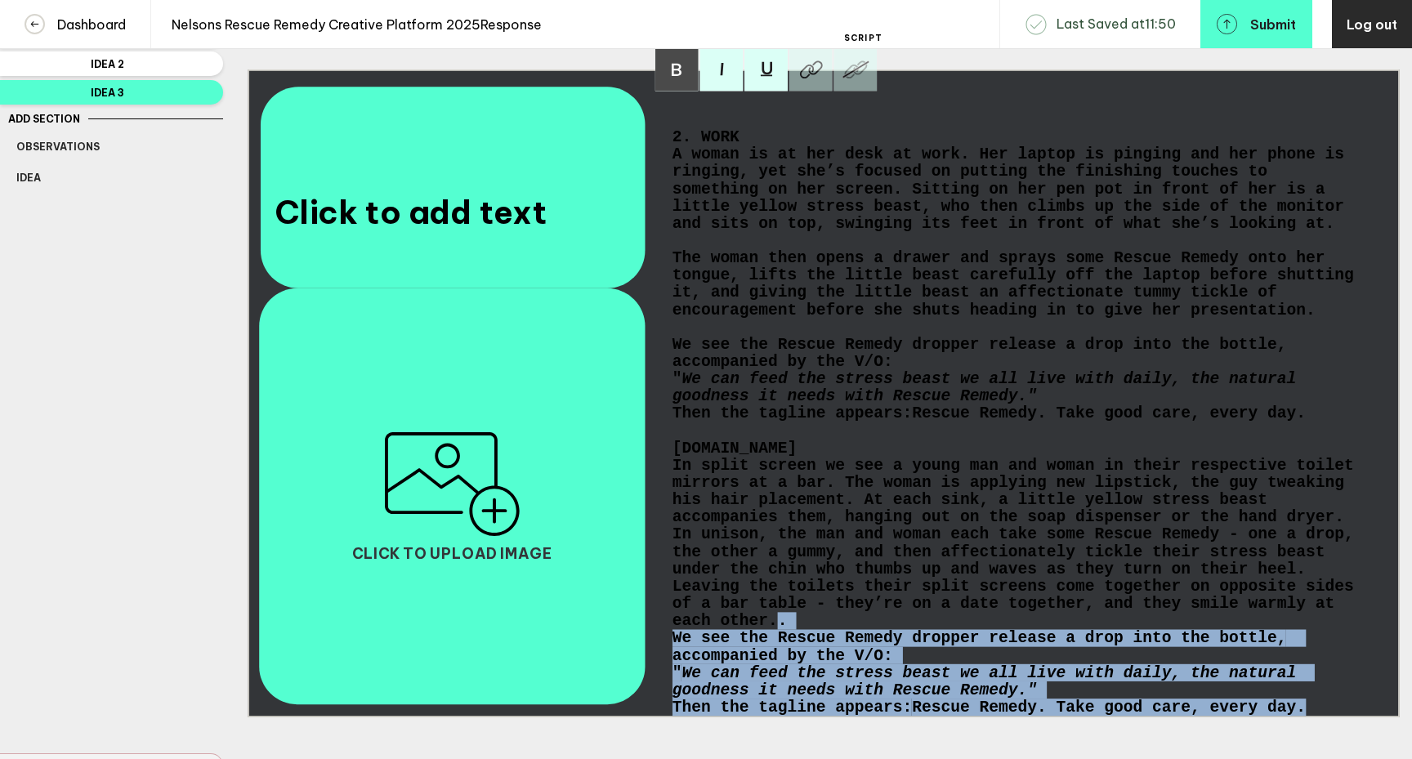
scroll to position [296, 0]
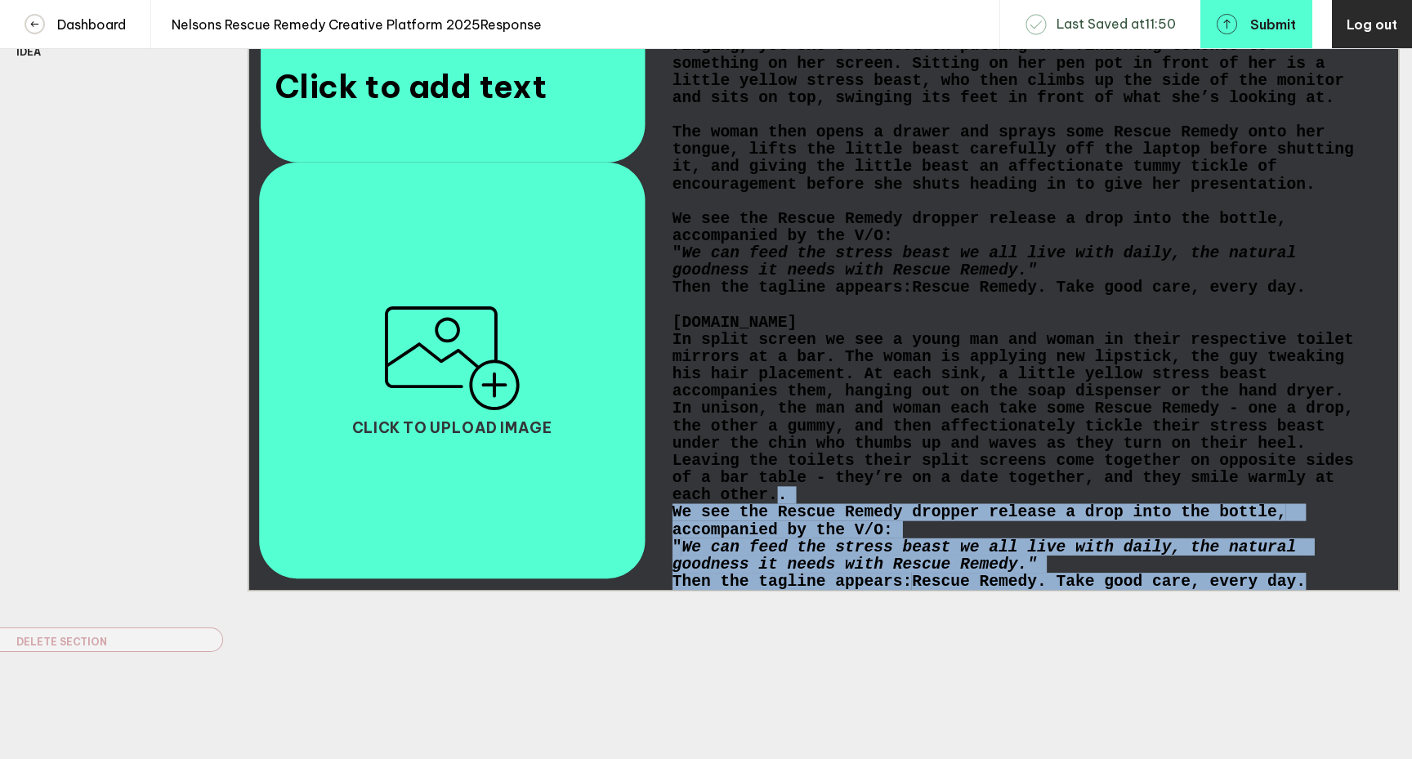
drag, startPoint x: 776, startPoint y: 656, endPoint x: 988, endPoint y: 624, distance: 214.0
click at [988, 624] on div "Delete Created with Sketch. Move Left Created with Sketch. Move Right Created w…" at bounding box center [824, 212] width 1152 height 842
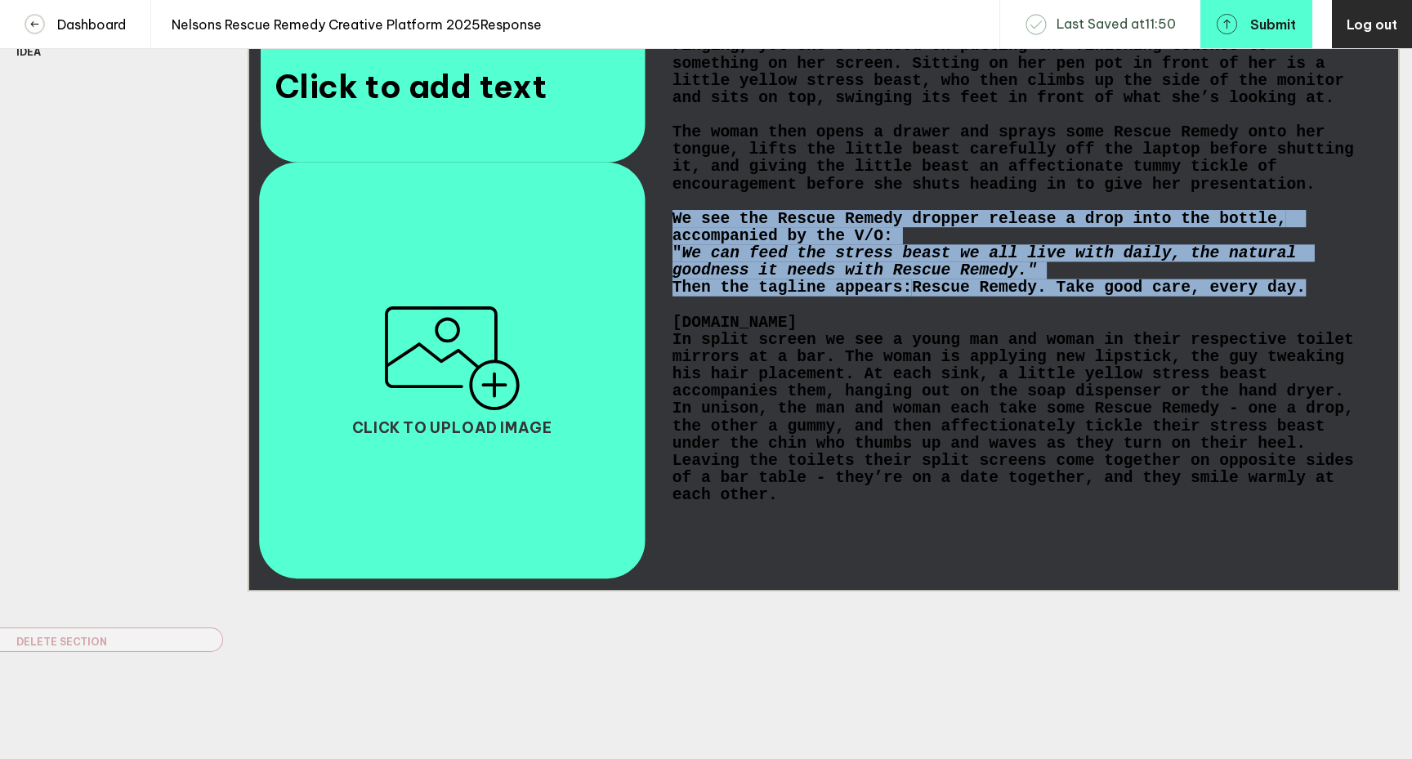
drag, startPoint x: 1330, startPoint y: 304, endPoint x: 675, endPoint y: 225, distance: 659.3
click at [675, 225] on div "2. WORK A woman is at her desk at work. Her laptop is pinging and her phone is …" at bounding box center [1016, 245] width 686 height 518
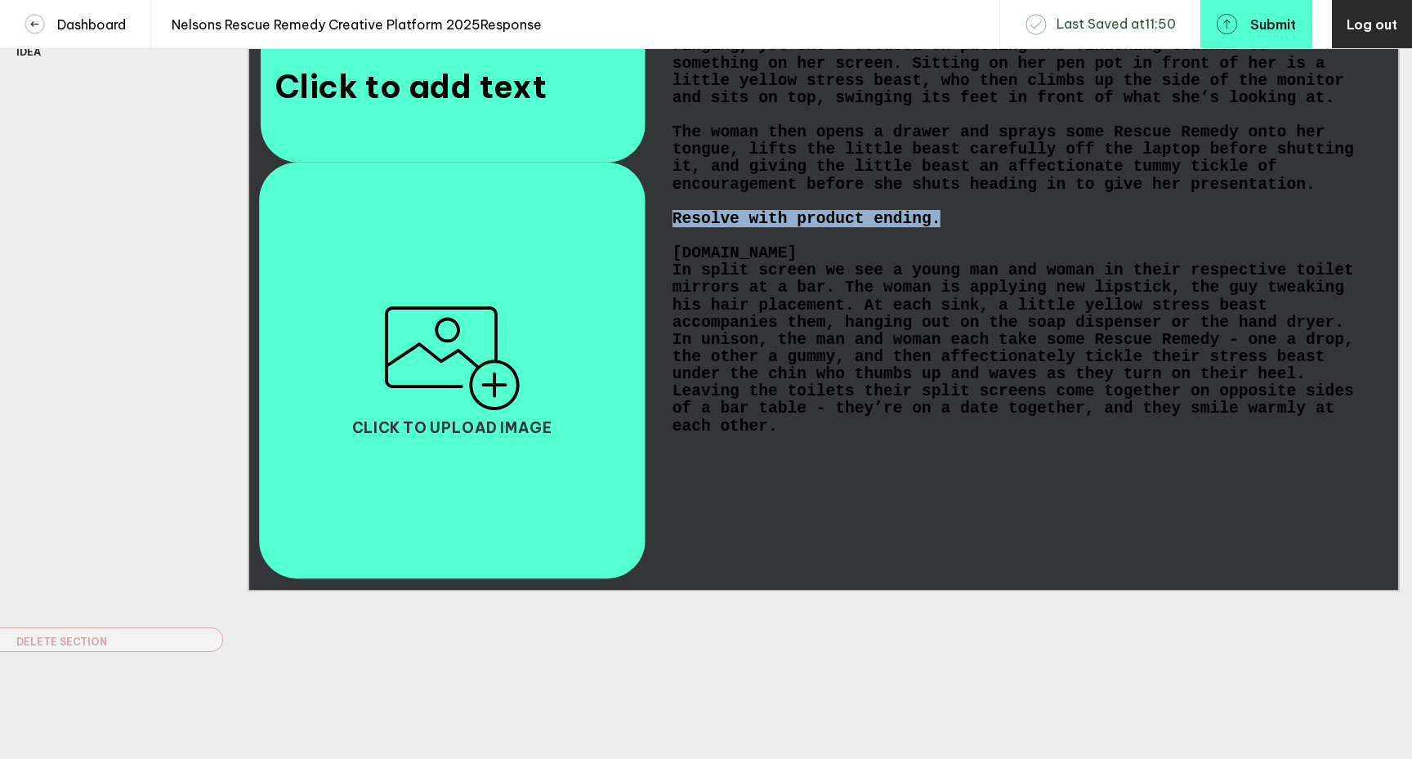
drag, startPoint x: 965, startPoint y: 231, endPoint x: 639, endPoint y: 228, distance: 326.1
click at [639, 228] on div "Click to add text 2. WORK A woman is at her desk at work. Her laptop is pinging…" at bounding box center [824, 268] width 1152 height 648
click at [785, 435] on div "In split screen we see a young man and woman in their respective toilet mirrors…" at bounding box center [1016, 348] width 686 height 172
click at [669, 470] on div "2. WORK A woman is at her desk at work. Her laptop is pinging and her phone is …" at bounding box center [1015, 269] width 697 height 578
click at [674, 452] on span "Resolve with product ending as before." at bounding box center [855, 443] width 364 height 17
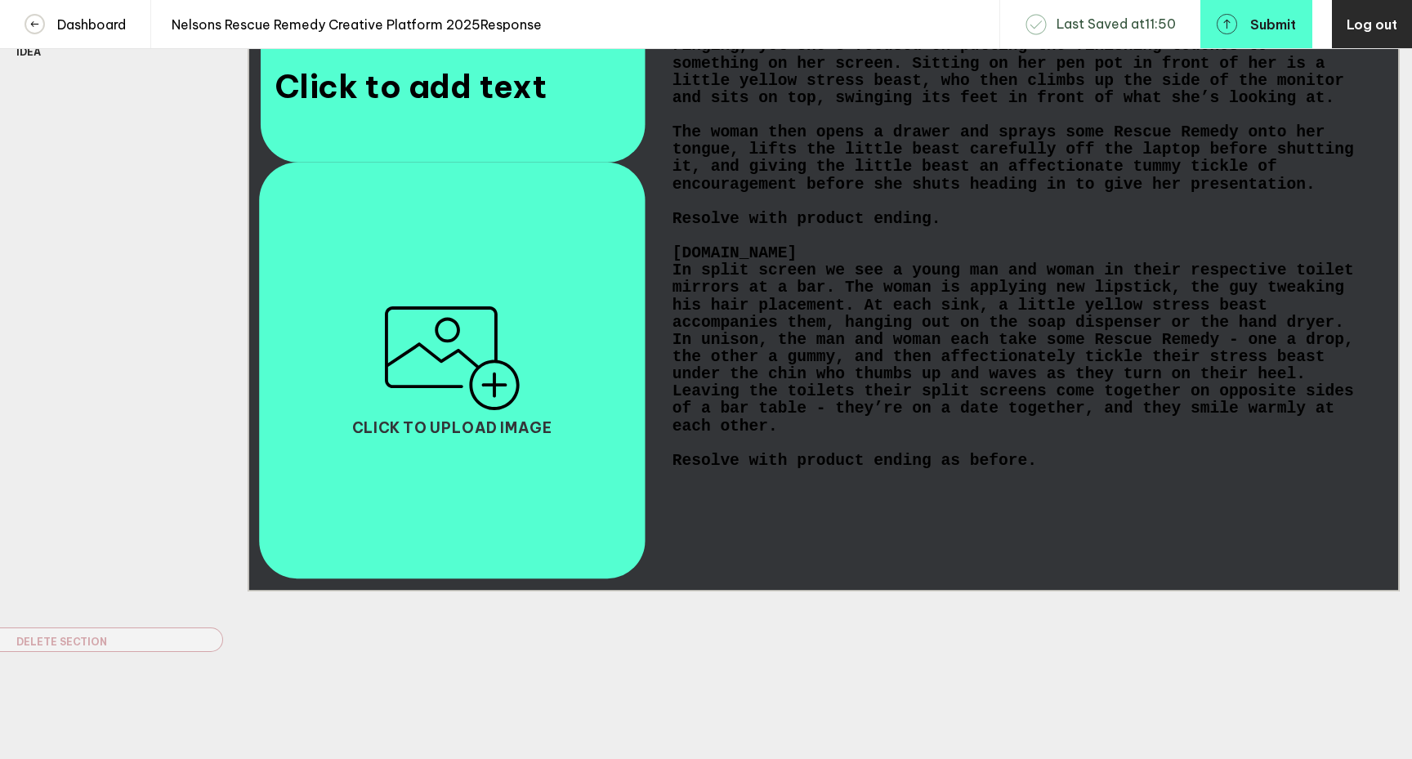
click at [674, 357] on span "In split screen we see a young man and woman in their respective toilet mirrors…" at bounding box center [1018, 348] width 691 height 172
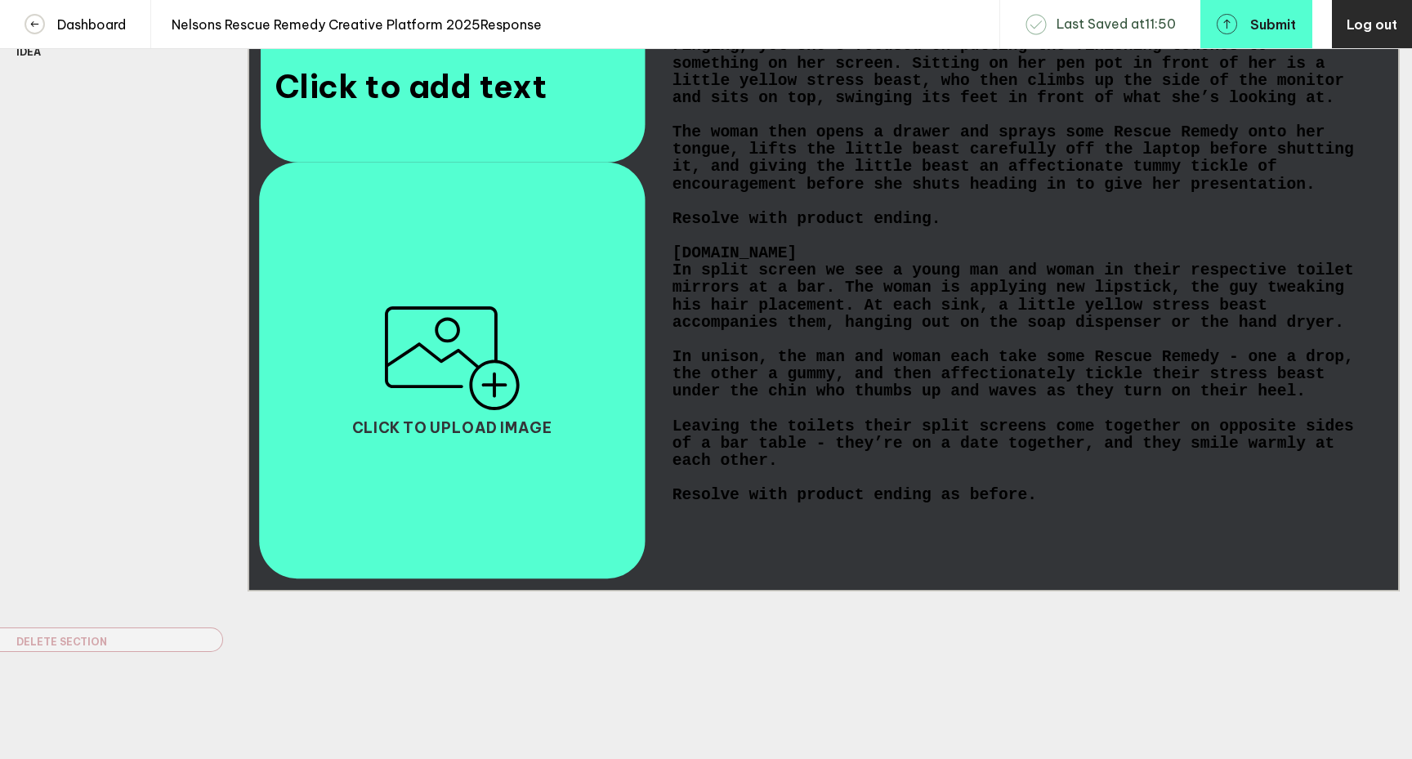
click at [931, 228] on span "Resolve with product ending." at bounding box center [807, 219] width 269 height 17
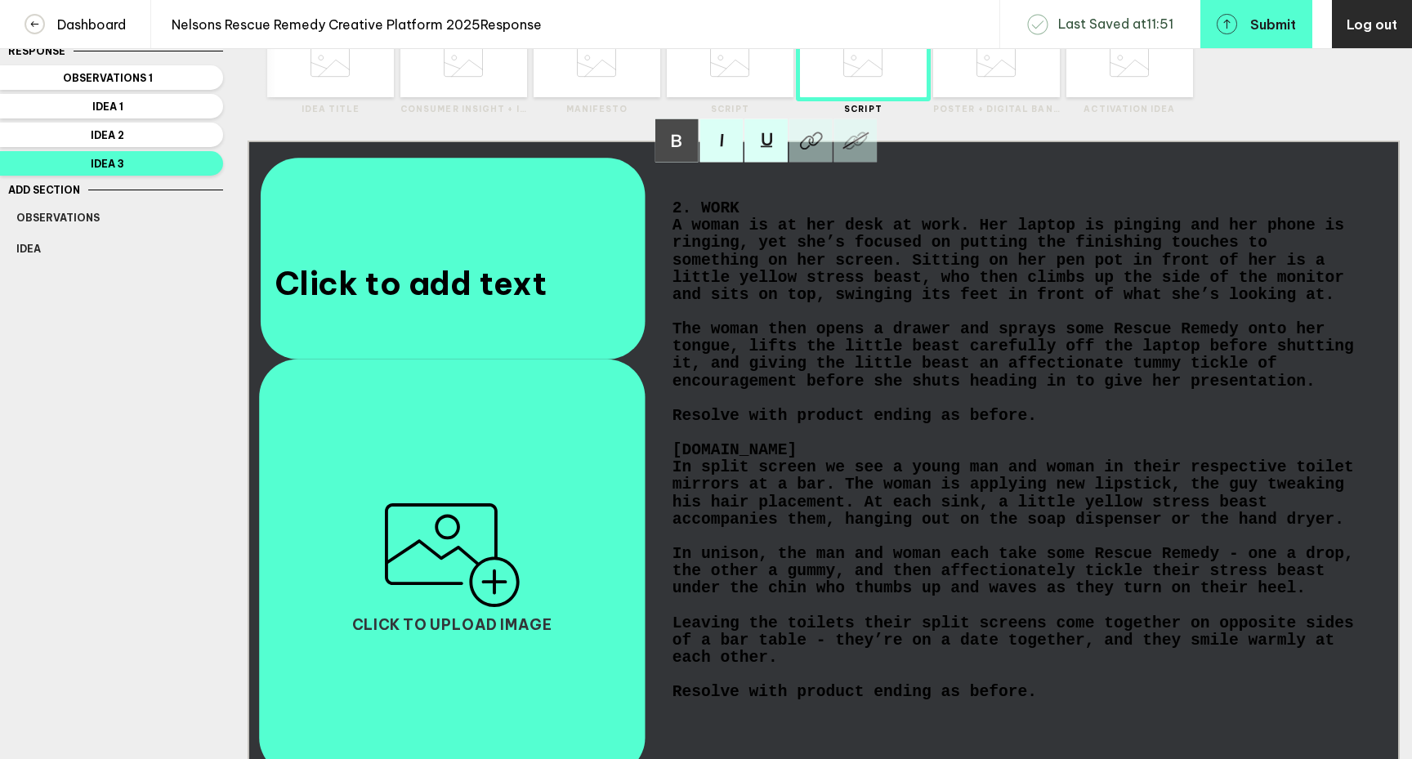
scroll to position [0, 0]
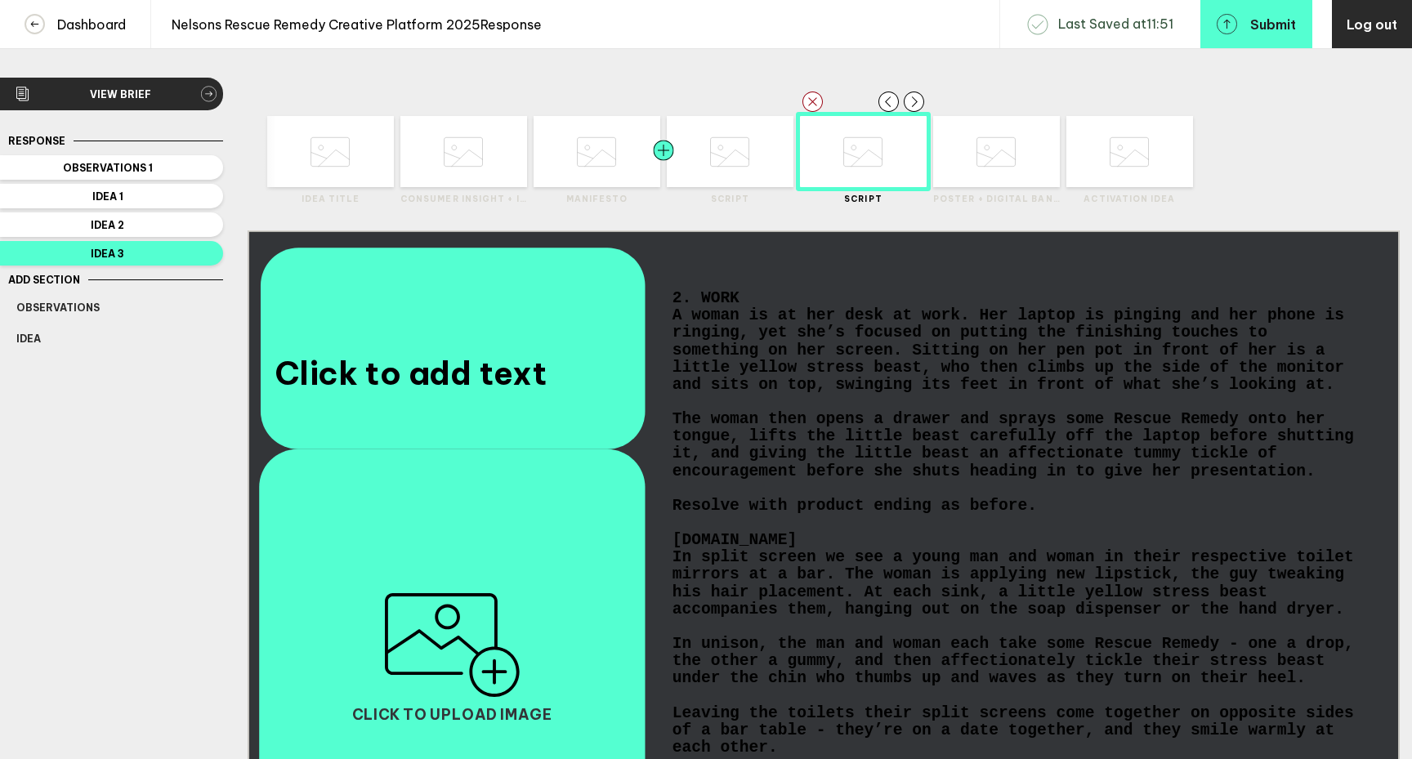
click at [726, 155] on div at bounding box center [696, 151] width 64 height 71
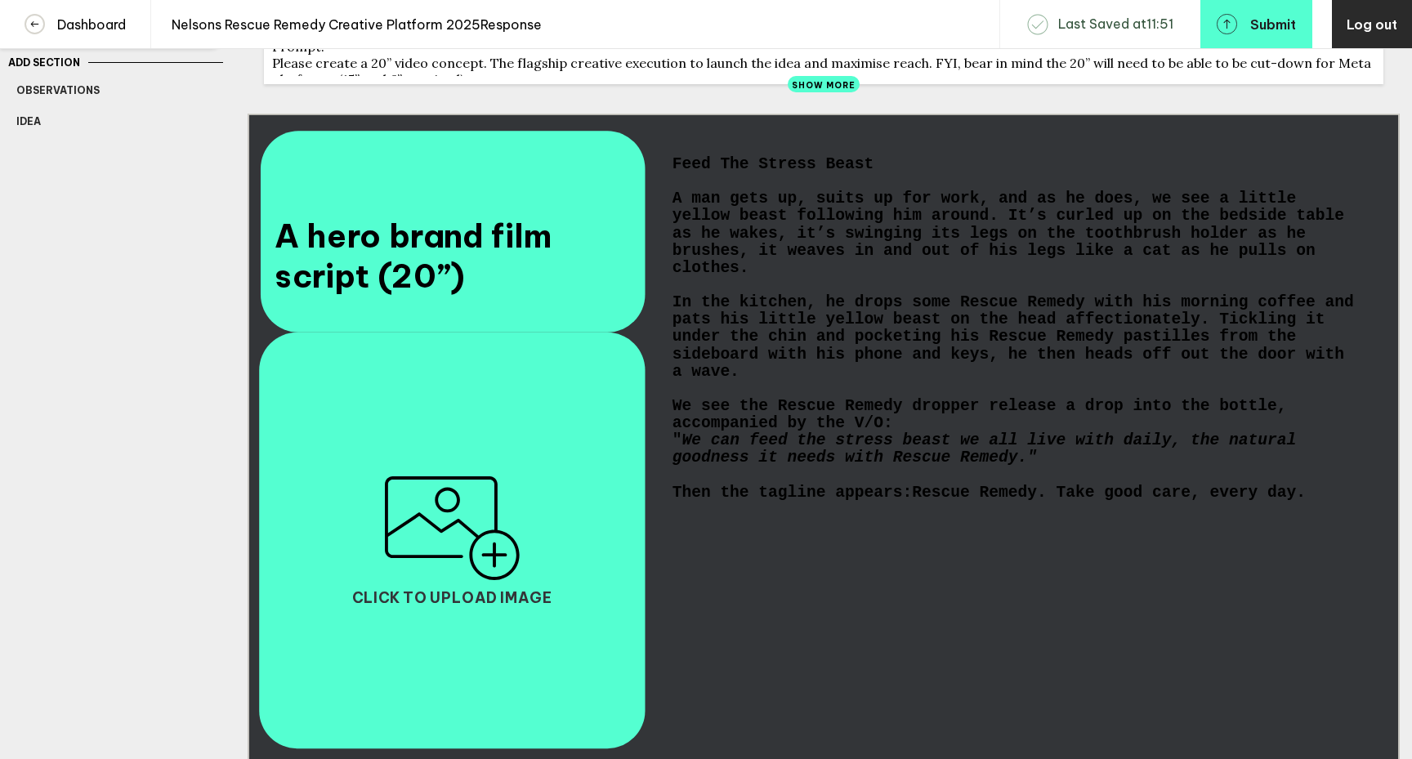
scroll to position [222, 0]
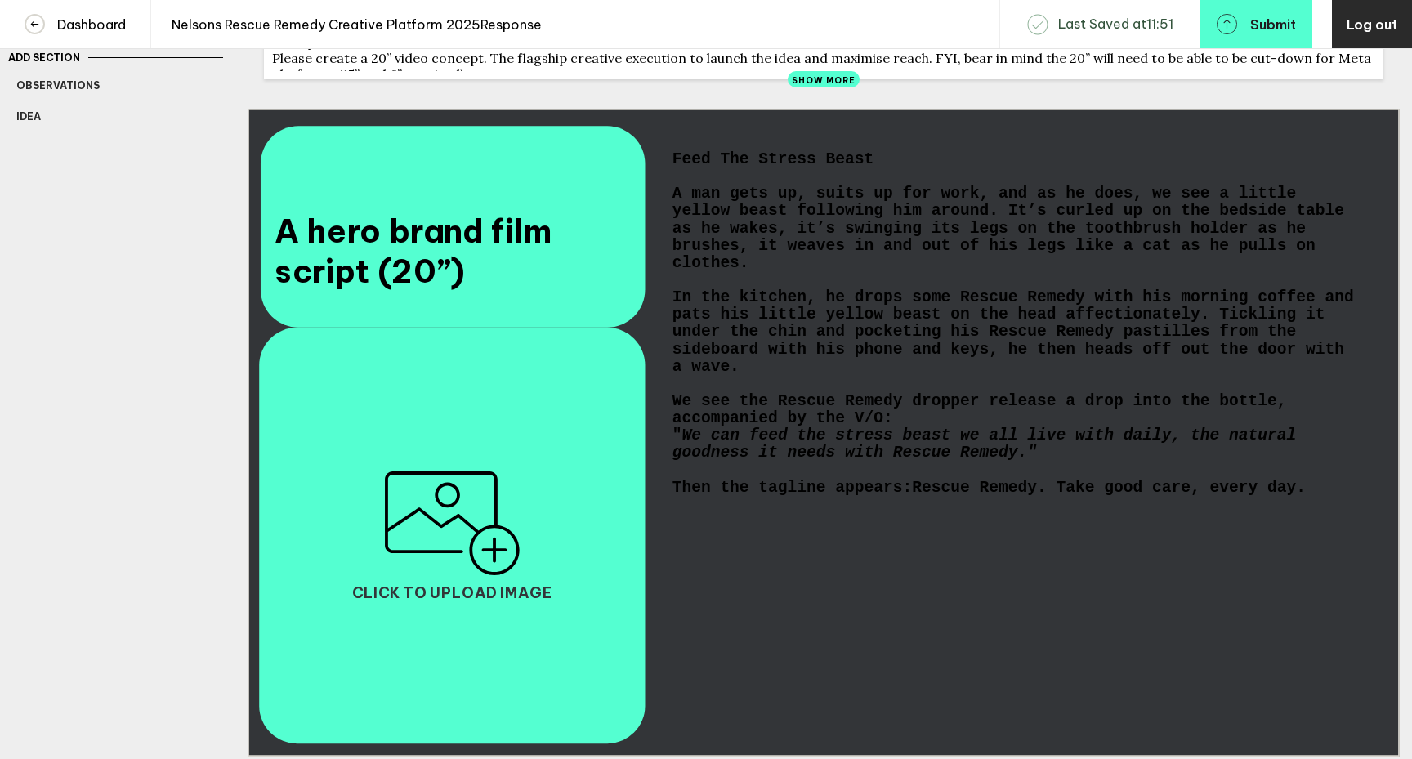
click at [673, 208] on span "A man gets up, suits up for work, and as he does, we see a little yellow beast …" at bounding box center [1014, 229] width 682 height 87
click at [673, 210] on span "A man gets up, suits up for work, and as he does, we see a little yellow beast …" at bounding box center [1014, 229] width 682 height 87
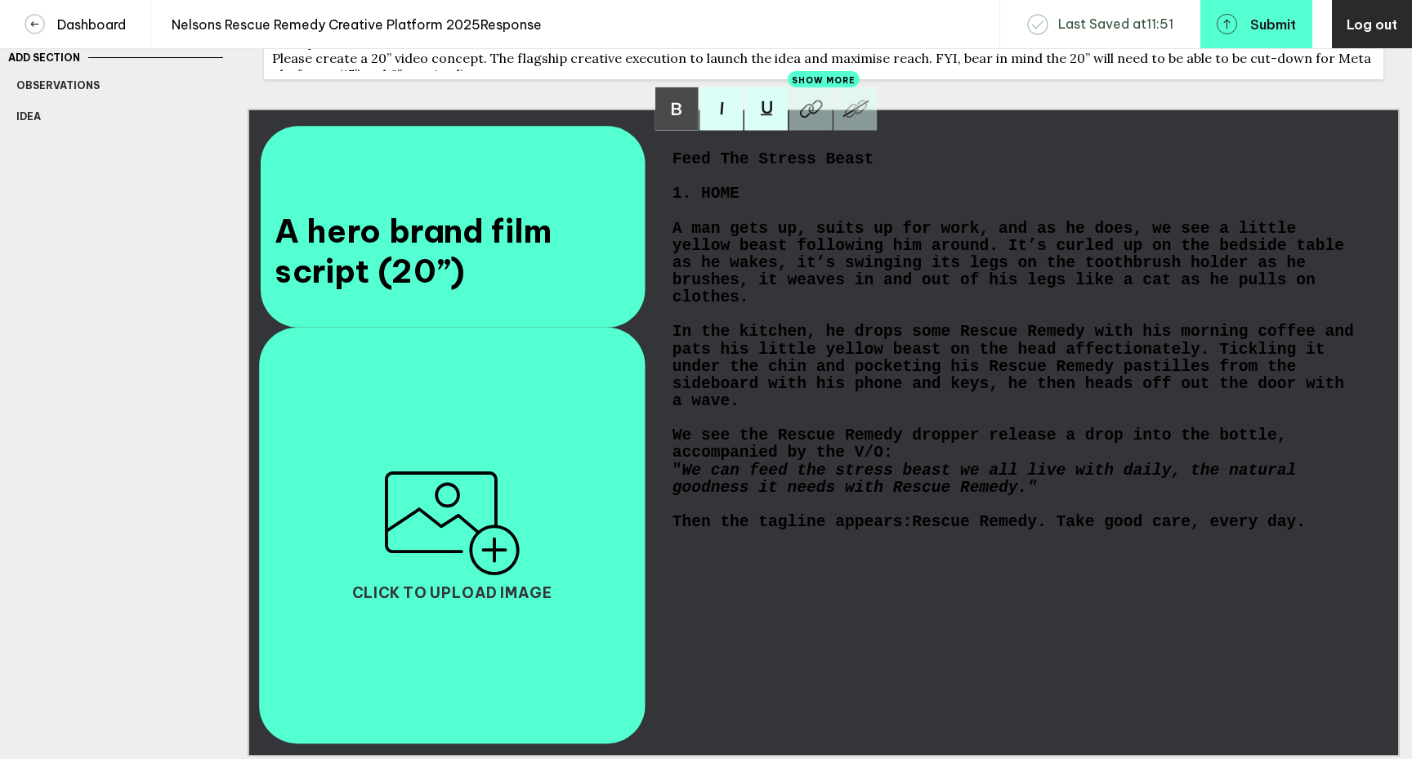
scroll to position [0, 0]
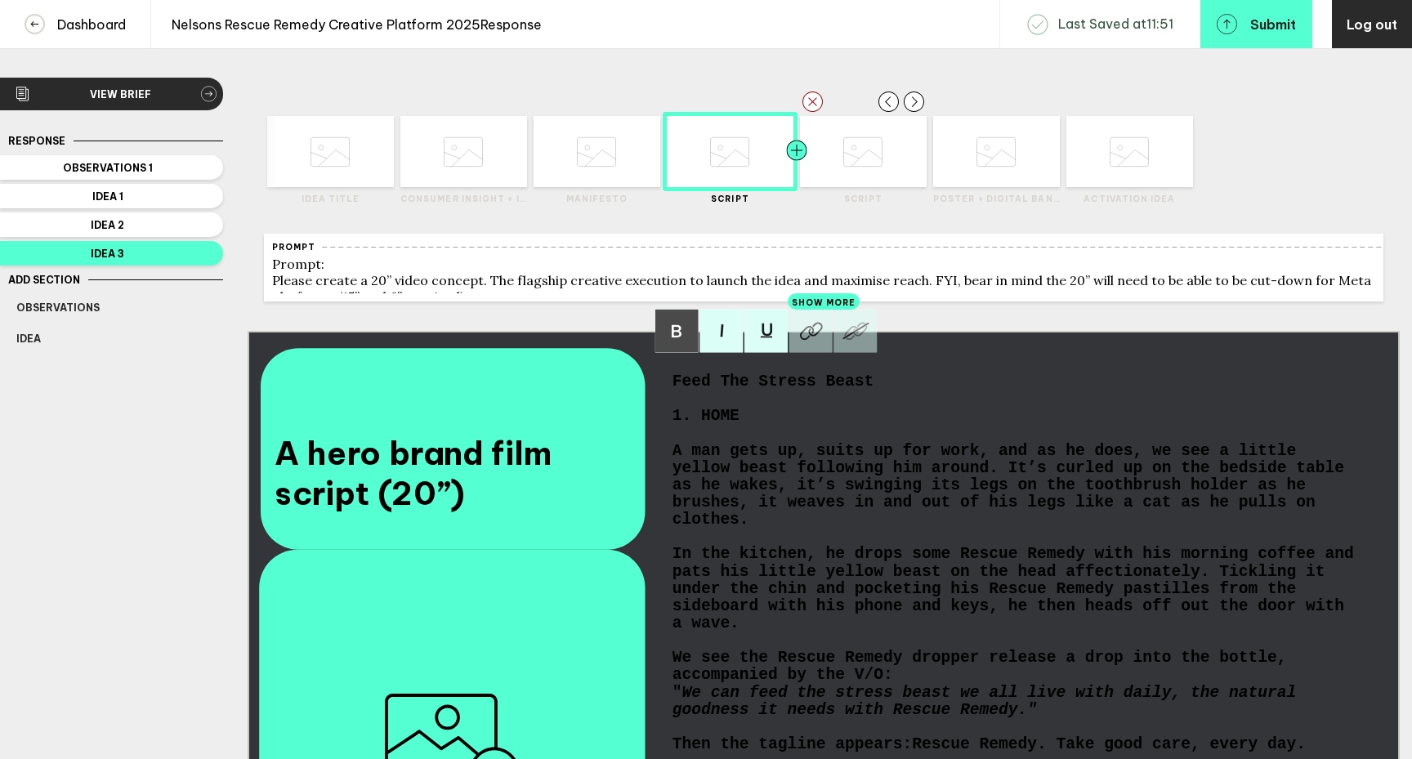
click at [856, 158] on div at bounding box center [829, 151] width 64 height 71
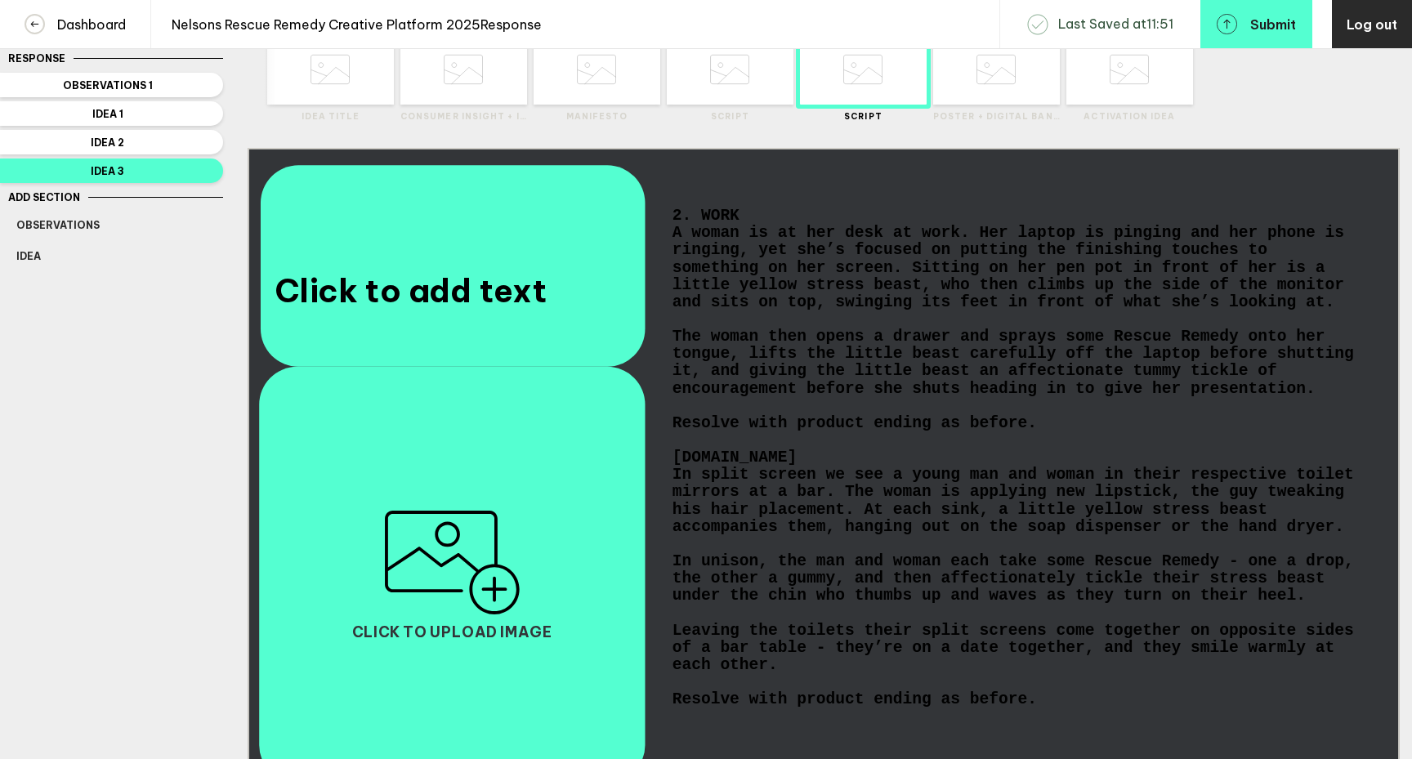
scroll to position [93, 0]
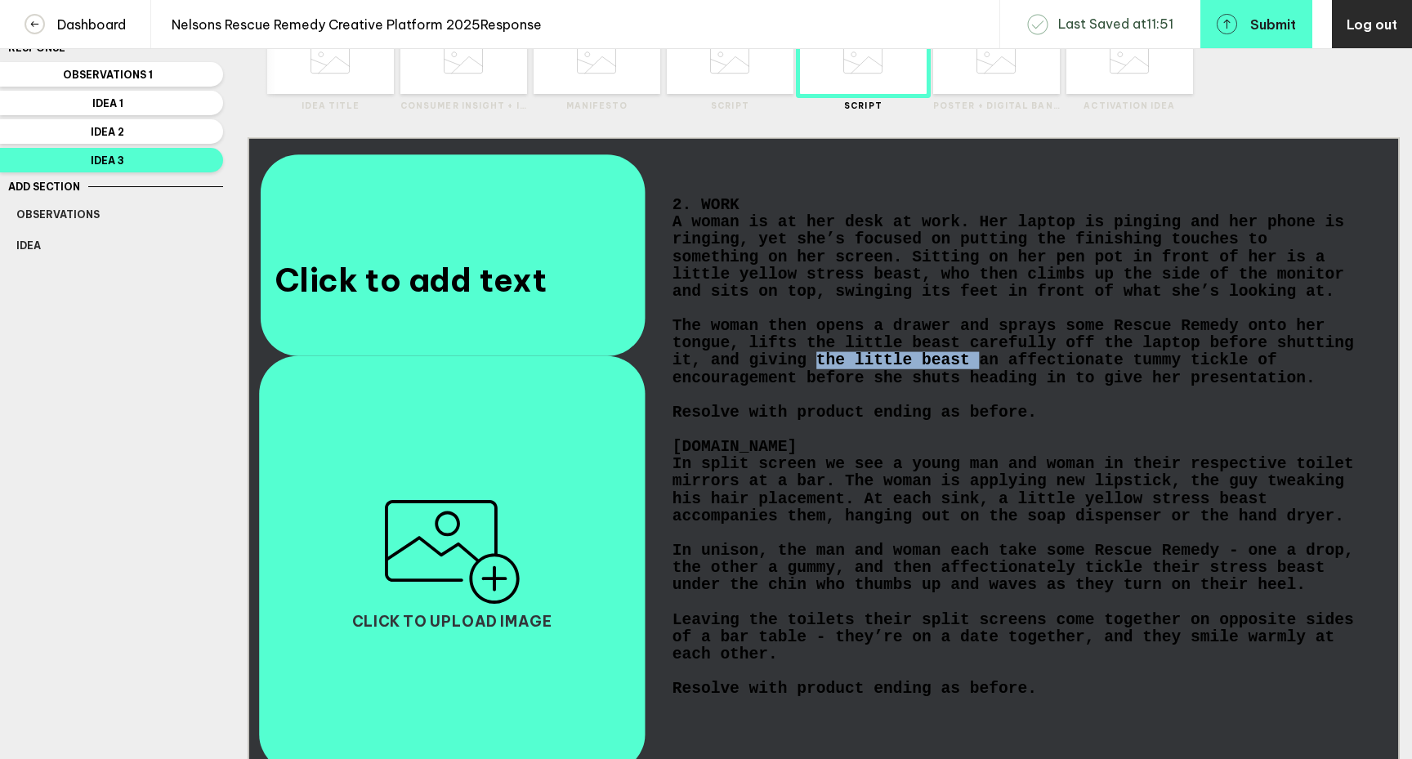
drag, startPoint x: 977, startPoint y: 381, endPoint x: 818, endPoint y: 379, distance: 158.5
click at [818, 379] on span "The woman then opens a drawer and sprays some Rescue Remedy onto her tongue, li…" at bounding box center [1018, 352] width 691 height 69
drag, startPoint x: 976, startPoint y: 380, endPoint x: 818, endPoint y: 378, distance: 157.7
click at [818, 378] on span "The woman then opens a drawer and sprays some Rescue Remedy onto her tongue, li…" at bounding box center [1018, 352] width 691 height 69
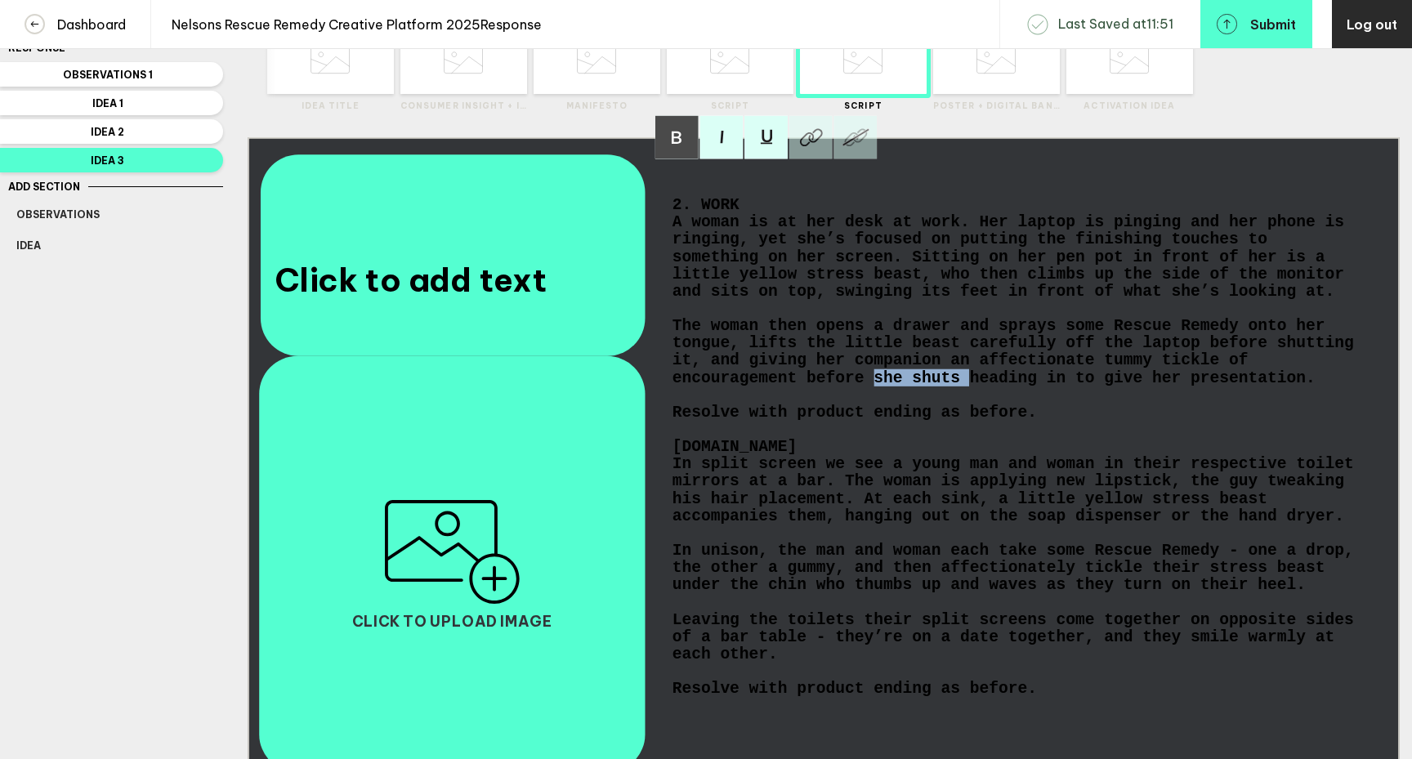
drag, startPoint x: 969, startPoint y: 395, endPoint x: 878, endPoint y: 398, distance: 91.6
click at [878, 387] on span "The woman then opens a drawer and sprays some Rescue Remedy onto her tongue, li…" at bounding box center [1018, 352] width 691 height 69
drag, startPoint x: 811, startPoint y: 378, endPoint x: 777, endPoint y: 379, distance: 33.5
click at [777, 379] on span "The woman then opens a drawer and sprays some Rescue Remedy onto her tongue, li…" at bounding box center [1018, 352] width 691 height 69
click at [189, 137] on span "Idea 2" at bounding box center [107, 132] width 183 height 12
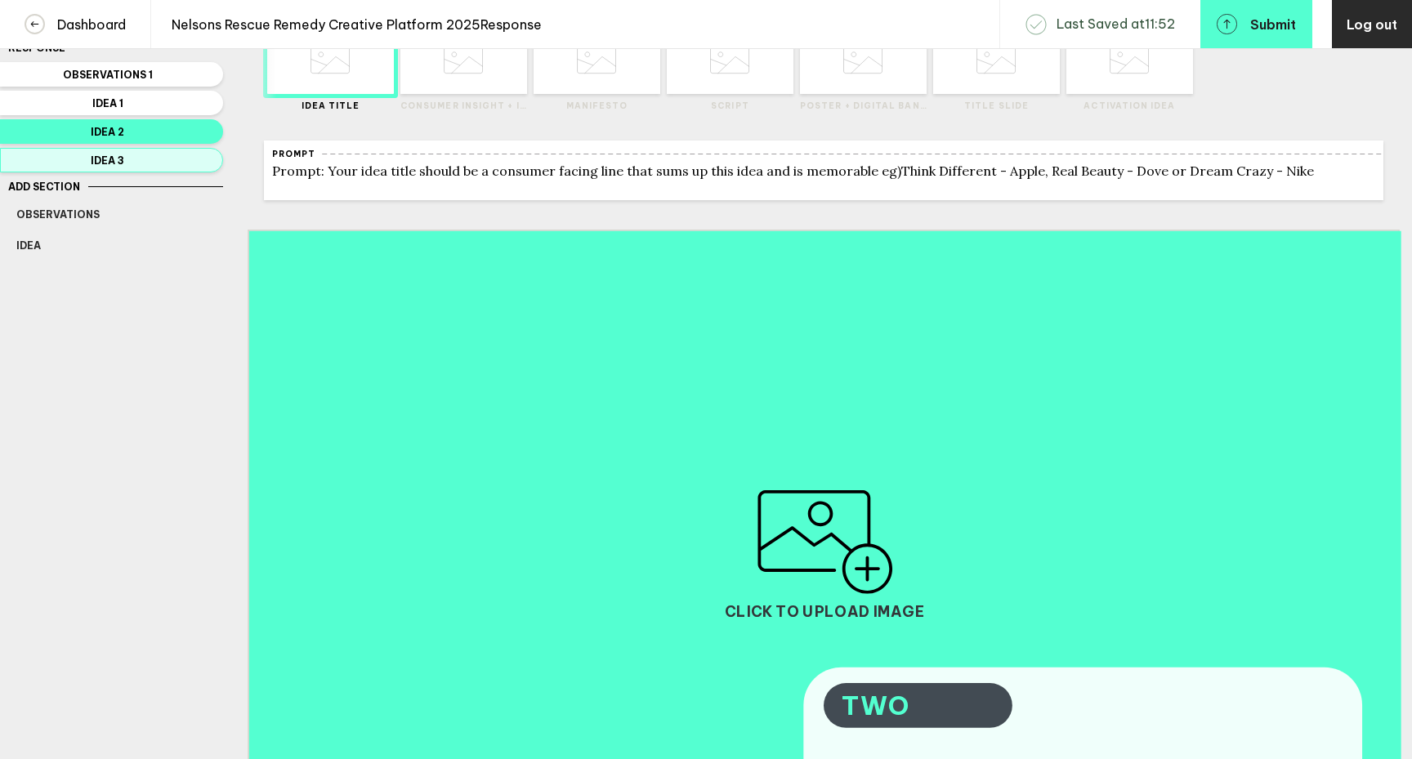
click at [179, 158] on span "Idea 3" at bounding box center [107, 160] width 183 height 12
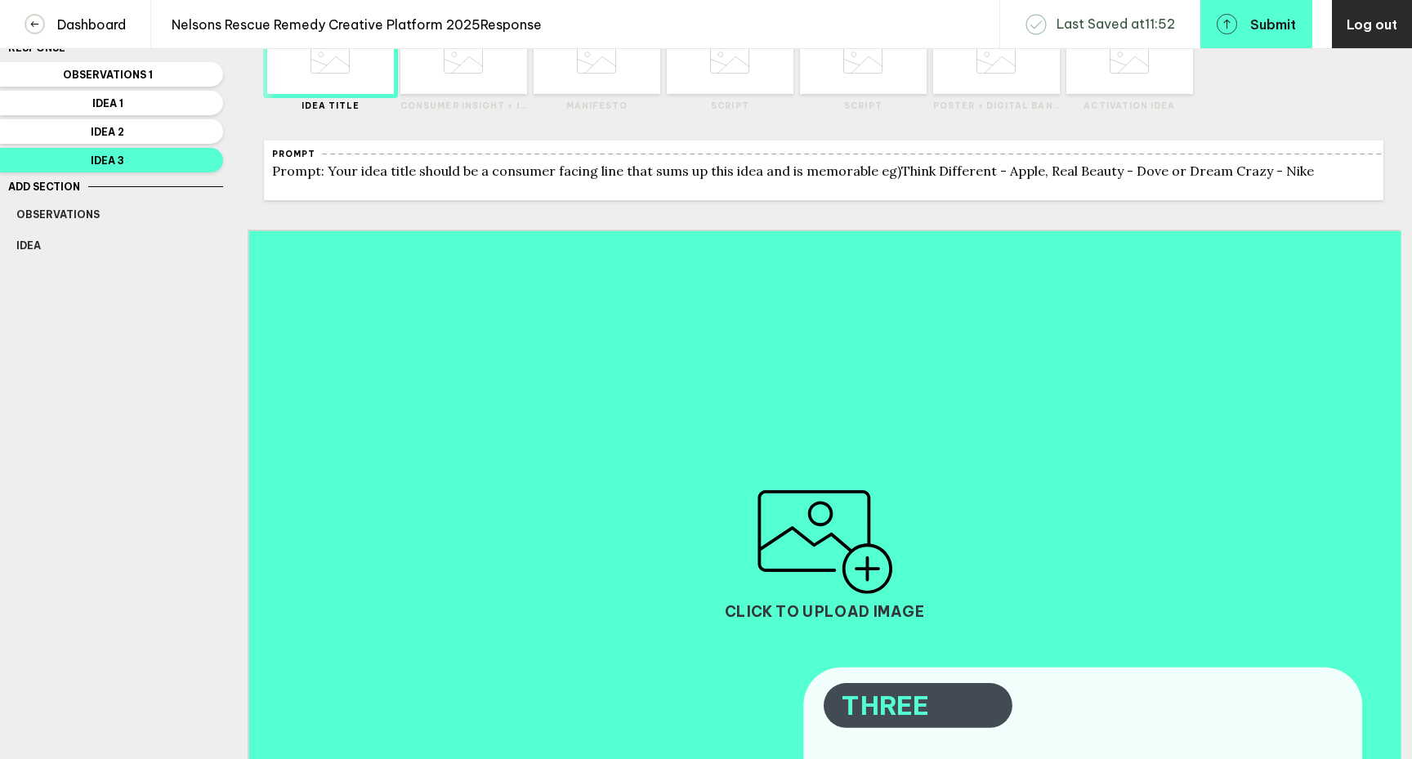
click at [999, 82] on icon at bounding box center [996, 59] width 39 height 62
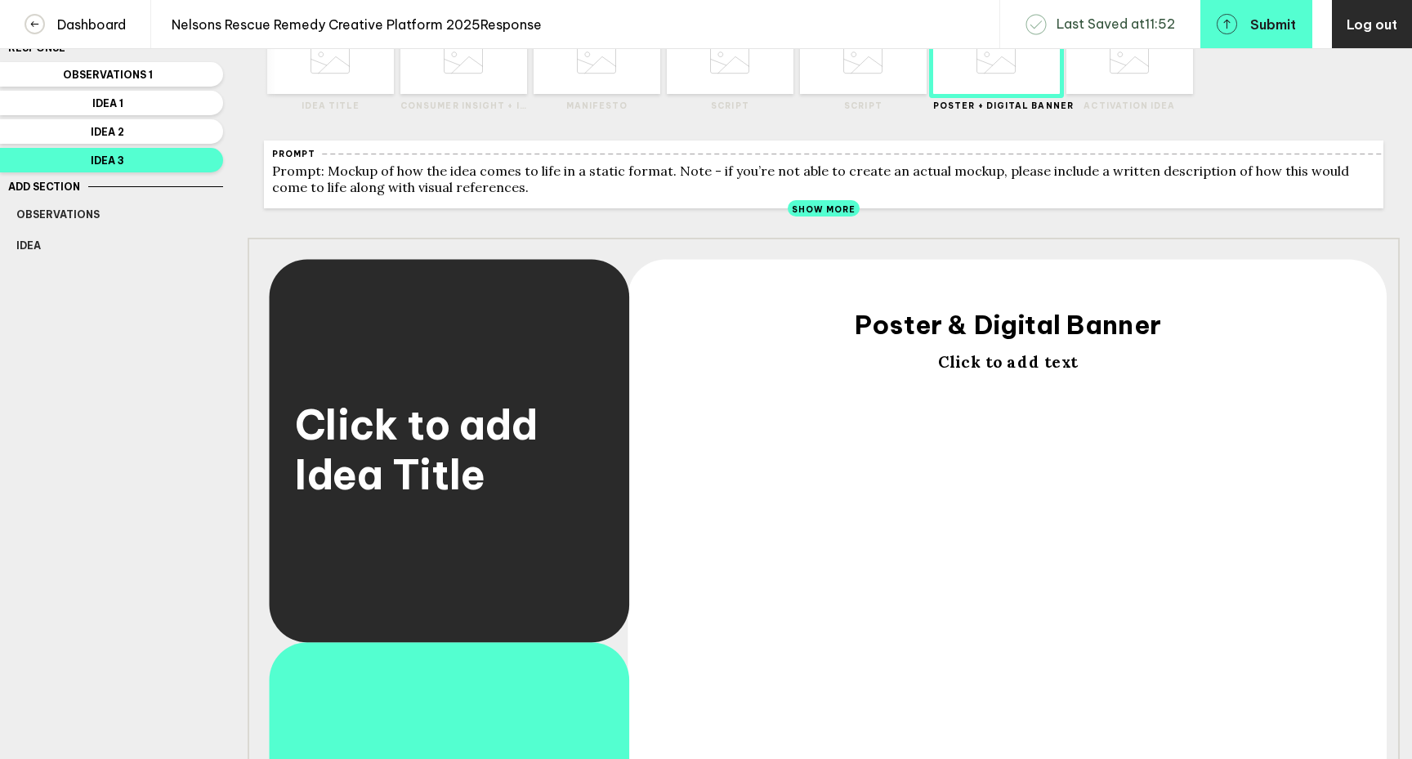
click at [989, 383] on div "Click to add text" at bounding box center [1008, 596] width 673 height 489
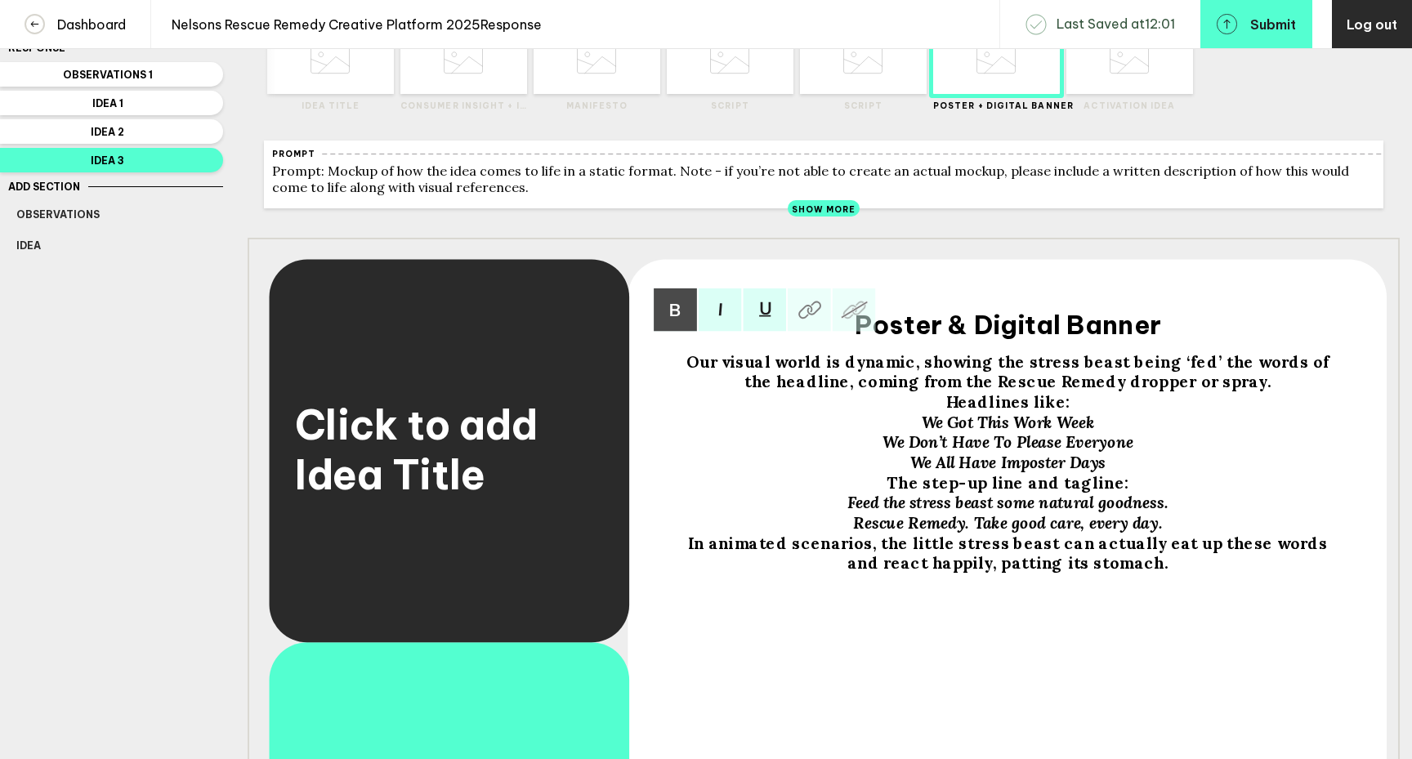
click at [1021, 373] on span "Our visual world is dynamic, showing the stress beast being ‘fed’ the words of …" at bounding box center [1009, 372] width 646 height 40
click at [1019, 373] on span "Our visual world is dynamic, showing the stress beast being ‘fed’ the words of …" at bounding box center [1009, 372] width 646 height 40
click at [1133, 373] on span "Our visual world is dynamic, showing the little stress beast being ‘fed’ the wo…" at bounding box center [1010, 372] width 673 height 40
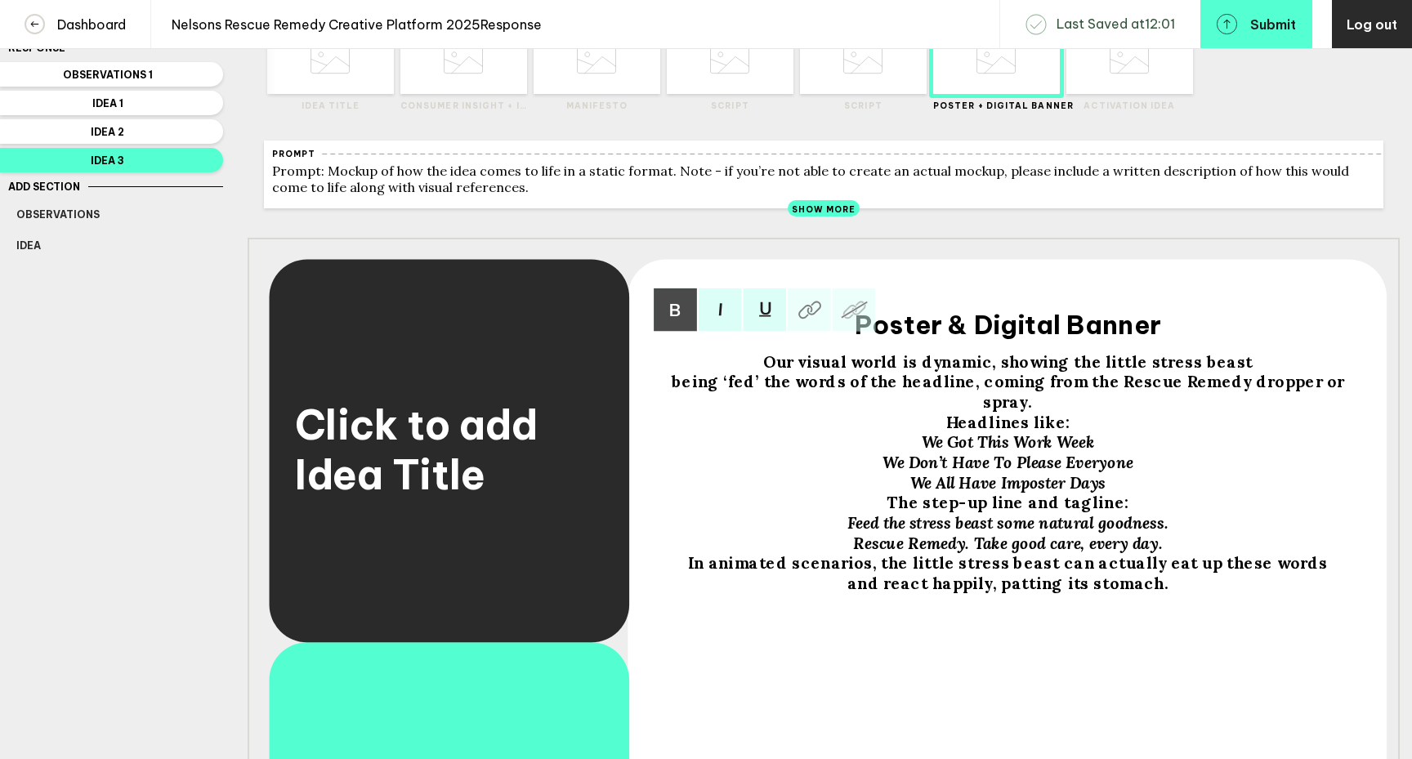
click at [952, 413] on span "Headlines like:" at bounding box center [1008, 423] width 124 height 20
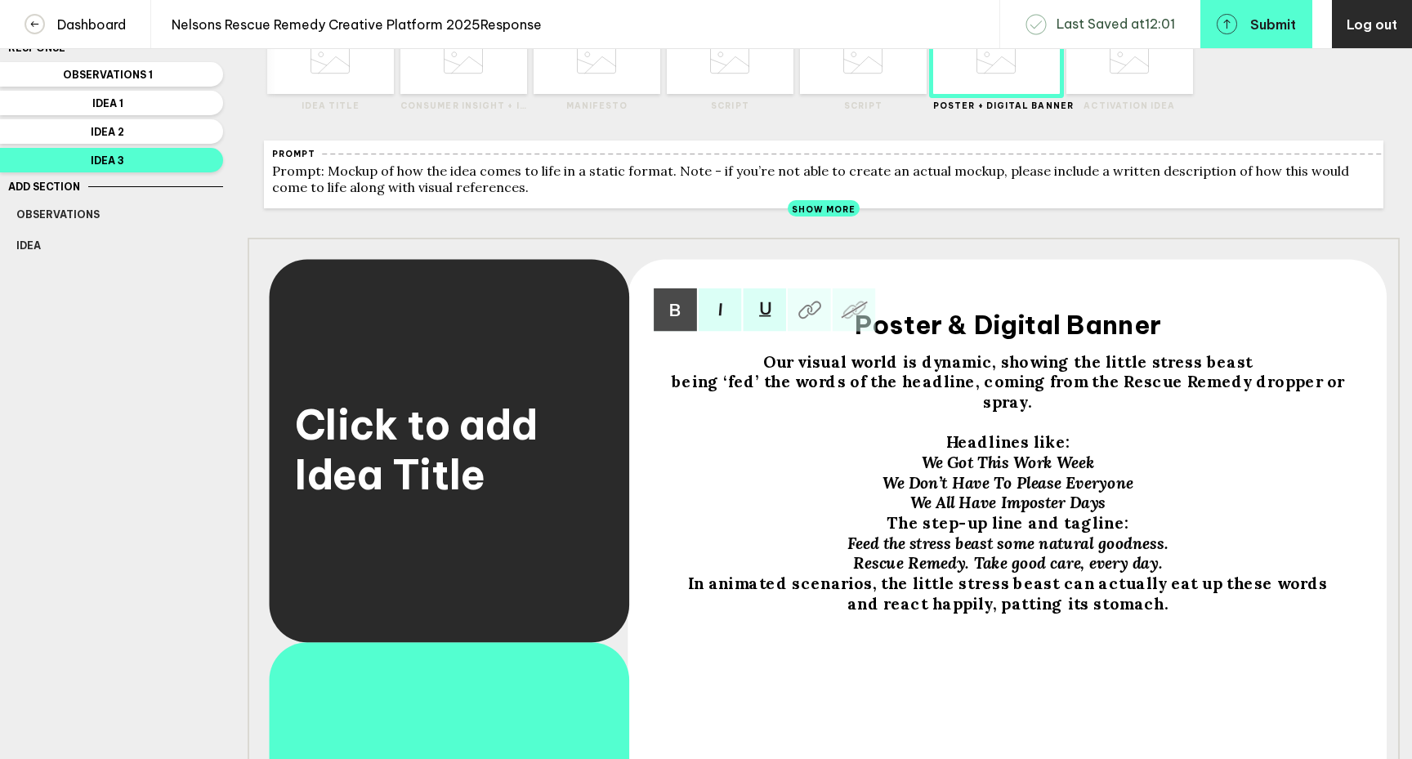
click at [899, 518] on span "The step-up line and tagline:" at bounding box center [1008, 523] width 242 height 20
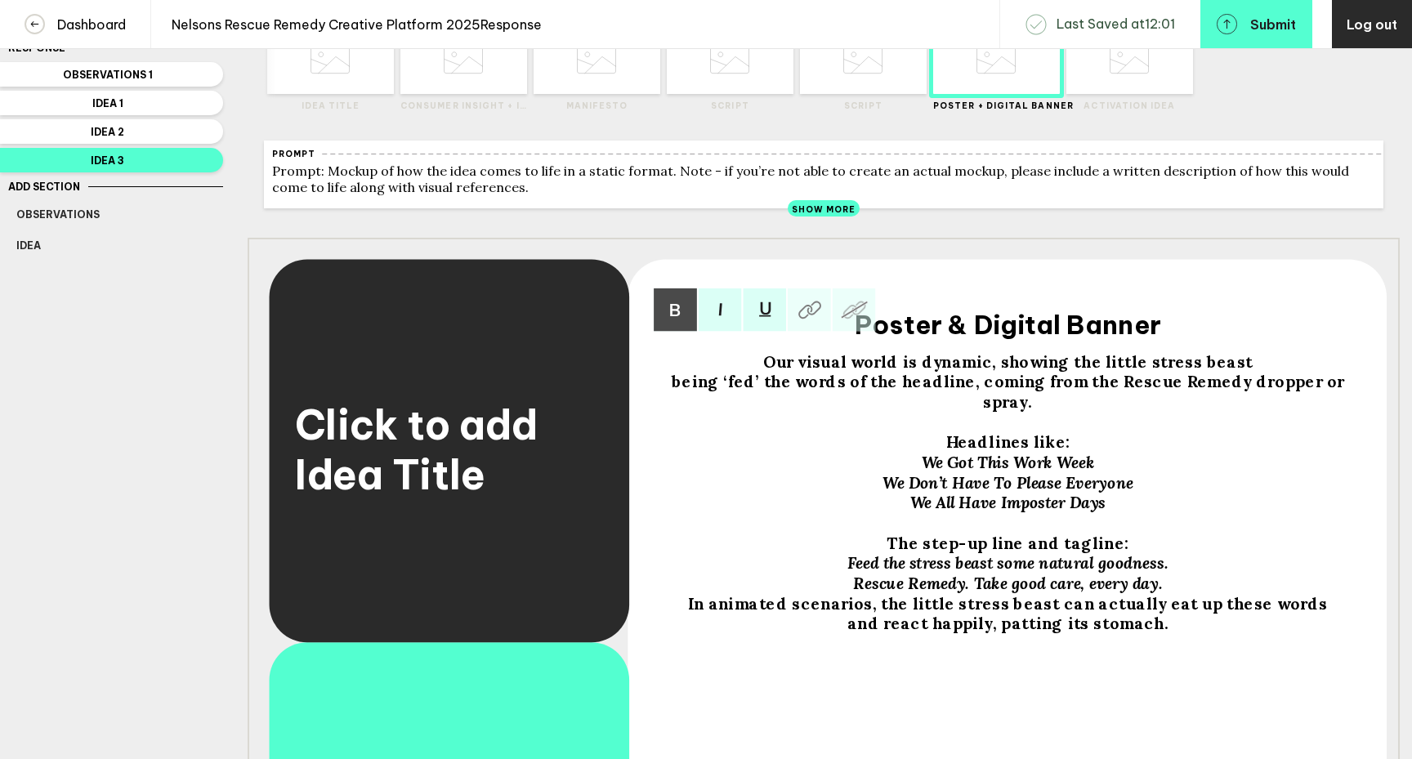
click at [688, 597] on span "In animated scenarios, the little stress beast can actually eat up these words …" at bounding box center [1010, 614] width 644 height 40
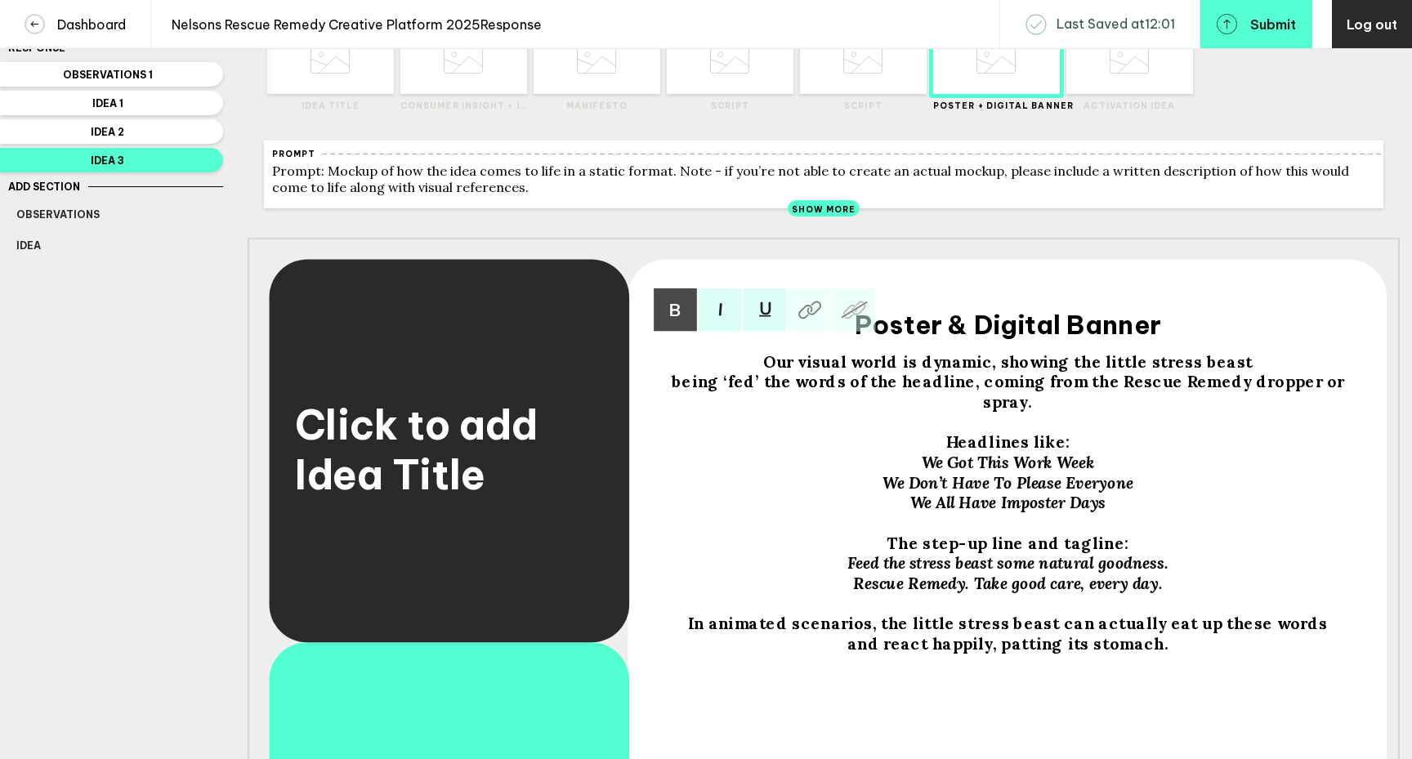
click at [1118, 615] on span "In animated scenarios, the little stress beast can actually eat up these words …" at bounding box center [1010, 634] width 644 height 40
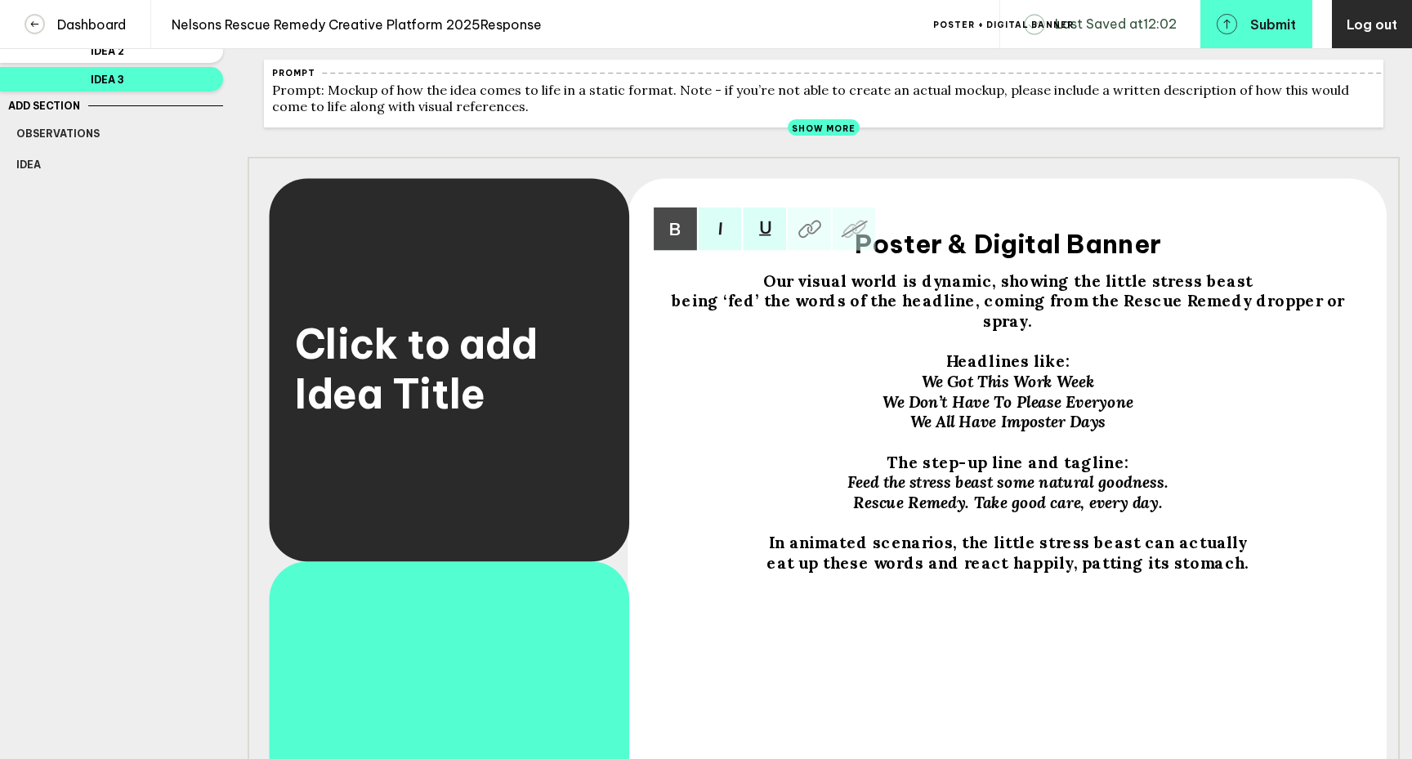
scroll to position [177, 0]
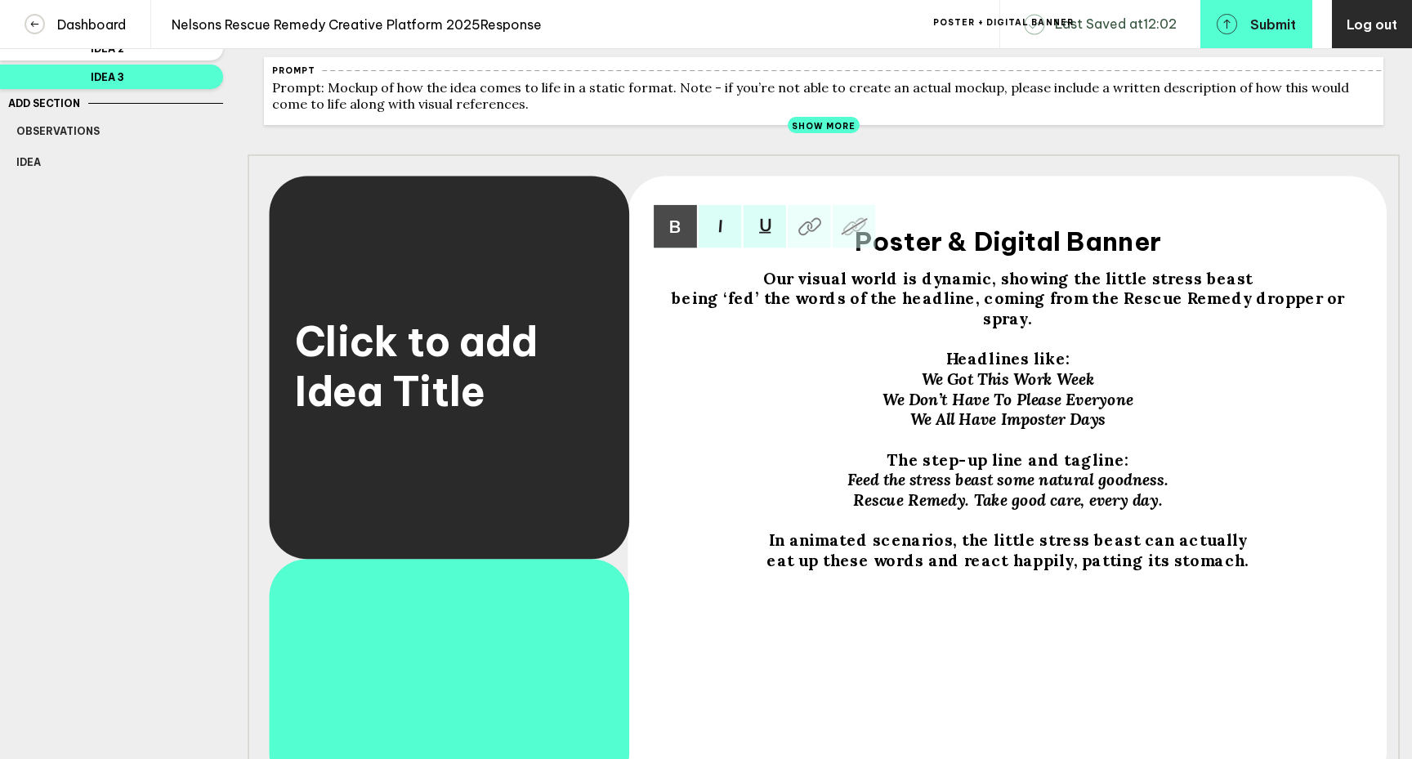
click at [958, 315] on span "being ‘fed’ the words of the headline, coming from the Rescue Remedy dropper or…" at bounding box center [1010, 308] width 677 height 40
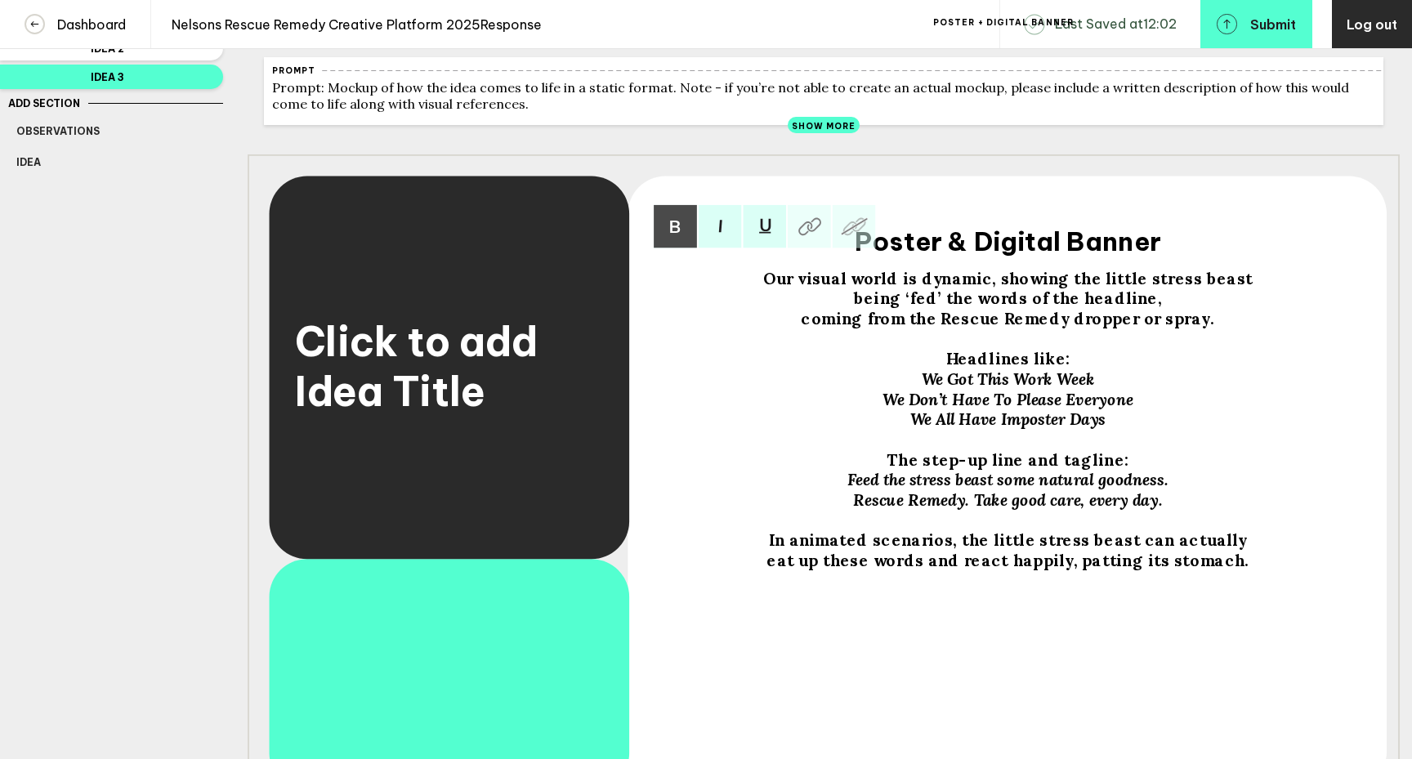
click at [1151, 309] on div "being ‘fed’ the words of the headline," at bounding box center [1008, 298] width 673 height 20
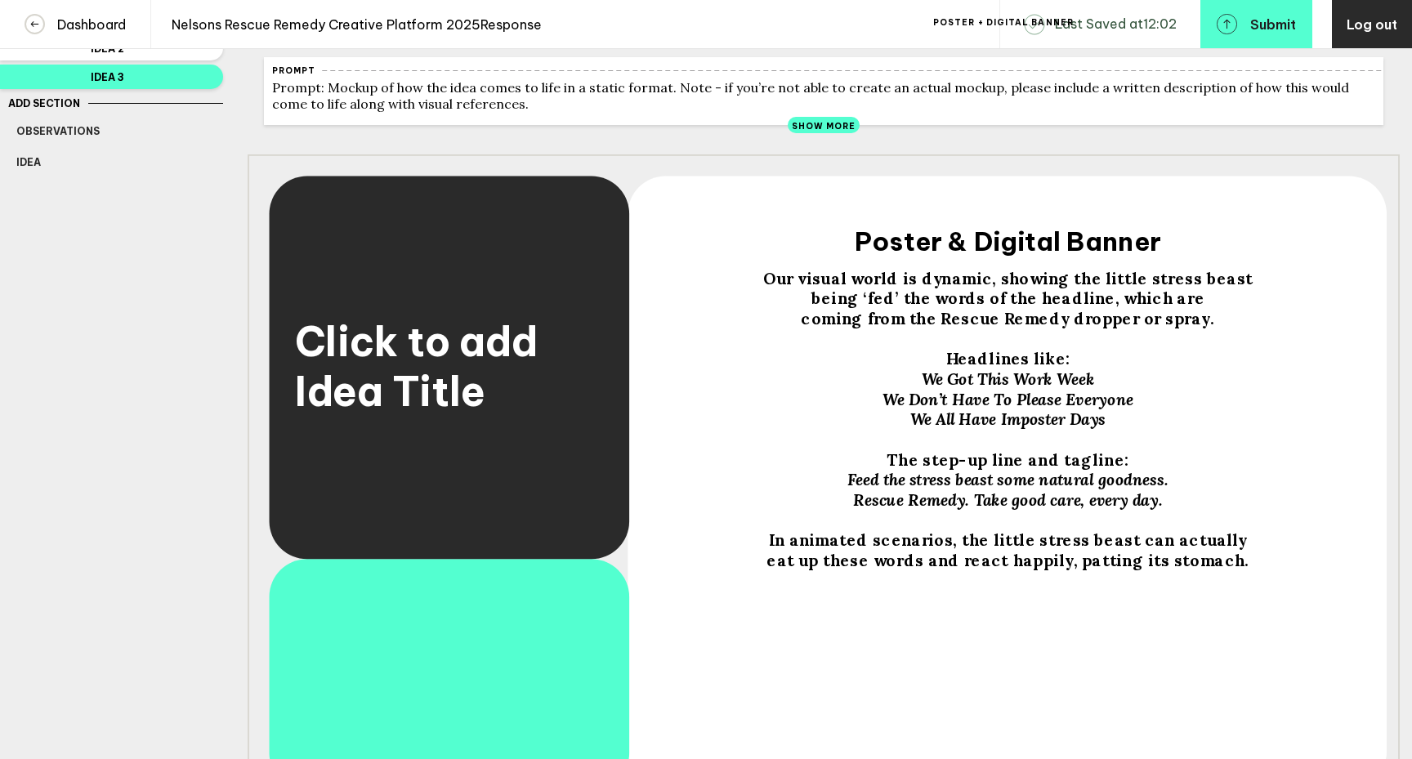
scroll to position [0, 0]
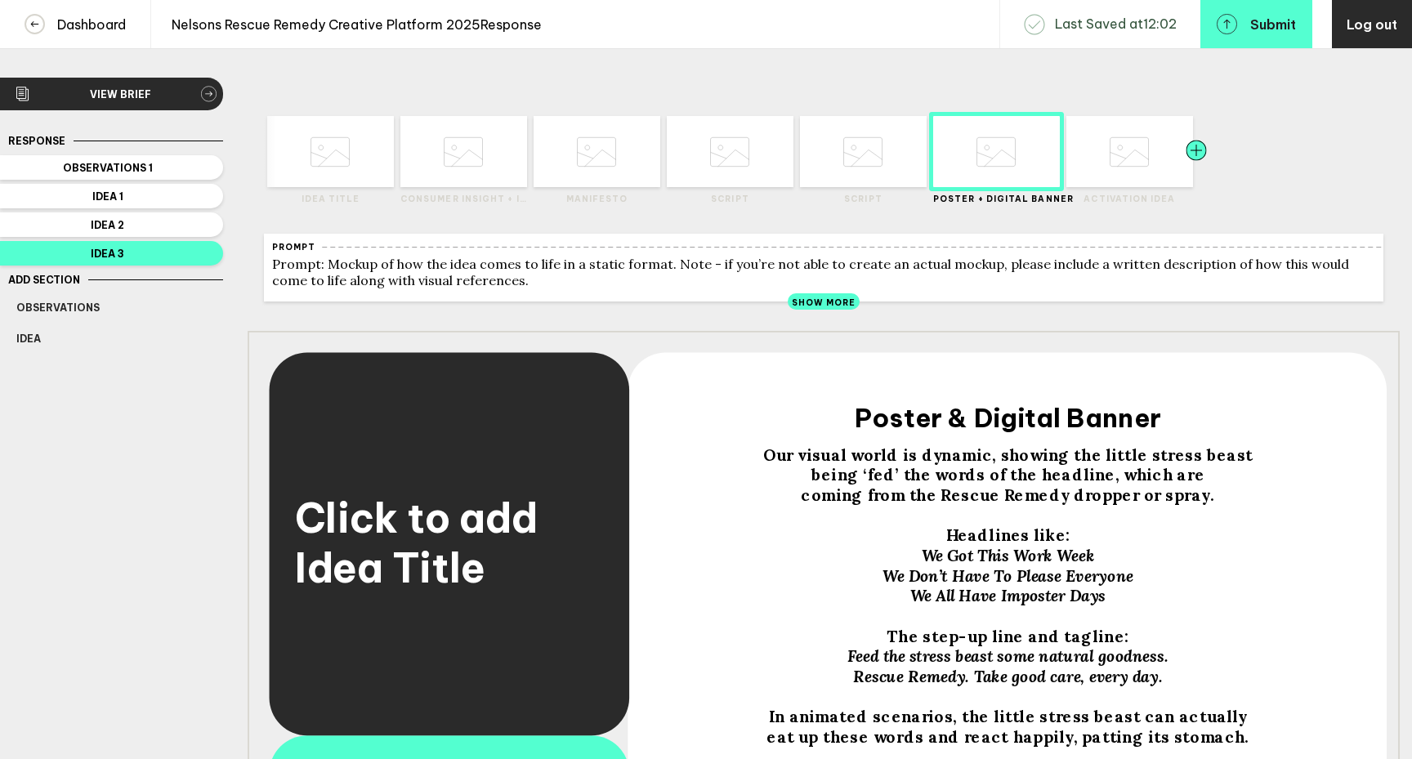
click at [1134, 175] on div at bounding box center [1165, 151] width 64 height 71
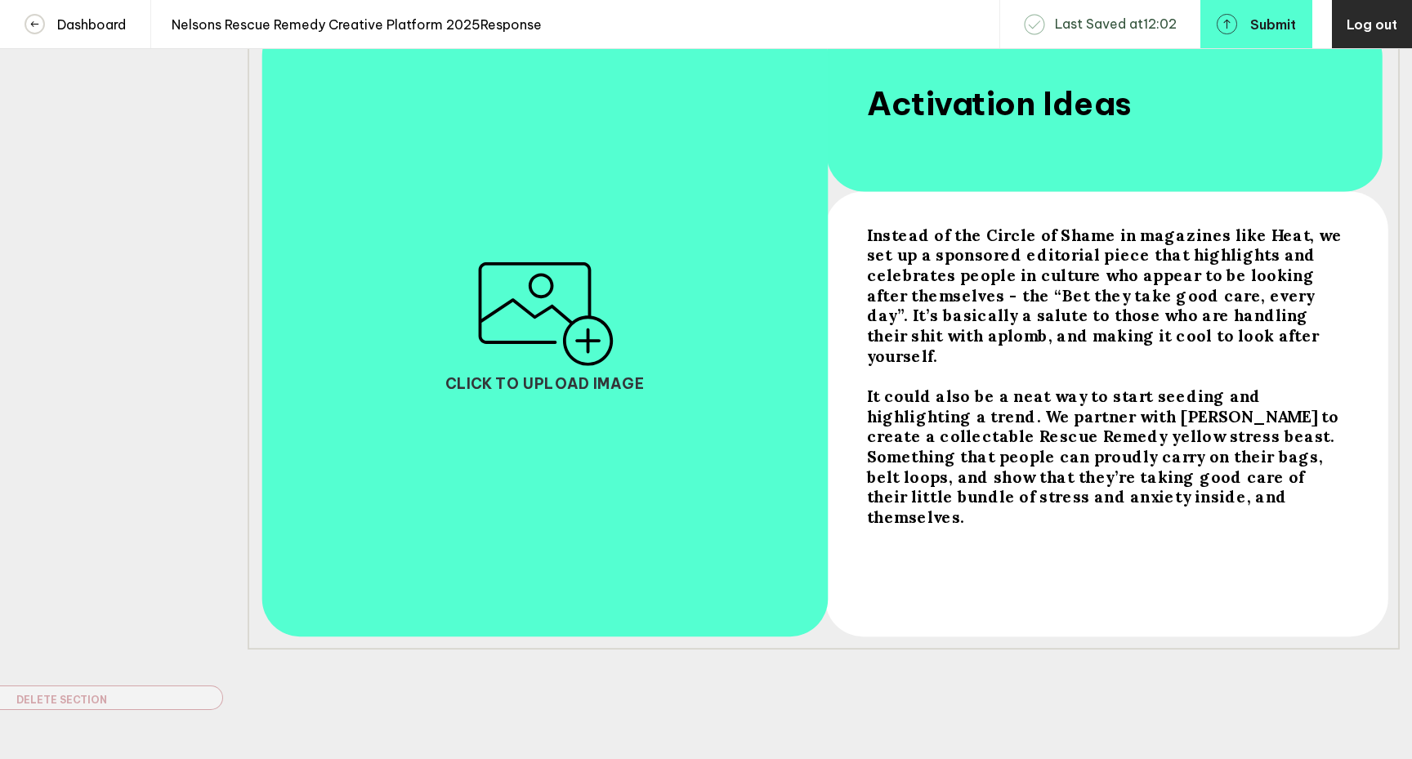
scroll to position [329, 0]
click at [908, 405] on span "It could also be a neat way to start seeding and highlighting a trend. We partn…" at bounding box center [1105, 457] width 476 height 141
click at [909, 409] on span "It could also be a neat way to start seeding and highlighting a trend. We partn…" at bounding box center [1105, 457] width 476 height 141
